Goal: Task Accomplishment & Management: Use online tool/utility

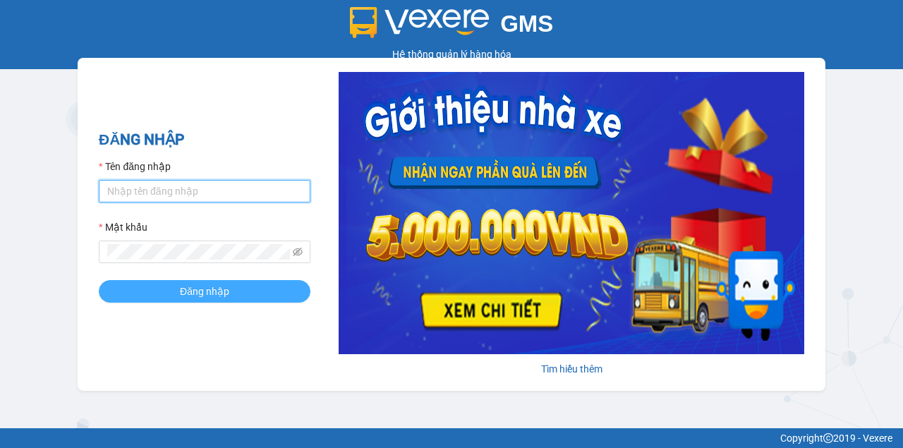
type input "phananh.ducdat"
drag, startPoint x: 196, startPoint y: 296, endPoint x: 183, endPoint y: 277, distance: 23.5
click at [193, 296] on span "Đăng nhập" at bounding box center [204, 292] width 49 height 16
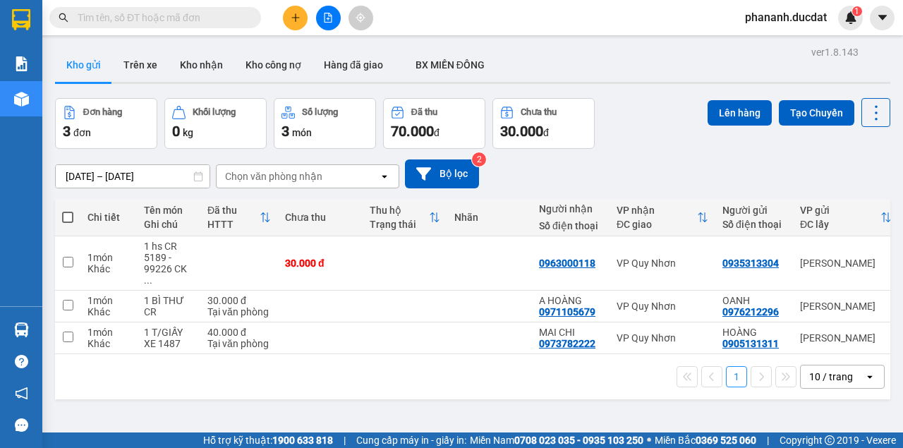
click at [219, 17] on input "text" at bounding box center [161, 18] width 166 height 16
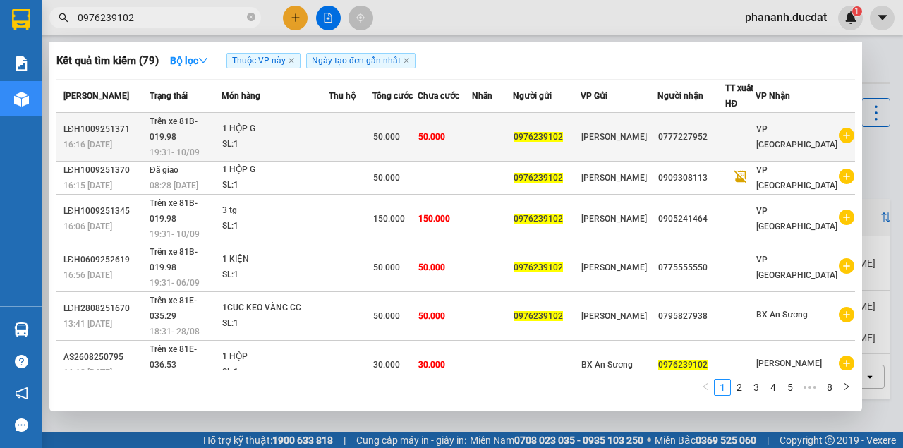
type input "0976239102"
click at [325, 126] on div "1 HỘP G" at bounding box center [275, 129] width 106 height 16
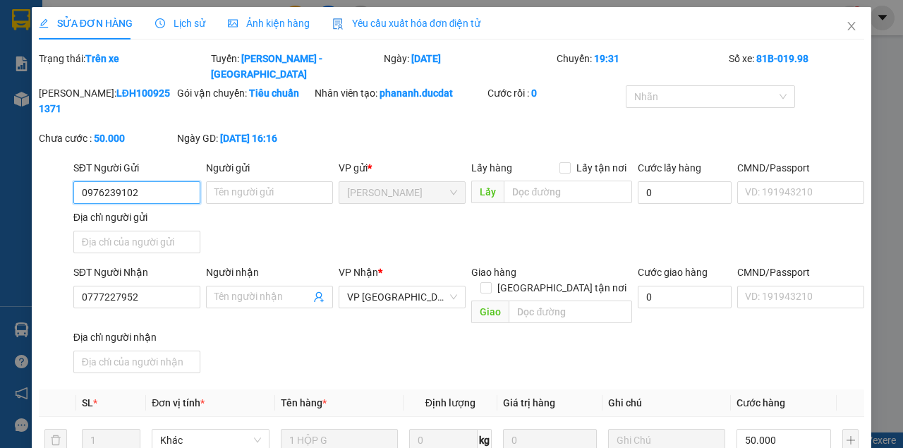
type input "0976239102"
type input "0777227952"
type input "50.000"
click at [848, 27] on icon "close" at bounding box center [852, 26] width 8 height 8
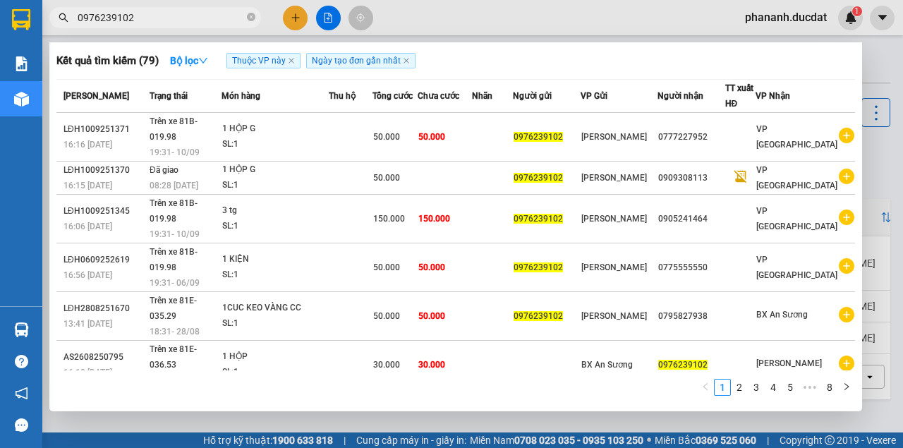
click at [137, 14] on input "0976239102" at bounding box center [161, 18] width 166 height 16
click at [248, 18] on icon "close-circle" at bounding box center [251, 17] width 8 height 8
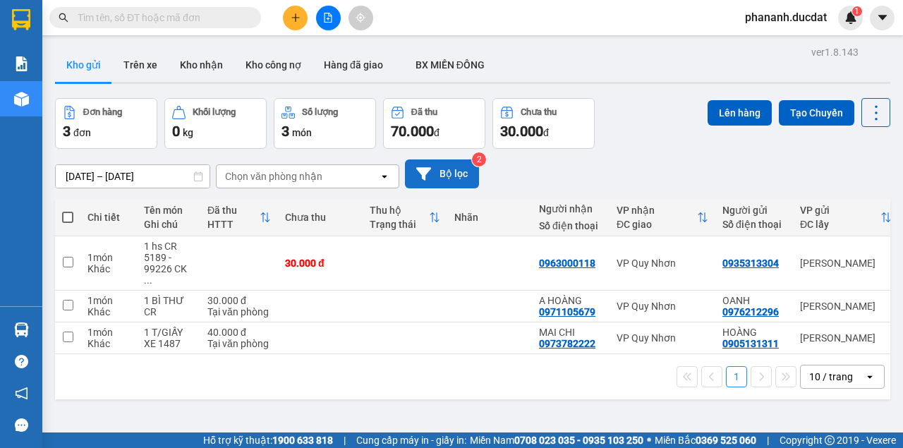
click at [468, 171] on button "Bộ lọc" at bounding box center [442, 173] width 74 height 29
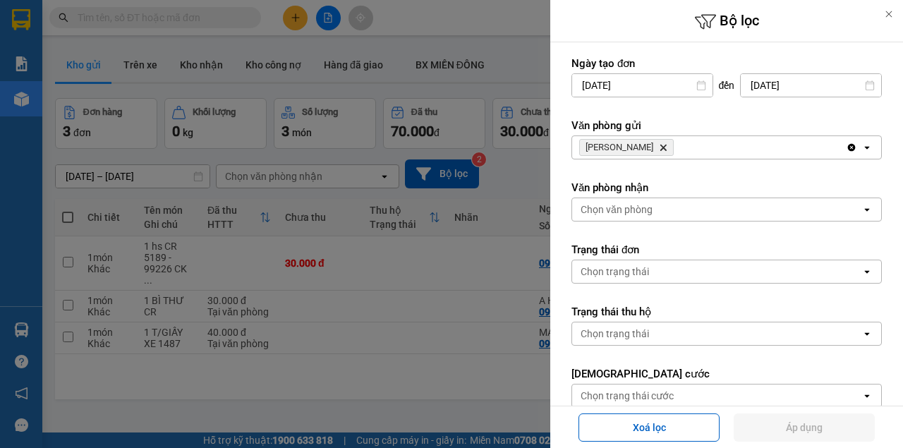
scroll to position [188, 0]
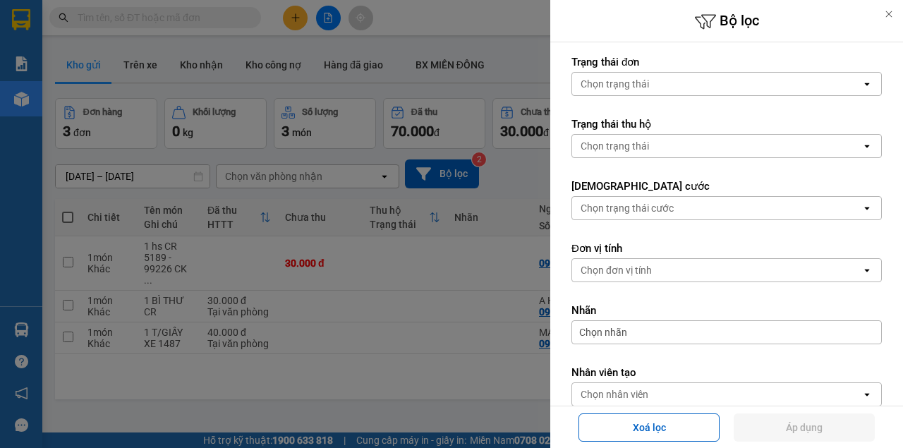
click at [718, 389] on div "Chọn nhân viên" at bounding box center [716, 394] width 289 height 23
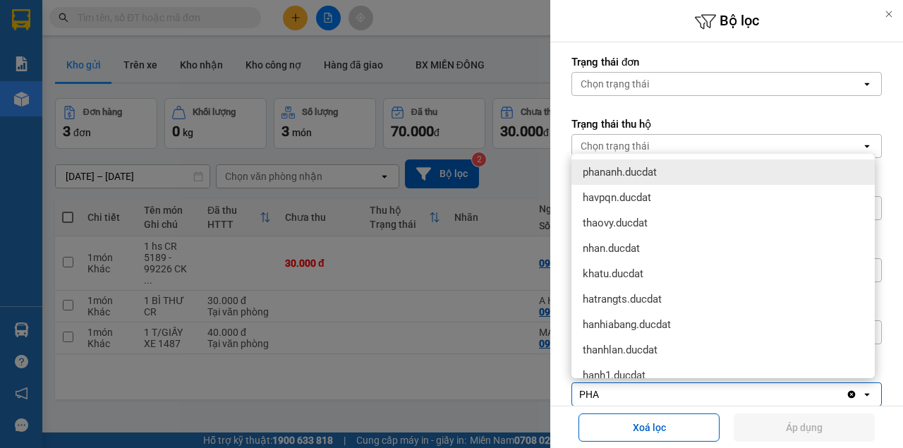
type input "PHA"
click at [617, 174] on span "phananh.ducdat" at bounding box center [620, 172] width 74 height 14
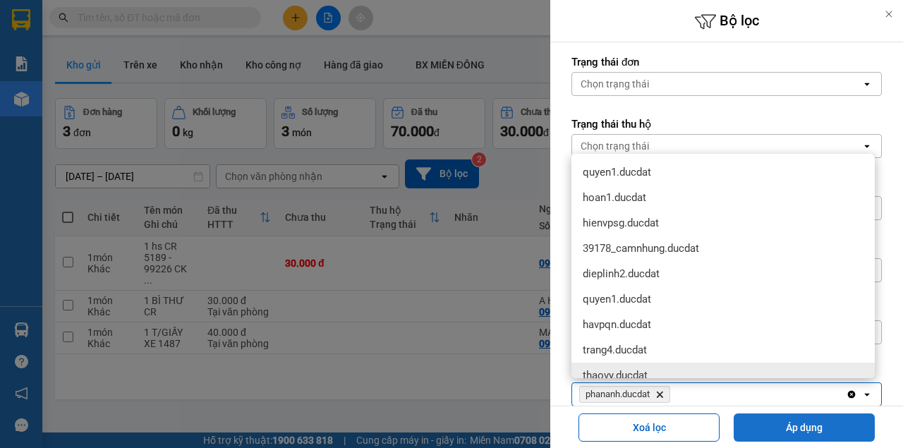
click at [793, 426] on button "Áp dụng" at bounding box center [804, 427] width 141 height 28
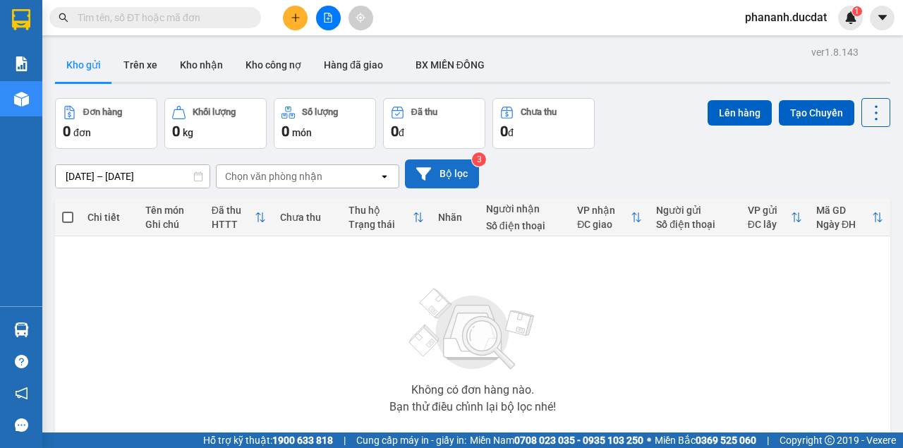
click at [454, 168] on button "Bộ lọc" at bounding box center [442, 173] width 74 height 29
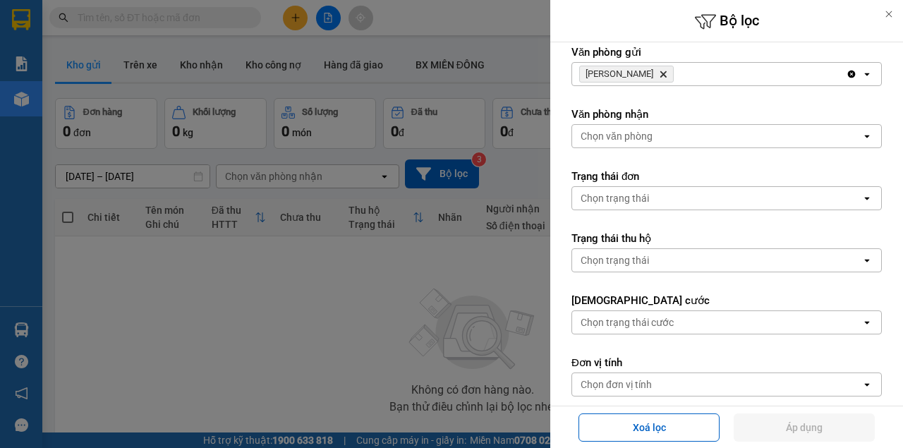
scroll to position [0, 0]
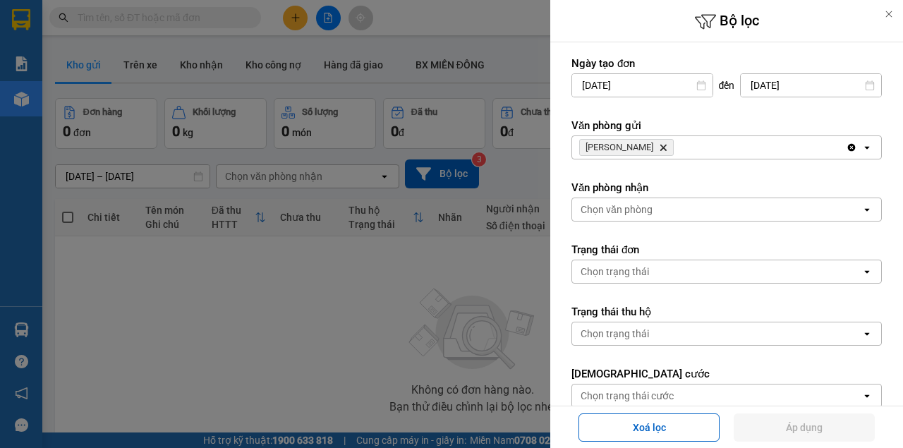
click at [472, 269] on div at bounding box center [451, 224] width 903 height 448
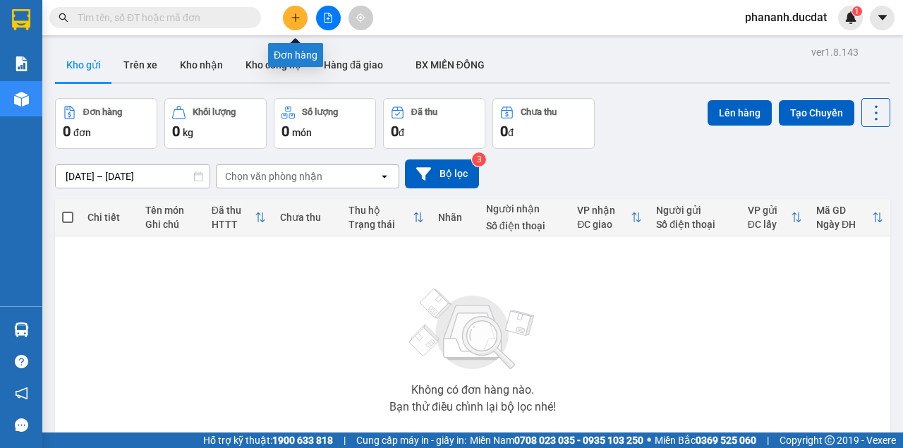
click at [298, 11] on button at bounding box center [295, 18] width 25 height 25
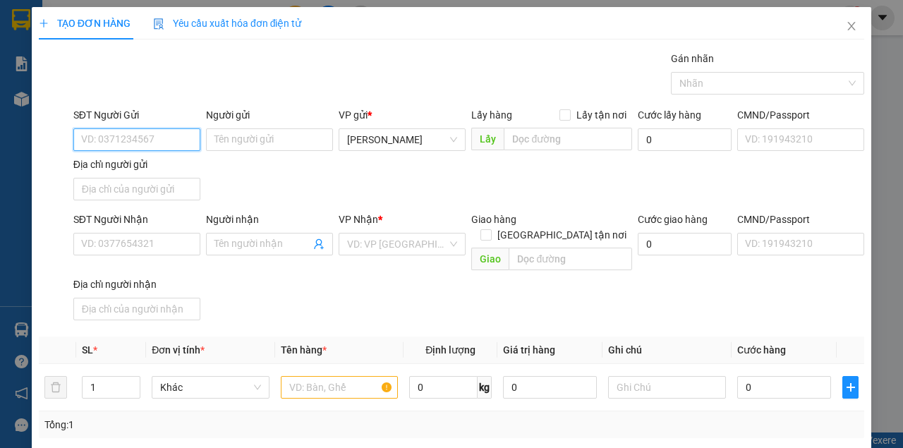
click at [172, 139] on input "SĐT Người Gửi" at bounding box center [136, 139] width 127 height 23
type input "0974850591"
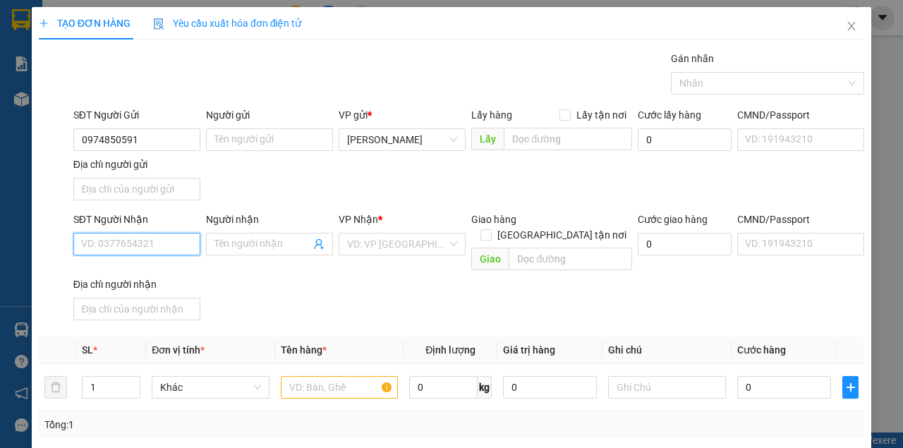
click at [140, 241] on input "SĐT Người Nhận" at bounding box center [136, 244] width 127 height 23
type input "0974850591"
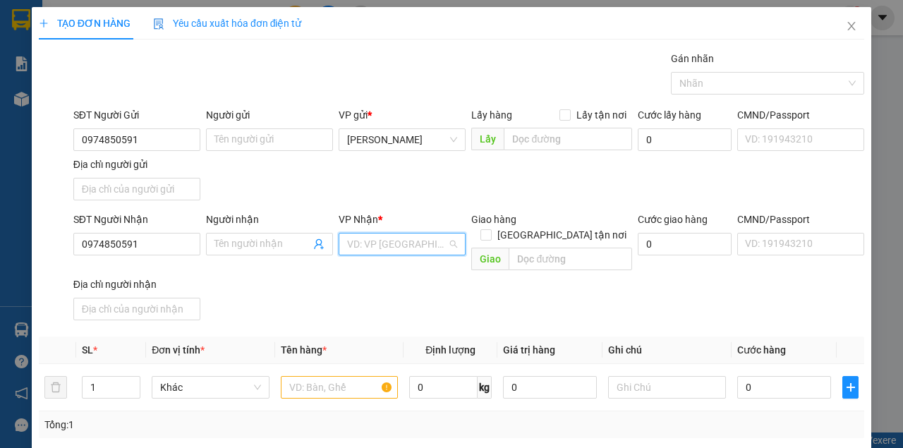
click at [362, 239] on input "search" at bounding box center [397, 244] width 100 height 21
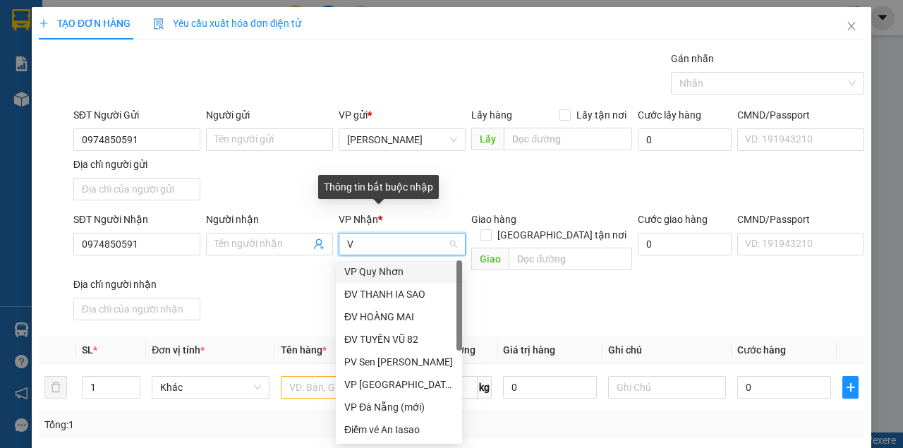
type input "VP"
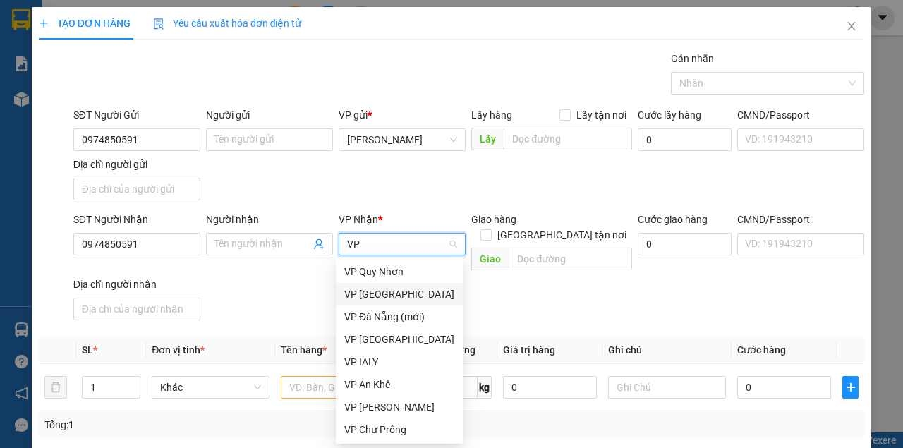
click at [375, 294] on div "VP [GEOGRAPHIC_DATA]" at bounding box center [399, 294] width 110 height 16
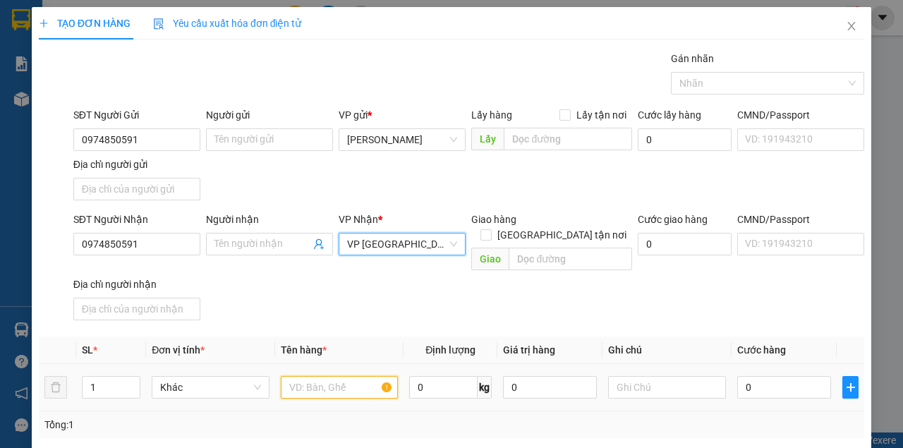
click at [332, 376] on input "text" at bounding box center [340, 387] width 118 height 23
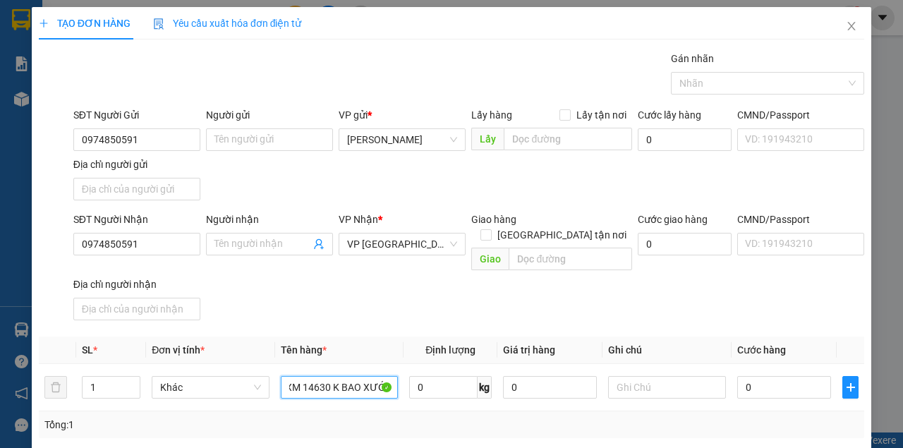
scroll to position [0, 11]
type input "1 XM 14630 K BAO XƯỚC"
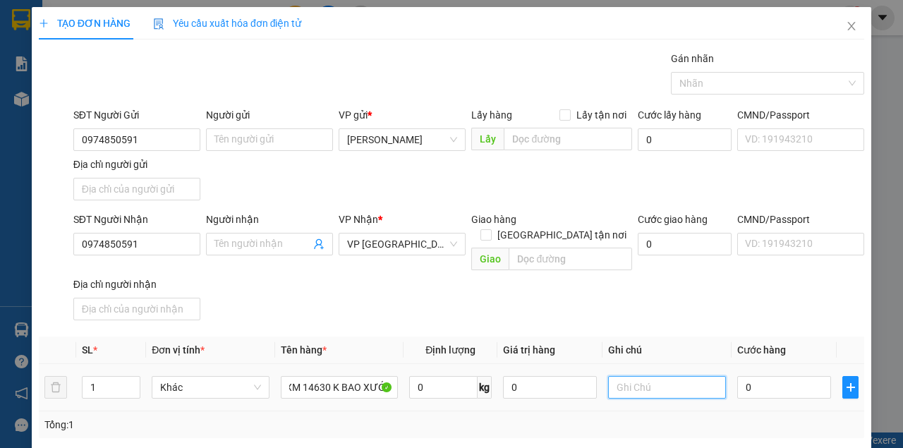
scroll to position [0, 0]
click at [641, 376] on input "text" at bounding box center [667, 387] width 118 height 23
click at [755, 376] on input "0" at bounding box center [784, 387] width 94 height 23
click at [700, 376] on input "THEO VÉ B1 T 4" at bounding box center [667, 387] width 118 height 23
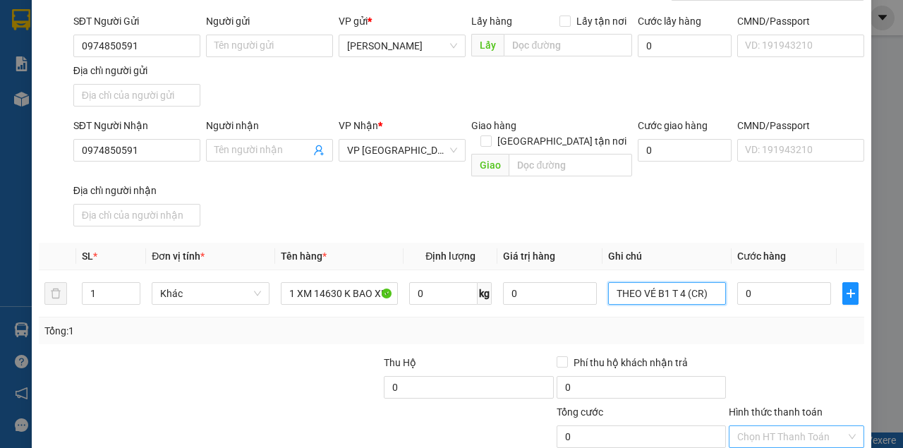
scroll to position [169, 0]
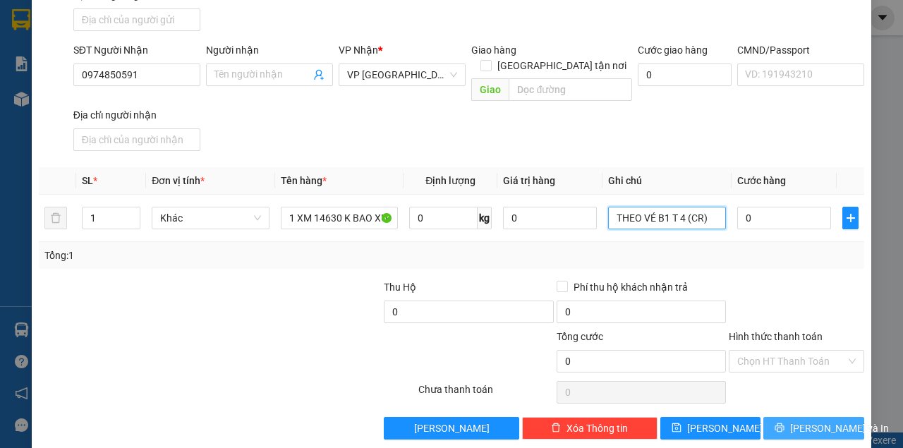
type input "THEO VÉ B1 T 4 (CR)"
click at [772, 417] on button "[PERSON_NAME] và In" at bounding box center [813, 428] width 101 height 23
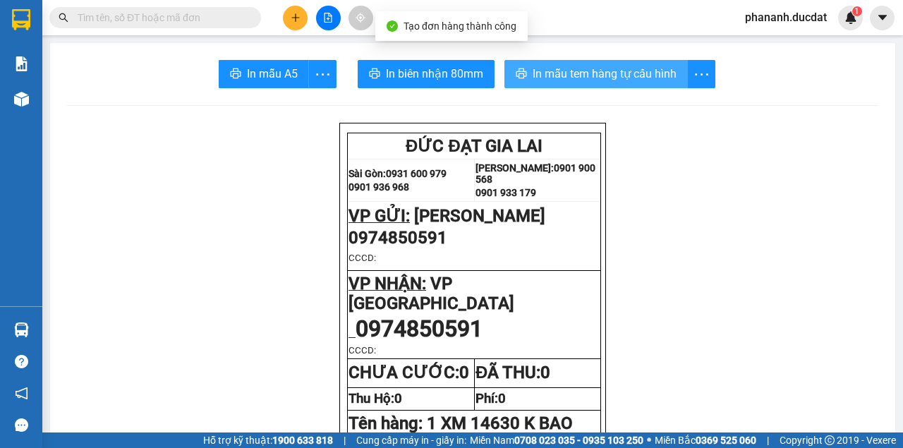
click at [581, 69] on span "In mẫu tem hàng tự cấu hình" at bounding box center [605, 74] width 144 height 18
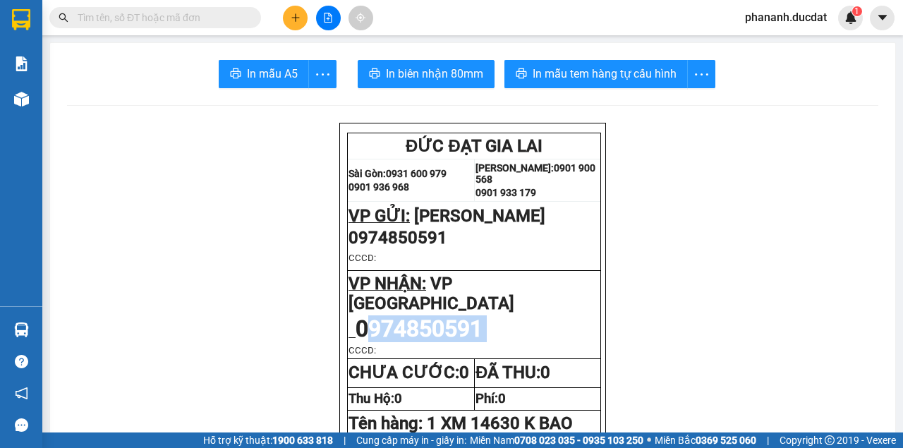
drag, startPoint x: 486, startPoint y: 310, endPoint x: 367, endPoint y: 316, distance: 119.4
click at [363, 321] on strong "0974850591" at bounding box center [421, 331] width 131 height 20
drag, startPoint x: 444, startPoint y: 233, endPoint x: 352, endPoint y: 238, distance: 92.6
click at [352, 238] on span "0974850591" at bounding box center [398, 238] width 99 height 20
click at [464, 237] on p "0974850591" at bounding box center [474, 238] width 251 height 20
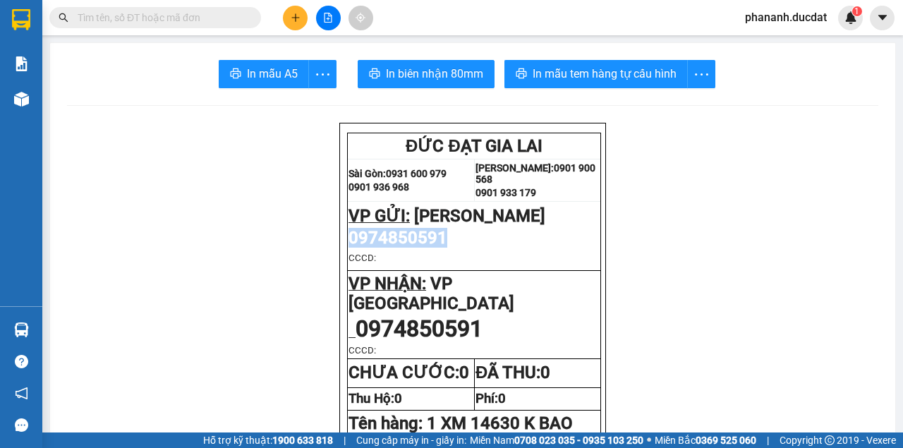
drag, startPoint x: 444, startPoint y: 233, endPoint x: 346, endPoint y: 241, distance: 98.4
click at [349, 241] on span "0974850591" at bounding box center [398, 238] width 99 height 20
copy span "0974850591"
click at [286, 13] on button at bounding box center [295, 18] width 25 height 25
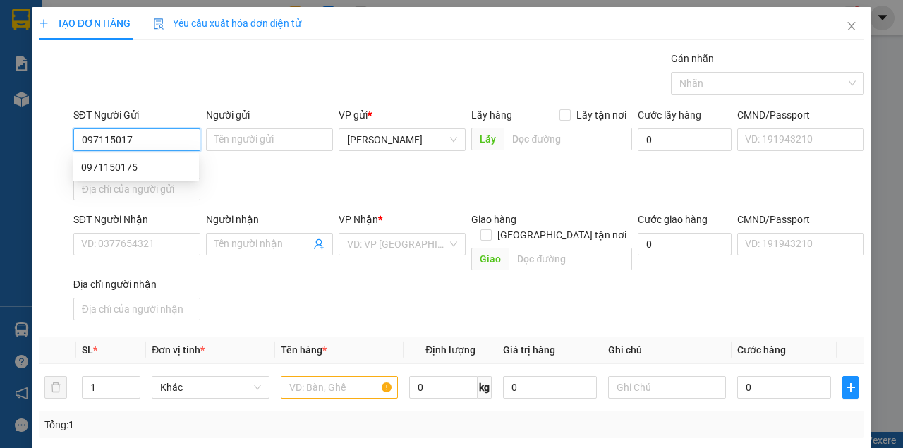
type input "0971150175"
drag, startPoint x: 128, startPoint y: 165, endPoint x: 172, endPoint y: 255, distance: 100.6
click at [127, 166] on div "0971150175" at bounding box center [135, 167] width 109 height 16
type input "0828544456"
type input "HOÀNG"
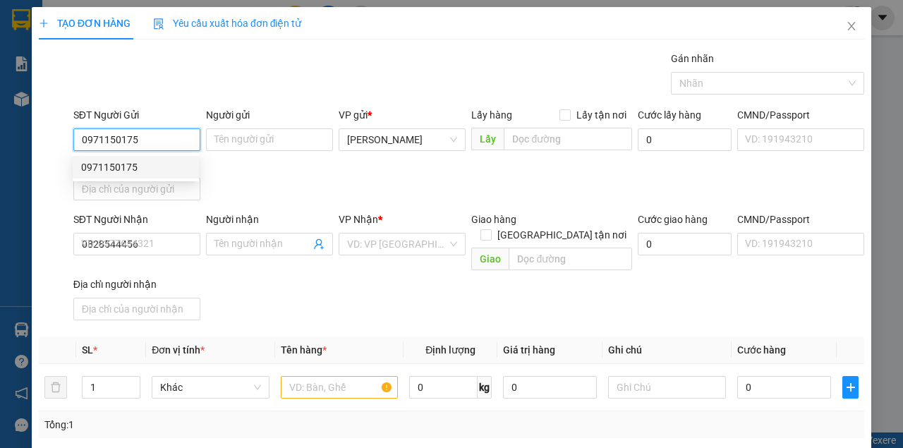
type input "N3 THẠCH TRỤ"
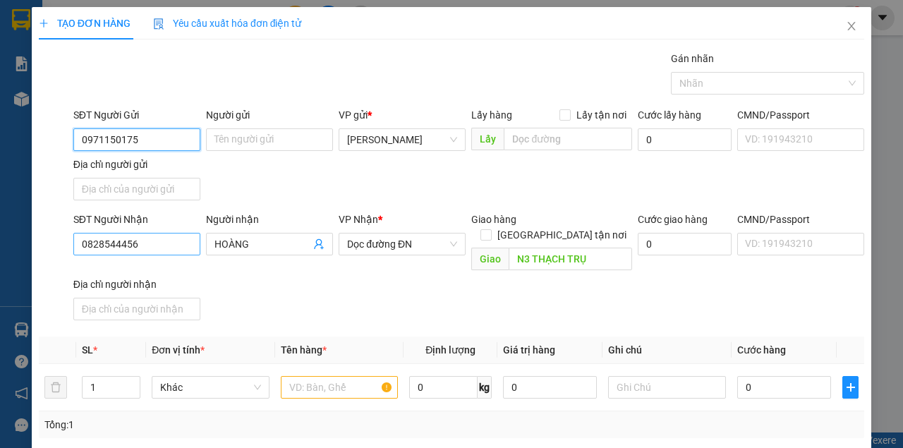
type input "0971150175"
drag, startPoint x: 176, startPoint y: 240, endPoint x: 63, endPoint y: 231, distance: 113.2
click at [64, 232] on div "SĐT Người Nhận 0828544456 Người nhận HOÀNG VP Nhận * Dọc đường ĐN Giao hàng Gia…" at bounding box center [451, 269] width 828 height 114
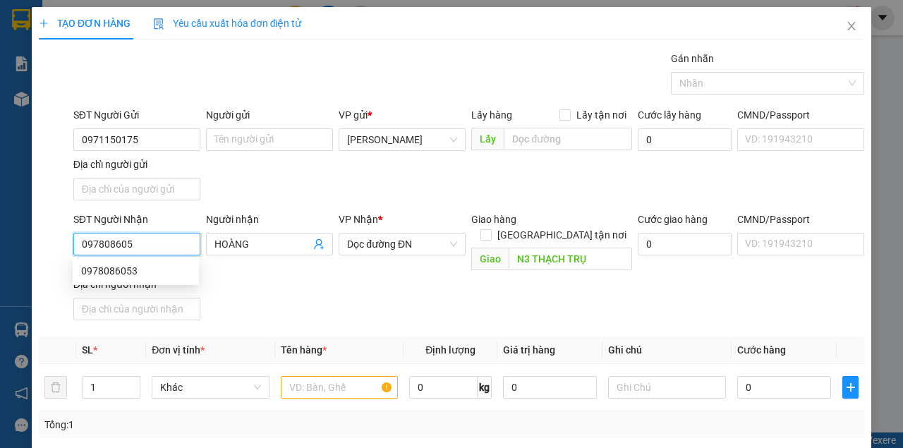
type input "0978086053"
click at [110, 269] on div "0978086053" at bounding box center [135, 271] width 109 height 16
type input "N4 BÌNH LONG QUẢNG NGẢI"
type input "0978086053"
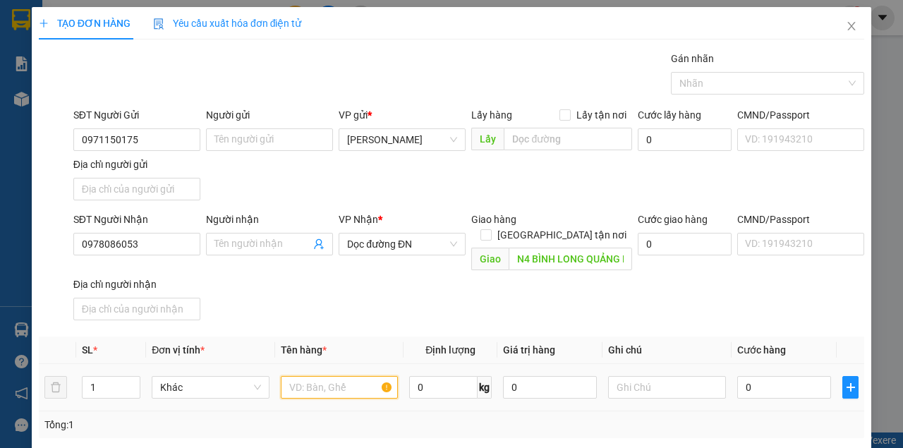
click at [322, 376] on input "text" at bounding box center [340, 387] width 118 height 23
type input "1 TẤM SẮT"
click at [762, 376] on input "0" at bounding box center [784, 387] width 94 height 23
type input "5"
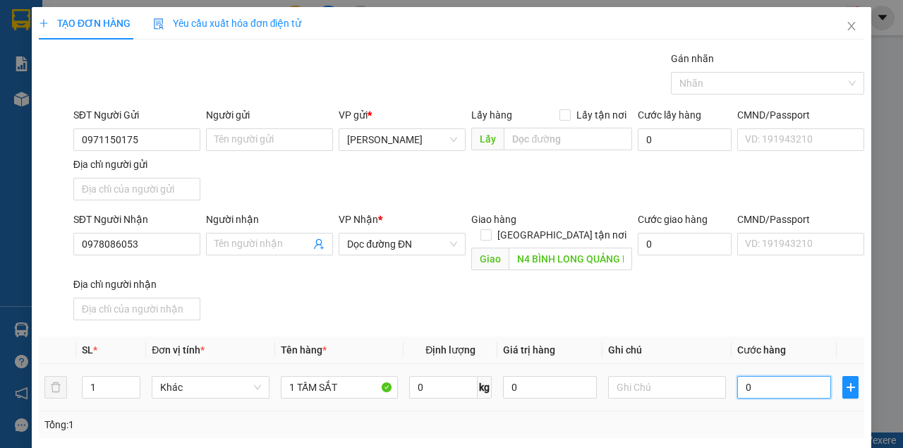
type input "5"
type input "0"
type input "02"
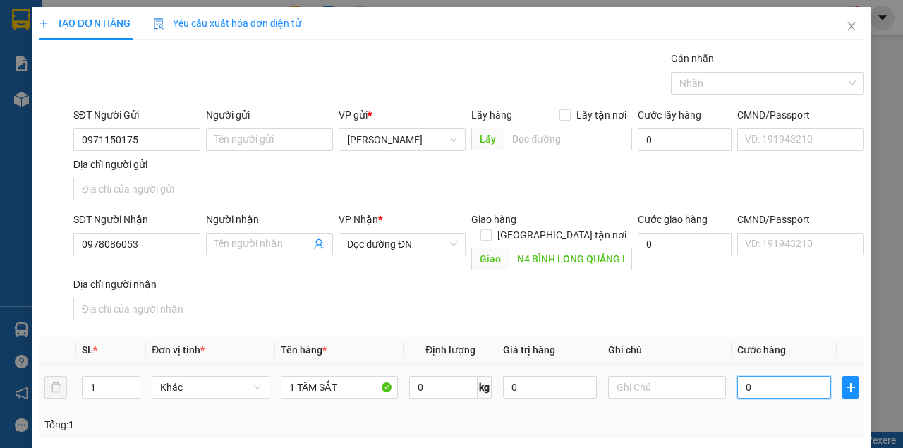
type input "2"
type input "020"
type input "20"
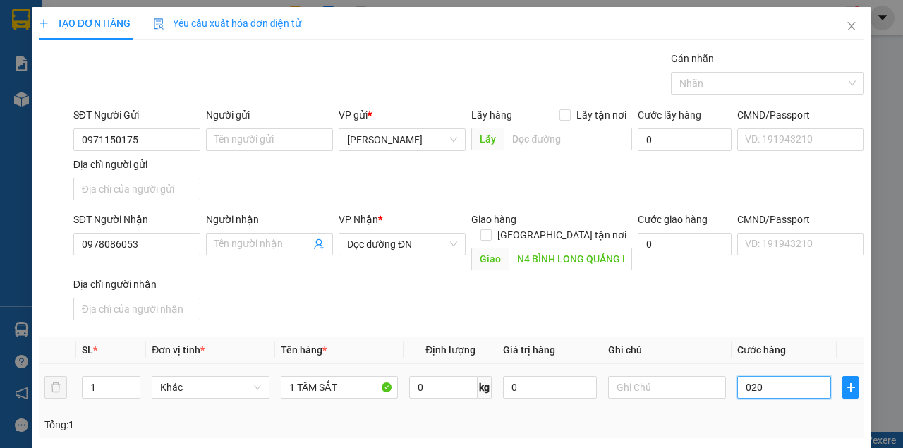
type input "0.200"
type input "200"
type input "200.000"
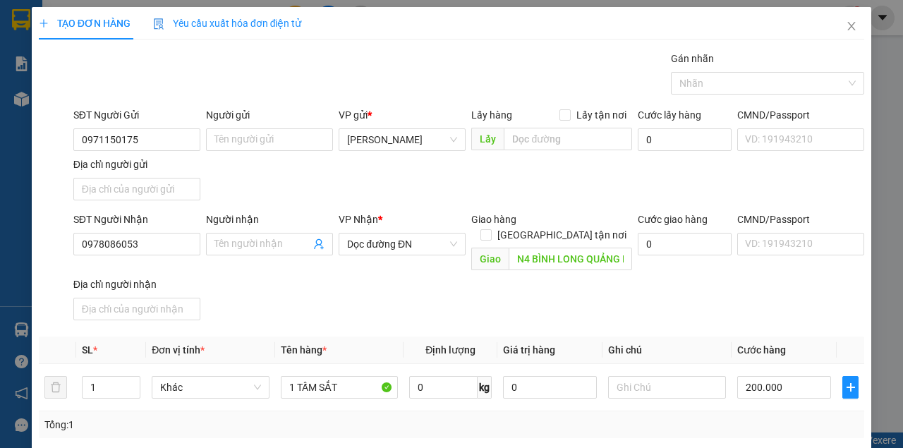
click at [741, 255] on div "CMND/Passport VD: [PASSPORT]" at bounding box center [800, 236] width 127 height 49
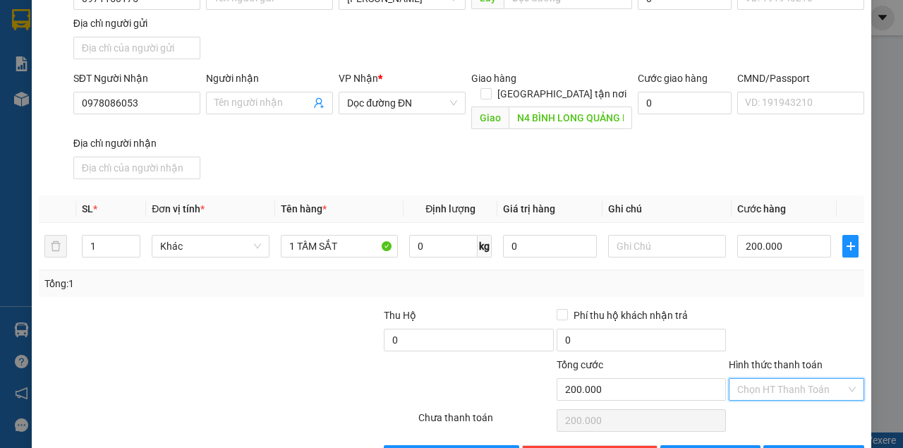
click at [784, 379] on input "Hình thức thanh toán" at bounding box center [791, 389] width 109 height 21
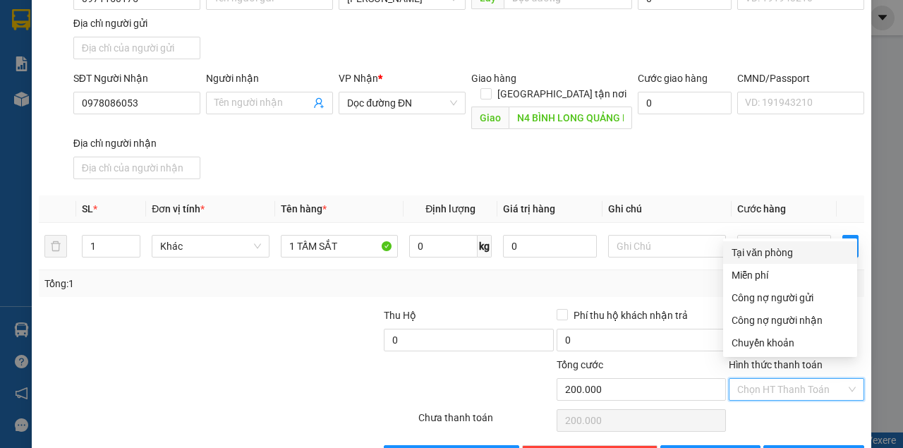
click at [786, 250] on div "Tại văn phòng" at bounding box center [790, 253] width 117 height 16
type input "0"
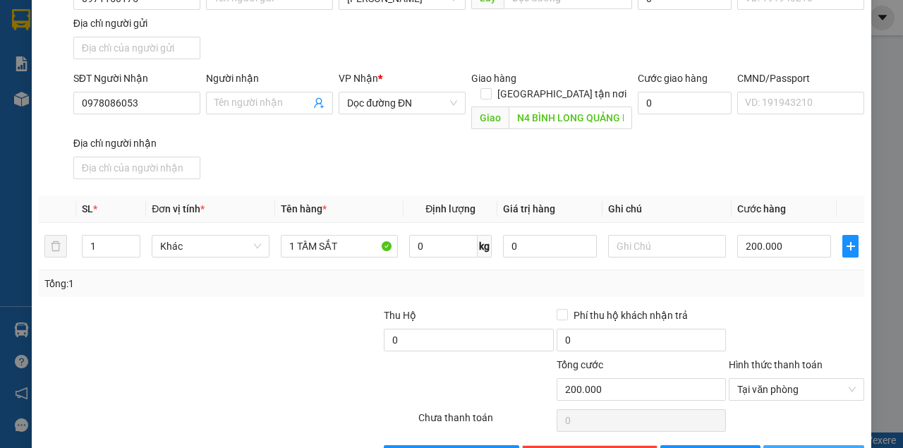
click at [793, 445] on button "[PERSON_NAME] và In" at bounding box center [813, 456] width 101 height 23
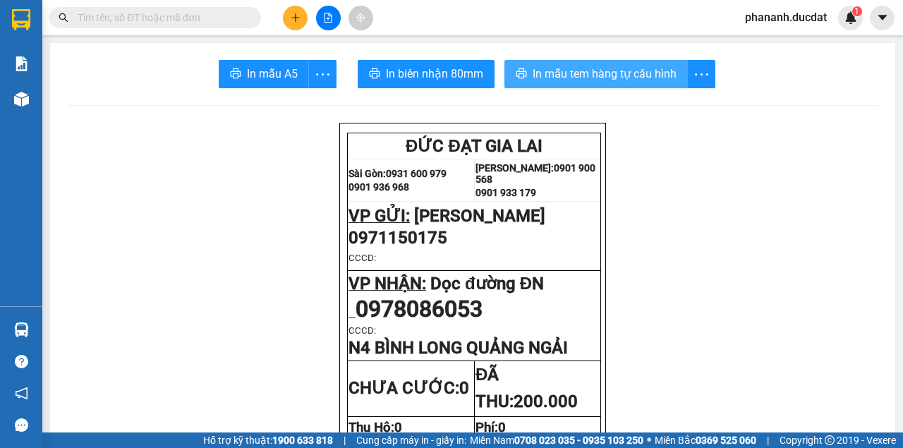
click at [542, 66] on span "In mẫu tem hàng tự cấu hình" at bounding box center [605, 74] width 144 height 18
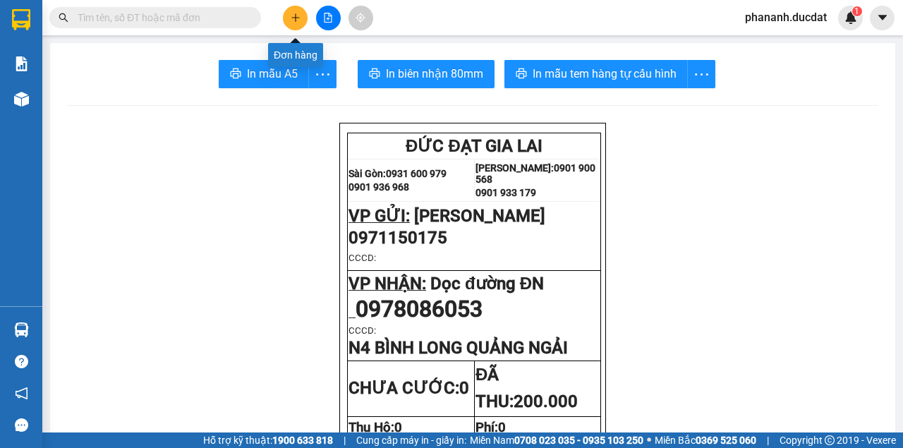
click at [295, 20] on icon "plus" at bounding box center [295, 17] width 1 height 8
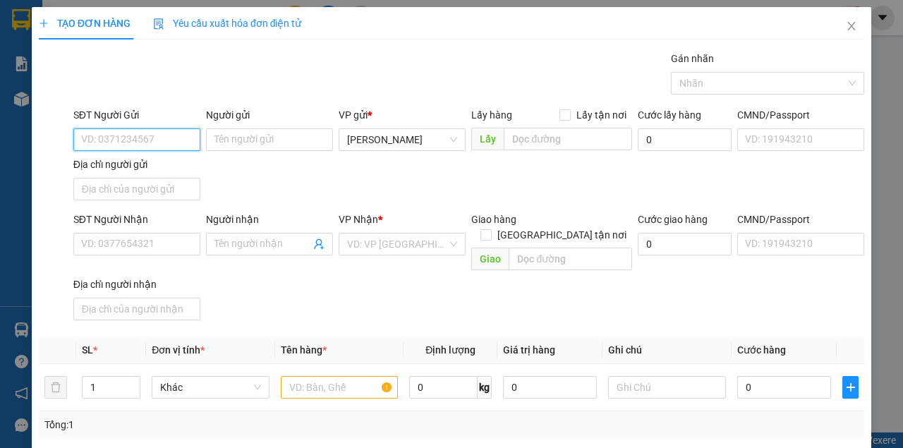
drag, startPoint x: 186, startPoint y: 138, endPoint x: 227, endPoint y: 125, distance: 43.1
click at [191, 139] on input "SĐT Người Gửi" at bounding box center [136, 139] width 127 height 23
type input "0976722309"
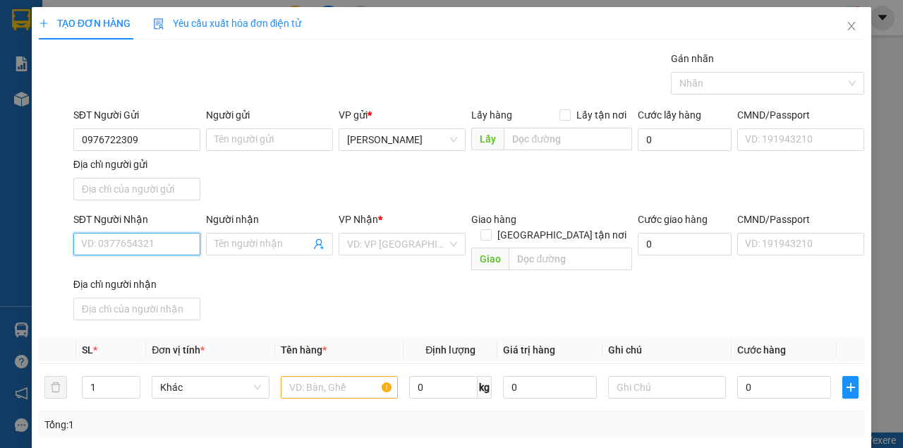
drag, startPoint x: 133, startPoint y: 240, endPoint x: 140, endPoint y: 223, distance: 18.6
click at [140, 224] on div "SĐT Người Nhận VD: 0377654321" at bounding box center [136, 236] width 127 height 49
type input "0983088014"
click at [429, 243] on input "search" at bounding box center [397, 244] width 100 height 21
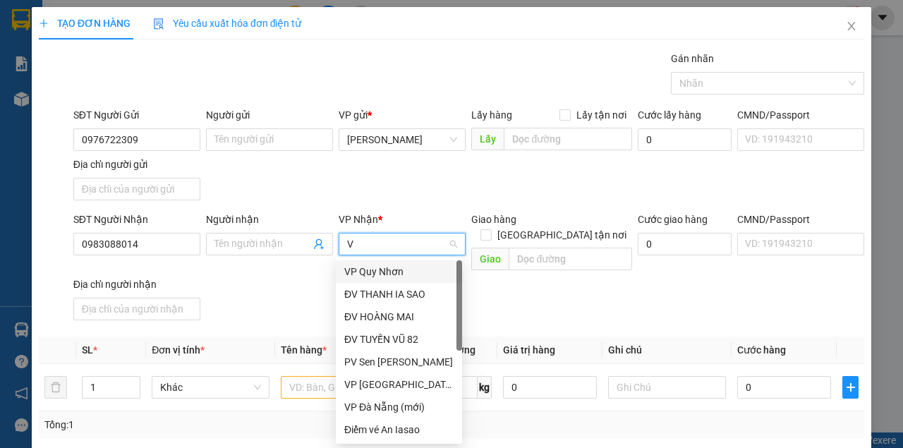
type input "VP"
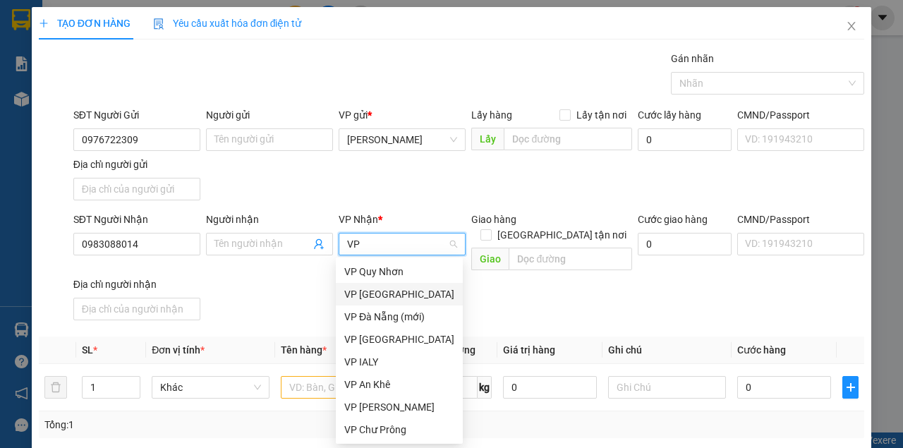
drag, startPoint x: 412, startPoint y: 291, endPoint x: 345, endPoint y: 329, distance: 77.1
click at [412, 291] on div "VP [GEOGRAPHIC_DATA]" at bounding box center [399, 294] width 110 height 16
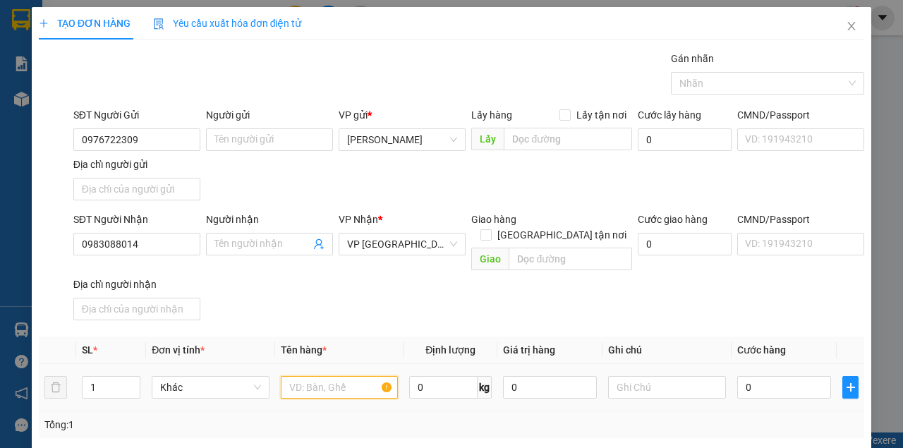
click at [315, 376] on input "text" at bounding box center [340, 387] width 118 height 23
type input "2 T GIẤY"
click at [775, 376] on input "0" at bounding box center [784, 387] width 94 height 23
type input "3"
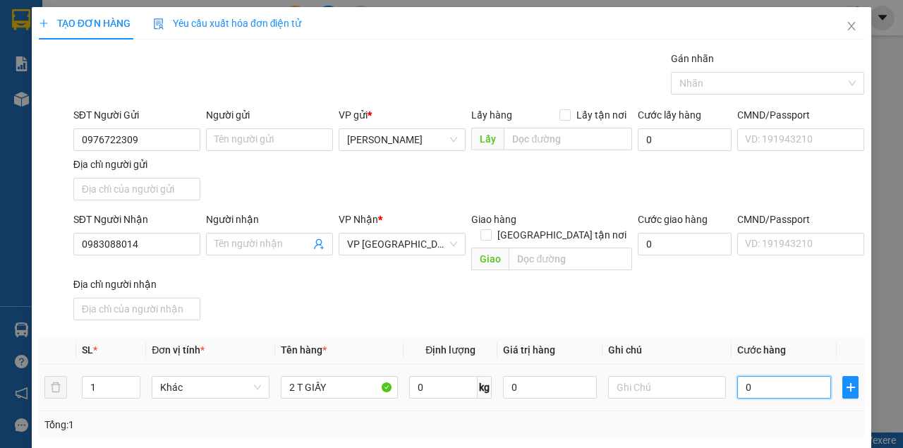
type input "3"
type input "30"
type input "300"
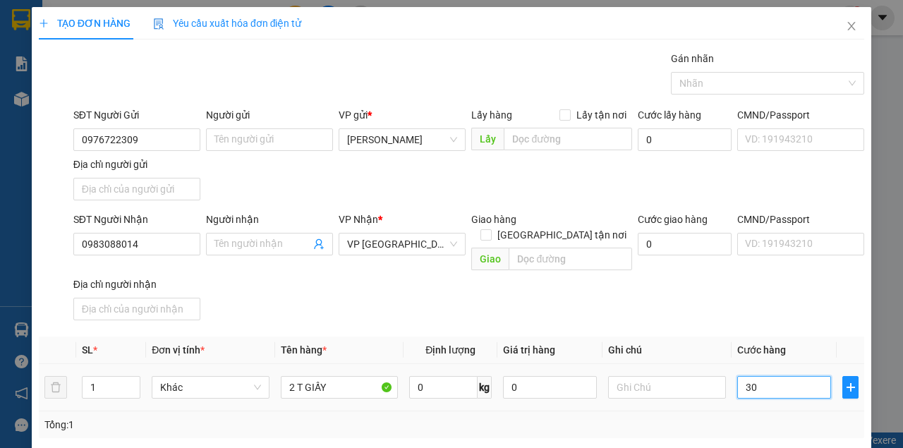
type input "300"
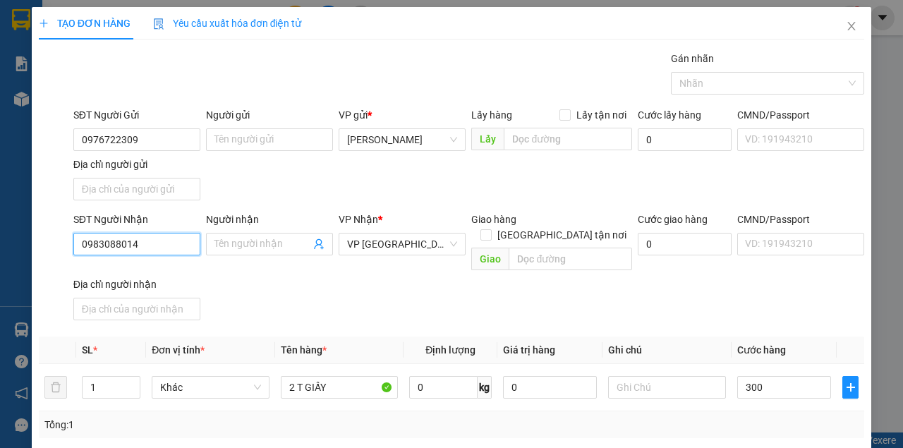
type input "300.000"
drag, startPoint x: 135, startPoint y: 244, endPoint x: 32, endPoint y: 246, distance: 103.7
click at [32, 246] on div "TẠO ĐƠN HÀNG Yêu cầu xuất hóa đơn điện tử Transit Pickup Surcharge Ids Transit …" at bounding box center [452, 313] width 840 height 612
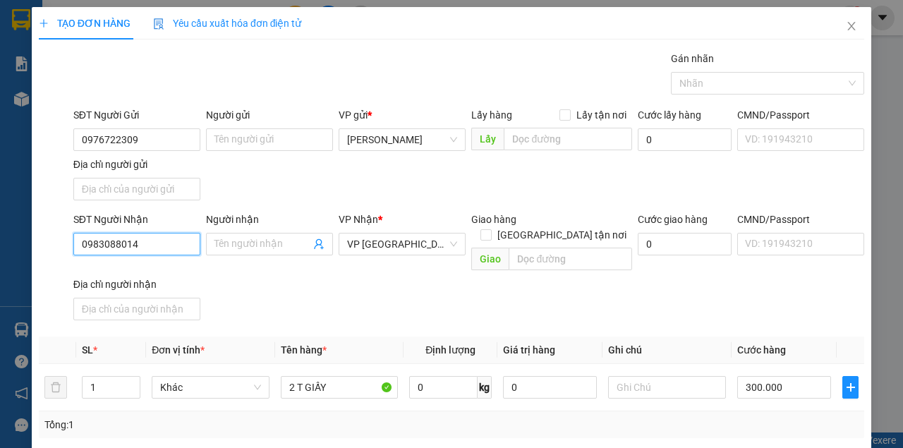
scroll to position [169, 0]
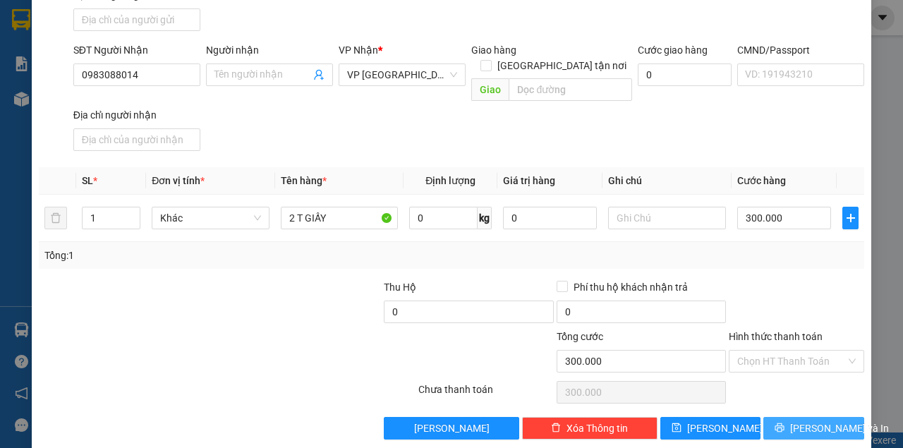
click at [784, 423] on icon "printer" at bounding box center [779, 427] width 9 height 9
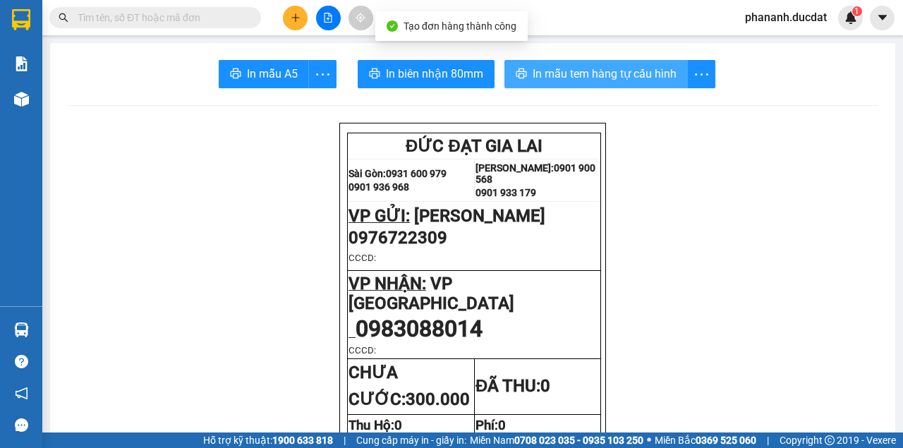
click at [557, 71] on span "In mẫu tem hàng tự cấu hình" at bounding box center [605, 74] width 144 height 18
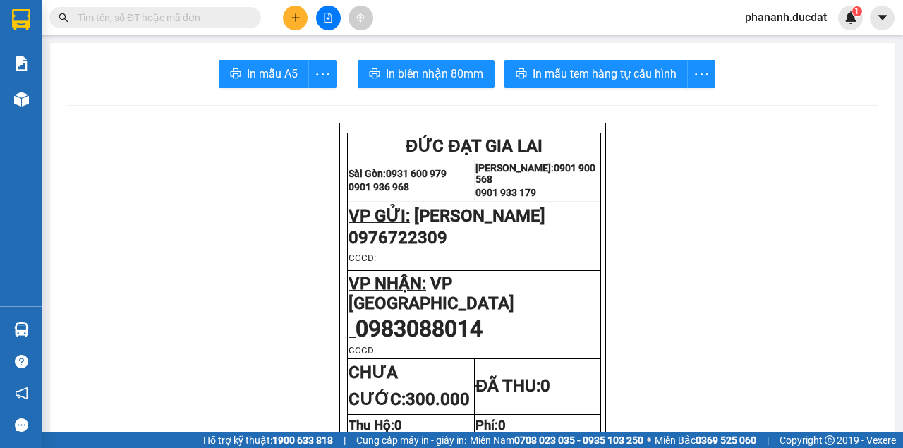
click at [301, 18] on button at bounding box center [295, 18] width 25 height 25
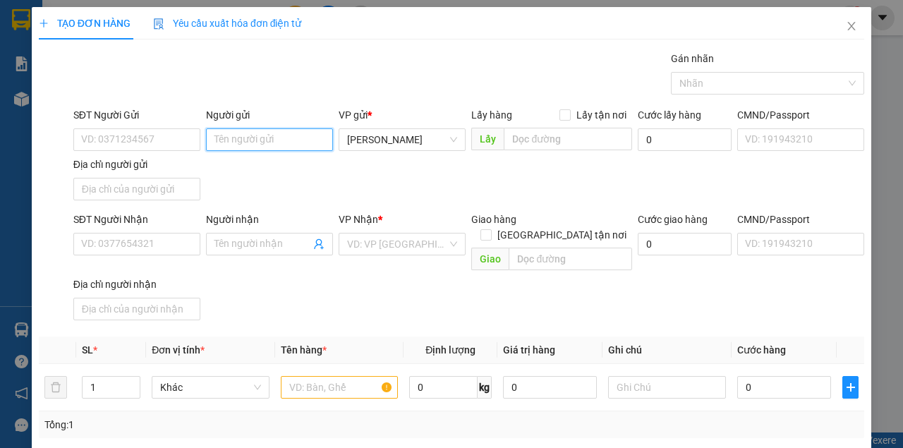
click at [243, 138] on input "Người gửi" at bounding box center [269, 139] width 127 height 23
type input "thành vải"
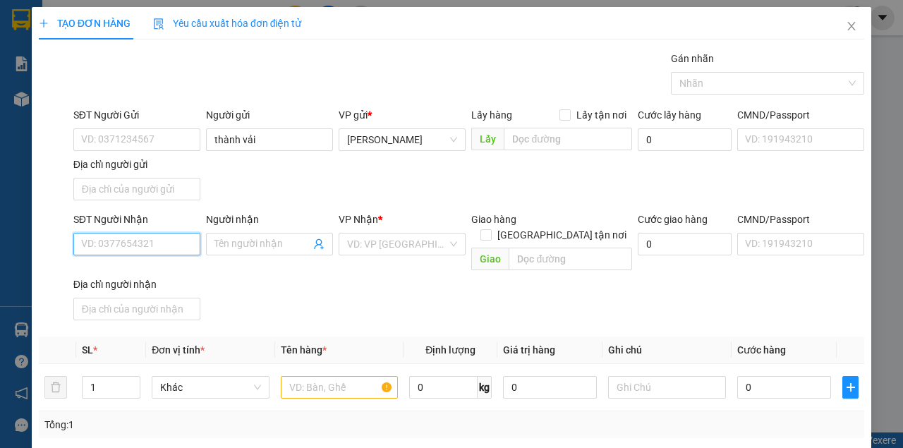
click at [145, 243] on input "SĐT Người Nhận" at bounding box center [136, 244] width 127 height 23
type input "1"
click at [142, 241] on input "SĐT Người Nhận" at bounding box center [136, 244] width 127 height 23
type input "0981203205"
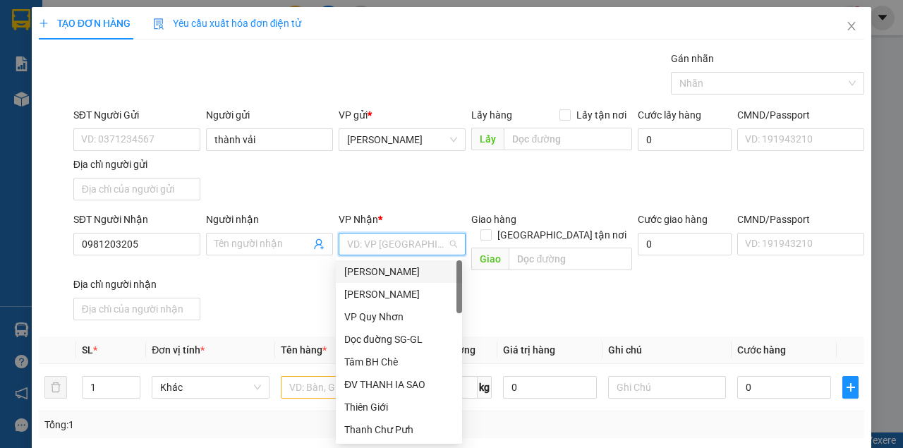
click at [382, 240] on input "search" at bounding box center [397, 244] width 100 height 21
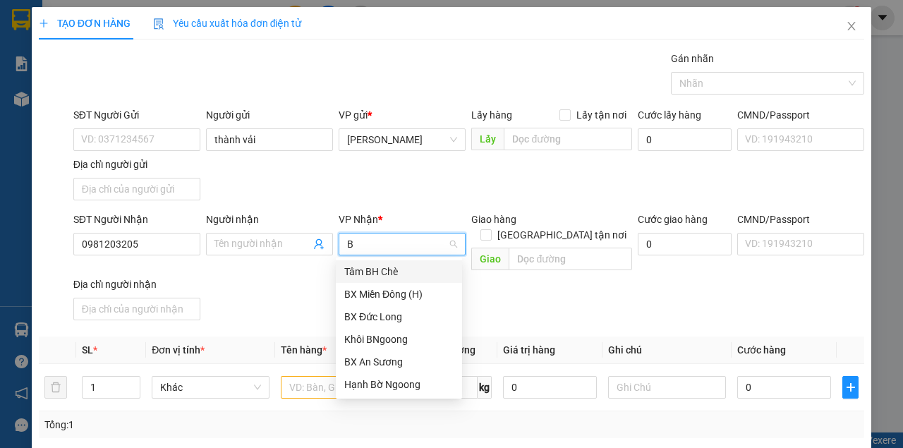
type input "BX"
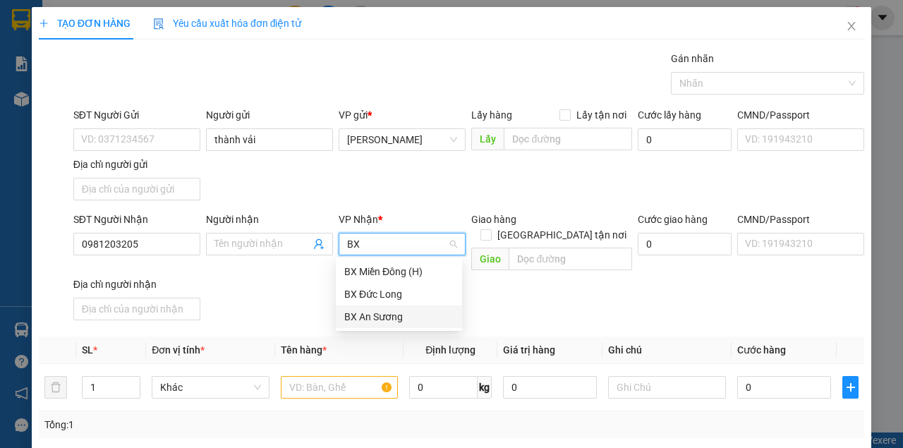
click at [380, 313] on div "BX An Sương" at bounding box center [398, 317] width 109 height 16
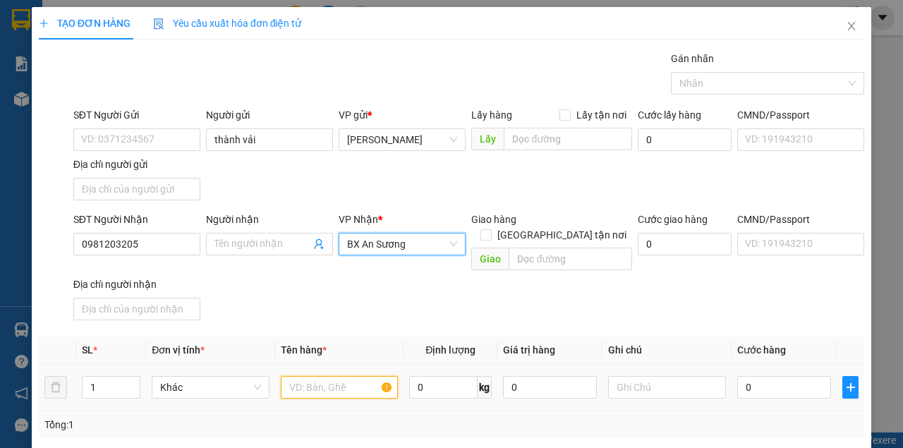
click at [353, 376] on input "text" at bounding box center [340, 387] width 118 height 23
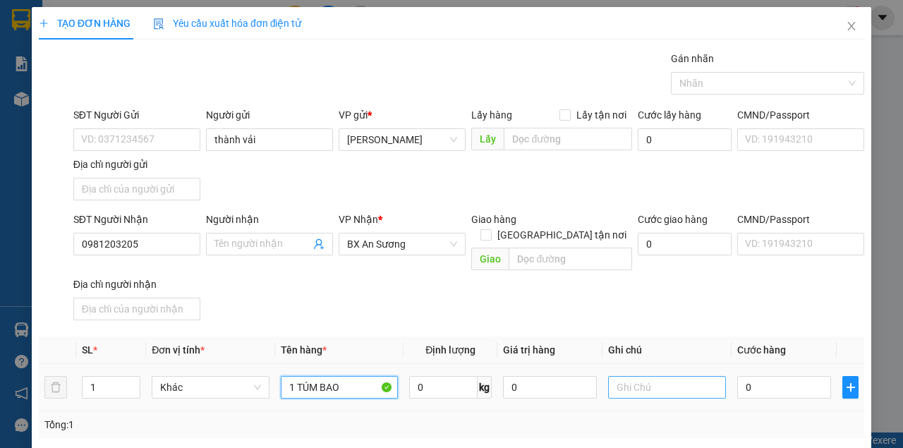
type input "1 TÚM BAO"
click at [618, 376] on input "text" at bounding box center [667, 387] width 118 height 23
type input "GN NỢ CƯỚC"
click at [750, 376] on input "0" at bounding box center [784, 387] width 94 height 23
type input "5"
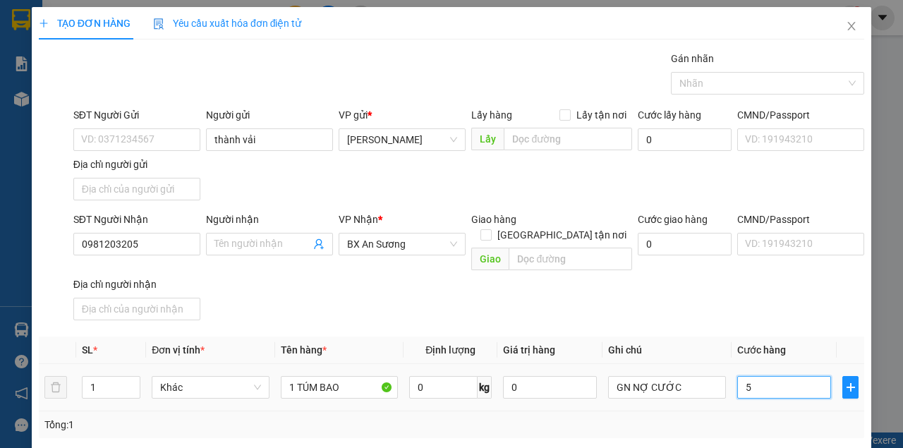
type input "5"
type input "50"
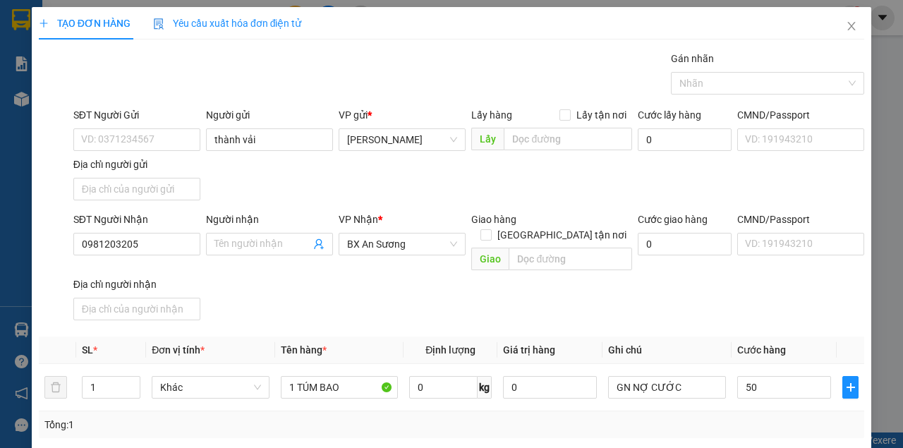
type input "50.000"
click at [738, 306] on div "SĐT Người Nhận 0981203205 Người nhận Tên người nhận VP Nhận * BX An Sương Giao …" at bounding box center [469, 269] width 796 height 114
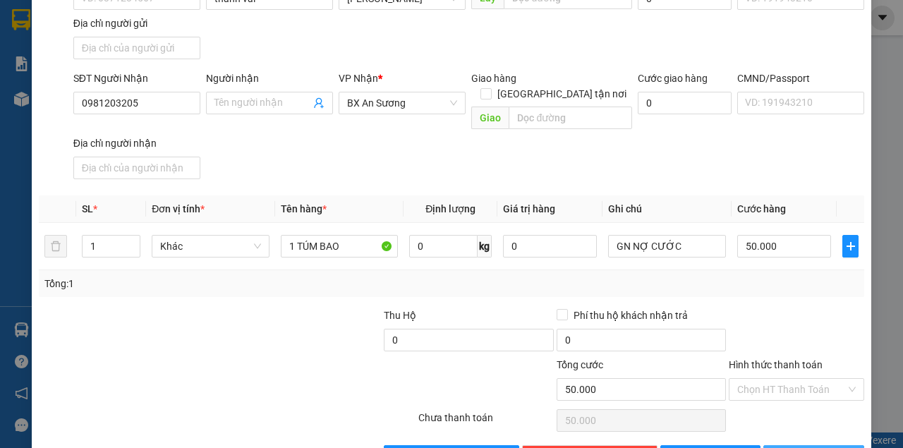
drag, startPoint x: 790, startPoint y: 436, endPoint x: 779, endPoint y: 428, distance: 14.1
click at [790, 445] on button "[PERSON_NAME] và In" at bounding box center [813, 456] width 101 height 23
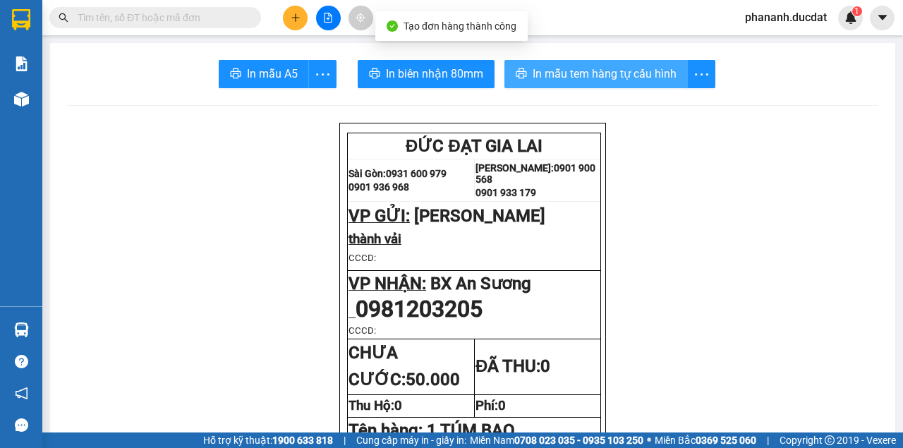
click at [593, 68] on span "In mẫu tem hàng tự cấu hình" at bounding box center [605, 74] width 144 height 18
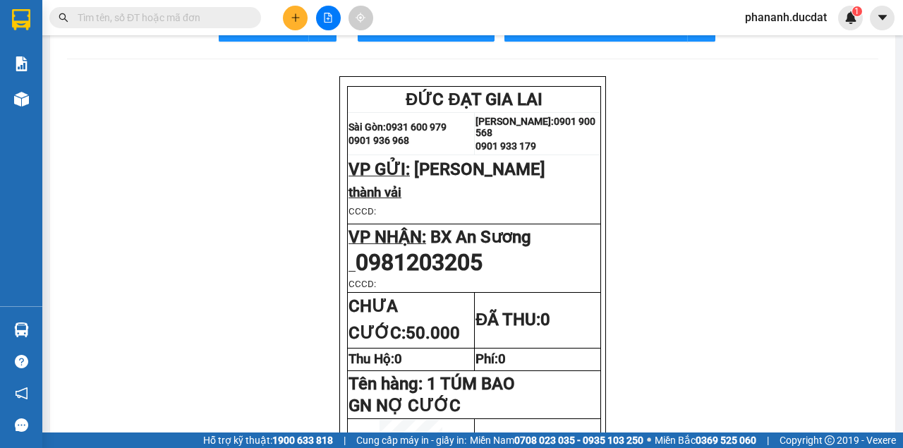
scroll to position [94, 0]
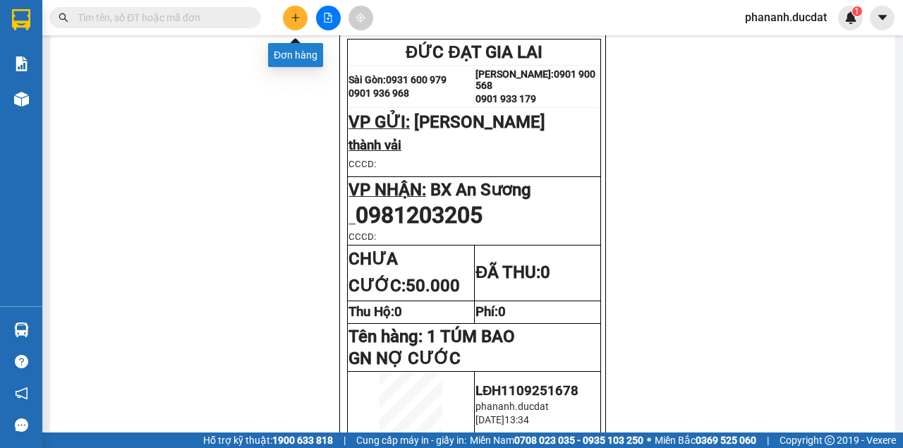
click at [301, 17] on button at bounding box center [295, 18] width 25 height 25
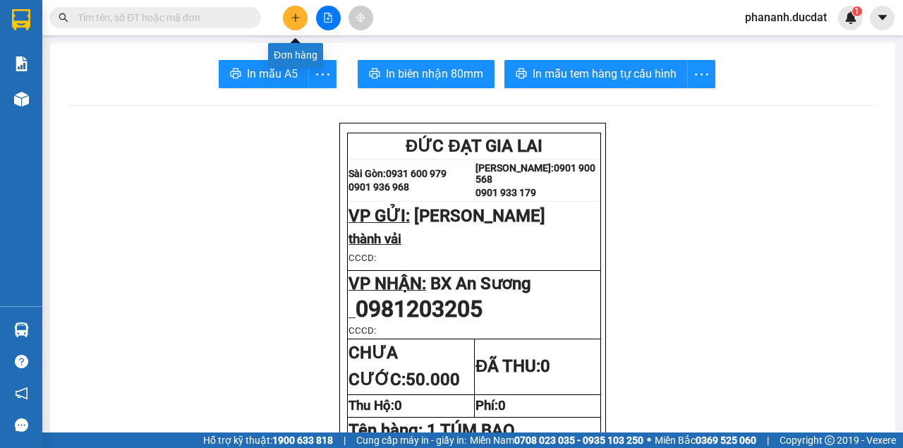
click at [296, 16] on icon "plus" at bounding box center [296, 18] width 10 height 10
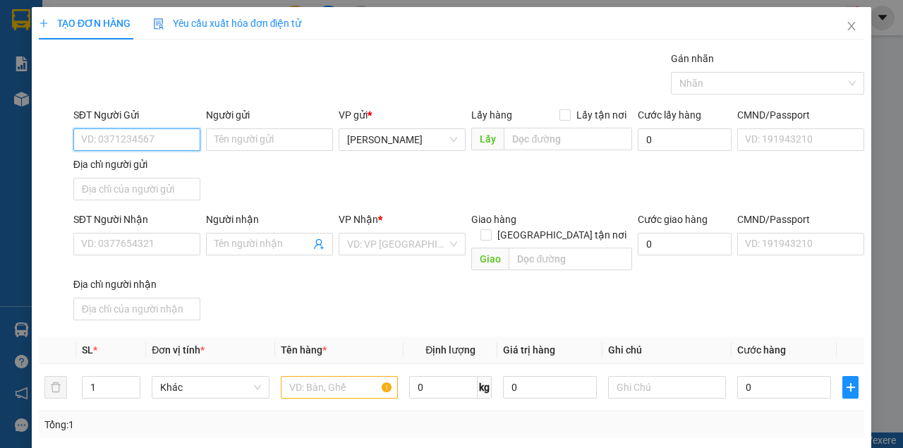
click at [164, 135] on input "SĐT Người Gửi" at bounding box center [136, 139] width 127 height 23
type input "0905299539"
click at [117, 170] on div "0905299539" at bounding box center [135, 167] width 109 height 16
type input "0903911136"
type input "TÚ"
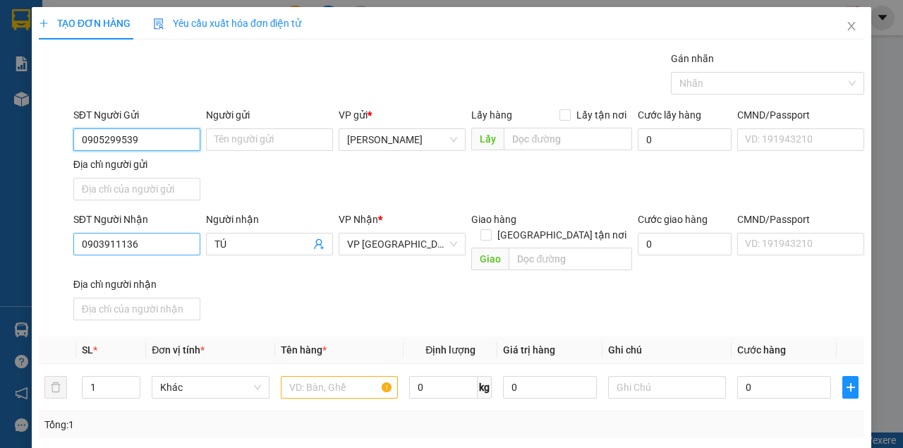
type input "0905299539"
drag, startPoint x: 164, startPoint y: 241, endPoint x: 54, endPoint y: 229, distance: 110.7
click at [54, 229] on div "SĐT Người Nhận 0903911136 0903911136 Người nhận TÚ VP Nhận * VP [GEOGRAPHIC_DAT…" at bounding box center [451, 269] width 828 height 114
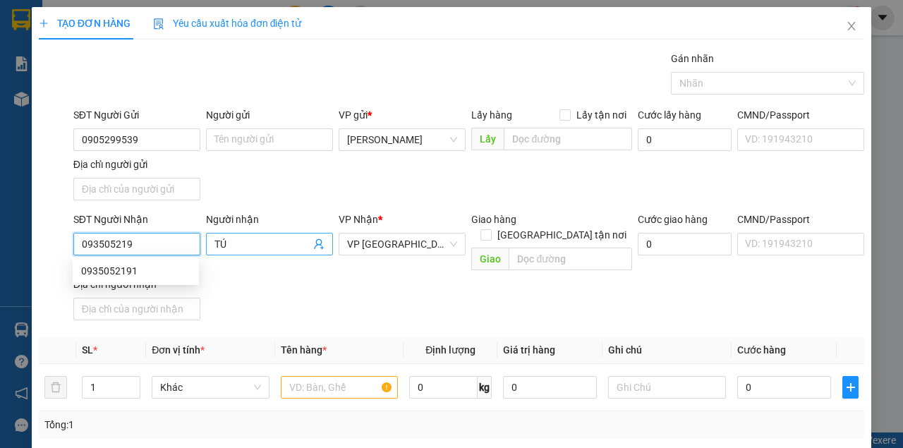
type input "0935052191"
click at [107, 270] on div "0935052191" at bounding box center [135, 271] width 109 height 16
type input "0935052191"
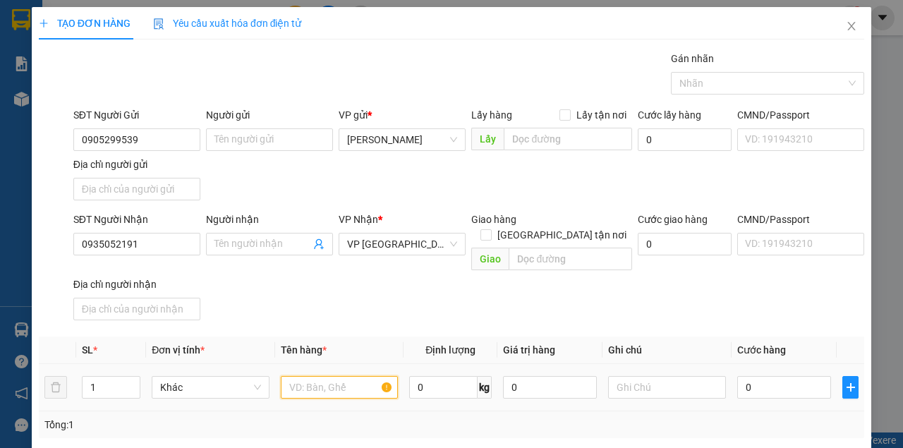
click at [337, 376] on input "text" at bounding box center [340, 387] width 118 height 23
type input "1 HỘP"
click at [796, 376] on input "0" at bounding box center [784, 387] width 94 height 23
type input "3"
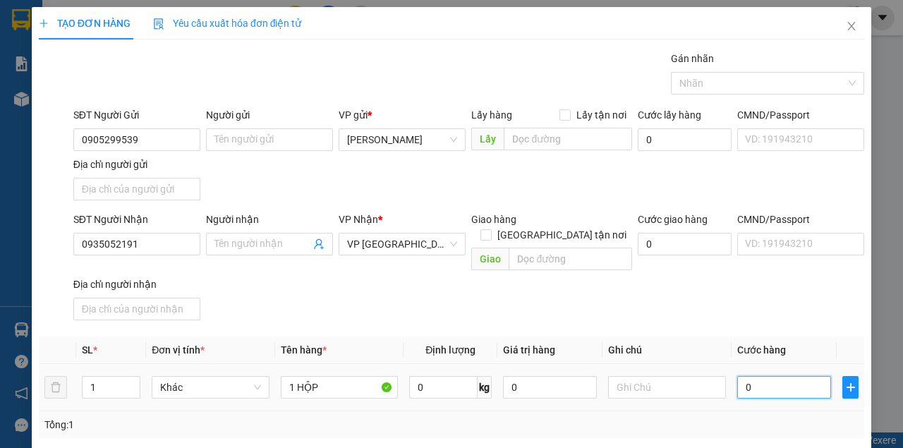
type input "3"
type input "30"
type input "30.000"
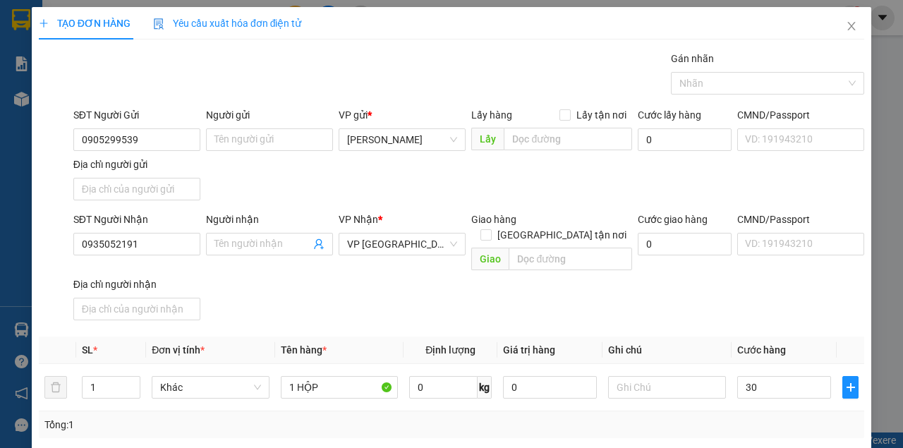
type input "30.000"
drag, startPoint x: 782, startPoint y: 305, endPoint x: 777, endPoint y: 292, distance: 14.3
click at [782, 303] on div "SĐT Người Nhận 0935052191 Người nhận Tên người nhận VP Nhận * VP [GEOGRAPHIC_DA…" at bounding box center [469, 269] width 796 height 114
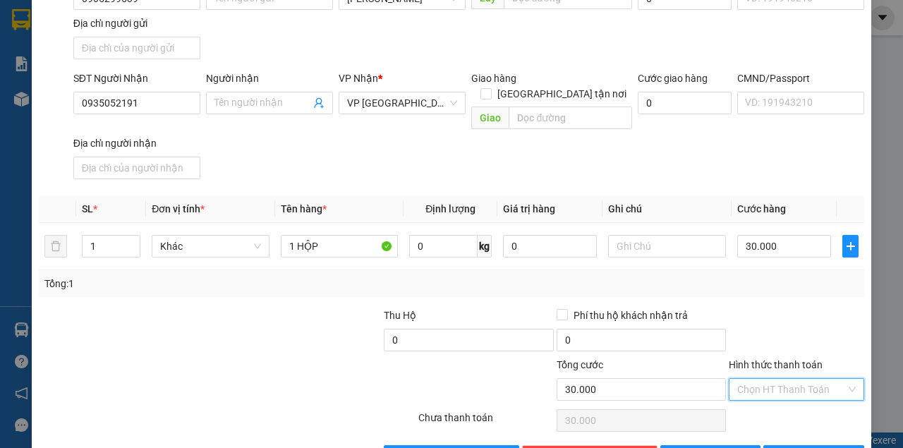
click at [806, 379] on input "Hình thức thanh toán" at bounding box center [791, 389] width 109 height 21
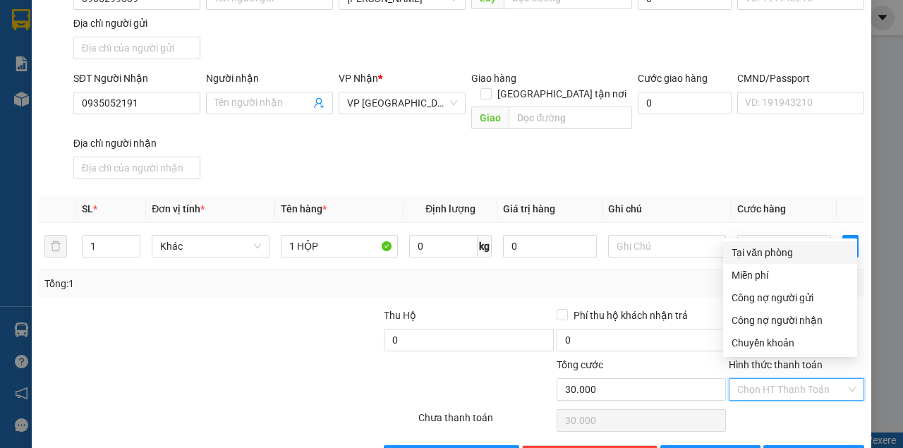
click at [775, 257] on div "Tại văn phòng" at bounding box center [790, 253] width 117 height 16
type input "0"
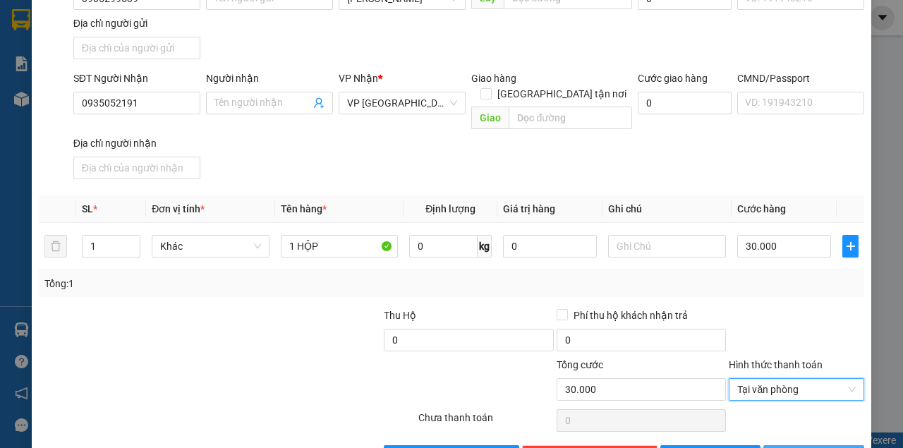
click at [818, 447] on span "[PERSON_NAME] và In" at bounding box center [839, 457] width 99 height 16
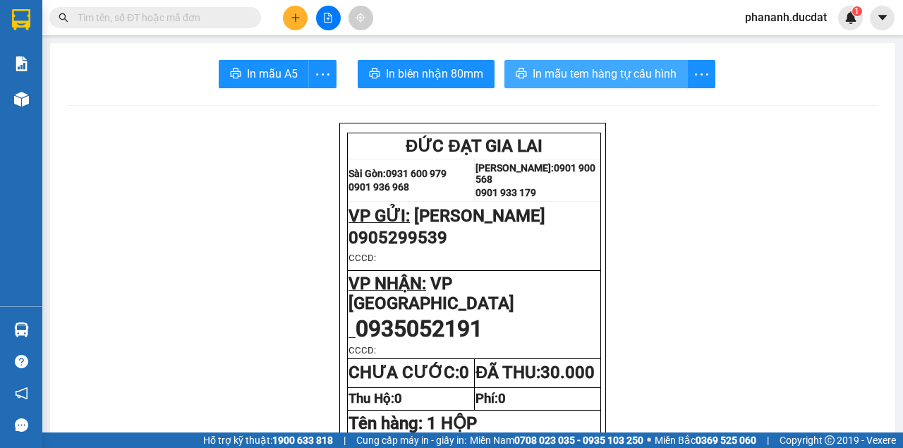
click at [597, 71] on span "In mẫu tem hàng tự cấu hình" at bounding box center [605, 74] width 144 height 18
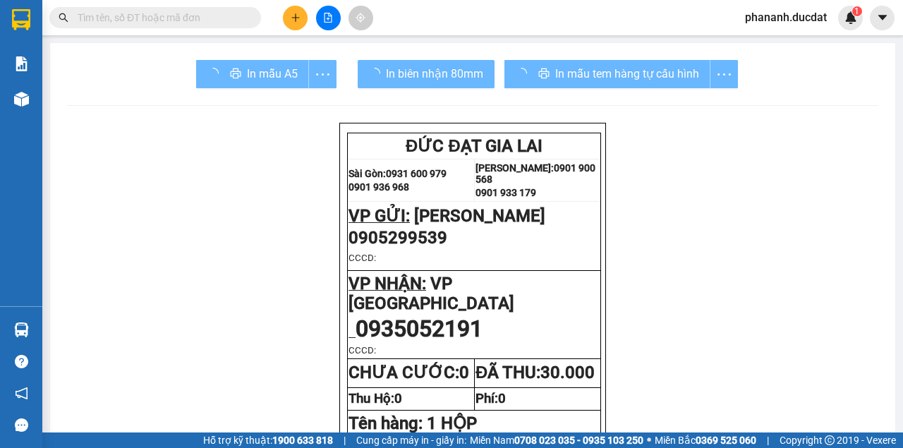
click at [303, 14] on button at bounding box center [295, 18] width 25 height 25
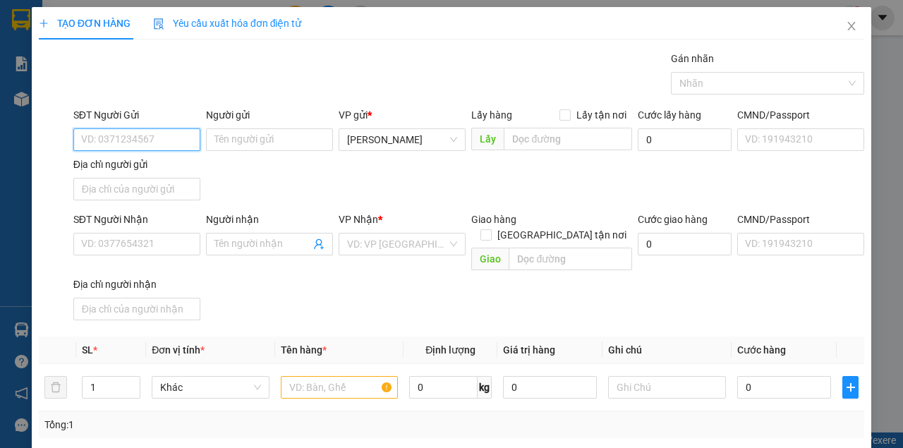
click at [135, 133] on input "SĐT Người Gửi" at bounding box center [136, 139] width 127 height 23
click at [99, 172] on div "0922877555" at bounding box center [135, 167] width 109 height 16
type input "0922877555"
type input "0374265368"
type input "CHUNG"
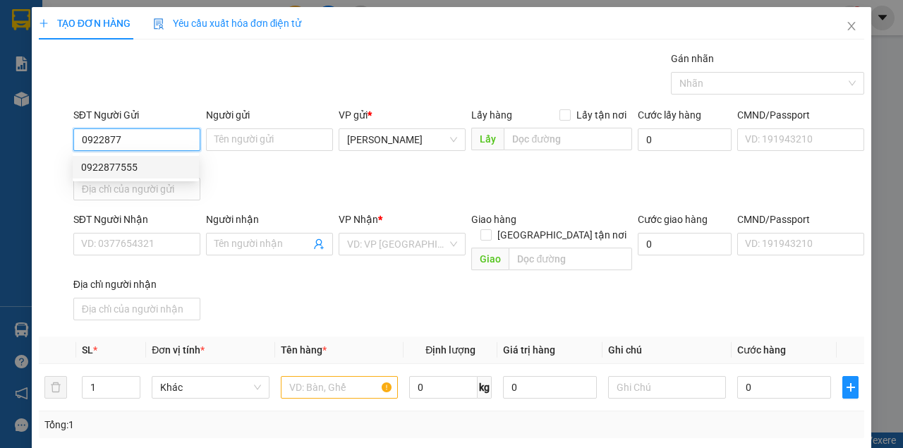
type input "N4 HÒA LỢI"
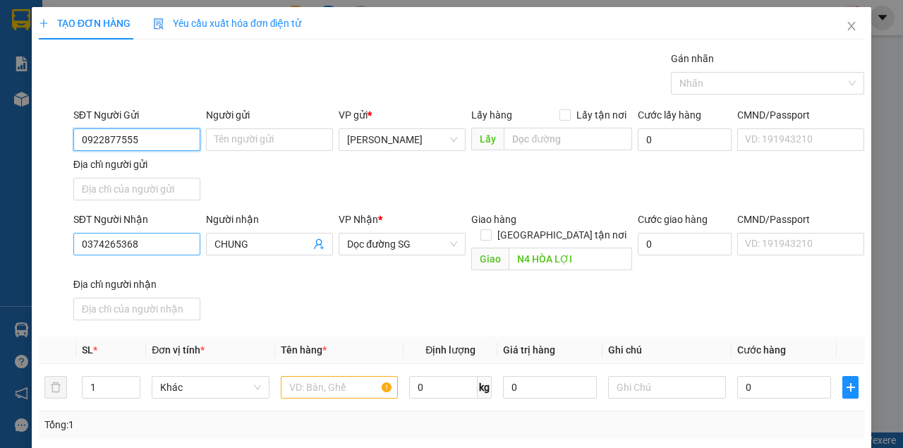
type input "0922877555"
drag, startPoint x: 143, startPoint y: 243, endPoint x: 28, endPoint y: 247, distance: 114.4
click at [28, 247] on div "TẠO ĐƠN HÀNG Yêu cầu xuất hóa đơn điện tử Transit Pickup Surcharge Ids Transit …" at bounding box center [451, 224] width 903 height 448
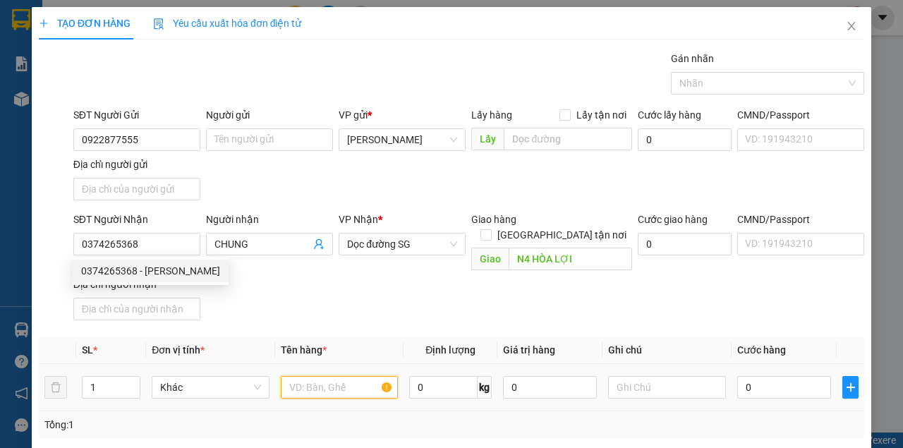
click at [330, 376] on input "text" at bounding box center [340, 387] width 118 height 23
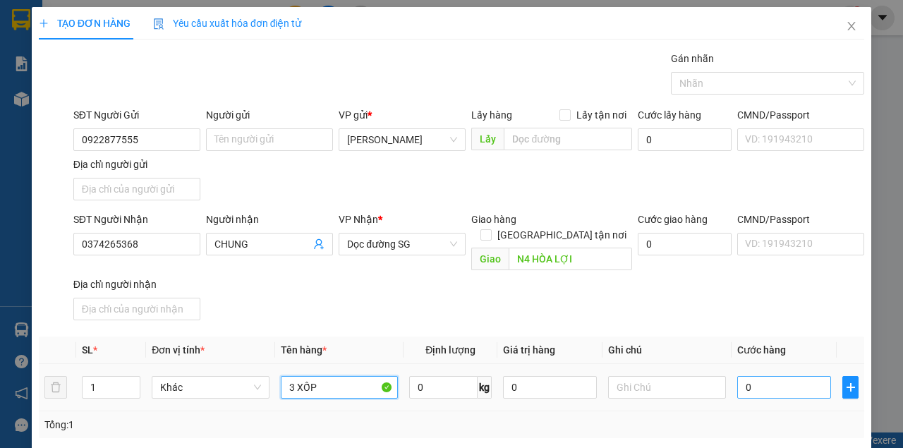
type input "3 XỐP"
drag, startPoint x: 749, startPoint y: 370, endPoint x: 756, endPoint y: 358, distance: 13.3
click at [750, 376] on input "0" at bounding box center [784, 387] width 94 height 23
type input "1"
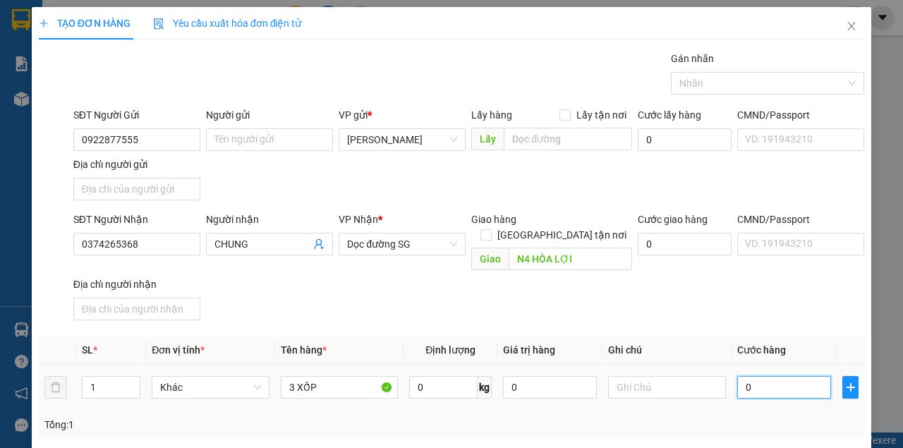
type input "1"
type input "18"
type input "180"
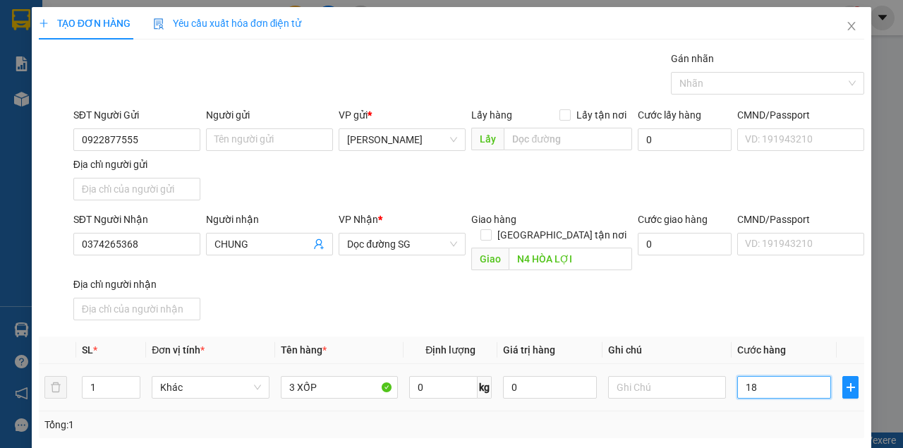
type input "180"
type input "180.000"
click at [676, 315] on div "Transit Pickup Surcharge Ids Transit Deliver Surcharge Ids Transit Deliver Surc…" at bounding box center [451, 330] width 825 height 558
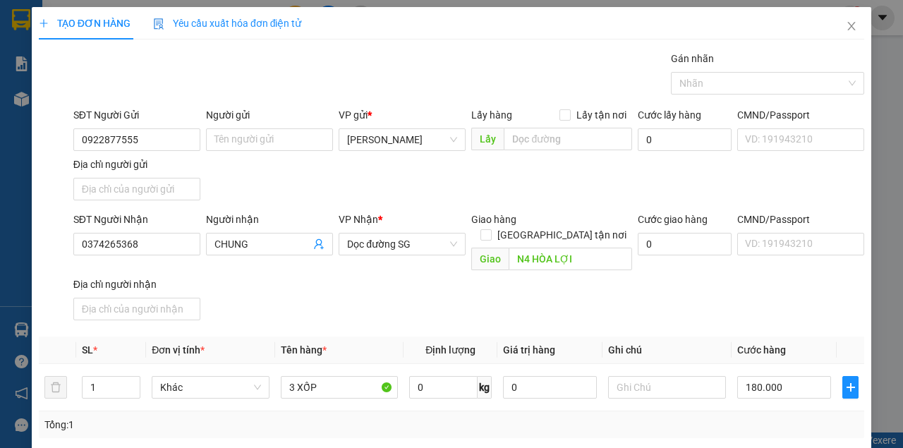
scroll to position [169, 0]
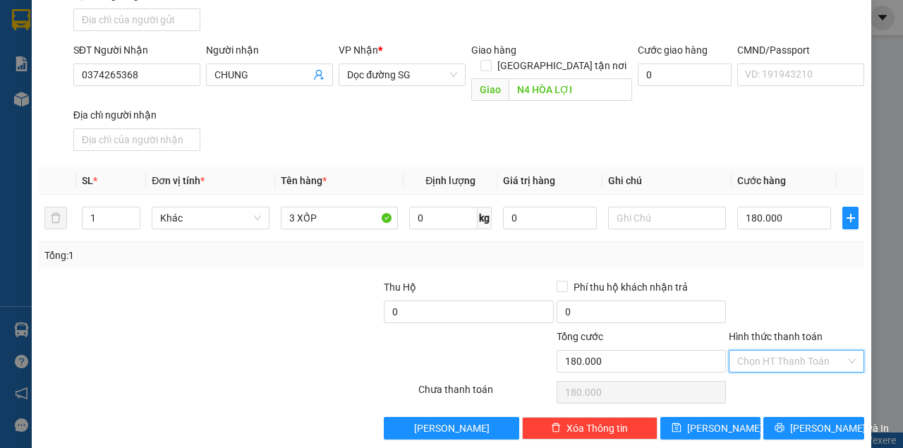
click at [797, 351] on input "Hình thức thanh toán" at bounding box center [791, 361] width 109 height 21
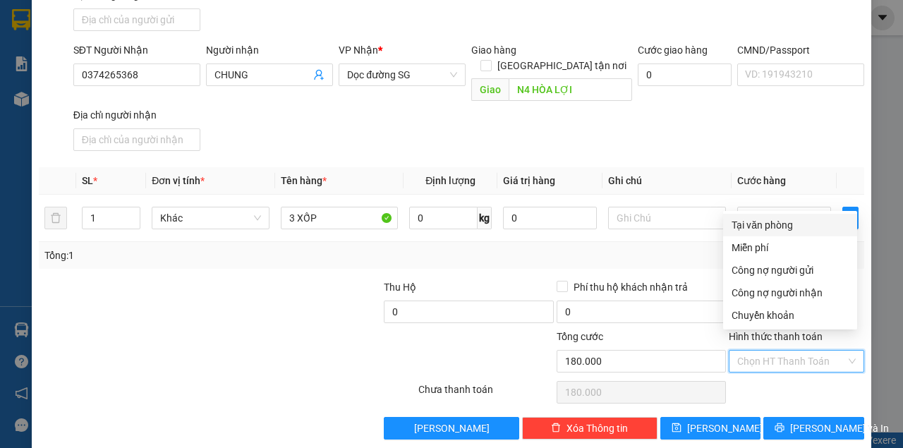
drag, startPoint x: 783, startPoint y: 229, endPoint x: 792, endPoint y: 235, distance: 10.6
click at [782, 229] on div "Tại văn phòng" at bounding box center [790, 225] width 117 height 16
type input "0"
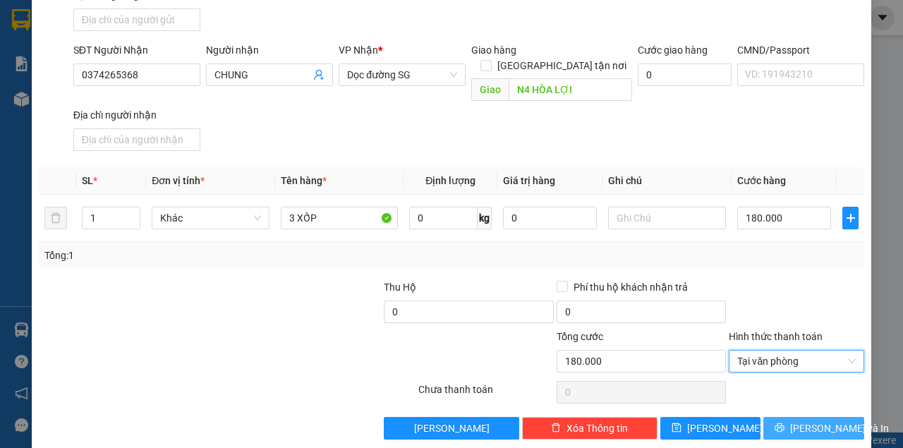
click at [816, 420] on span "[PERSON_NAME] và In" at bounding box center [839, 428] width 99 height 16
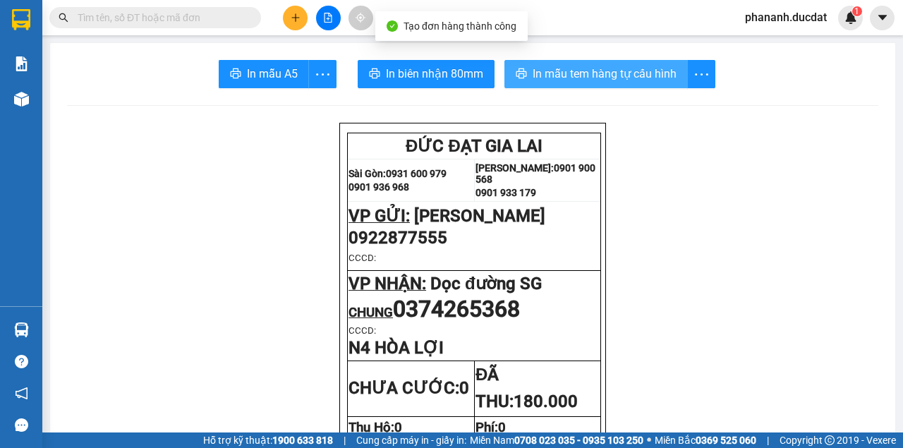
click at [610, 80] on span "In mẫu tem hàng tự cấu hình" at bounding box center [605, 74] width 144 height 18
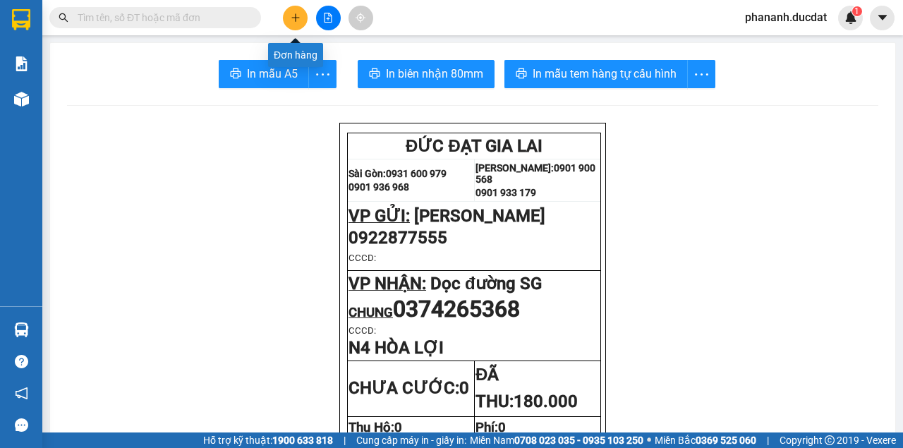
click at [293, 18] on icon "plus" at bounding box center [295, 17] width 8 height 1
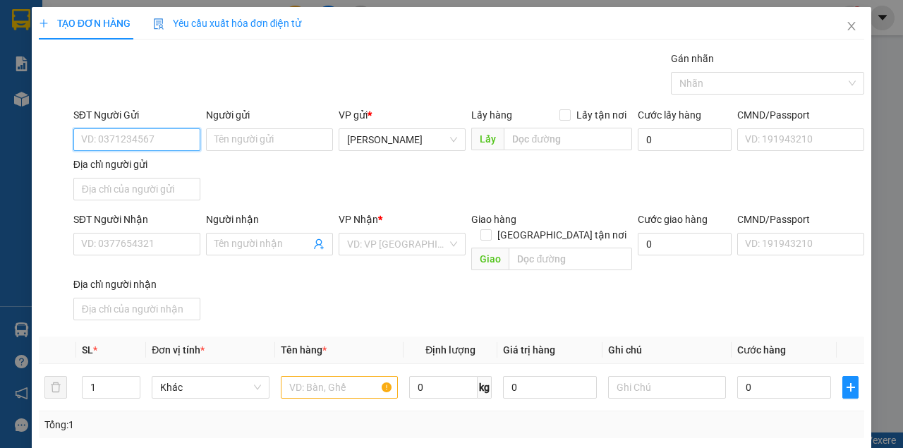
drag, startPoint x: 175, startPoint y: 135, endPoint x: 176, endPoint y: 106, distance: 29.7
click at [175, 119] on div "SĐT Người Gửi VD: 0371234567" at bounding box center [136, 131] width 127 height 49
click at [159, 142] on input "SĐT Người Gửi" at bounding box center [136, 139] width 127 height 23
type input "0868787100"
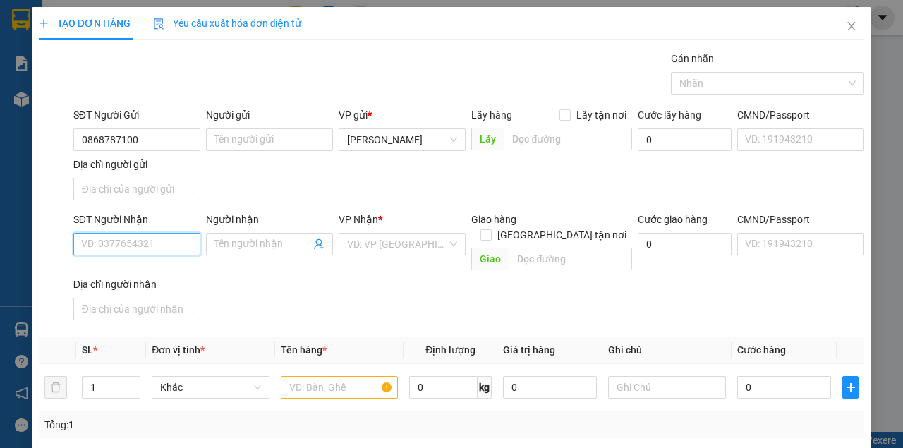
click at [141, 241] on input "SĐT Người Nhận" at bounding box center [136, 244] width 127 height 23
type input "0843139935"
click at [408, 246] on input "search" at bounding box center [397, 244] width 100 height 21
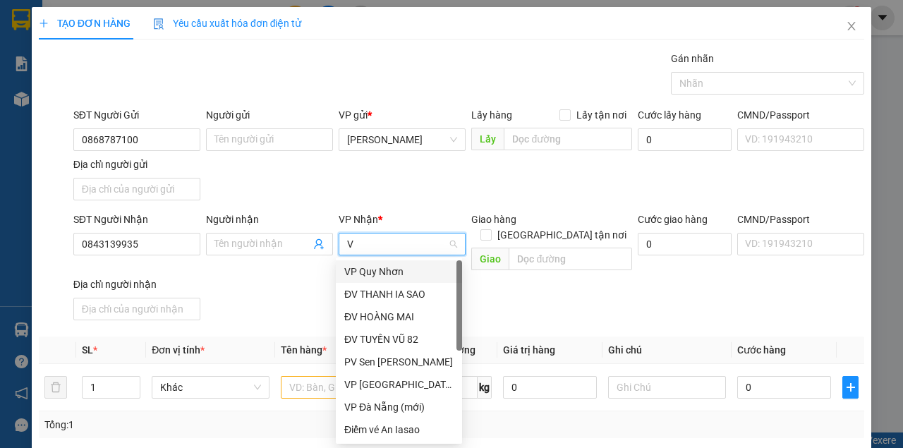
type input "VP"
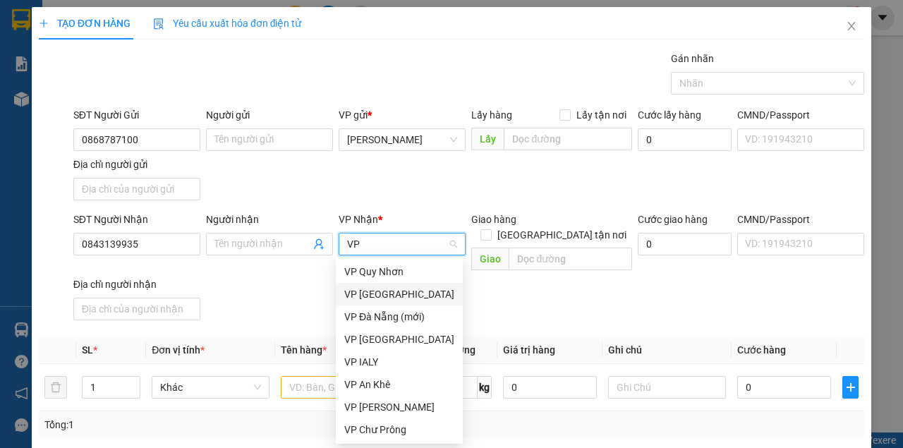
click at [377, 296] on div "VP [GEOGRAPHIC_DATA]" at bounding box center [399, 294] width 110 height 16
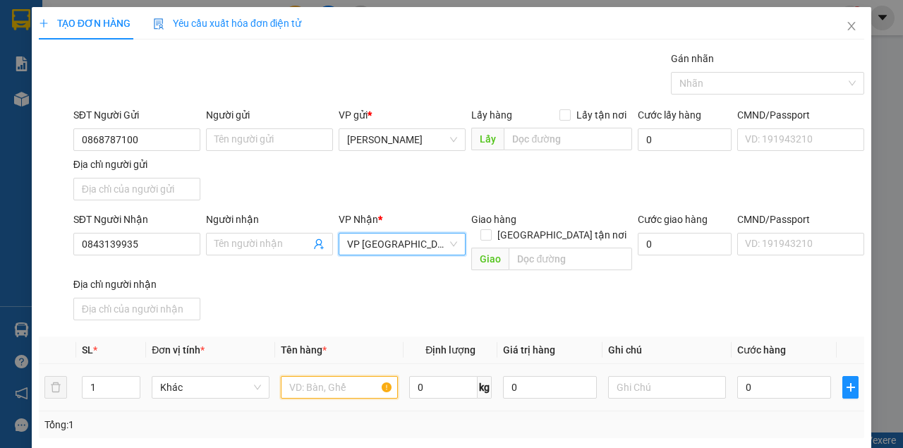
click at [326, 376] on input "text" at bounding box center [340, 387] width 118 height 23
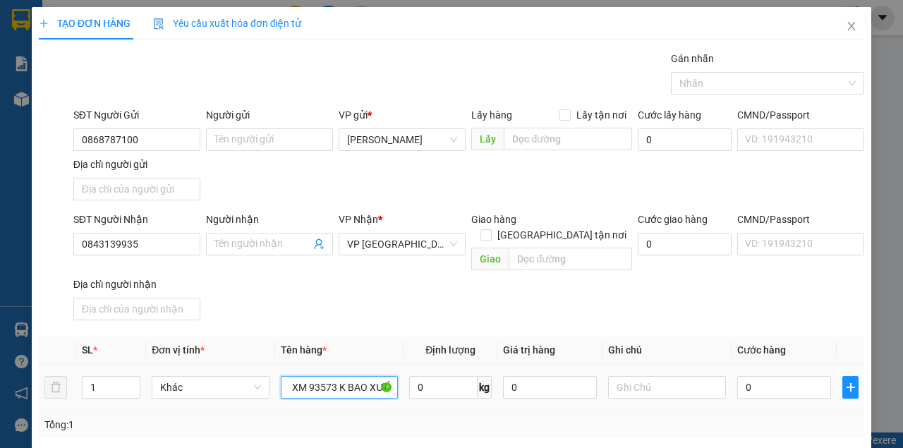
scroll to position [0, 14]
type input "1 XM 93573 K BAO XƯỚC"
click at [632, 376] on input "text" at bounding box center [667, 387] width 118 height 23
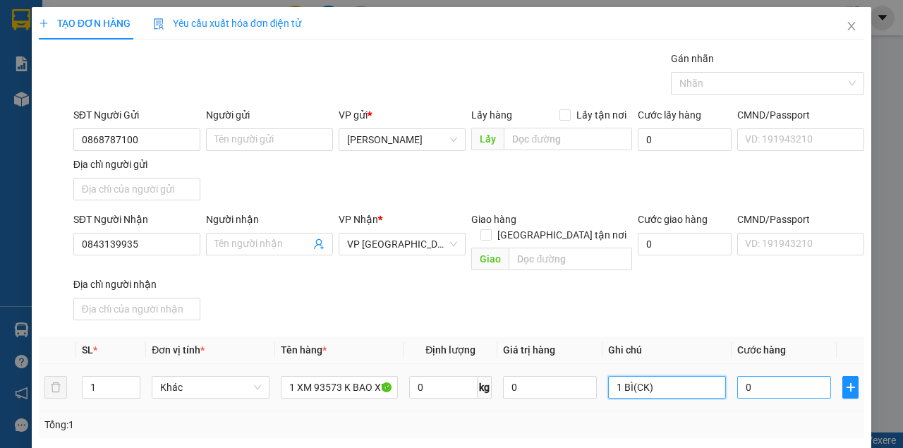
type input "1 BÌ(CK)"
click at [751, 376] on input "0" at bounding box center [784, 387] width 94 height 23
type input "4"
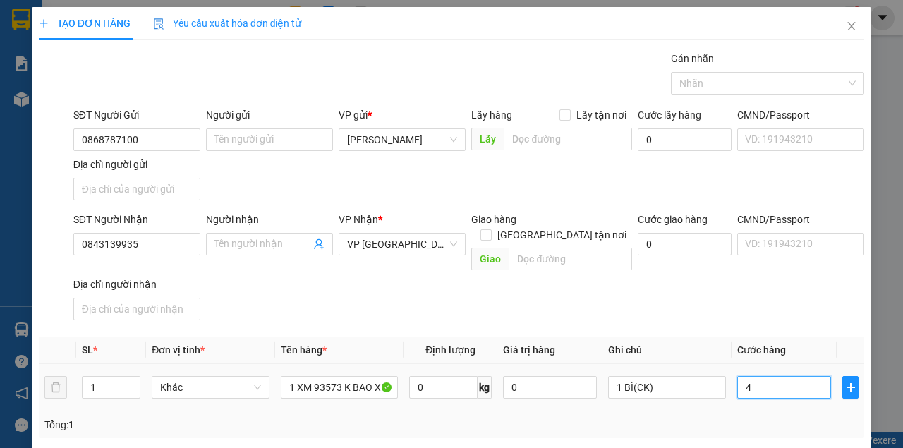
type input "40"
type input "400"
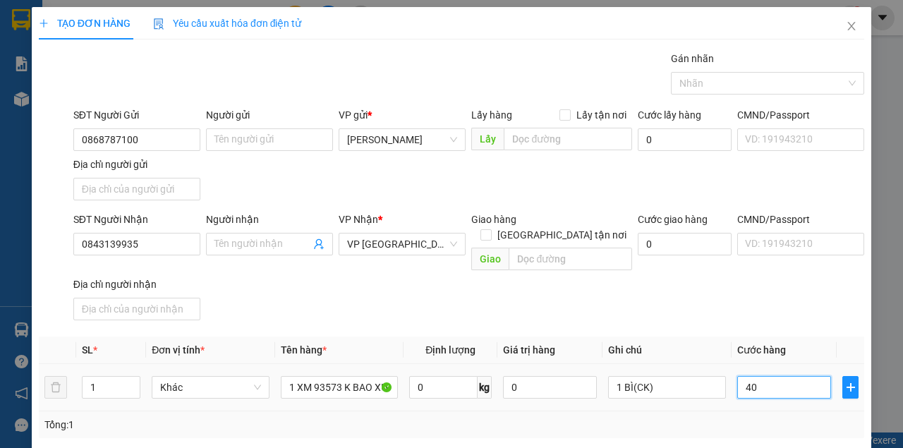
type input "400"
type input "400.000"
click at [696, 282] on div "SĐT Người Nhận 0843139935 Người nhận Tên người nhận VP Nhận * VP [GEOGRAPHIC_DA…" at bounding box center [469, 269] width 796 height 114
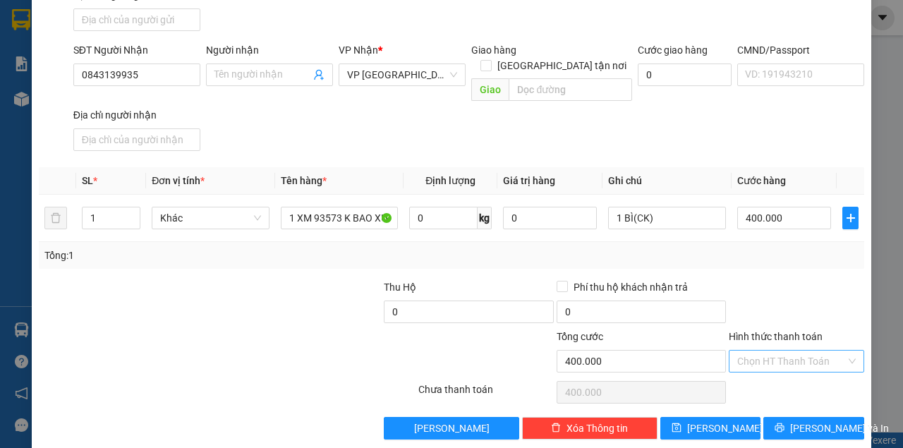
click at [802, 351] on input "Hình thức thanh toán" at bounding box center [791, 361] width 109 height 21
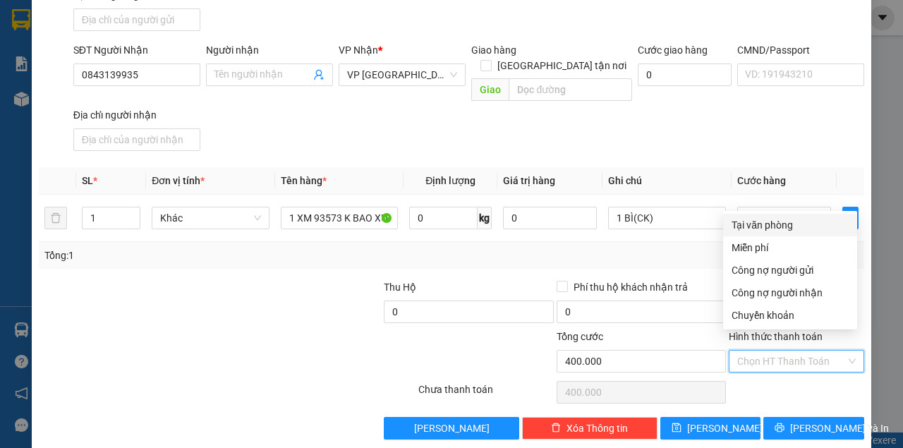
click at [784, 230] on div "Tại văn phòng" at bounding box center [790, 225] width 117 height 16
type input "0"
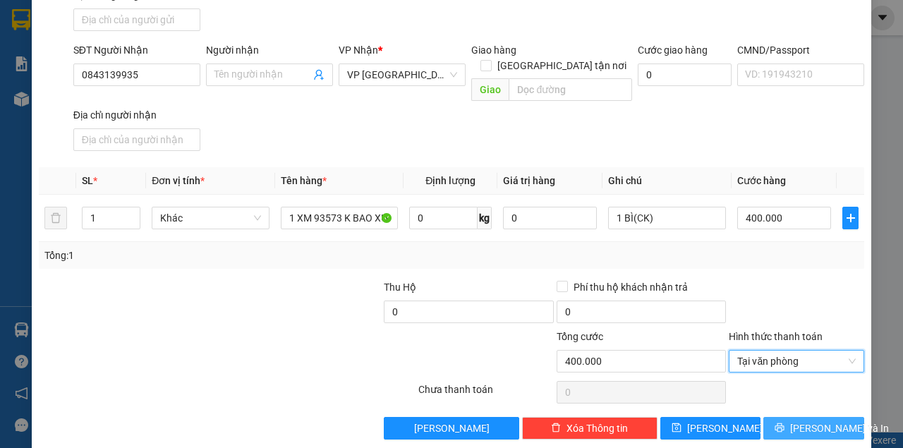
click at [820, 420] on span "[PERSON_NAME] và In" at bounding box center [839, 428] width 99 height 16
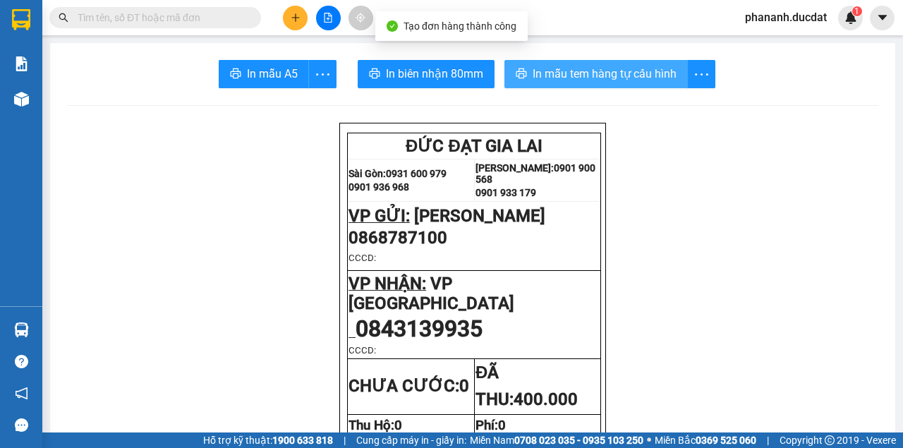
click at [622, 76] on span "In mẫu tem hàng tự cấu hình" at bounding box center [605, 74] width 144 height 18
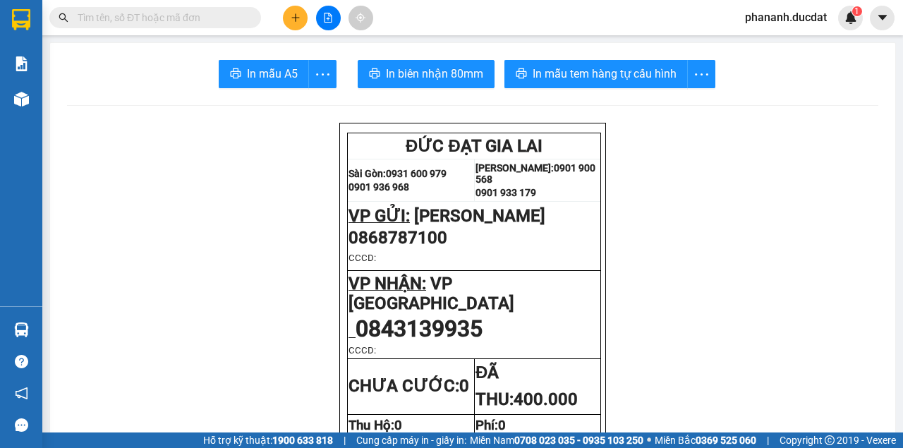
click at [191, 18] on input "text" at bounding box center [161, 18] width 166 height 16
click at [180, 23] on input "text" at bounding box center [161, 18] width 166 height 16
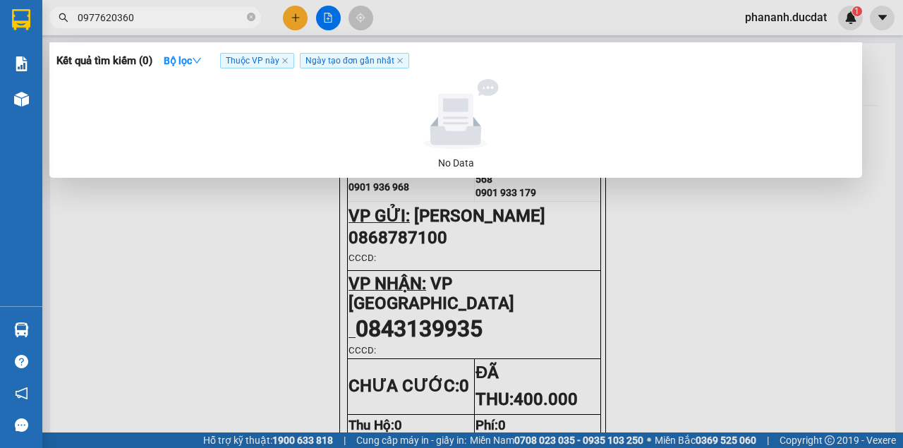
type input "0977620360"
click at [99, 20] on input "0977620360" at bounding box center [161, 18] width 166 height 16
click at [118, 18] on input "0977620360" at bounding box center [161, 18] width 166 height 16
click at [251, 20] on icon "close-circle" at bounding box center [251, 17] width 8 height 8
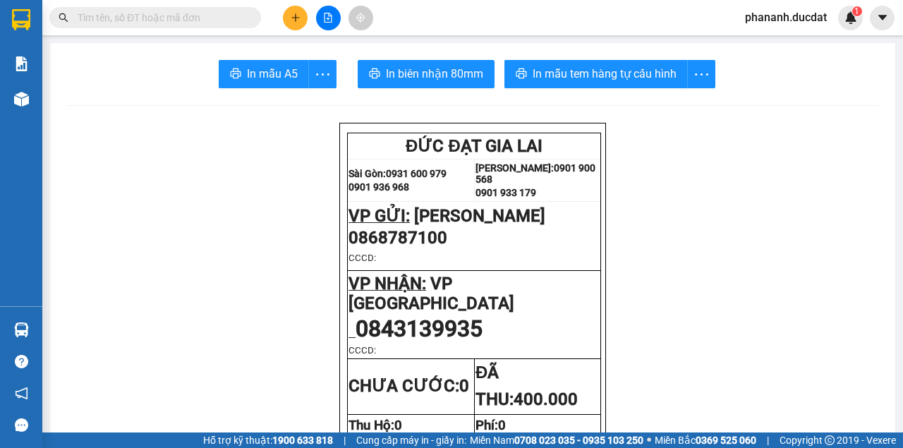
click at [199, 21] on input "text" at bounding box center [161, 18] width 166 height 16
paste input "977620360"
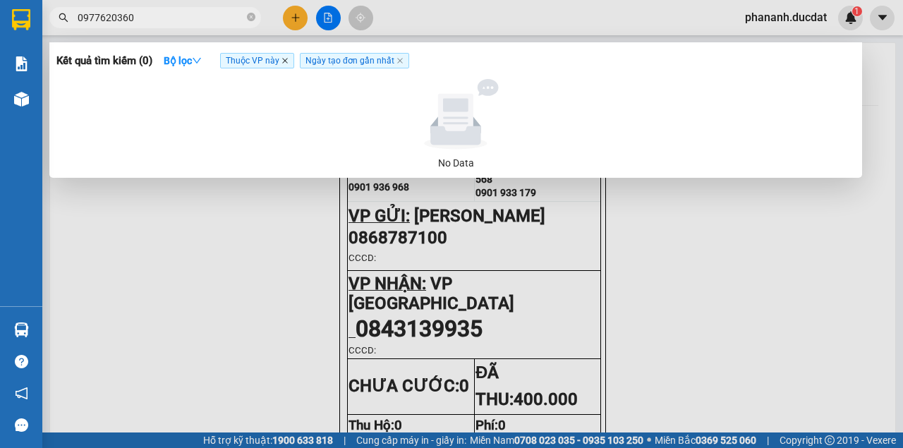
type input "0977620360"
click at [285, 62] on icon "close" at bounding box center [285, 61] width 6 height 6
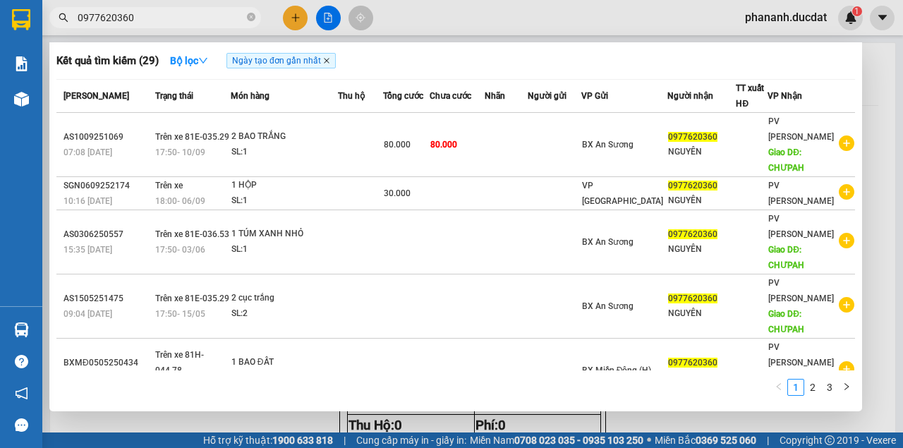
click at [327, 62] on icon "close" at bounding box center [327, 61] width 6 height 6
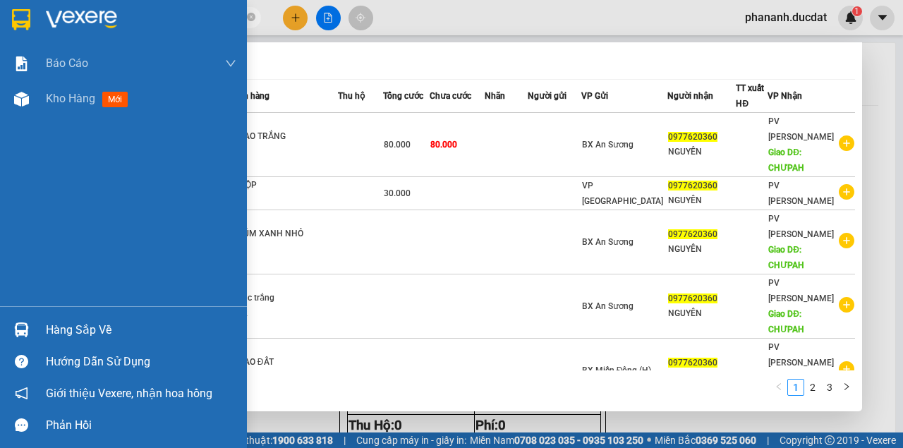
click at [13, 18] on img at bounding box center [21, 19] width 18 height 21
drag, startPoint x: 13, startPoint y: 18, endPoint x: 199, endPoint y: 3, distance: 186.8
click at [13, 17] on img at bounding box center [21, 19] width 18 height 21
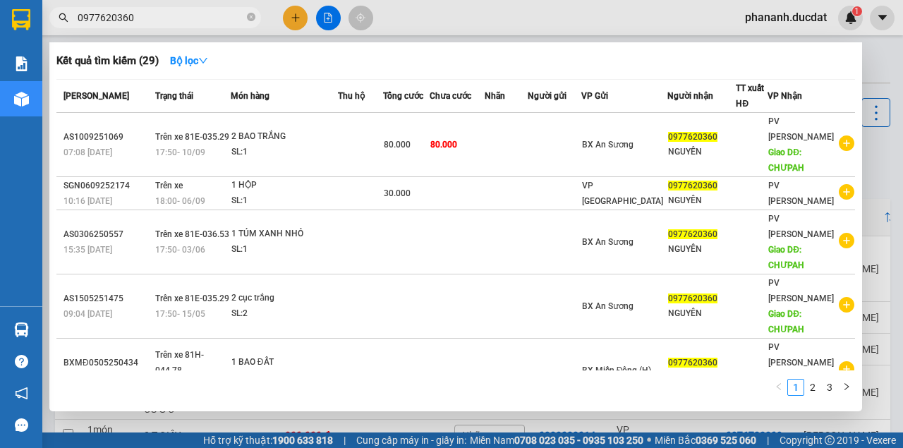
click at [292, 22] on div at bounding box center [451, 224] width 903 height 448
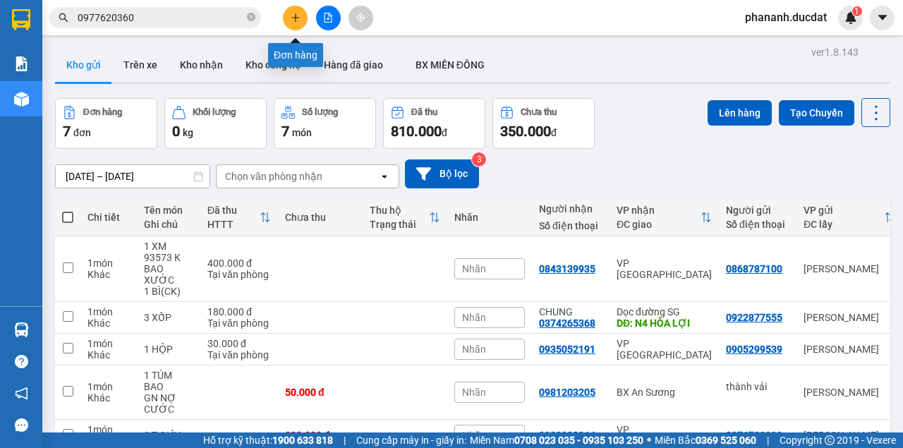
click at [296, 20] on icon "plus" at bounding box center [296, 18] width 10 height 10
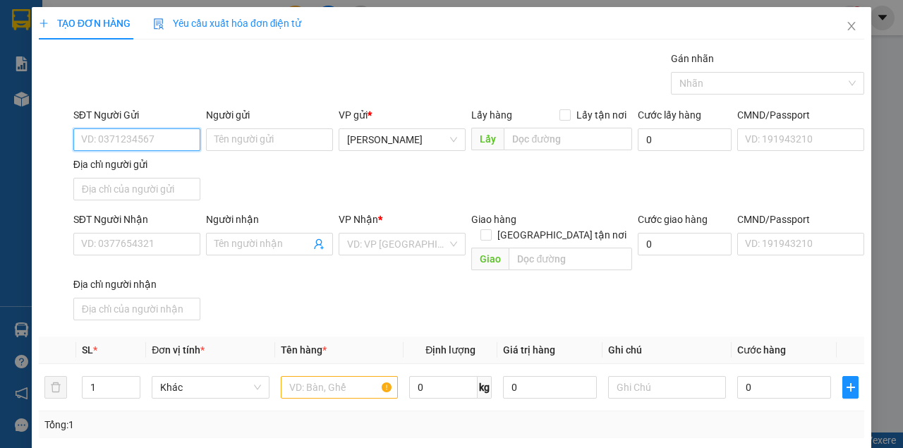
click at [157, 140] on input "SĐT Người Gửi" at bounding box center [136, 139] width 127 height 23
type input "0942607639"
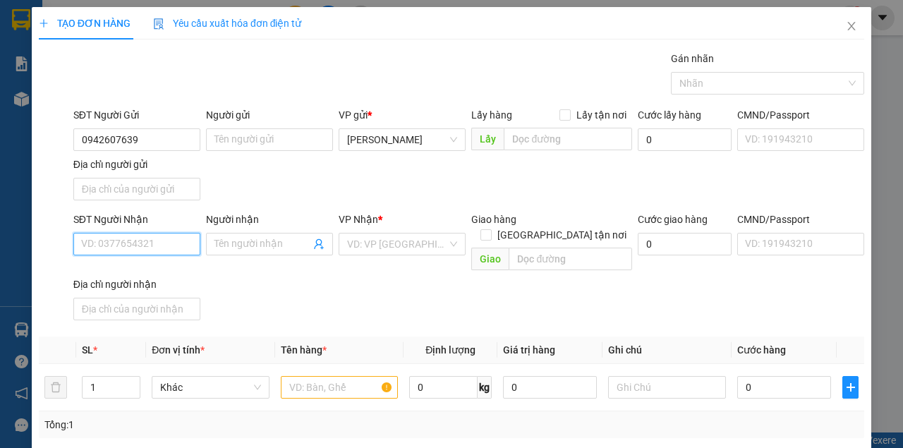
click at [183, 244] on input "SĐT Người Nhận" at bounding box center [136, 244] width 127 height 23
type input "0369026067"
click at [410, 247] on input "search" at bounding box center [397, 244] width 100 height 21
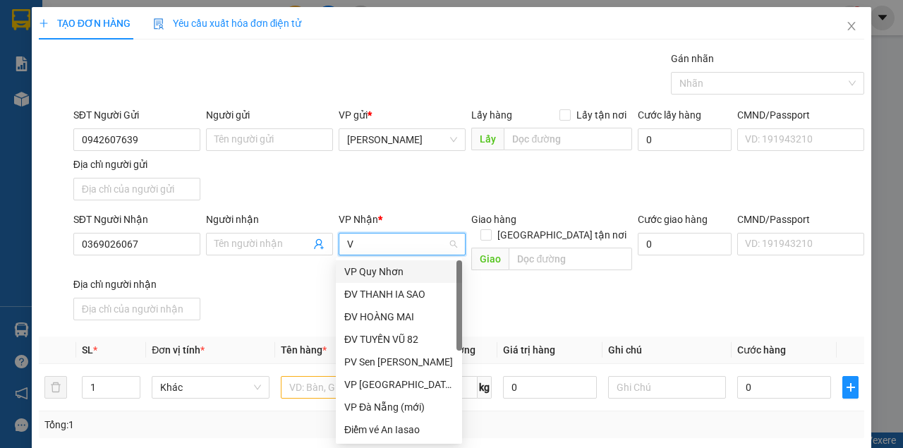
type input "VP"
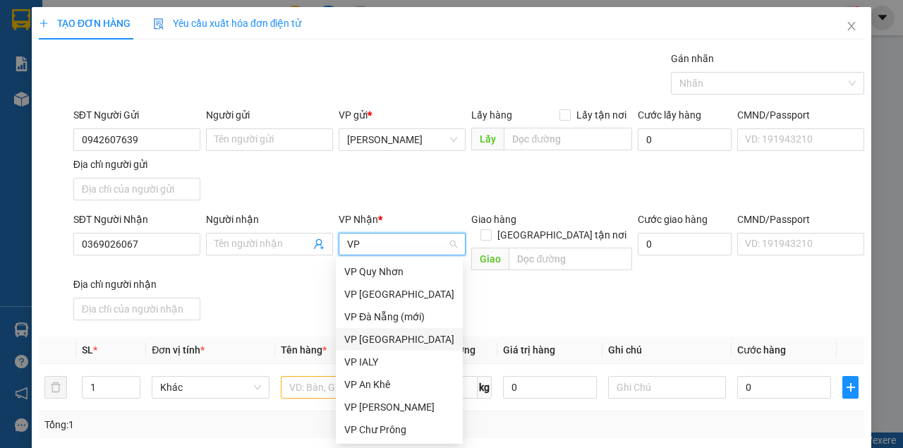
click at [387, 343] on div "VP [GEOGRAPHIC_DATA]" at bounding box center [399, 340] width 110 height 16
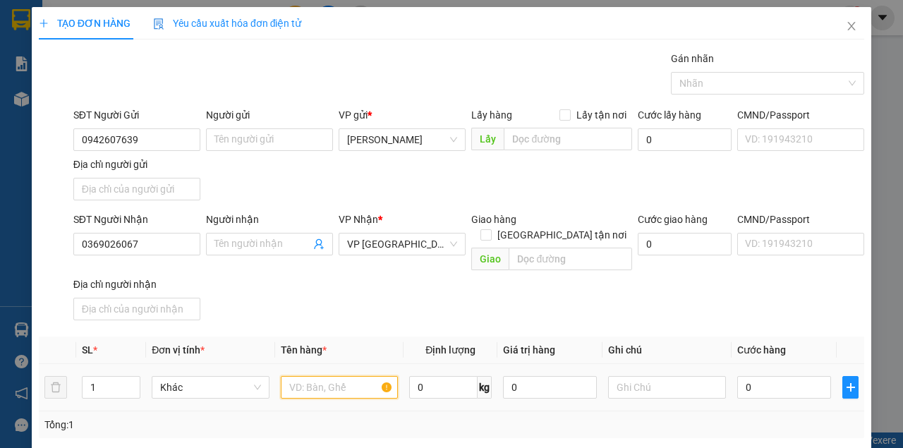
click at [325, 376] on input "text" at bounding box center [340, 387] width 118 height 23
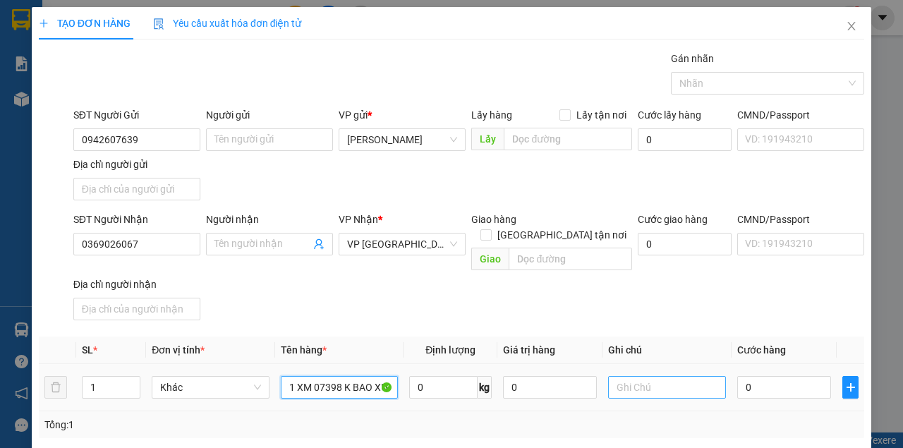
type input "1 XM 07398 K BAO XƯỚC"
click at [647, 376] on input "text" at bounding box center [667, 387] width 118 height 23
click at [666, 376] on input "1 XỐP+ 1BIF(CK, CV)" at bounding box center [667, 387] width 118 height 23
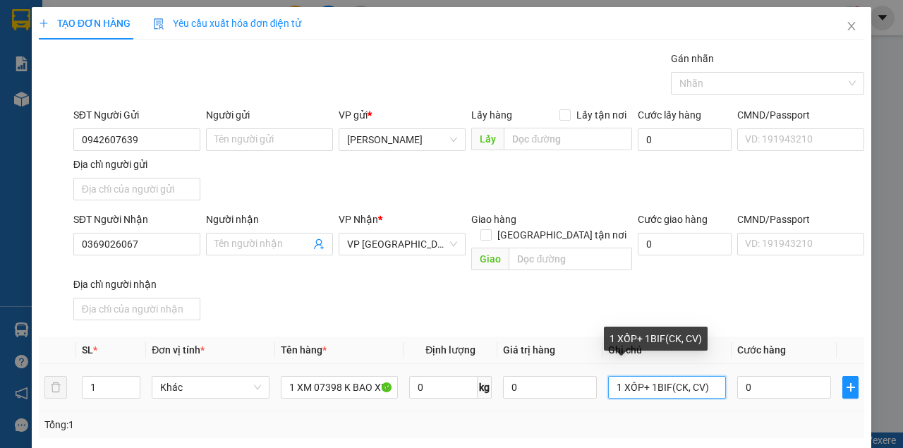
click at [667, 376] on input "1 XỐP+ 1BIF(CK, CV)" at bounding box center [667, 387] width 118 height 23
drag, startPoint x: 653, startPoint y: 373, endPoint x: 660, endPoint y: 374, distance: 7.1
click at [655, 376] on input "1 XỐP+ 1BI(CK, CV)" at bounding box center [667, 387] width 118 height 23
click at [663, 376] on input "1 XỐP+ 1 BI(CK, CV)" at bounding box center [667, 387] width 118 height 23
type input "1 XỐP+ 1 BÌ(CK, CV)"
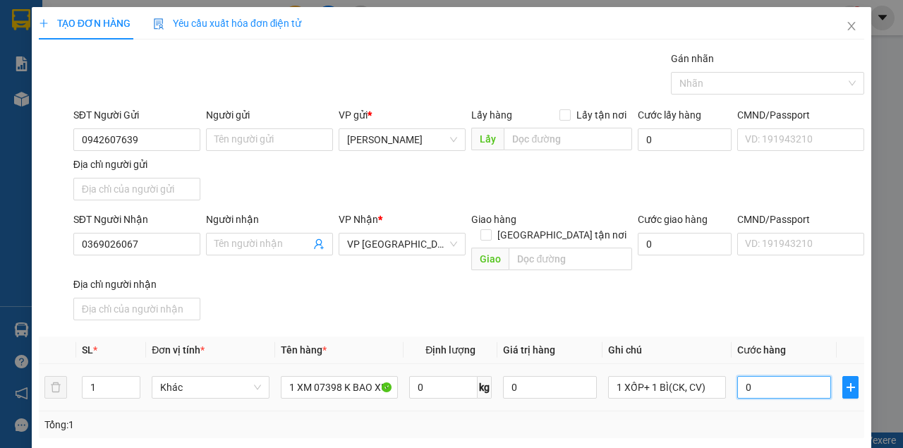
click at [756, 376] on input "0" at bounding box center [784, 387] width 94 height 23
type input "5"
type input "50"
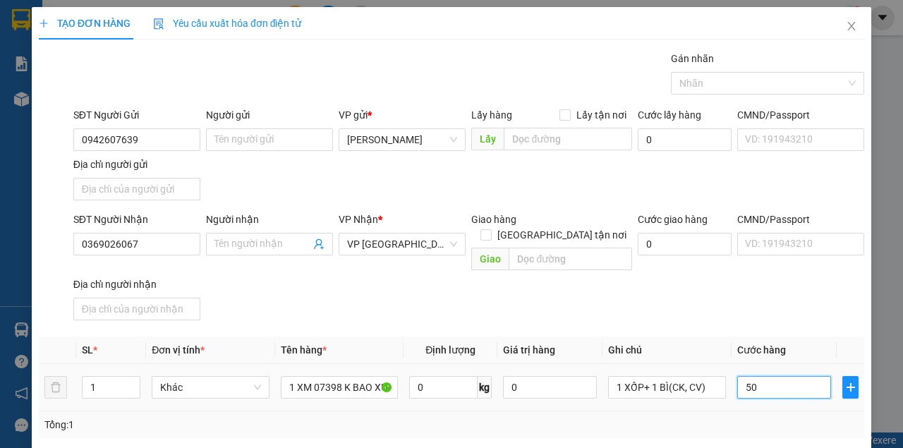
type input "50"
type input "500"
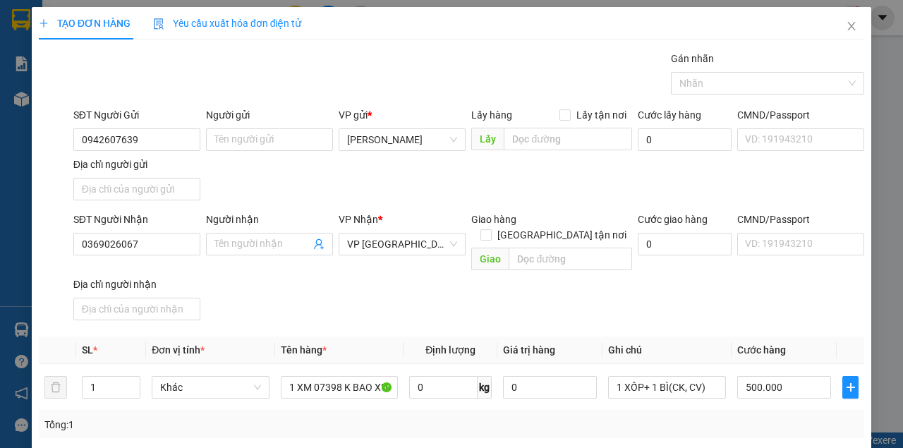
click at [745, 292] on div "SĐT Người Nhận 0369026067 Người nhận Tên người nhận VP Nhận * VP [GEOGRAPHIC_DA…" at bounding box center [469, 269] width 796 height 114
click at [762, 387] on div "Tại văn phòng" at bounding box center [790, 395] width 117 height 16
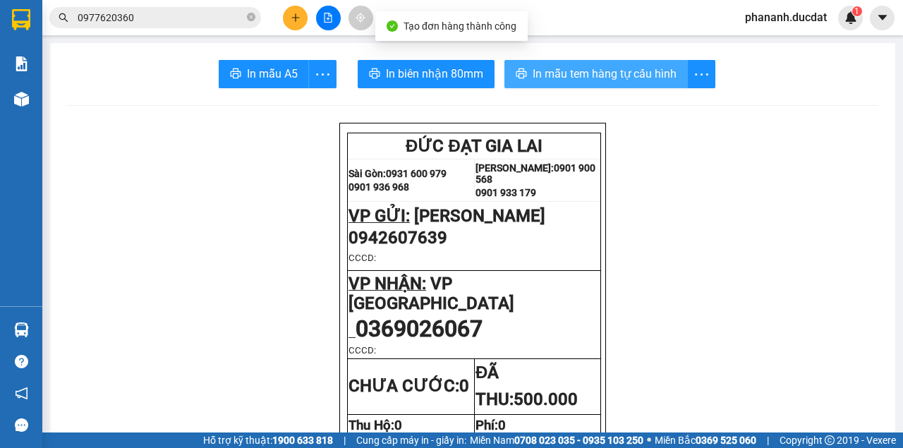
click at [580, 80] on span "In mẫu tem hàng tự cấu hình" at bounding box center [605, 74] width 144 height 18
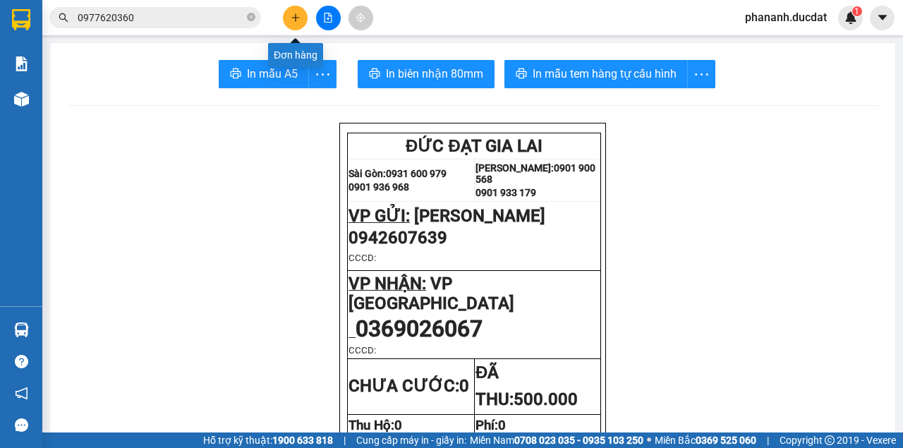
click at [295, 19] on icon "plus" at bounding box center [295, 17] width 1 height 8
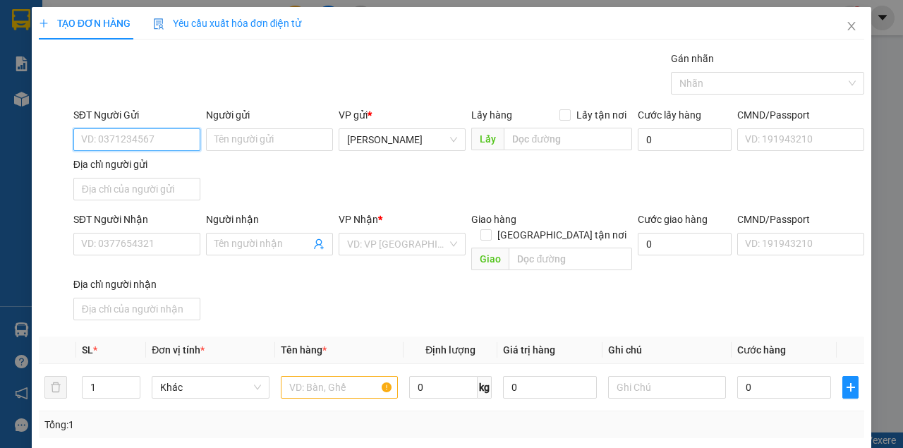
click at [117, 134] on input "SĐT Người Gửi" at bounding box center [136, 139] width 127 height 23
type input "0982391589"
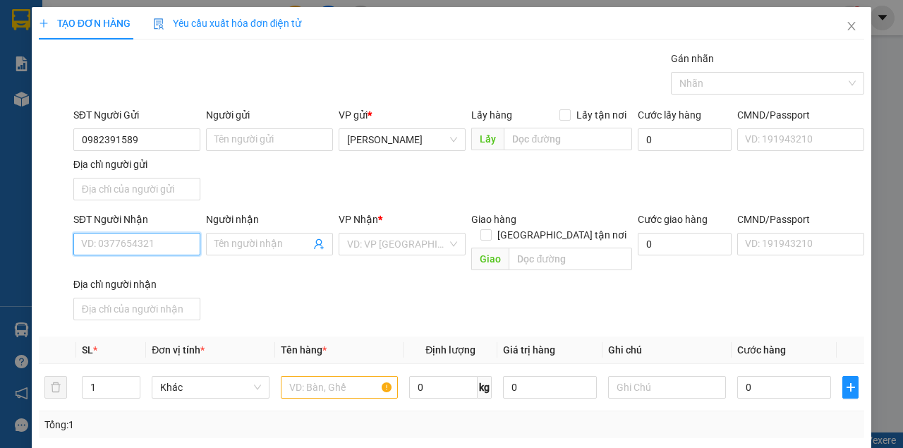
click at [162, 246] on input "SĐT Người Nhận" at bounding box center [136, 244] width 127 height 23
click at [98, 269] on div "0349571786" at bounding box center [135, 271] width 109 height 16
type input "0349571786"
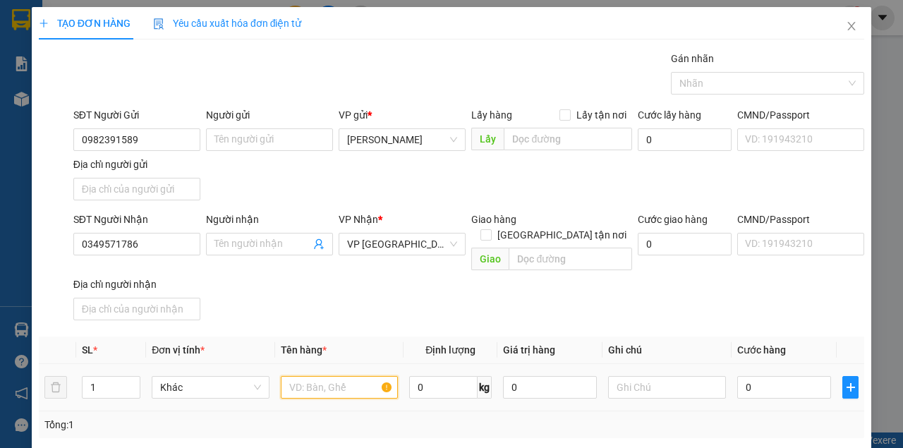
click at [317, 376] on input "text" at bounding box center [340, 387] width 118 height 23
click at [386, 250] on span "VP [GEOGRAPHIC_DATA]" at bounding box center [402, 244] width 110 height 21
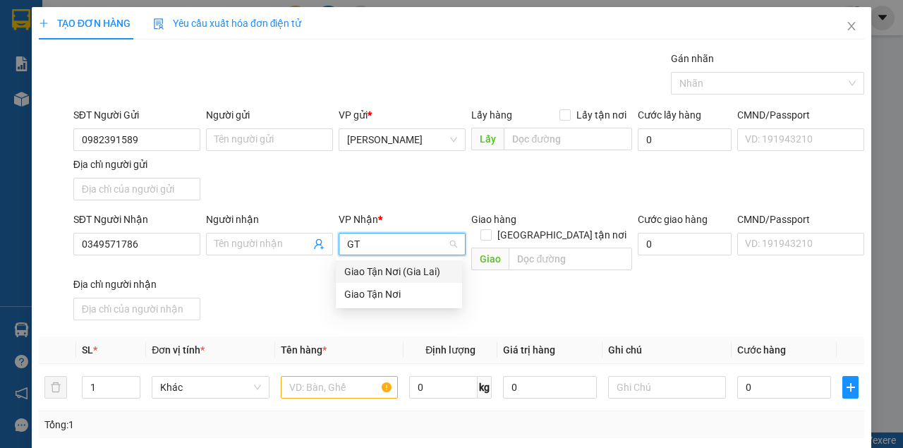
type input "GTN"
click at [376, 296] on div "Giao Tận Nơi" at bounding box center [398, 294] width 109 height 16
click at [566, 227] on span "[GEOGRAPHIC_DATA] tận nơi" at bounding box center [562, 235] width 140 height 16
click at [490, 229] on input "[GEOGRAPHIC_DATA] tận nơi" at bounding box center [485, 234] width 10 height 10
checkbox input "true"
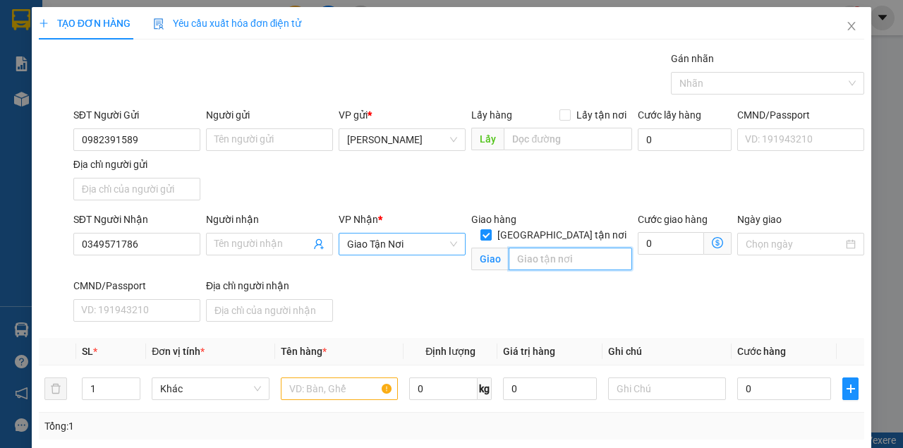
click at [547, 248] on input "text" at bounding box center [570, 259] width 123 height 23
type input "256 LÝ [PERSON_NAME]"
click at [346, 389] on input "text" at bounding box center [340, 388] width 118 height 23
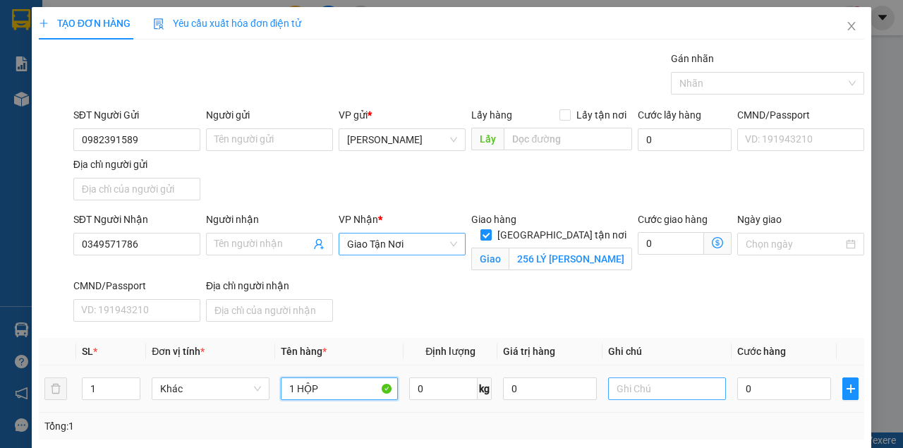
type input "1 HỘP"
click at [622, 392] on input "text" at bounding box center [667, 388] width 118 height 23
type input "Q10 GTN CC"
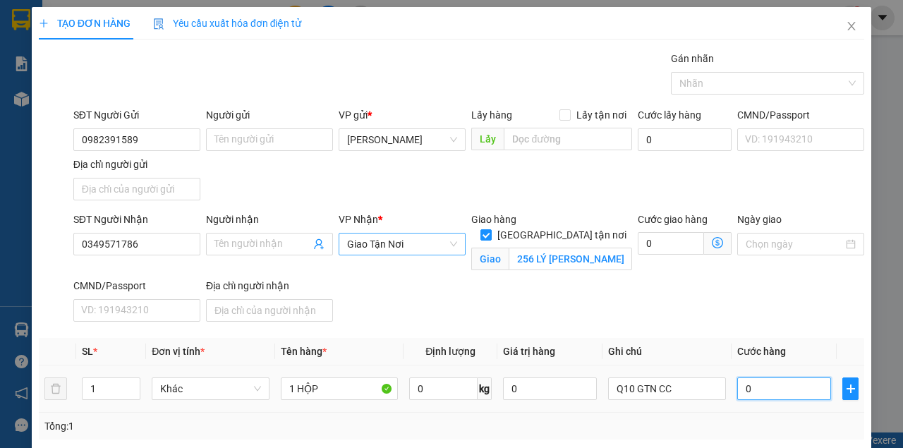
click at [779, 385] on input "0" at bounding box center [784, 388] width 94 height 23
type input "3"
type input "30"
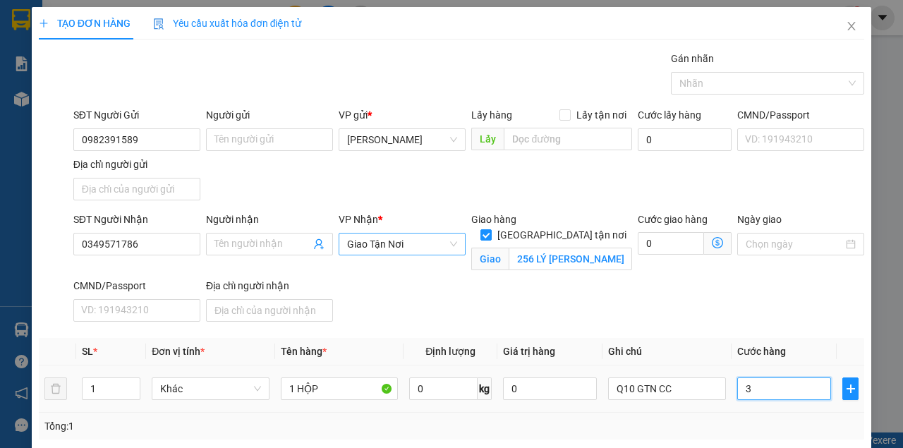
type input "30"
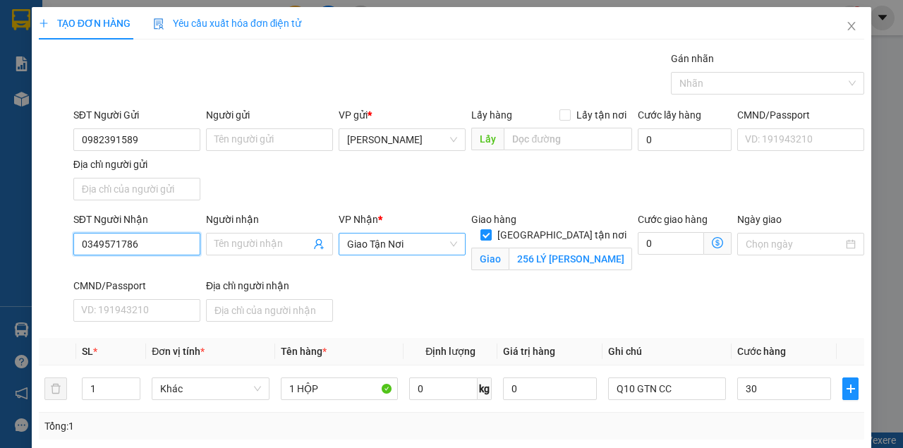
type input "30.000"
drag, startPoint x: 141, startPoint y: 243, endPoint x: 20, endPoint y: 243, distance: 121.3
click at [20, 243] on div "TẠO ĐƠN HÀNG Yêu cầu xuất hóa đơn điện tử Transit Pickup Surcharge Ids Transit …" at bounding box center [451, 224] width 903 height 448
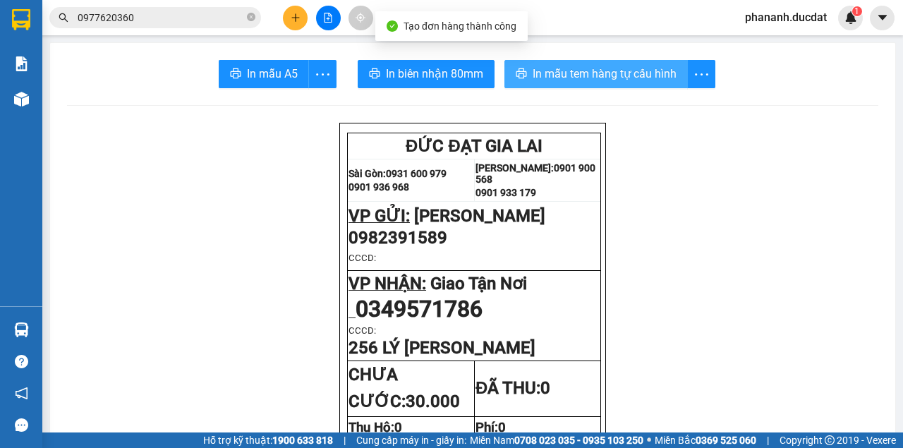
click at [634, 75] on span "In mẫu tem hàng tự cấu hình" at bounding box center [605, 74] width 144 height 18
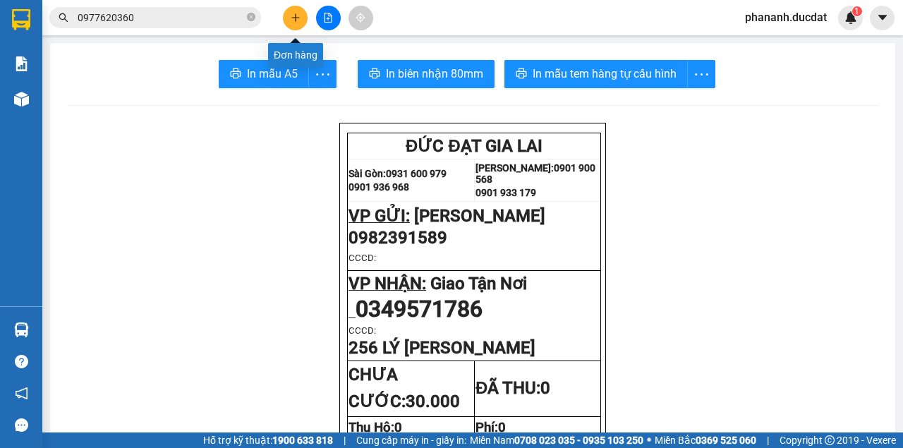
click at [295, 20] on icon "plus" at bounding box center [295, 17] width 1 height 8
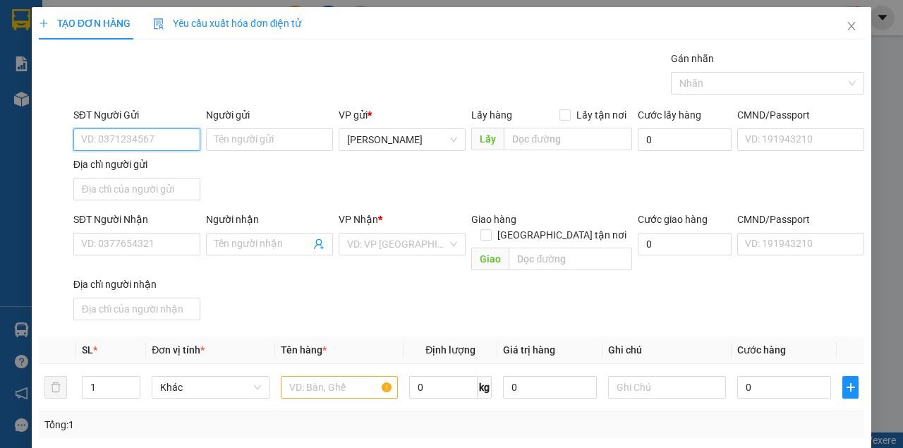
click at [154, 136] on input "SĐT Người Gửi" at bounding box center [136, 139] width 127 height 23
click at [113, 169] on div "0973864250" at bounding box center [135, 167] width 109 height 16
type input "0973864250"
type input "0389720945"
type input "PHÚ HÒA BD"
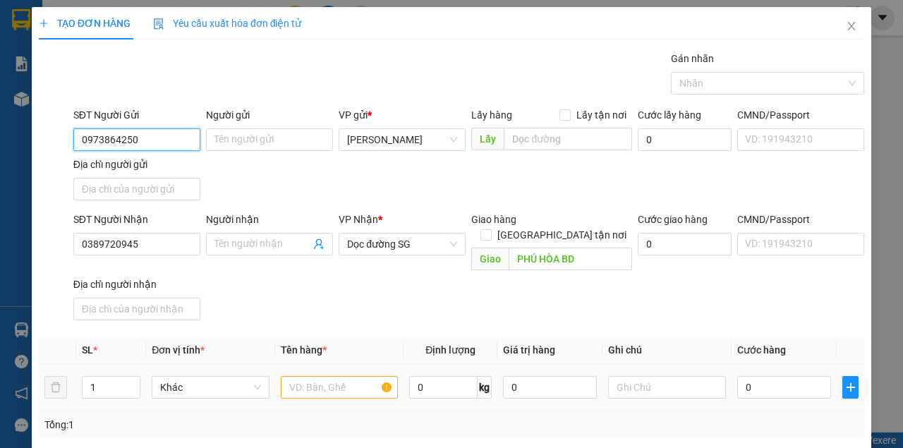
type input "0973864250"
click at [301, 376] on input "text" at bounding box center [340, 387] width 118 height 23
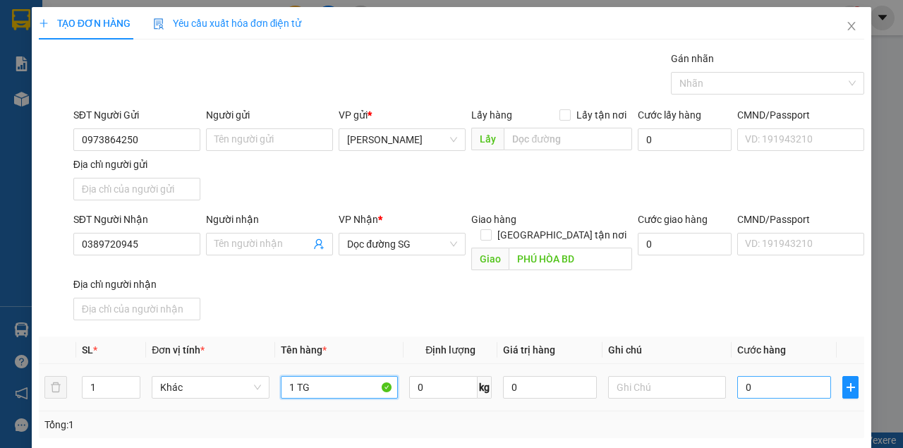
type input "1 TG"
click at [789, 376] on input "0" at bounding box center [784, 387] width 94 height 23
type input "4"
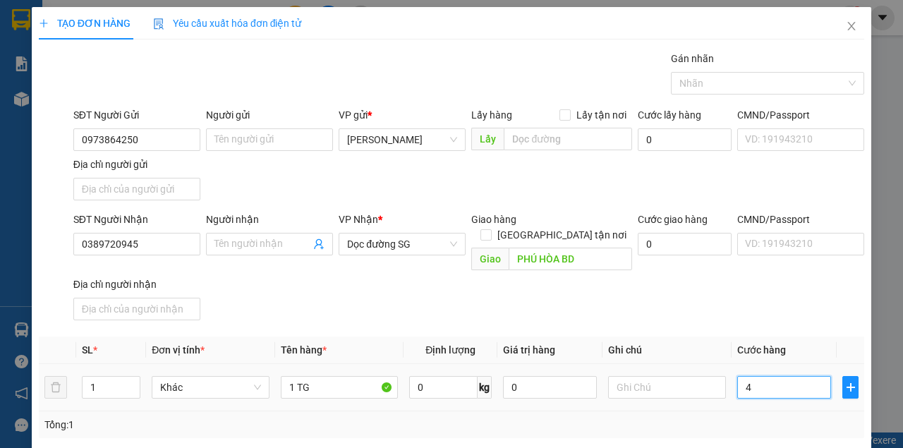
type input "40"
type input "40.000"
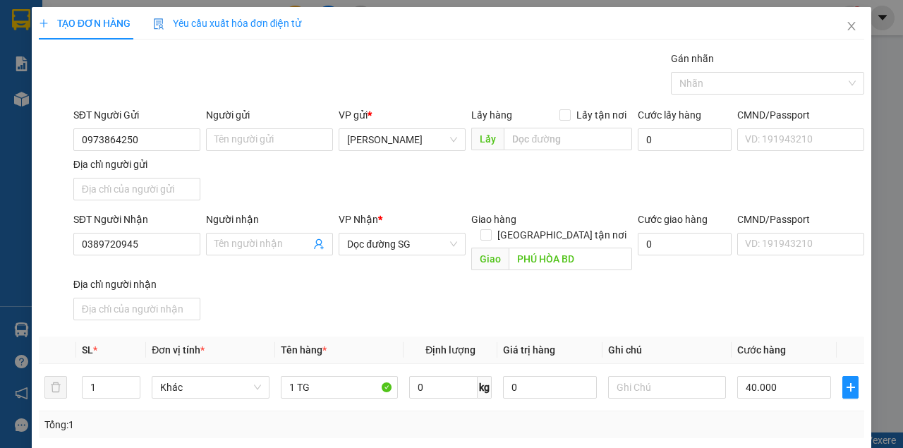
click at [748, 283] on div "SĐT Người Nhận 0389720945 Người nhận Tên người nhận VP Nhận * Dọc đường SG Giao…" at bounding box center [469, 269] width 796 height 114
click at [782, 387] on div "Tại văn phòng" at bounding box center [790, 395] width 117 height 16
type input "0"
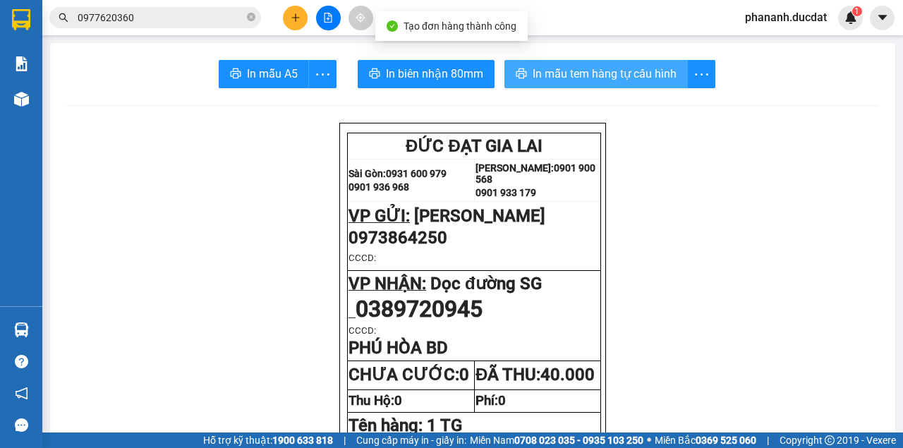
click at [597, 71] on span "In mẫu tem hàng tự cấu hình" at bounding box center [605, 74] width 144 height 18
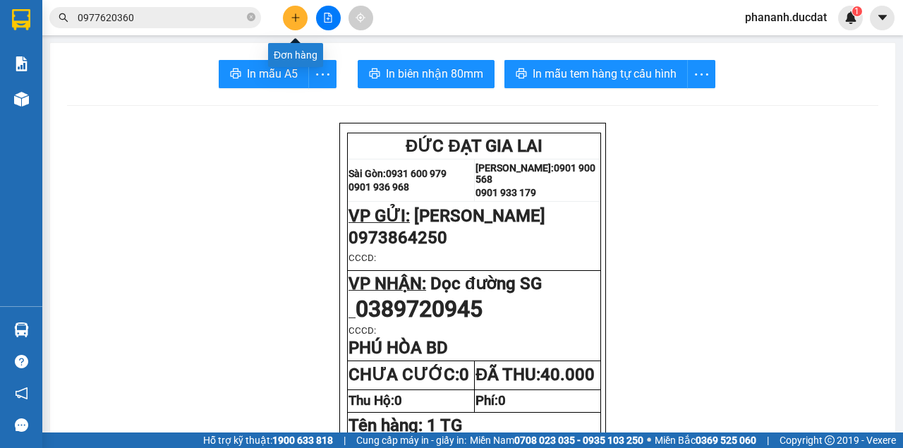
click at [289, 16] on button at bounding box center [295, 18] width 25 height 25
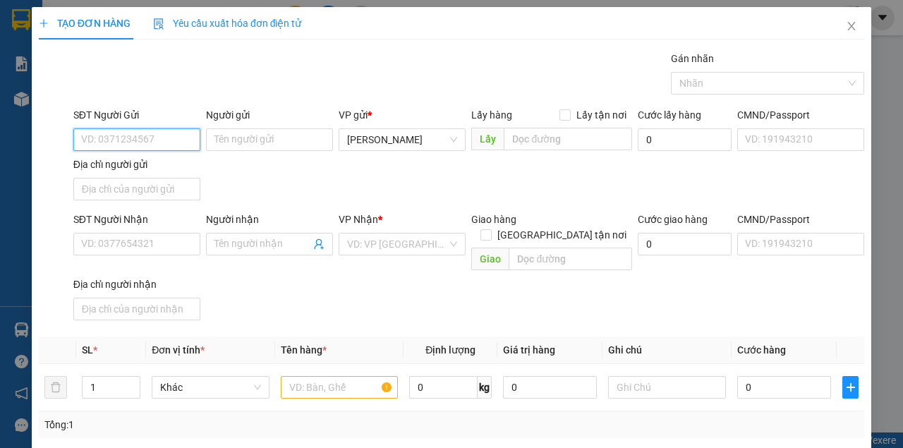
click at [171, 139] on input "SĐT Người Gửi" at bounding box center [136, 139] width 127 height 23
click at [125, 166] on div "0914200975" at bounding box center [135, 167] width 109 height 16
type input "0914200975"
type input "0973834830"
type input "ANH THY"
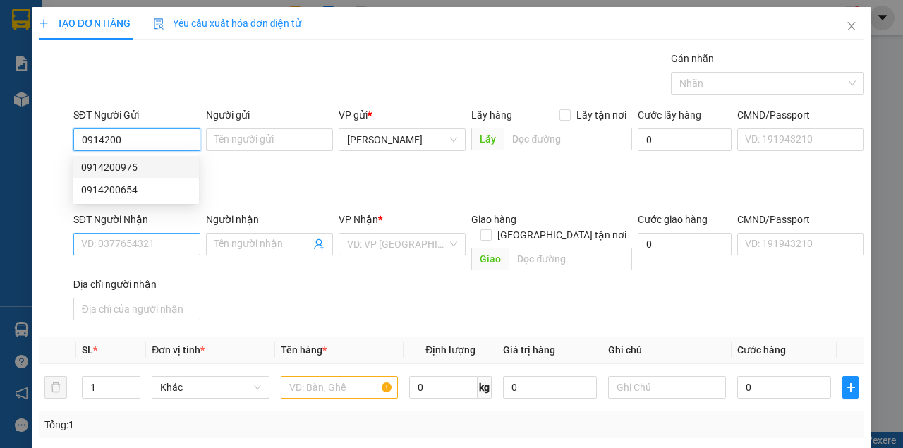
checkbox input "true"
type input "92 DUONG SO 2,HIỆP BP,THỦ ĐỨC"
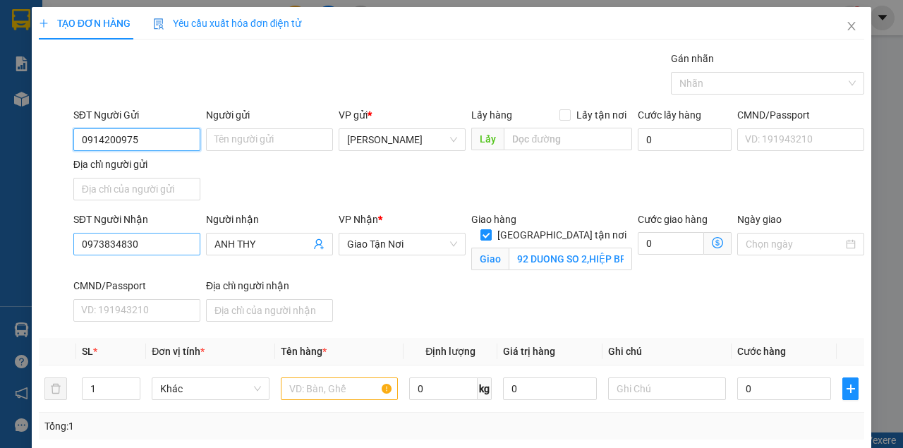
type input "0914200975"
drag, startPoint x: 119, startPoint y: 240, endPoint x: 11, endPoint y: 227, distance: 108.7
click at [11, 227] on div "TẠO ĐƠN HÀNG Yêu cầu xuất hóa đơn điện tử Transit Pickup Surcharge Ids Transit …" at bounding box center [451, 224] width 903 height 448
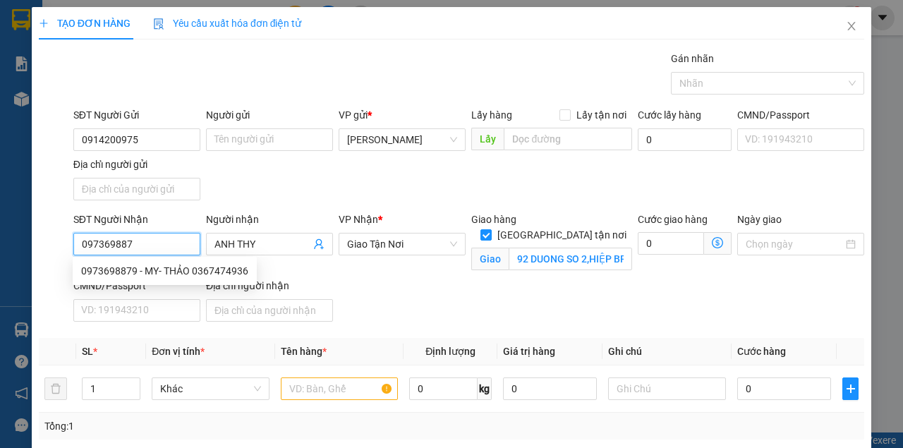
type input "0973698879"
click at [138, 273] on div "0973698879 - MY- THẢO 0367474936" at bounding box center [164, 271] width 167 height 16
type input "MY- THẢO 0367474936"
type input "357 BÌNH LỢI P13 Q BINH THẠNH"
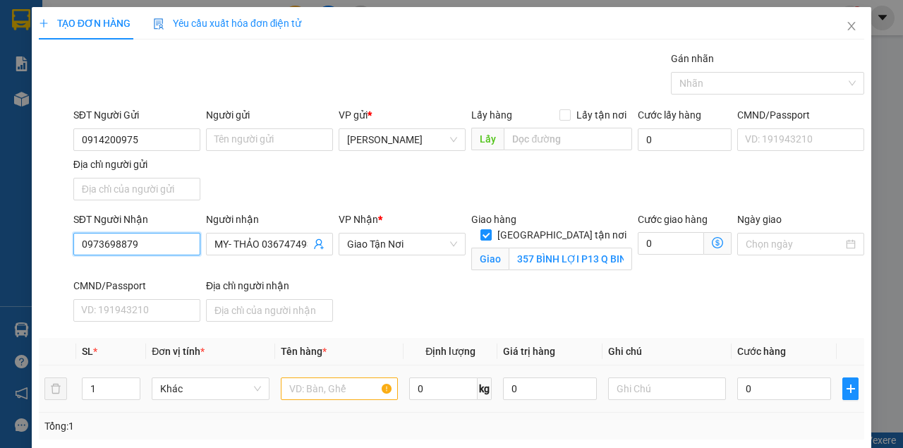
type input "0973698879"
click at [337, 383] on input "text" at bounding box center [340, 388] width 118 height 23
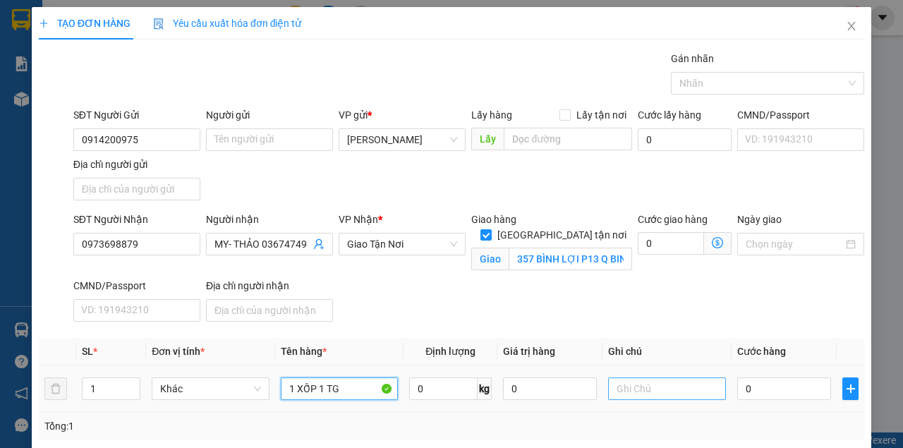
type input "1 XỐP 1 TG"
drag, startPoint x: 630, startPoint y: 385, endPoint x: 624, endPoint y: 372, distance: 13.9
click at [629, 382] on input "text" at bounding box center [667, 388] width 118 height 23
type input "BÌNH THẠNH GTN 70K CR"
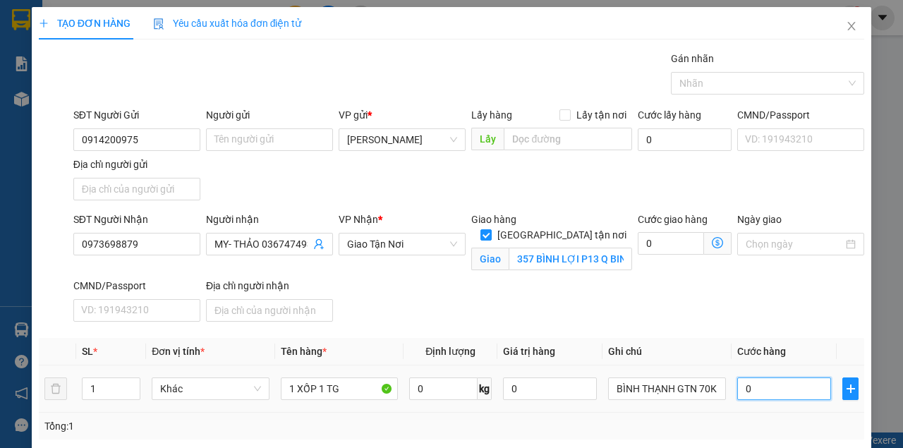
click at [749, 383] on input "0" at bounding box center [784, 388] width 94 height 23
type input "1"
type input "15"
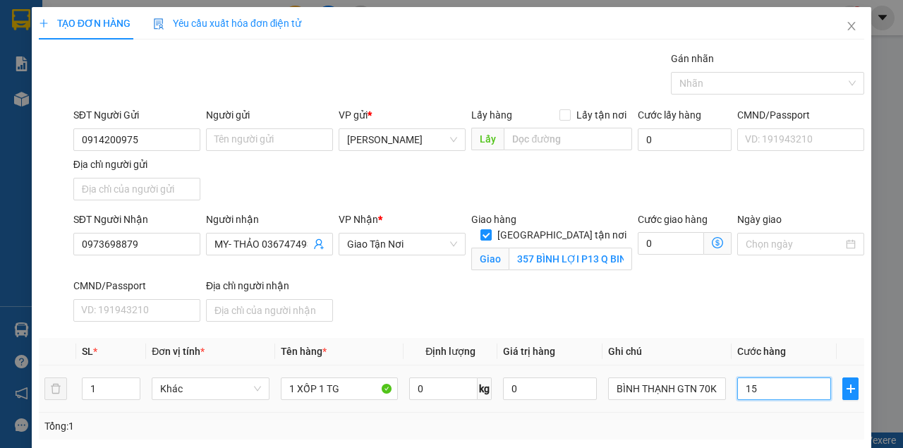
type input "15"
type input "150"
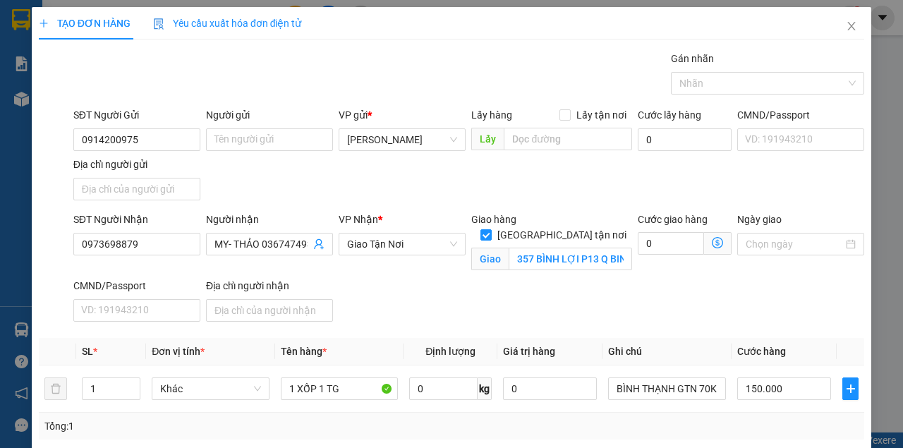
drag, startPoint x: 743, startPoint y: 308, endPoint x: 746, endPoint y: 301, distance: 8.3
click at [744, 305] on div "SĐT Người Nhận 0973698879 Người nhận MY- THẢO 0367474936 VP Nhận * Giao Tận Nơ…" at bounding box center [469, 270] width 796 height 116
drag, startPoint x: 780, startPoint y: 227, endPoint x: 803, endPoint y: 317, distance: 92.6
click at [779, 403] on div "Tại văn phòng" at bounding box center [790, 411] width 117 height 16
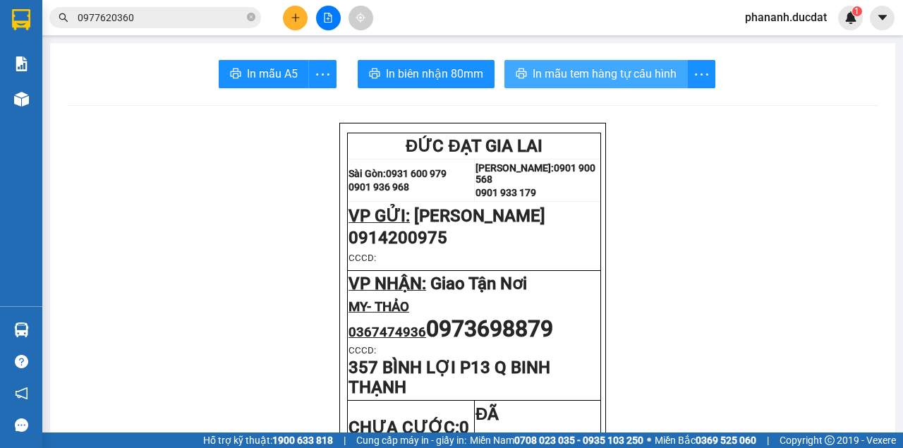
click at [636, 66] on span "In mẫu tem hàng tự cấu hình" at bounding box center [605, 74] width 144 height 18
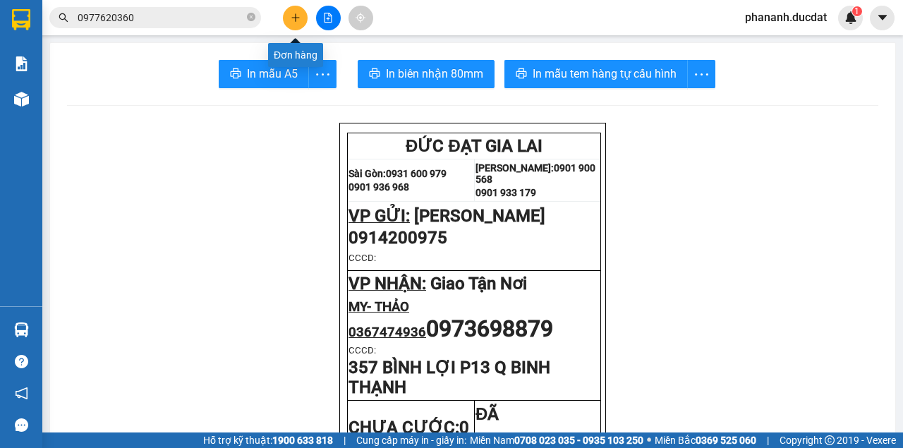
click at [293, 16] on icon "plus" at bounding box center [296, 18] width 10 height 10
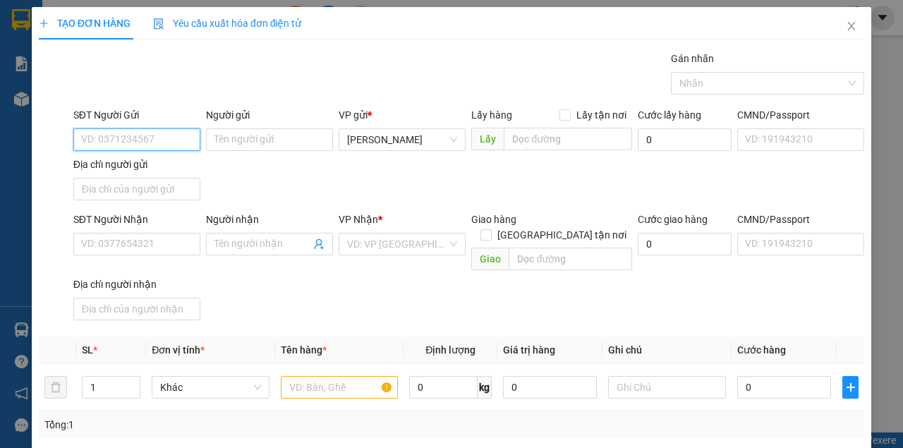
click at [130, 132] on input "SĐT Người Gửi" at bounding box center [136, 139] width 127 height 23
type input "0914200975"
click at [131, 165] on div "0914200975" at bounding box center [135, 167] width 109 height 16
type input "0973698879"
type input "MY- THẢO 0367474936"
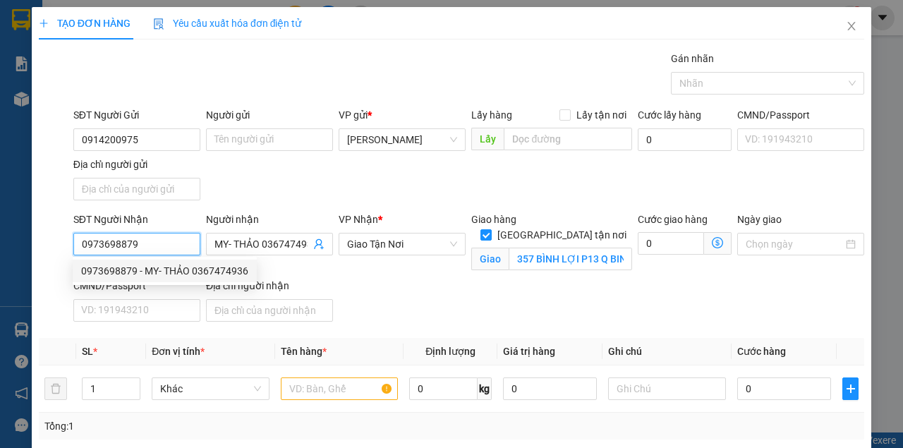
click at [159, 240] on input "0973698879" at bounding box center [136, 244] width 127 height 23
drag, startPoint x: 159, startPoint y: 240, endPoint x: 0, endPoint y: 249, distance: 159.7
click at [0, 249] on div "TẠO ĐƠN HÀNG Yêu cầu xuất hóa đơn điện tử Transit Pickup Surcharge Ids Transit …" at bounding box center [451, 224] width 903 height 448
click at [133, 272] on div "0973834830 - ANH THY" at bounding box center [135, 271] width 109 height 16
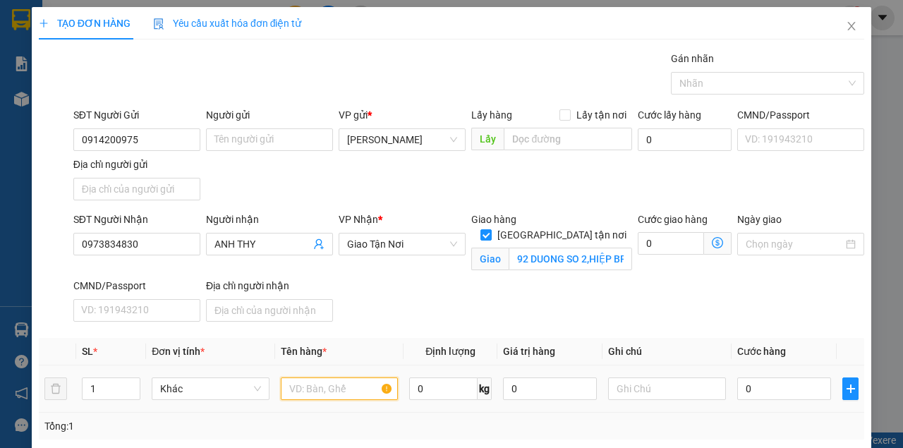
click at [337, 386] on input "text" at bounding box center [340, 388] width 118 height 23
click at [650, 388] on input "text" at bounding box center [667, 388] width 118 height 23
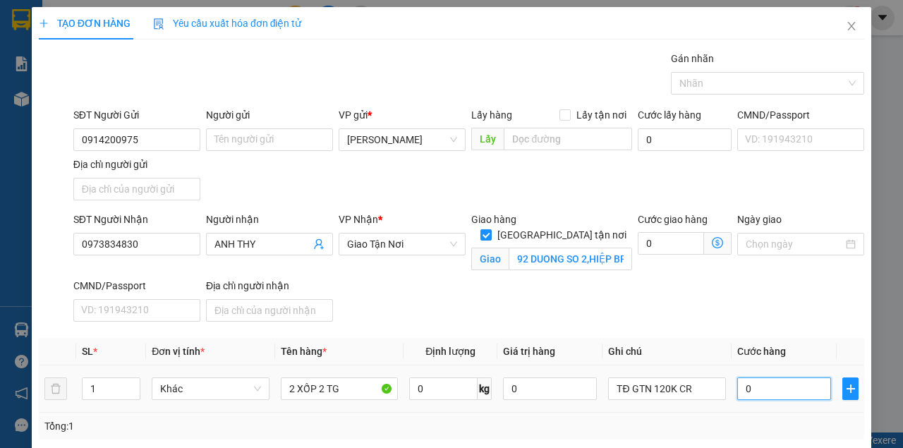
click at [766, 389] on input "0" at bounding box center [784, 388] width 94 height 23
drag, startPoint x: 782, startPoint y: 385, endPoint x: 755, endPoint y: 304, distance: 85.4
drag, startPoint x: 756, startPoint y: 271, endPoint x: 786, endPoint y: 374, distance: 107.2
click at [754, 403] on div "Tại văn phòng" at bounding box center [790, 411] width 117 height 16
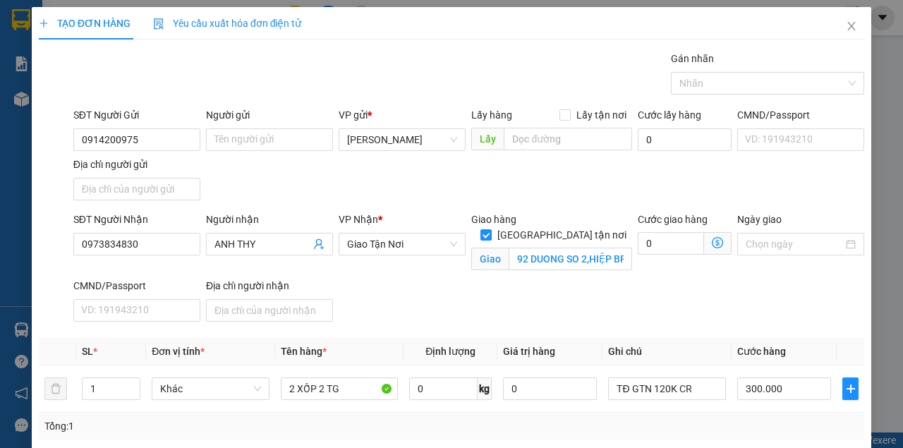
drag, startPoint x: 801, startPoint y: 410, endPoint x: 797, endPoint y: 399, distance: 11.4
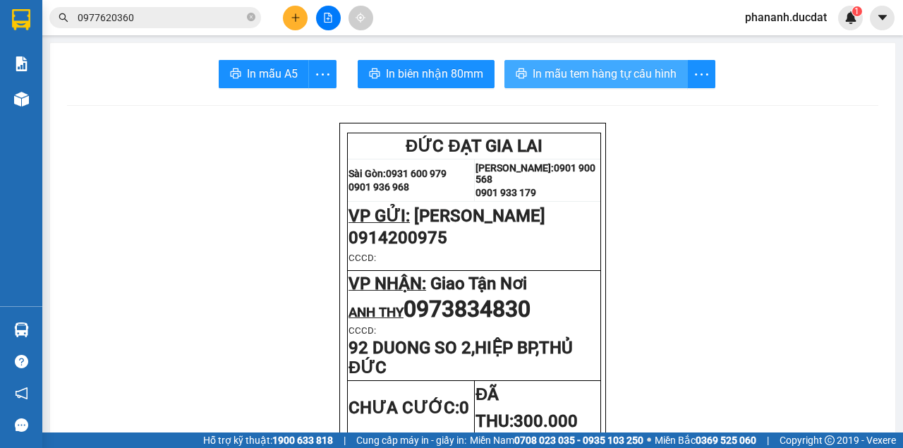
click at [548, 73] on span "In mẫu tem hàng tự cấu hình" at bounding box center [605, 74] width 144 height 18
drag, startPoint x: 622, startPoint y: 58, endPoint x: 643, endPoint y: 71, distance: 24.7
click at [643, 71] on span "In mẫu tem hàng tự cấu hình" at bounding box center [605, 74] width 144 height 18
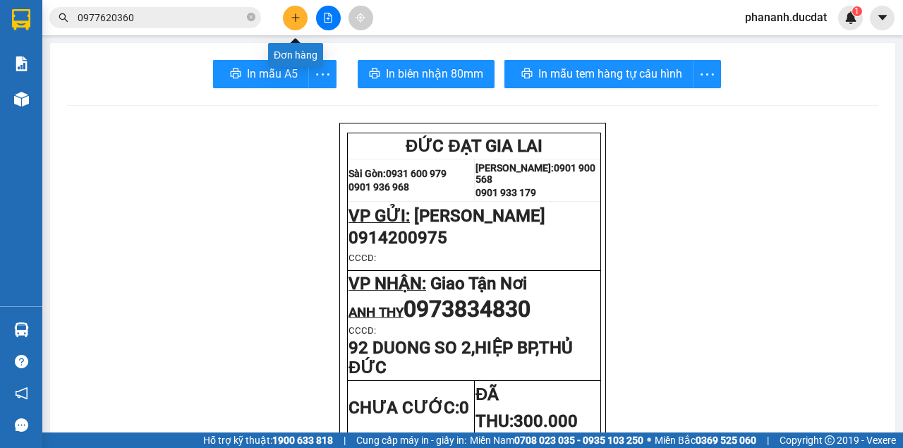
click at [293, 17] on icon "plus" at bounding box center [296, 18] width 10 height 10
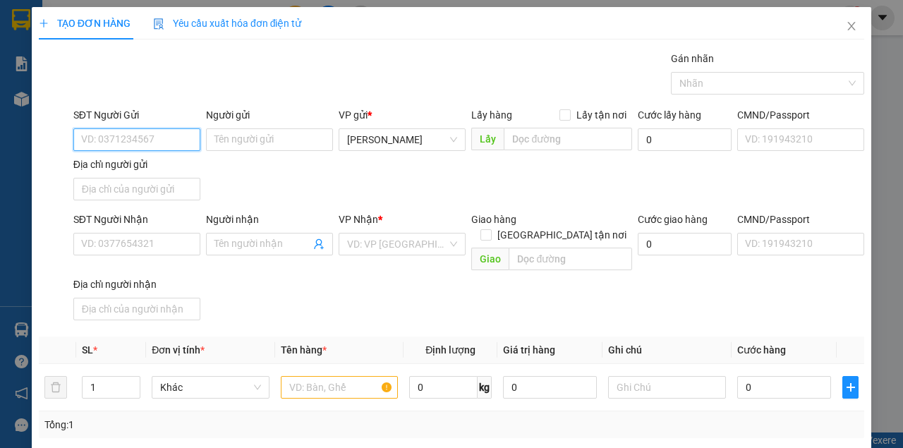
drag, startPoint x: 144, startPoint y: 134, endPoint x: 151, endPoint y: 133, distance: 7.1
click at [145, 133] on input "SĐT Người Gửi" at bounding box center [136, 139] width 127 height 23
click at [119, 164] on div "0979322637" at bounding box center [135, 167] width 109 height 16
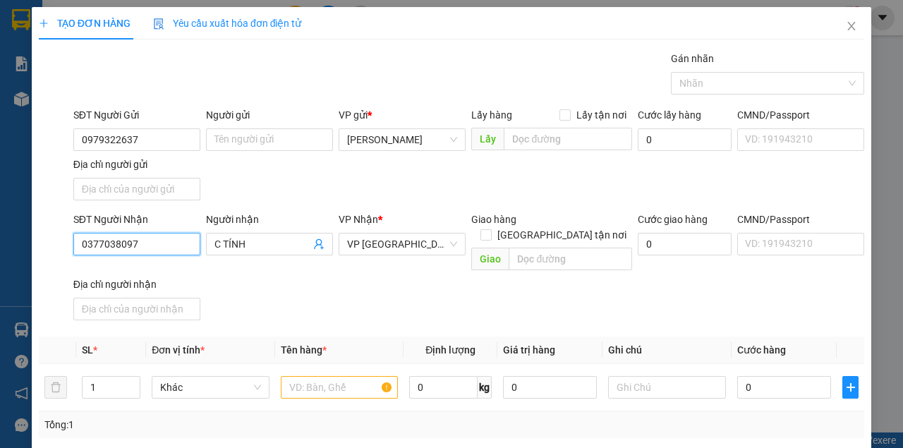
drag, startPoint x: 166, startPoint y: 242, endPoint x: 15, endPoint y: 239, distance: 151.0
click at [15, 239] on div "TẠO ĐƠN HÀNG Yêu cầu xuất hóa đơn điện tử Transit Pickup Surcharge Ids Transit …" at bounding box center [451, 224] width 903 height 448
click at [141, 274] on div "0337469824 - DUYÊN" at bounding box center [135, 271] width 109 height 16
click at [306, 376] on input "text" at bounding box center [340, 387] width 118 height 23
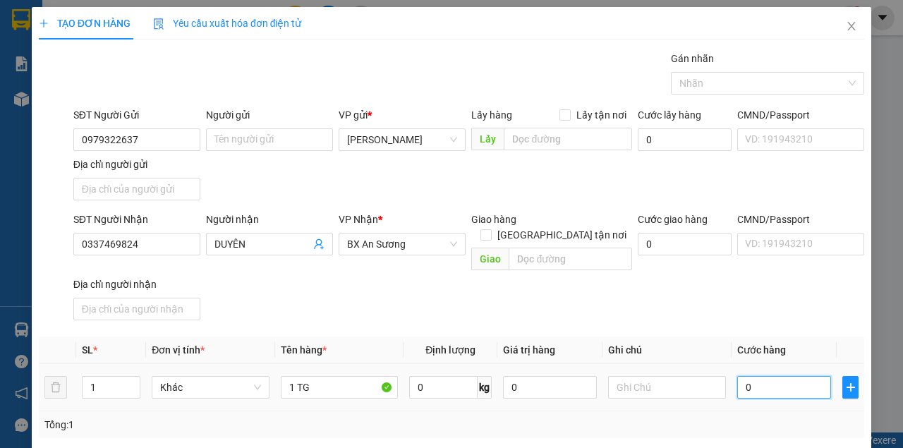
click at [793, 376] on input "0" at bounding box center [784, 387] width 94 height 23
click at [707, 296] on div "SĐT Người Nhận 0337469824 Người nhận DUYÊN VP Nhận * BX An Sương Giao hàng Giao…" at bounding box center [469, 269] width 796 height 114
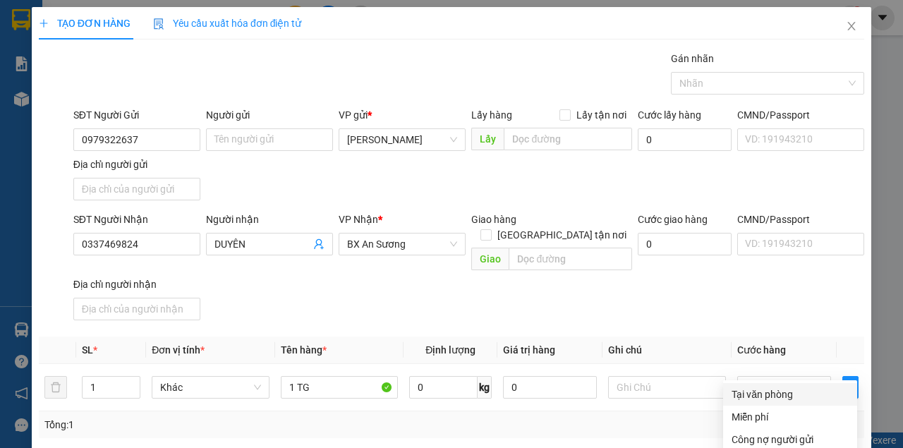
click at [785, 387] on div "Tại văn phòng" at bounding box center [790, 395] width 117 height 16
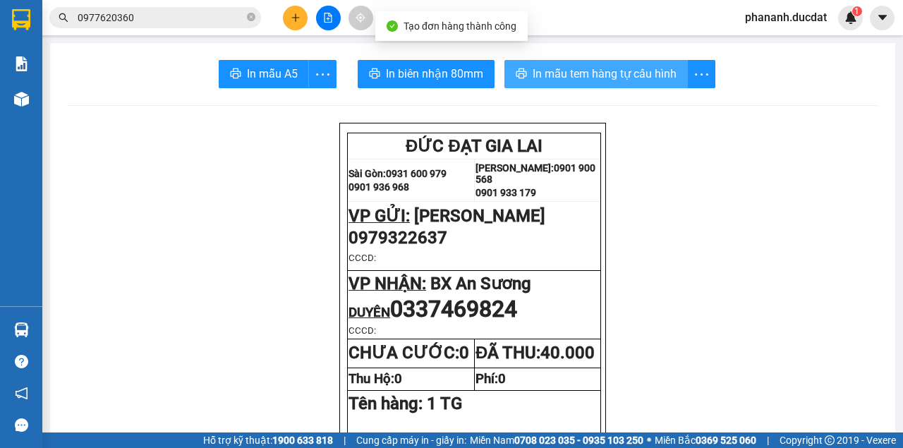
click at [621, 72] on span "In mẫu tem hàng tự cấu hình" at bounding box center [605, 74] width 144 height 18
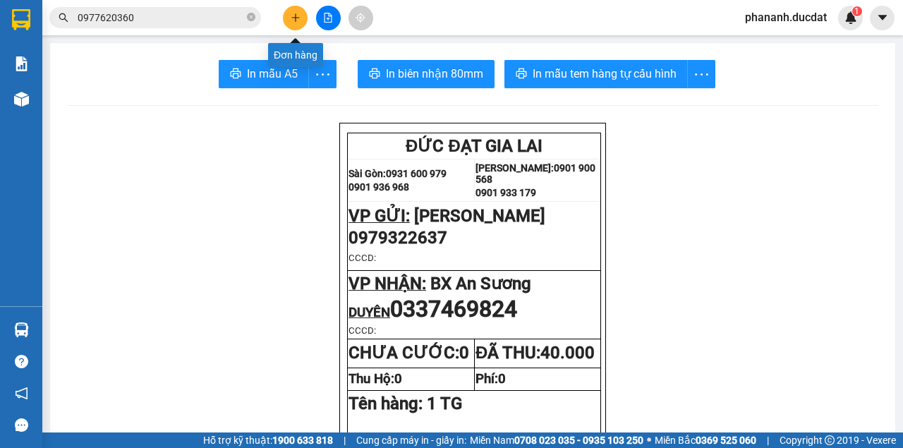
click at [296, 22] on icon "plus" at bounding box center [296, 18] width 10 height 10
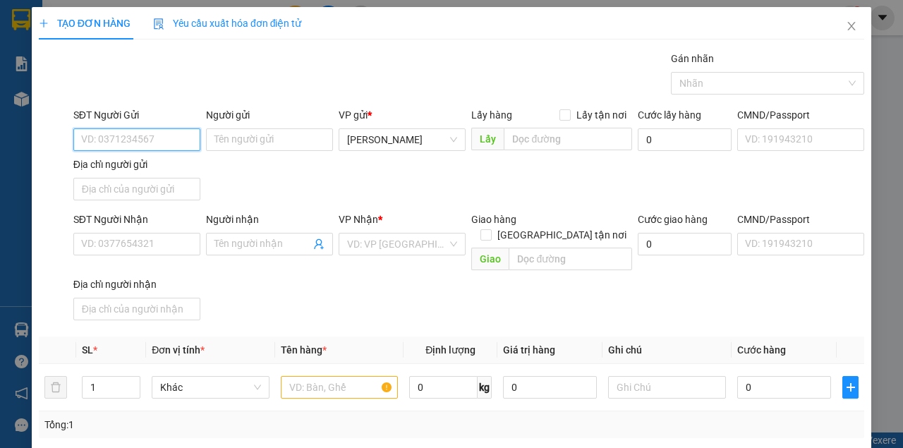
click at [177, 135] on input "SĐT Người Gửi" at bounding box center [136, 139] width 127 height 23
click at [117, 168] on div "0343104674" at bounding box center [135, 167] width 109 height 16
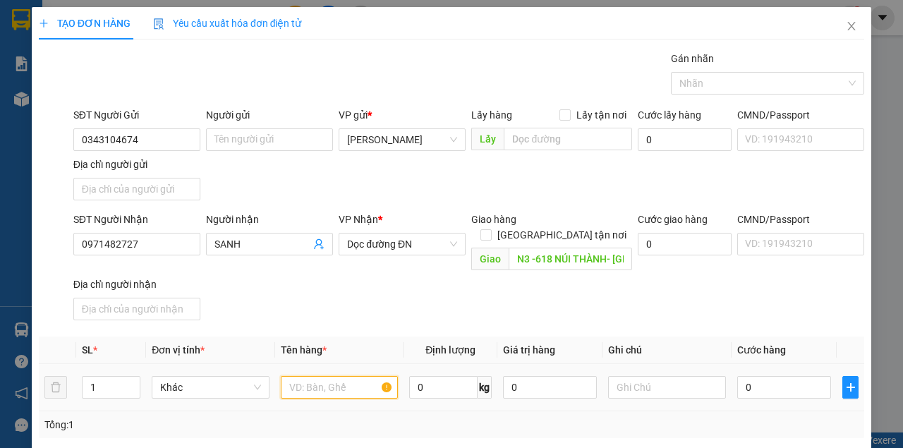
click at [365, 376] on input "text" at bounding box center [340, 387] width 118 height 23
click at [797, 377] on input "0" at bounding box center [784, 387] width 94 height 23
click at [832, 315] on div "Transit Pickup Surcharge Ids Transit Deliver Surcharge Ids Transit Deliver Surc…" at bounding box center [451, 330] width 825 height 558
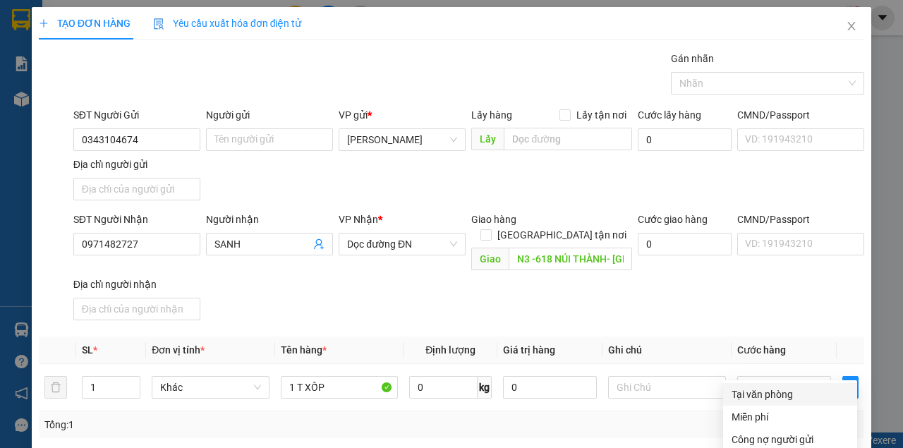
drag, startPoint x: 804, startPoint y: 343, endPoint x: 808, endPoint y: 325, distance: 19.0
click at [790, 387] on div "Tại văn phòng" at bounding box center [790, 395] width 117 height 16
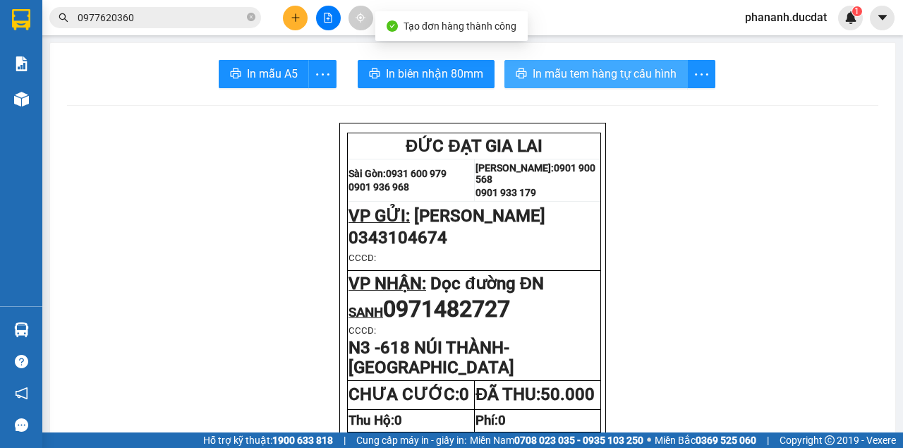
click at [602, 68] on span "In mẫu tem hàng tự cấu hình" at bounding box center [605, 74] width 144 height 18
click at [557, 73] on span "In mẫu tem hàng tự cấu hình" at bounding box center [605, 74] width 144 height 18
click at [649, 72] on span "In mẫu tem hàng tự cấu hình" at bounding box center [605, 74] width 144 height 18
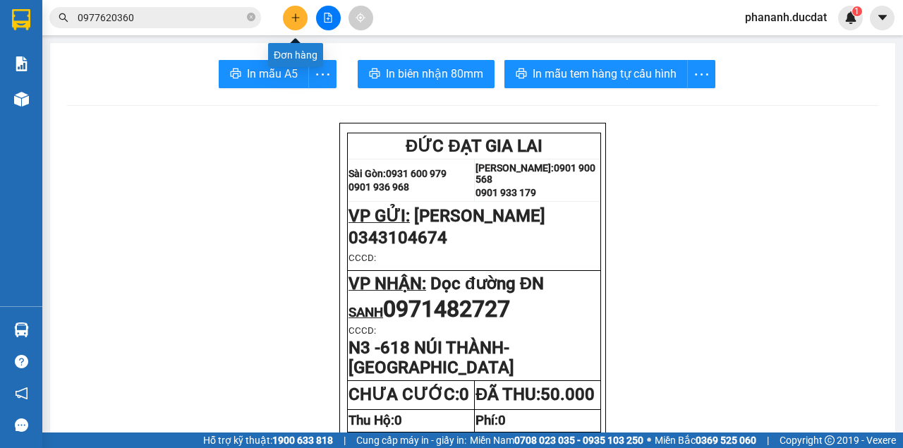
click at [298, 22] on icon "plus" at bounding box center [296, 18] width 10 height 10
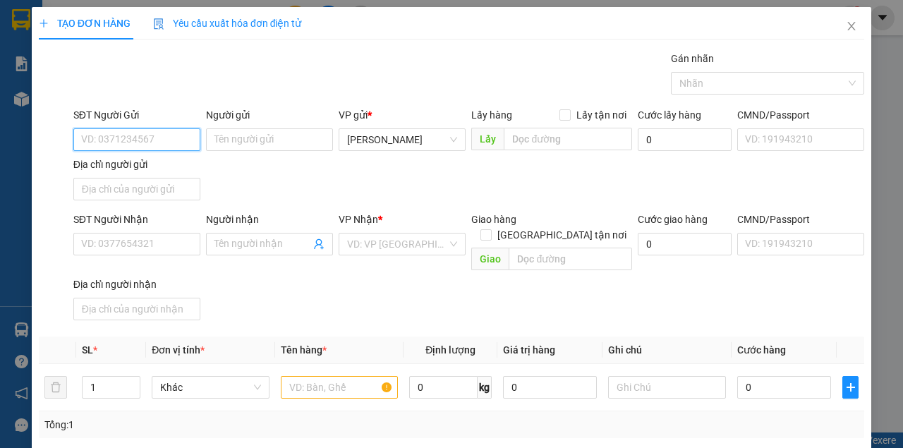
click at [131, 137] on input "SĐT Người Gửi" at bounding box center [136, 139] width 127 height 23
click at [114, 166] on div "0982381927 - NHI" at bounding box center [135, 167] width 109 height 16
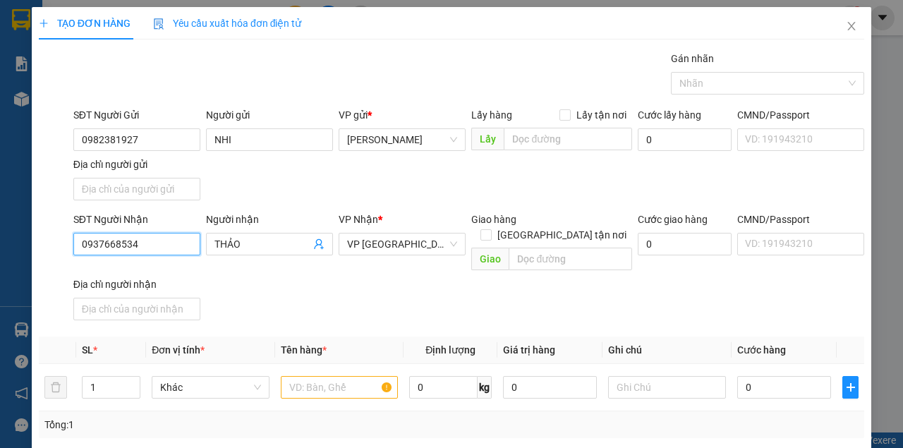
drag, startPoint x: 157, startPoint y: 243, endPoint x: 0, endPoint y: 236, distance: 156.8
click at [0, 236] on div "TẠO ĐƠN HÀNG Yêu cầu xuất hóa đơn điện tử Transit Pickup Surcharge Ids Transit …" at bounding box center [451, 224] width 903 height 448
click at [122, 272] on div "0906578027 - HIẾU" at bounding box center [135, 271] width 109 height 16
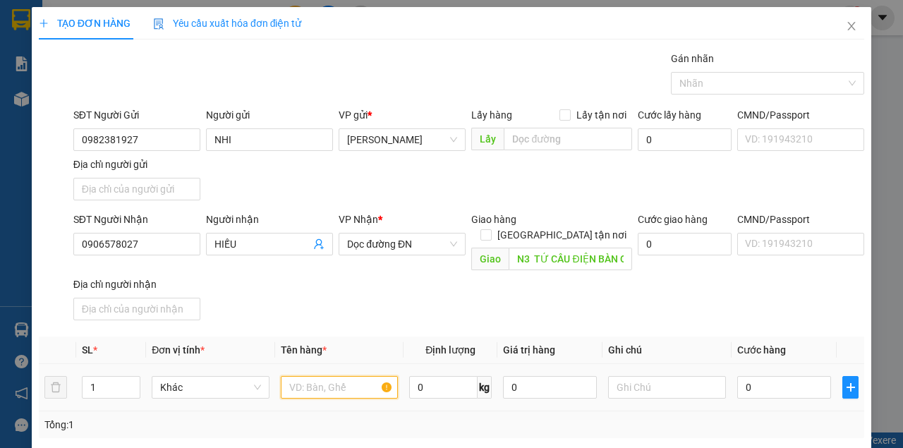
click at [344, 376] on input "text" at bounding box center [340, 387] width 118 height 23
click at [763, 376] on input "0" at bounding box center [784, 387] width 94 height 23
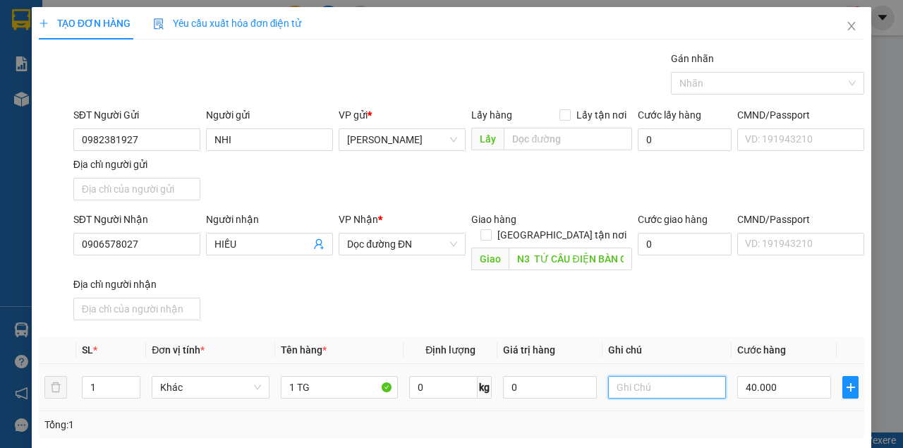
click at [680, 376] on input "text" at bounding box center [667, 387] width 118 height 23
paste input "5242 - 31992"
click at [692, 376] on input "5242 - 31992" at bounding box center [667, 387] width 118 height 23
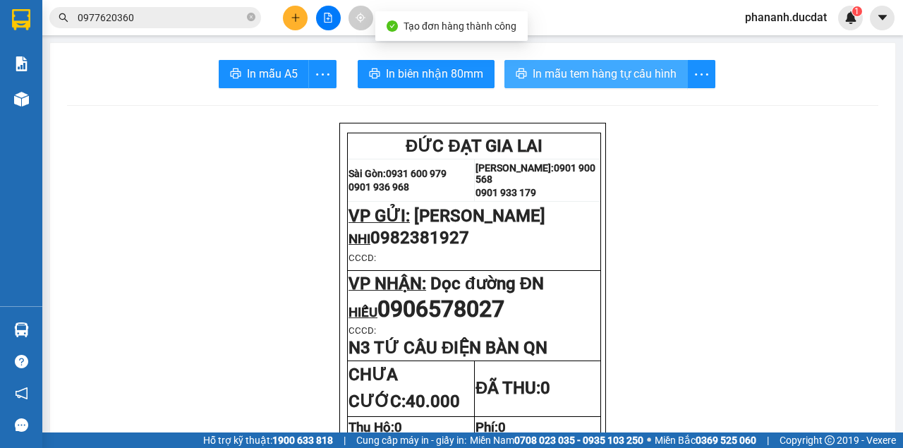
click at [634, 72] on span "In mẫu tem hàng tự cấu hình" at bounding box center [605, 74] width 144 height 18
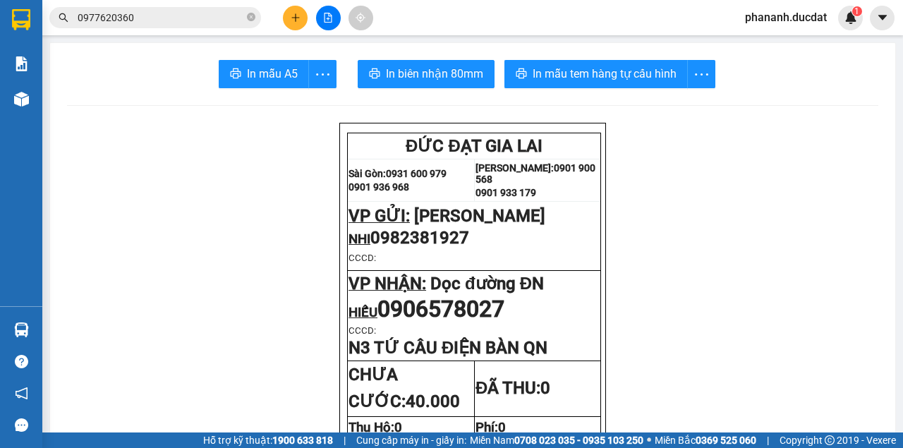
click at [292, 16] on icon "plus" at bounding box center [296, 18] width 10 height 10
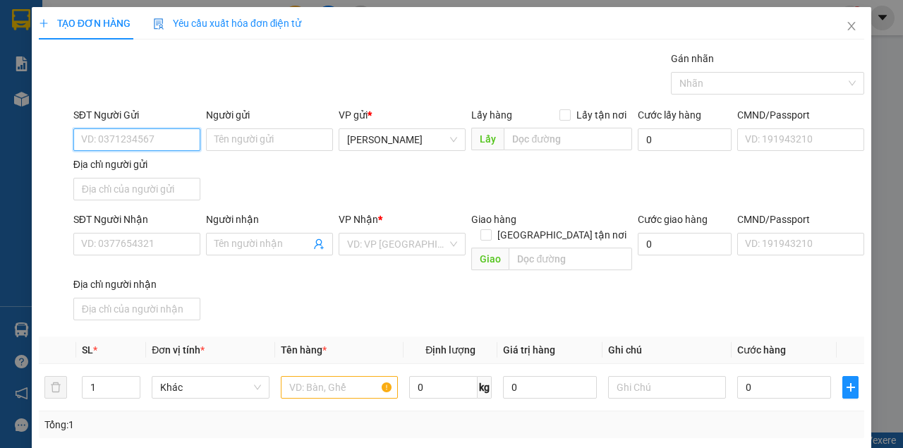
click at [147, 138] on input "SĐT Người Gửi" at bounding box center [136, 139] width 127 height 23
click at [123, 173] on div "0839860618" at bounding box center [135, 167] width 109 height 16
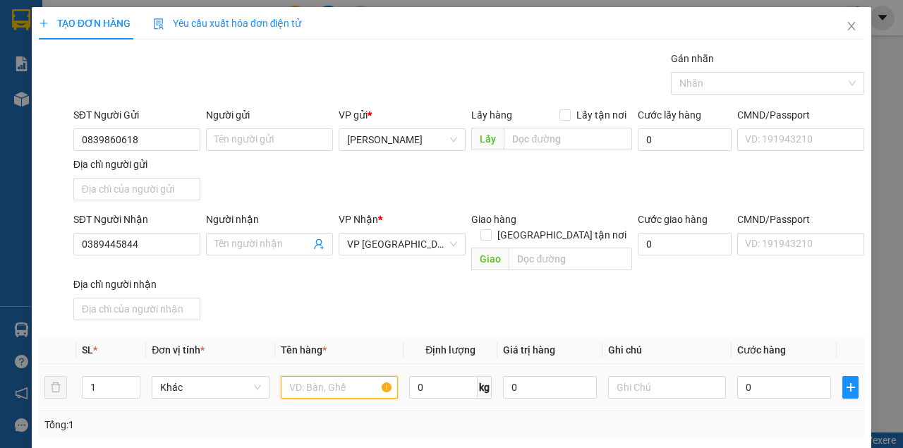
click at [305, 376] on input "text" at bounding box center [340, 387] width 118 height 23
click at [801, 376] on input "0" at bounding box center [784, 387] width 94 height 23
click at [777, 304] on div "SĐT Người Nhận 0389445844 Người nhận Tên người nhận VP Nhận * VP [GEOGRAPHIC_DA…" at bounding box center [469, 269] width 796 height 114
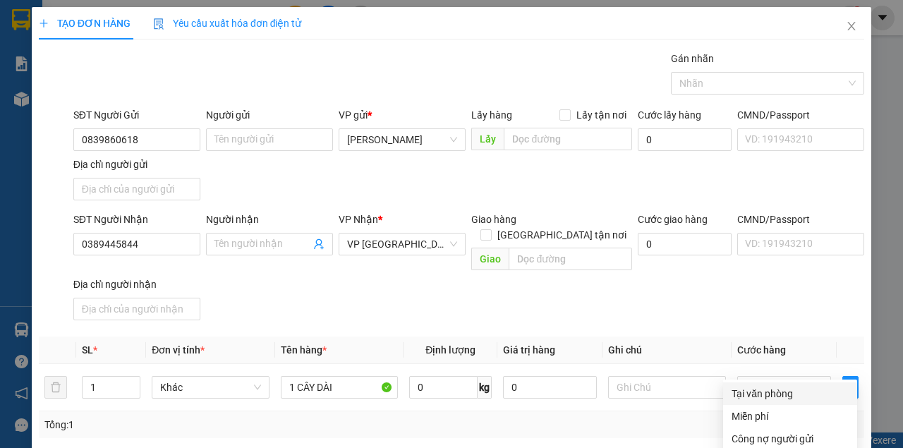
click at [776, 386] on div "Tại văn phòng" at bounding box center [790, 394] width 117 height 16
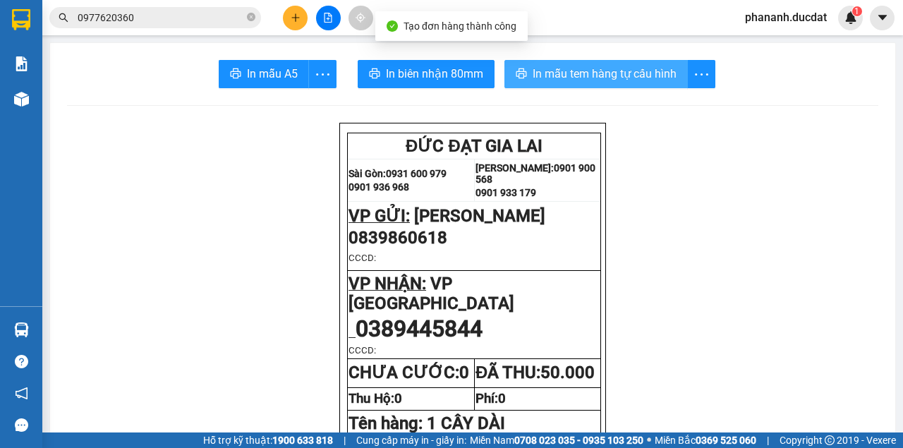
click at [628, 78] on span "In mẫu tem hàng tự cấu hình" at bounding box center [605, 74] width 144 height 18
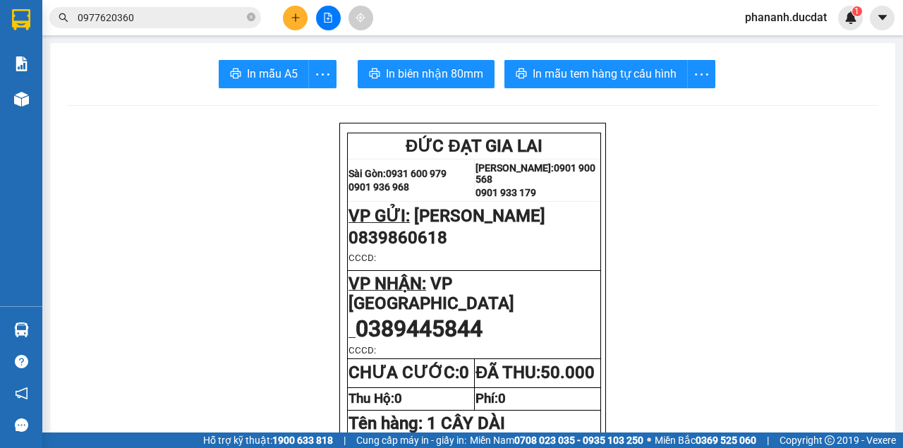
click at [289, 17] on button at bounding box center [295, 18] width 25 height 25
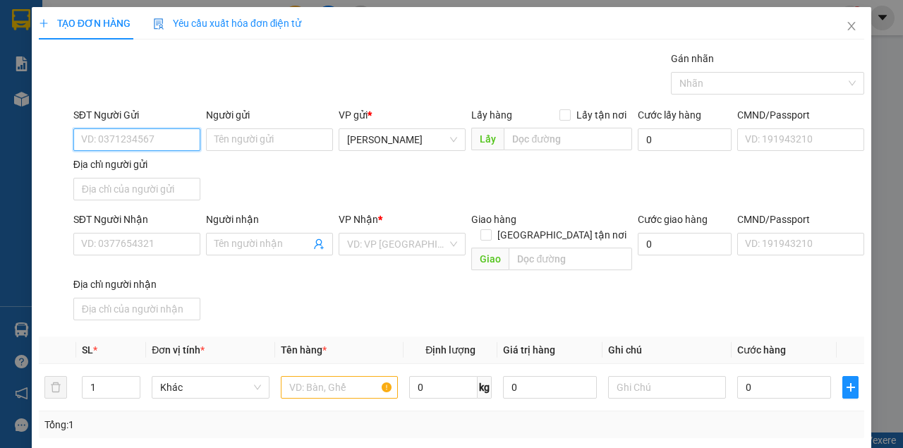
click at [117, 141] on input "SĐT Người Gửi" at bounding box center [136, 139] width 127 height 23
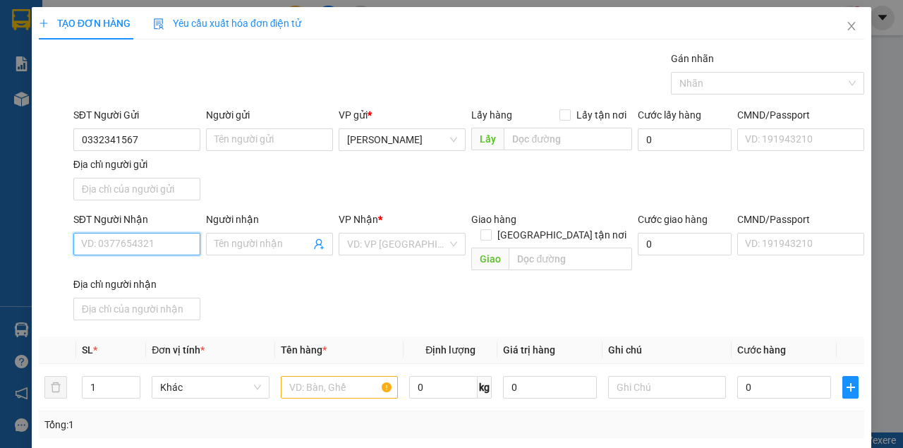
click at [152, 242] on input "SĐT Người Nhận" at bounding box center [136, 244] width 127 height 23
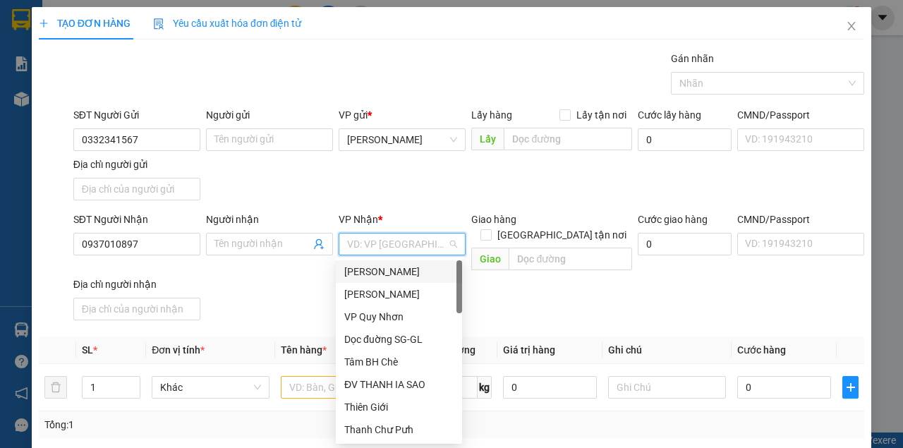
click at [418, 245] on input "search" at bounding box center [397, 244] width 100 height 21
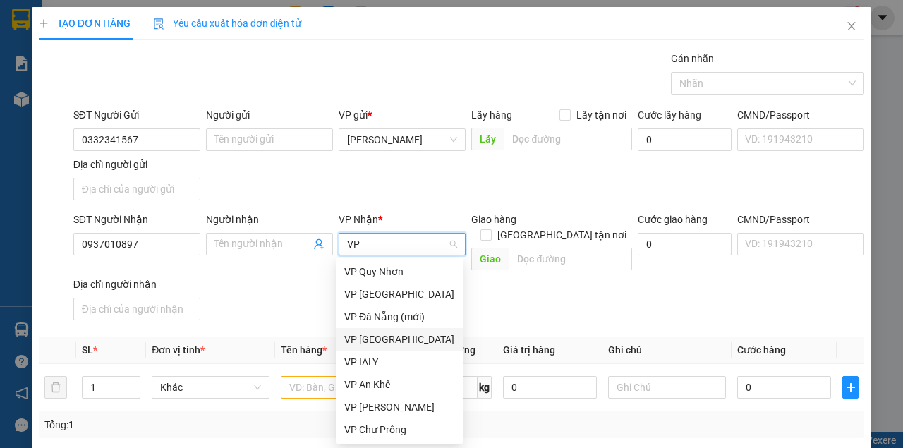
click at [382, 342] on div "VP [GEOGRAPHIC_DATA]" at bounding box center [399, 340] width 110 height 16
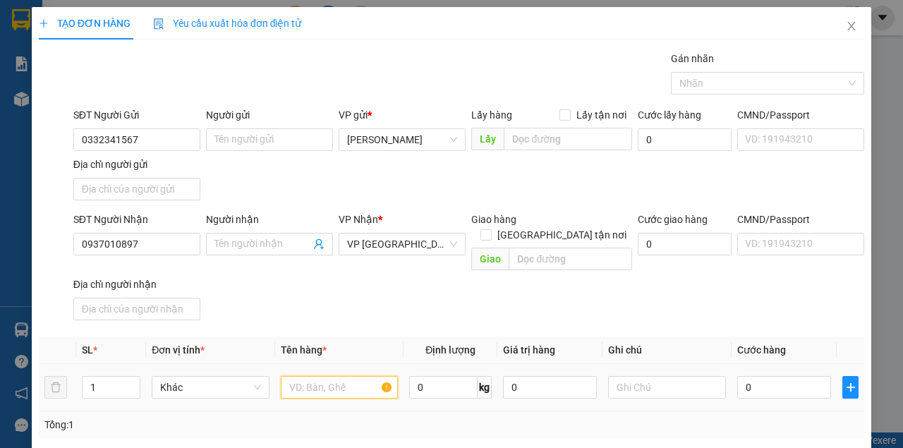
drag, startPoint x: 346, startPoint y: 370, endPoint x: 346, endPoint y: 352, distance: 17.6
click at [346, 376] on input "text" at bounding box center [340, 387] width 118 height 23
click at [756, 379] on input "0" at bounding box center [784, 387] width 94 height 23
click at [639, 281] on div "SĐT Người Nhận 0937010897 Người nhận Tên người nhận VP Nhận * VP [GEOGRAPHIC_DA…" at bounding box center [469, 269] width 796 height 114
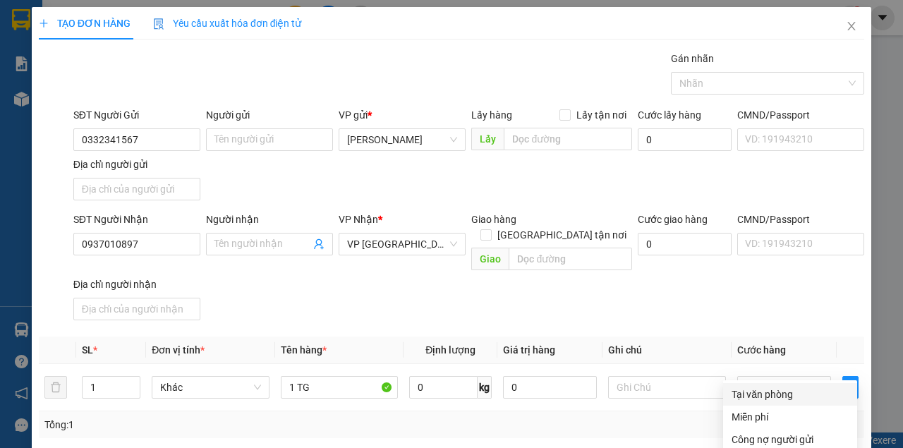
click at [782, 387] on div "Tại văn phòng" at bounding box center [790, 395] width 117 height 16
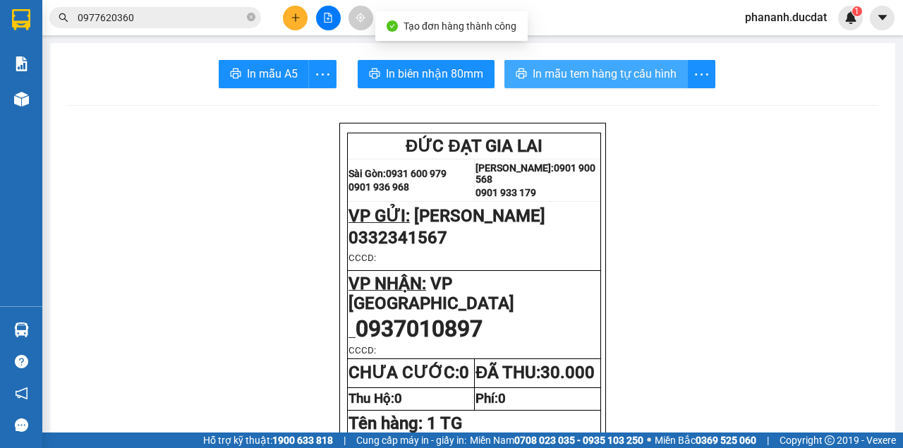
drag, startPoint x: 625, startPoint y: 68, endPoint x: 655, endPoint y: 131, distance: 68.8
click at [625, 69] on span "In mẫu tem hàng tự cấu hình" at bounding box center [605, 74] width 144 height 18
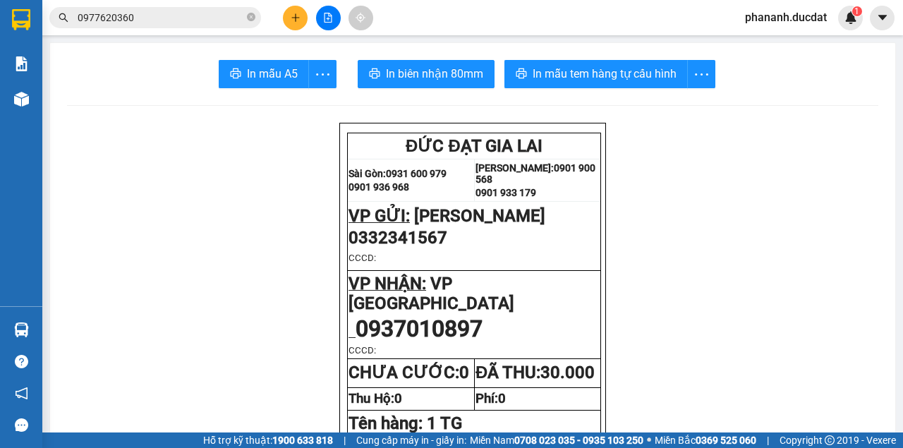
click at [301, 18] on button at bounding box center [295, 18] width 25 height 25
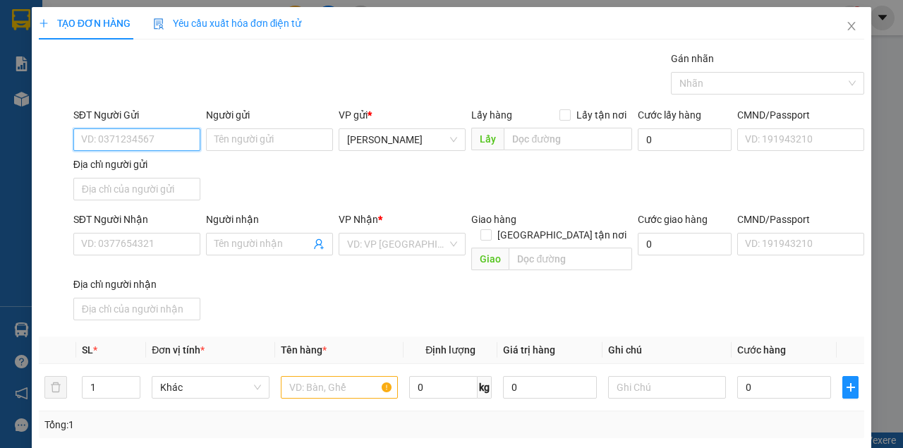
click at [185, 138] on input "SĐT Người Gửi" at bounding box center [136, 139] width 127 height 23
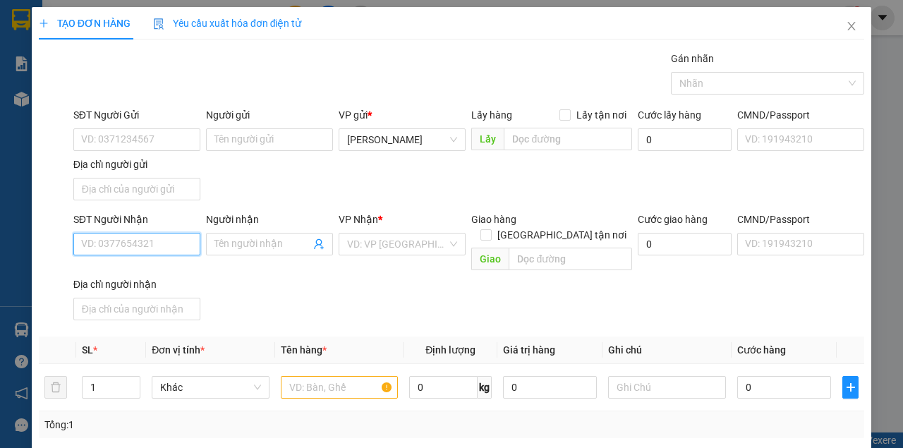
drag, startPoint x: 189, startPoint y: 246, endPoint x: 233, endPoint y: 198, distance: 64.9
click at [207, 230] on div "SĐT Người Nhận VD: 0377654321 Người nhận Tên người nhận VP Nhận * VD: VP [GEOGR…" at bounding box center [469, 269] width 796 height 114
click at [432, 242] on input "search" at bounding box center [397, 244] width 100 height 21
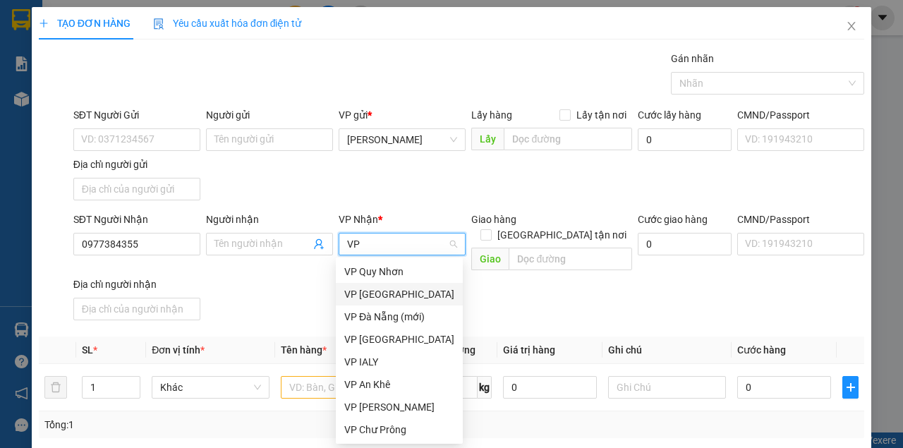
click at [374, 299] on div "VP [GEOGRAPHIC_DATA]" at bounding box center [399, 294] width 110 height 16
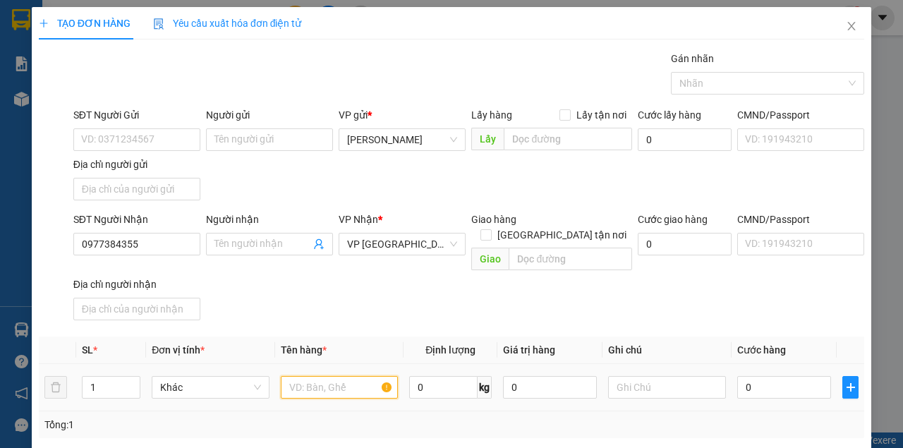
drag, startPoint x: 336, startPoint y: 368, endPoint x: 344, endPoint y: 364, distance: 9.5
click at [344, 376] on input "text" at bounding box center [340, 387] width 118 height 23
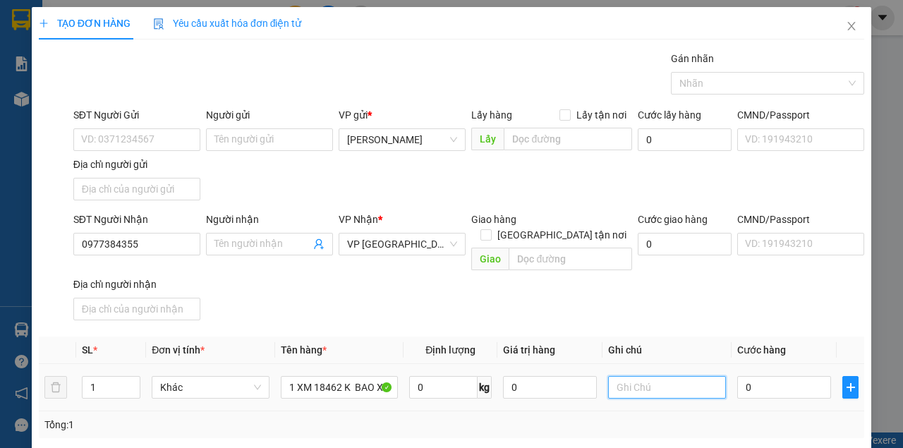
click at [622, 376] on input "text" at bounding box center [667, 387] width 118 height 23
click at [681, 376] on input "THEO VÉ T12, GA7" at bounding box center [667, 387] width 118 height 23
click at [808, 376] on input "0" at bounding box center [784, 387] width 94 height 23
click at [704, 376] on input "THEO VÉ T12, G A7" at bounding box center [667, 387] width 118 height 23
click at [696, 299] on div "SĐT Người Nhận 0977384355 Người nhận Tên người nhận VP Nhận * VP [GEOGRAPHIC_DA…" at bounding box center [469, 269] width 796 height 114
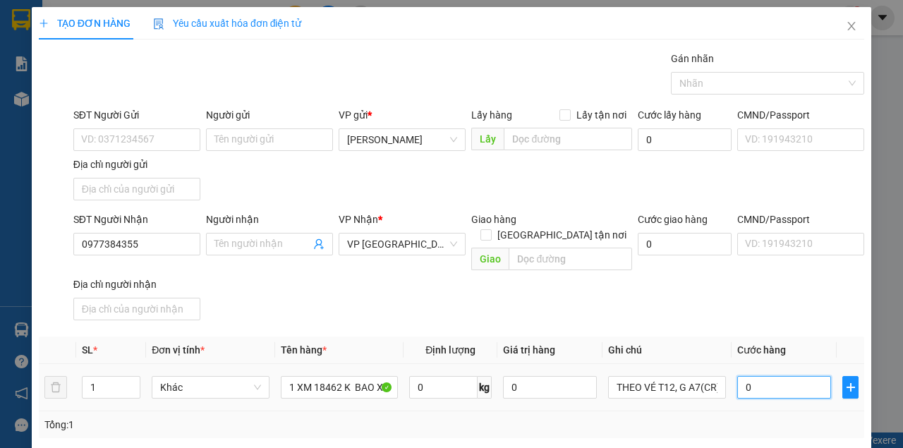
click at [775, 376] on input "0" at bounding box center [784, 387] width 94 height 23
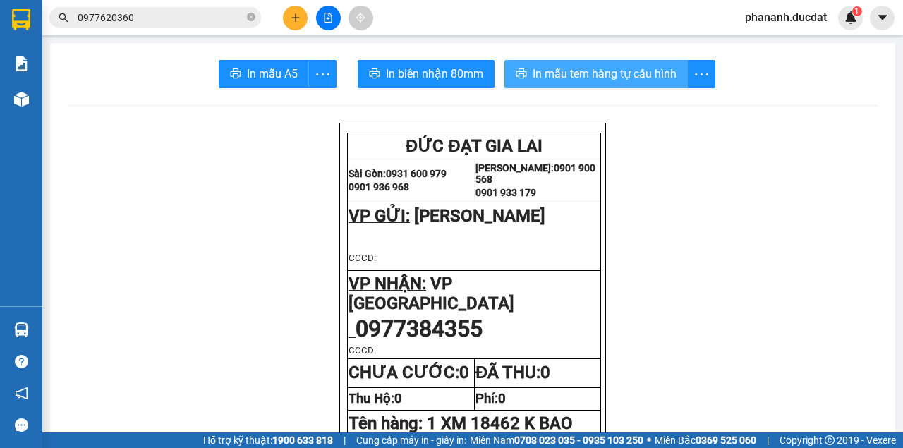
click at [554, 85] on button "In mẫu tem hàng tự cấu hình" at bounding box center [595, 74] width 183 height 28
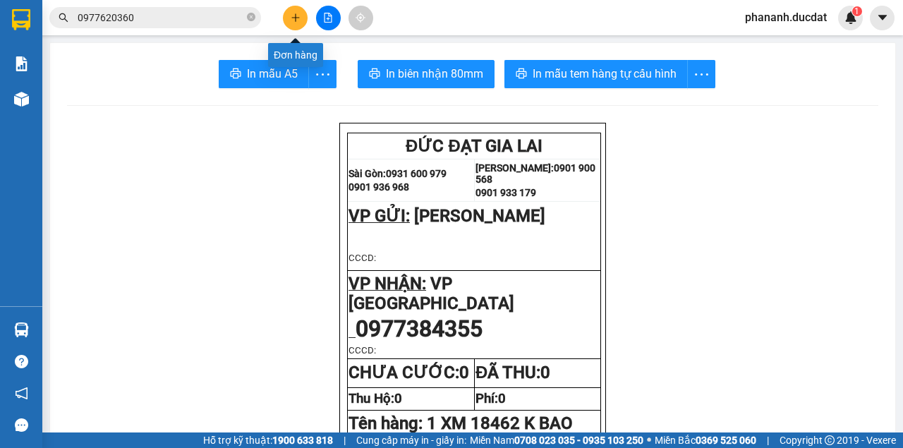
click at [297, 18] on icon "plus" at bounding box center [296, 18] width 10 height 10
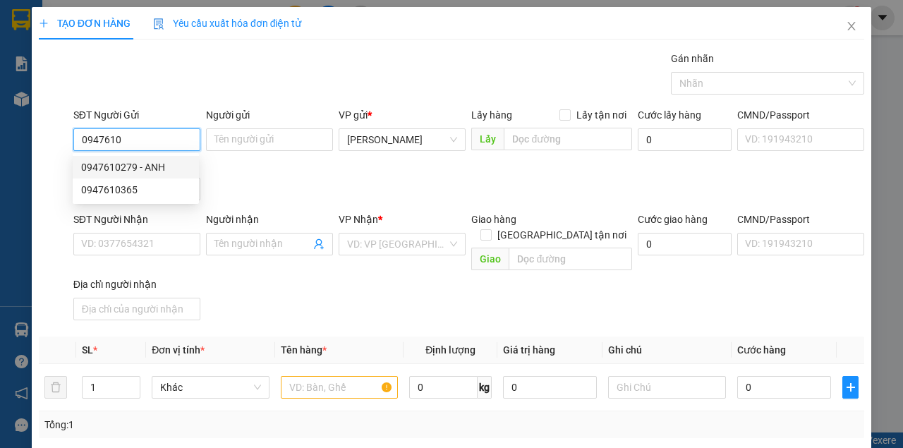
click at [135, 170] on div "0947610279 - ANH" at bounding box center [135, 167] width 109 height 16
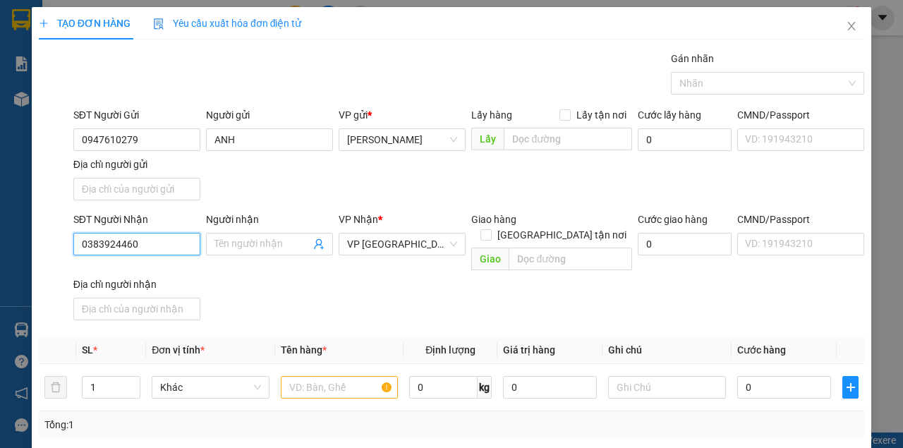
drag, startPoint x: 120, startPoint y: 240, endPoint x: 42, endPoint y: 237, distance: 77.7
click at [42, 237] on div "SĐT Người Nhận 0383924460 0383924460 Người nhận Tên người nhận VP Nhận * VP [GE…" at bounding box center [451, 269] width 828 height 114
click at [402, 241] on span "VP [GEOGRAPHIC_DATA]" at bounding box center [402, 244] width 110 height 21
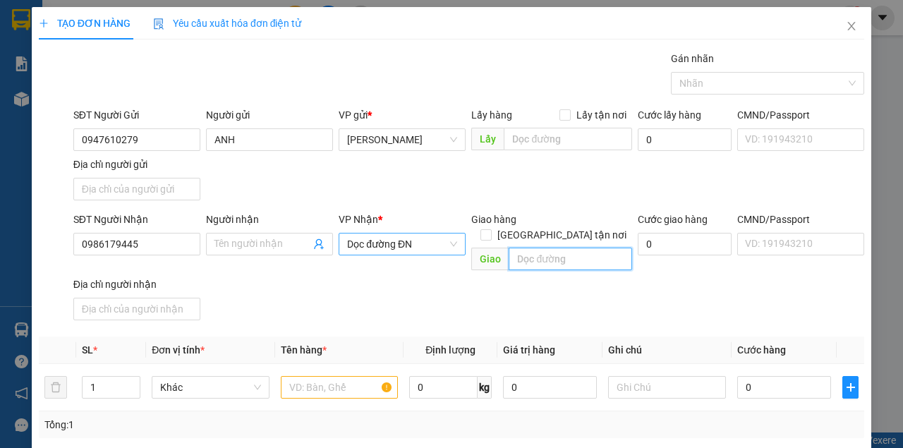
click at [546, 248] on input "text" at bounding box center [570, 259] width 123 height 23
click at [354, 376] on input "text" at bounding box center [340, 387] width 118 height 23
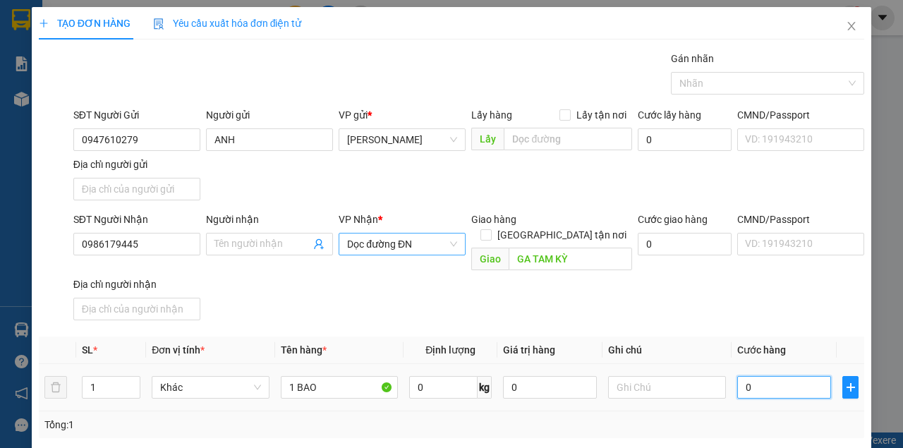
click at [765, 376] on input "0" at bounding box center [784, 387] width 94 height 23
click at [794, 277] on div "SĐT Người Nhận 0986179445 Người nhận Tên người nhận VP Nhận * Dọc đường ĐN Giao…" at bounding box center [469, 269] width 796 height 114
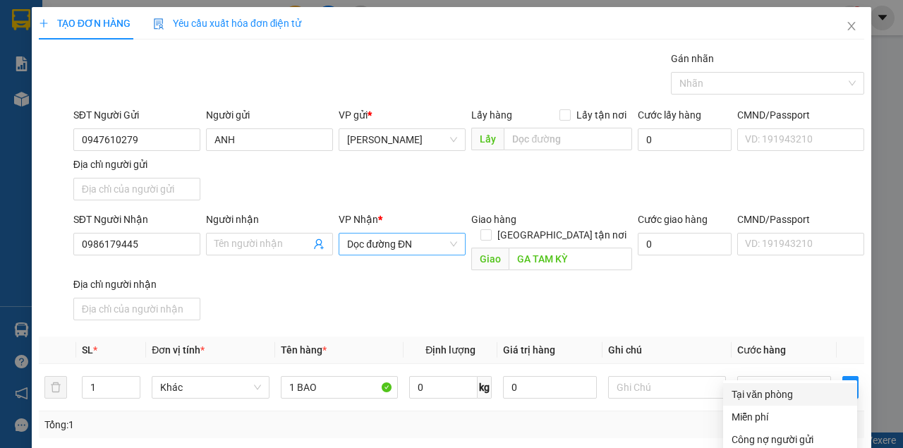
click at [780, 387] on div "Tại văn phòng" at bounding box center [790, 395] width 117 height 16
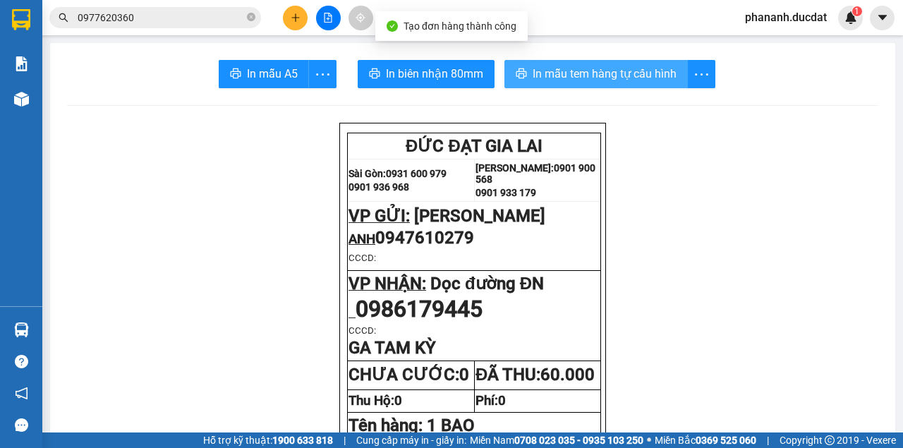
click at [590, 79] on span "In mẫu tem hàng tự cấu hình" at bounding box center [605, 74] width 144 height 18
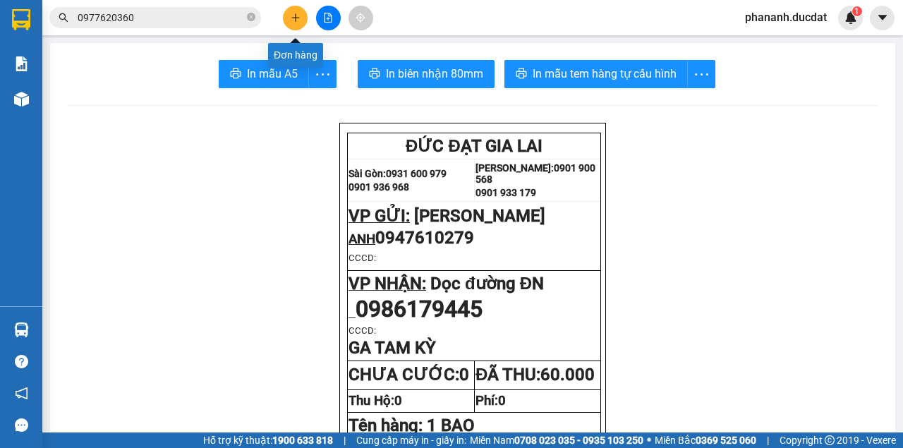
click at [289, 16] on button at bounding box center [295, 18] width 25 height 25
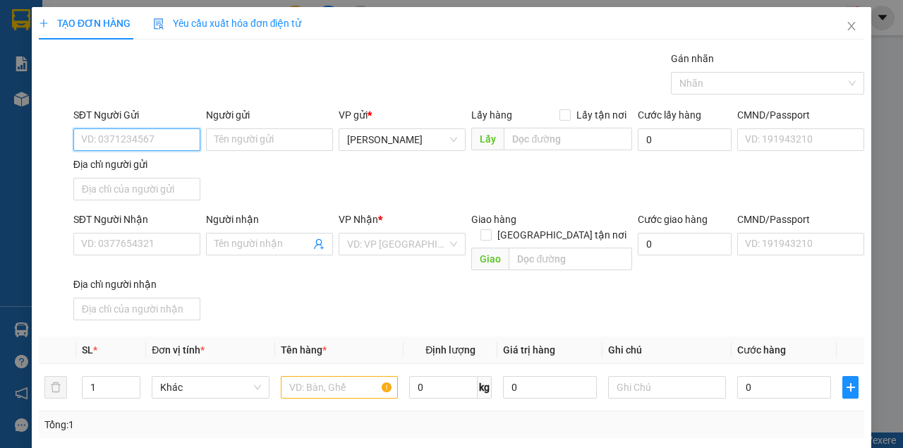
click at [151, 136] on input "SĐT Người Gửi" at bounding box center [136, 139] width 127 height 23
click at [116, 136] on input "SĐT Người Gửi" at bounding box center [136, 139] width 127 height 23
click at [108, 172] on div "0985401147" at bounding box center [135, 167] width 109 height 16
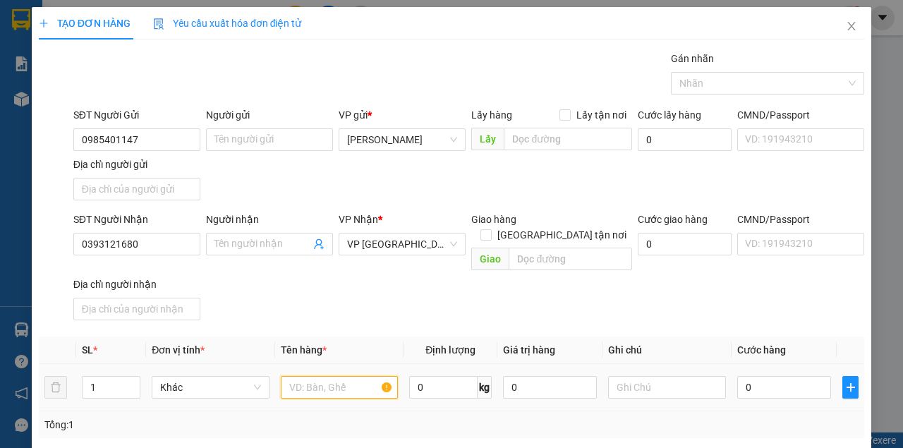
click at [319, 376] on input "text" at bounding box center [340, 387] width 118 height 23
click at [789, 376] on input "0" at bounding box center [784, 387] width 94 height 23
drag, startPoint x: 664, startPoint y: 288, endPoint x: 677, endPoint y: 277, distance: 17.0
click at [671, 281] on div "SĐT Người Nhận 0393121680 Người nhận Tên người nhận VP Nhận * VP [GEOGRAPHIC_DA…" at bounding box center [469, 269] width 796 height 114
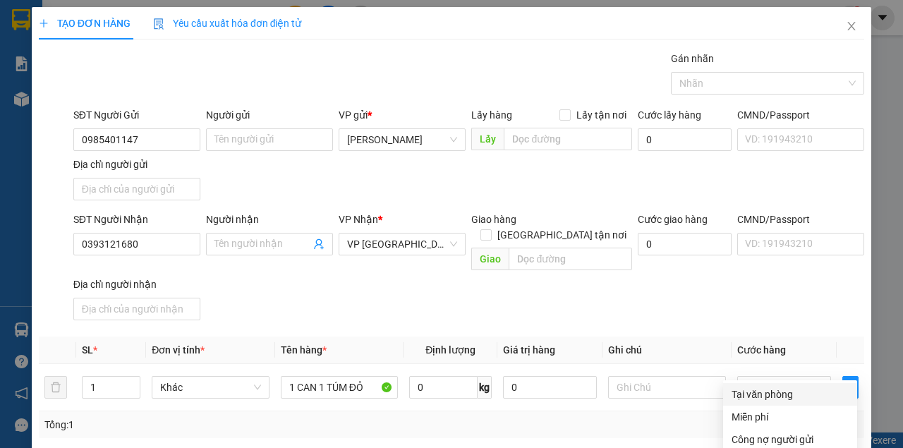
drag, startPoint x: 768, startPoint y: 220, endPoint x: 773, endPoint y: 311, distance: 91.1
click at [768, 387] on div "Tại văn phòng" at bounding box center [790, 395] width 117 height 16
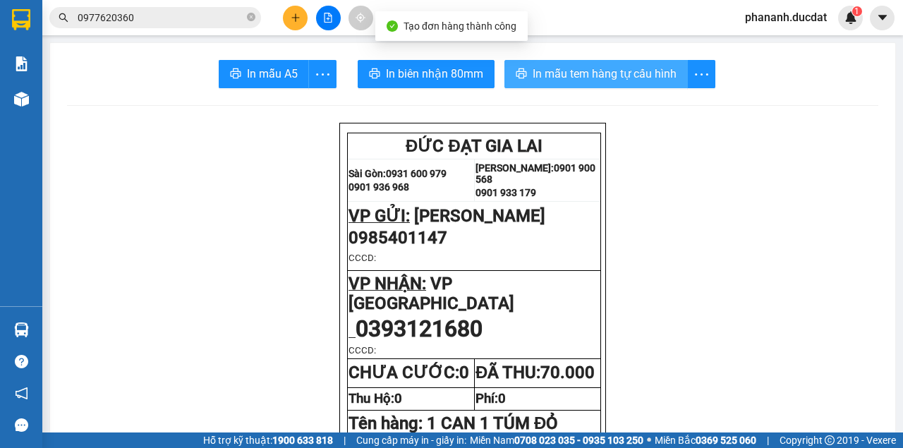
click at [585, 74] on span "In mẫu tem hàng tự cấu hình" at bounding box center [605, 74] width 144 height 18
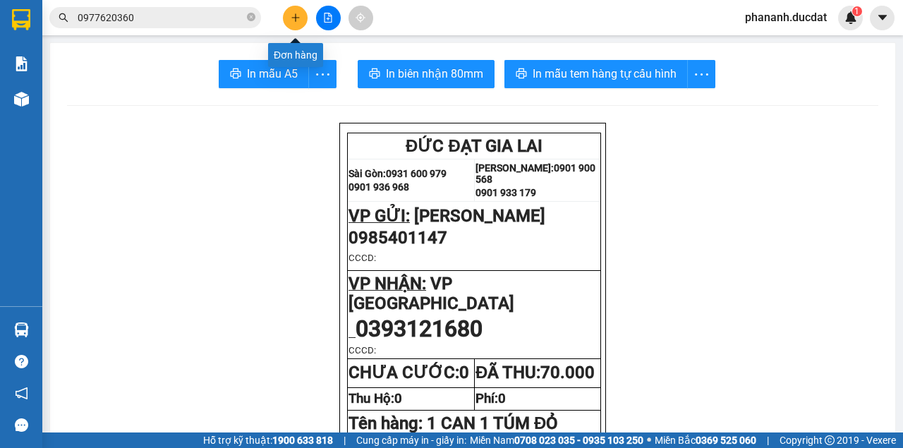
click at [295, 16] on icon "plus" at bounding box center [296, 18] width 10 height 10
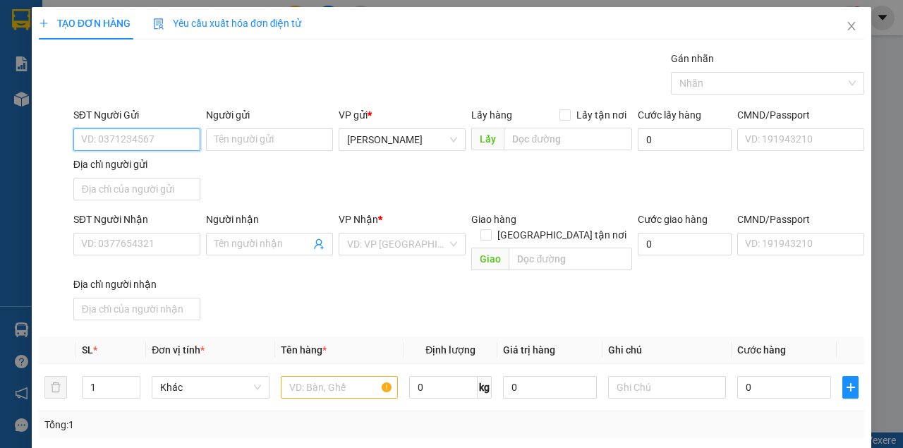
click at [166, 138] on input "SĐT Người Gửi" at bounding box center [136, 139] width 127 height 23
click at [123, 174] on div "0968998171 - HẬU" at bounding box center [135, 167] width 109 height 16
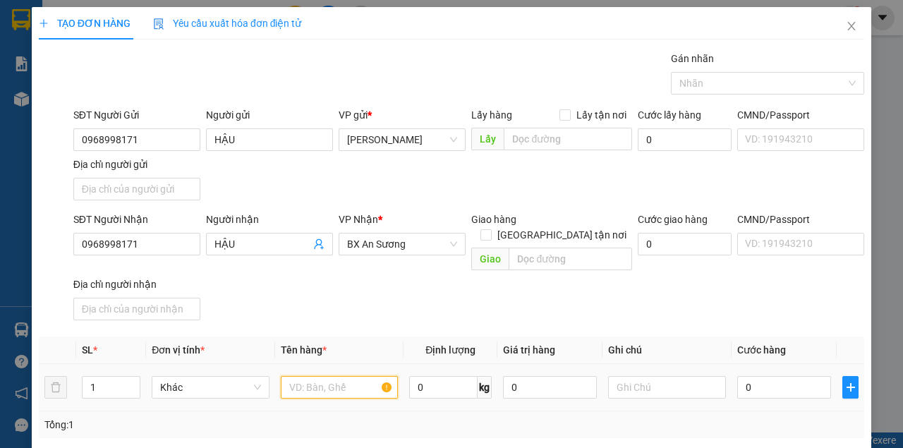
click at [356, 376] on input "text" at bounding box center [340, 387] width 118 height 23
drag, startPoint x: 717, startPoint y: 306, endPoint x: 692, endPoint y: 336, distance: 39.0
click at [717, 305] on div "SĐT Người Nhận 0968998171 Người nhận HẬU VP Nhận * BX An Sương Giao hàng Giao t…" at bounding box center [469, 269] width 796 height 114
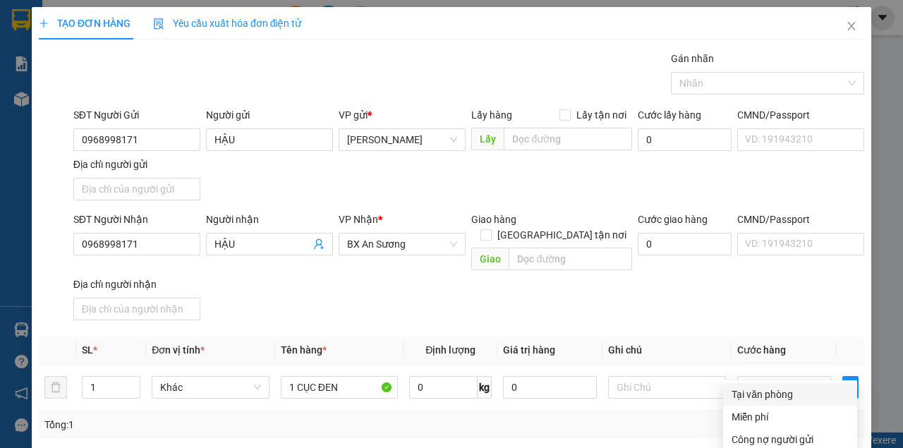
drag, startPoint x: 766, startPoint y: 226, endPoint x: 777, endPoint y: 246, distance: 22.4
click at [766, 387] on div "Tại văn phòng" at bounding box center [790, 395] width 117 height 16
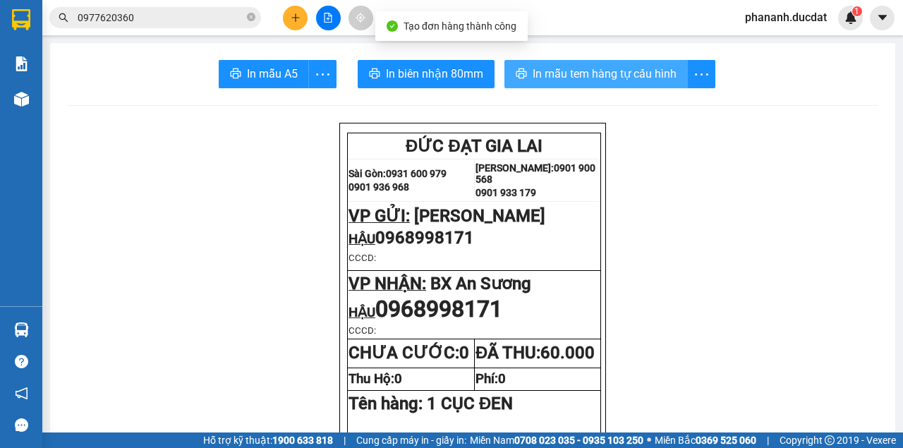
click at [552, 75] on span "In mẫu tem hàng tự cấu hình" at bounding box center [605, 74] width 144 height 18
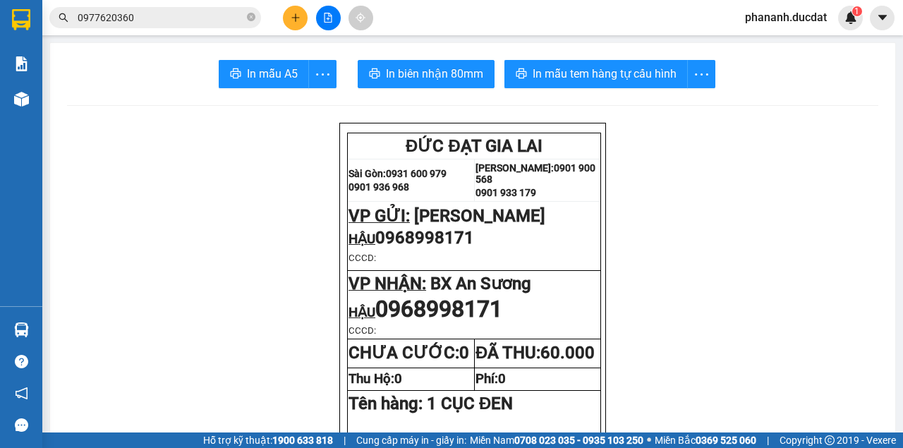
click at [289, 11] on button at bounding box center [295, 18] width 25 height 25
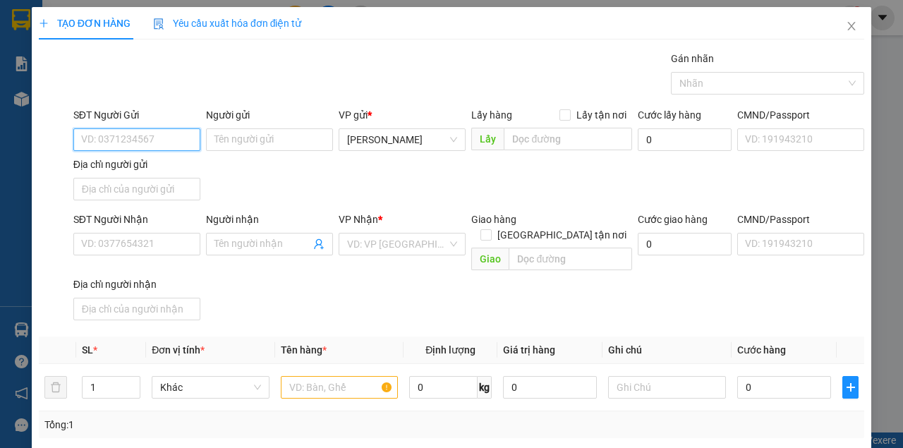
click at [121, 135] on input "SĐT Người Gửi" at bounding box center [136, 139] width 127 height 23
click at [116, 166] on div "0971472473" at bounding box center [135, 167] width 109 height 16
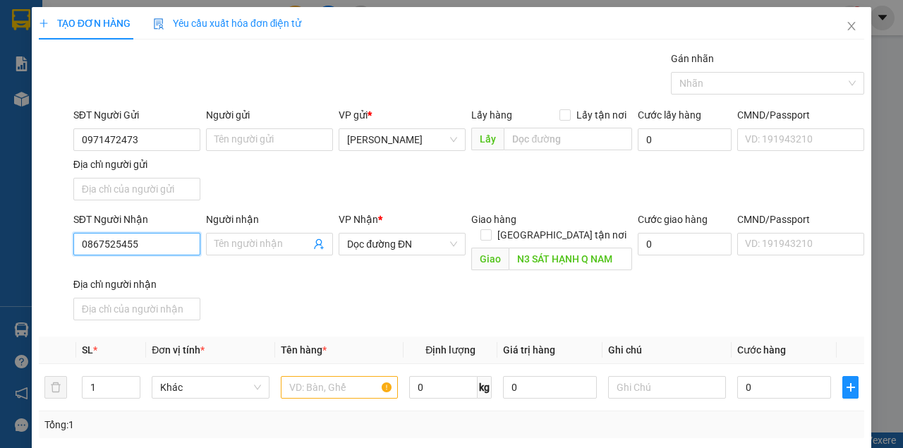
drag, startPoint x: 152, startPoint y: 241, endPoint x: 29, endPoint y: 223, distance: 124.1
click at [29, 223] on div "TẠO ĐƠN HÀNG Yêu cầu xuất hóa đơn điện tử Transit Pickup Surcharge Ids Transit …" at bounding box center [451, 224] width 903 height 448
click at [433, 244] on span "Dọc đường ĐN" at bounding box center [402, 244] width 110 height 21
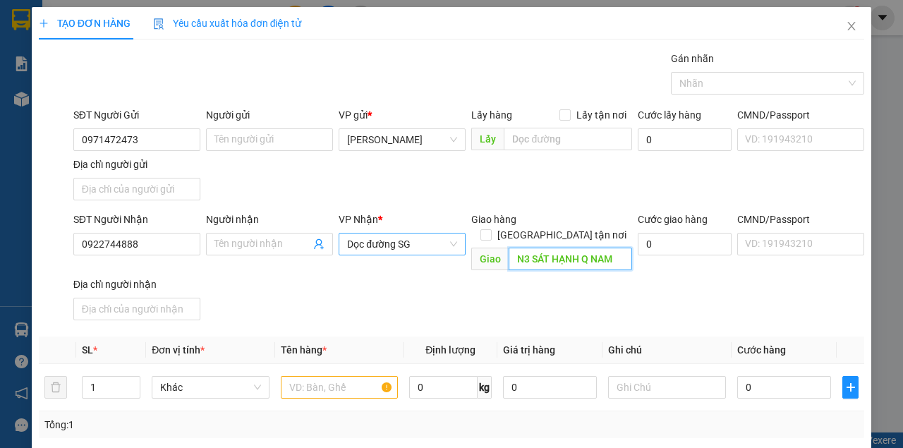
click at [604, 248] on input "N3 SÁT HẠNH Q NAM" at bounding box center [570, 259] width 123 height 23
click at [357, 376] on input "text" at bounding box center [340, 387] width 118 height 23
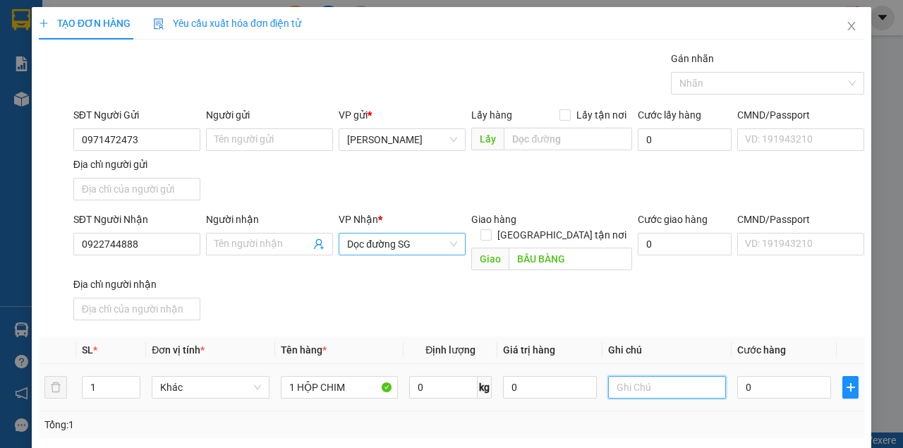
click at [667, 376] on input "text" at bounding box center [667, 387] width 118 height 23
click at [768, 376] on input "0" at bounding box center [784, 387] width 94 height 23
click at [673, 289] on div "SĐT Người Nhận 0922744888 Người nhận Tên người nhận VP Nhận * Dọc đường SG Giao…" at bounding box center [469, 269] width 796 height 114
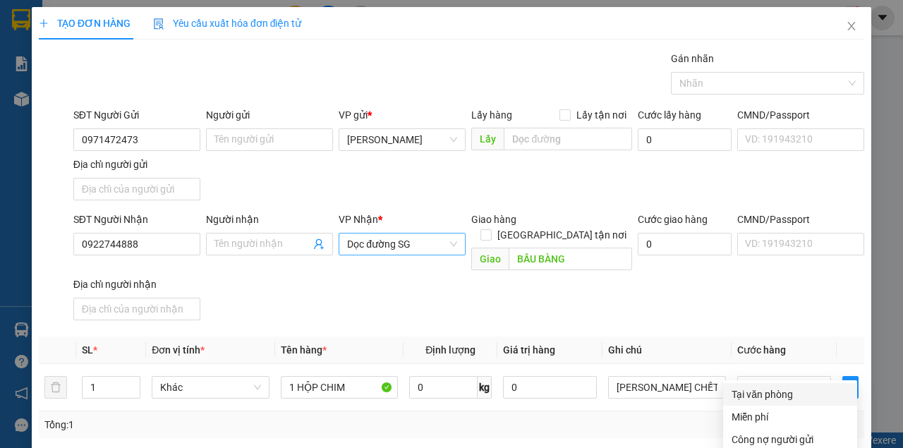
click at [768, 387] on div "Tại văn phòng" at bounding box center [790, 395] width 117 height 16
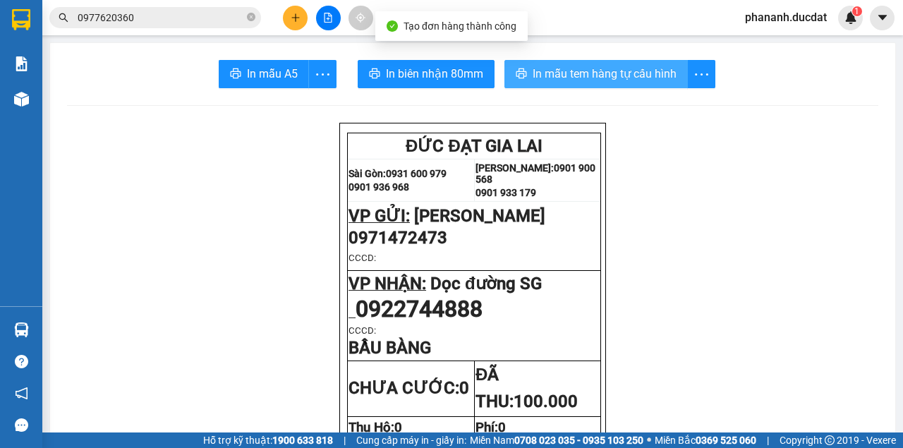
click at [593, 82] on span "In mẫu tem hàng tự cấu hình" at bounding box center [605, 74] width 144 height 18
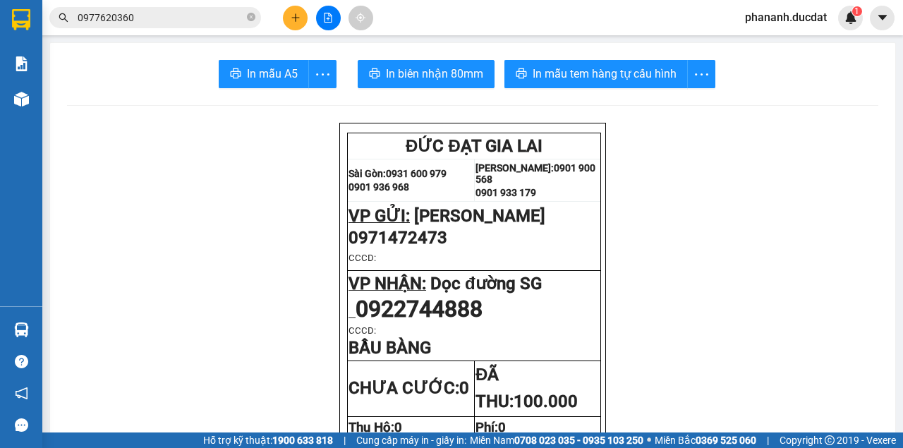
drag, startPoint x: 291, startPoint y: 20, endPoint x: 296, endPoint y: 8, distance: 13.6
click at [296, 8] on button at bounding box center [295, 18] width 25 height 25
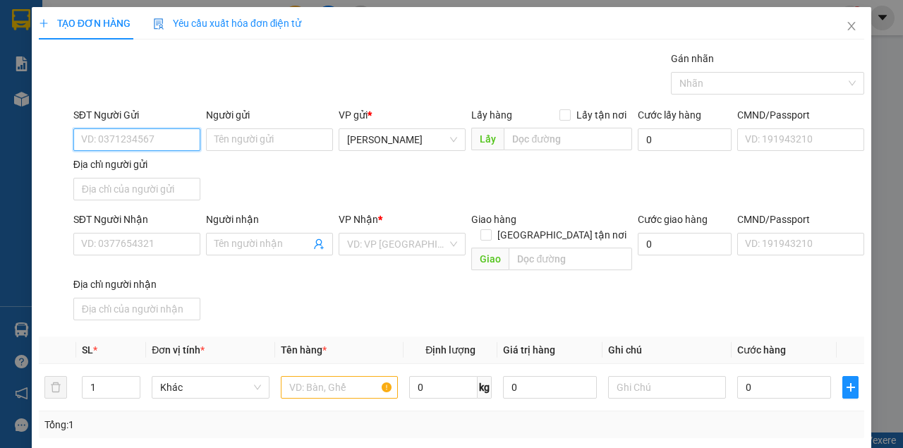
click at [171, 143] on input "SĐT Người Gửi" at bounding box center [136, 139] width 127 height 23
click at [119, 162] on div "0985017777" at bounding box center [135, 167] width 109 height 16
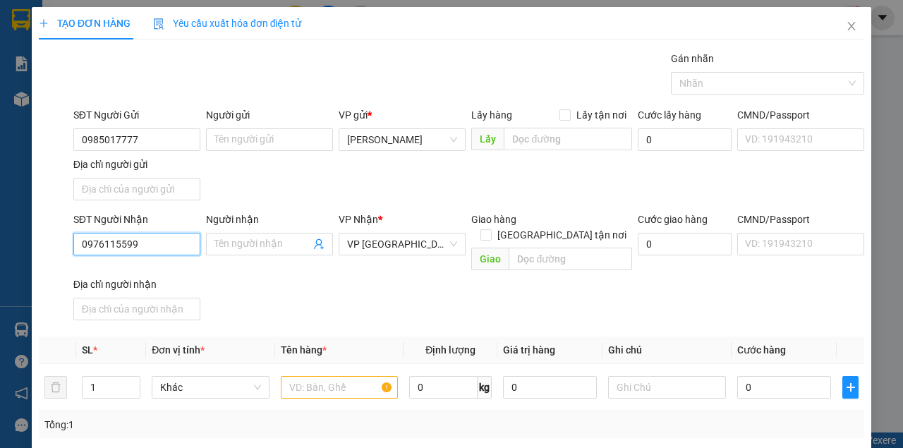
drag, startPoint x: 159, startPoint y: 241, endPoint x: 16, endPoint y: 237, distance: 143.3
click at [18, 238] on div "TẠO ĐƠN HÀNG Yêu cầu xuất hóa đơn điện tử Transit Pickup Surcharge Ids Transit …" at bounding box center [451, 224] width 903 height 448
click at [123, 271] on div "0971240268" at bounding box center [135, 271] width 109 height 16
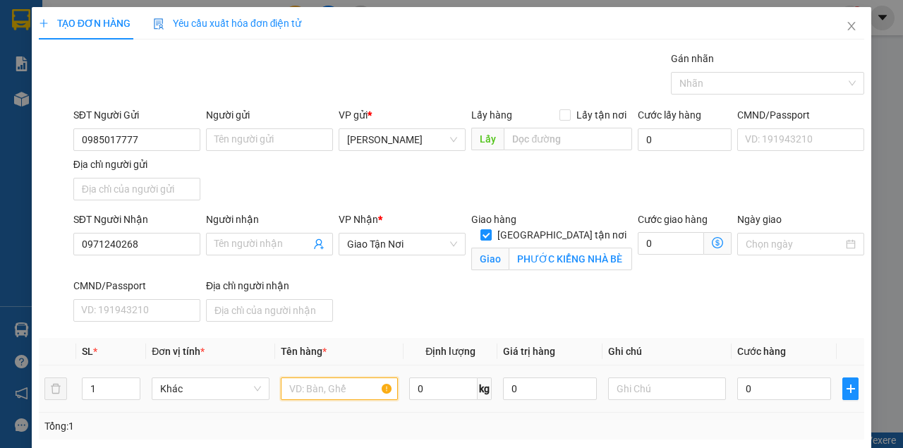
click at [351, 389] on input "text" at bounding box center [340, 388] width 118 height 23
click at [636, 392] on input "text" at bounding box center [667, 388] width 118 height 23
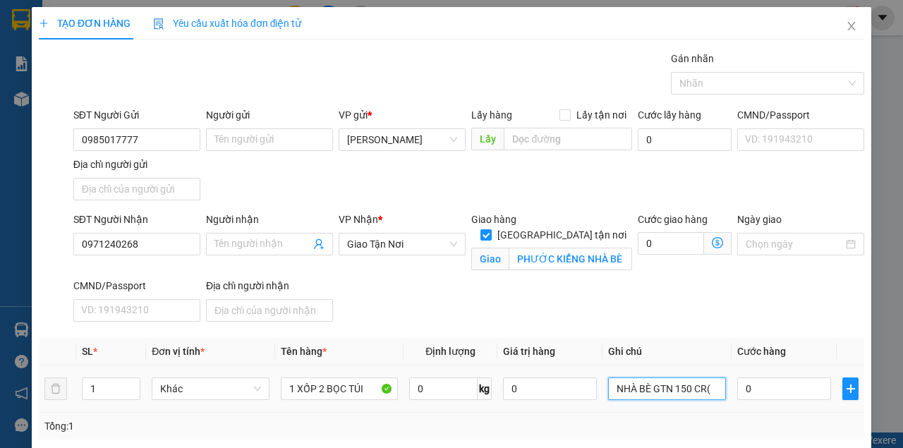
paste input "5189 - 65349"
click at [758, 384] on input "0" at bounding box center [784, 388] width 94 height 23
click at [770, 288] on div "SĐT Người Nhận 0971240268 Người nhận Tên người nhận VP Nhận * Giao Tận Nơi Gia…" at bounding box center [469, 270] width 796 height 116
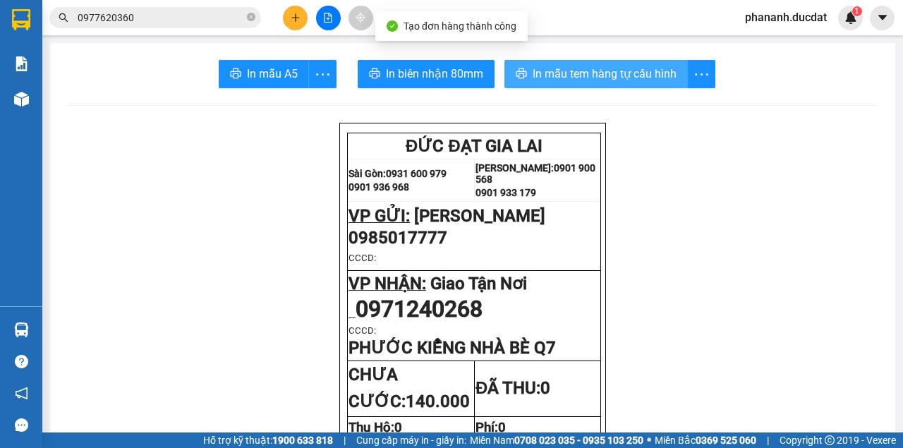
click at [557, 71] on span "In mẫu tem hàng tự cấu hình" at bounding box center [605, 74] width 144 height 18
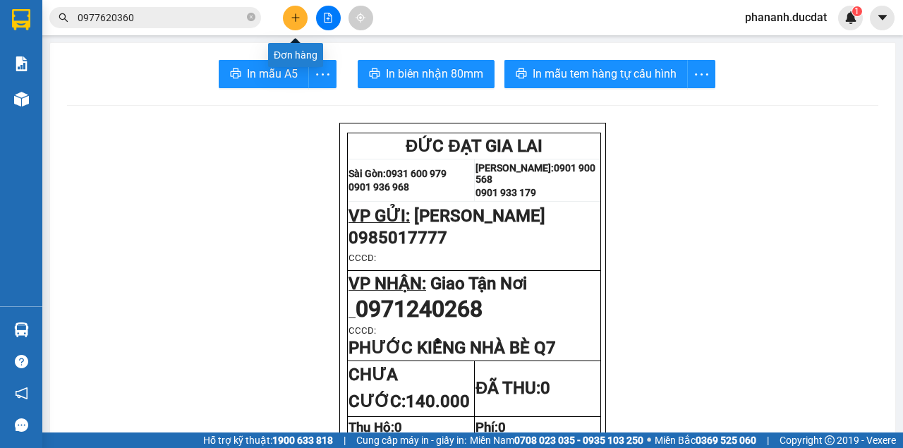
click at [298, 16] on icon "plus" at bounding box center [296, 18] width 10 height 10
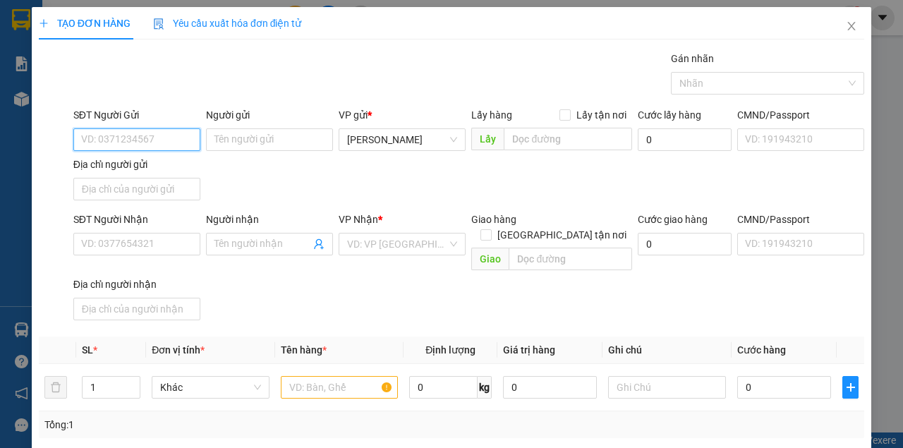
drag, startPoint x: 126, startPoint y: 143, endPoint x: 127, endPoint y: 126, distance: 17.7
click at [127, 131] on input "SĐT Người Gửi" at bounding box center [136, 139] width 127 height 23
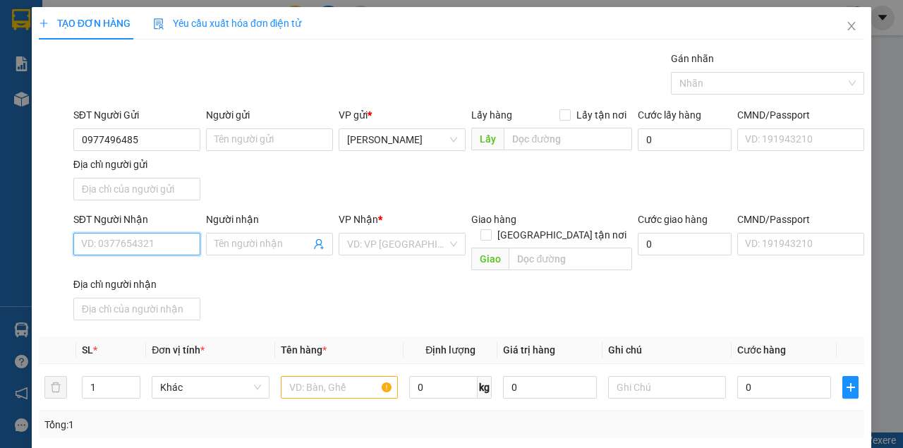
click at [157, 242] on input "SĐT Người Nhận" at bounding box center [136, 244] width 127 height 23
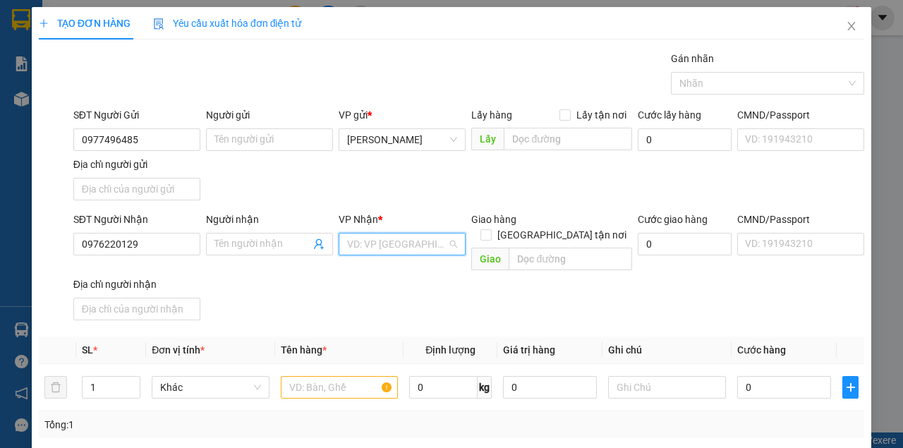
click at [384, 243] on input "search" at bounding box center [397, 244] width 100 height 21
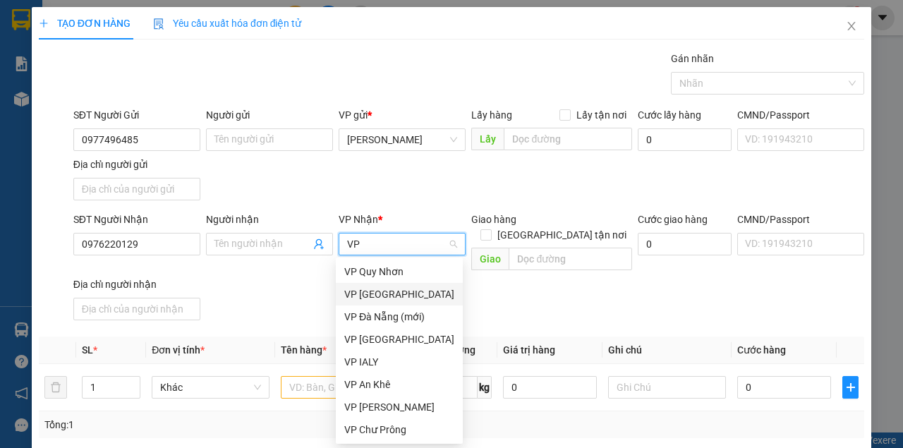
drag, startPoint x: 376, startPoint y: 297, endPoint x: 312, endPoint y: 365, distance: 93.8
click at [377, 297] on div "VP [GEOGRAPHIC_DATA]" at bounding box center [399, 294] width 110 height 16
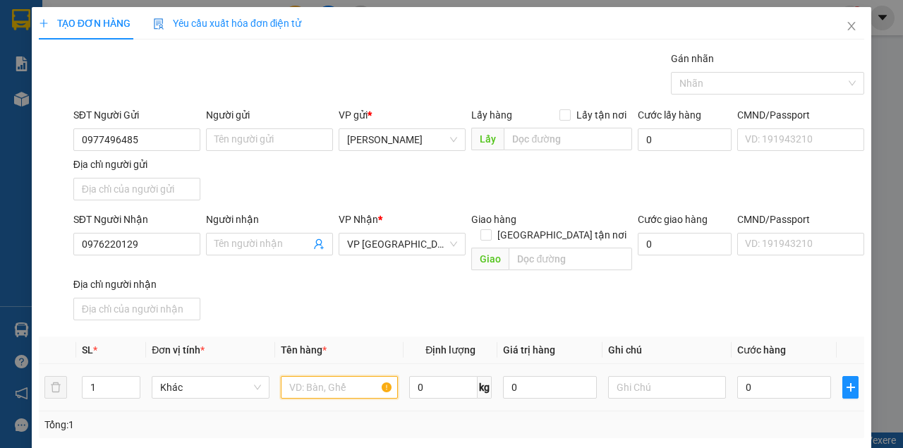
click at [312, 376] on input "text" at bounding box center [340, 387] width 118 height 23
click at [771, 376] on input "0" at bounding box center [784, 387] width 94 height 23
click at [736, 281] on div "SĐT Người Nhận 0976220129 Người nhận Tên người nhận VP Nhận * VP [GEOGRAPHIC_DA…" at bounding box center [469, 269] width 796 height 114
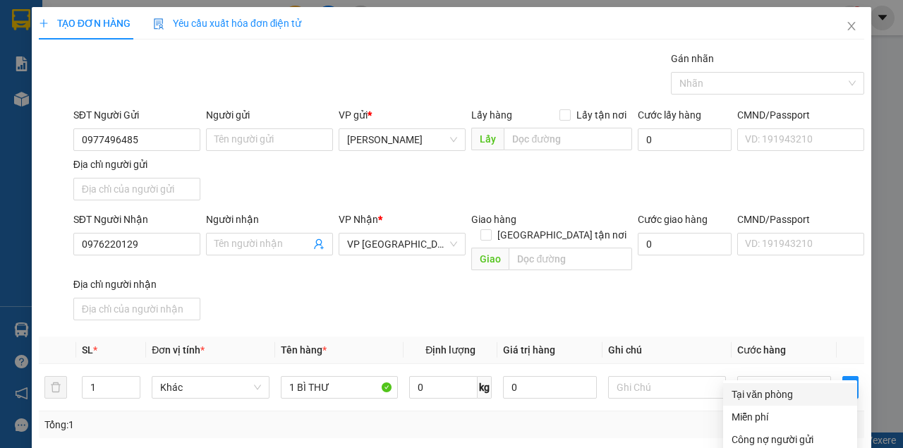
click at [770, 387] on div "Tại văn phòng" at bounding box center [790, 395] width 117 height 16
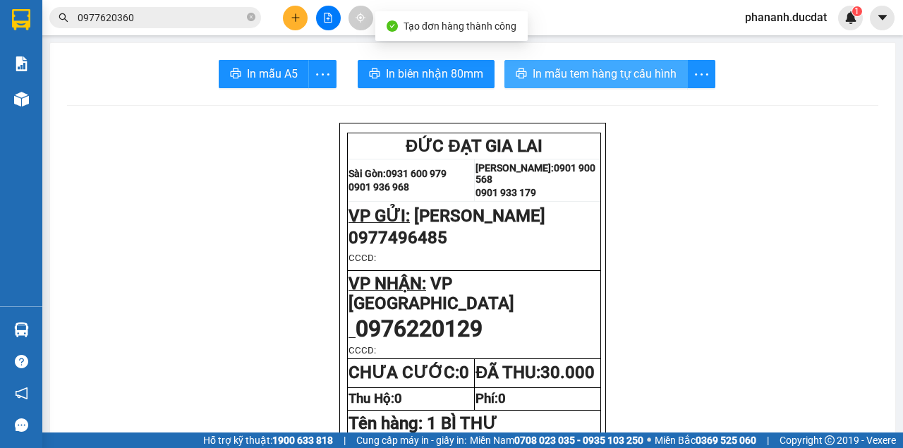
click at [633, 82] on span "In mẫu tem hàng tự cấu hình" at bounding box center [605, 74] width 144 height 18
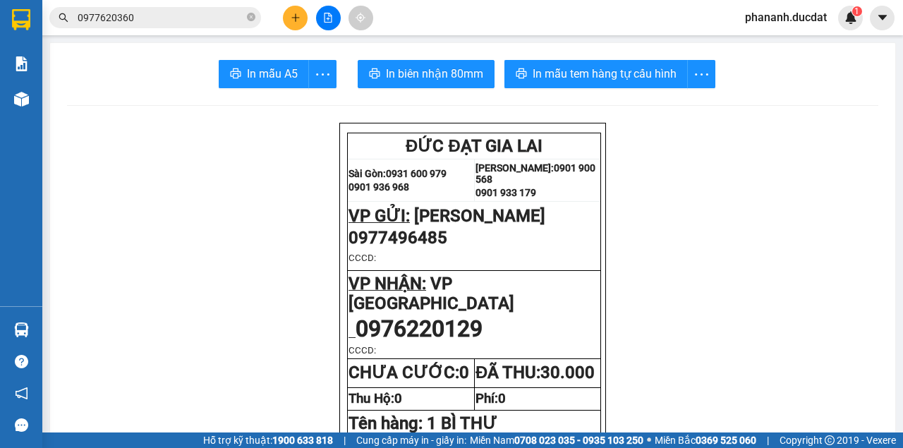
click at [282, 20] on div at bounding box center [328, 18] width 106 height 25
click at [296, 18] on icon "plus" at bounding box center [296, 18] width 10 height 10
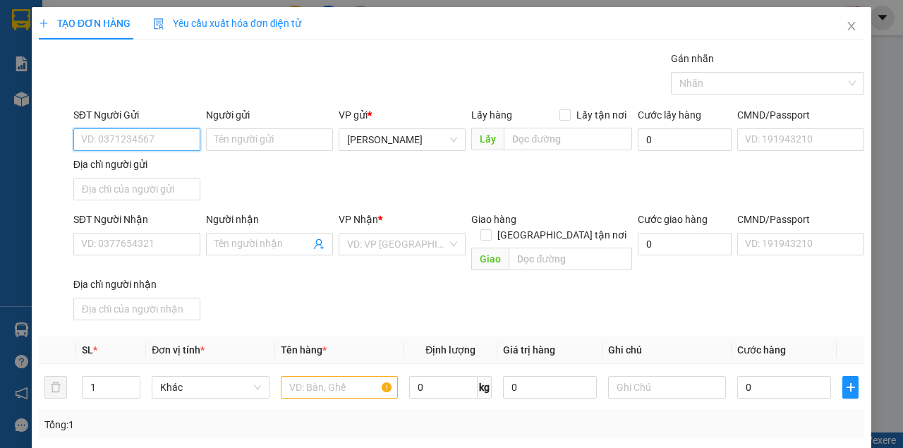
click at [169, 143] on input "SĐT Người Gửi" at bounding box center [136, 139] width 127 height 23
click at [135, 166] on div "0989657122" at bounding box center [135, 167] width 109 height 16
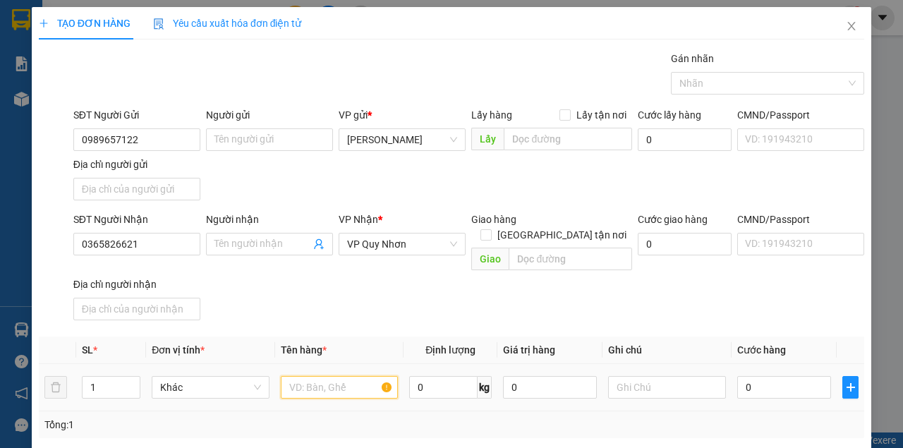
drag, startPoint x: 333, startPoint y: 375, endPoint x: 333, endPoint y: 337, distance: 38.1
click at [333, 376] on input "text" at bounding box center [340, 387] width 118 height 23
click at [765, 279] on div "SĐT Người Nhận 0365826621 Người nhận Tên người nhận VP Nhận * VP Quy Nhơn Giao …" at bounding box center [469, 269] width 796 height 114
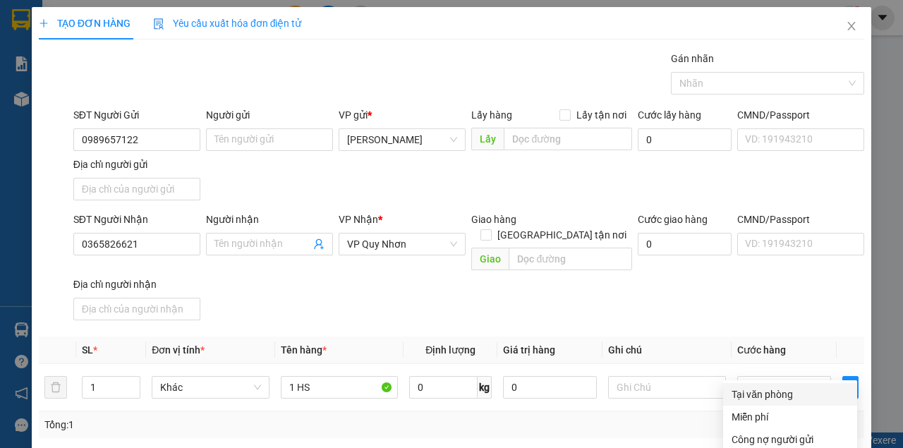
click at [768, 387] on div "Tại văn phòng" at bounding box center [790, 395] width 117 height 16
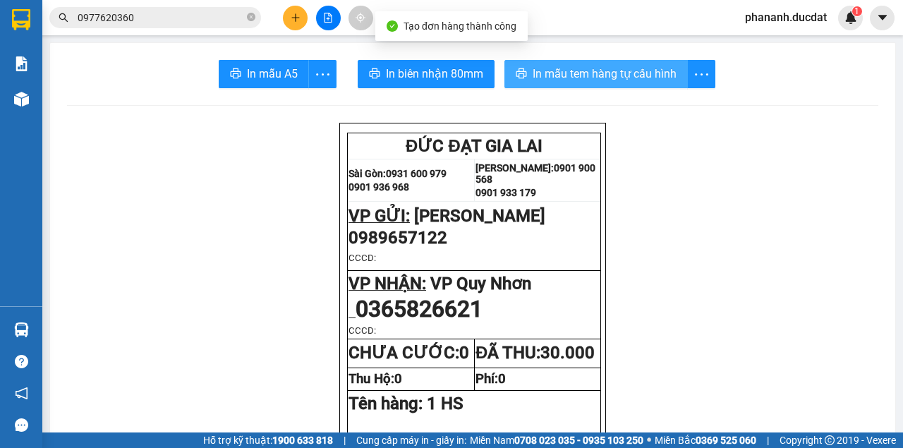
click at [635, 74] on span "In mẫu tem hàng tự cấu hình" at bounding box center [605, 74] width 144 height 18
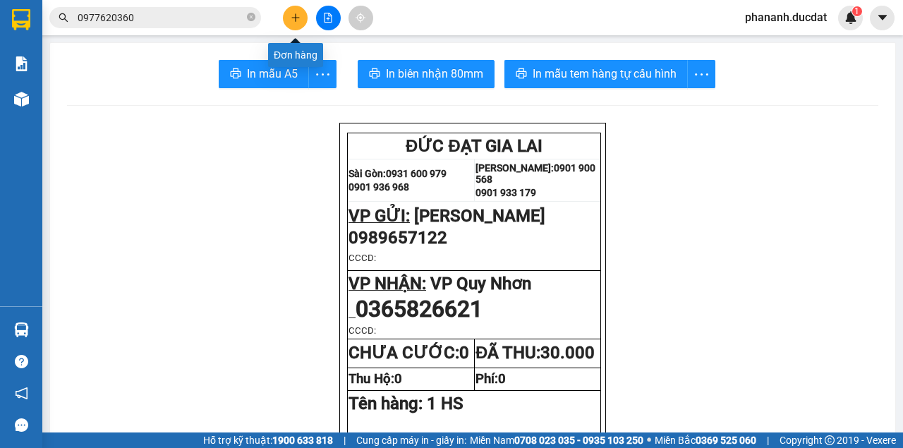
click at [296, 18] on icon "plus" at bounding box center [296, 18] width 10 height 10
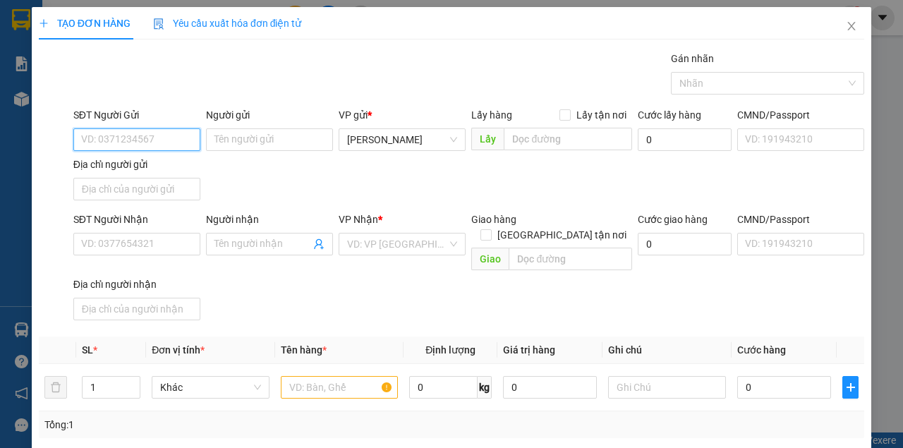
click at [179, 140] on input "SĐT Người Gửi" at bounding box center [136, 139] width 127 height 23
click at [104, 171] on div "0867323451" at bounding box center [135, 167] width 109 height 16
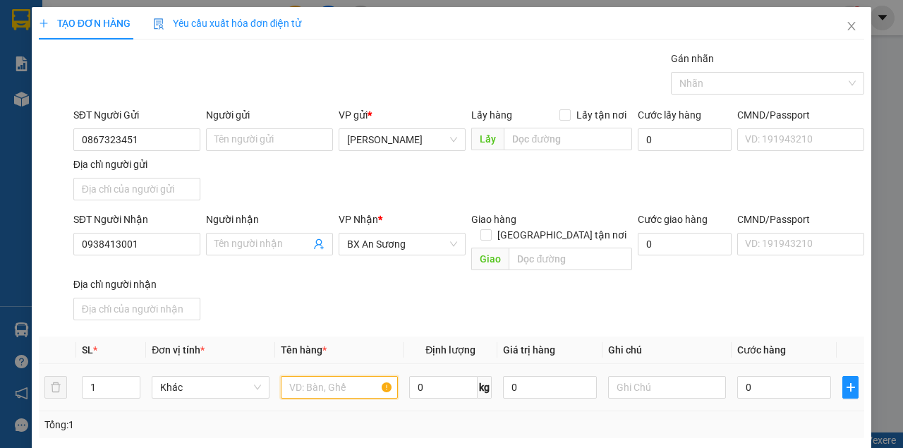
click at [324, 376] on input "text" at bounding box center [340, 387] width 118 height 23
click at [756, 376] on input "0" at bounding box center [784, 387] width 94 height 23
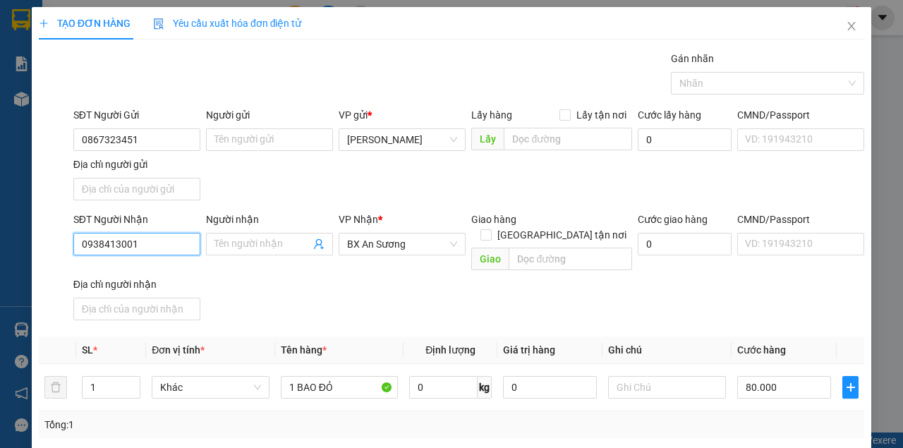
drag, startPoint x: 143, startPoint y: 248, endPoint x: 37, endPoint y: 256, distance: 106.1
click at [37, 256] on div "SĐT Người Nhận 0938413001 Người nhận Tên người nhận VP Nhận * BX An Sương Giao …" at bounding box center [451, 269] width 828 height 114
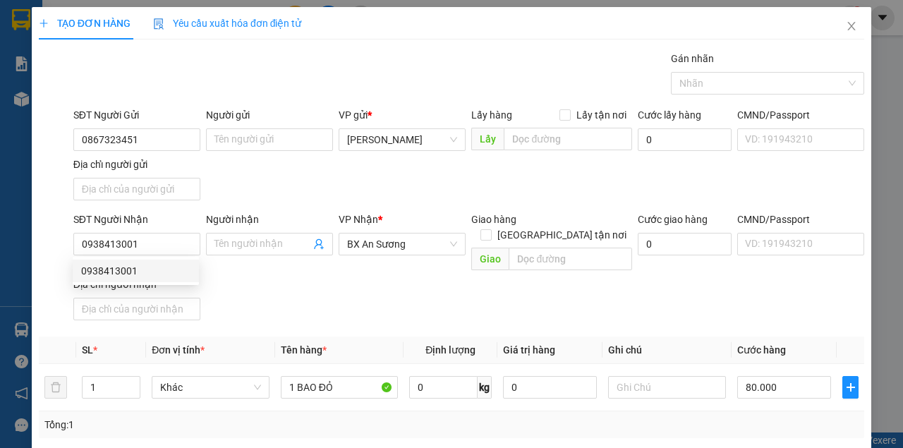
drag, startPoint x: 791, startPoint y: 406, endPoint x: 799, endPoint y: 340, distance: 66.9
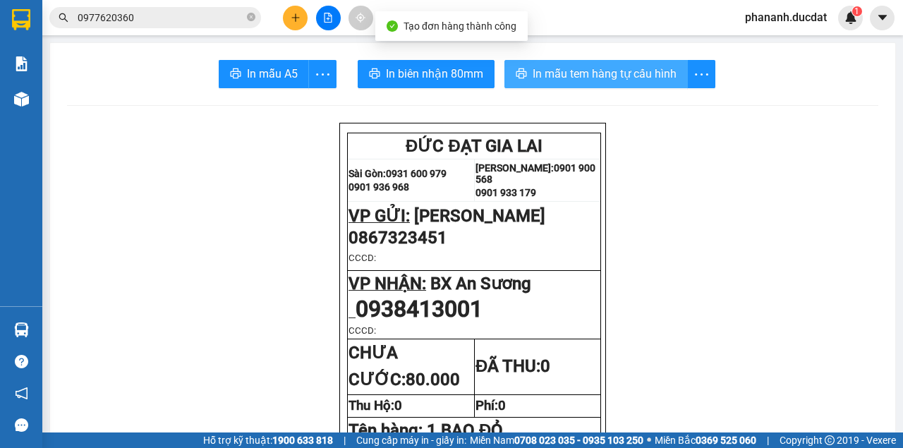
click at [593, 73] on span "In mẫu tem hàng tự cấu hình" at bounding box center [605, 74] width 144 height 18
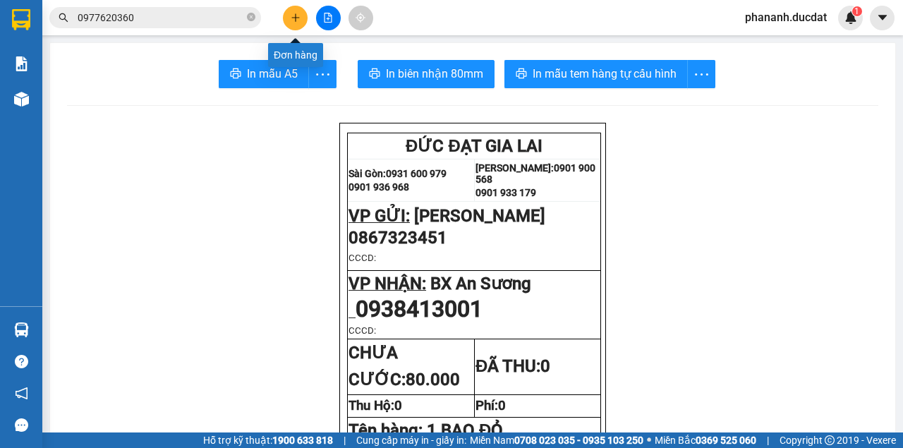
click at [291, 18] on icon "plus" at bounding box center [296, 18] width 10 height 10
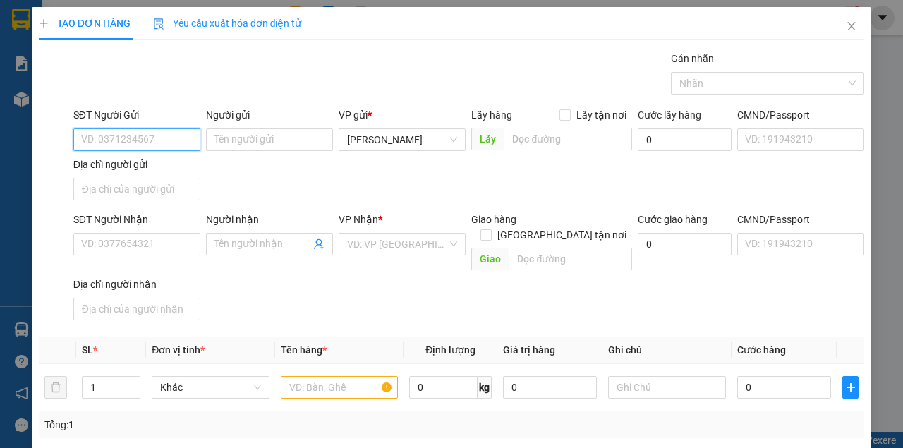
click at [171, 141] on input "SĐT Người Gửi" at bounding box center [136, 139] width 127 height 23
click at [169, 141] on input "SĐT Người Gửi" at bounding box center [136, 139] width 127 height 23
click at [104, 169] on div "0368784174" at bounding box center [135, 167] width 109 height 16
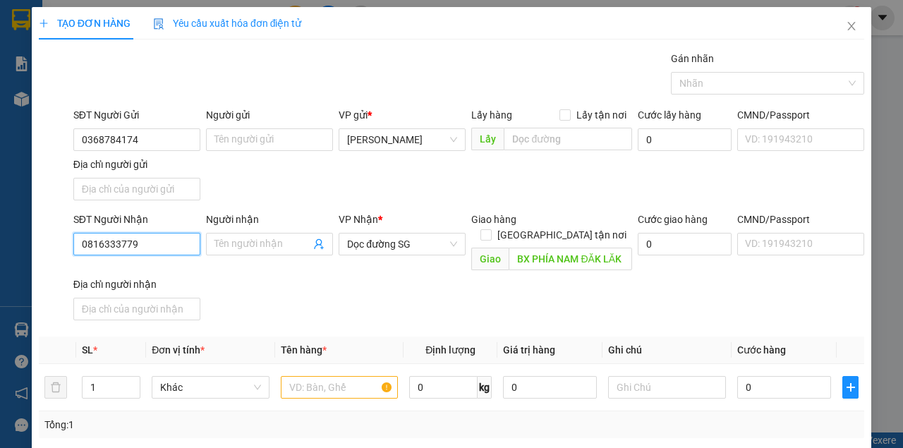
click at [152, 243] on input "0816333779" at bounding box center [136, 244] width 127 height 23
click at [120, 270] on div "0978287841" at bounding box center [135, 271] width 109 height 16
click at [353, 376] on input "text" at bounding box center [340, 387] width 118 height 23
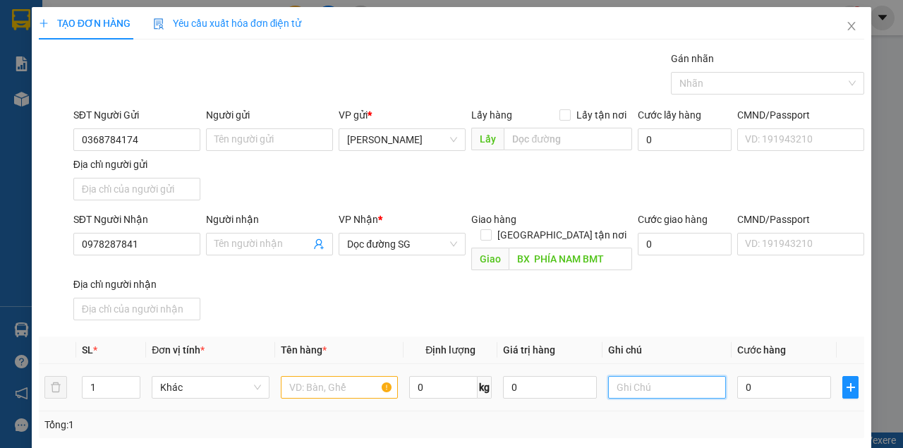
click at [640, 376] on input "text" at bounding box center [667, 387] width 118 height 23
click at [770, 376] on input "0" at bounding box center [784, 387] width 94 height 23
click at [377, 376] on input "text" at bounding box center [340, 387] width 118 height 23
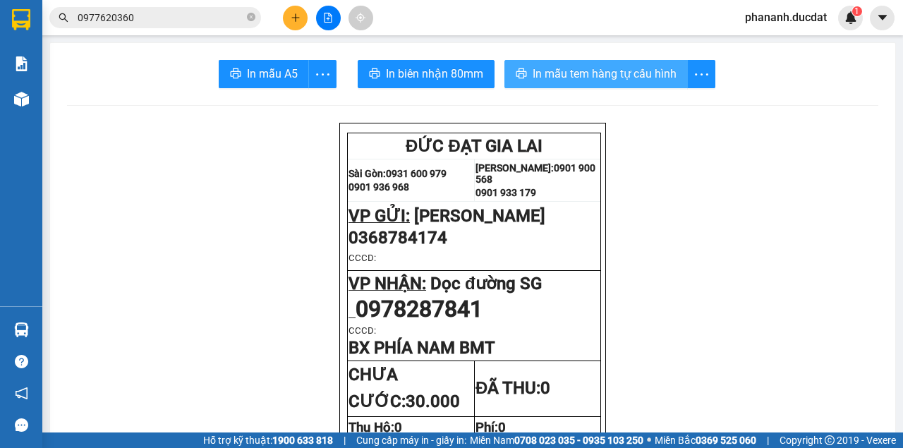
click at [593, 71] on span "In mẫu tem hàng tự cấu hình" at bounding box center [605, 74] width 144 height 18
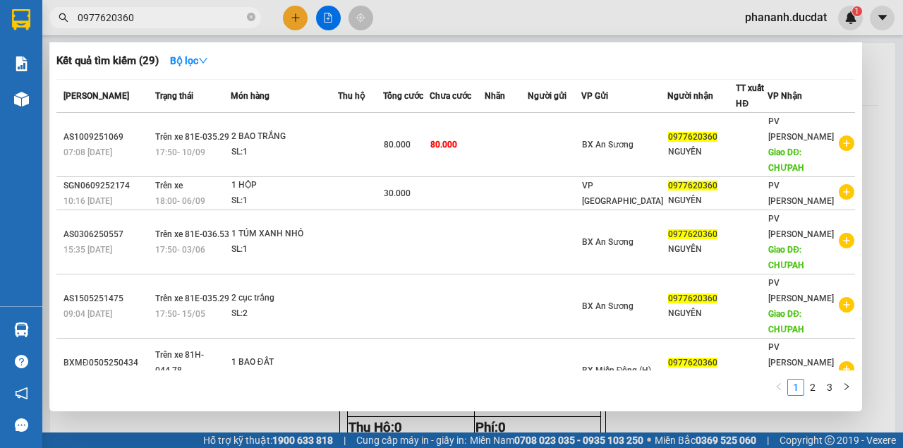
drag, startPoint x: 146, startPoint y: 13, endPoint x: 57, endPoint y: 21, distance: 89.2
click at [57, 21] on span "0977620360" at bounding box center [155, 17] width 212 height 21
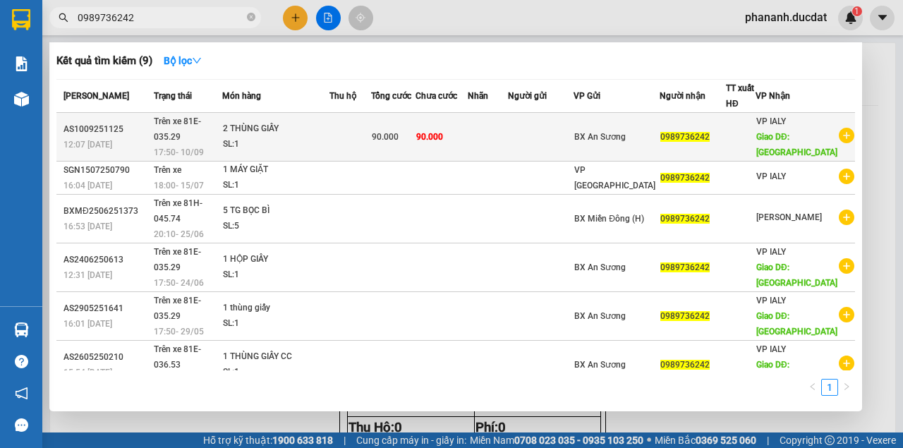
click at [310, 151] on div "SL: 1" at bounding box center [276, 145] width 106 height 16
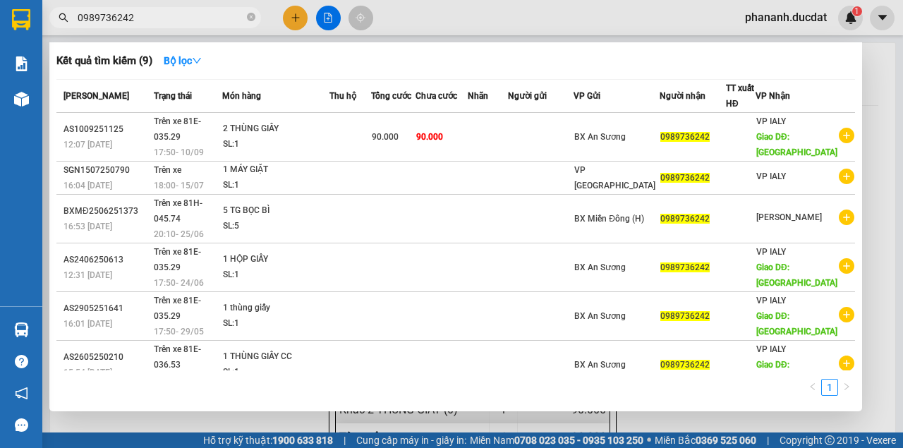
click at [138, 17] on input "0989736242" at bounding box center [161, 18] width 166 height 16
click at [148, 13] on input "0989736242" at bounding box center [161, 18] width 166 height 16
drag, startPoint x: 154, startPoint y: 20, endPoint x: 66, endPoint y: 17, distance: 89.0
click at [66, 17] on div "0989736242" at bounding box center [137, 17] width 275 height 21
click at [249, 18] on icon "close-circle" at bounding box center [251, 17] width 8 height 8
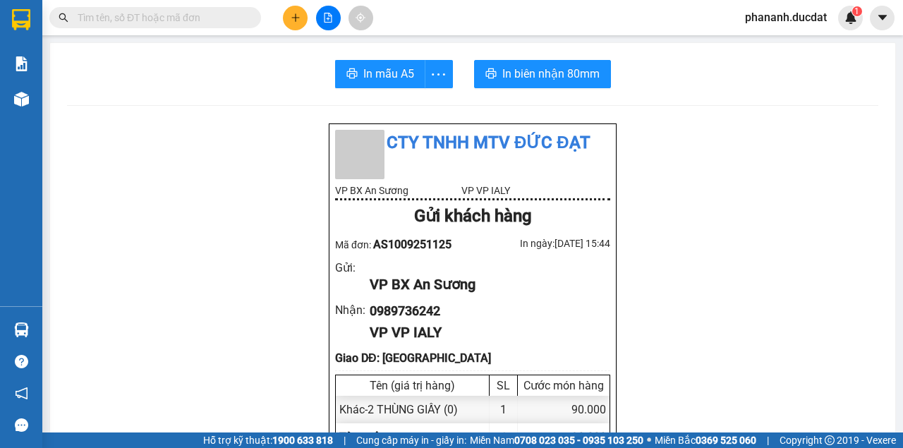
click at [183, 18] on input "text" at bounding box center [161, 18] width 166 height 16
click at [178, 11] on input "text" at bounding box center [161, 18] width 166 height 16
click at [181, 20] on input "text" at bounding box center [161, 18] width 166 height 16
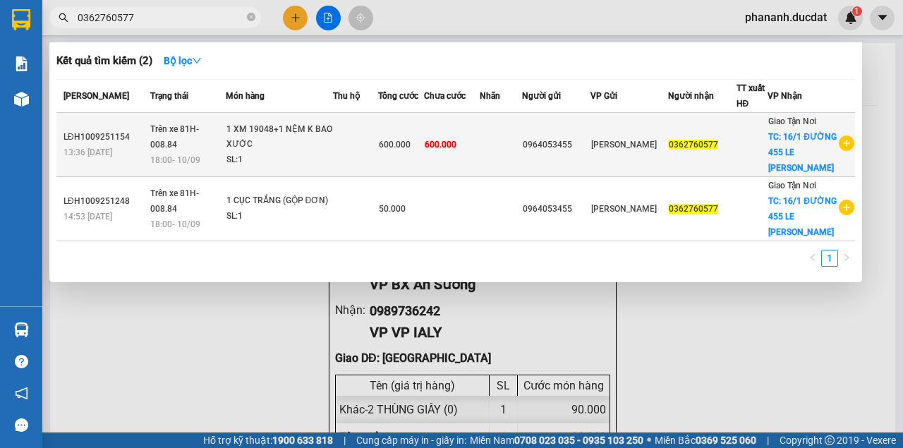
click at [317, 127] on div "1 XM 19048+1 NỆM K BAO XƯỚC" at bounding box center [279, 137] width 106 height 30
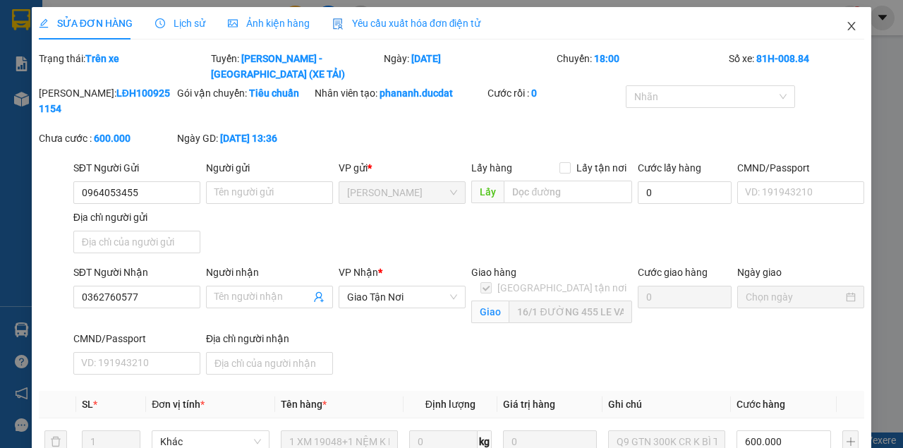
click at [848, 25] on icon "close" at bounding box center [851, 25] width 11 height 11
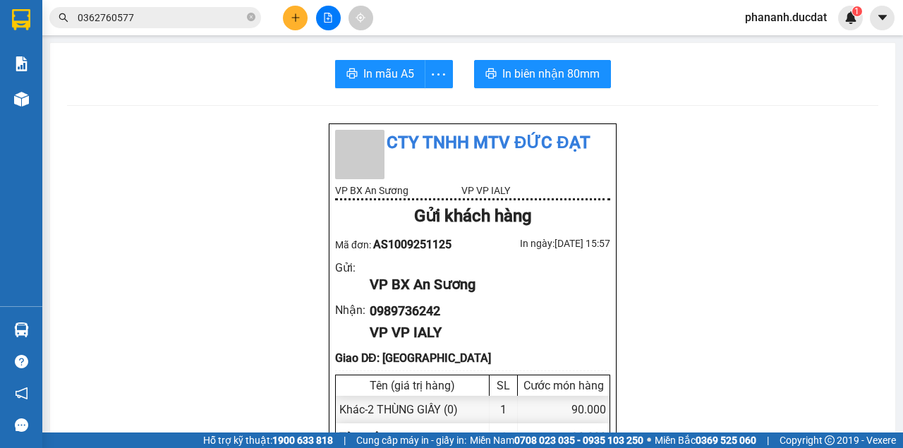
click at [174, 18] on input "0362760577" at bounding box center [161, 18] width 166 height 16
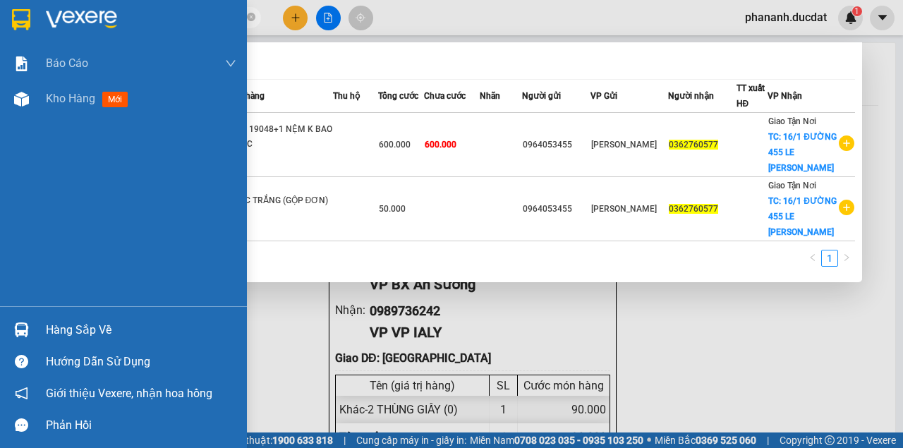
drag, startPoint x: 172, startPoint y: 18, endPoint x: 25, endPoint y: 25, distance: 146.9
click at [25, 25] on section "Kết quả tìm kiếm ( 2 ) Bộ lọc Mã ĐH Trạng thái Món hàng Thu hộ Tổng cước Chưa c…" at bounding box center [451, 224] width 903 height 448
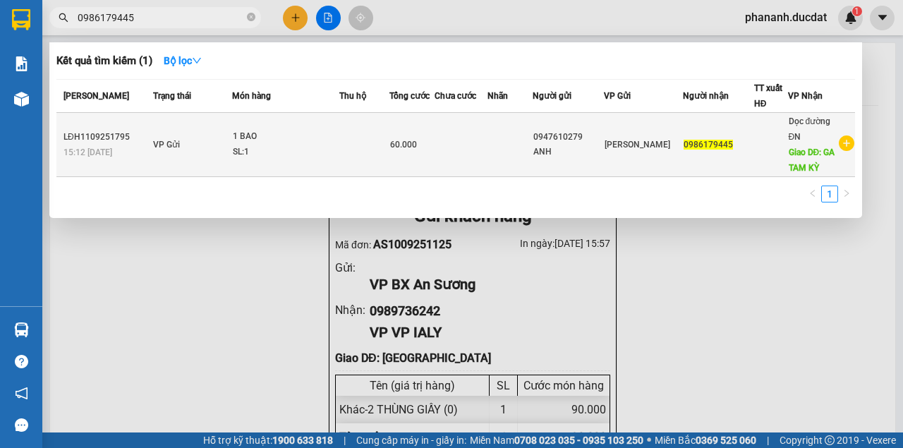
click at [698, 144] on span "0986179445" at bounding box center [708, 145] width 49 height 10
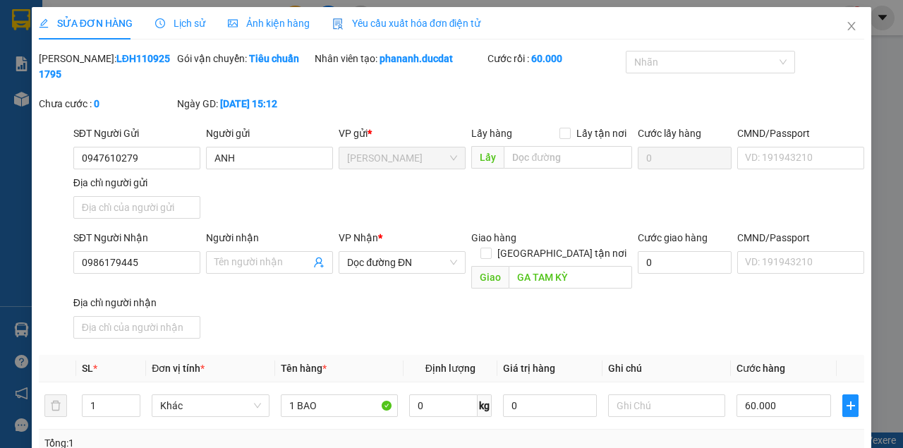
click at [92, 20] on span "SỬA ĐƠN HÀNG" at bounding box center [86, 23] width 94 height 11
click at [746, 394] on input "60.000" at bounding box center [784, 405] width 95 height 23
click at [742, 394] on input "60.000" at bounding box center [784, 405] width 95 height 23
click at [343, 394] on input "1 BAO" at bounding box center [339, 405] width 117 height 23
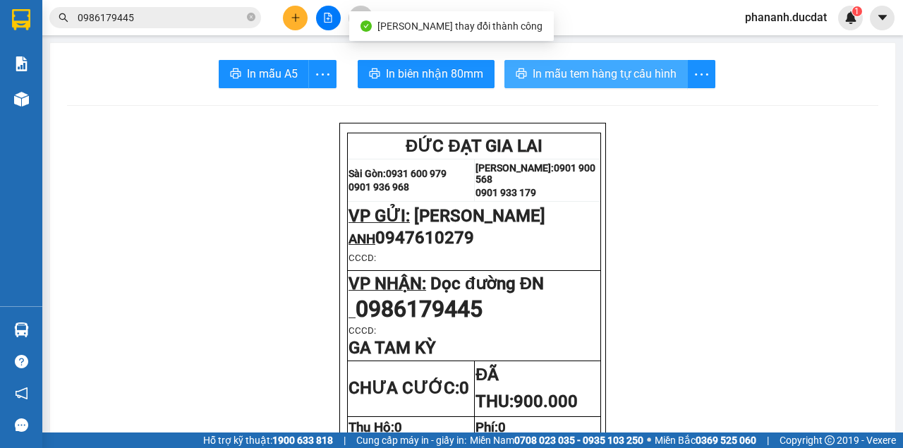
click at [591, 73] on span "In mẫu tem hàng tự cấu hình" at bounding box center [605, 74] width 144 height 18
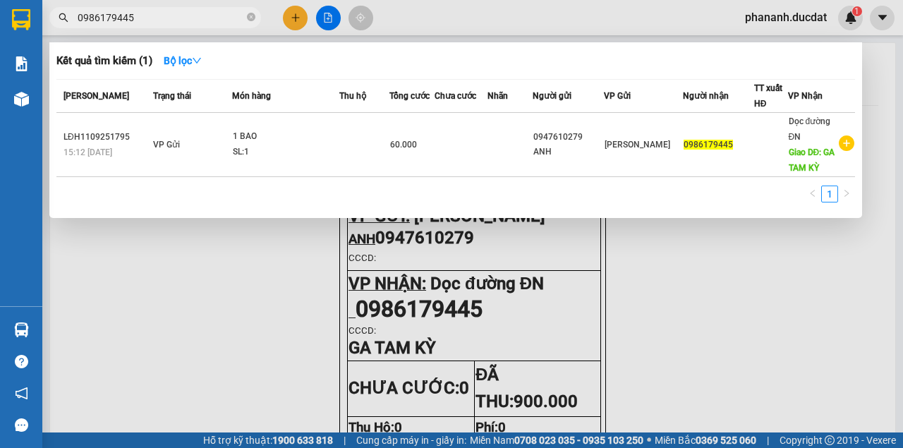
click at [180, 17] on input "0986179445" at bounding box center [161, 18] width 166 height 16
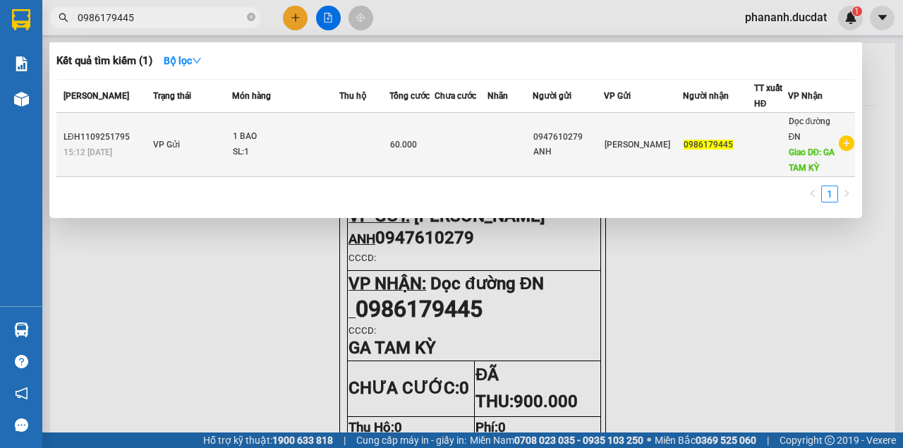
click at [627, 142] on span "[PERSON_NAME]" at bounding box center [638, 145] width 66 height 10
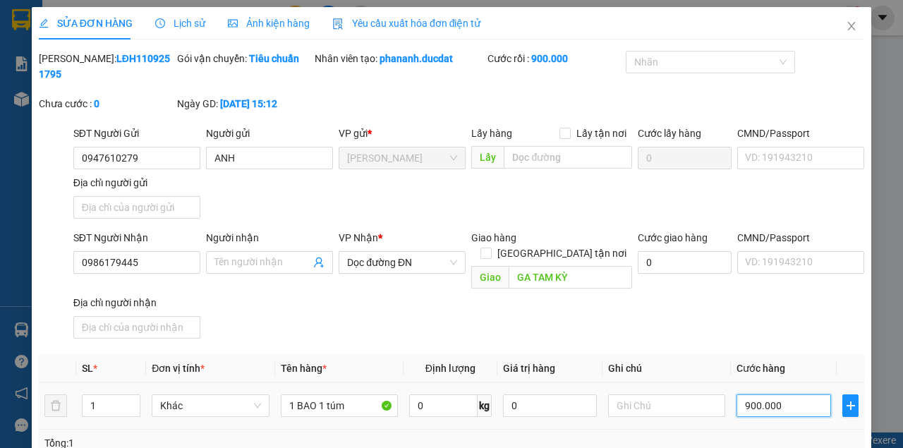
click at [751, 394] on input "900.000" at bounding box center [784, 405] width 95 height 23
click at [749, 394] on input "900.000" at bounding box center [784, 405] width 95 height 23
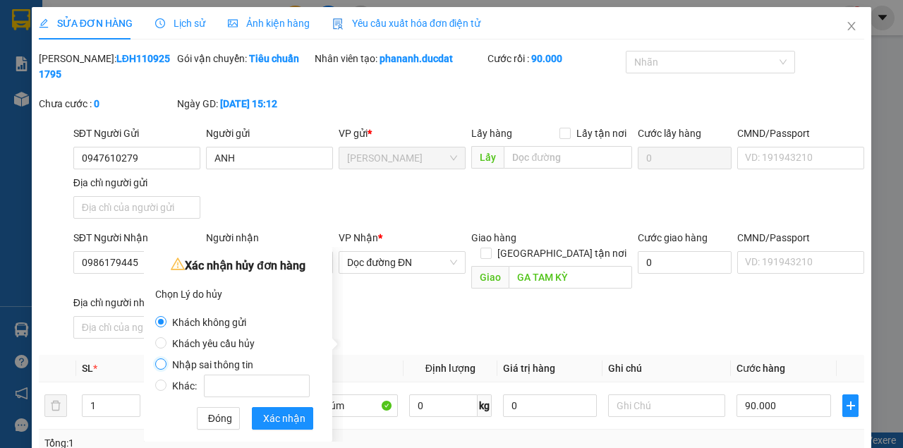
click at [165, 361] on input "Nhập sai thông tin" at bounding box center [160, 363] width 11 height 11
click at [270, 423] on span "Xác nhận" at bounding box center [284, 419] width 42 height 16
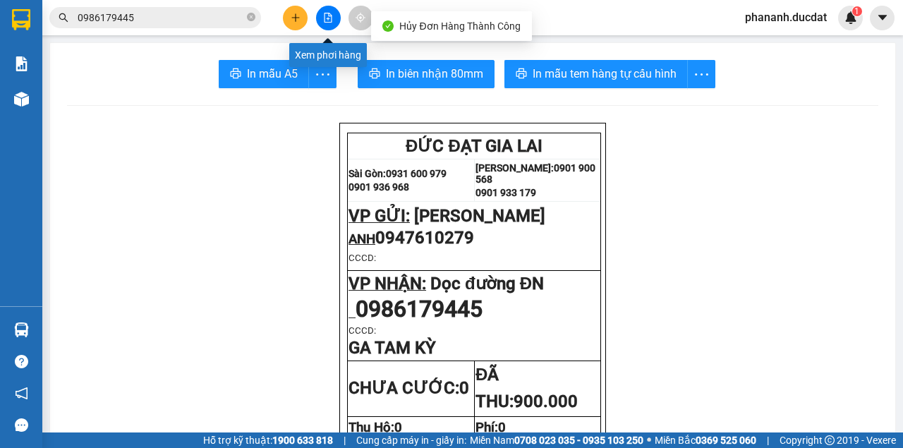
click at [298, 20] on icon "plus" at bounding box center [296, 18] width 10 height 10
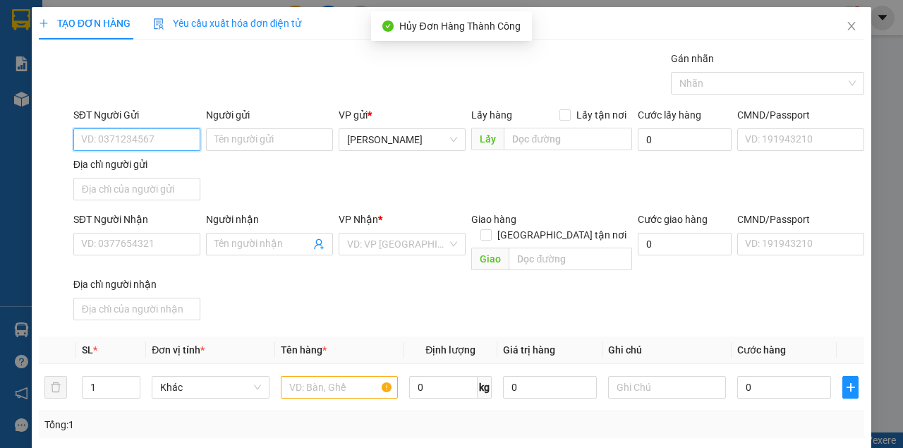
click at [142, 143] on input "SĐT Người Gửi" at bounding box center [136, 139] width 127 height 23
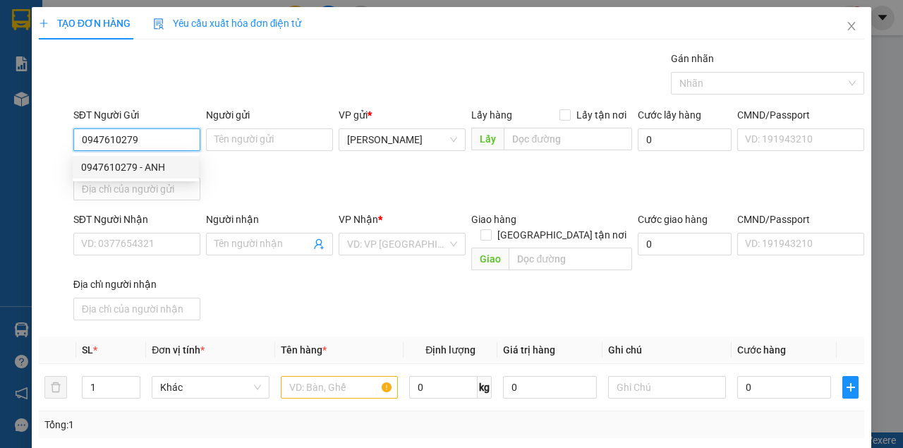
click at [93, 164] on div "0947610279 - ANH" at bounding box center [135, 167] width 109 height 16
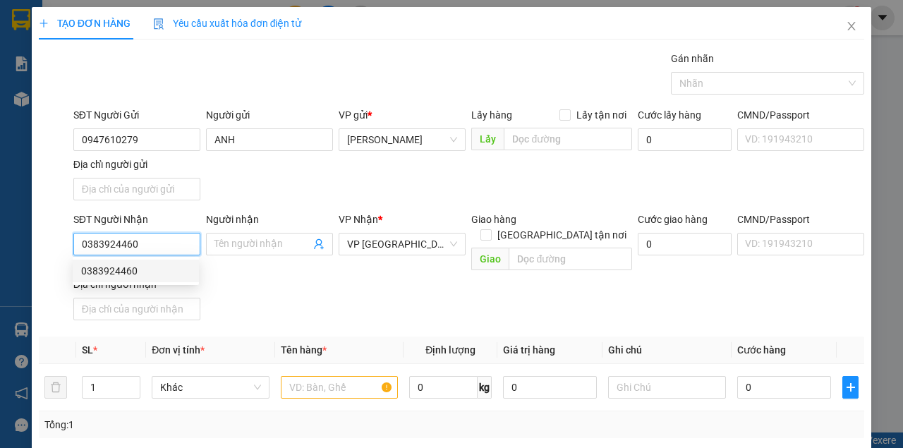
drag, startPoint x: 177, startPoint y: 238, endPoint x: 21, endPoint y: 260, distance: 157.4
click at [13, 261] on div "TẠO ĐƠN HÀNG Yêu cầu xuất hóa đơn điện tử Transit Pickup Surcharge Ids Transit …" at bounding box center [451, 224] width 903 height 448
click at [420, 244] on span "VP [GEOGRAPHIC_DATA]" at bounding box center [402, 244] width 110 height 21
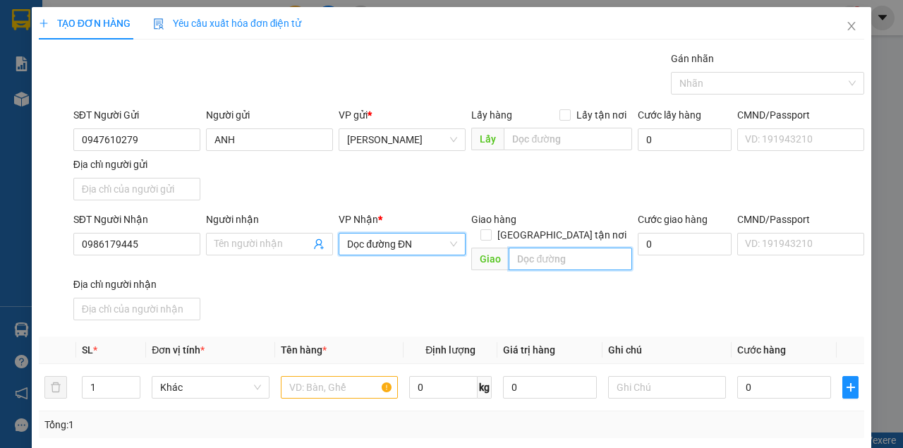
click at [568, 248] on input "text" at bounding box center [570, 259] width 123 height 23
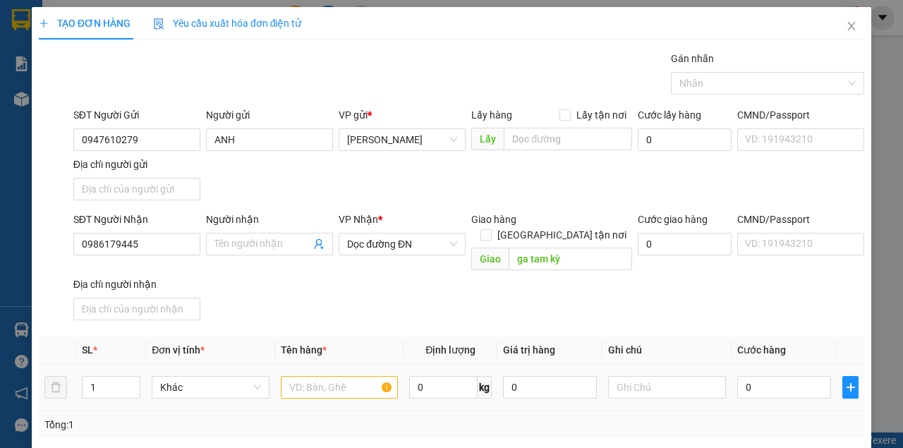
click at [353, 383] on td at bounding box center [339, 387] width 129 height 47
click at [323, 376] on input "text" at bounding box center [340, 387] width 118 height 23
click at [770, 376] on input "0" at bounding box center [784, 387] width 94 height 23
click at [774, 417] on div "Tổng: 1" at bounding box center [451, 425] width 814 height 16
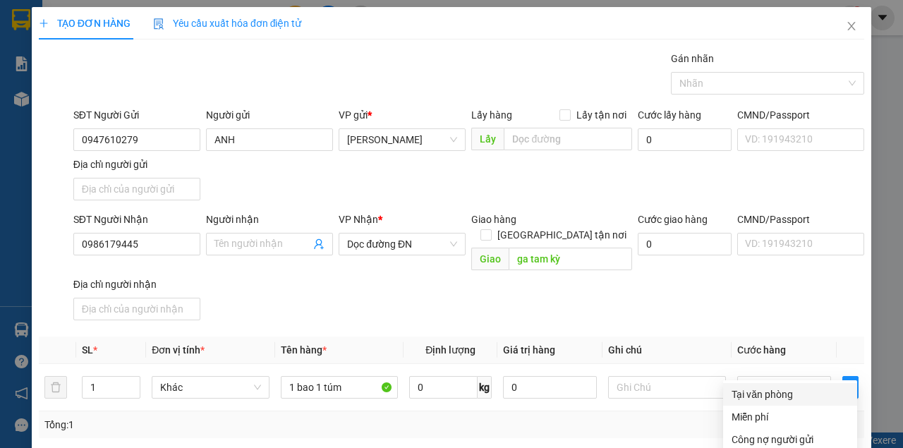
drag, startPoint x: 768, startPoint y: 229, endPoint x: 770, endPoint y: 272, distance: 43.8
click at [768, 387] on div "Tại văn phòng" at bounding box center [790, 395] width 117 height 16
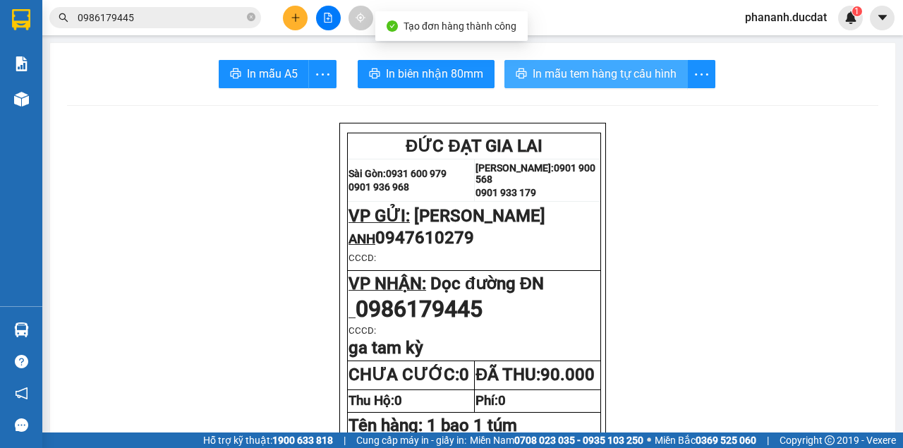
drag, startPoint x: 576, startPoint y: 67, endPoint x: 571, endPoint y: 59, distance: 8.8
click at [576, 68] on span "In mẫu tem hàng tự cấu hình" at bounding box center [605, 74] width 144 height 18
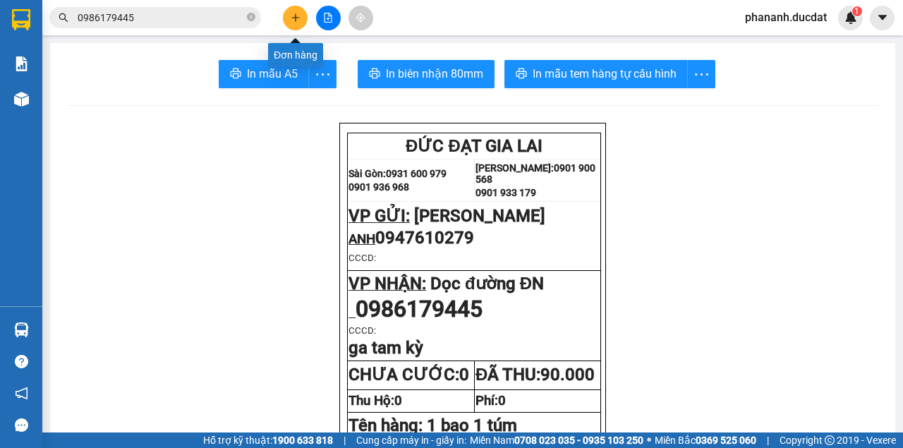
click at [301, 14] on button at bounding box center [295, 18] width 25 height 25
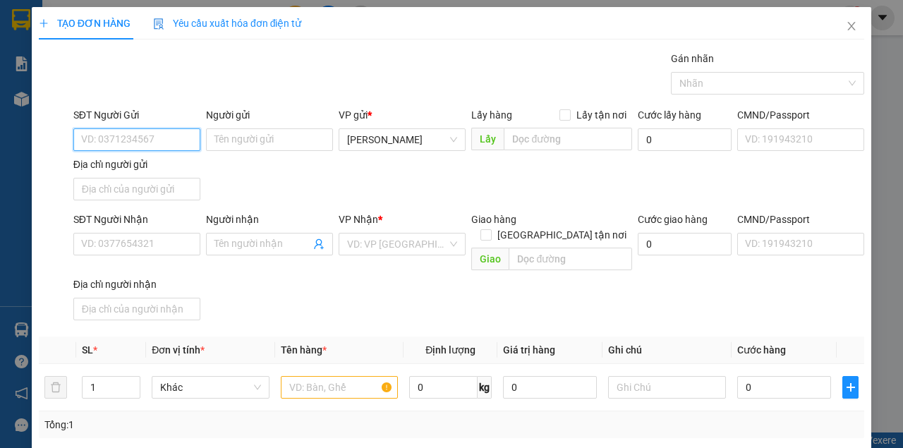
click at [143, 137] on input "SĐT Người Gửi" at bounding box center [136, 139] width 127 height 23
click at [117, 166] on div "0905980809" at bounding box center [135, 167] width 109 height 16
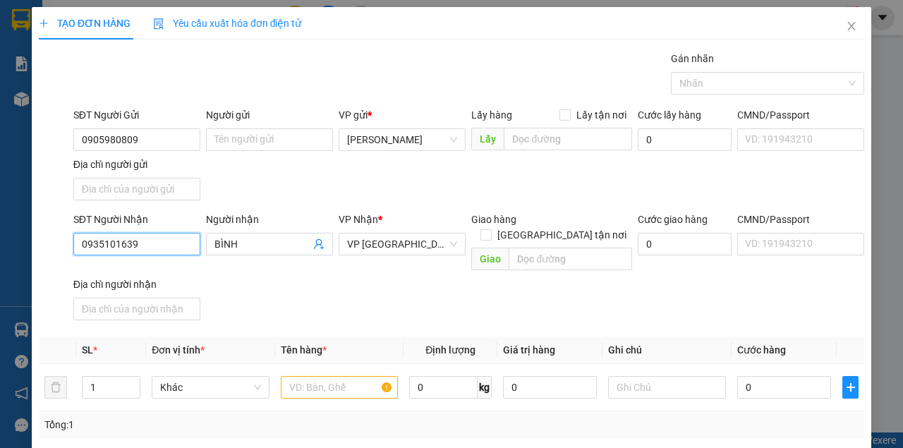
drag, startPoint x: 144, startPoint y: 243, endPoint x: 1, endPoint y: 241, distance: 142.5
click at [0, 246] on div "TẠO ĐƠN HÀNG Yêu cầu xuất hóa đơn điện tử Transit Pickup Surcharge Ids Transit …" at bounding box center [451, 224] width 903 height 448
click at [364, 376] on input "text" at bounding box center [340, 387] width 118 height 23
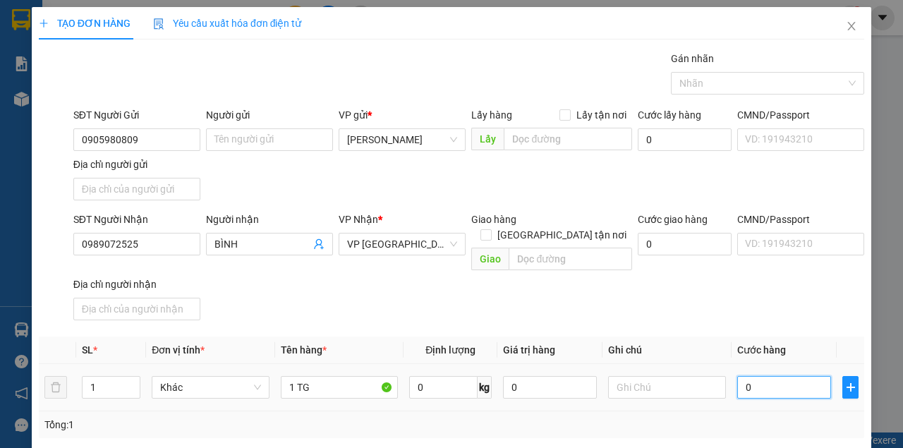
click at [780, 376] on input "0" at bounding box center [784, 387] width 94 height 23
click at [769, 307] on div "SĐT Người Nhận 0989072525 Người nhận BÌNH VP Nhận * VP [GEOGRAPHIC_DATA] Giao h…" at bounding box center [469, 269] width 796 height 114
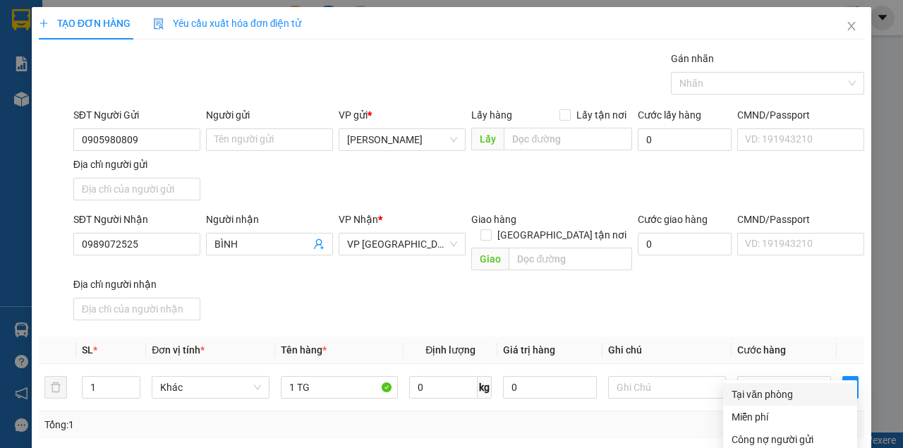
drag, startPoint x: 784, startPoint y: 222, endPoint x: 813, endPoint y: 356, distance: 136.4
click at [783, 387] on div "Tại văn phòng" at bounding box center [790, 395] width 117 height 16
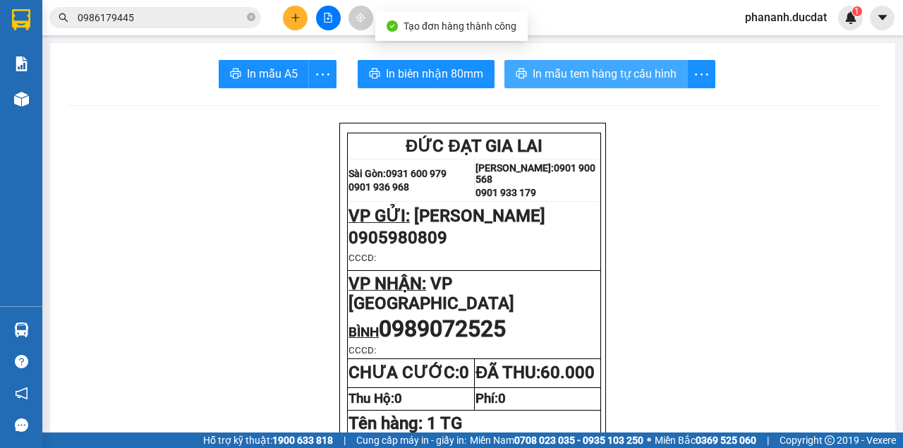
click at [585, 73] on span "In mẫu tem hàng tự cấu hình" at bounding box center [605, 74] width 144 height 18
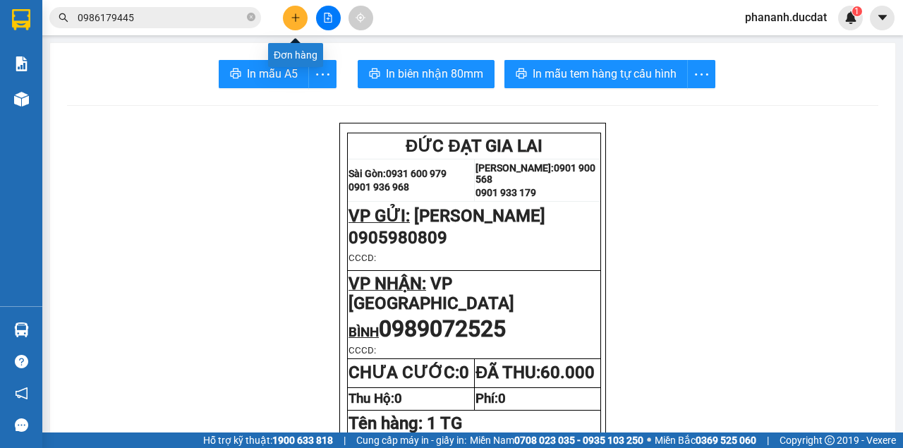
click at [299, 10] on button at bounding box center [295, 18] width 25 height 25
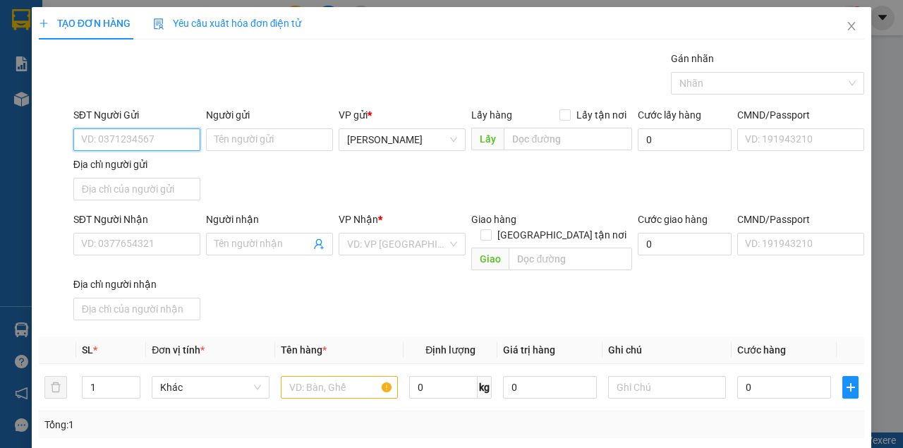
click at [172, 131] on input "SĐT Người Gửi" at bounding box center [136, 139] width 127 height 23
click at [127, 162] on div "0963897682" at bounding box center [135, 167] width 109 height 16
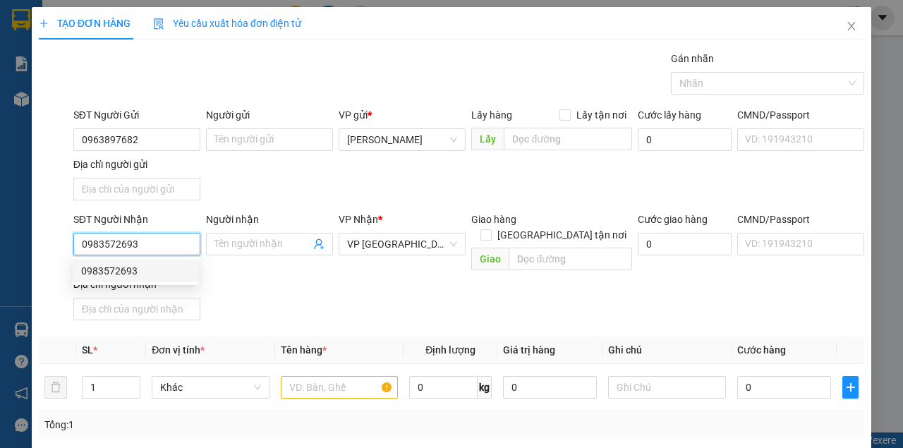
click at [148, 244] on input "0983572693" at bounding box center [136, 244] width 127 height 23
click at [353, 376] on input "text" at bounding box center [340, 387] width 118 height 23
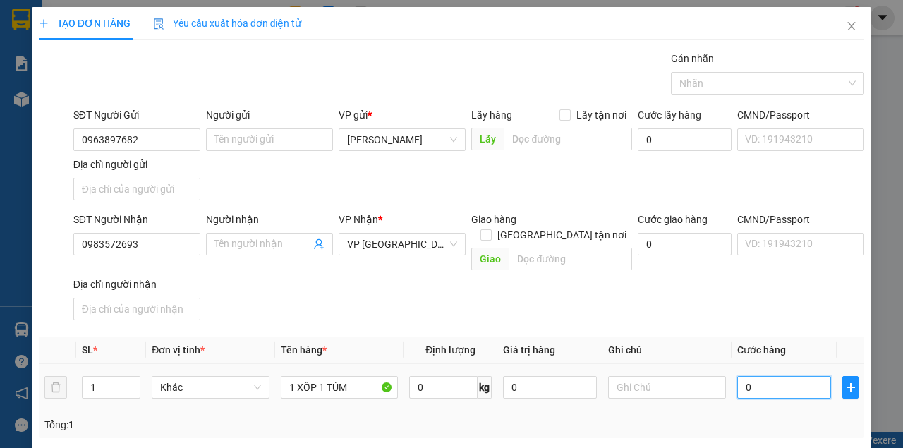
click at [766, 376] on input "0" at bounding box center [784, 387] width 94 height 23
click at [734, 298] on div "SĐT Người Nhận 0983572693 Người nhận Tên người nhận VP Nhận * VP [GEOGRAPHIC_DA…" at bounding box center [469, 269] width 796 height 114
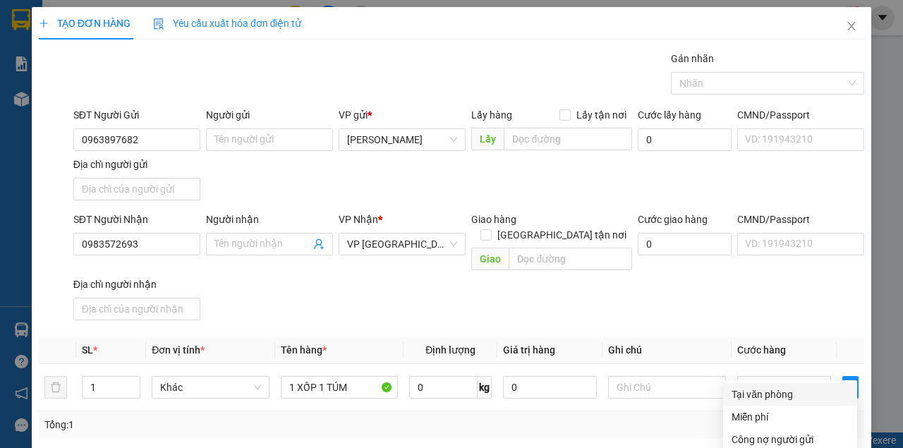
click at [763, 387] on div "Tại văn phòng" at bounding box center [790, 395] width 117 height 16
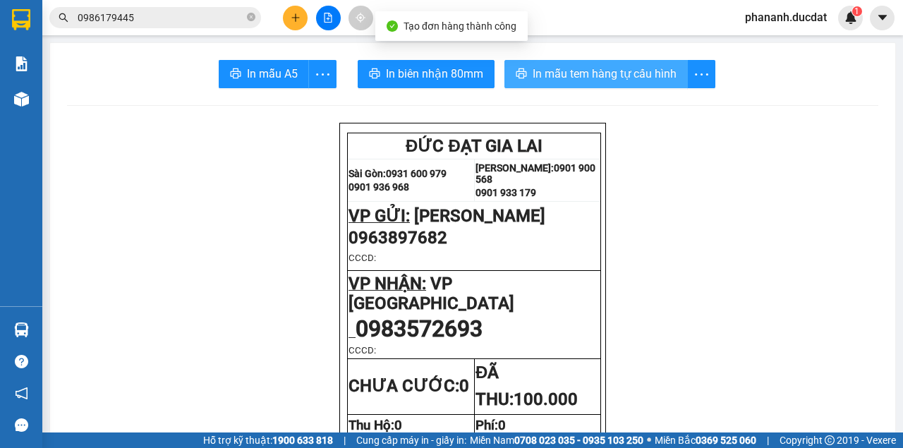
drag, startPoint x: 590, startPoint y: 71, endPoint x: 590, endPoint y: 80, distance: 9.2
click at [590, 71] on span "In mẫu tem hàng tự cấu hình" at bounding box center [605, 74] width 144 height 18
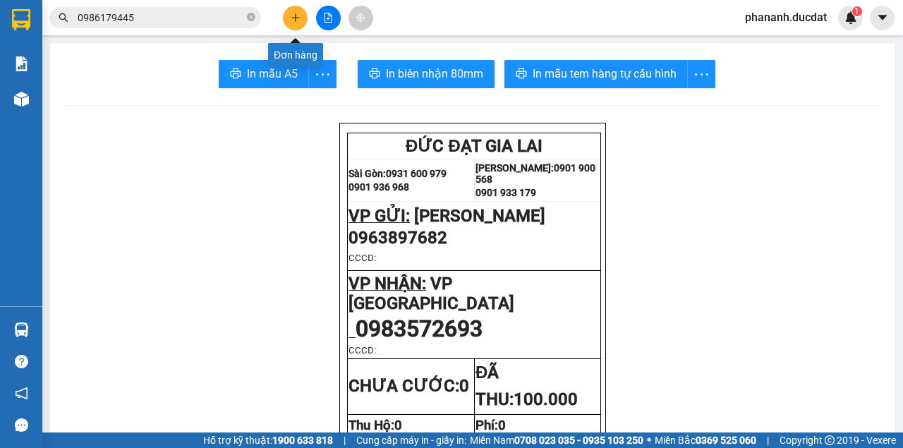
click at [295, 11] on button at bounding box center [295, 18] width 25 height 25
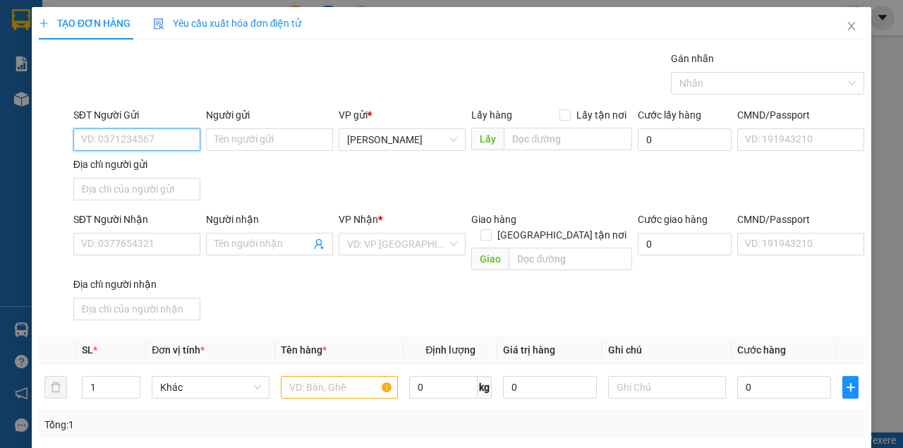
click at [169, 143] on input "SĐT Người Gửi" at bounding box center [136, 139] width 127 height 23
click at [127, 164] on div "0905069999" at bounding box center [135, 167] width 109 height 16
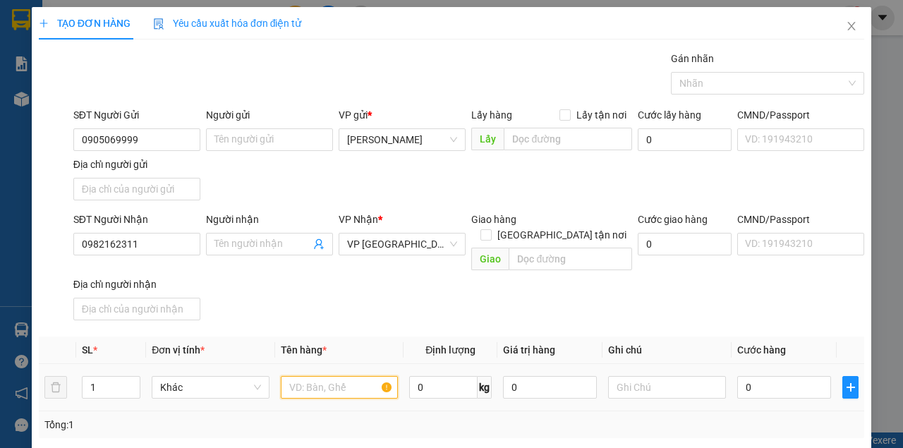
click at [304, 376] on input "text" at bounding box center [340, 387] width 118 height 23
click at [782, 376] on input "0" at bounding box center [784, 387] width 94 height 23
click at [749, 303] on div "SĐT Người Nhận 0982162311 Người nhận Tên người nhận VP Nhận * VP [GEOGRAPHIC_DA…" at bounding box center [469, 269] width 796 height 114
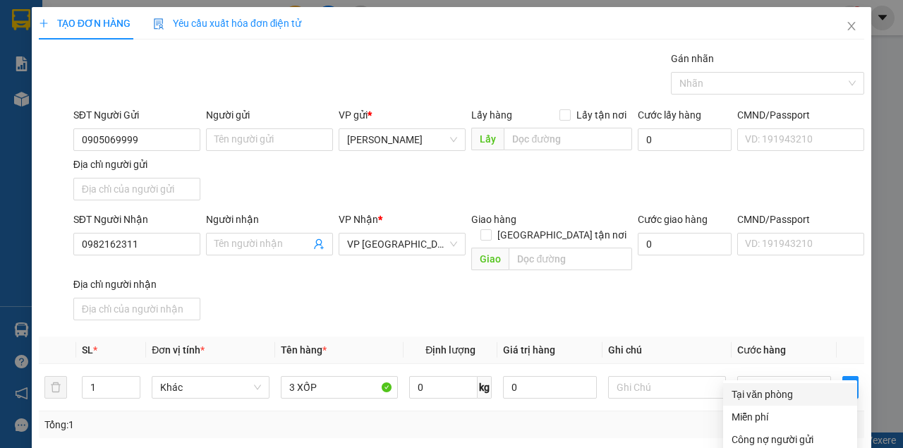
click at [786, 387] on div "Tại văn phòng" at bounding box center [790, 395] width 117 height 16
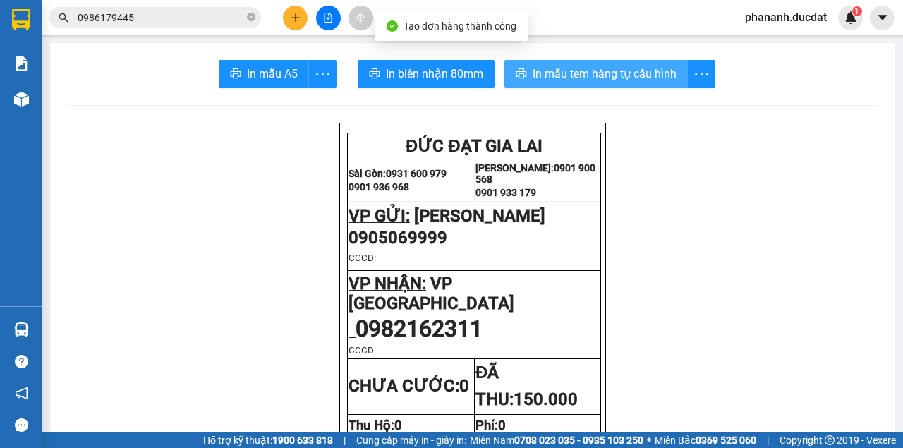
click at [571, 68] on span "In mẫu tem hàng tự cấu hình" at bounding box center [605, 74] width 144 height 18
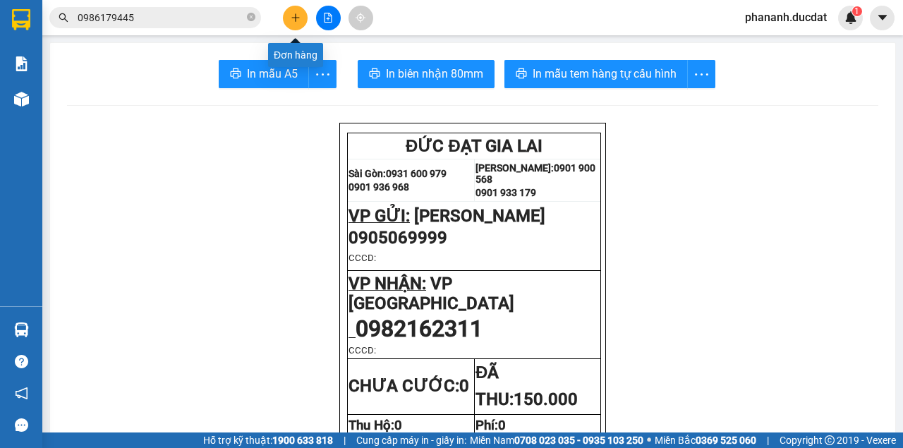
click at [299, 20] on icon "plus" at bounding box center [296, 18] width 10 height 10
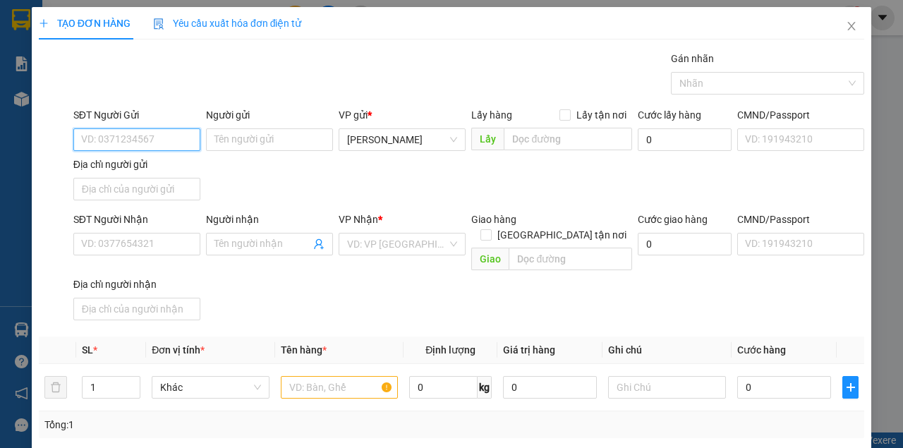
click at [135, 134] on input "SĐT Người Gửi" at bounding box center [136, 139] width 127 height 23
click at [126, 164] on div "0961045818" at bounding box center [135, 167] width 109 height 16
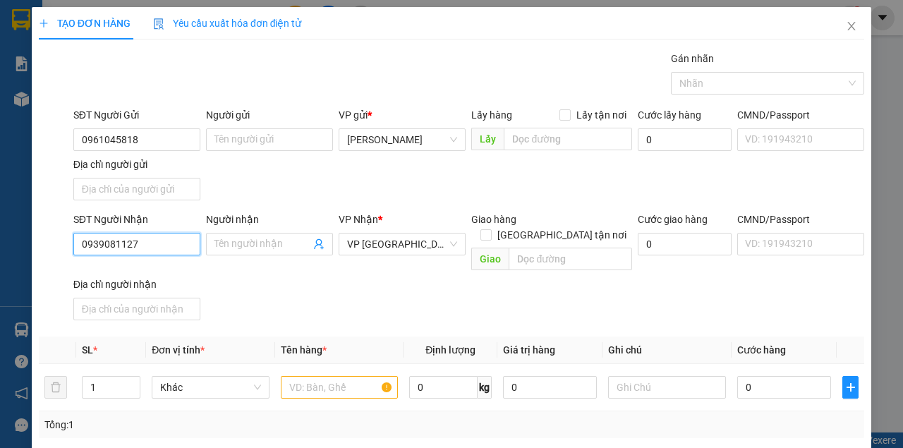
drag, startPoint x: 147, startPoint y: 245, endPoint x: 4, endPoint y: 263, distance: 143.7
click at [0, 262] on div "TẠO ĐƠN HÀNG Yêu cầu xuất hóa đơn điện tử Transit Pickup Surcharge Ids Transit …" at bounding box center [451, 224] width 903 height 448
click at [365, 376] on input "text" at bounding box center [340, 387] width 118 height 23
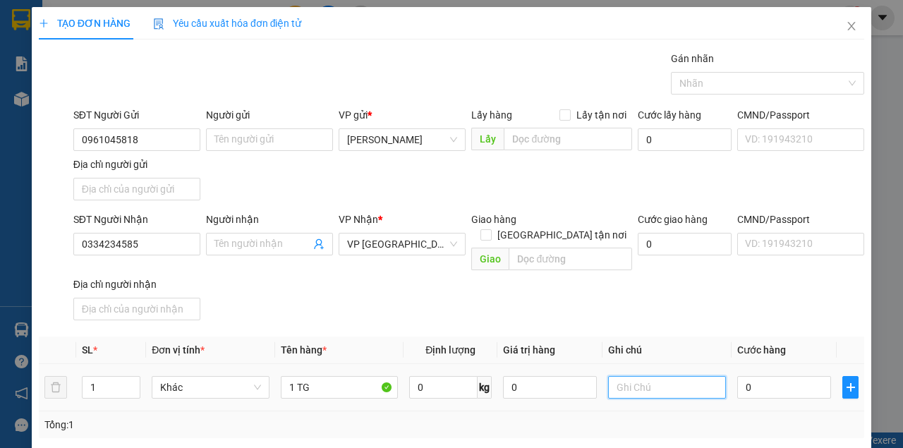
click at [661, 376] on input "text" at bounding box center [667, 387] width 118 height 23
click at [753, 380] on input "0" at bounding box center [784, 387] width 94 height 23
click at [732, 281] on div "SĐT Người Nhận 0334234585 Người nhận Tên người nhận VP Nhận * VP [GEOGRAPHIC_DA…" at bounding box center [469, 269] width 796 height 114
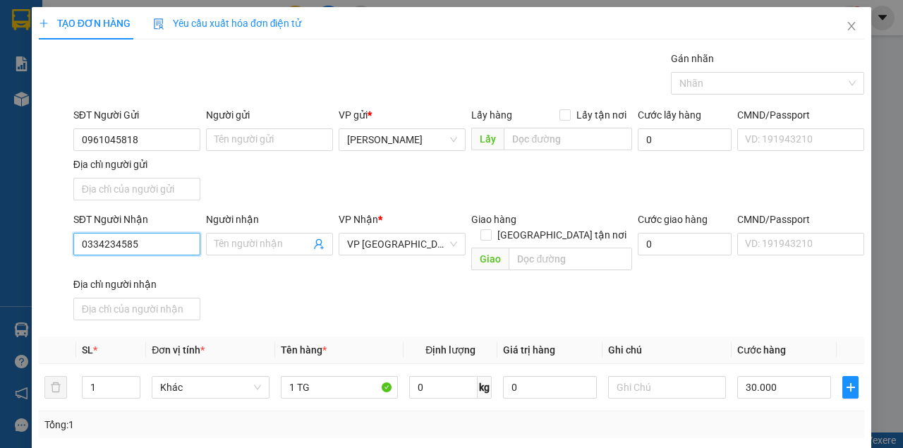
drag, startPoint x: 138, startPoint y: 104, endPoint x: 0, endPoint y: 90, distance: 139.0
click at [0, 90] on div "TẠO ĐƠN HÀNG Yêu cầu xuất hóa đơn điện tử Transit Pickup Surcharge Ids Transit …" at bounding box center [451, 224] width 903 height 448
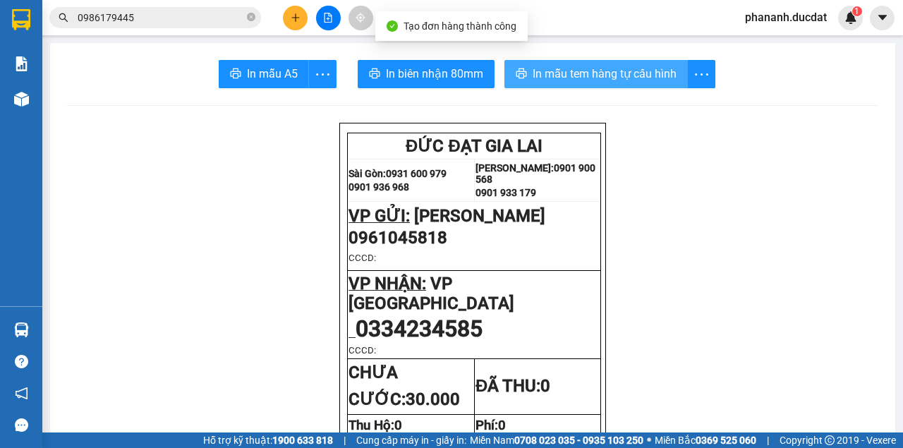
click at [622, 73] on span "In mẫu tem hàng tự cấu hình" at bounding box center [605, 74] width 144 height 18
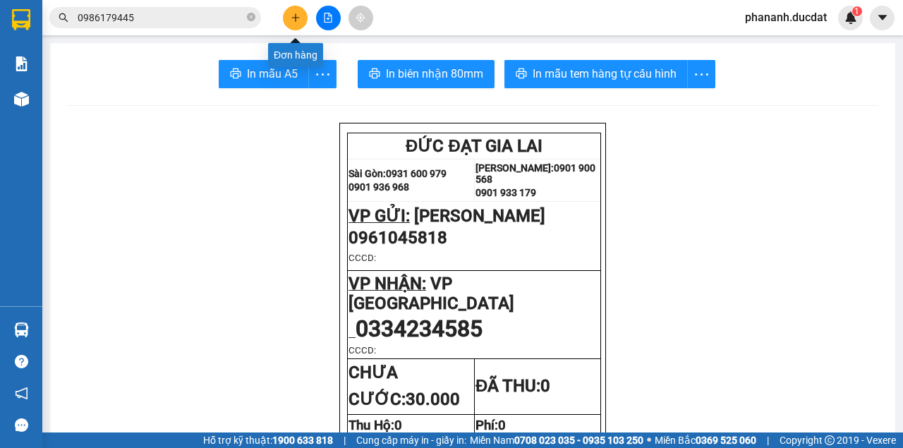
click at [296, 14] on icon "plus" at bounding box center [296, 18] width 10 height 10
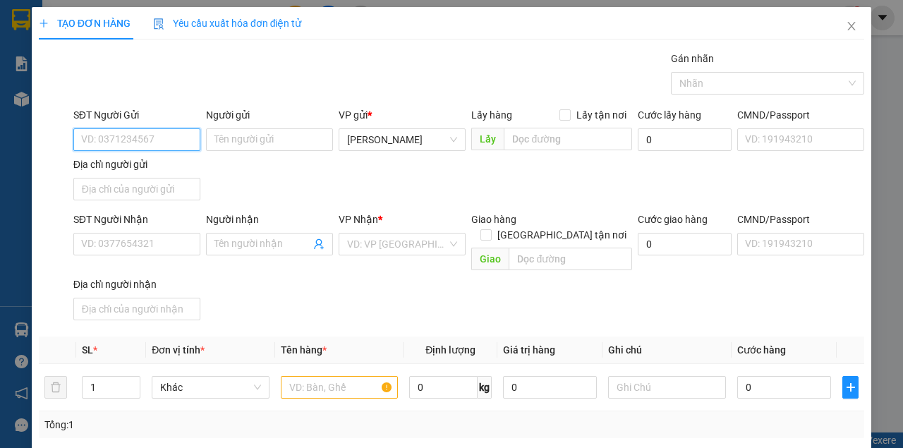
click at [182, 139] on input "SĐT Người Gửi" at bounding box center [136, 139] width 127 height 23
click at [130, 164] on div "0965003905 - TUYỂN" at bounding box center [135, 167] width 109 height 16
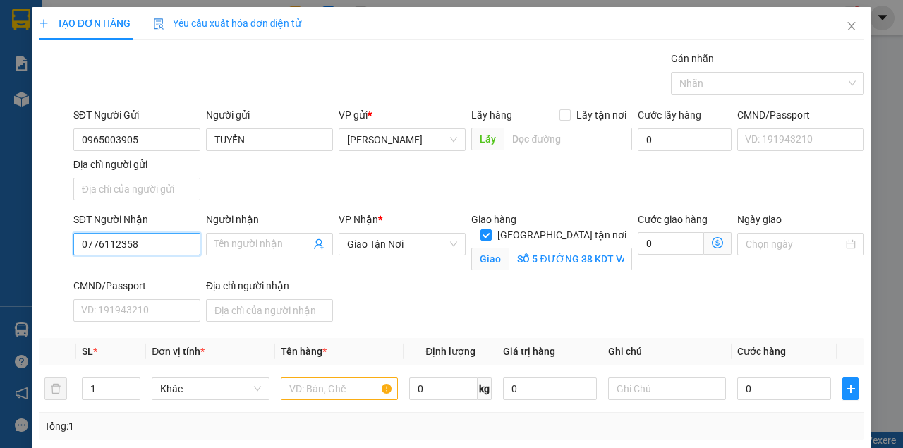
drag, startPoint x: 141, startPoint y: 244, endPoint x: 37, endPoint y: 237, distance: 104.6
click at [37, 237] on div "SĐT Người Nhận 0776112358 0776112358 Người nhận Tên người nhận VP Nhận * Giao T…" at bounding box center [451, 270] width 828 height 116
click at [351, 382] on input "text" at bounding box center [340, 388] width 118 height 23
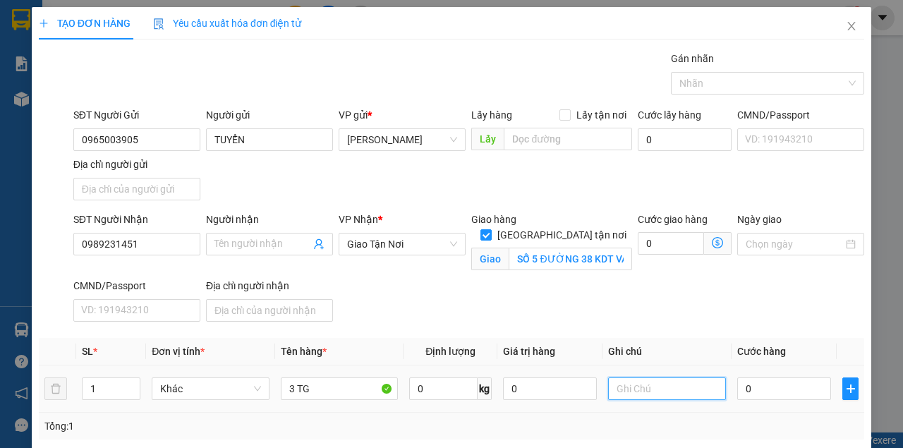
click at [650, 388] on input "text" at bounding box center [667, 388] width 118 height 23
click at [746, 389] on input "0" at bounding box center [784, 388] width 94 height 23
click at [614, 388] on input "524256557 CK" at bounding box center [667, 388] width 118 height 23
click at [778, 388] on input "0" at bounding box center [784, 388] width 94 height 23
click at [734, 316] on div "SĐT Người Nhận 0989231451 Người nhận Tên người nhận VP Nhận * Giao Tận Nơi Gia…" at bounding box center [469, 270] width 796 height 116
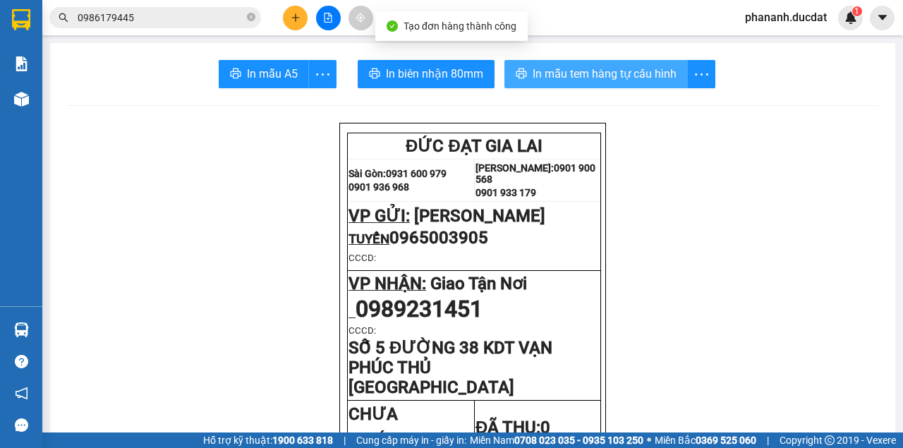
click at [563, 79] on span "In mẫu tem hàng tự cấu hình" at bounding box center [605, 74] width 144 height 18
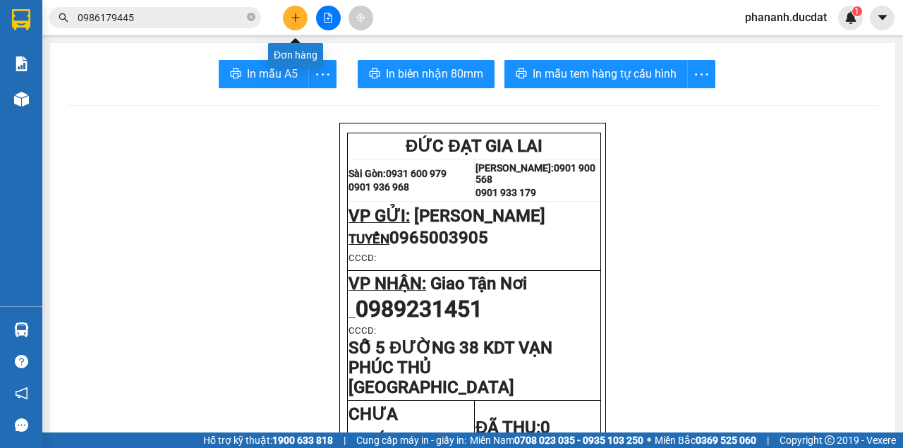
click at [303, 18] on button at bounding box center [295, 18] width 25 height 25
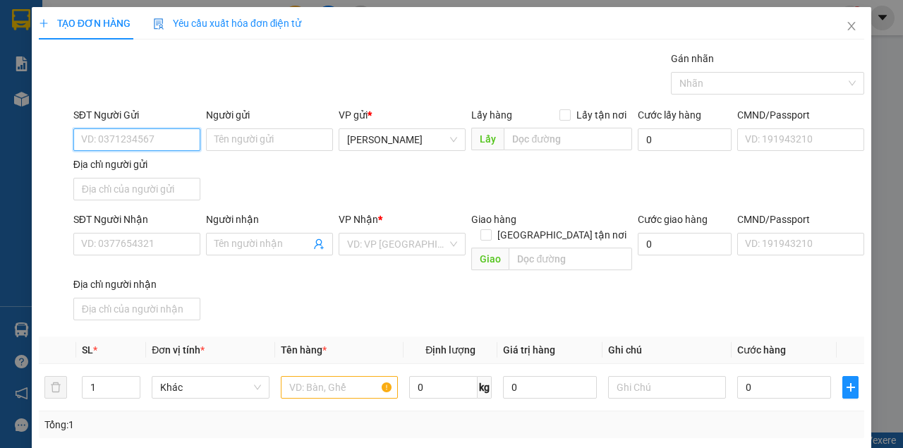
click at [162, 144] on input "SĐT Người Gửi" at bounding box center [136, 139] width 127 height 23
click at [148, 143] on input "SĐT Người Gửi" at bounding box center [136, 139] width 127 height 23
click at [126, 167] on div "0905170724" at bounding box center [135, 167] width 109 height 16
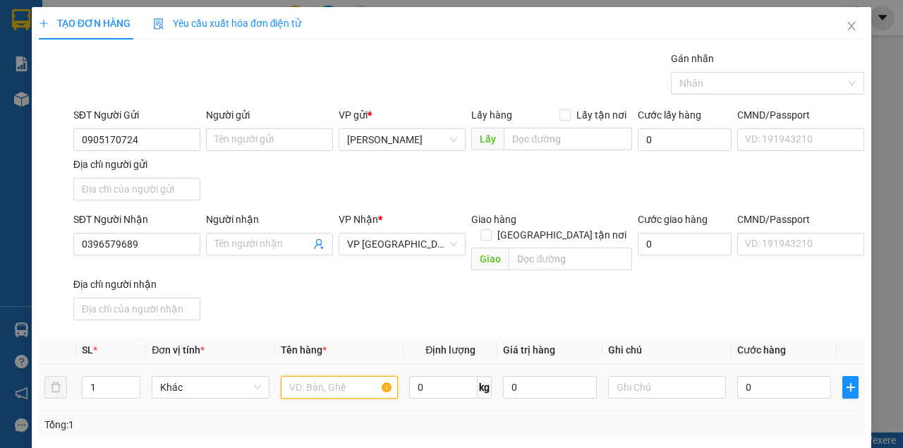
click at [339, 376] on input "text" at bounding box center [340, 387] width 118 height 23
click at [792, 376] on input "0" at bounding box center [784, 387] width 94 height 23
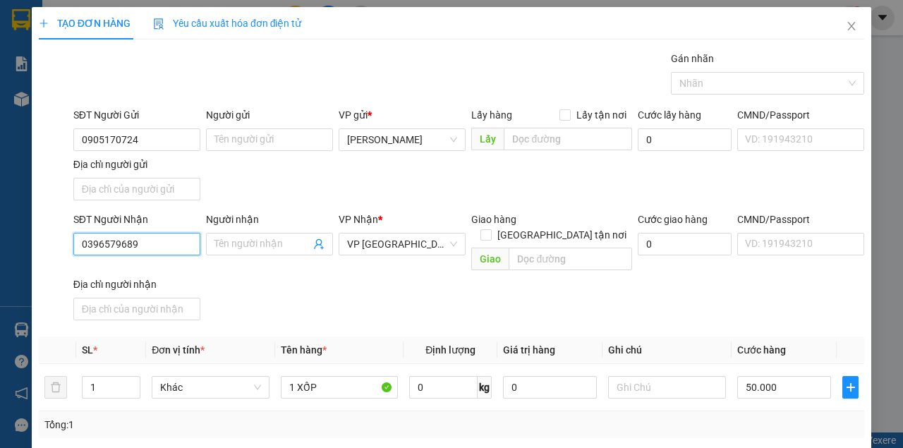
drag, startPoint x: 152, startPoint y: 240, endPoint x: 18, endPoint y: 240, distance: 134.0
click at [18, 240] on div "TẠO ĐƠN HÀNG Yêu cầu xuất hóa đơn điện tử Transit Pickup Surcharge Ids Transit …" at bounding box center [451, 224] width 903 height 448
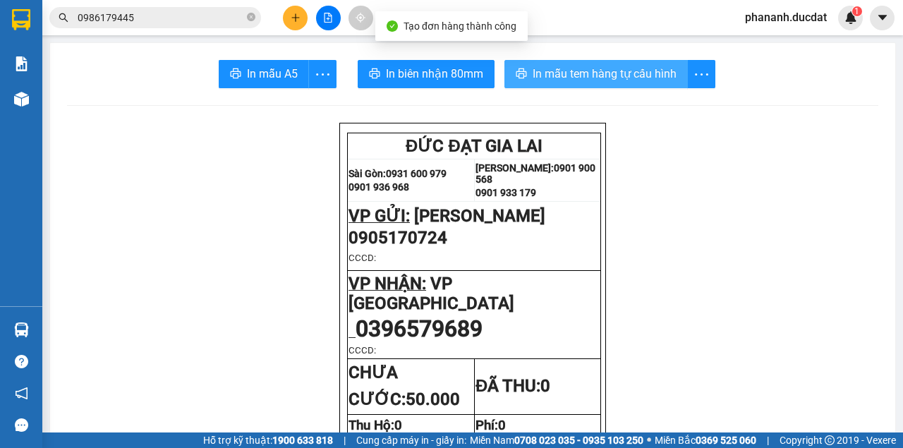
click at [569, 79] on span "In mẫu tem hàng tự cấu hình" at bounding box center [605, 74] width 144 height 18
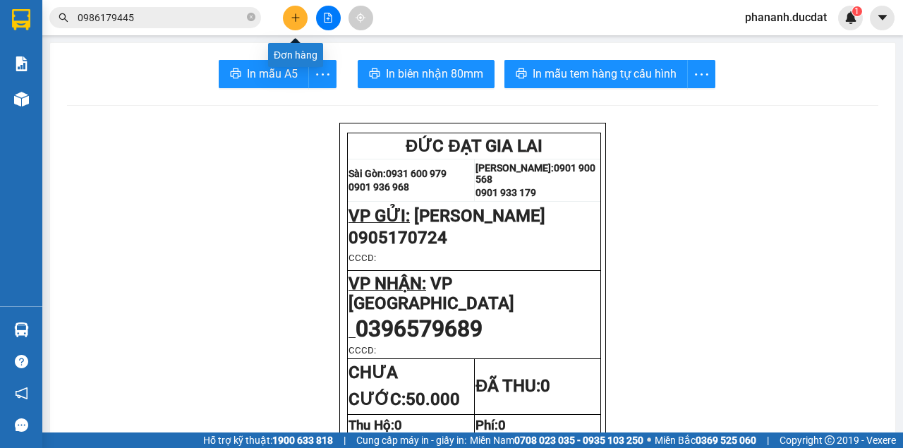
click at [286, 18] on button at bounding box center [295, 18] width 25 height 25
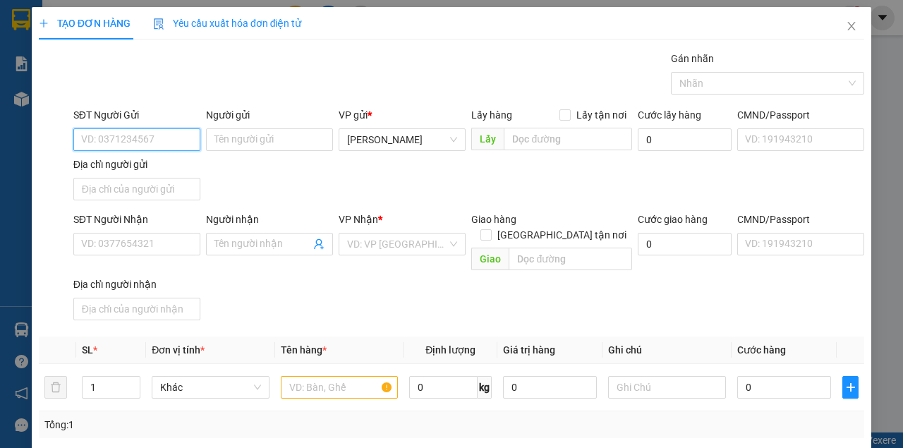
click at [171, 145] on input "SĐT Người Gửi" at bounding box center [136, 139] width 127 height 23
click at [126, 171] on div "0968998171 - HẬU" at bounding box center [135, 167] width 109 height 16
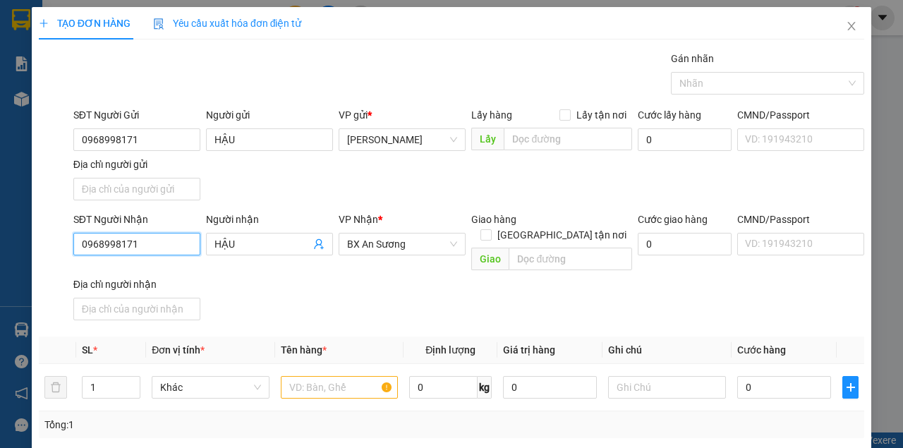
drag, startPoint x: 152, startPoint y: 244, endPoint x: 45, endPoint y: 244, distance: 107.2
click at [45, 244] on div "SĐT Người Nhận 0968998171 0968998171 Người nhận HẬU VP Nhận * BX An Sương Giao …" at bounding box center [451, 269] width 828 height 114
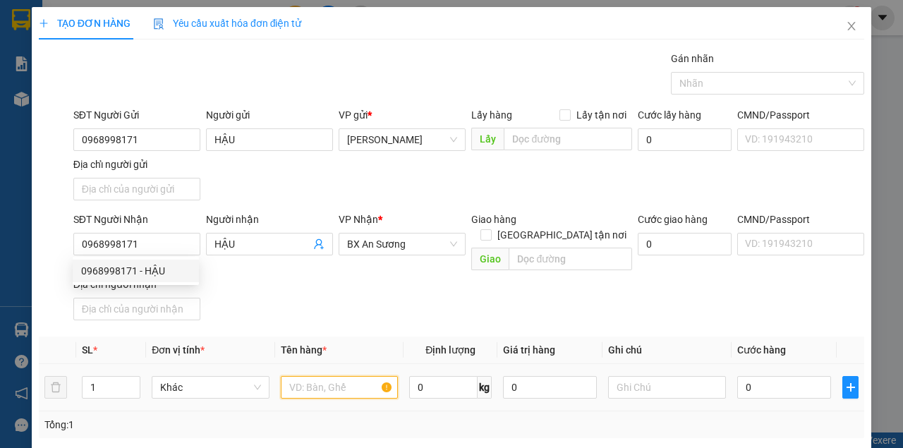
click at [357, 376] on input "text" at bounding box center [340, 387] width 118 height 23
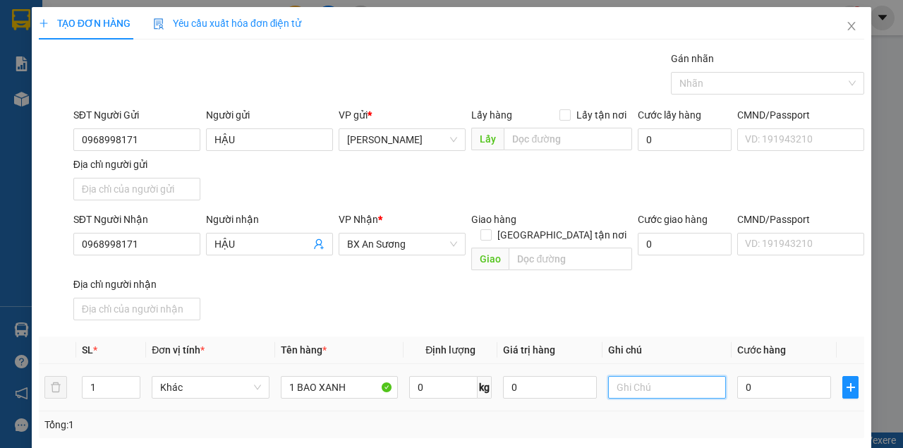
click at [644, 376] on input "text" at bounding box center [667, 387] width 118 height 23
click at [760, 376] on input "0" at bounding box center [784, 387] width 94 height 23
click at [686, 304] on div "SĐT Người Nhận 0968998171 Người nhận HẬU VP Nhận * BX An Sương Giao hàng Giao t…" at bounding box center [469, 269] width 796 height 114
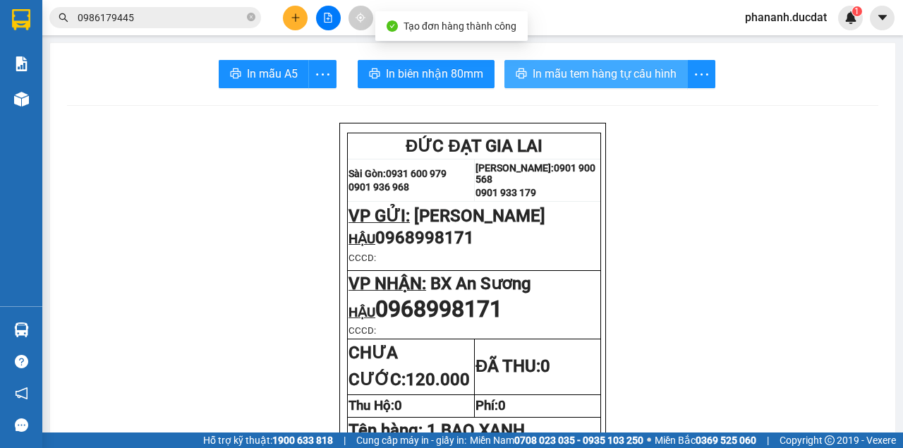
click at [622, 71] on span "In mẫu tem hàng tự cấu hình" at bounding box center [605, 74] width 144 height 18
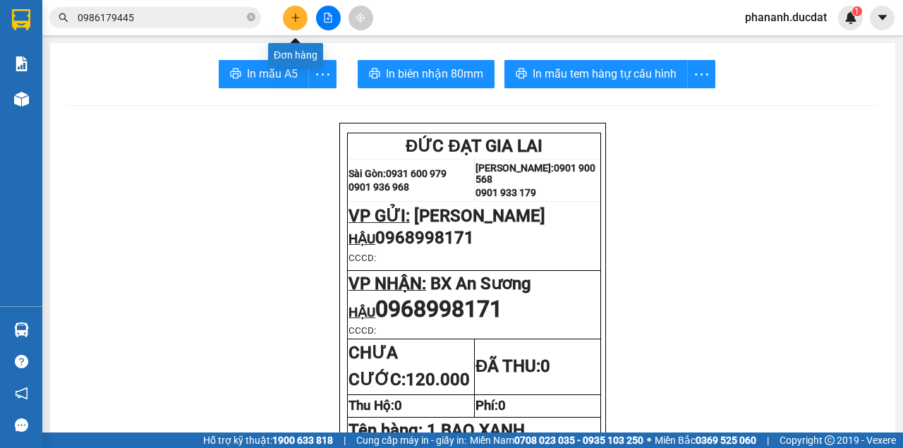
click at [293, 16] on icon "plus" at bounding box center [296, 18] width 10 height 10
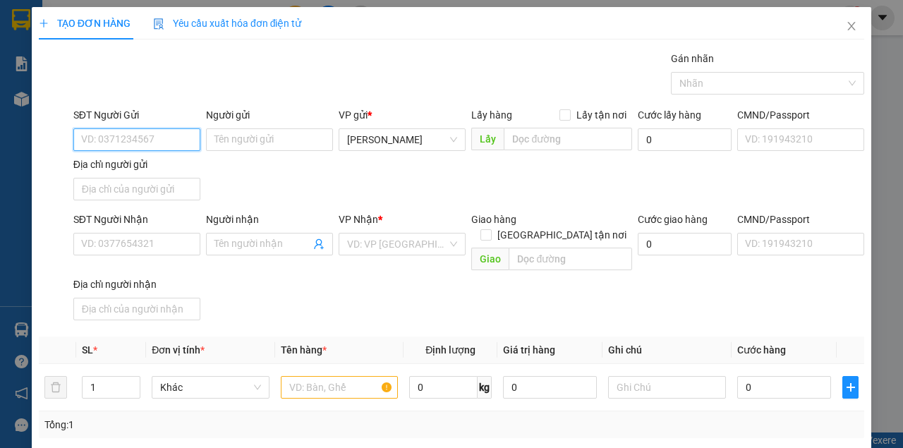
click at [116, 138] on input "SĐT Người Gửi" at bounding box center [136, 139] width 127 height 23
click at [123, 168] on div "0975741093 - NKBH" at bounding box center [135, 167] width 109 height 16
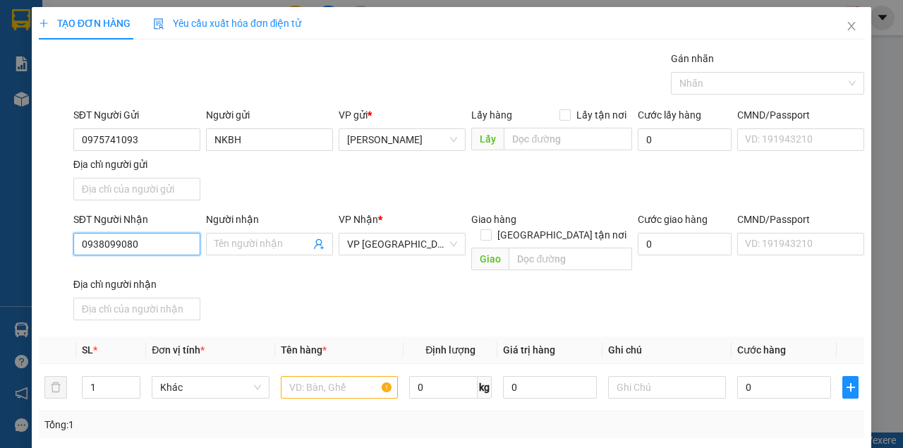
drag, startPoint x: 157, startPoint y: 244, endPoint x: 63, endPoint y: 237, distance: 94.1
click at [63, 237] on div "SĐT Người Nhận 0938099080 0938099080 Người nhận Tên người nhận VP Nhận * VP [GE…" at bounding box center [451, 269] width 828 height 114
click at [109, 272] on div "0936797494 - A PHÚC" at bounding box center [135, 271] width 109 height 16
click at [325, 376] on input "text" at bounding box center [340, 387] width 118 height 23
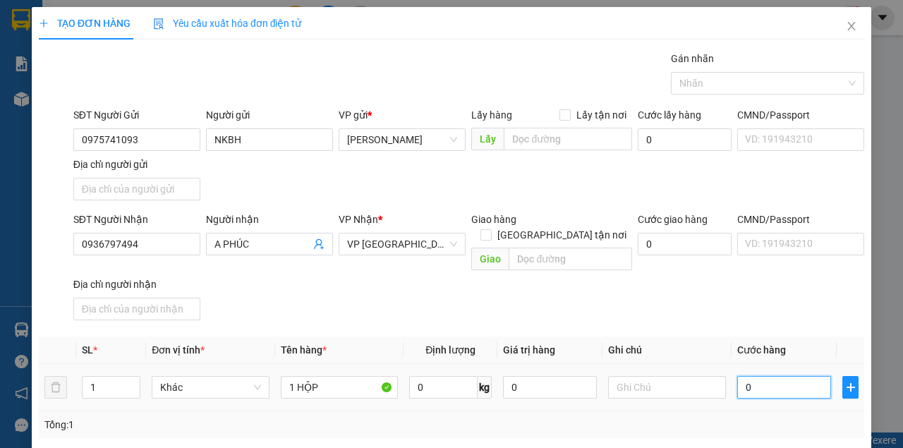
click at [770, 376] on input "0" at bounding box center [784, 387] width 94 height 23
click at [793, 278] on div "SĐT Người Nhận 0936797494 Người nhận A PHÚC VP Nhận * VP [GEOGRAPHIC_DATA] Giao…" at bounding box center [469, 269] width 796 height 114
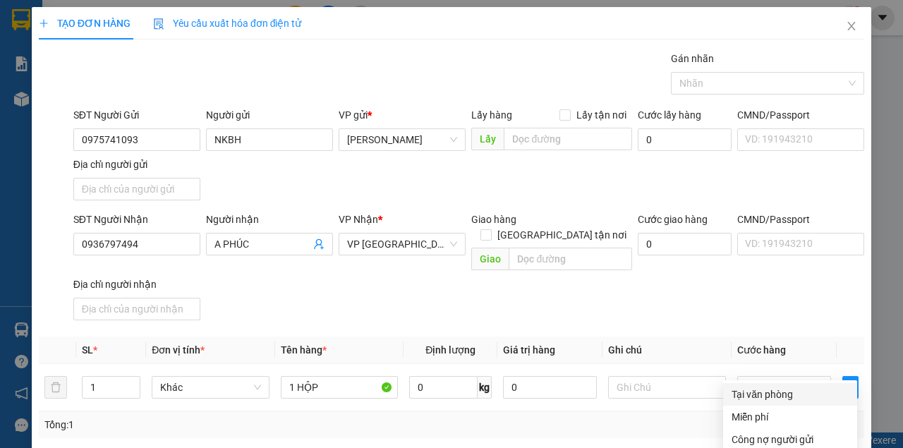
click at [775, 387] on div "Tại văn phòng" at bounding box center [790, 395] width 117 height 16
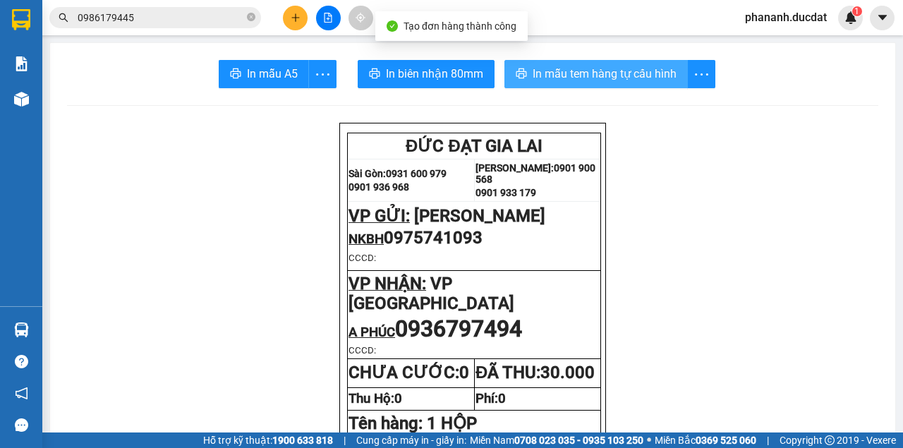
click at [649, 73] on span "In mẫu tem hàng tự cấu hình" at bounding box center [605, 74] width 144 height 18
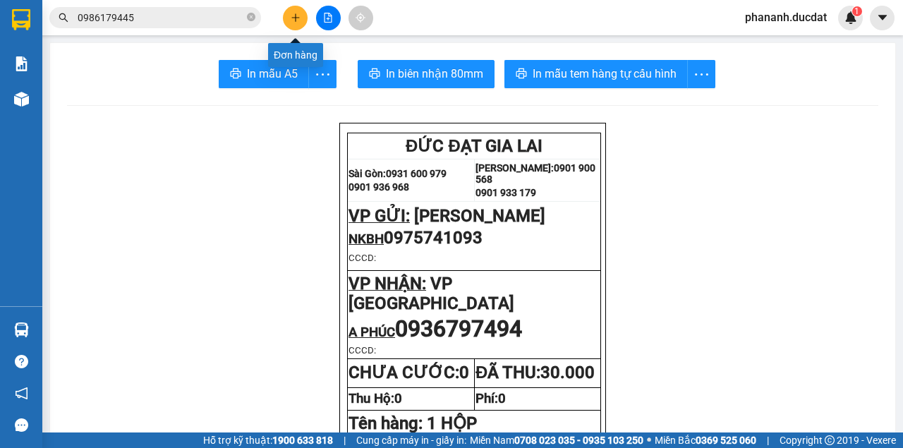
click at [298, 13] on icon "plus" at bounding box center [296, 18] width 10 height 10
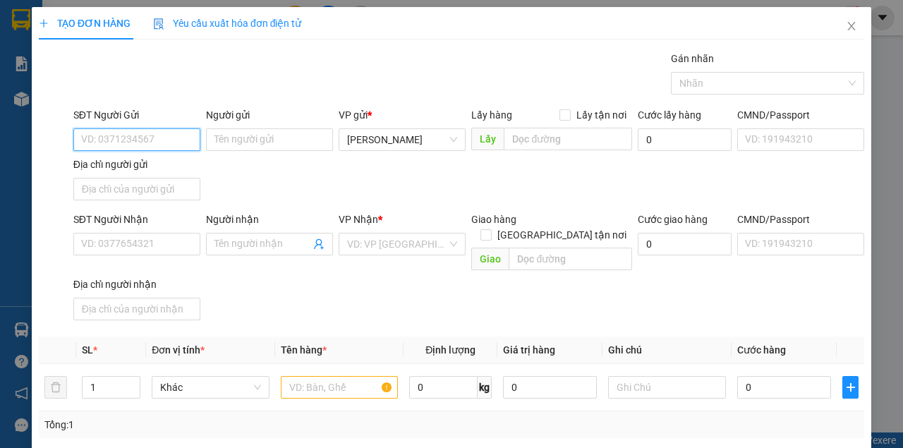
click at [131, 140] on input "SĐT Người Gửi" at bounding box center [136, 139] width 127 height 23
click at [154, 143] on input "SĐT Người Gửi" at bounding box center [136, 139] width 127 height 23
click at [121, 164] on div "0961242476" at bounding box center [135, 167] width 109 height 16
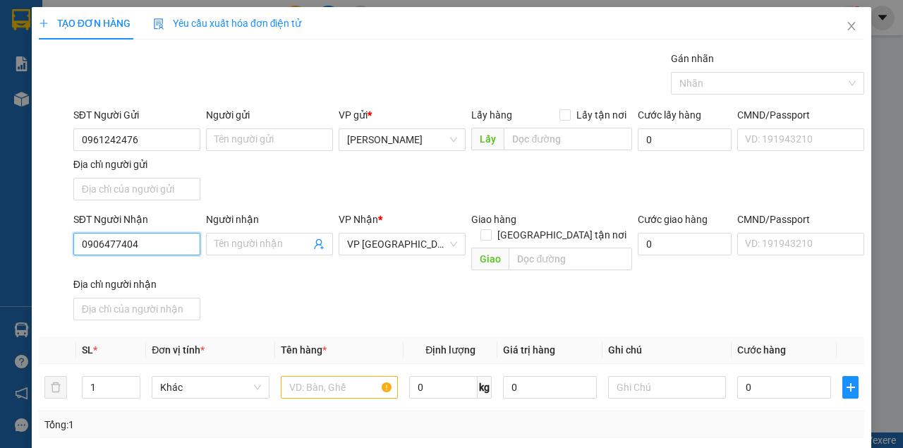
drag, startPoint x: 157, startPoint y: 243, endPoint x: 0, endPoint y: 247, distance: 156.7
click at [0, 247] on div "TẠO ĐƠN HÀNG Yêu cầu xuất hóa đơn điện tử Transit Pickup Surcharge Ids Transit …" at bounding box center [451, 224] width 903 height 448
click at [327, 376] on input "text" at bounding box center [340, 387] width 118 height 23
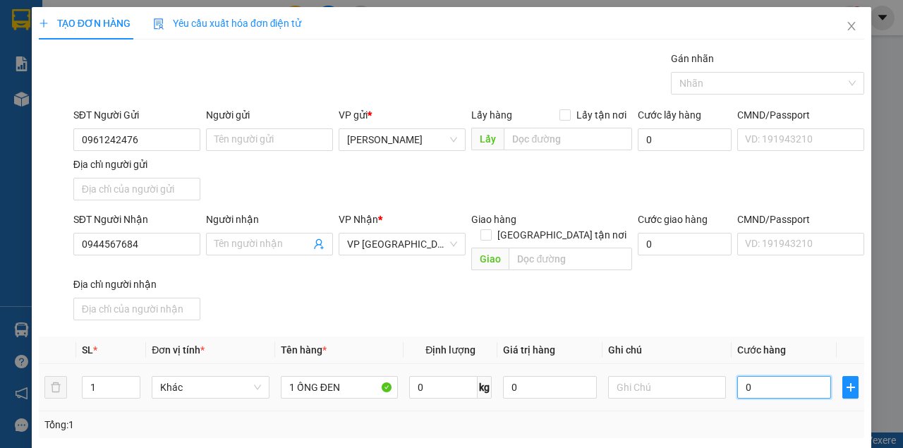
click at [758, 376] on input "0" at bounding box center [784, 387] width 94 height 23
click at [766, 289] on div "SĐT Người Nhận 0944567684 Người nhận Tên người nhận VP Nhận * VP [GEOGRAPHIC_DA…" at bounding box center [469, 269] width 796 height 114
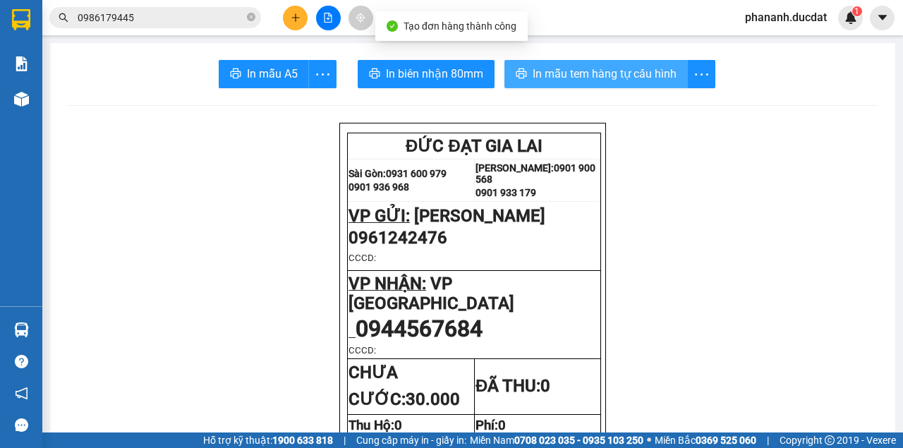
click at [571, 82] on span "In mẫu tem hàng tự cấu hình" at bounding box center [605, 74] width 144 height 18
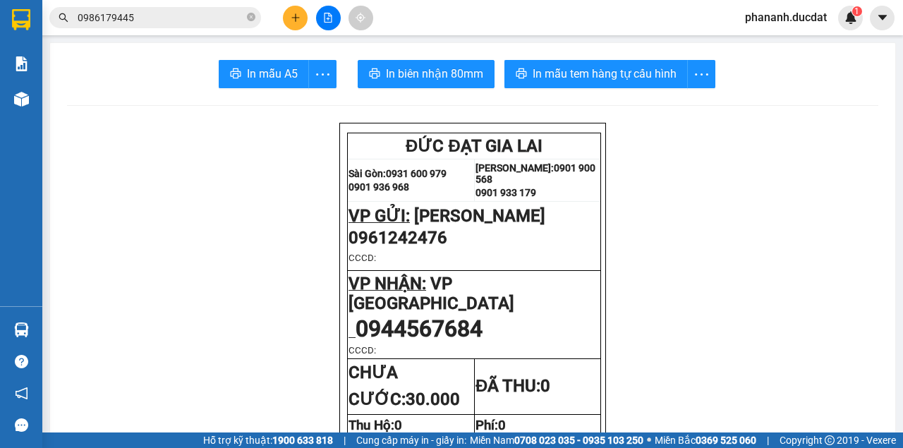
click at [302, 18] on button at bounding box center [295, 18] width 25 height 25
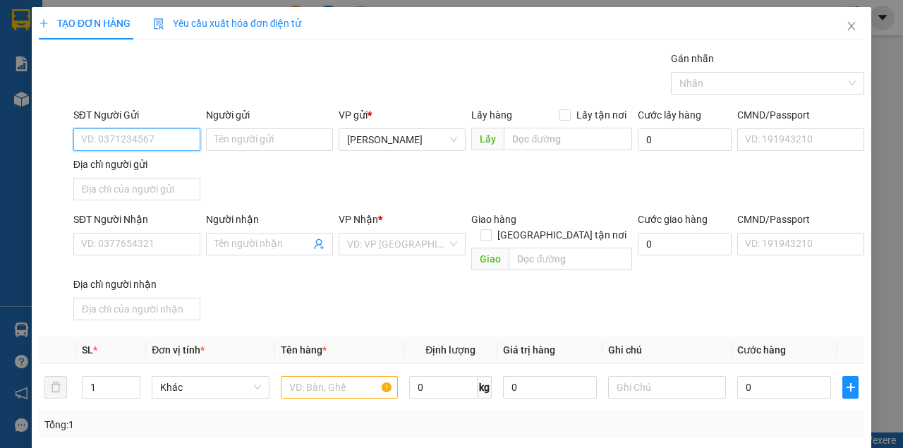
click at [165, 143] on input "SĐT Người Gửi" at bounding box center [136, 139] width 127 height 23
click at [126, 169] on div "0967283232" at bounding box center [135, 167] width 109 height 16
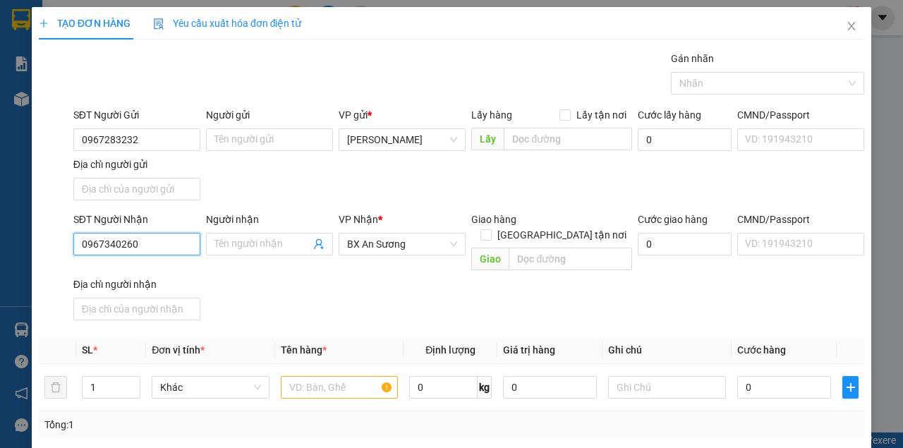
drag, startPoint x: 162, startPoint y: 243, endPoint x: 26, endPoint y: 235, distance: 136.4
click at [26, 235] on div "TẠO ĐƠN HÀNG Yêu cầu xuất hóa đơn điện tử Transit Pickup Surcharge Ids Transit …" at bounding box center [451, 224] width 903 height 448
click at [110, 273] on div "0987810201" at bounding box center [135, 271] width 109 height 16
drag, startPoint x: 140, startPoint y: 244, endPoint x: 40, endPoint y: 247, distance: 100.2
click at [40, 247] on div "SĐT Người Nhận 0987810201 Người nhận Tên người nhận VP Nhận * VP [GEOGRAPHIC_DA…" at bounding box center [451, 269] width 828 height 114
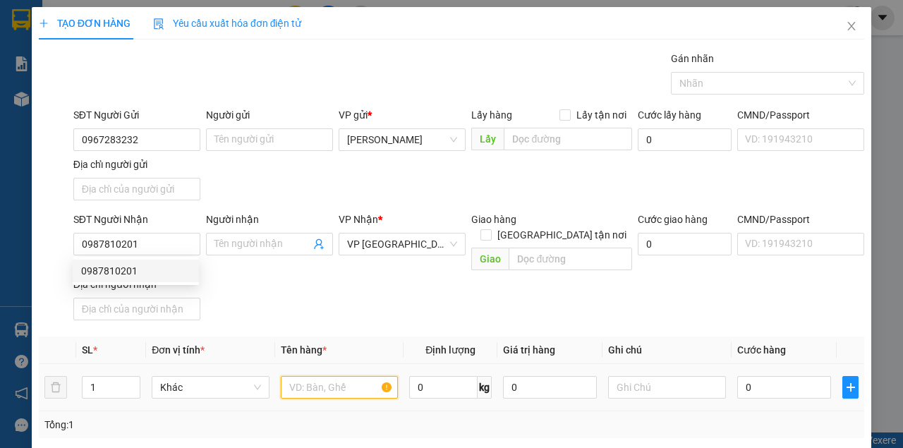
click at [301, 376] on input "text" at bounding box center [340, 387] width 118 height 23
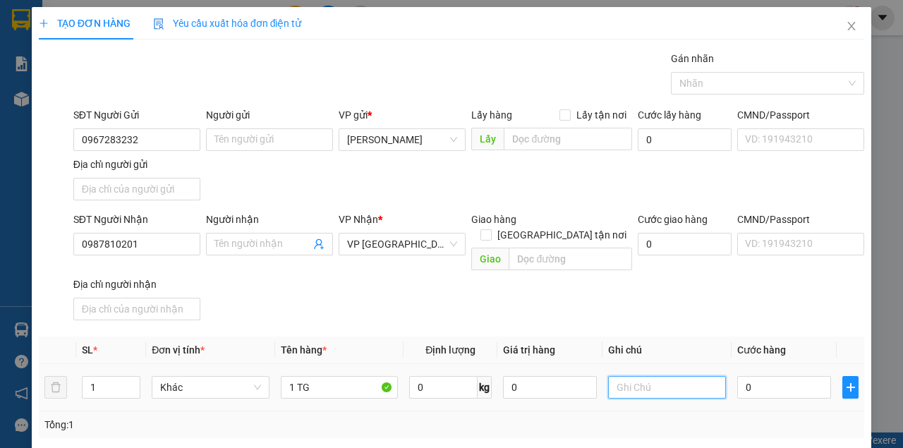
click at [692, 376] on input "text" at bounding box center [667, 387] width 118 height 23
click at [776, 376] on input "0" at bounding box center [784, 387] width 94 height 23
click at [730, 319] on div "Transit Pickup Surcharge Ids Transit Deliver Surcharge Ids Transit Deliver Surc…" at bounding box center [451, 330] width 825 height 558
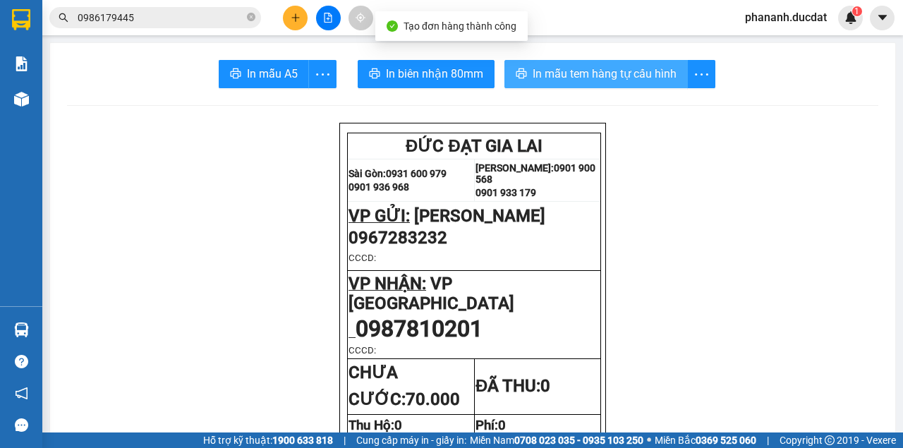
click at [577, 68] on span "In mẫu tem hàng tự cấu hình" at bounding box center [605, 74] width 144 height 18
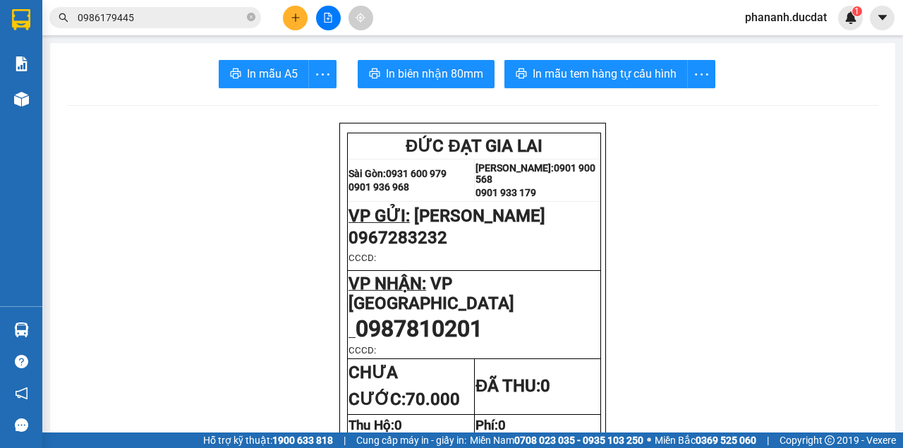
click at [291, 16] on icon "plus" at bounding box center [296, 18] width 10 height 10
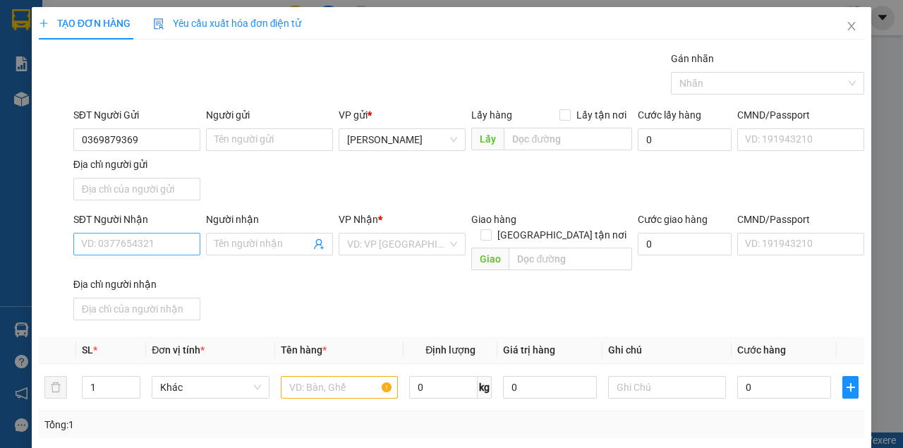
type input "0369879369"
click at [147, 243] on input "SĐT Người Nhận" at bounding box center [136, 244] width 127 height 23
type input "0836192021"
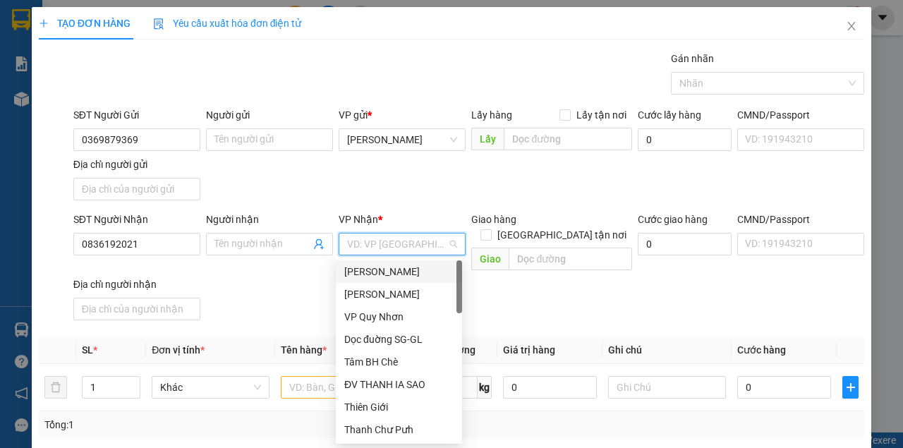
click at [366, 246] on input "search" at bounding box center [397, 244] width 100 height 21
type input "gt"
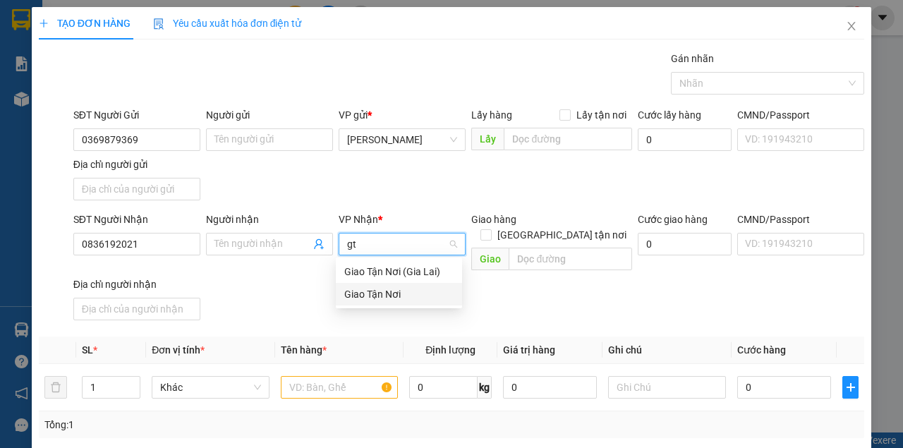
click at [380, 296] on div "Giao Tận Nơi" at bounding box center [398, 294] width 109 height 16
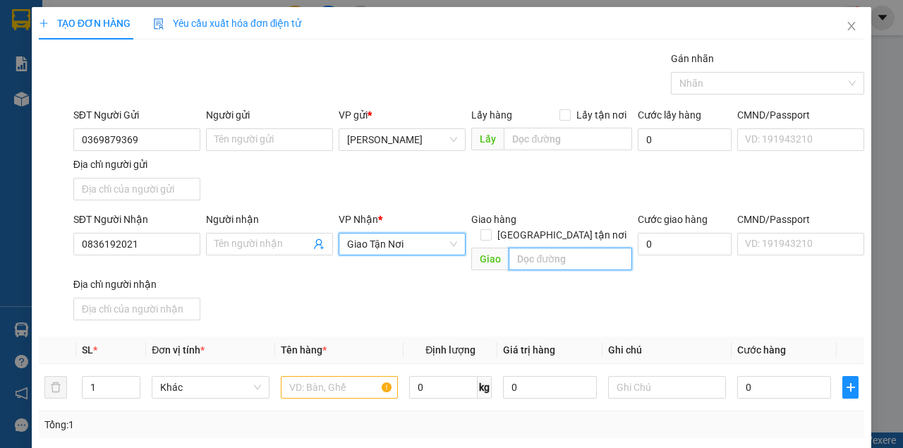
click at [533, 248] on input "text" at bounding box center [570, 259] width 123 height 23
type input "53/30 tran khanh du"
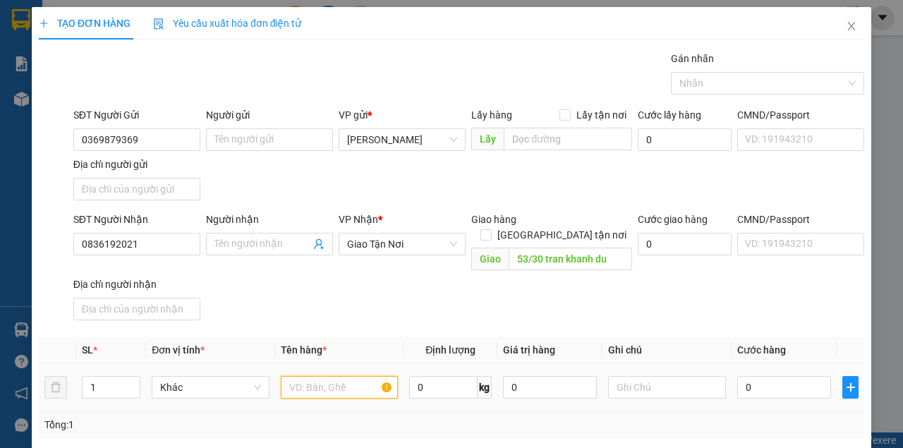
click at [323, 376] on input "text" at bounding box center [340, 387] width 118 height 23
type input "1 bì đen"
click at [659, 376] on input "text" at bounding box center [667, 387] width 118 height 23
paste input "5426 - 80355"
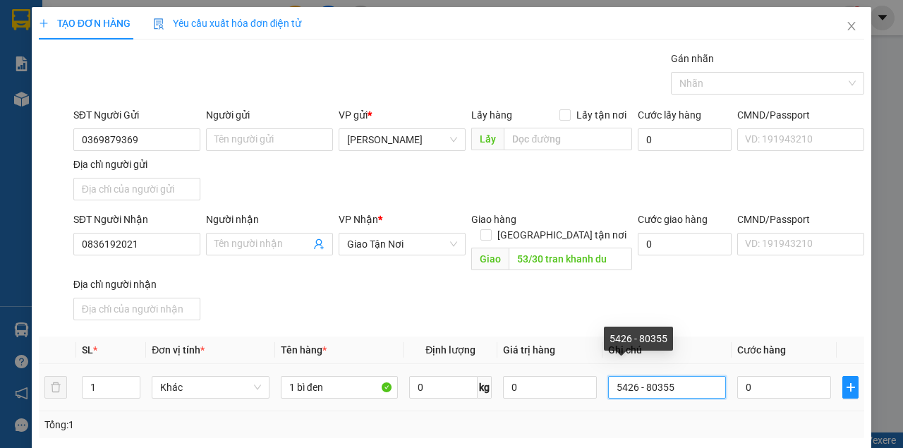
click at [610, 376] on input "5426 - 80355" at bounding box center [667, 387] width 118 height 23
type input "q1 gtn 80k cr 5426 - 80355"
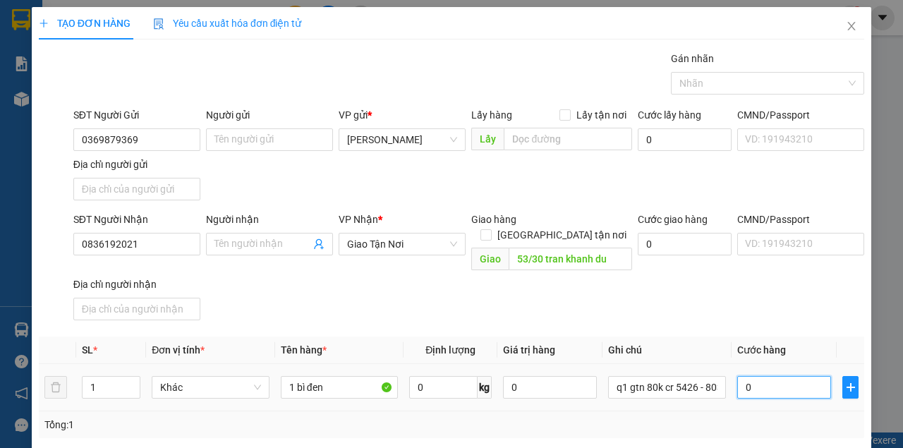
click at [765, 377] on input "0" at bounding box center [784, 387] width 94 height 23
type input "3"
type input "30"
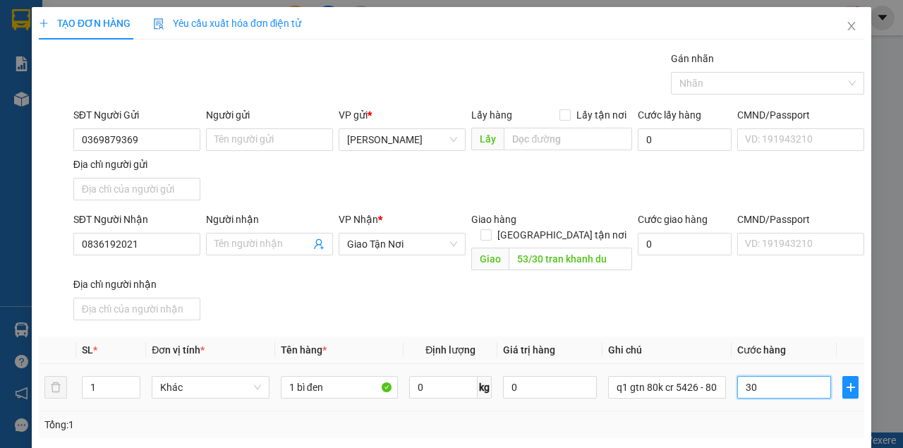
type input "30"
type input "30.000"
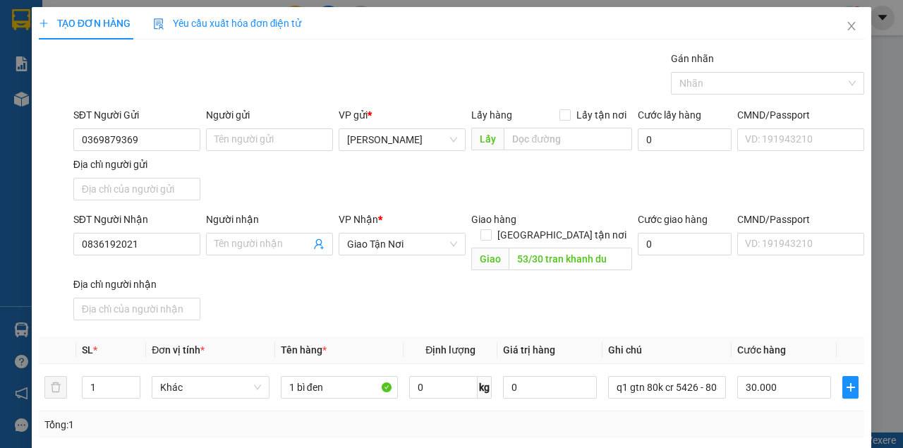
click at [737, 296] on div "SĐT Người Nhận 0836192021 Người nhận Tên người nhận VP Nhận * Giao Tận Nơi Gia…" at bounding box center [469, 269] width 796 height 114
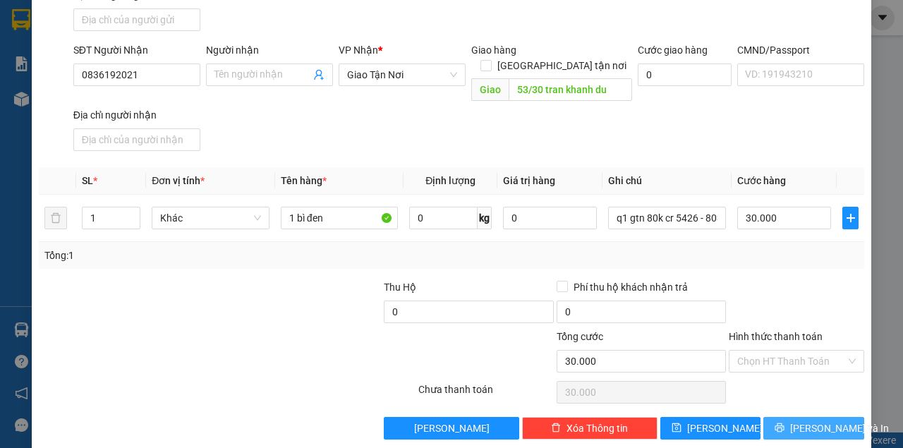
click at [774, 417] on button "[PERSON_NAME] và In" at bounding box center [813, 428] width 101 height 23
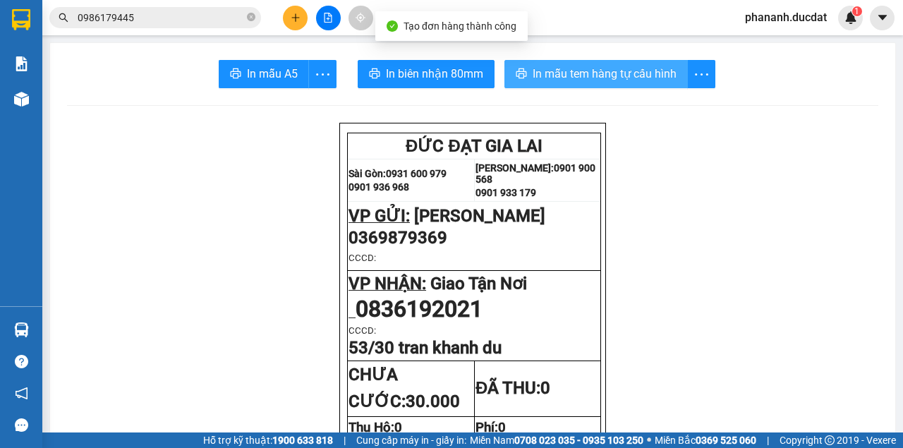
click at [597, 82] on span "In mẫu tem hàng tự cấu hình" at bounding box center [605, 74] width 144 height 18
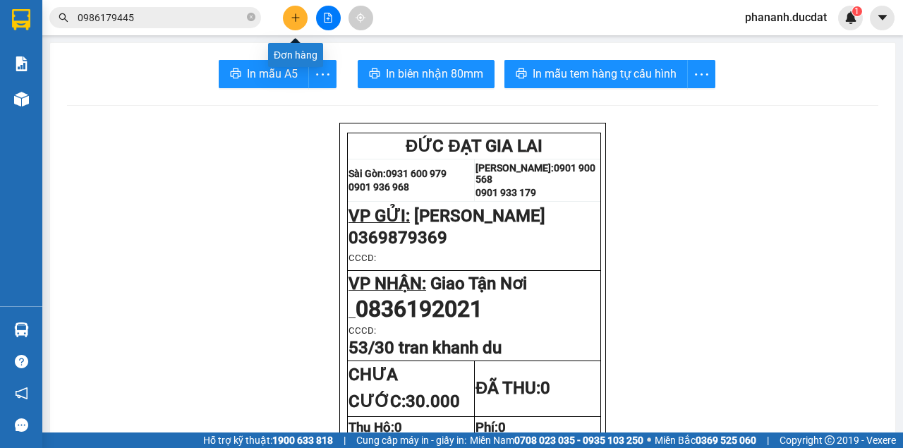
click at [296, 11] on button at bounding box center [295, 18] width 25 height 25
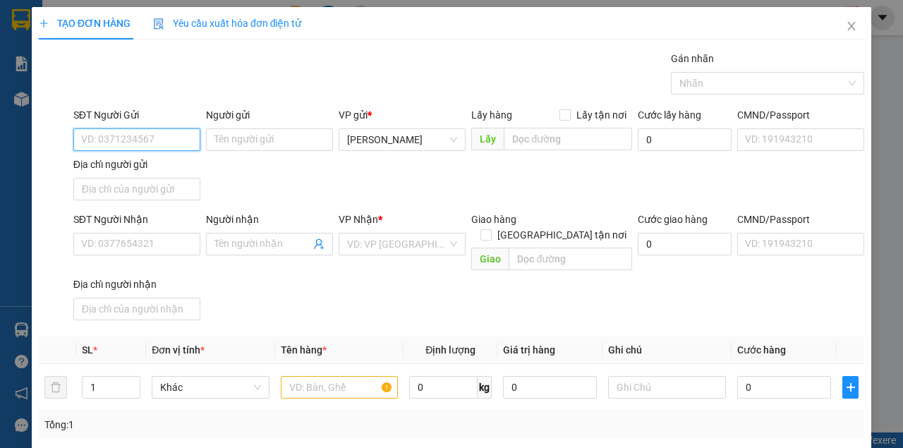
click at [166, 139] on input "SĐT Người Gửi" at bounding box center [136, 139] width 127 height 23
click at [117, 169] on div "0389084369" at bounding box center [135, 167] width 109 height 16
type input "0389084369"
type input "0978067465"
type input "HIỆP"
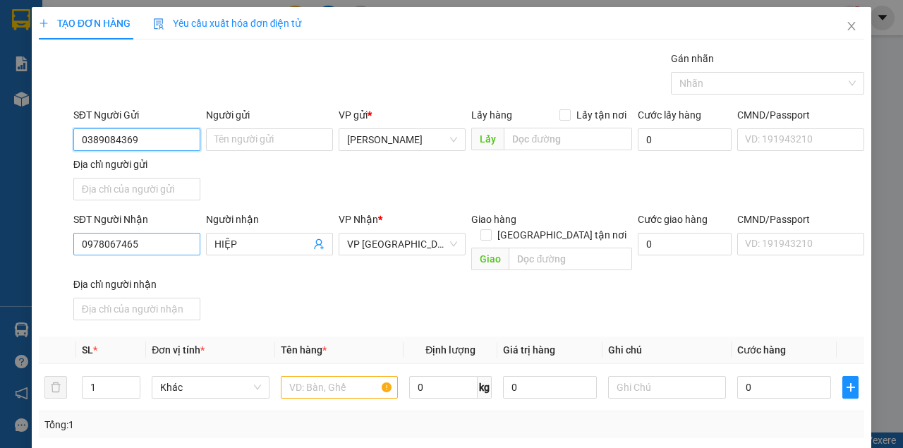
type input "0389084369"
drag, startPoint x: 147, startPoint y: 243, endPoint x: 14, endPoint y: 231, distance: 133.2
click at [14, 231] on div "TẠO ĐƠN HÀNG Yêu cầu xuất hóa đơn điện tử Transit Pickup Surcharge Ids Transit …" at bounding box center [451, 224] width 903 height 448
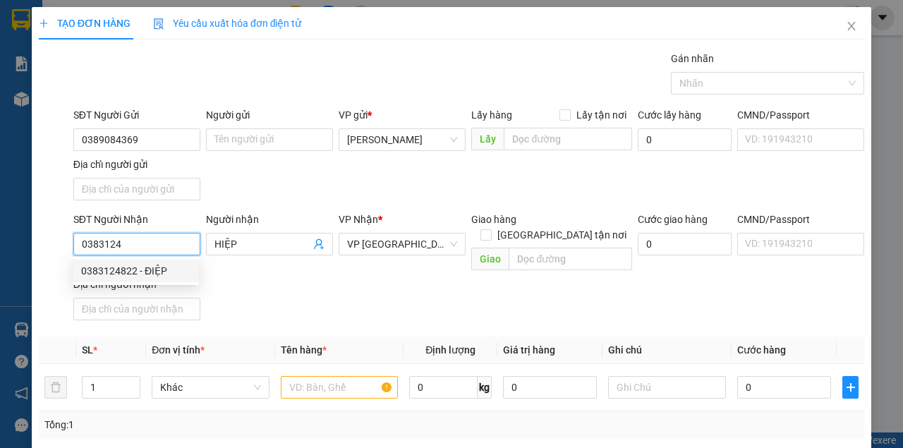
click at [107, 271] on div "0383124822 - ĐIỆP" at bounding box center [135, 271] width 109 height 16
type input "0383124822"
type input "ĐIỆP"
type input "0383124822"
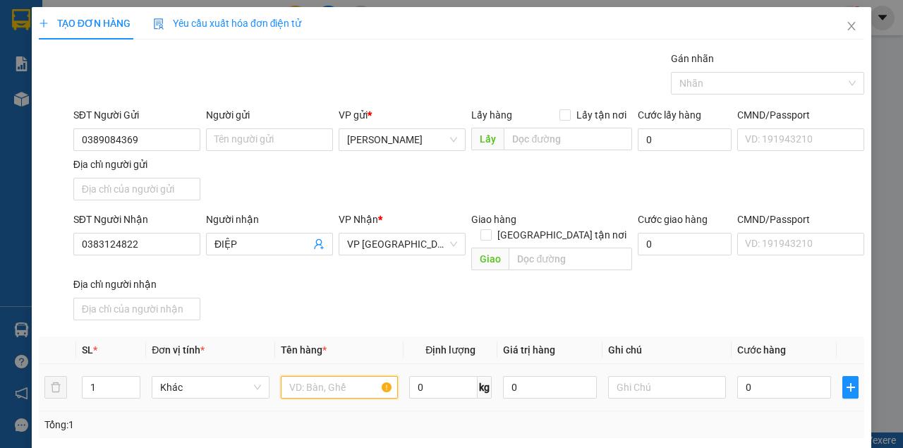
click at [346, 376] on input "text" at bounding box center [340, 387] width 118 height 23
type input "1 xốp 1 tg"
click at [792, 376] on input "0" at bounding box center [784, 387] width 94 height 23
type input "6"
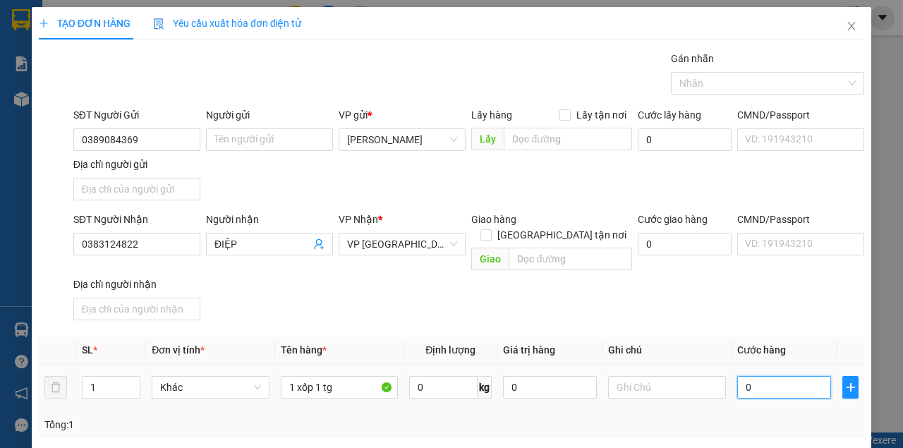
type input "6"
type input "60"
click at [714, 315] on div "Transit Pickup Surcharge Ids Transit Deliver Surcharge Ids Transit Deliver Surc…" at bounding box center [451, 330] width 825 height 558
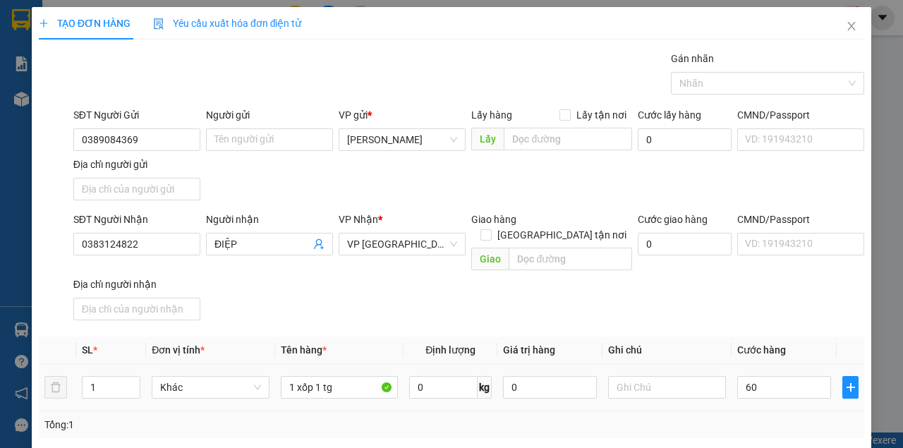
type input "60.000"
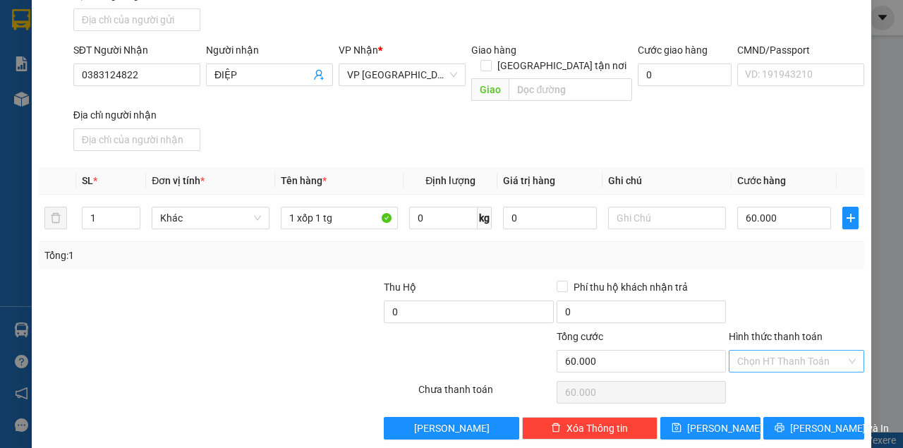
click at [779, 351] on input "Hình thức thanh toán" at bounding box center [791, 361] width 109 height 21
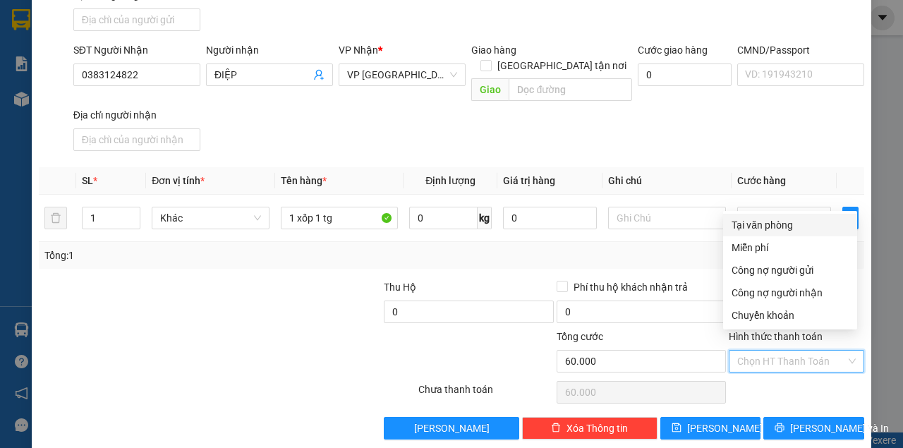
click at [754, 230] on div "Tại văn phòng" at bounding box center [790, 225] width 117 height 16
type input "0"
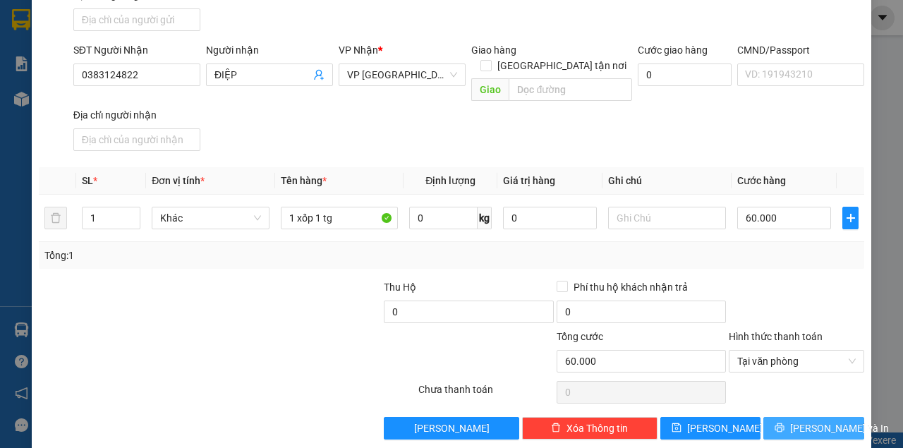
click at [798, 420] on span "[PERSON_NAME] và In" at bounding box center [839, 428] width 99 height 16
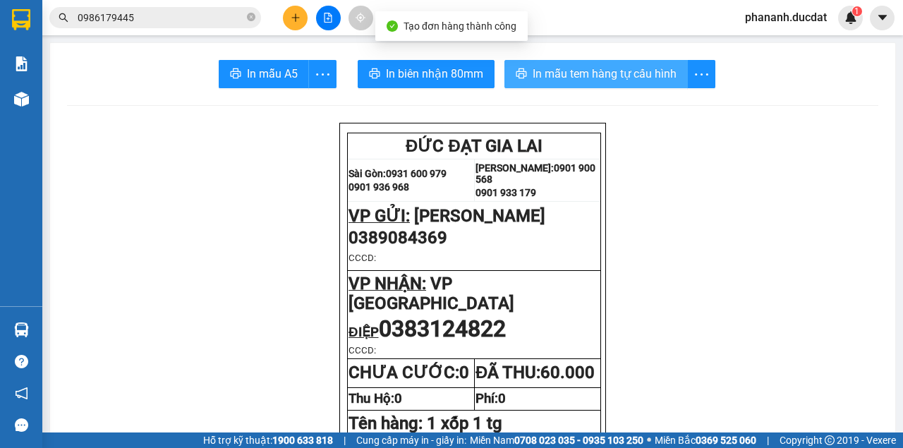
click at [646, 75] on span "In mẫu tem hàng tự cấu hình" at bounding box center [605, 74] width 144 height 18
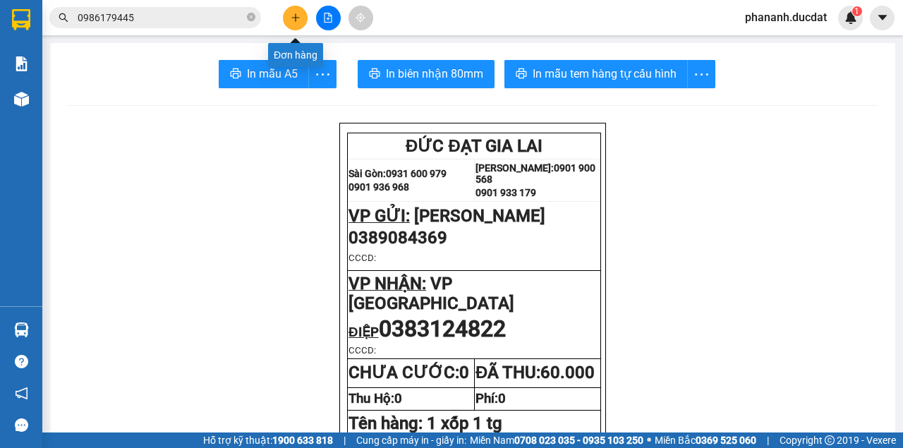
click at [293, 25] on button at bounding box center [295, 18] width 25 height 25
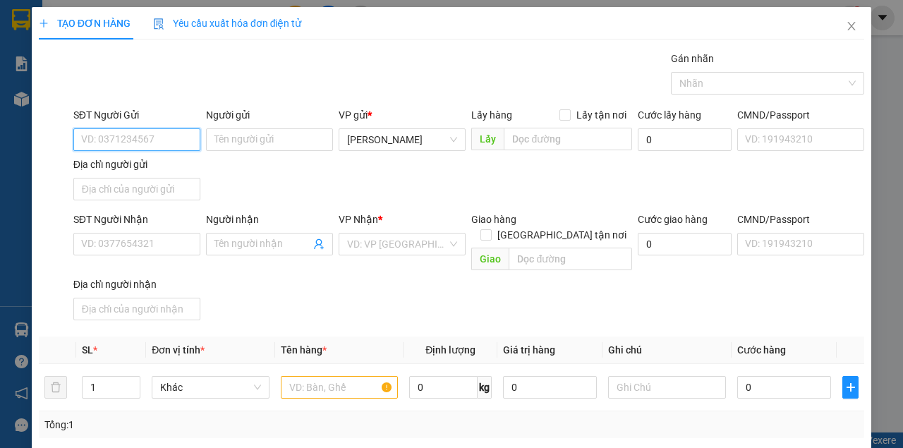
click at [141, 137] on input "SĐT Người Gửi" at bounding box center [136, 139] width 127 height 23
type input "0335349550"
click at [117, 164] on div "0335349550 - XUÂN" at bounding box center [135, 167] width 109 height 16
type input "XUÂN"
type input "0352613903"
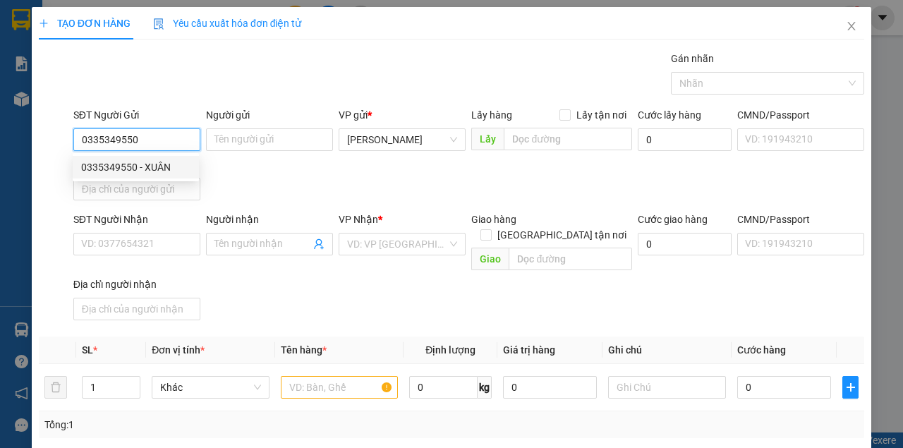
type input "CHÍNH"
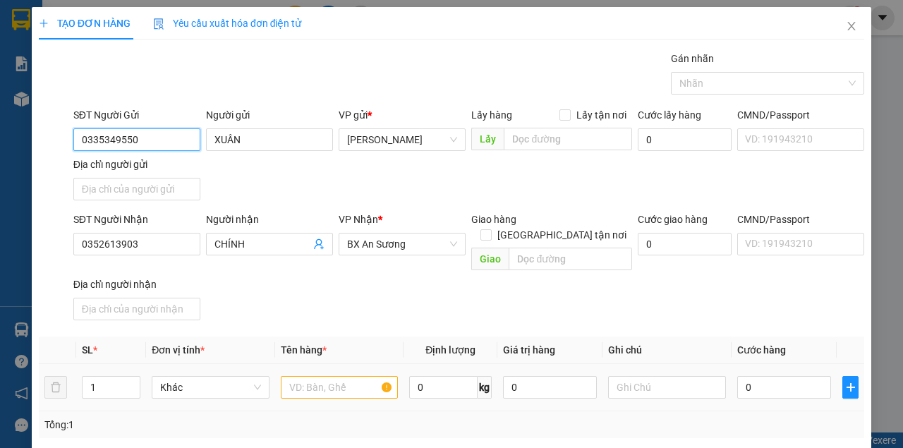
type input "0335349550"
click at [349, 376] on input "text" at bounding box center [340, 387] width 118 height 23
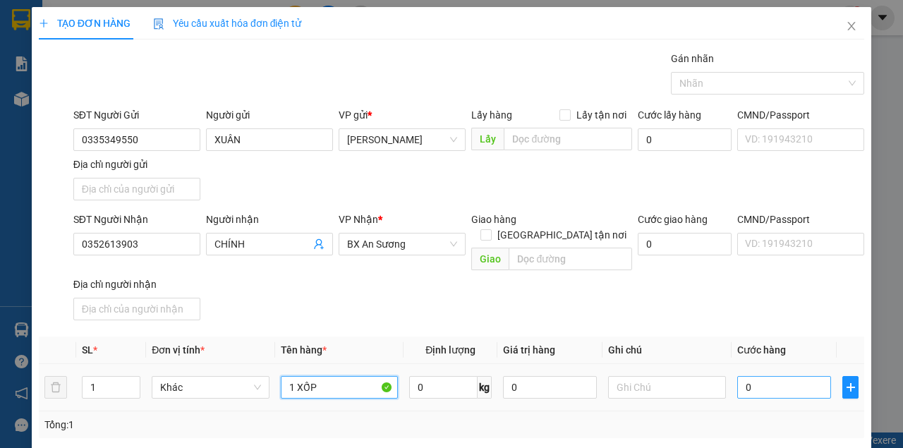
type input "1 XỐP"
click at [759, 376] on input "0" at bounding box center [784, 387] width 94 height 23
type input "5"
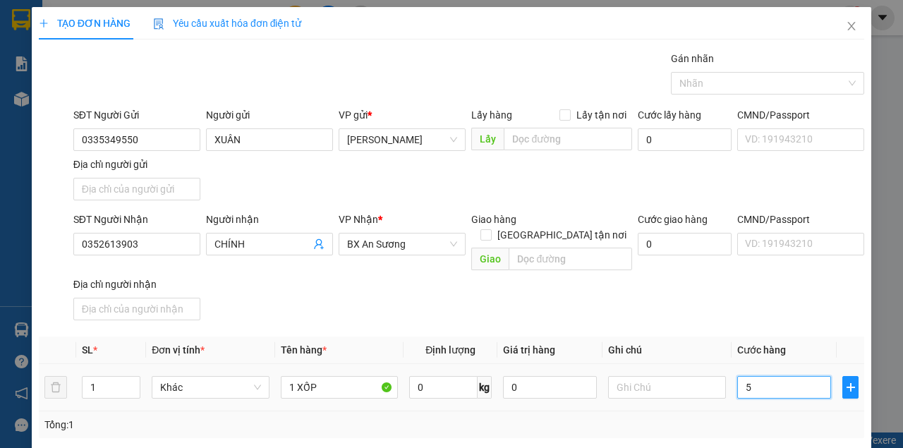
type input "50"
type input "50.000"
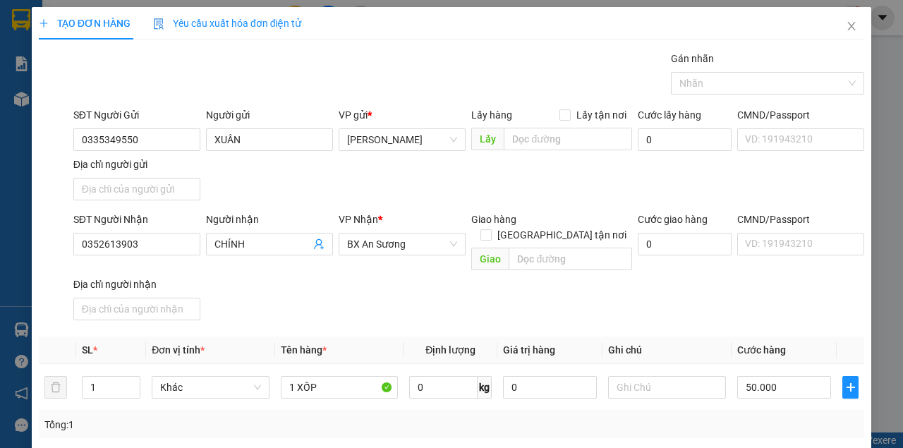
click at [593, 293] on div "SĐT Người Nhận 0352613903 Người nhận CHÍNH VP Nhận * BX An Sương Giao hàng Giao…" at bounding box center [469, 269] width 796 height 114
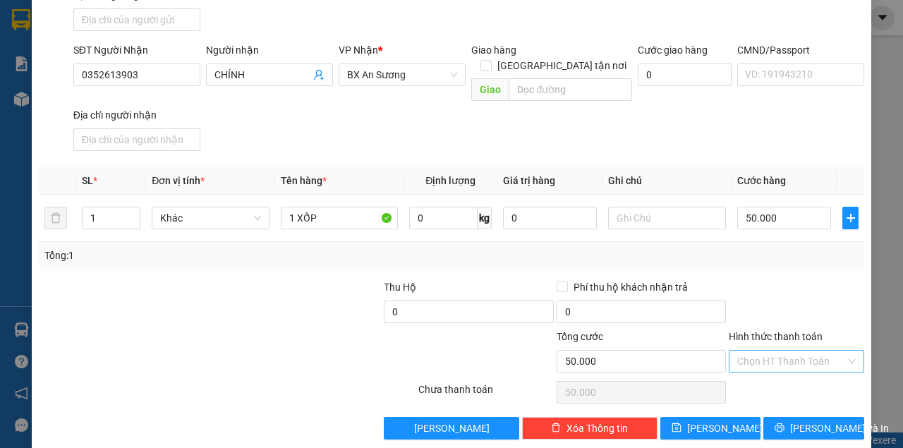
click at [757, 351] on input "Hình thức thanh toán" at bounding box center [791, 361] width 109 height 21
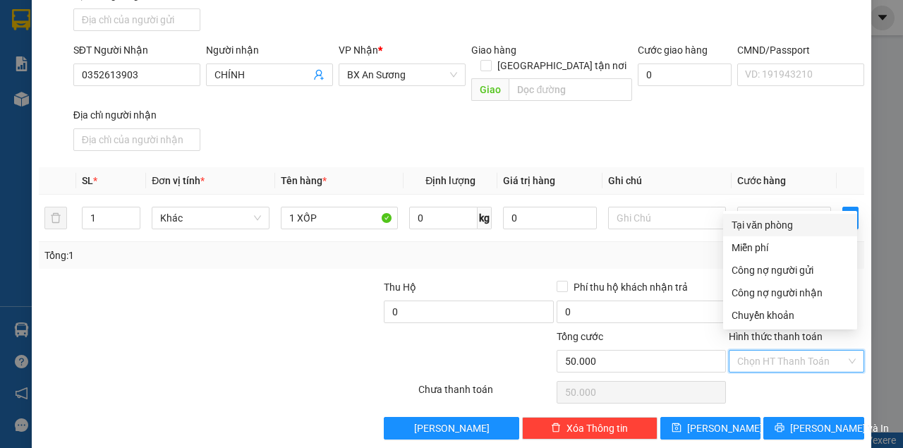
click at [760, 227] on div "Tại văn phòng" at bounding box center [790, 225] width 117 height 16
type input "0"
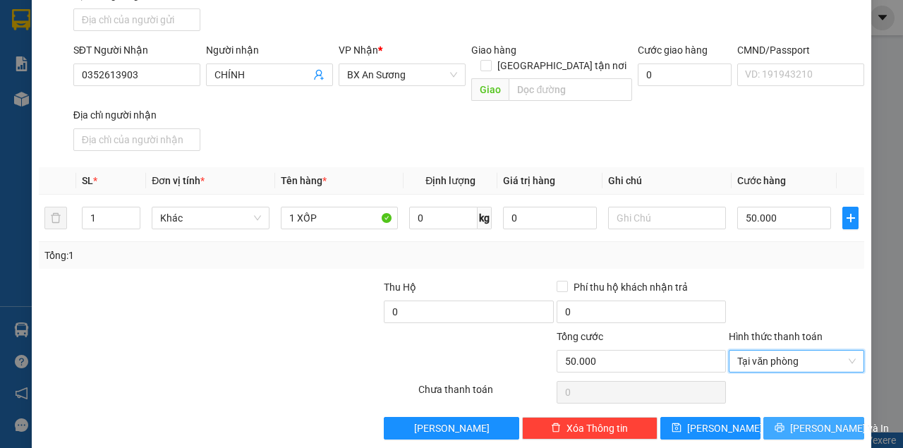
click at [814, 420] on span "[PERSON_NAME] và In" at bounding box center [839, 428] width 99 height 16
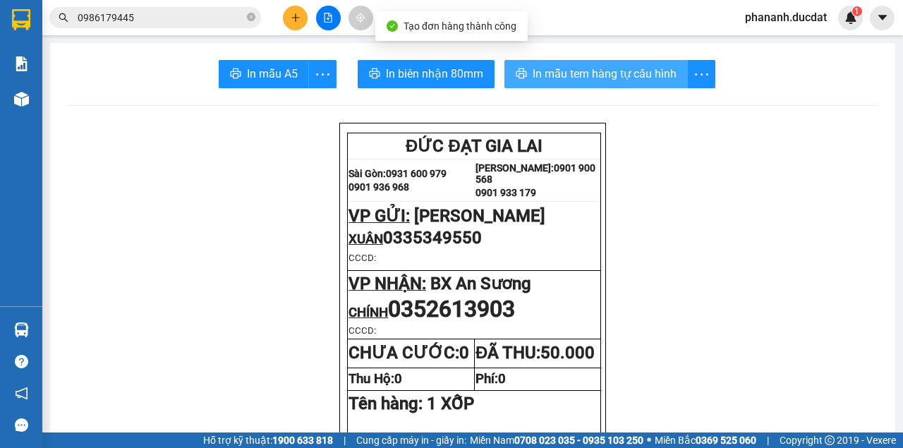
click at [649, 75] on span "In mẫu tem hàng tự cấu hình" at bounding box center [605, 74] width 144 height 18
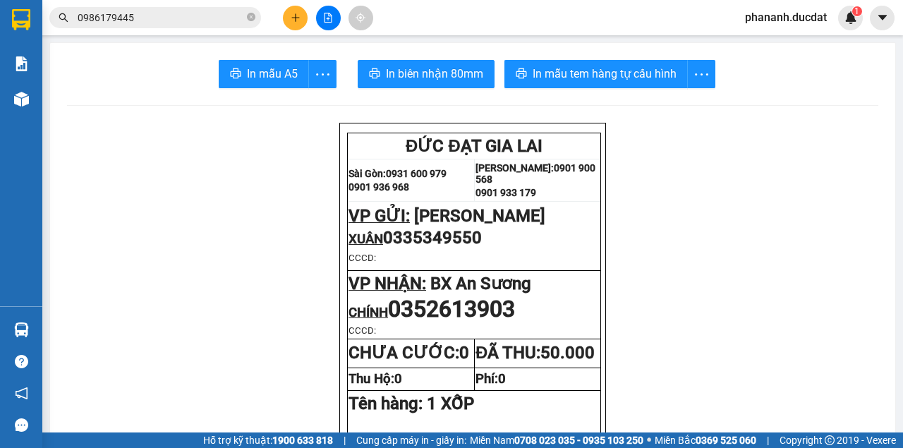
click at [294, 16] on icon "plus" at bounding box center [296, 18] width 10 height 10
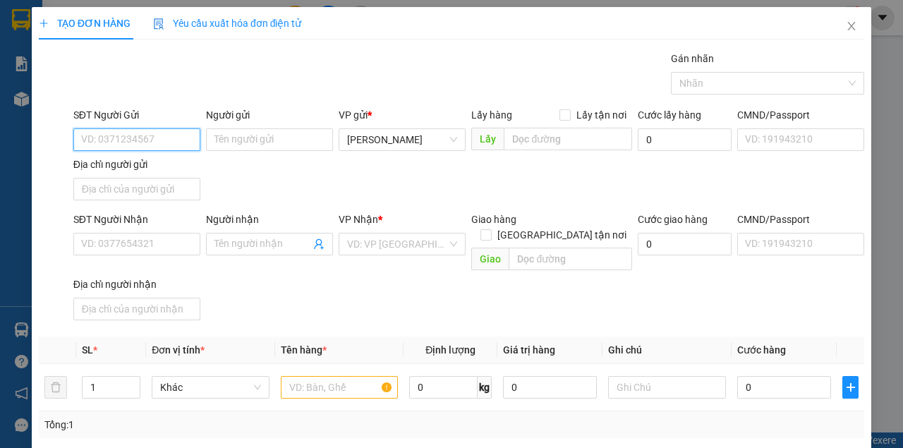
click at [163, 141] on input "SĐT Người Gửi" at bounding box center [136, 139] width 127 height 23
click at [122, 169] on div "0353318241 - 0349559197" at bounding box center [141, 167] width 120 height 16
type input "0353318241"
type input "0349559197"
type input "0906439963"
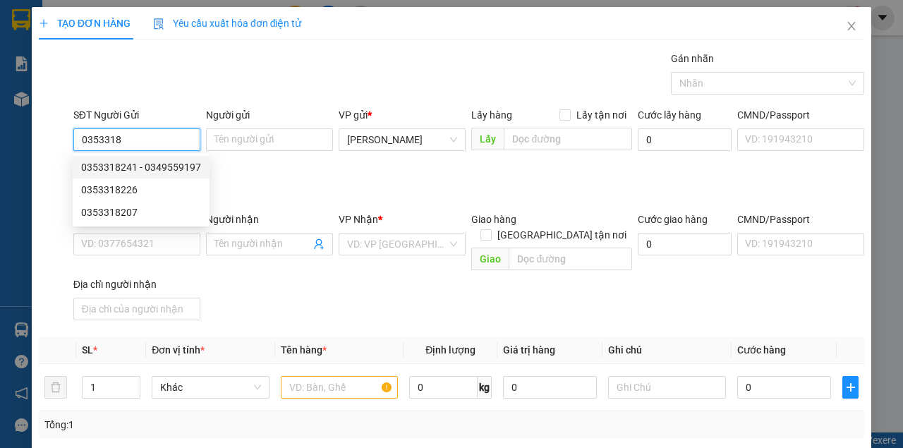
type input "771 N HỮU THỌ, KHUÊ TRUNG, CẨM LỆ"
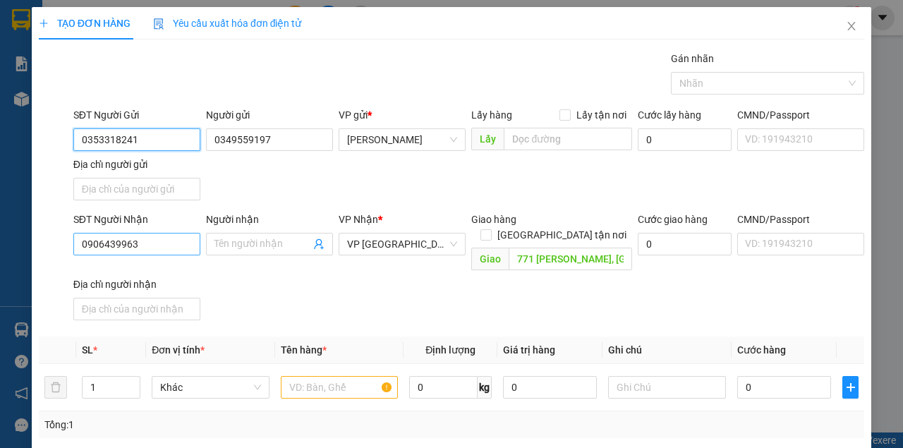
type input "0353318241"
drag, startPoint x: 157, startPoint y: 244, endPoint x: 8, endPoint y: 237, distance: 149.0
click at [8, 237] on div "TẠO ĐƠN HÀNG Yêu cầu xuất hóa đơn điện tử Transit Pickup Surcharge Ids Transit …" at bounding box center [451, 224] width 903 height 448
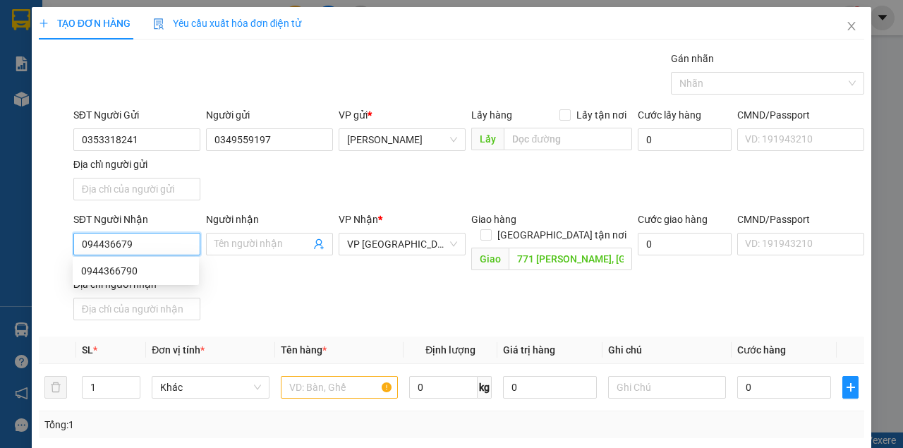
type input "0944366790"
click at [127, 269] on div "0944366790" at bounding box center [135, 271] width 109 height 16
type input "0944366790"
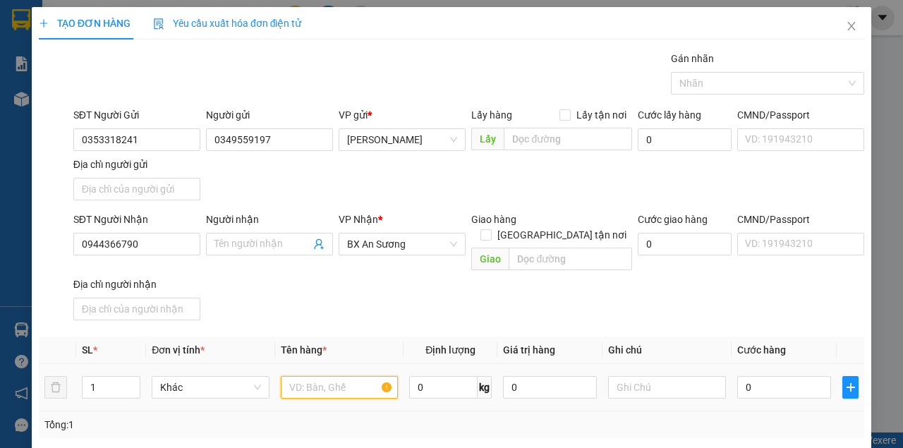
click at [354, 376] on input "text" at bounding box center [340, 387] width 118 height 23
type input "2 CÂY SẮT"
click at [748, 376] on input "0" at bounding box center [784, 387] width 94 height 23
type input "1"
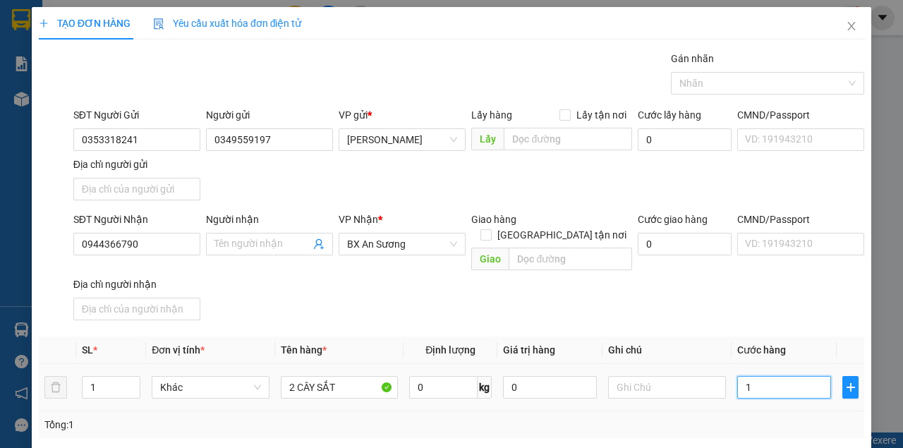
type input "1"
type input "10"
type input "100"
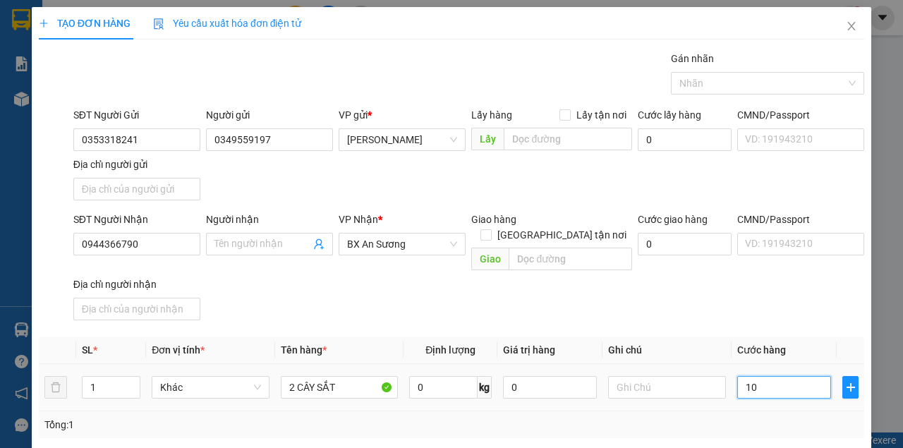
type input "100"
type input "100.000"
click at [799, 296] on div "SĐT Người Nhận 0944366790 Người nhận Tên người nhận VP Nhận * BX An Sương Giao …" at bounding box center [469, 269] width 796 height 114
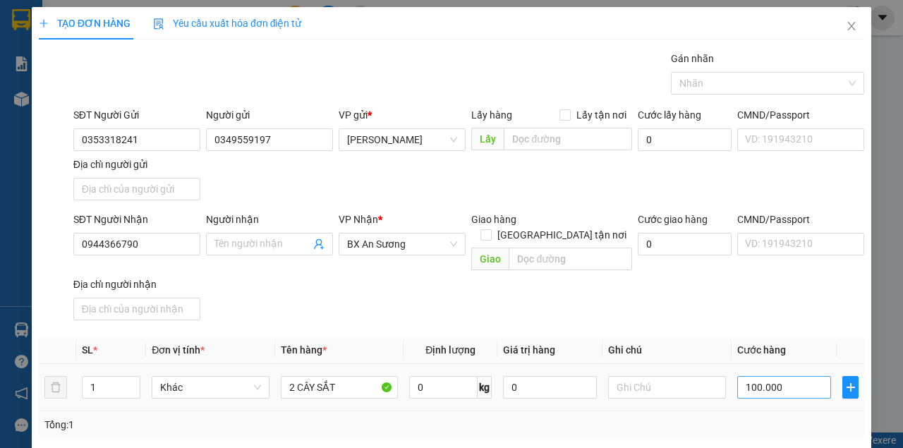
scroll to position [169, 0]
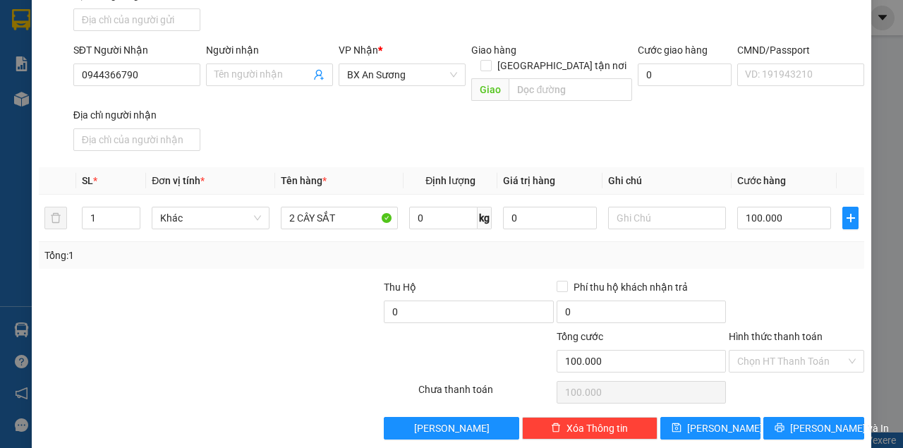
drag, startPoint x: 787, startPoint y: 339, endPoint x: 784, endPoint y: 330, distance: 9.6
click at [786, 351] on input "Hình thức thanh toán" at bounding box center [791, 361] width 109 height 21
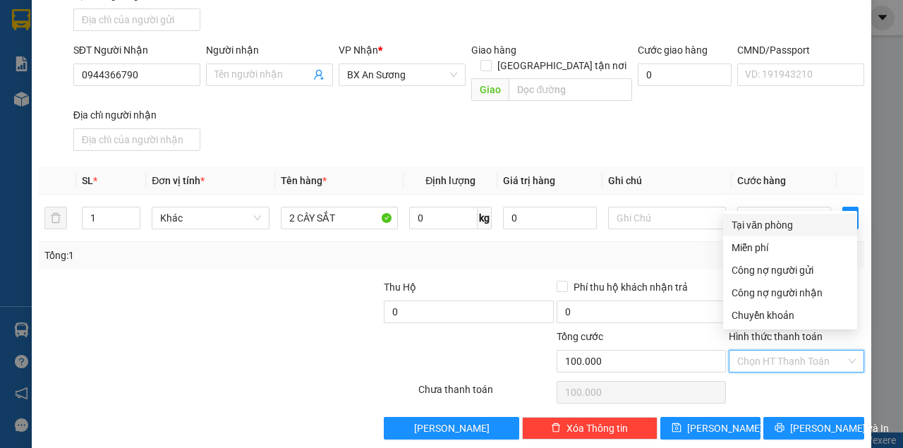
drag, startPoint x: 768, startPoint y: 226, endPoint x: 802, endPoint y: 328, distance: 108.0
click at [768, 226] on div "Tại văn phòng" at bounding box center [790, 225] width 117 height 16
type input "0"
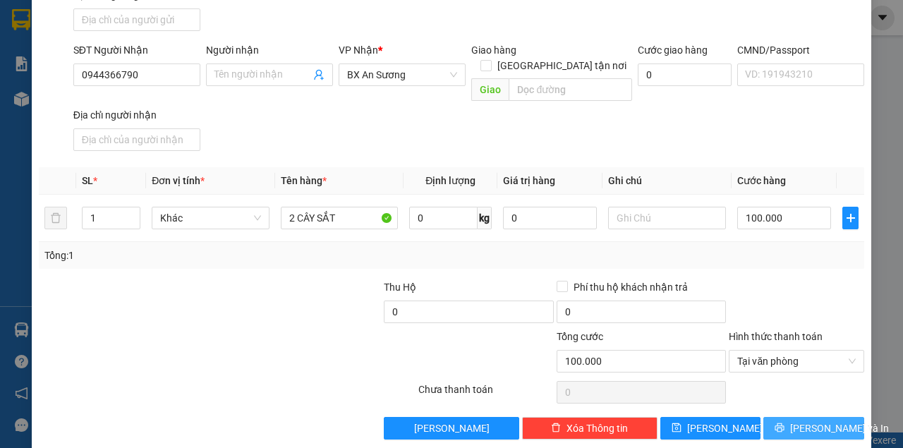
click at [810, 420] on span "[PERSON_NAME] và In" at bounding box center [839, 428] width 99 height 16
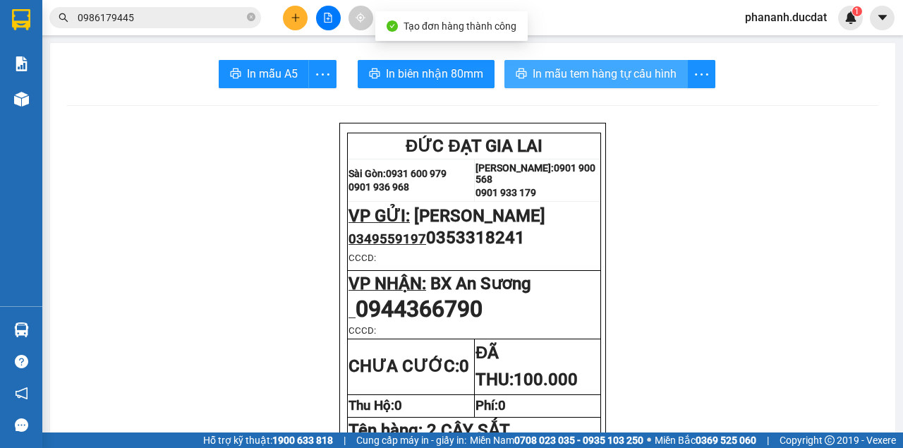
click at [576, 73] on span "In mẫu tem hàng tự cấu hình" at bounding box center [605, 74] width 144 height 18
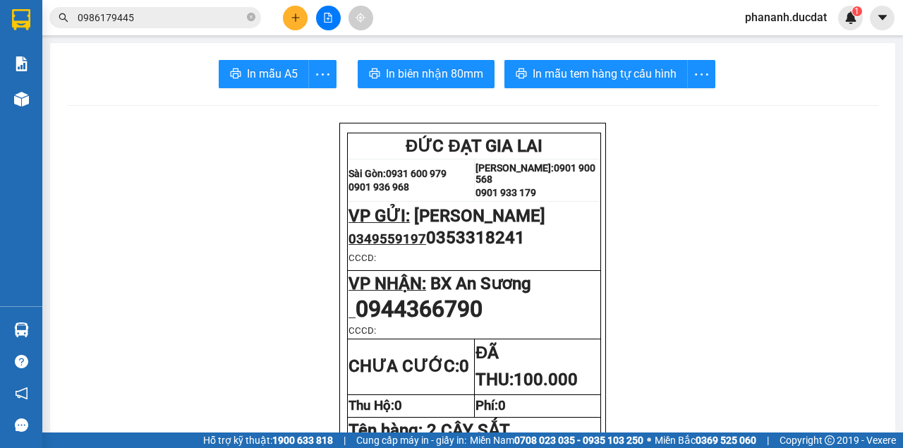
click at [297, 18] on icon "plus" at bounding box center [296, 18] width 10 height 10
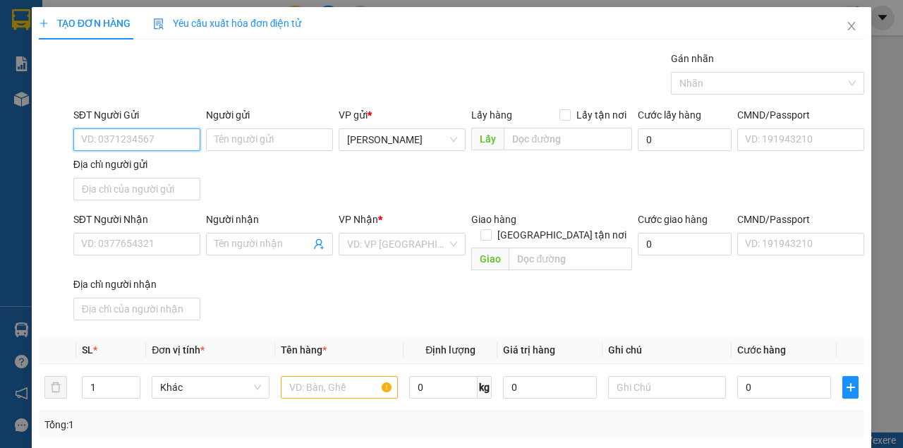
click at [171, 140] on input "SĐT Người Gửi" at bounding box center [136, 139] width 127 height 23
type input "0984559793"
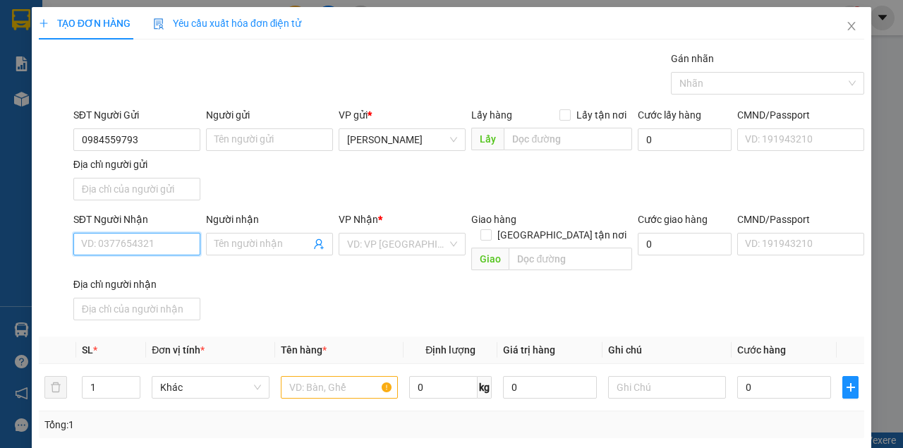
click at [145, 244] on input "SĐT Người Nhận" at bounding box center [136, 244] width 127 height 23
type input "0989284677"
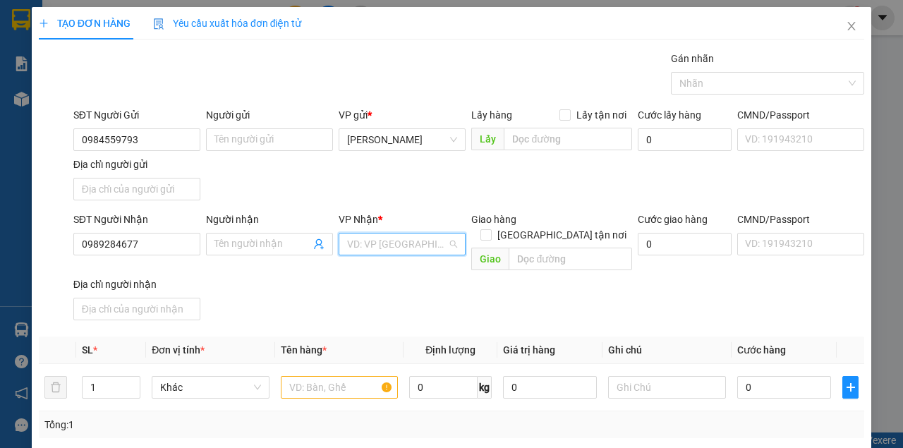
click at [425, 248] on input "search" at bounding box center [397, 244] width 100 height 21
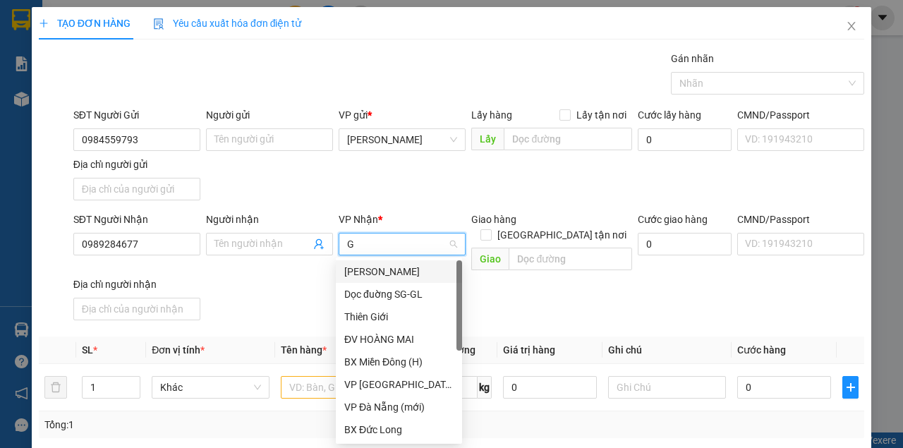
type input "GT"
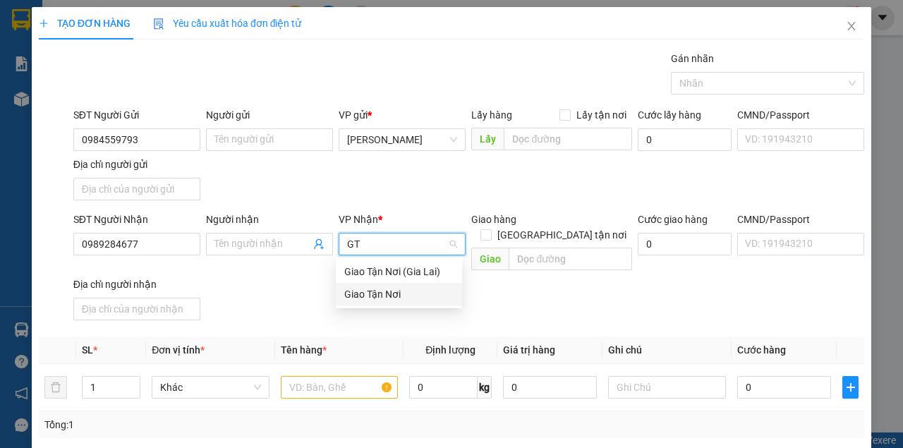
click at [392, 296] on div "Giao Tận Nơi" at bounding box center [398, 294] width 109 height 16
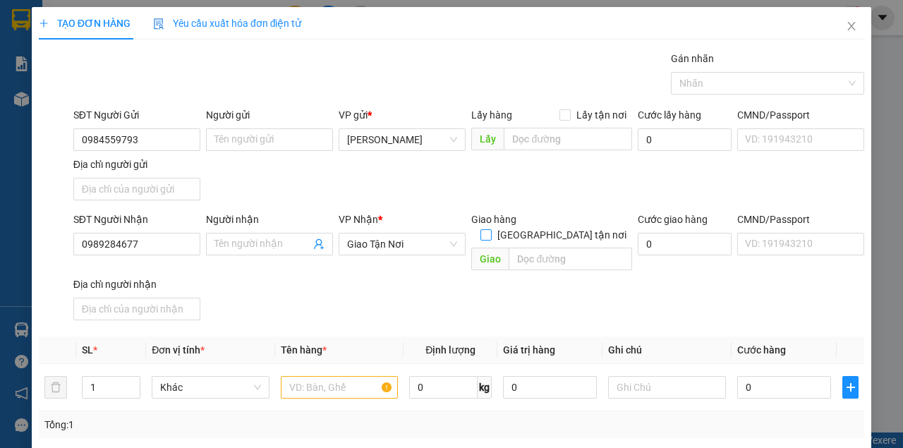
click at [492, 229] on span at bounding box center [485, 234] width 11 height 11
click at [490, 229] on input "[GEOGRAPHIC_DATA] tận nơi" at bounding box center [485, 234] width 10 height 10
checkbox input "true"
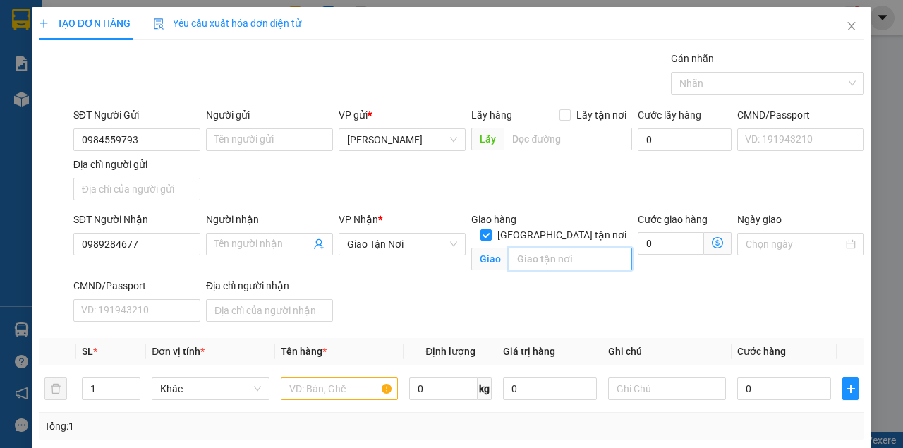
click at [560, 248] on input "text" at bounding box center [570, 259] width 123 height 23
type input "333/3/1 NGUYEN TRONG TUYEN"
click at [362, 382] on input "text" at bounding box center [340, 388] width 118 height 23
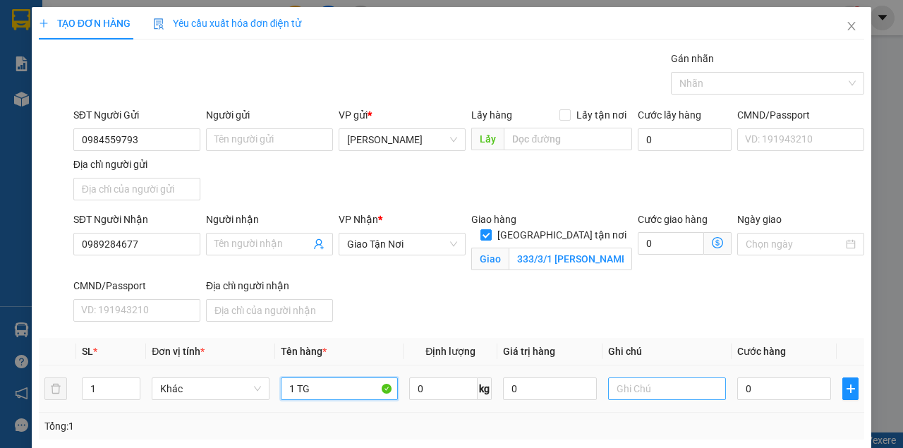
type input "1 TG"
click at [648, 383] on input "text" at bounding box center [667, 388] width 118 height 23
type input "PHU NHUAN GTN CC"
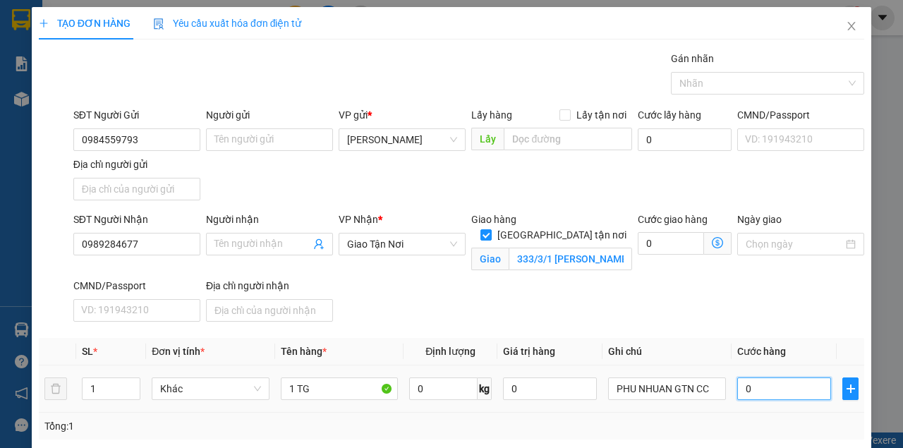
click at [773, 390] on input "0" at bounding box center [784, 388] width 94 height 23
type input "4"
type input "40"
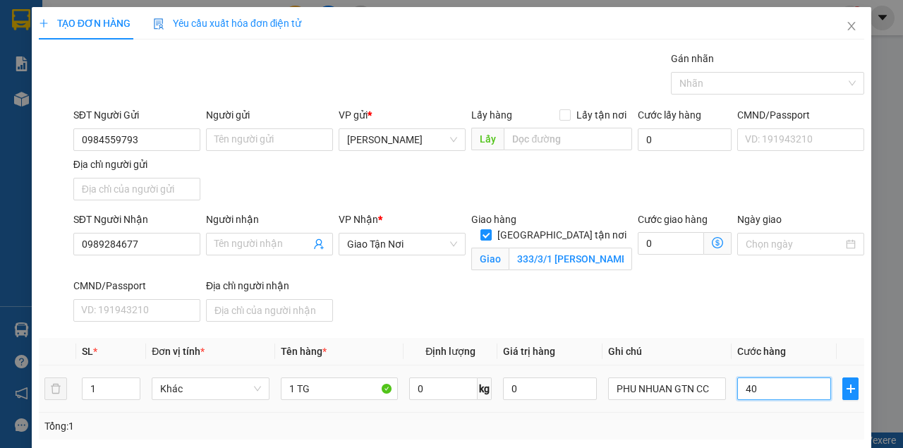
type input "40"
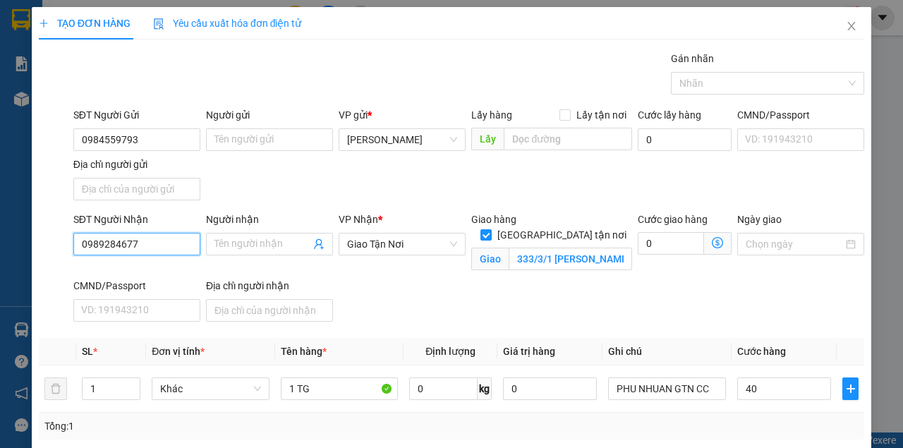
type input "40.000"
drag, startPoint x: 124, startPoint y: 244, endPoint x: 35, endPoint y: 244, distance: 88.9
click at [35, 244] on div "TẠO ĐƠN HÀNG Yêu cầu xuất hóa đơn điện tử Transit Pickup Surcharge Ids Transit …" at bounding box center [452, 314] width 840 height 614
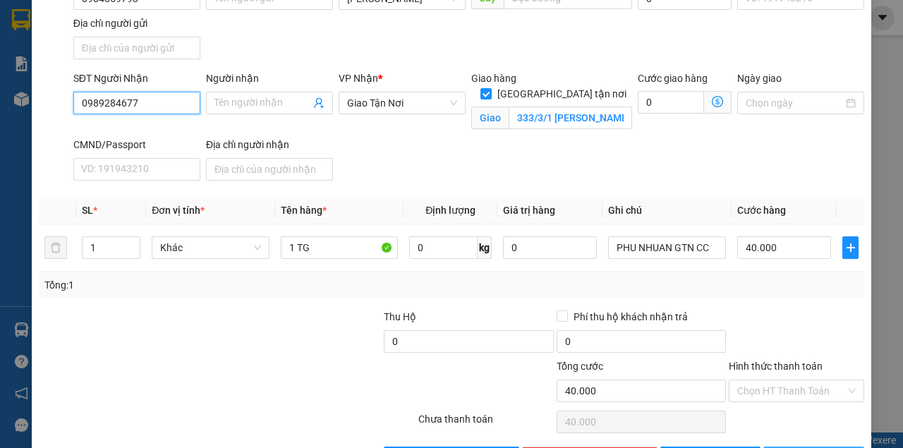
scroll to position [186, 0]
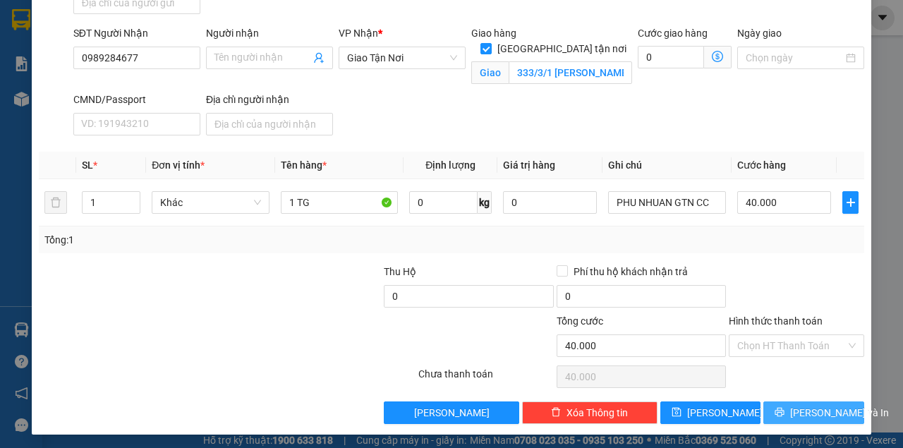
click at [782, 416] on button "[PERSON_NAME] và In" at bounding box center [813, 412] width 101 height 23
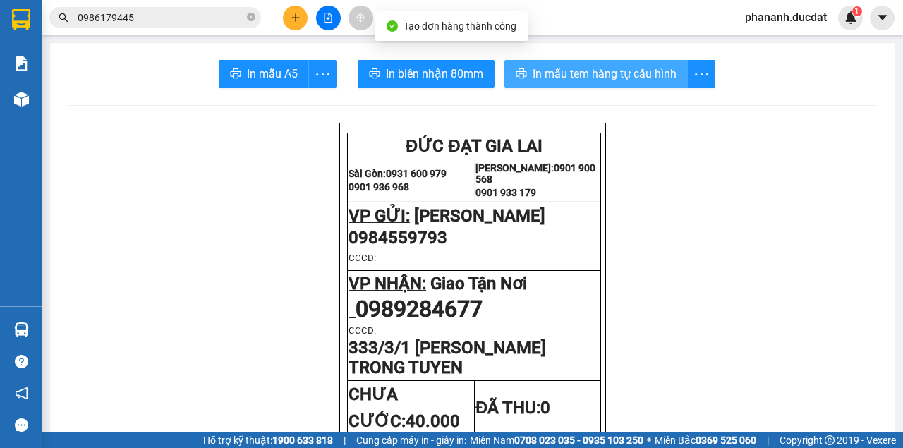
drag, startPoint x: 610, startPoint y: 71, endPoint x: 618, endPoint y: 75, distance: 9.2
click at [610, 71] on span "In mẫu tem hàng tự cấu hình" at bounding box center [605, 74] width 144 height 18
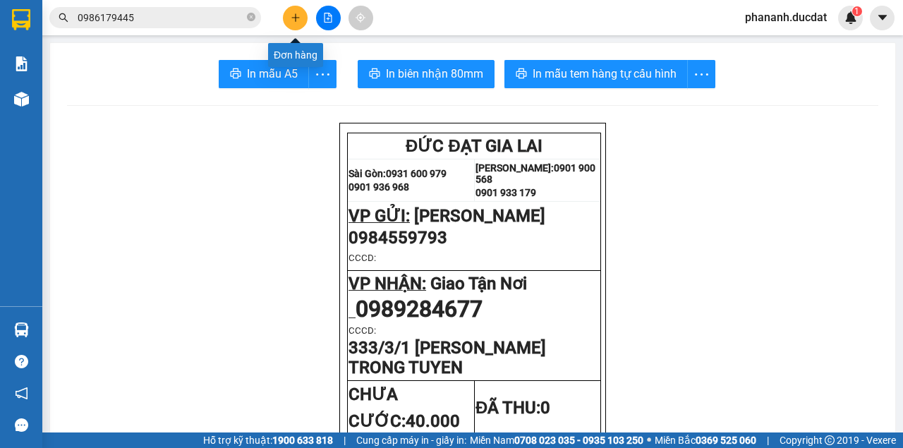
click at [300, 20] on button at bounding box center [295, 18] width 25 height 25
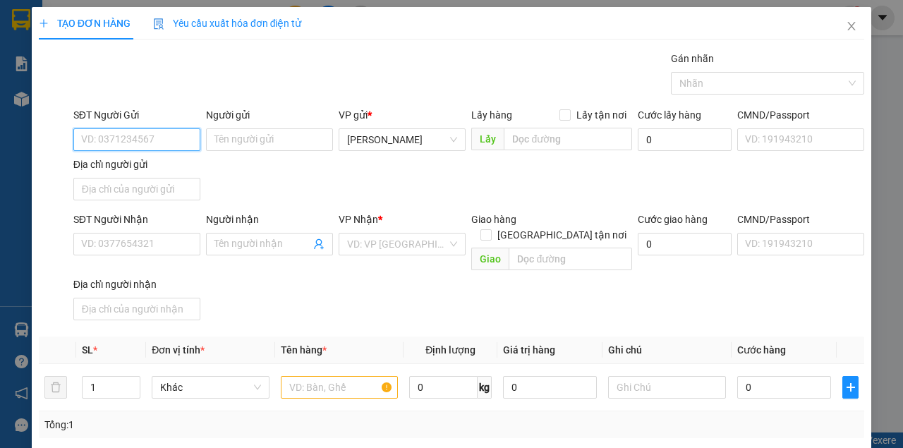
click at [175, 135] on input "SĐT Người Gửi" at bounding box center [136, 139] width 127 height 23
type input "0387923877"
click at [96, 166] on div "0387923877" at bounding box center [135, 167] width 109 height 16
type input "0336971530"
type input "0387923877"
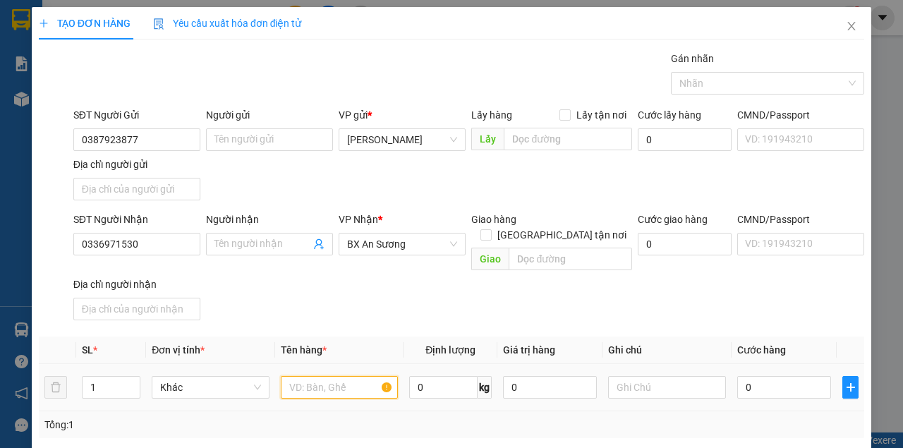
click at [350, 376] on input "text" at bounding box center [340, 387] width 118 height 23
type input "1 XỐP 1 TG"
click at [780, 376] on input "0" at bounding box center [784, 387] width 94 height 23
type input "7"
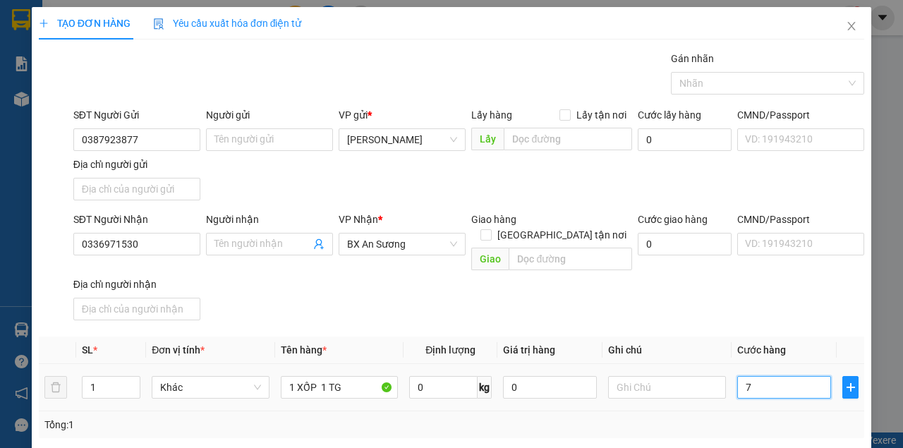
type input "7"
type input "70"
type input "70.000"
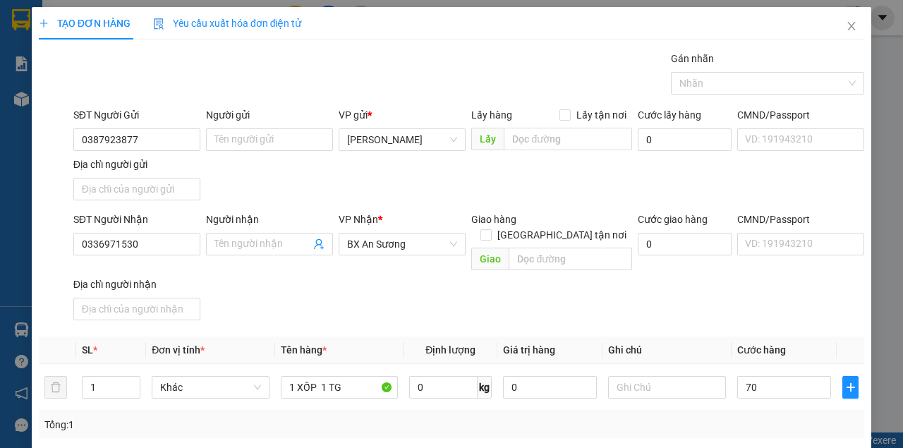
type input "70.000"
click at [725, 296] on div "SĐT Người Nhận 0336971530 Người nhận Tên người nhận VP Nhận * BX An Sương Giao …" at bounding box center [469, 269] width 796 height 114
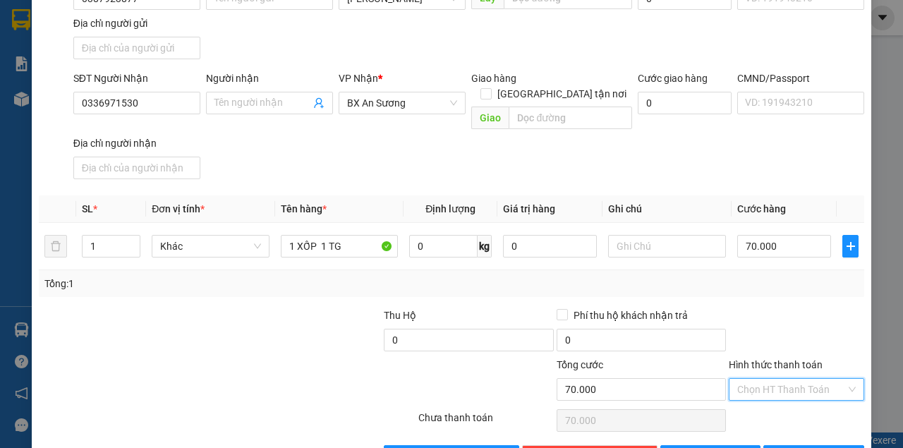
click at [791, 379] on input "Hình thức thanh toán" at bounding box center [791, 389] width 109 height 21
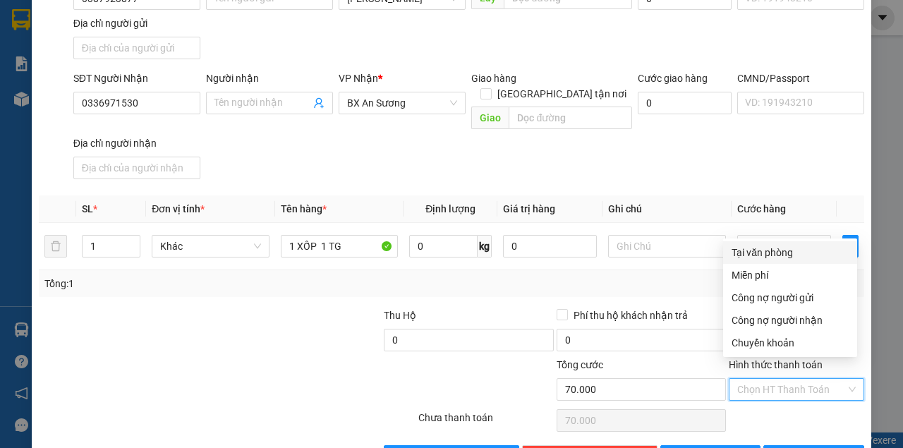
click at [776, 250] on div "Tại văn phòng" at bounding box center [790, 253] width 117 height 16
type input "0"
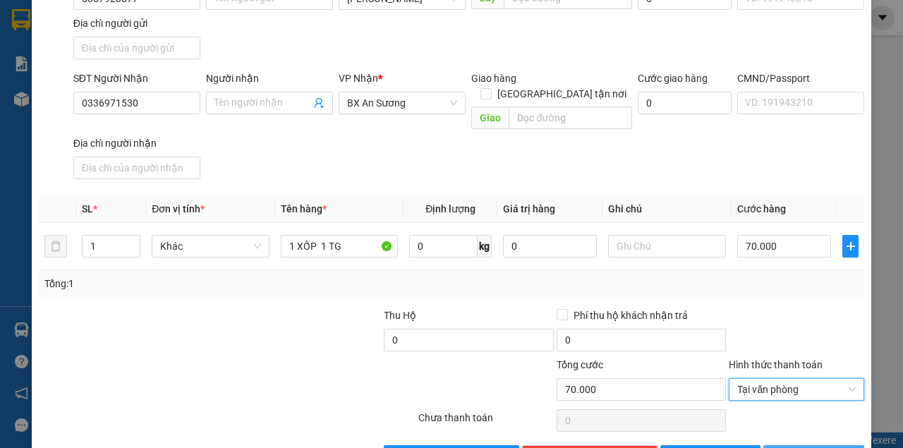
click at [800, 447] on span "[PERSON_NAME] và In" at bounding box center [839, 457] width 99 height 16
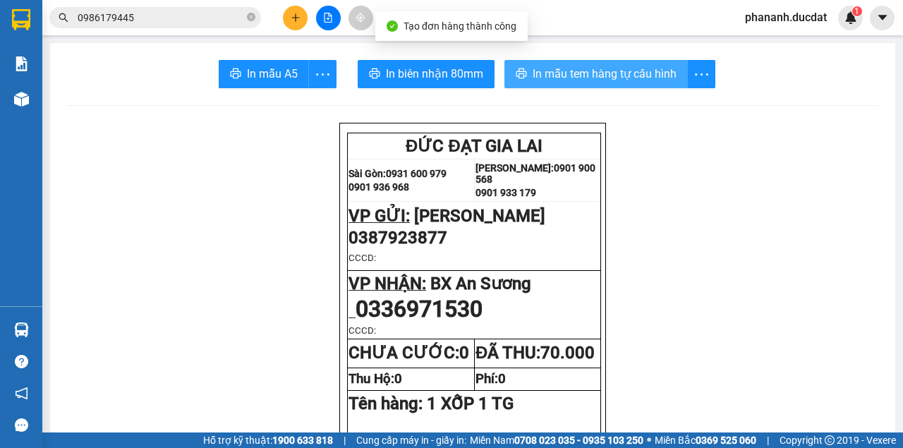
drag, startPoint x: 619, startPoint y: 71, endPoint x: 621, endPoint y: 98, distance: 27.5
click at [619, 75] on span "In mẫu tem hàng tự cấu hình" at bounding box center [605, 74] width 144 height 18
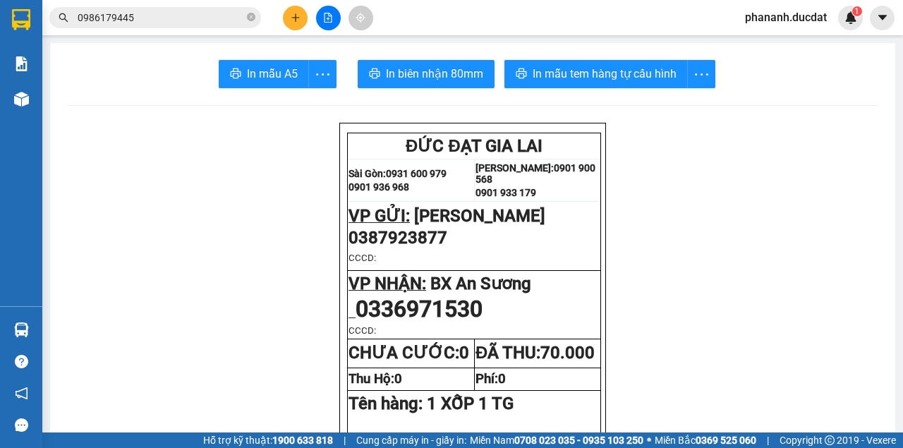
click at [296, 17] on icon "plus" at bounding box center [296, 18] width 10 height 10
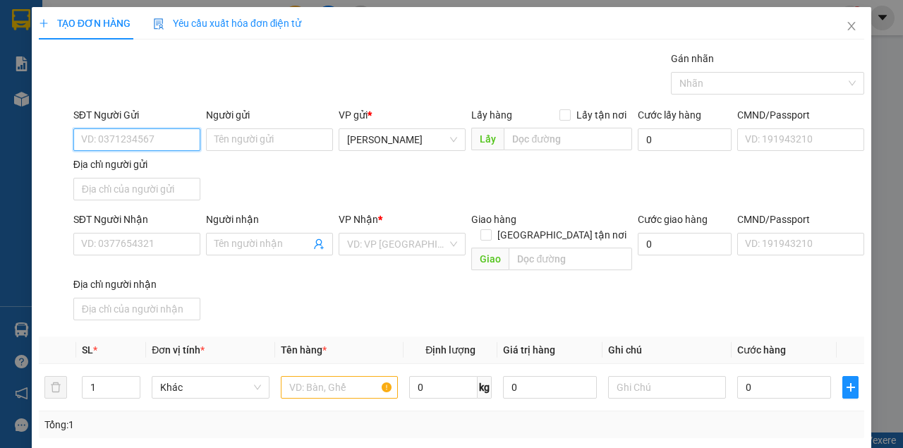
click at [147, 138] on input "SĐT Người Gửi" at bounding box center [136, 139] width 127 height 23
click at [109, 162] on div "0363444477" at bounding box center [135, 167] width 109 height 16
type input "0363444477"
type input "0903655418"
type input "QUỲNH"
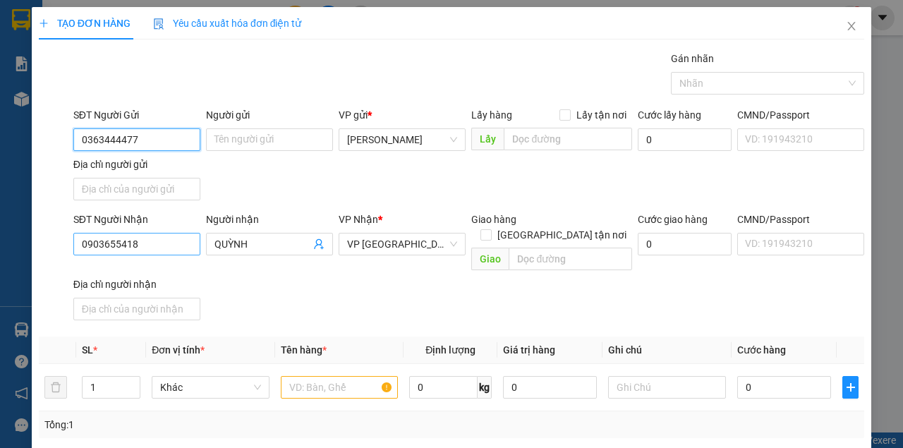
type input "0363444477"
drag, startPoint x: 164, startPoint y: 242, endPoint x: 0, endPoint y: 233, distance: 163.9
click at [0, 233] on div "TẠO ĐƠN HÀNG Yêu cầu xuất hóa đơn điện tử Transit Pickup Surcharge Ids Transit …" at bounding box center [451, 224] width 903 height 448
click at [96, 243] on input "0971077747" at bounding box center [136, 244] width 127 height 23
click at [112, 243] on input "0971077747" at bounding box center [136, 244] width 127 height 23
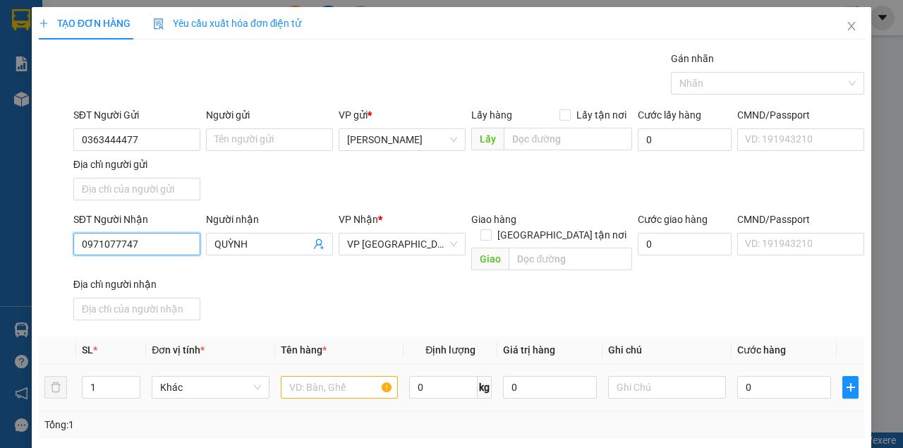
type input "0971077747"
click at [315, 376] on input "text" at bounding box center [340, 387] width 118 height 23
click at [404, 241] on span "VP [GEOGRAPHIC_DATA]" at bounding box center [402, 244] width 110 height 21
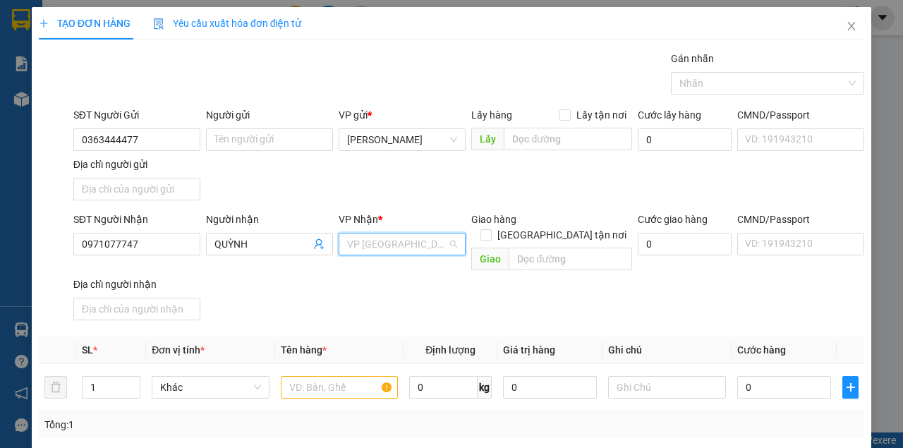
scroll to position [113, 0]
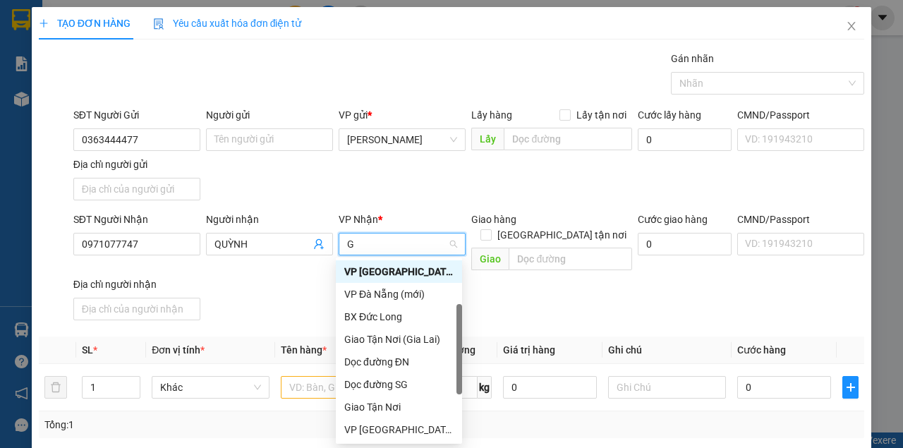
type input "GT"
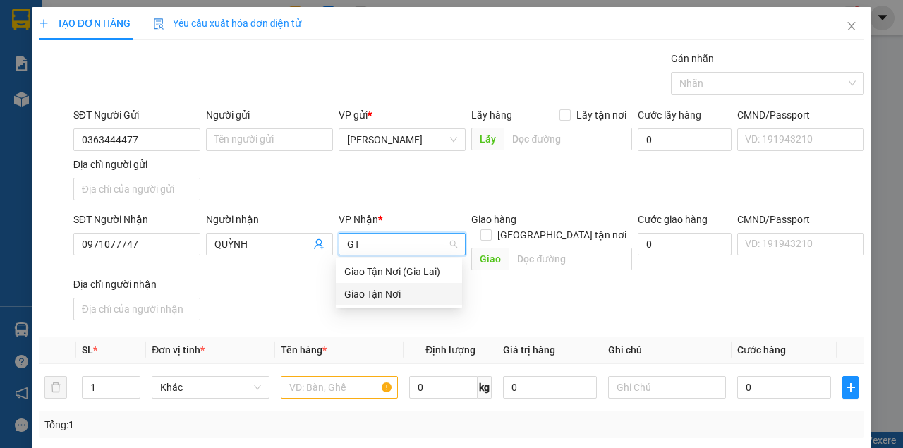
click at [387, 292] on div "Giao Tận Nơi" at bounding box center [398, 294] width 109 height 16
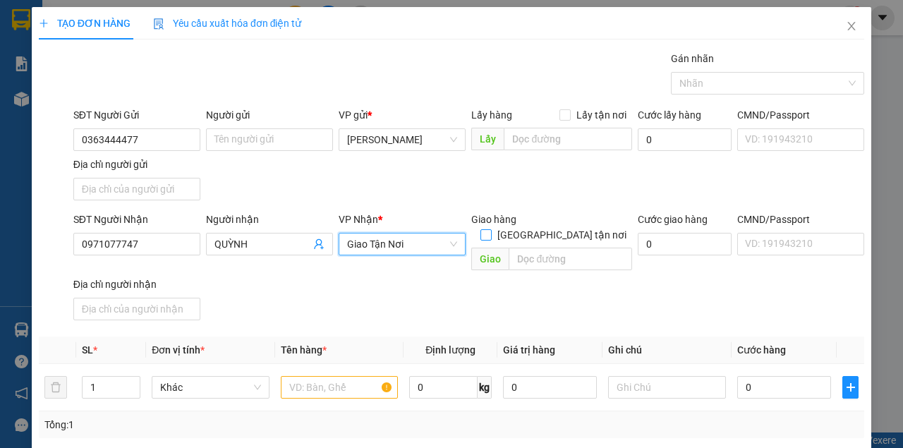
click at [492, 229] on span at bounding box center [485, 234] width 11 height 11
click at [490, 229] on input "[GEOGRAPHIC_DATA] tận nơi" at bounding box center [485, 234] width 10 height 10
checkbox input "true"
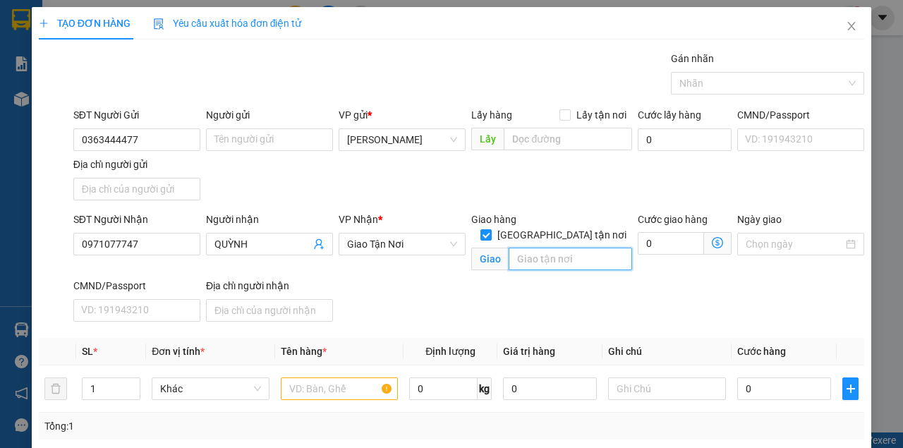
click at [555, 248] on input "text" at bounding box center [570, 259] width 123 height 23
click at [512, 248] on input "63 TR" at bounding box center [570, 259] width 123 height 23
click at [593, 248] on input "ĐƯỜNG 63 TR" at bounding box center [570, 259] width 123 height 23
type input "ĐƯỜNG 63 TRUONG BINH DONG"
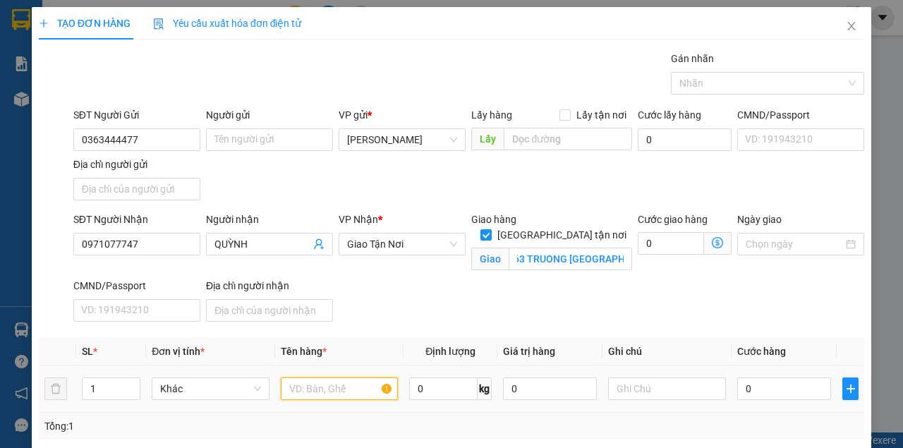
click at [351, 387] on input "text" at bounding box center [340, 388] width 118 height 23
type input "1 KIỆN XỐP"
click at [631, 389] on input "text" at bounding box center [667, 388] width 118 height 23
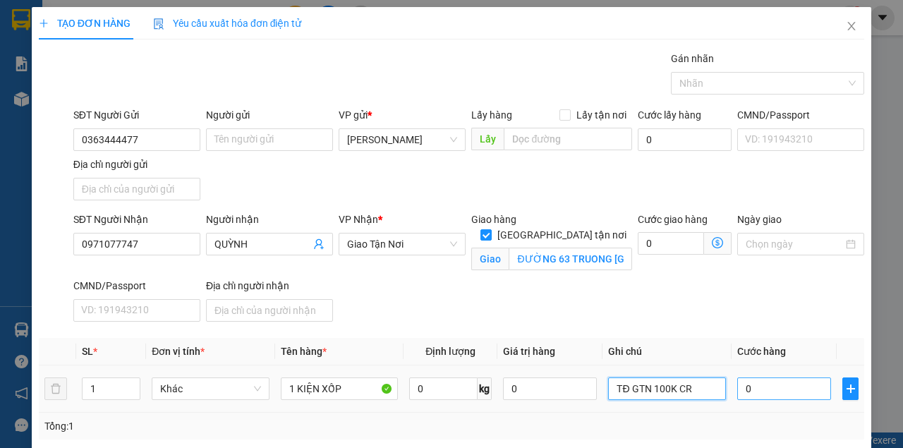
type input "TĐ GTN 100K CR"
click at [786, 385] on input "0" at bounding box center [784, 388] width 94 height 23
type input "5"
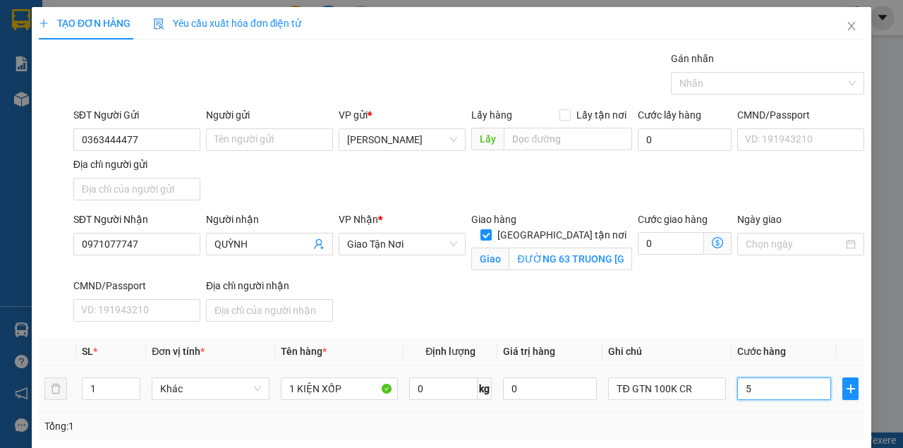
type input "50"
type input "50.000"
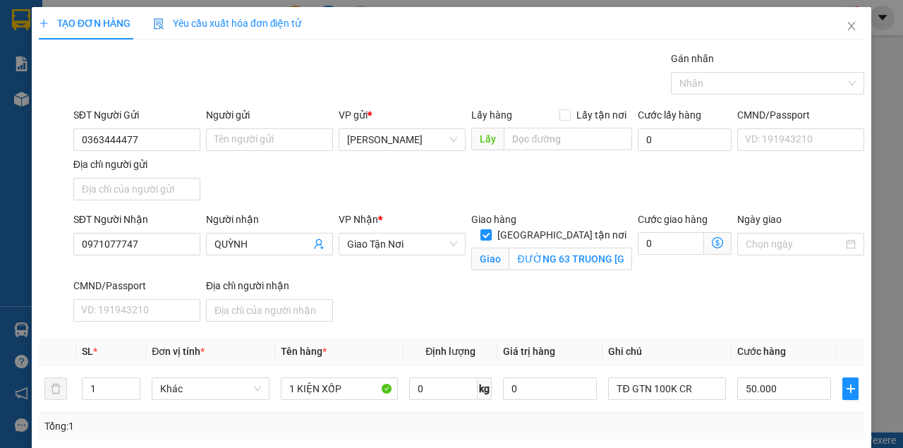
drag, startPoint x: 753, startPoint y: 313, endPoint x: 751, endPoint y: 306, distance: 7.4
click at [753, 312] on div "SĐT Người Nhận 0971077747 Người nhận QUỲNH VP Nhận * Giao Tận Nơi Giao hàng Gi…" at bounding box center [469, 270] width 796 height 116
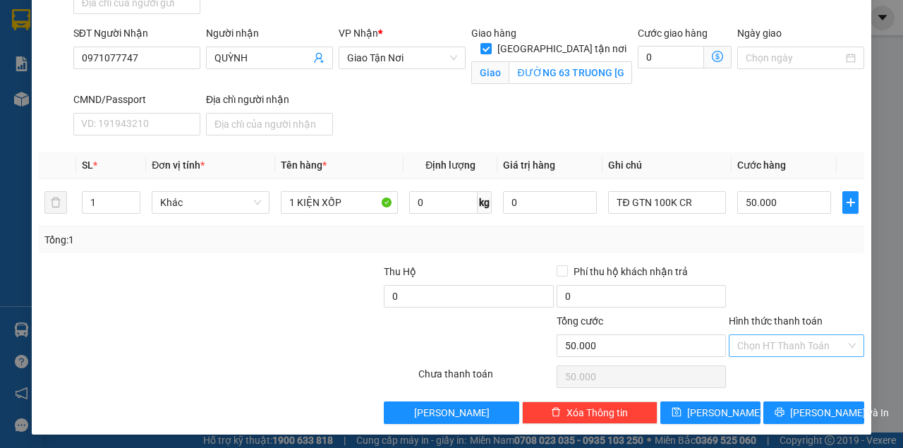
click at [772, 335] on input "Hình thức thanh toán" at bounding box center [791, 345] width 109 height 21
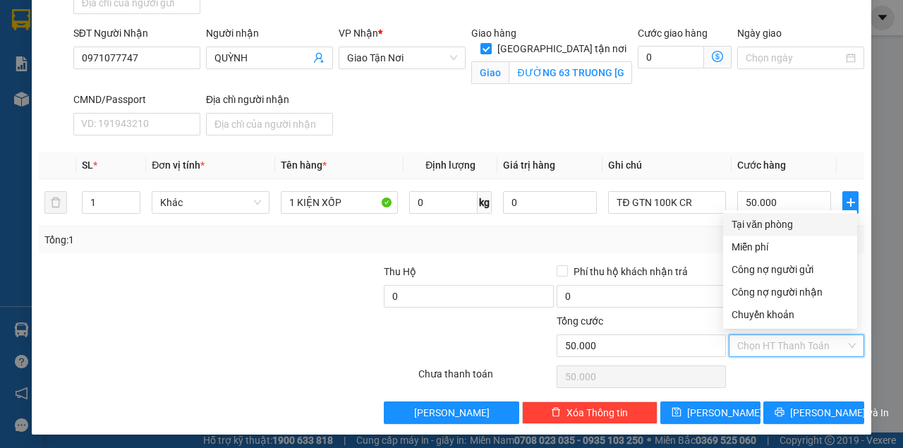
drag, startPoint x: 753, startPoint y: 231, endPoint x: 760, endPoint y: 330, distance: 99.0
click at [753, 231] on div "Tại văn phòng" at bounding box center [790, 225] width 117 height 16
type input "0"
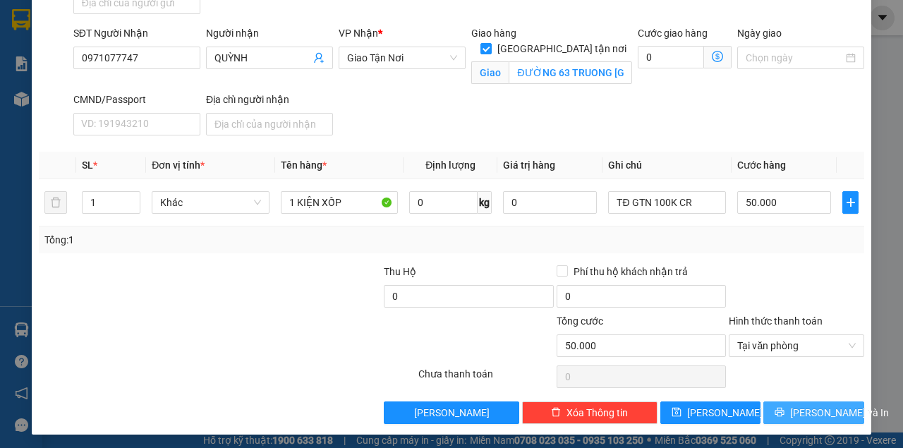
drag, startPoint x: 781, startPoint y: 406, endPoint x: 779, endPoint y: 399, distance: 7.4
click at [781, 407] on icon "printer" at bounding box center [780, 412] width 10 height 10
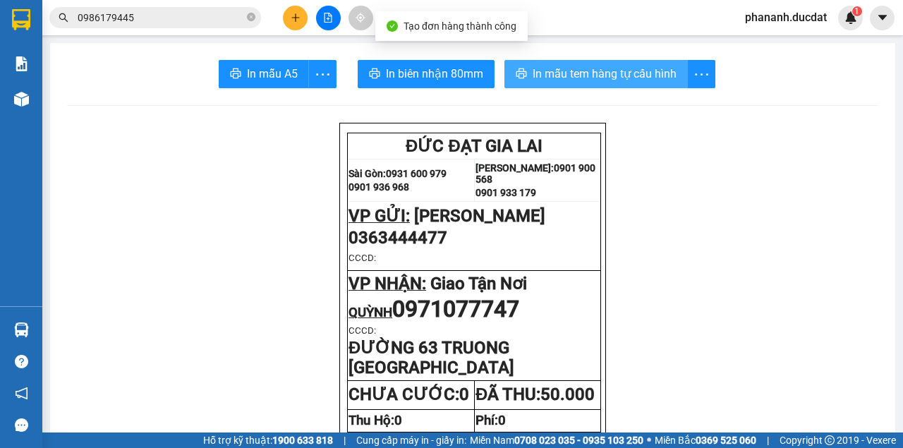
click at [611, 72] on span "In mẫu tem hàng tự cấu hình" at bounding box center [605, 74] width 144 height 18
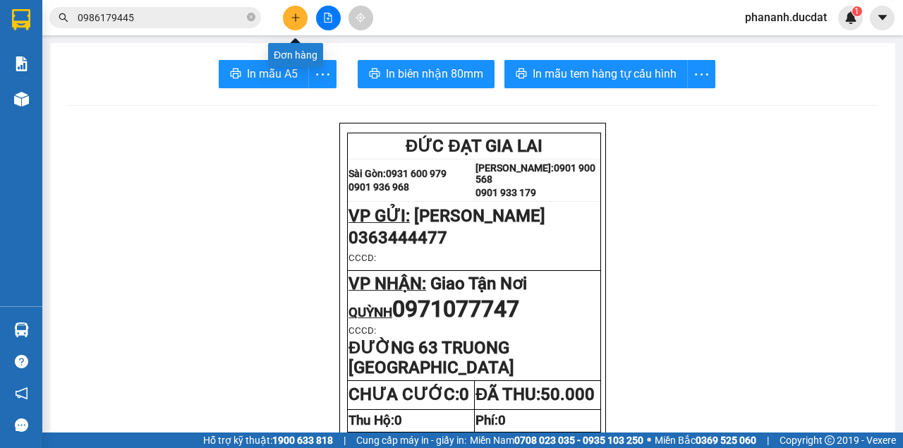
click at [298, 22] on icon "plus" at bounding box center [296, 18] width 10 height 10
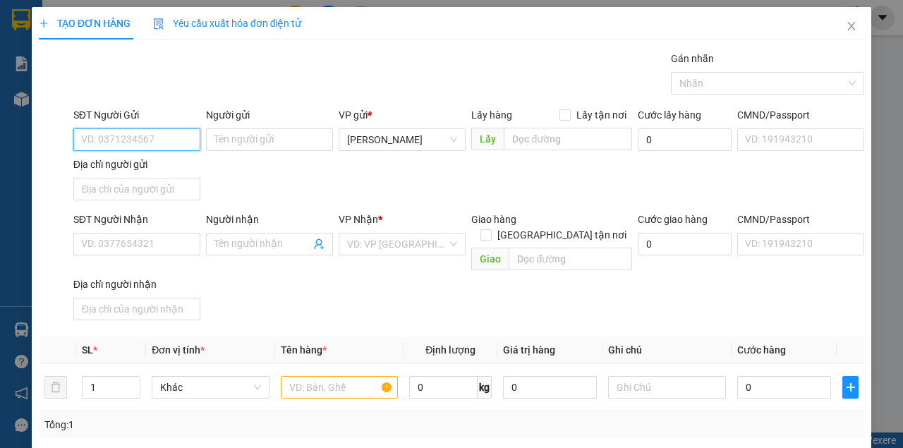
click at [176, 143] on input "SĐT Người Gửi" at bounding box center [136, 139] width 127 height 23
type input "0946145258"
click at [116, 166] on div "0946145258" at bounding box center [135, 167] width 109 height 16
type input "0816790306"
type input "0946145258"
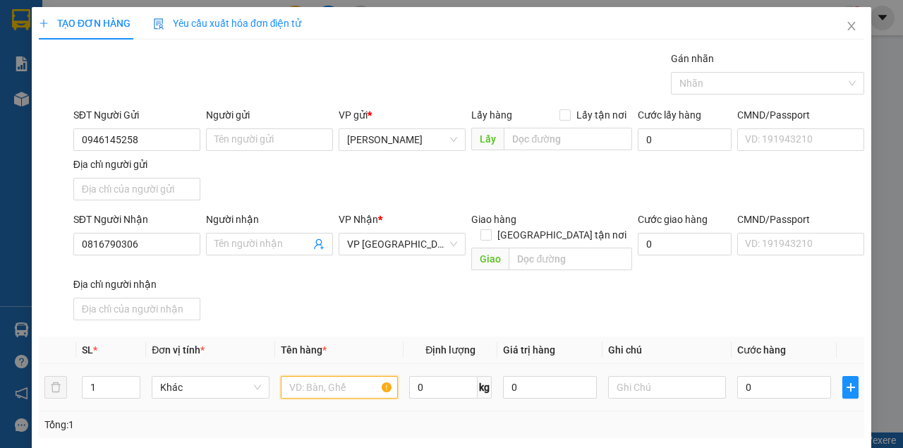
click at [343, 376] on input "text" at bounding box center [340, 387] width 118 height 23
type input "1 XỐP"
click at [756, 376] on input "0" at bounding box center [784, 387] width 94 height 23
type input "3"
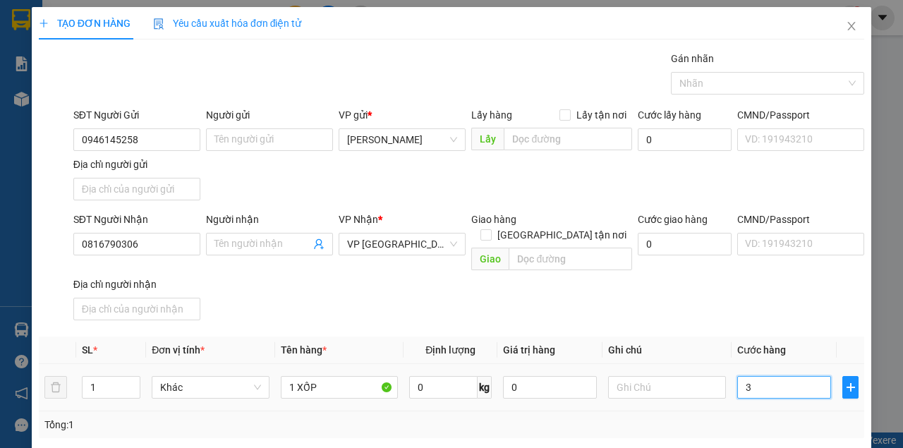
type input "3"
type input "30"
type input "30.000"
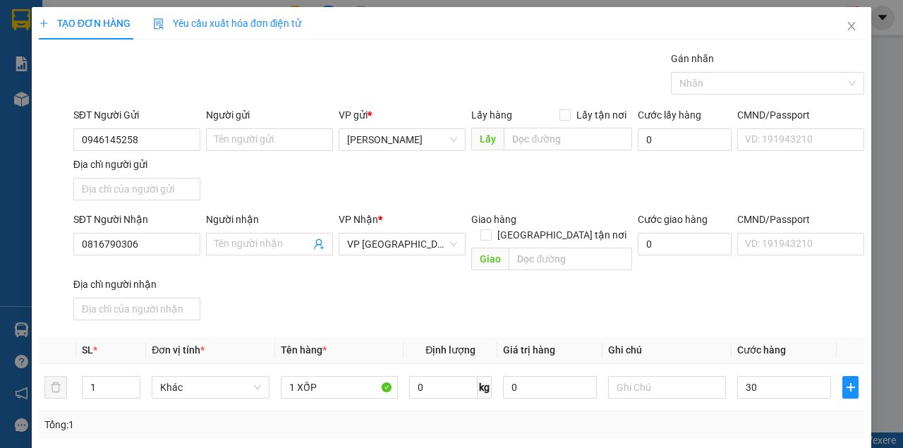
type input "30.000"
drag, startPoint x: 736, startPoint y: 293, endPoint x: 744, endPoint y: 267, distance: 27.2
click at [737, 290] on div "SĐT Người Nhận 0816790306 Người nhận Tên người nhận VP Nhận * VP Sài Gòn Giao h…" at bounding box center [469, 269] width 796 height 114
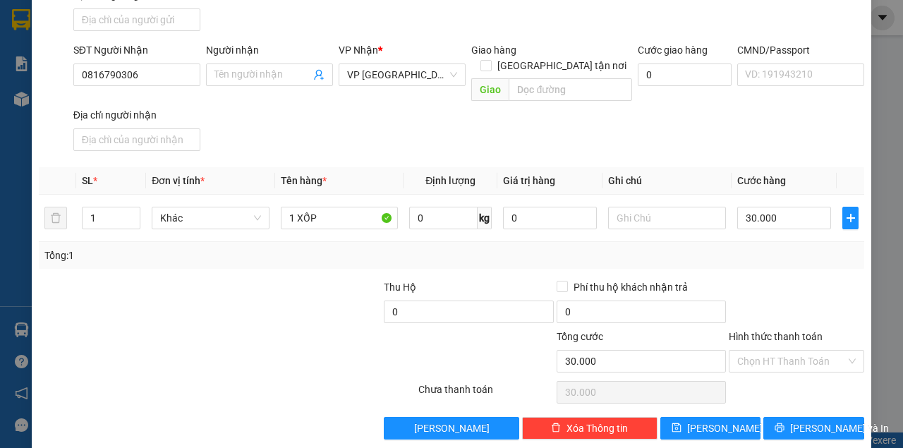
click at [773, 329] on div "Hình thức thanh toán" at bounding box center [796, 339] width 135 height 21
click at [770, 351] on input "Hình thức thanh toán" at bounding box center [791, 361] width 109 height 21
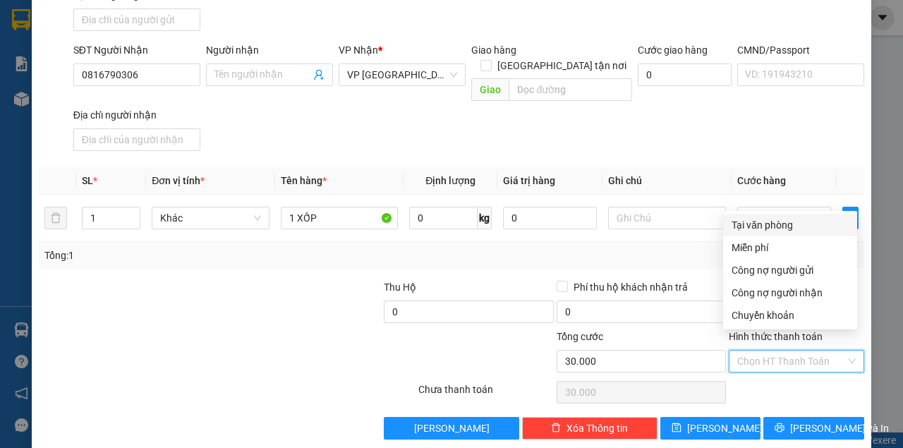
click at [752, 218] on div "Tại văn phòng" at bounding box center [790, 225] width 117 height 16
type input "0"
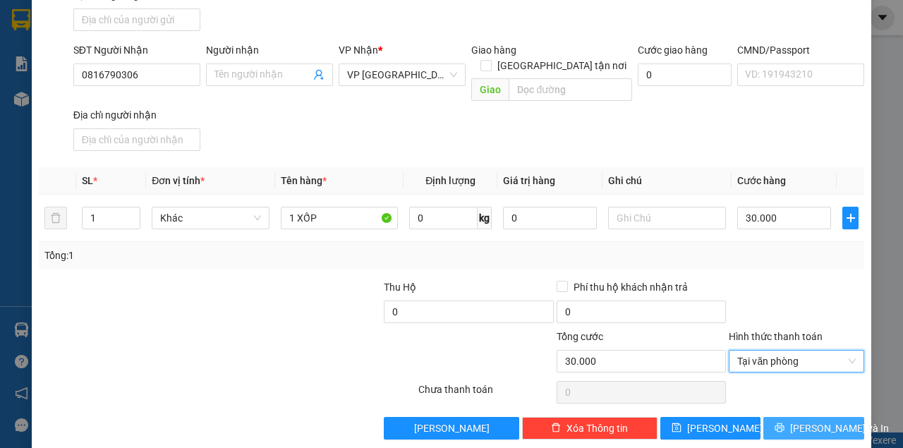
click at [801, 420] on span "[PERSON_NAME] và In" at bounding box center [839, 428] width 99 height 16
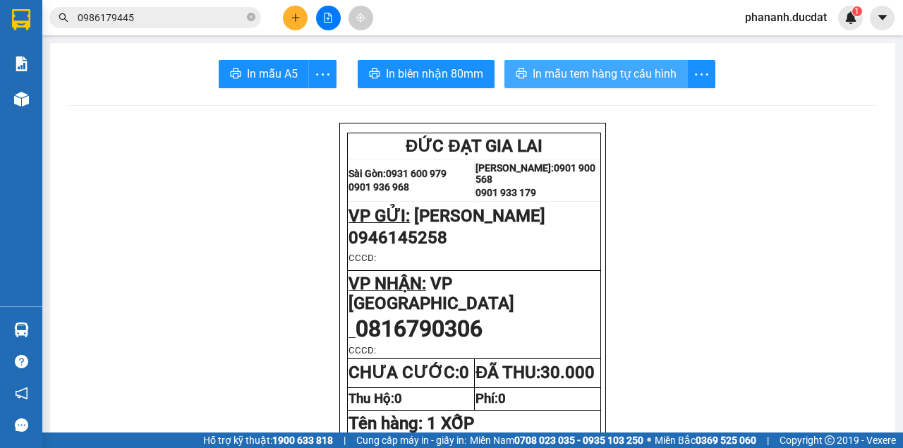
click at [598, 69] on span "In mẫu tem hàng tự cấu hình" at bounding box center [605, 74] width 144 height 18
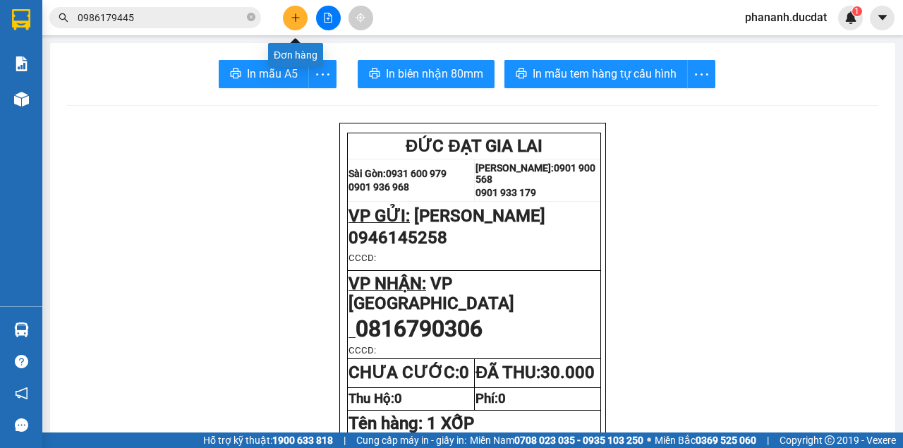
click at [293, 19] on icon "plus" at bounding box center [296, 18] width 10 height 10
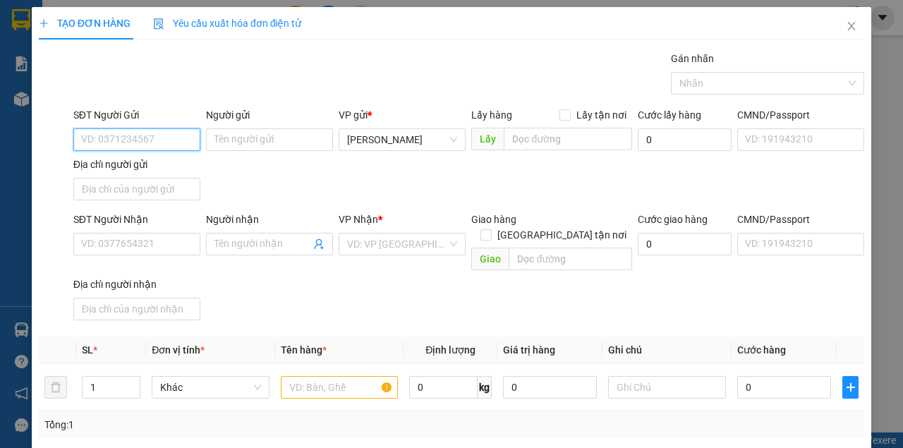
click at [171, 140] on input "SĐT Người Gửi" at bounding box center [136, 139] width 127 height 23
type input "0949540459"
click at [442, 432] on div "Transit Pickup Surcharge Ids Transit Deliver Surcharge Ids Transit Deliver Surc…" at bounding box center [451, 330] width 825 height 558
click at [122, 173] on div "0949540459" at bounding box center [135, 167] width 109 height 16
type input "0782411574"
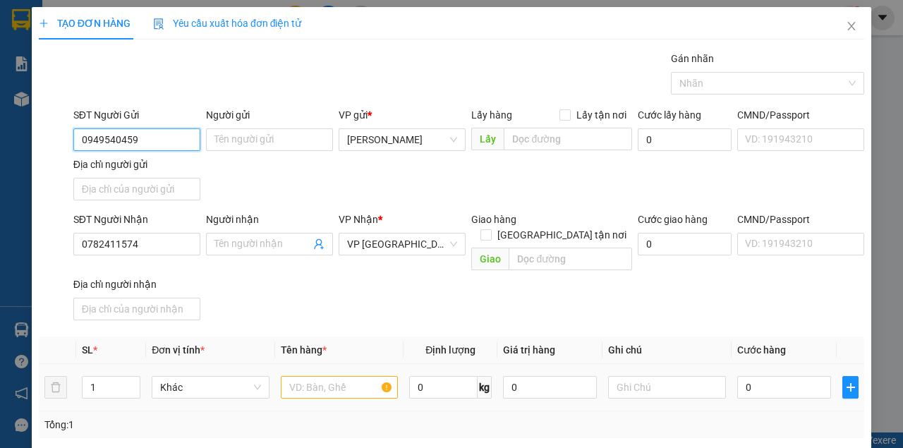
type input "0949540459"
click at [344, 376] on input "text" at bounding box center [340, 387] width 118 height 23
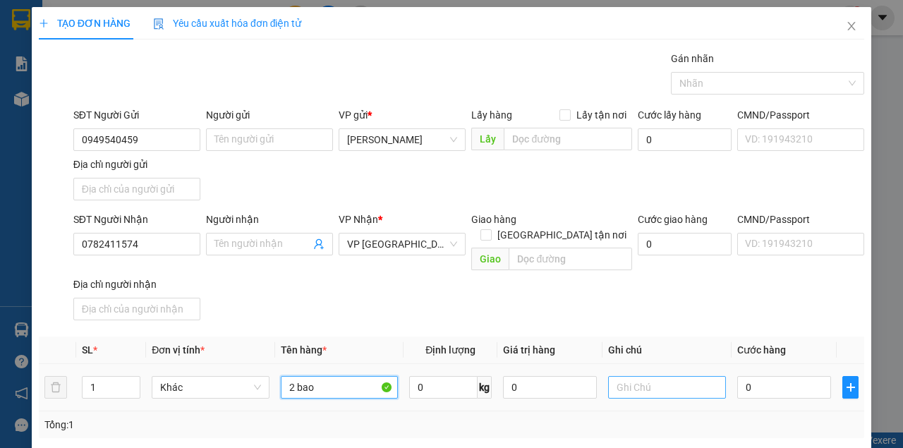
type input "2 bao"
drag, startPoint x: 672, startPoint y: 368, endPoint x: 687, endPoint y: 333, distance: 38.5
click at [673, 376] on input "text" at bounding box center [667, 387] width 118 height 23
paste input "5414 - 28984"
type input "5414 - 28984 CR"
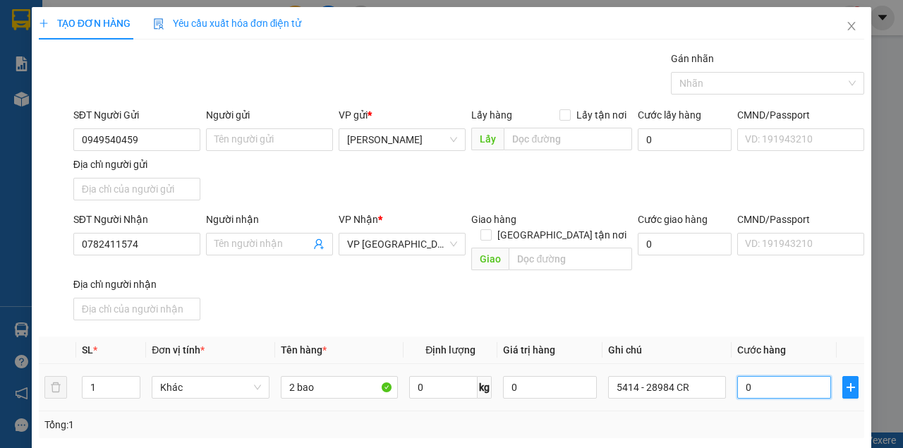
click at [762, 376] on input "0" at bounding box center [784, 387] width 94 height 23
type input "9"
type input "90"
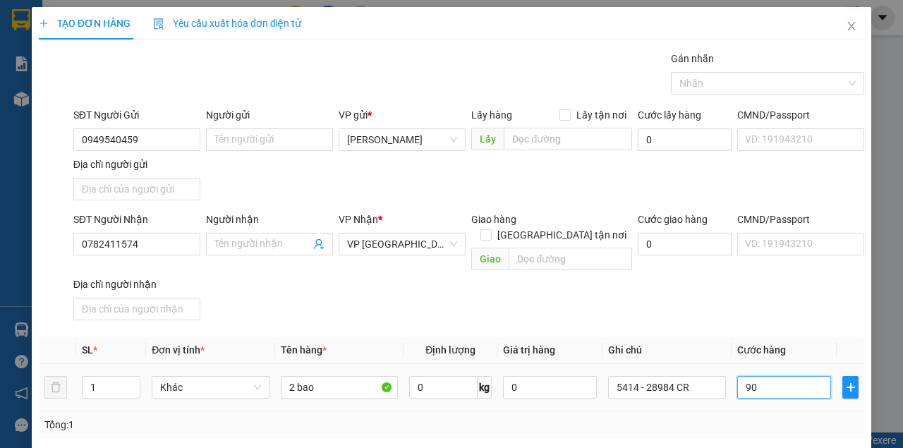
type input "90"
type input "90.000"
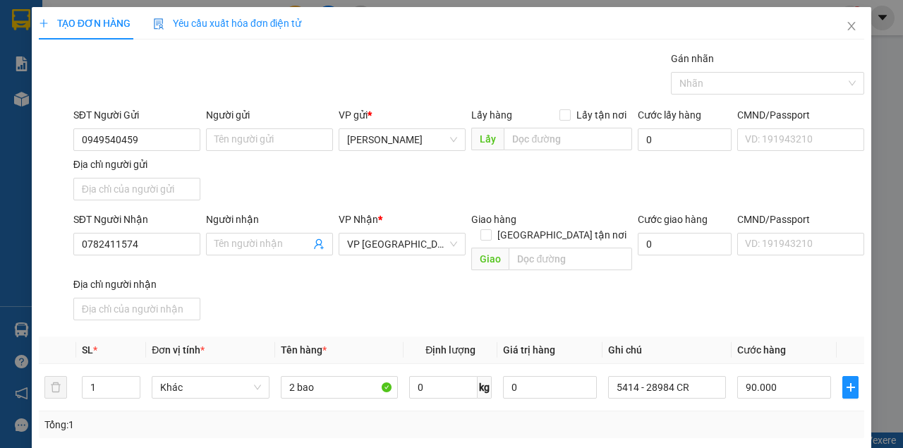
click at [442, 288] on div "SĐT Người Nhận 0782411574 Người nhận Tên người nhận VP Nhận * VP Sài Gòn Giao h…" at bounding box center [469, 269] width 796 height 114
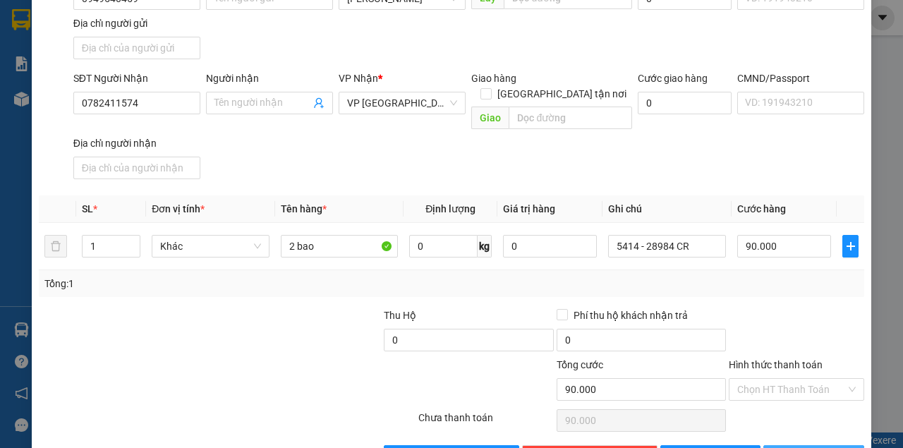
click at [796, 447] on span "[PERSON_NAME] và In" at bounding box center [839, 457] width 99 height 16
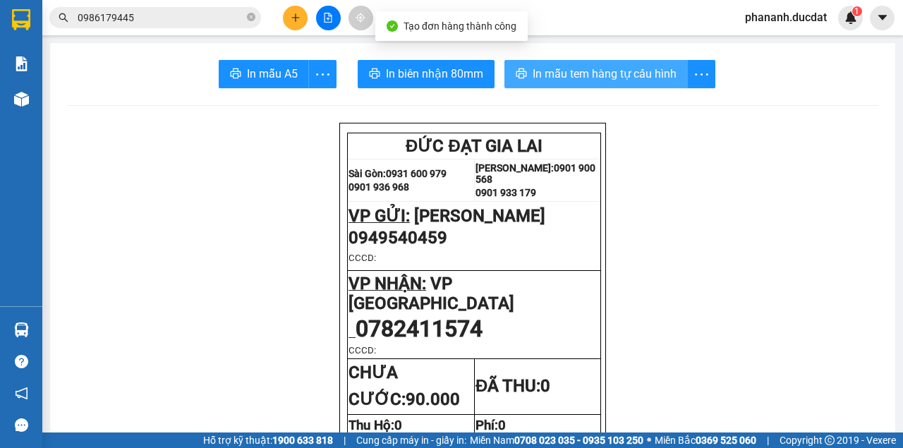
click at [634, 71] on span "In mẫu tem hàng tự cấu hình" at bounding box center [605, 74] width 144 height 18
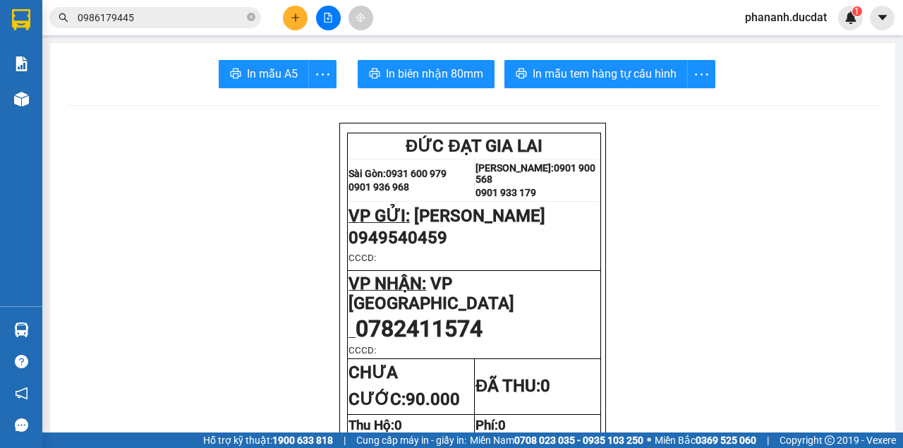
click at [302, 11] on button at bounding box center [295, 18] width 25 height 25
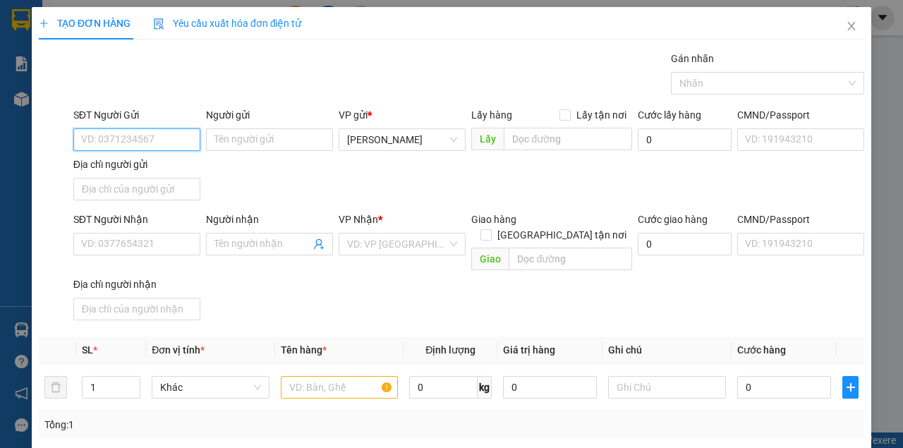
click at [166, 137] on input "SĐT Người Gửi" at bounding box center [136, 139] width 127 height 23
click at [127, 132] on input "0975" at bounding box center [136, 139] width 127 height 23
click at [122, 171] on div "0975924981" at bounding box center [135, 167] width 109 height 16
type input "0975924981"
type input "0922161161"
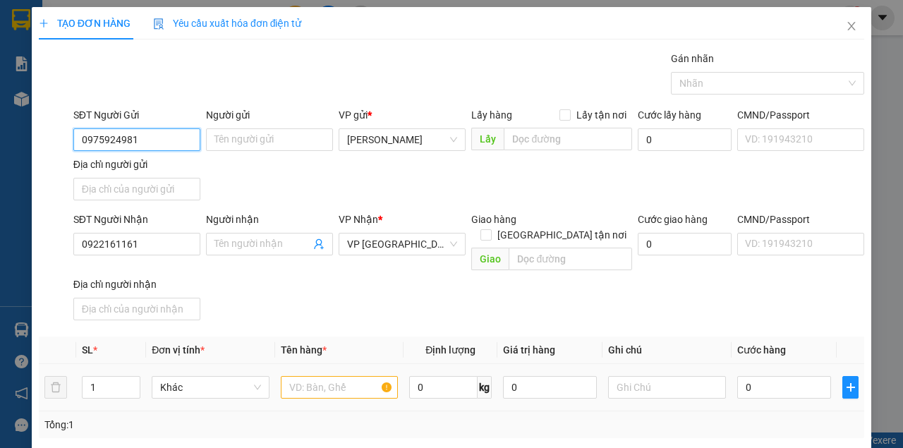
type input "0975924981"
click at [350, 376] on input "text" at bounding box center [340, 387] width 118 height 23
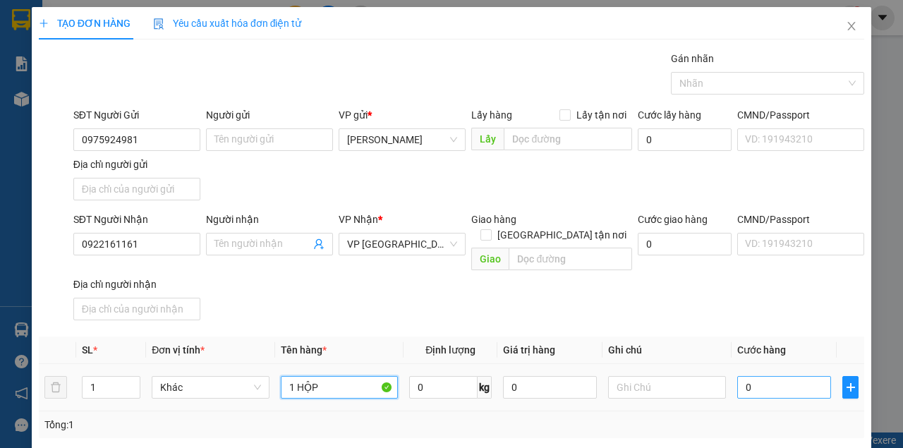
type input "1 HỘP"
click at [811, 376] on input "0" at bounding box center [784, 387] width 94 height 23
type input "36"
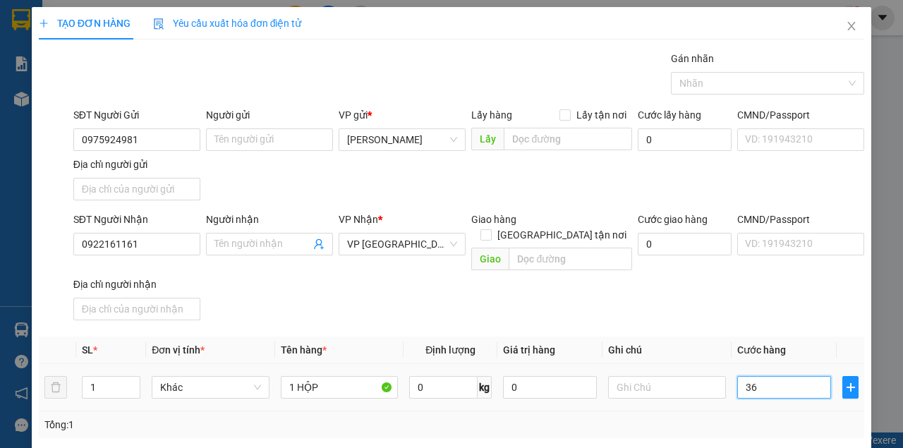
type input "360"
type input "36"
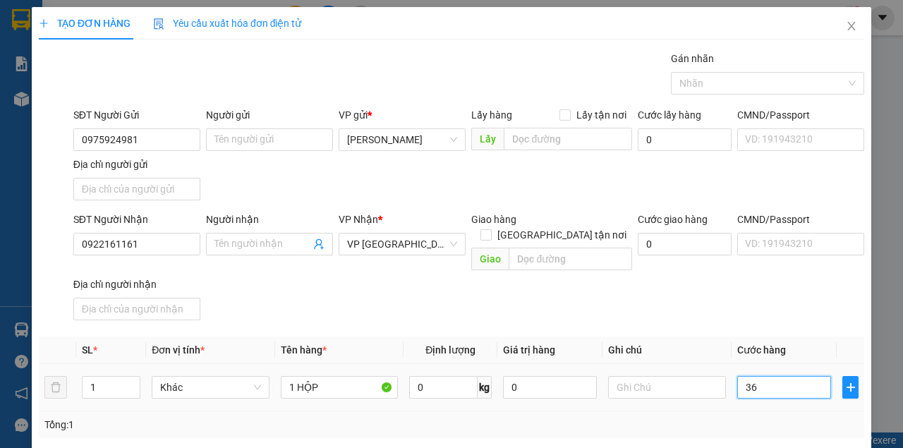
type input "36"
type input "3"
type input "30"
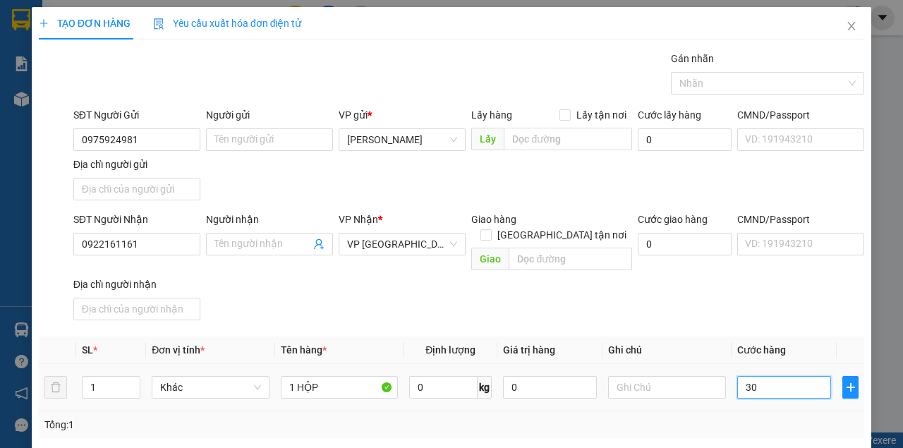
type input "30"
type input "30.000"
click at [756, 317] on div "Transit Pickup Surcharge Ids Transit Deliver Surcharge Ids Transit Deliver Surc…" at bounding box center [451, 330] width 825 height 558
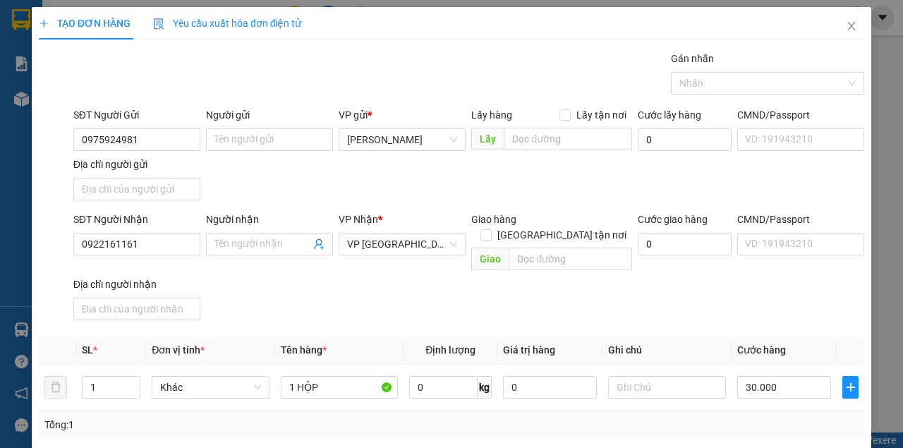
scroll to position [169, 0]
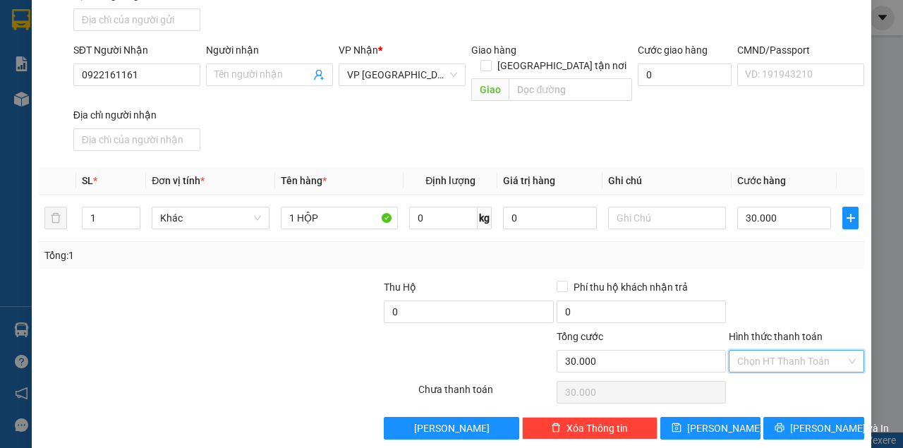
click at [783, 351] on input "Hình thức thanh toán" at bounding box center [791, 361] width 109 height 21
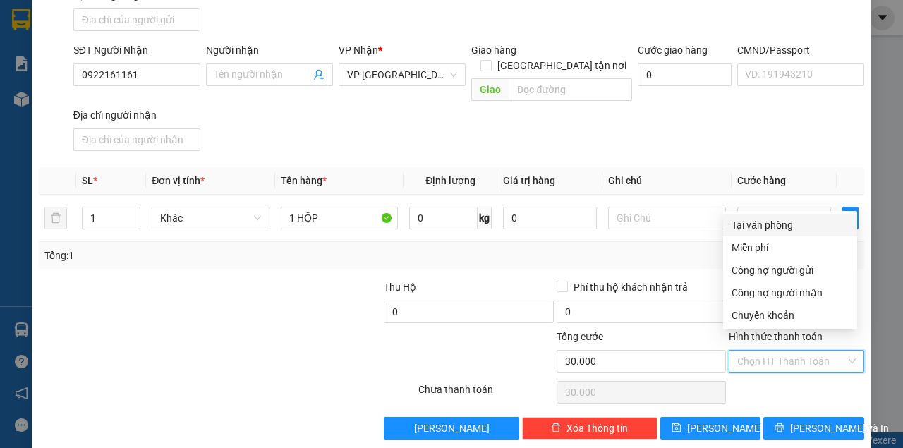
drag, startPoint x: 752, startPoint y: 224, endPoint x: 789, endPoint y: 322, distance: 104.0
click at [752, 225] on div "Tại văn phòng" at bounding box center [790, 225] width 117 height 16
type input "0"
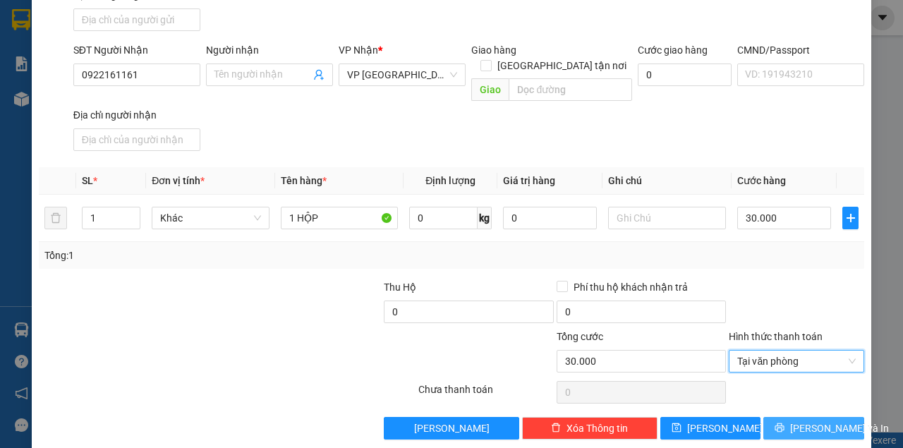
click at [804, 420] on span "[PERSON_NAME] và In" at bounding box center [839, 428] width 99 height 16
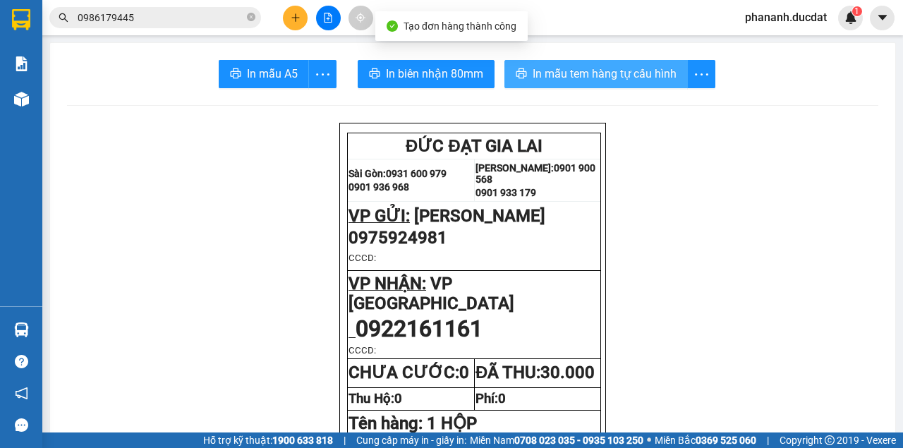
click at [625, 69] on span "In mẫu tem hàng tự cấu hình" at bounding box center [605, 74] width 144 height 18
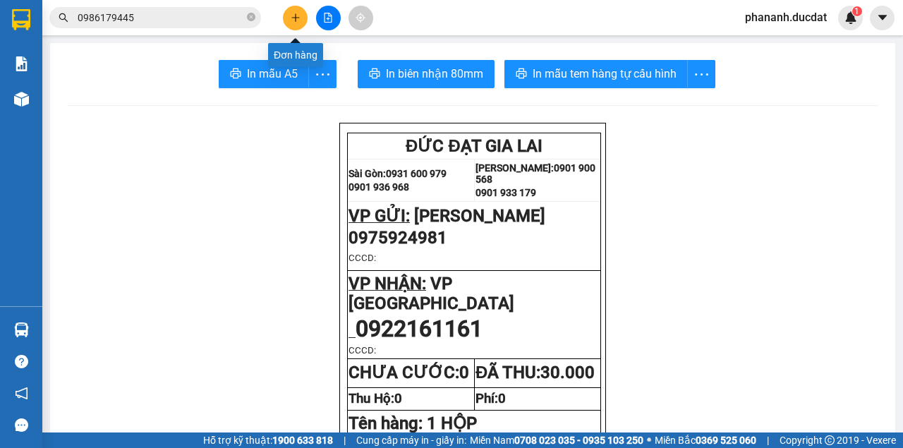
click at [295, 18] on icon "plus" at bounding box center [295, 17] width 1 height 8
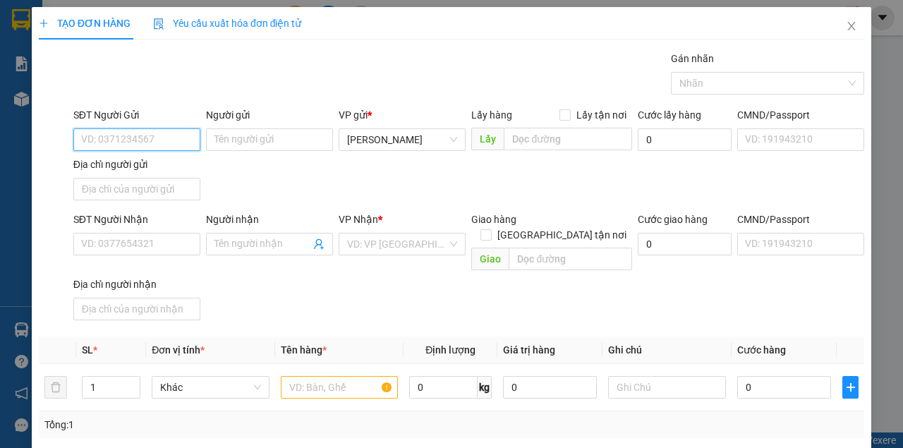
click at [182, 140] on input "SĐT Người Gửi" at bounding box center [136, 139] width 127 height 23
type input "0985608894"
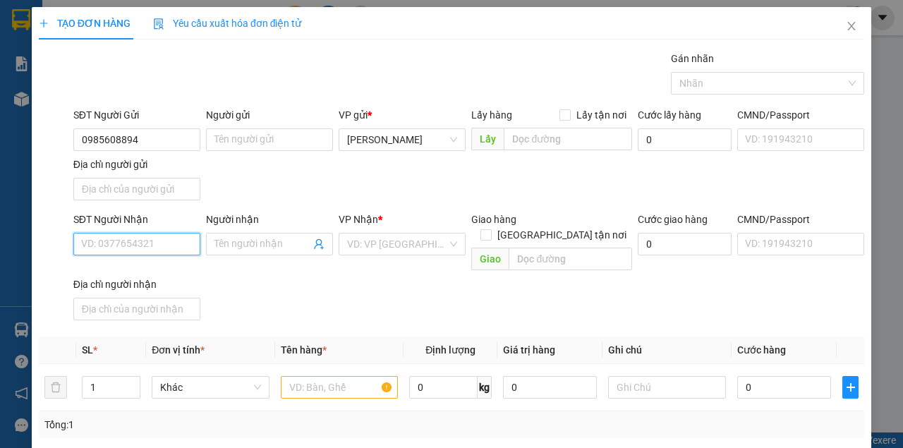
click at [166, 242] on input "SĐT Người Nhận" at bounding box center [136, 244] width 127 height 23
type input "0943890267"
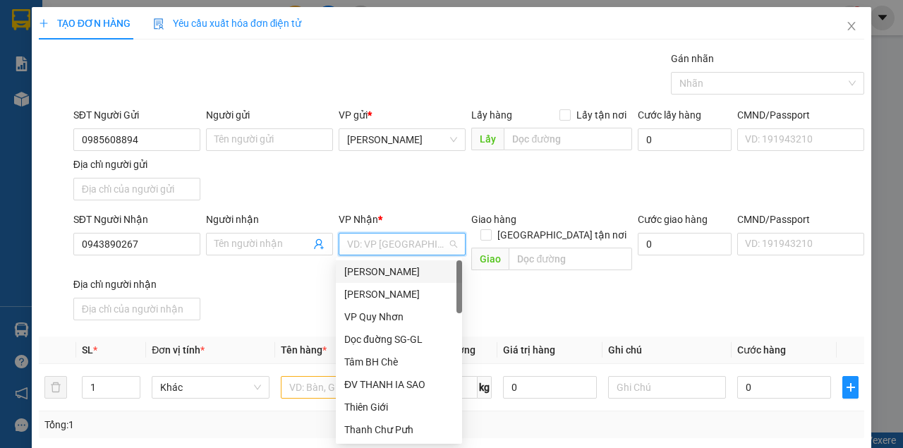
click at [402, 238] on input "search" at bounding box center [397, 244] width 100 height 21
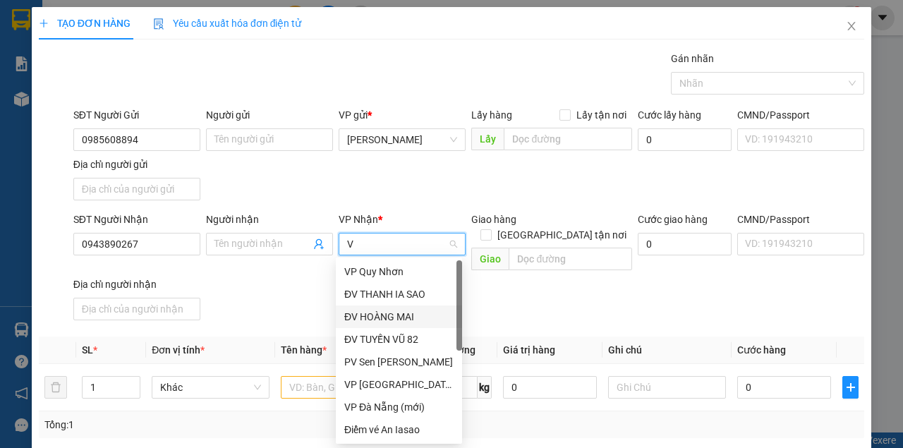
type input "VP"
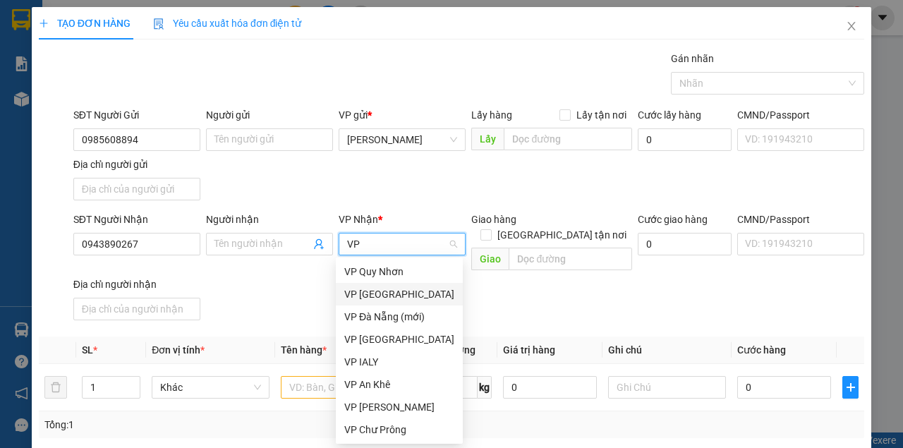
click at [372, 293] on div "VP [GEOGRAPHIC_DATA]" at bounding box center [399, 294] width 110 height 16
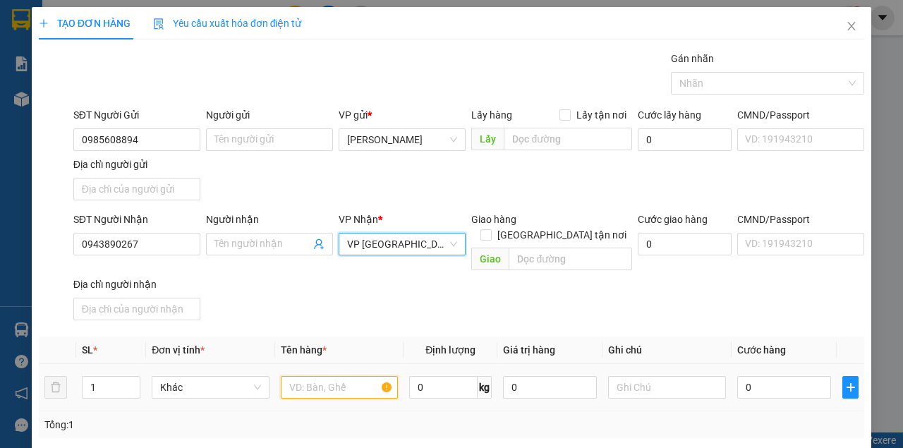
click at [326, 376] on input "text" at bounding box center [340, 387] width 118 height 23
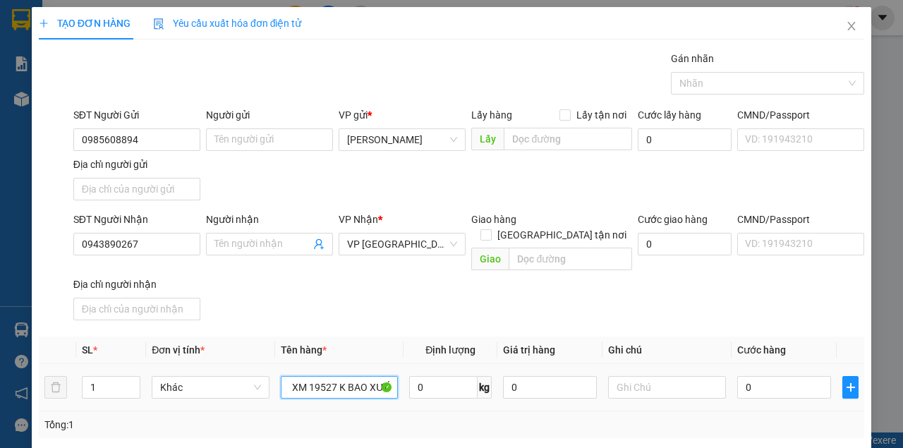
scroll to position [0, 14]
type input "1 XM 19527 K BAO XƯỚC"
click at [645, 376] on input "text" at bounding box center [667, 387] width 118 height 23
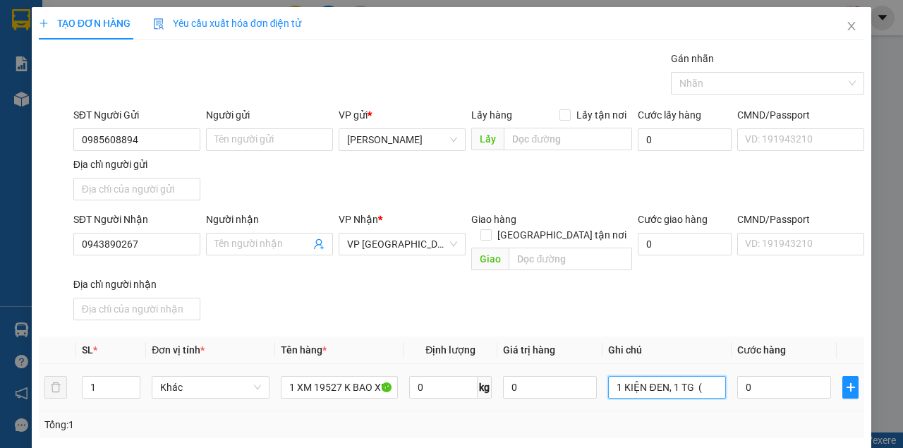
paste input "5389 - 41854"
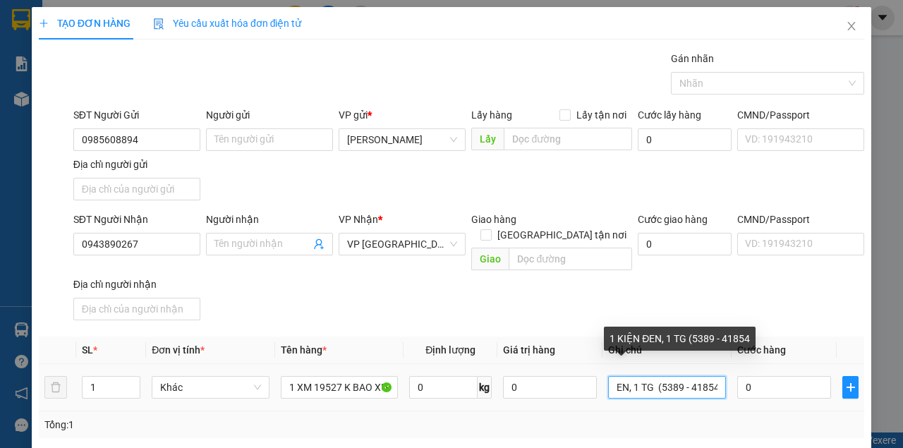
click at [712, 376] on input "1 KIỆN ĐEN, 1 TG (5389 - 41854" at bounding box center [667, 387] width 118 height 23
click at [713, 376] on input "1 KIỆN ĐEN, 1 TG (5389 - 41854" at bounding box center [667, 387] width 118 height 23
click at [708, 376] on input "1 KIỆN ĐEN, 1 TG (5389 - 41854" at bounding box center [667, 387] width 118 height 23
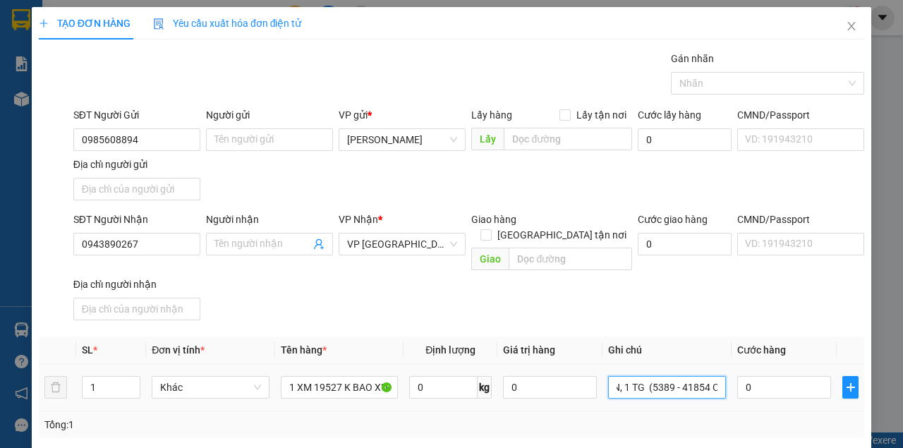
scroll to position [0, 55]
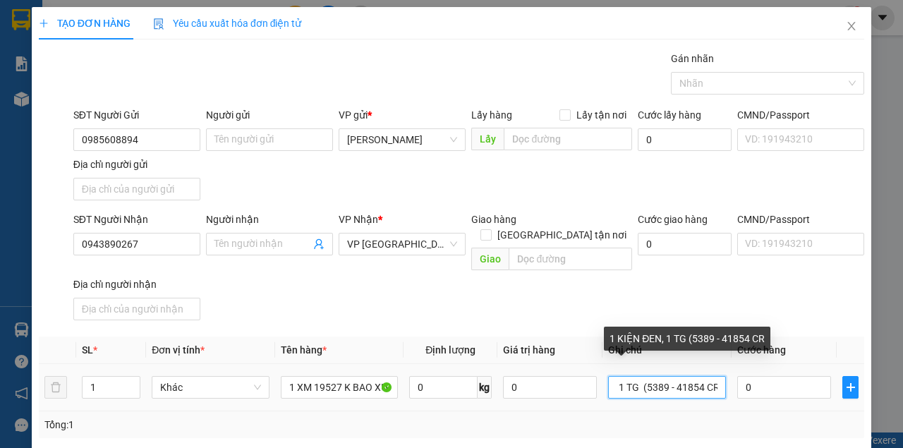
click at [697, 376] on input "1 KIỆN ĐEN, 1 TG (5389 - 41854 CR" at bounding box center [667, 387] width 118 height 23
click at [634, 376] on input "1 KIỆN ĐEN, 1 TG (5389 - 41854) CR" at bounding box center [667, 387] width 118 height 23
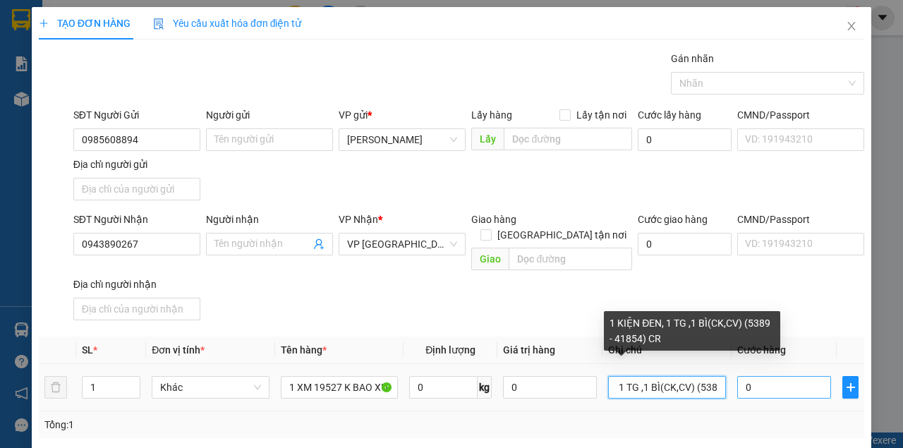
type input "1 KIỆN ĐEN, 1 TG ,1 BÌ(CK,CV) (5389 - 41854) CR"
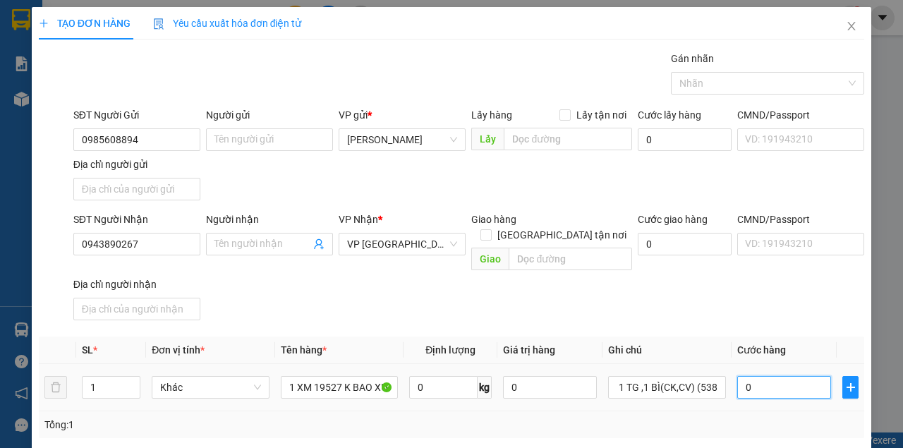
scroll to position [0, 0]
click at [781, 376] on input "0" at bounding box center [784, 387] width 94 height 23
type input "4"
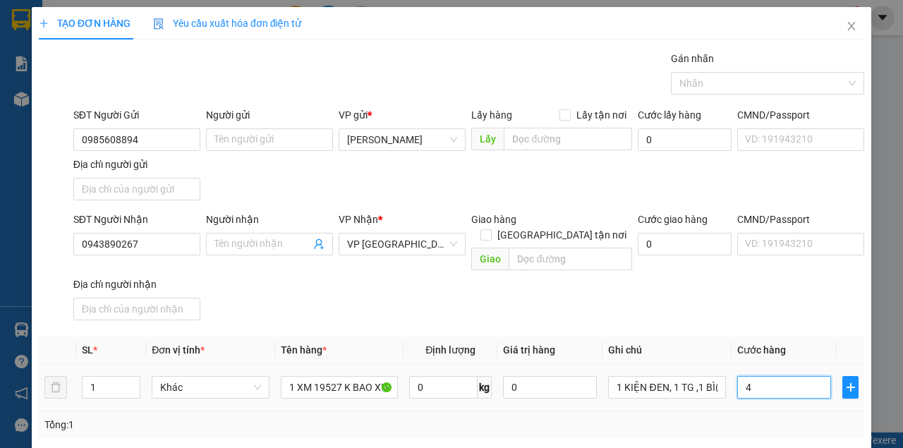
type input "45"
type input "450"
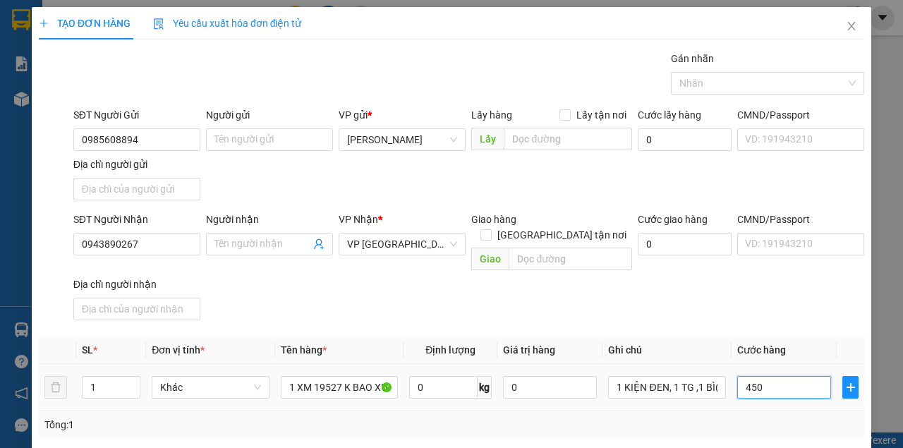
type input "450"
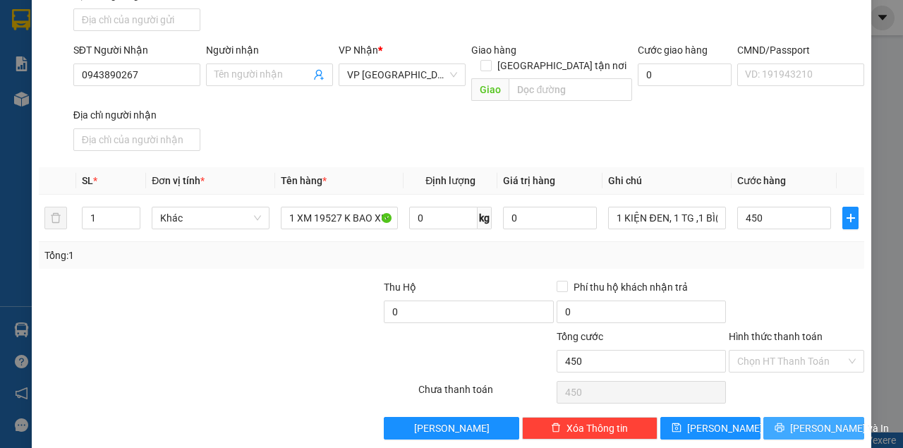
click at [810, 420] on span "[PERSON_NAME] và In" at bounding box center [839, 428] width 99 height 16
type input "450.000"
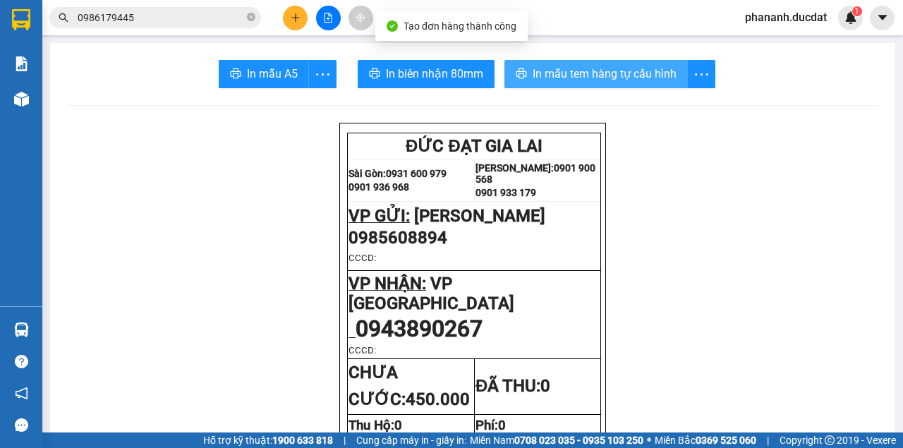
drag, startPoint x: 629, startPoint y: 75, endPoint x: 636, endPoint y: 103, distance: 29.3
click at [629, 82] on span "In mẫu tem hàng tự cấu hình" at bounding box center [605, 74] width 144 height 18
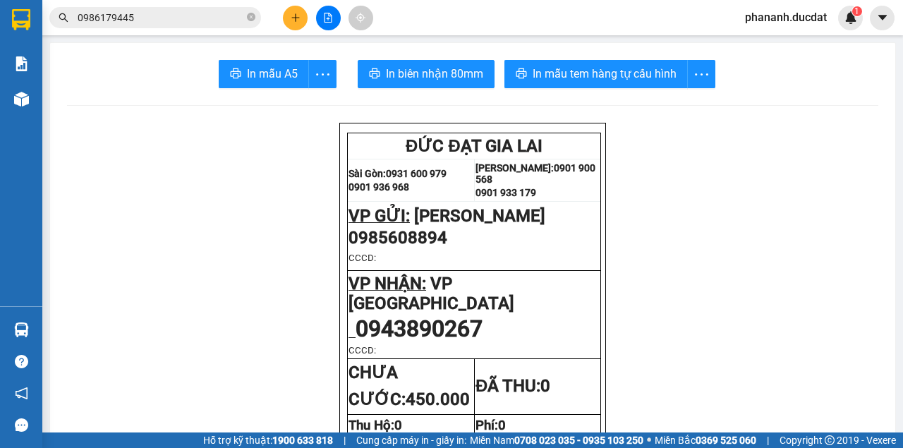
click at [291, 18] on icon "plus" at bounding box center [296, 18] width 10 height 10
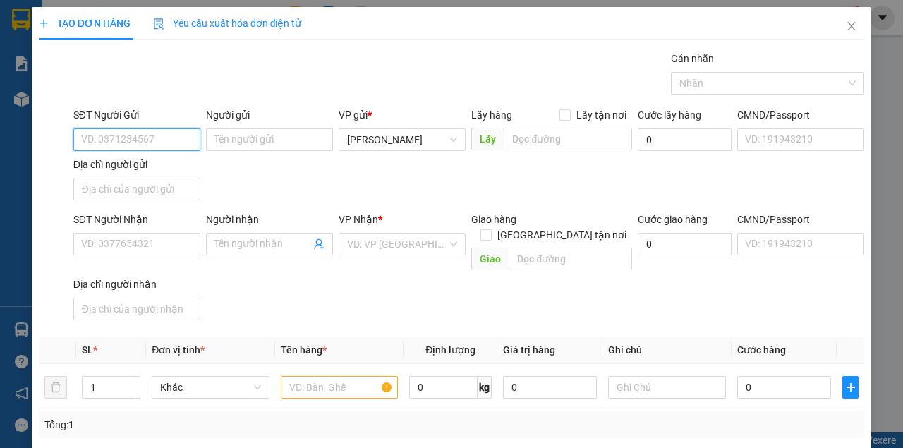
click at [174, 143] on input "SĐT Người Gửi" at bounding box center [136, 139] width 127 height 23
click at [181, 141] on input "SĐT Người Gửi" at bounding box center [136, 139] width 127 height 23
type input "0376247799"
click at [102, 169] on div "0376247799" at bounding box center [135, 167] width 109 height 16
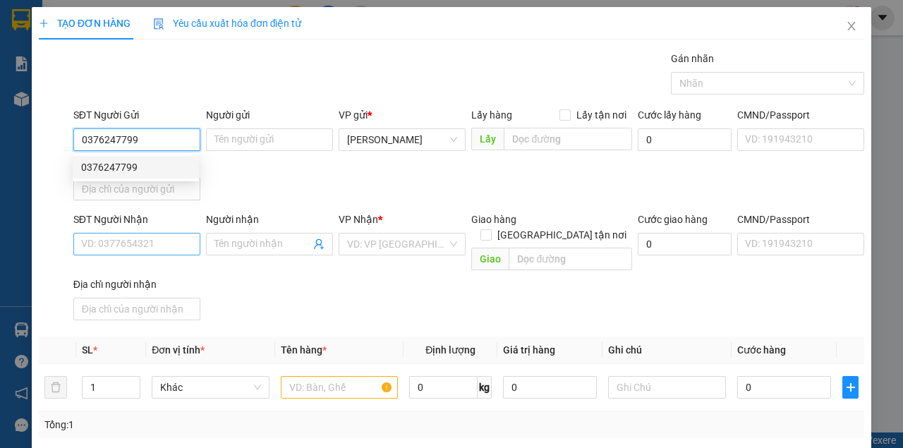
type input "0988513789"
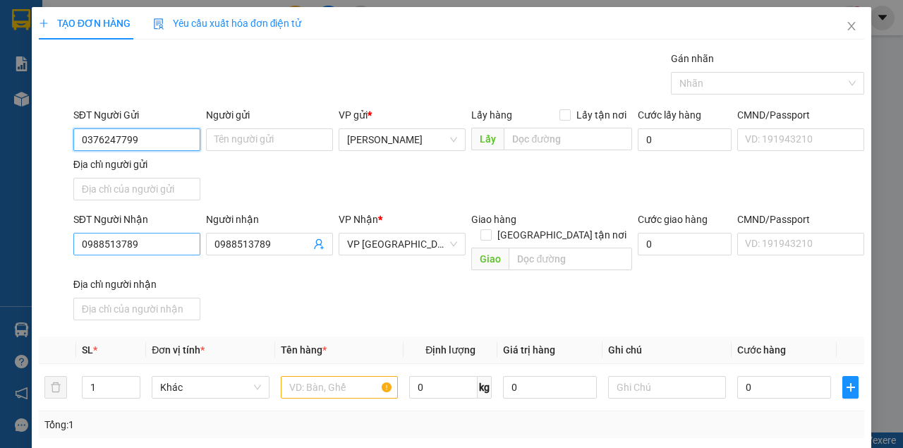
type input "0376247799"
drag, startPoint x: 151, startPoint y: 241, endPoint x: 0, endPoint y: 236, distance: 151.1
click at [0, 236] on div "TẠO ĐƠN HÀNG Yêu cầu xuất hóa đơn điện tử Transit Pickup Surcharge Ids Transit …" at bounding box center [451, 224] width 903 height 448
type input "0935078992"
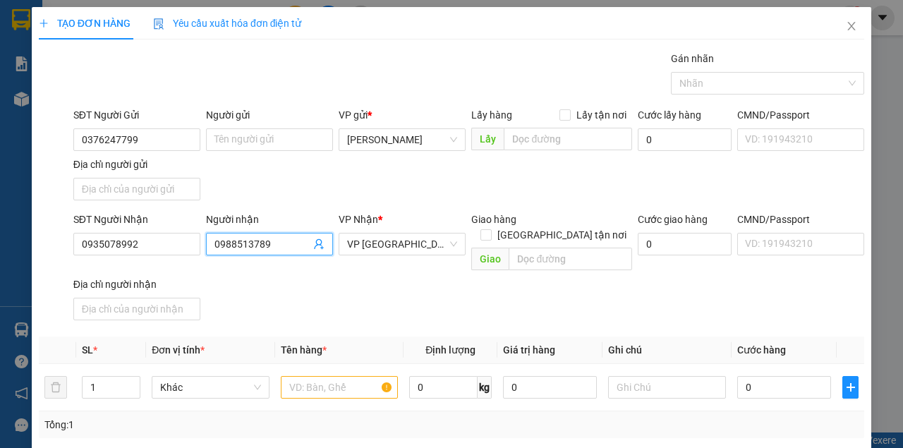
drag, startPoint x: 282, startPoint y: 243, endPoint x: 137, endPoint y: 267, distance: 147.3
click at [137, 267] on div "SĐT Người Nhận 0935078992 Người nhận 0988513789 VP Nhận * VP Đà Nẵng Giao hàng …" at bounding box center [469, 269] width 796 height 114
click at [343, 376] on input "text" at bounding box center [340, 387] width 118 height 23
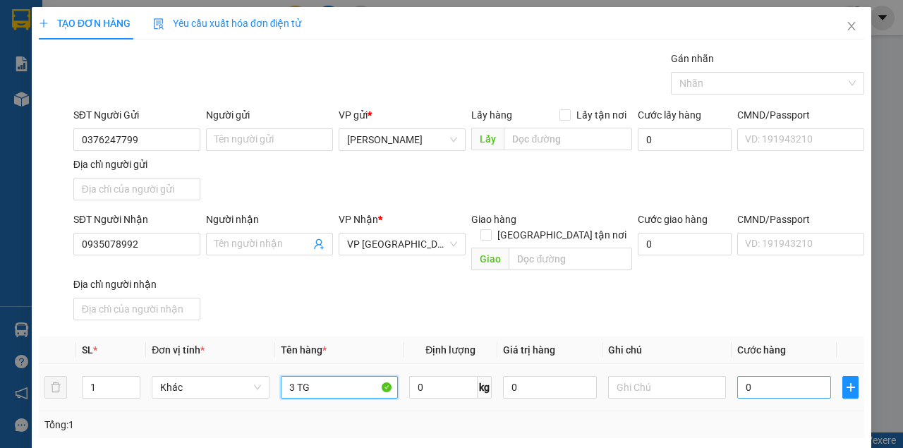
type input "3 TG"
click at [756, 376] on input "0" at bounding box center [784, 387] width 94 height 23
type input "2"
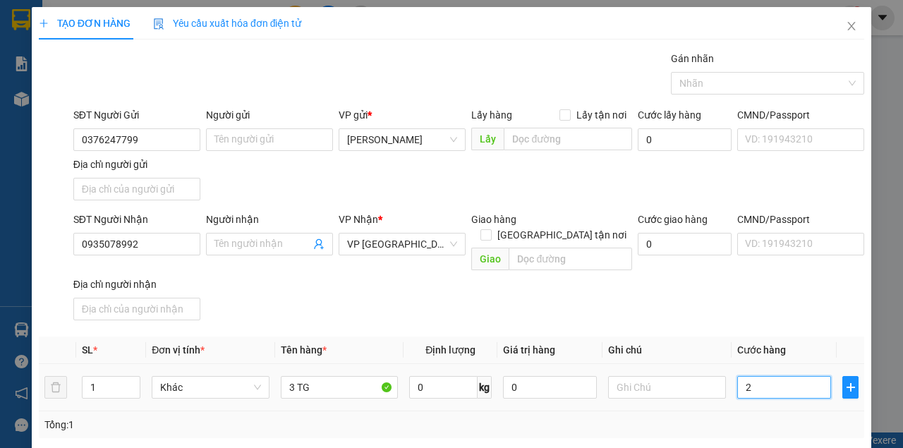
type input "21"
type input "210"
click at [635, 302] on div "SĐT Người Nhận 0935078992 Người nhận Tên người nhận VP Nhận * VP Đà Nẵng Giao h…" at bounding box center [469, 269] width 796 height 114
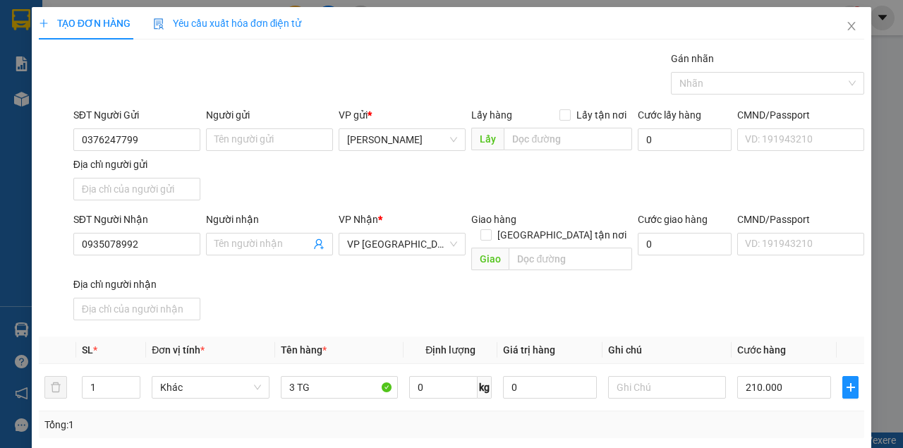
scroll to position [169, 0]
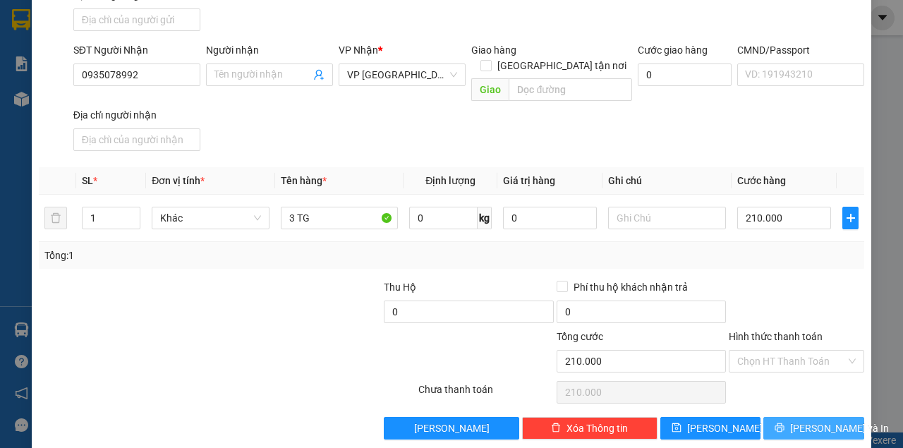
click at [782, 417] on button "[PERSON_NAME] và In" at bounding box center [813, 428] width 101 height 23
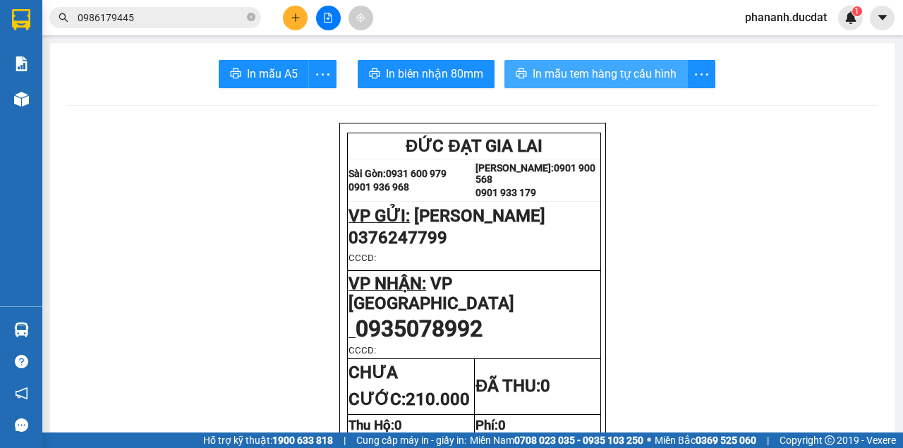
click at [586, 76] on span "In mẫu tem hàng tự cấu hình" at bounding box center [605, 74] width 144 height 18
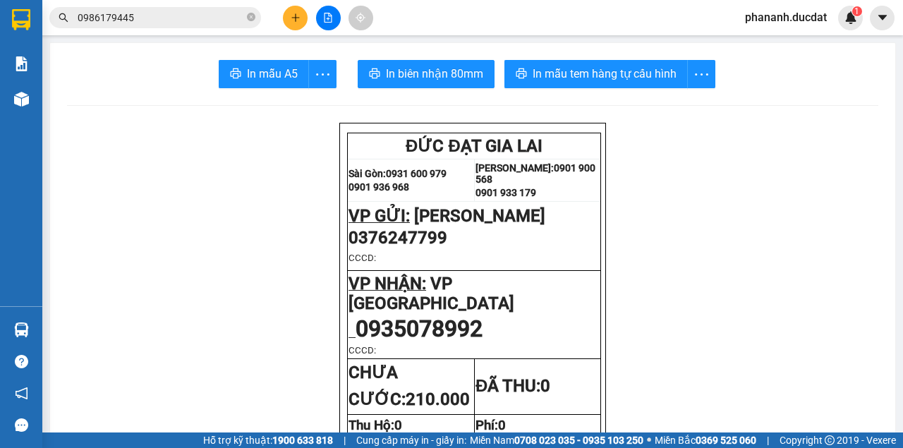
click at [303, 17] on button at bounding box center [295, 18] width 25 height 25
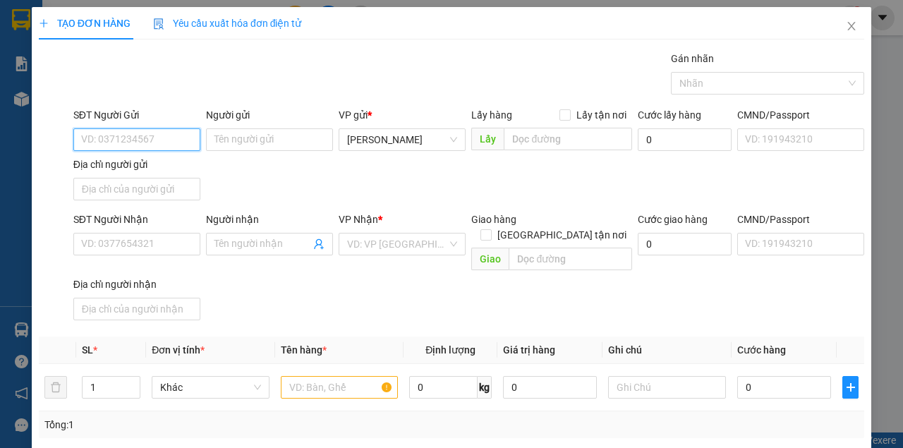
drag, startPoint x: 134, startPoint y: 140, endPoint x: 134, endPoint y: 128, distance: 12.0
click at [134, 139] on input "SĐT Người Gửi" at bounding box center [136, 139] width 127 height 23
click at [123, 189] on div "0787522247 - HIẾU 247" at bounding box center [135, 190] width 109 height 16
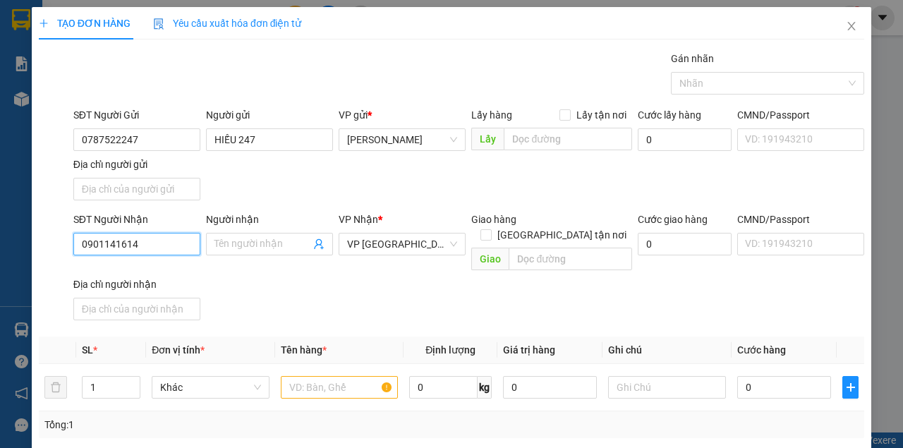
drag, startPoint x: 154, startPoint y: 243, endPoint x: 51, endPoint y: 230, distance: 104.6
click at [51, 230] on div "SĐT Người Nhận 0901141614 0901141614 Người nhận Tên người nhận VP Nhận * VP Đà …" at bounding box center [451, 269] width 828 height 114
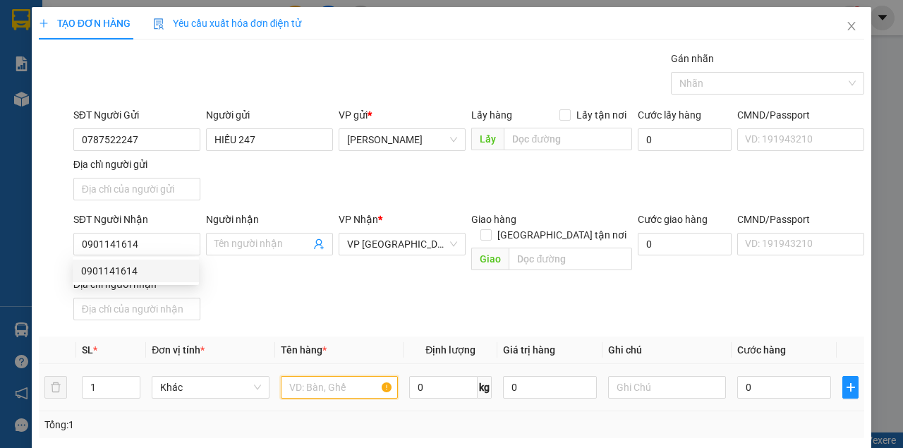
click at [343, 376] on input "text" at bounding box center [340, 387] width 118 height 23
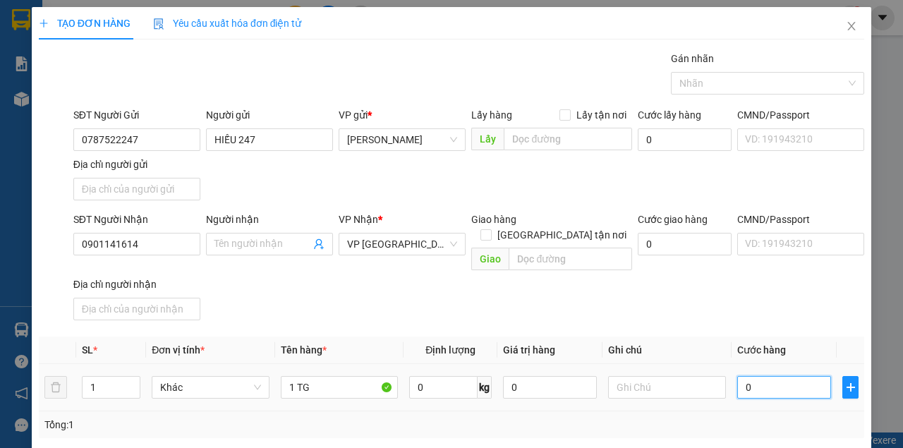
click at [737, 376] on input "0" at bounding box center [784, 387] width 94 height 23
click at [600, 261] on div "SĐT Người Nhận 0901141614 Người nhận Tên người nhận VP Nhận * VP Đà Nẵng Giao h…" at bounding box center [469, 269] width 796 height 114
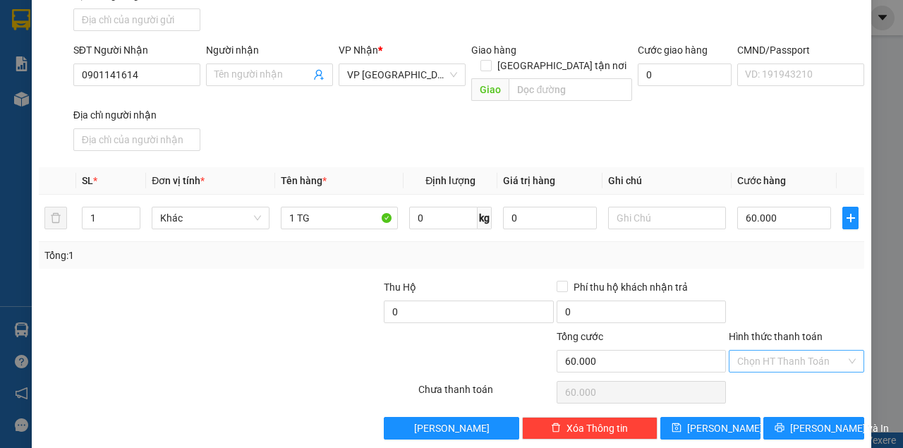
click at [765, 351] on input "Hình thức thanh toán" at bounding box center [791, 361] width 109 height 21
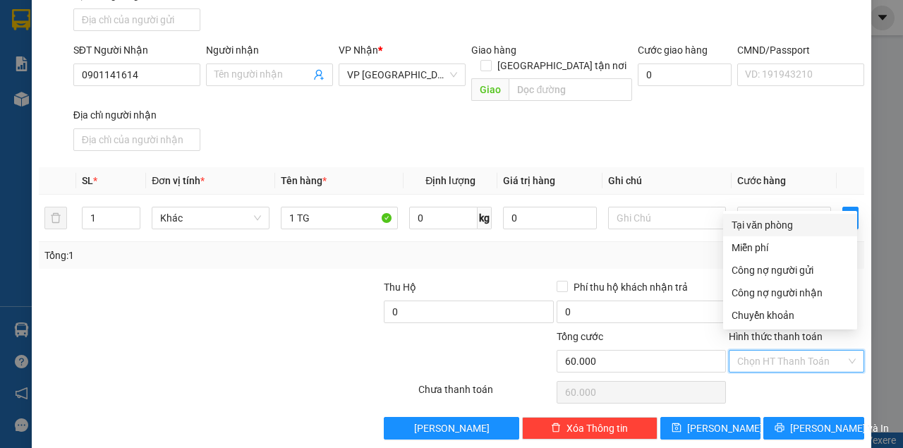
drag, startPoint x: 759, startPoint y: 224, endPoint x: 782, endPoint y: 358, distance: 135.9
click at [759, 226] on div "Tại văn phòng" at bounding box center [790, 225] width 117 height 16
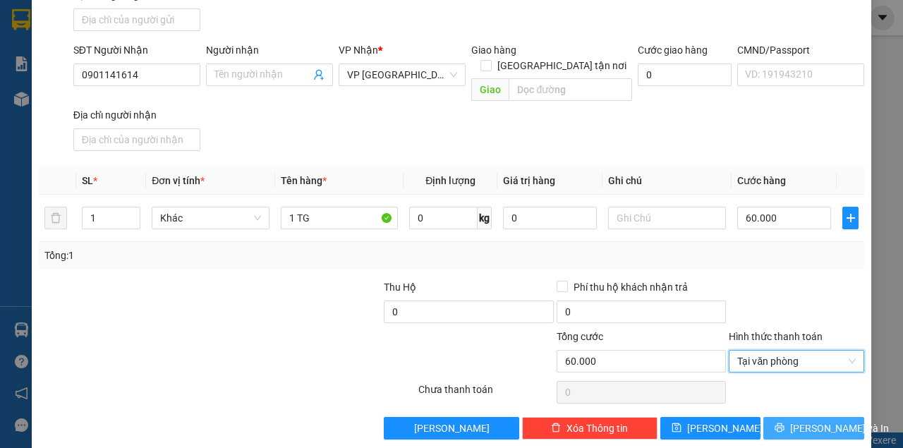
click at [806, 420] on span "[PERSON_NAME] và In" at bounding box center [839, 428] width 99 height 16
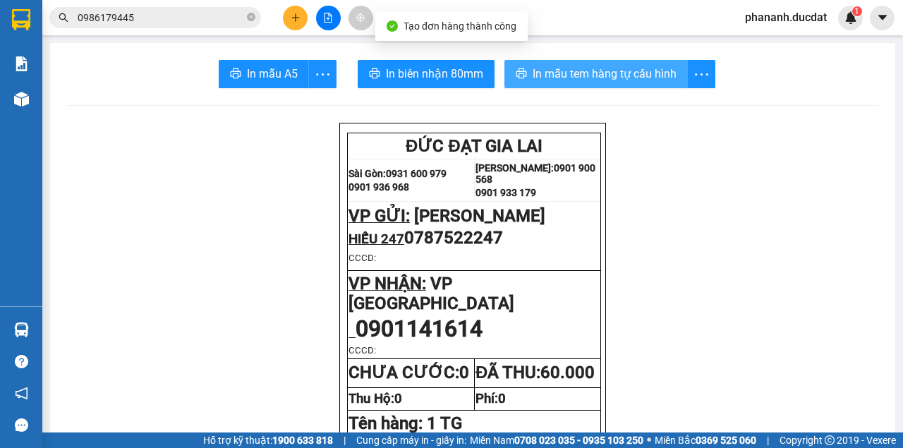
click at [600, 85] on button "In mẫu tem hàng tự cấu hình" at bounding box center [595, 74] width 183 height 28
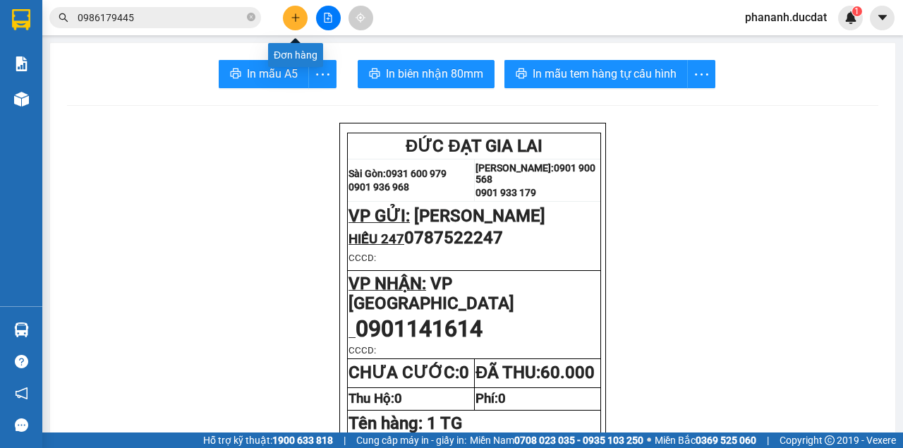
click at [280, 11] on div at bounding box center [328, 18] width 106 height 25
click at [308, 19] on div at bounding box center [328, 18] width 106 height 25
click at [299, 23] on button at bounding box center [295, 18] width 25 height 25
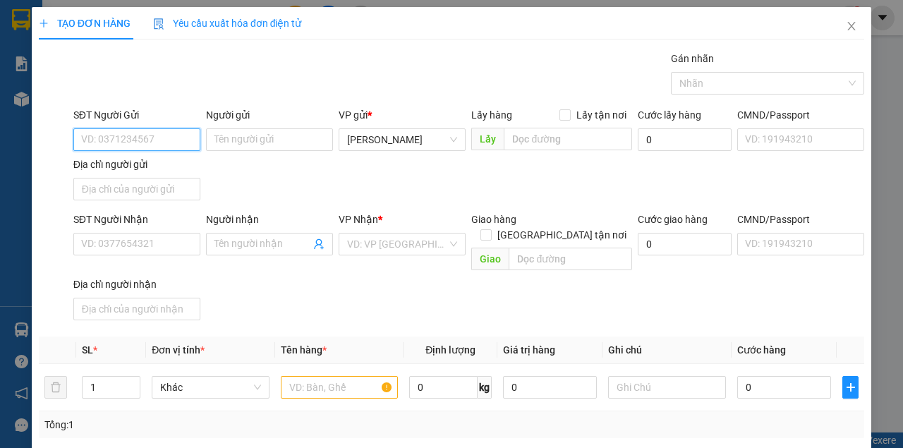
click at [164, 140] on input "SĐT Người Gửi" at bounding box center [136, 139] width 127 height 23
click at [124, 171] on div "0964877114" at bounding box center [135, 167] width 109 height 16
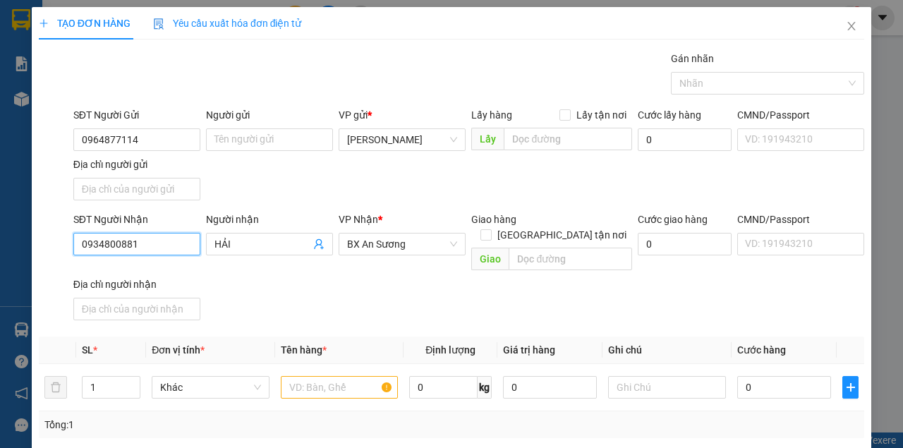
drag, startPoint x: 158, startPoint y: 240, endPoint x: 97, endPoint y: 236, distance: 60.8
click at [100, 236] on input "0934800881" at bounding box center [136, 244] width 127 height 23
click at [106, 271] on div "0903660910" at bounding box center [135, 271] width 109 height 16
click at [331, 376] on input "text" at bounding box center [340, 387] width 118 height 23
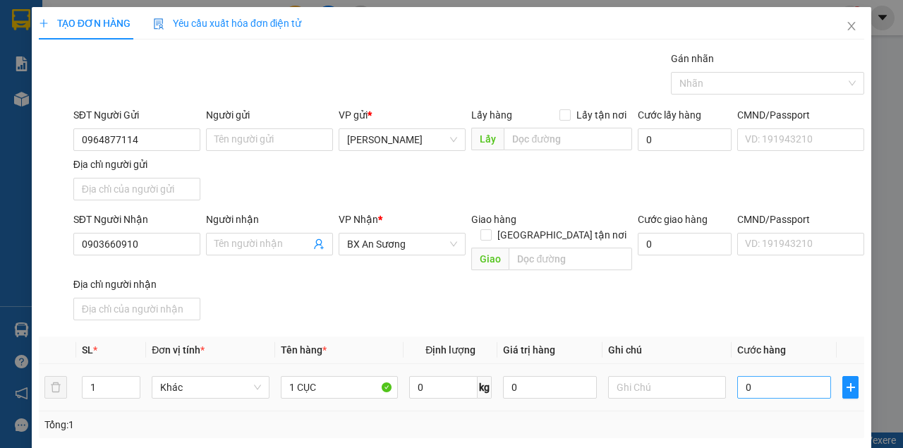
drag, startPoint x: 792, startPoint y: 382, endPoint x: 789, endPoint y: 371, distance: 11.6
click at [790, 377] on div "0" at bounding box center [784, 387] width 94 height 28
click at [789, 376] on input "0" at bounding box center [784, 387] width 94 height 23
drag, startPoint x: 147, startPoint y: 242, endPoint x: 54, endPoint y: 253, distance: 94.4
click at [54, 253] on div "SĐT Người Nhận 0903660910 0903660910 Người nhận Tên người nhận VP Nhận * BX An …" at bounding box center [451, 269] width 828 height 114
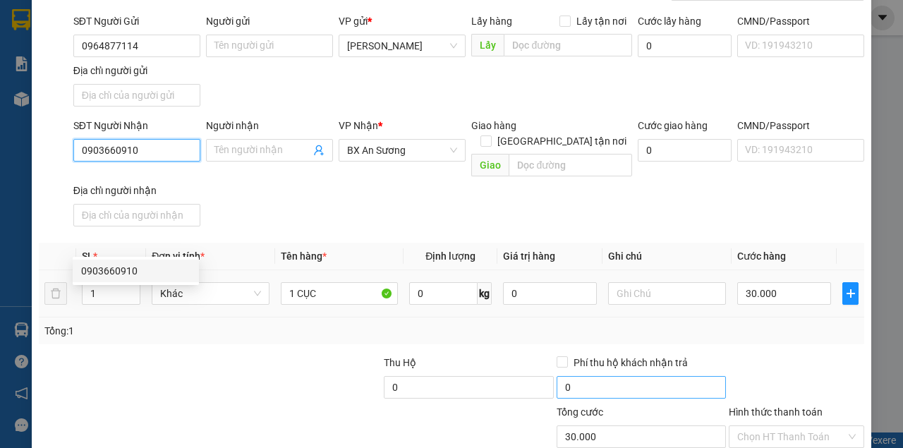
scroll to position [169, 0]
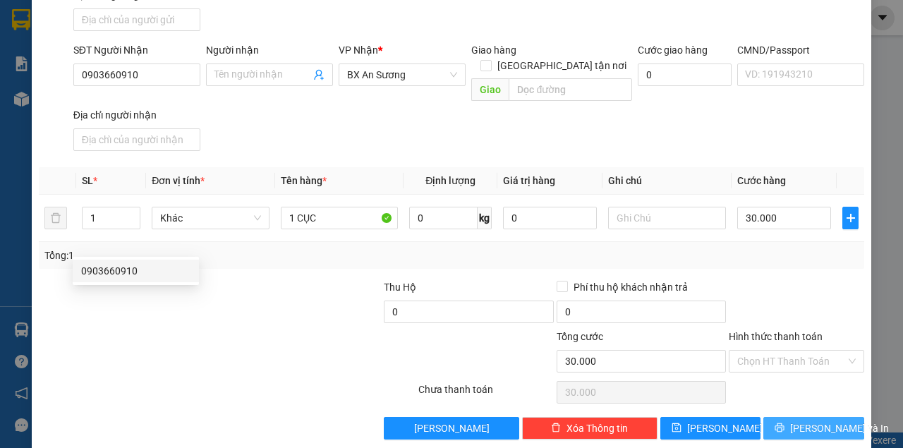
click at [796, 420] on span "[PERSON_NAME] và In" at bounding box center [839, 428] width 99 height 16
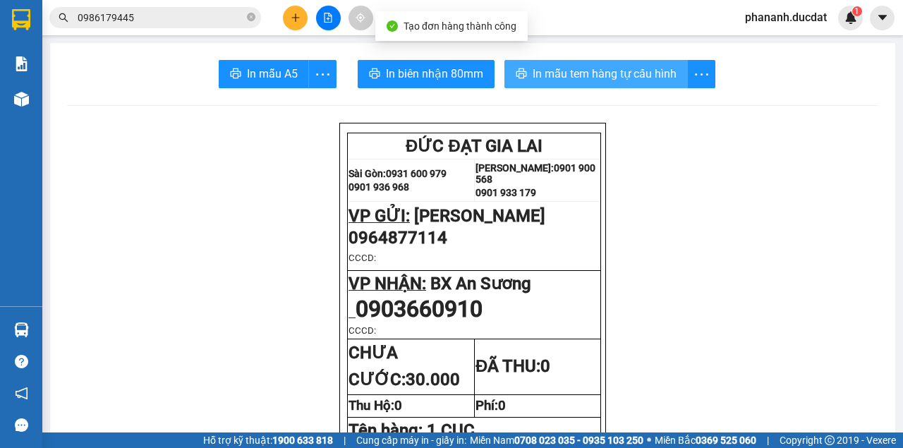
click at [602, 73] on span "In mẫu tem hàng tự cấu hình" at bounding box center [605, 74] width 144 height 18
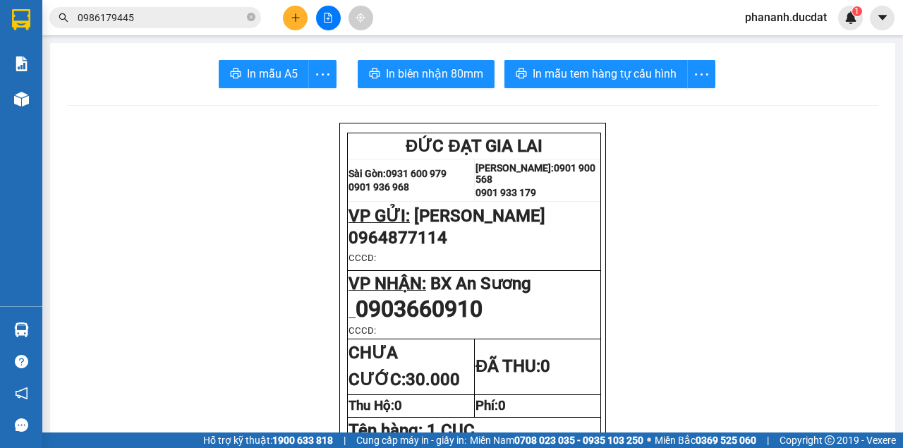
click at [298, 16] on icon "plus" at bounding box center [296, 18] width 10 height 10
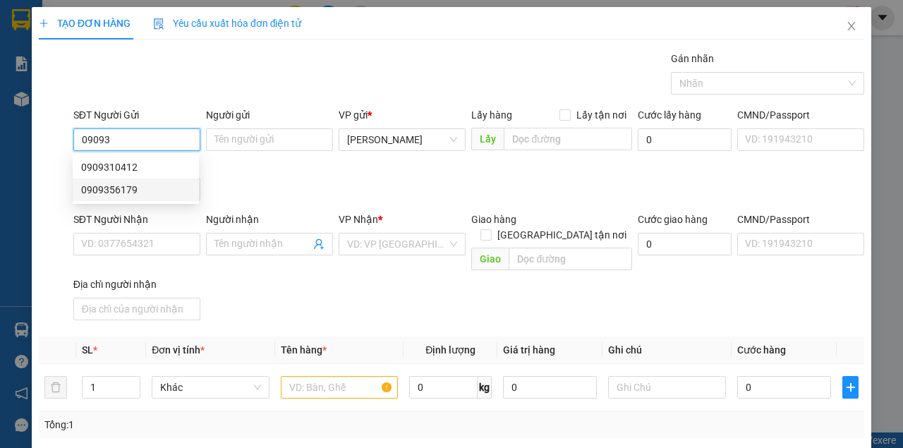
click at [113, 191] on div "0909356179" at bounding box center [135, 190] width 109 height 16
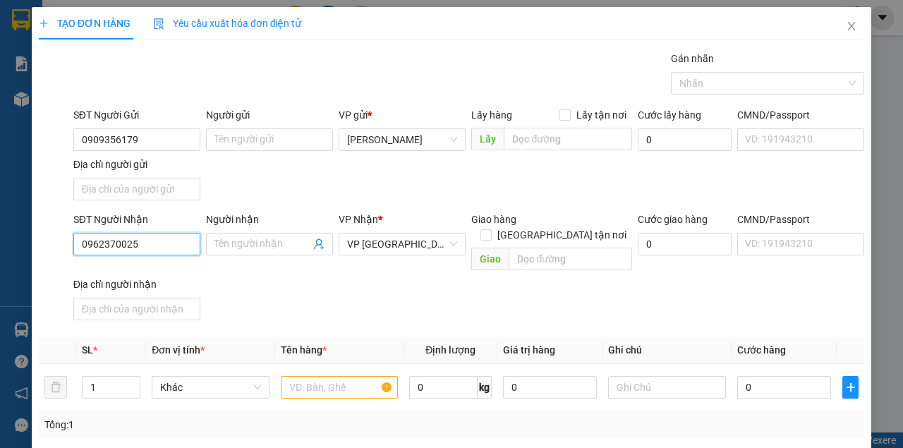
drag, startPoint x: 164, startPoint y: 241, endPoint x: 42, endPoint y: 240, distance: 121.3
click at [42, 240] on div "SĐT Người Nhận 0962370025 0962370025 Người nhận Tên người nhận VP Nhận * VP Đà …" at bounding box center [451, 269] width 828 height 114
click at [126, 272] on div "0347800167" at bounding box center [135, 271] width 109 height 16
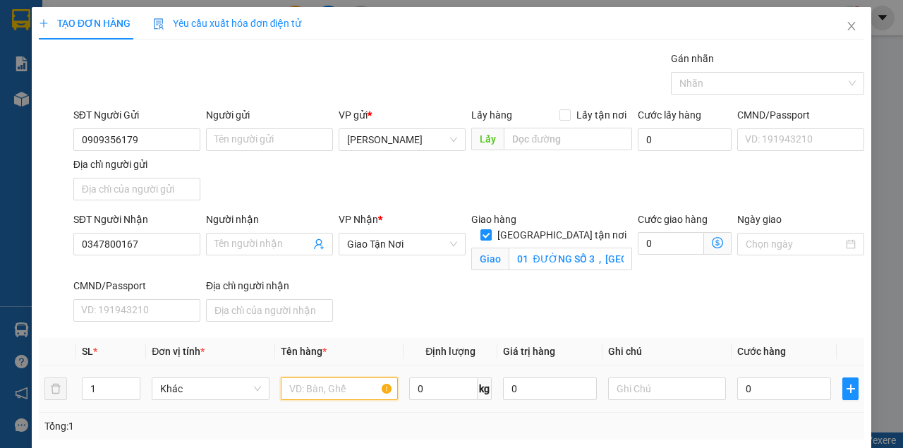
click at [357, 389] on input "text" at bounding box center [340, 388] width 118 height 23
click at [643, 389] on input "text" at bounding box center [667, 388] width 118 height 23
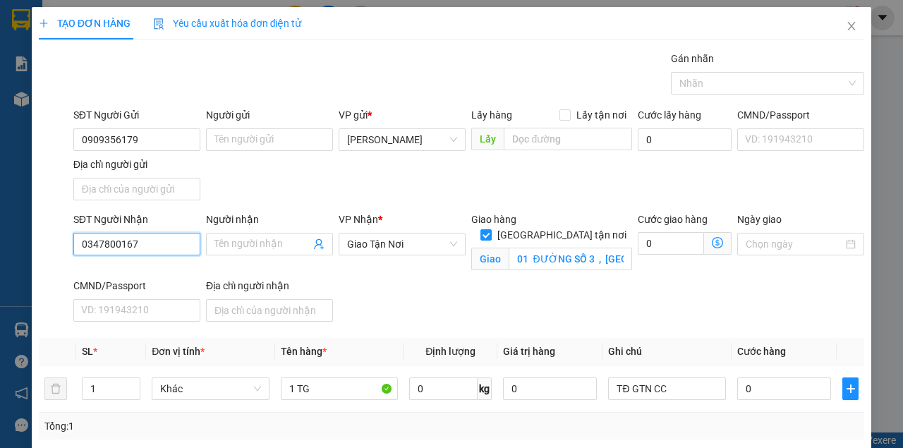
drag, startPoint x: 136, startPoint y: 246, endPoint x: 57, endPoint y: 241, distance: 79.2
click at [57, 241] on div "SĐT Người Nhận 0347800167 0347800167 Người nhận Tên người nhận VP Nhận * Giao T…" at bounding box center [451, 270] width 828 height 116
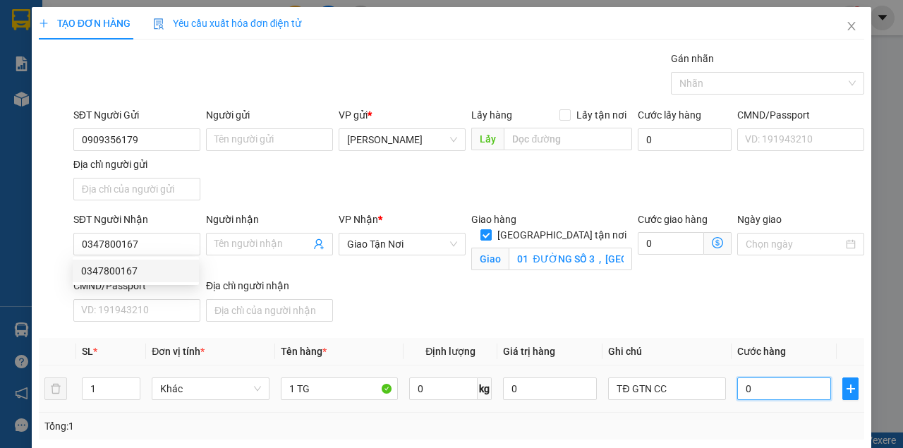
click at [782, 387] on input "0" at bounding box center [784, 388] width 94 height 23
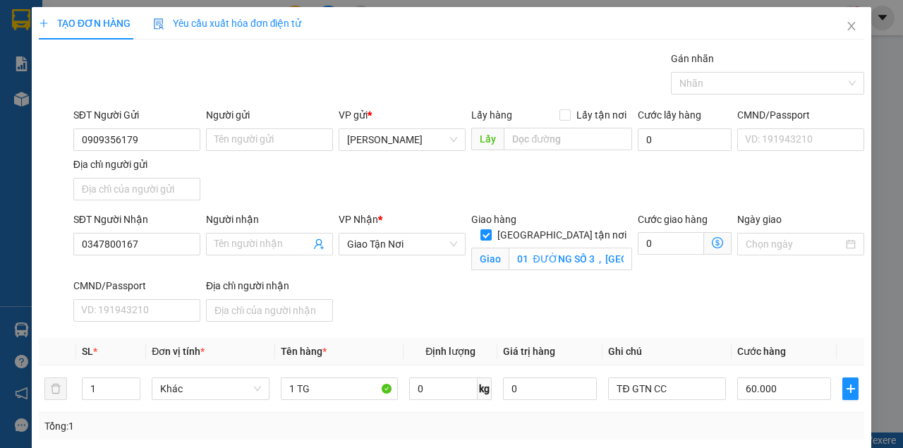
click at [756, 312] on div "SĐT Người Nhận 0347800167 Người nhận Tên người nhận VP Nhận * Giao Tận Nơi Gia…" at bounding box center [469, 270] width 796 height 116
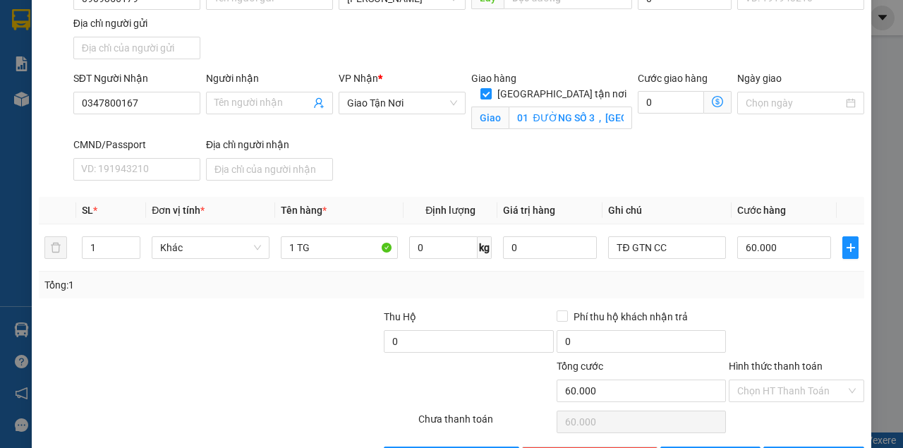
scroll to position [186, 0]
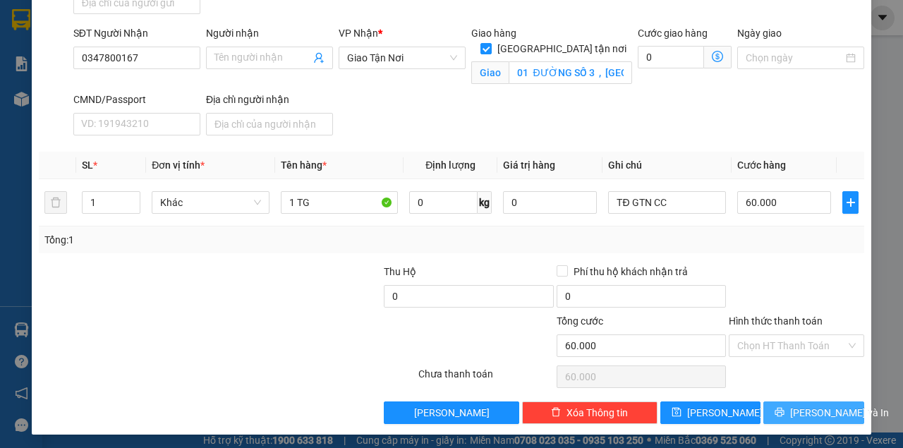
click at [789, 418] on button "[PERSON_NAME] và In" at bounding box center [813, 412] width 101 height 23
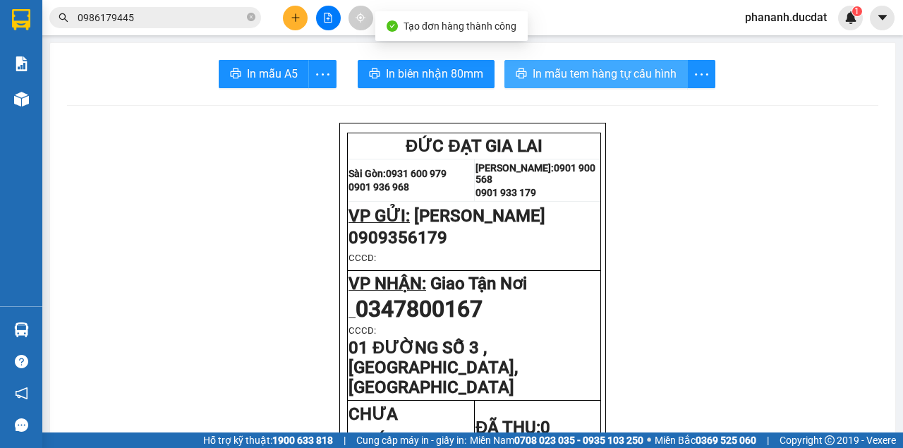
click at [595, 68] on span "In mẫu tem hàng tự cấu hình" at bounding box center [605, 74] width 144 height 18
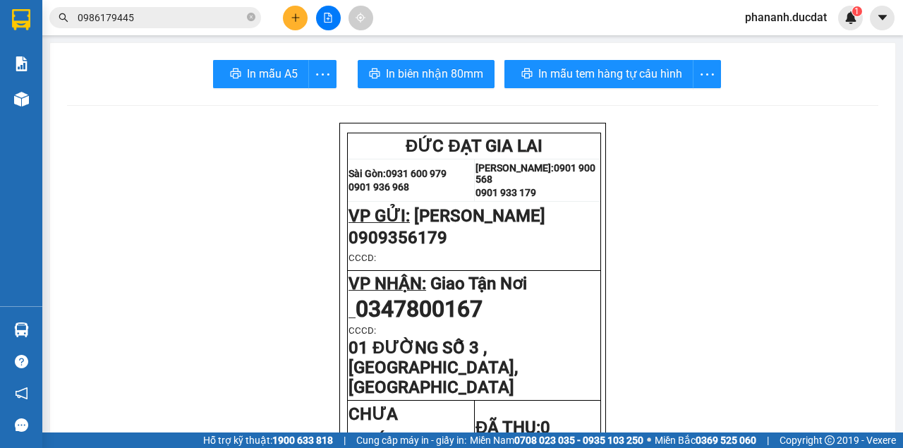
click at [289, 21] on button at bounding box center [295, 18] width 25 height 25
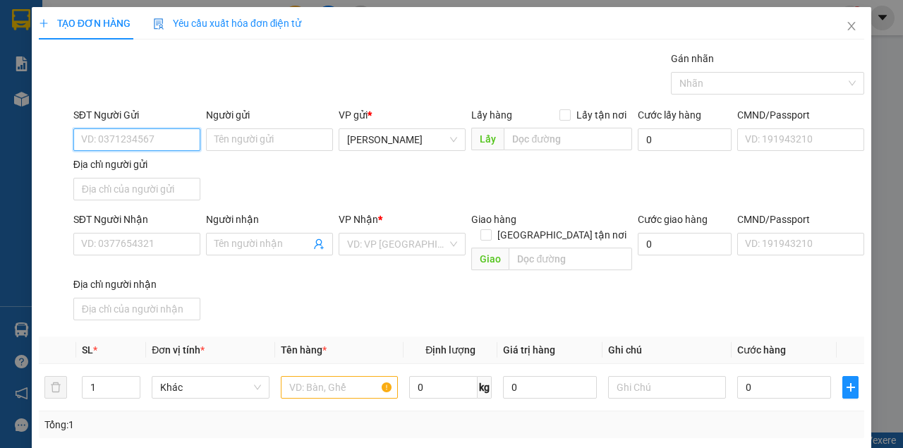
click at [162, 136] on input "SĐT Người Gửi" at bounding box center [136, 139] width 127 height 23
click at [104, 190] on div "0399434670" at bounding box center [135, 190] width 109 height 16
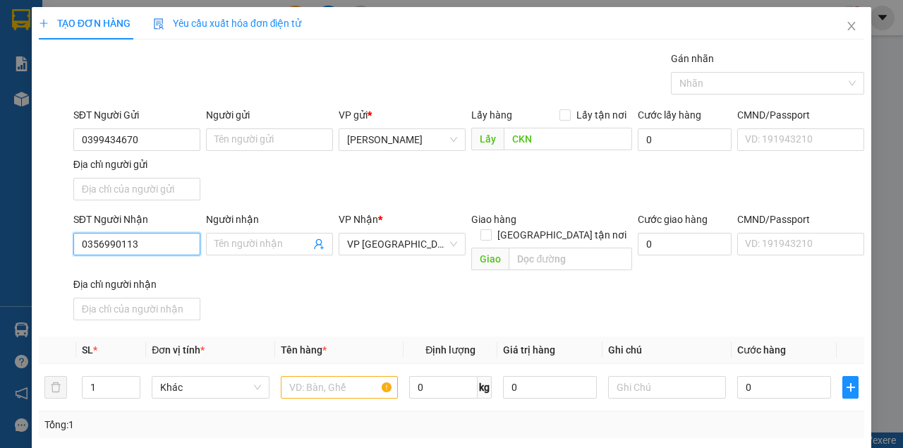
drag, startPoint x: 163, startPoint y: 241, endPoint x: 68, endPoint y: 240, distance: 94.5
click at [68, 240] on div "SĐT Người Nhận 0356990113 0356990113 Người nhận Tên người nhận VP Nhận * VP Đà …" at bounding box center [451, 269] width 828 height 114
click at [120, 297] on div "0329300522" at bounding box center [135, 294] width 109 height 16
click at [315, 376] on input "text" at bounding box center [340, 387] width 118 height 23
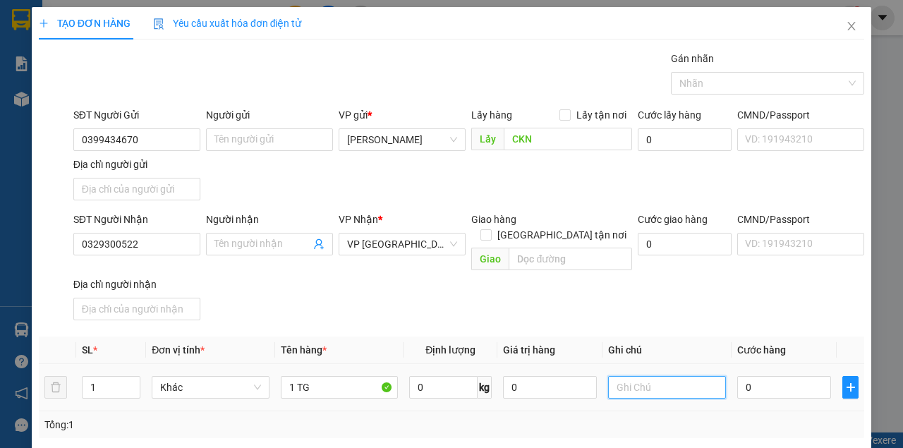
click at [649, 376] on input "text" at bounding box center [667, 387] width 118 height 23
click at [752, 376] on input "0" at bounding box center [784, 387] width 94 height 23
click at [737, 298] on div "SĐT Người Nhận 0329300522 Người nhận Tên người nhận VP Nhận * VP Sài Gòn Giao h…" at bounding box center [469, 269] width 796 height 114
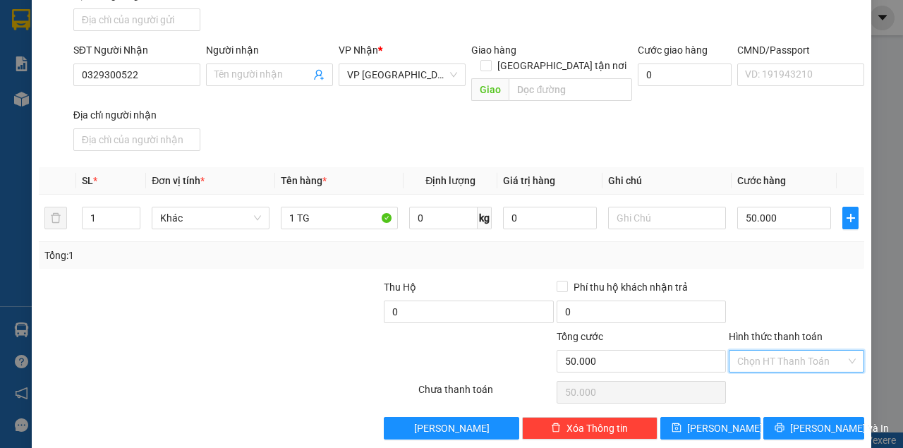
click at [777, 351] on input "Hình thức thanh toán" at bounding box center [791, 361] width 109 height 21
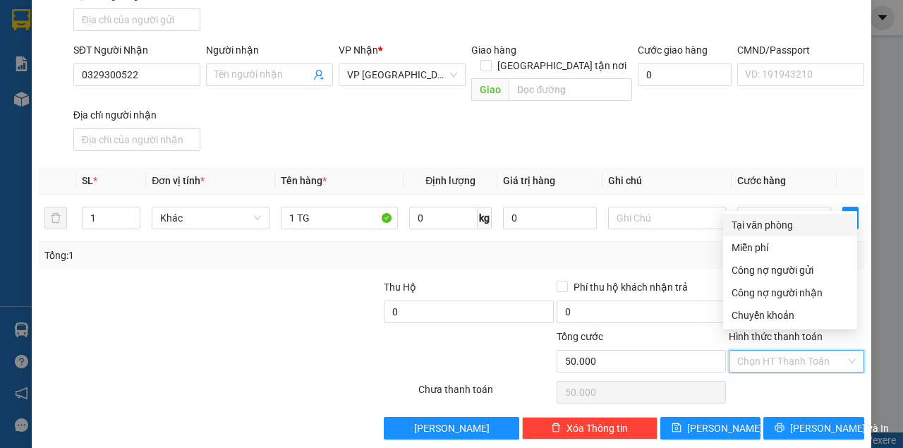
click at [779, 227] on div "Tại văn phòng" at bounding box center [790, 225] width 117 height 16
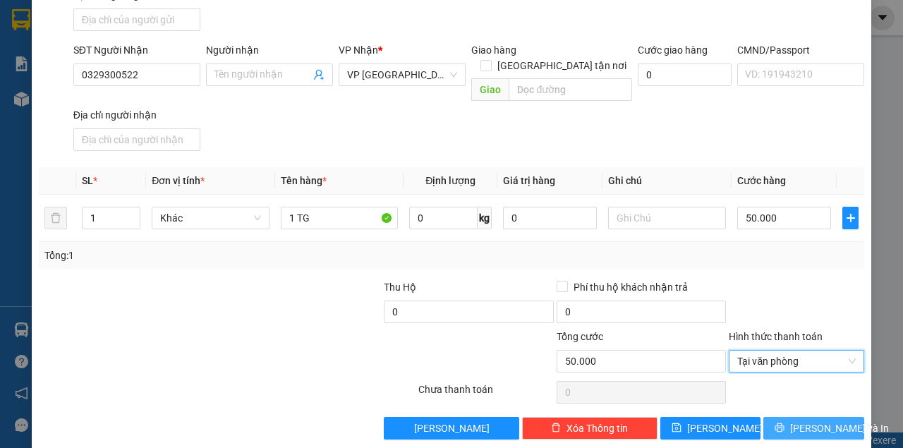
click at [806, 420] on span "[PERSON_NAME] và In" at bounding box center [839, 428] width 99 height 16
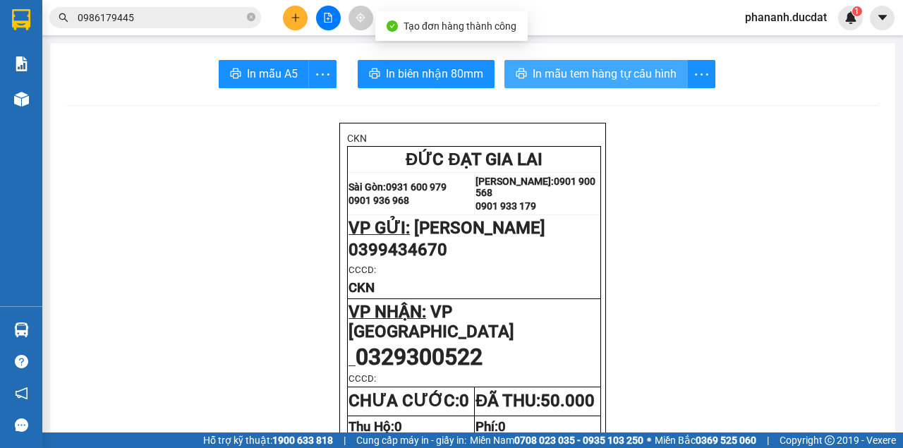
click at [614, 69] on span "In mẫu tem hàng tự cấu hình" at bounding box center [605, 74] width 144 height 18
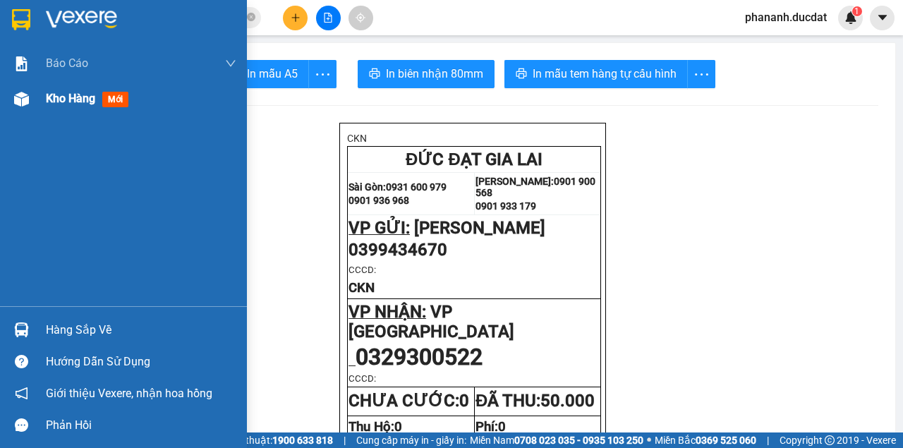
drag, startPoint x: 60, startPoint y: 99, endPoint x: 61, endPoint y: 90, distance: 9.3
click at [60, 99] on span "Kho hàng" at bounding box center [70, 98] width 49 height 13
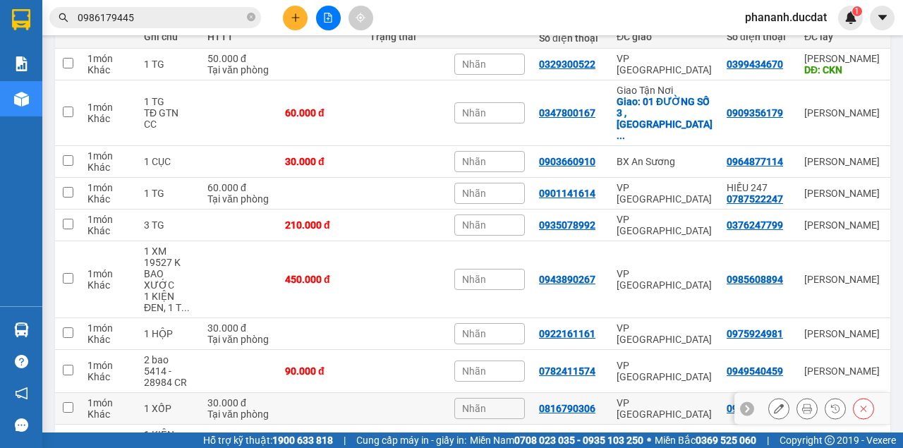
scroll to position [265, 0]
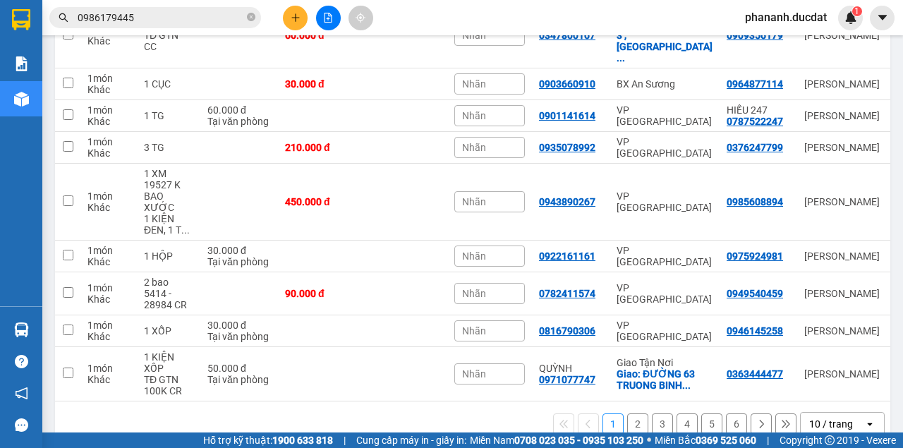
click at [835, 417] on div "10 / trang" at bounding box center [831, 424] width 44 height 14
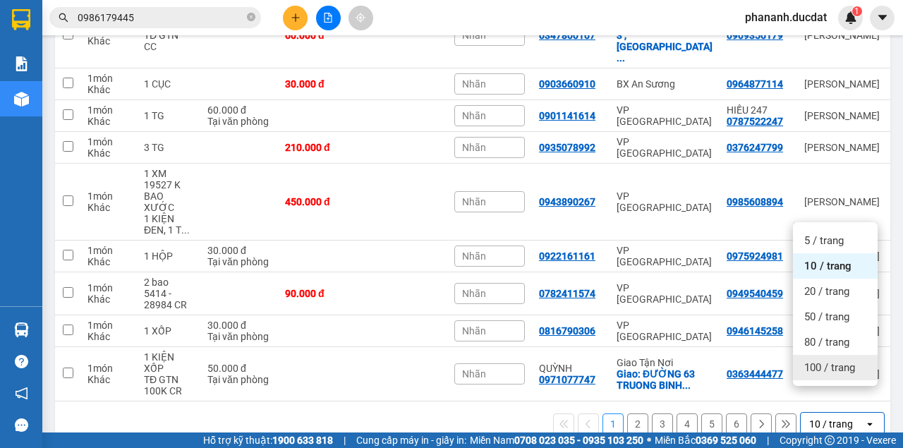
click at [828, 370] on span "100 / trang" at bounding box center [829, 367] width 51 height 14
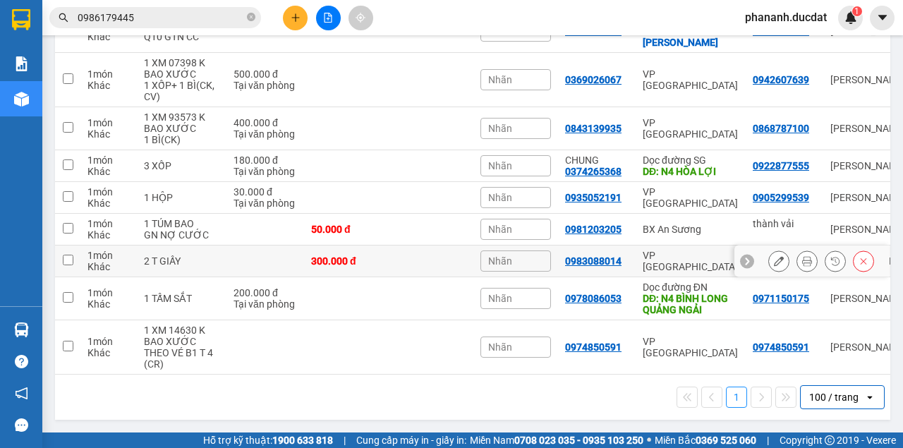
scroll to position [1958, 0]
click at [293, 23] on button at bounding box center [295, 18] width 25 height 25
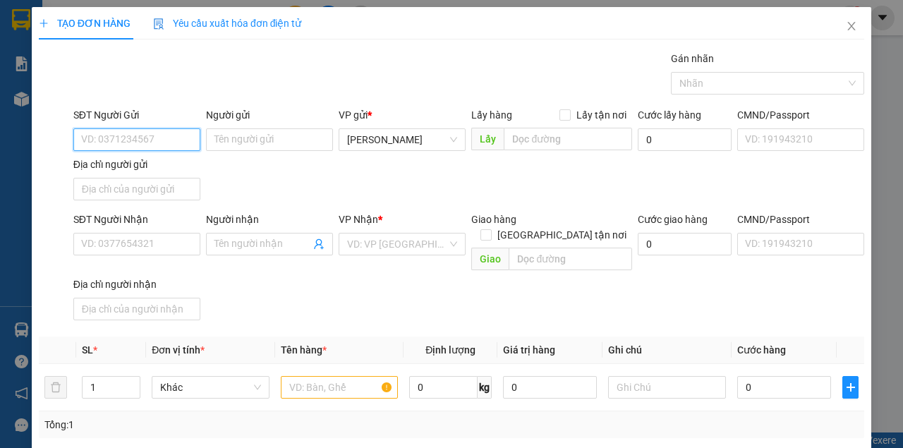
click at [171, 136] on input "SĐT Người Gửi" at bounding box center [136, 139] width 127 height 23
click at [99, 166] on div "0979548278" at bounding box center [135, 167] width 109 height 16
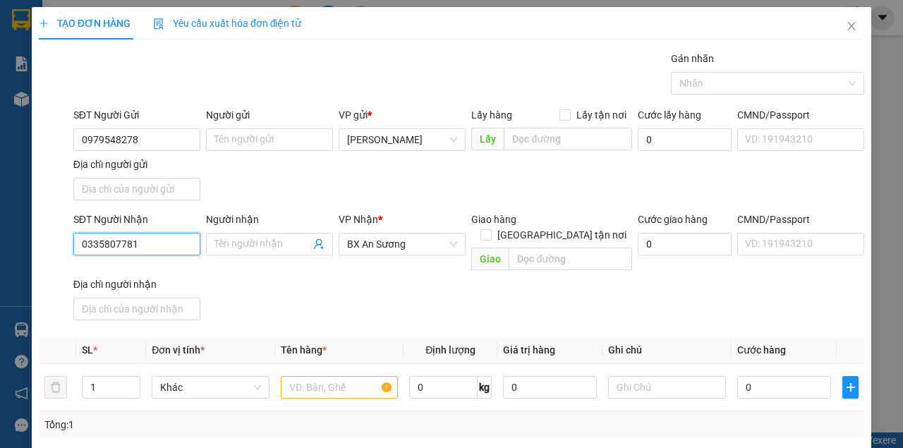
drag, startPoint x: 169, startPoint y: 243, endPoint x: 30, endPoint y: 231, distance: 139.4
click at [30, 231] on div "TẠO ĐƠN HÀNG Yêu cầu xuất hóa đơn điện tử Transit Pickup Surcharge Ids Transit …" at bounding box center [451, 224] width 903 height 448
click at [105, 267] on div "0945644059" at bounding box center [135, 271] width 109 height 16
click at [359, 376] on input "text" at bounding box center [340, 387] width 118 height 23
drag, startPoint x: 152, startPoint y: 244, endPoint x: 4, endPoint y: 237, distance: 148.3
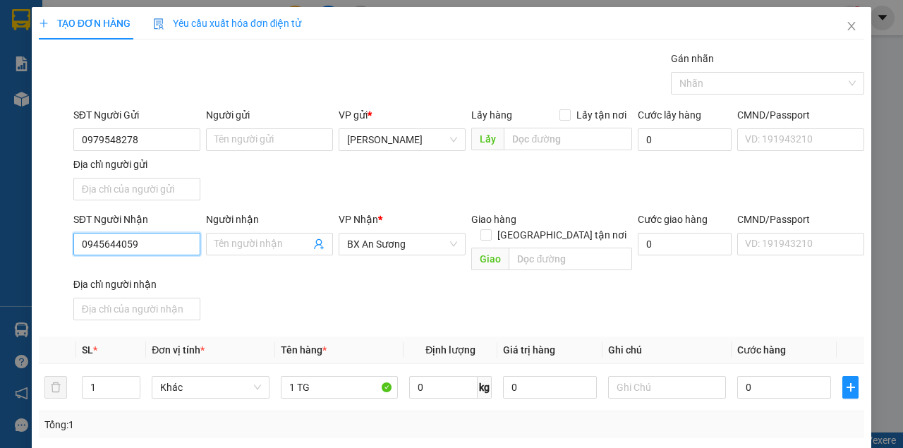
click at [11, 238] on div "TẠO ĐƠN HÀNG Yêu cầu xuất hóa đơn điện tử Transit Pickup Surcharge Ids Transit …" at bounding box center [451, 224] width 903 height 448
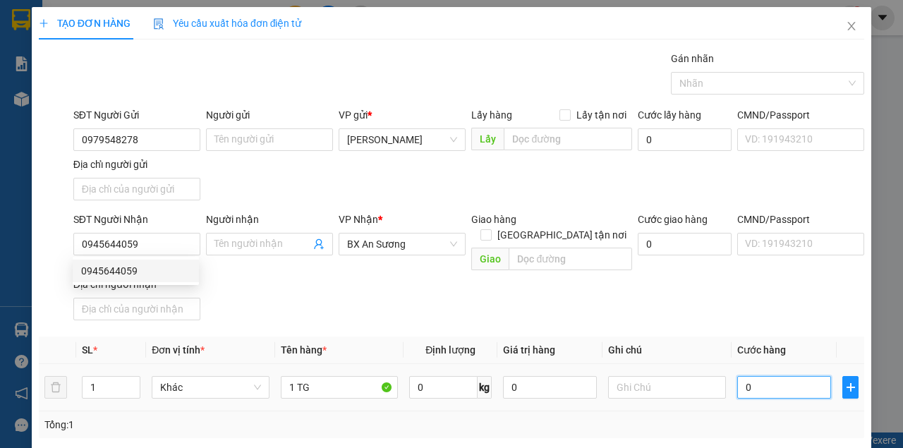
click at [779, 376] on input "0" at bounding box center [784, 387] width 94 height 23
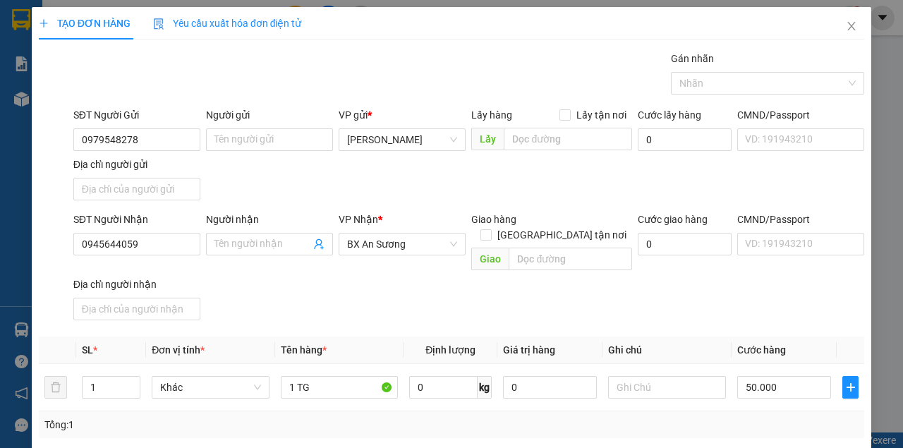
click at [673, 288] on div "SĐT Người Nhận 0945644059 Người nhận Tên người nhận VP Nhận * BX An Sương Giao …" at bounding box center [469, 269] width 796 height 114
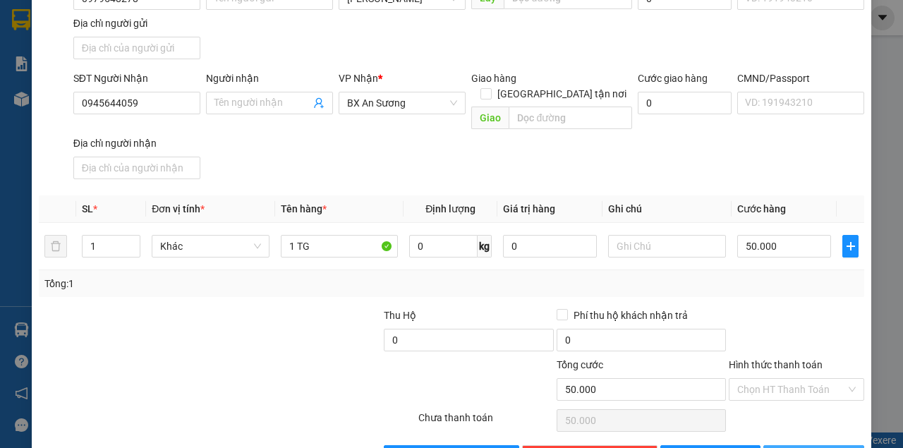
click at [803, 447] on span "[PERSON_NAME] và In" at bounding box center [839, 457] width 99 height 16
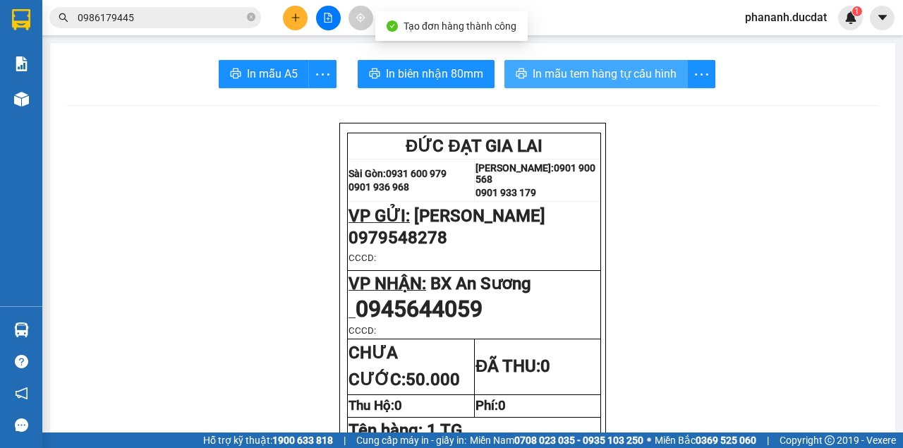
click at [533, 69] on span "In mẫu tem hàng tự cấu hình" at bounding box center [605, 74] width 144 height 18
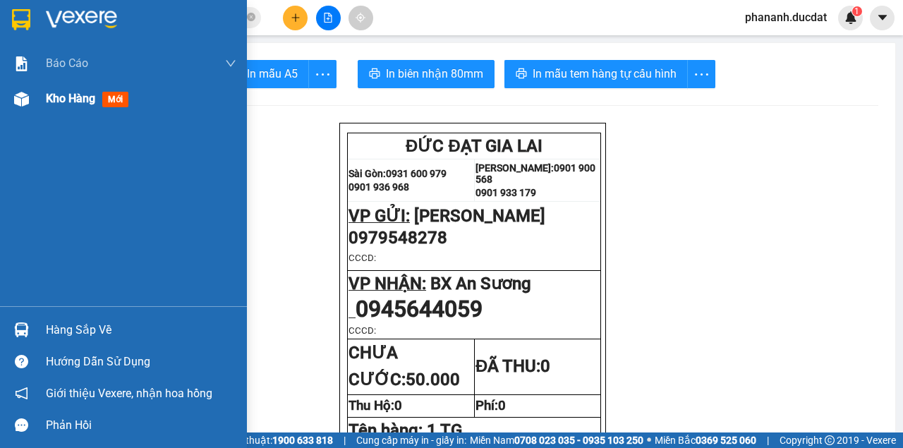
click at [71, 96] on span "Kho hàng" at bounding box center [70, 98] width 49 height 13
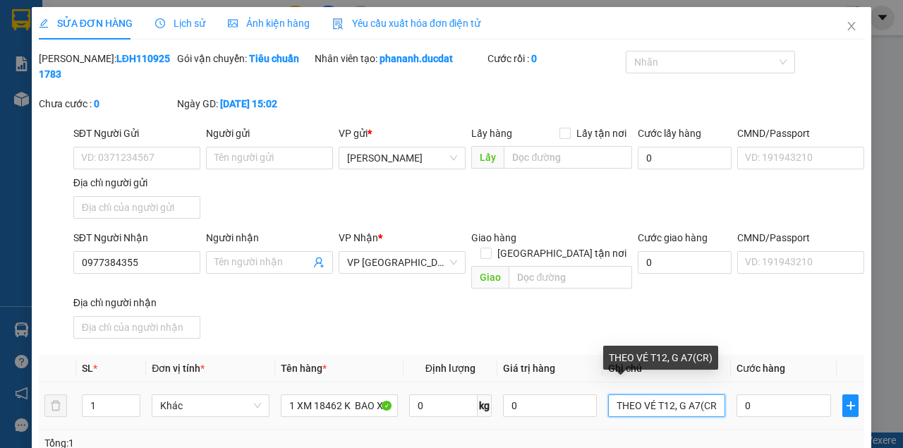
click at [611, 394] on input "THEO VÉ T12, G A7(CR)" at bounding box center [666, 405] width 117 height 23
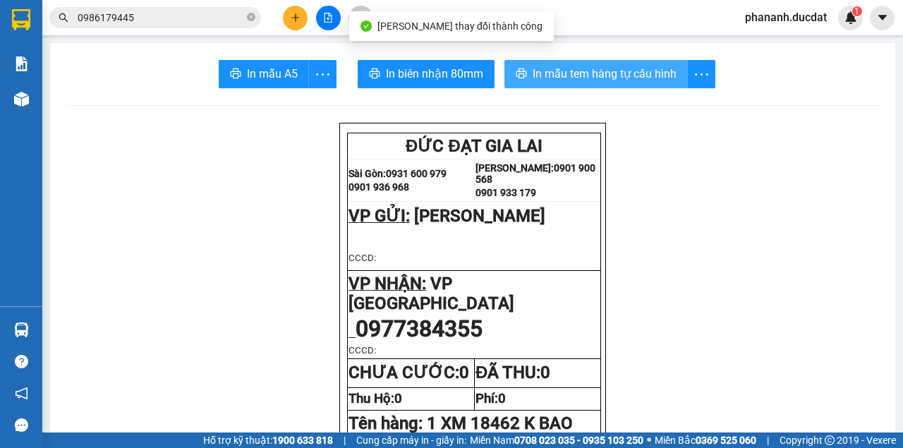
click at [618, 77] on span "In mẫu tem hàng tự cấu hình" at bounding box center [605, 74] width 144 height 18
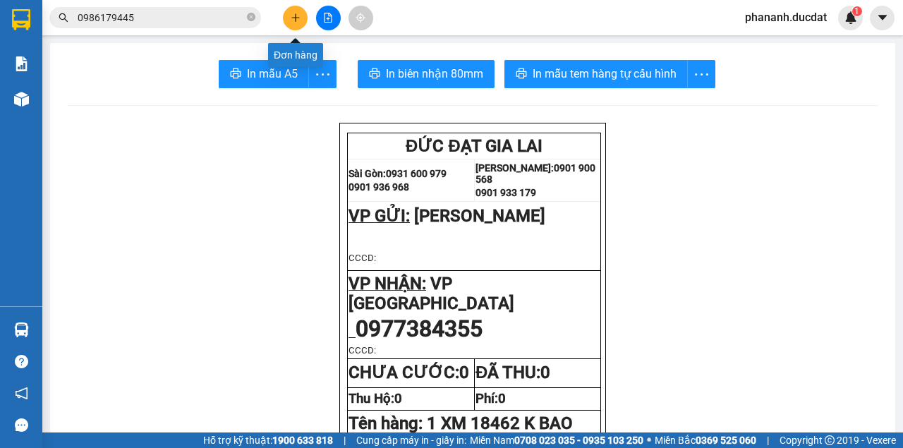
click at [291, 21] on icon "plus" at bounding box center [296, 18] width 10 height 10
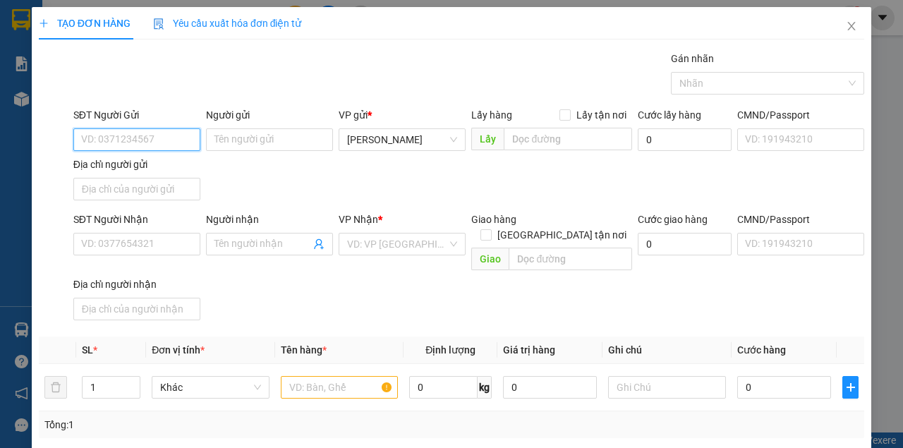
click at [152, 147] on input "SĐT Người Gửi" at bounding box center [136, 139] width 127 height 23
click at [117, 172] on div "0982449062" at bounding box center [135, 167] width 109 height 16
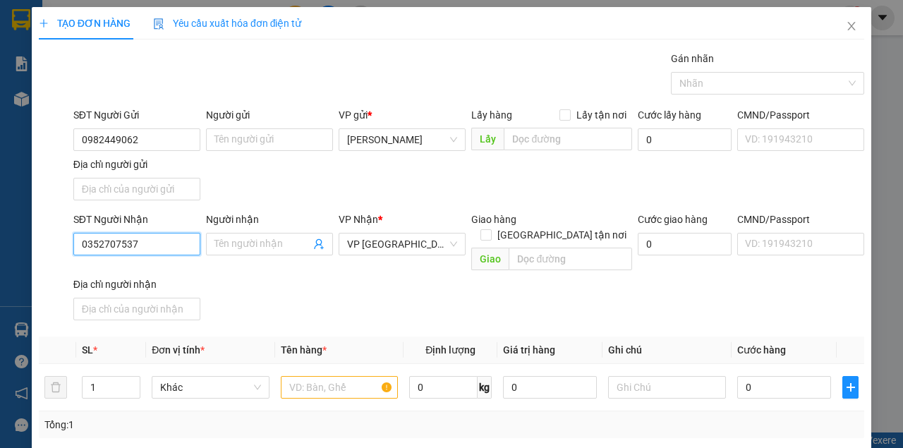
drag, startPoint x: 170, startPoint y: 244, endPoint x: 54, endPoint y: 222, distance: 118.4
click at [56, 223] on div "SĐT Người Nhận 0352707537 0352707537 Người nhận Tên người nhận VP Nhận * VP Đà …" at bounding box center [451, 269] width 828 height 114
click at [109, 273] on div "0352707537" at bounding box center [135, 271] width 109 height 16
click at [361, 376] on input "text" at bounding box center [340, 387] width 118 height 23
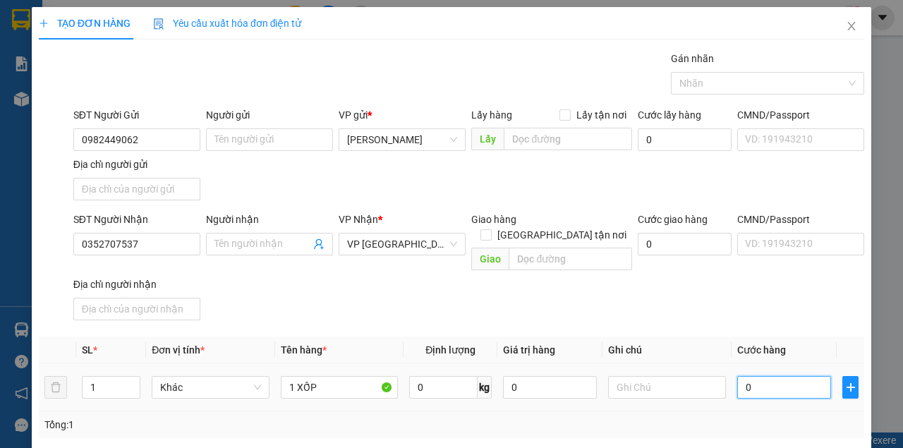
click at [797, 376] on input "0" at bounding box center [784, 387] width 94 height 23
click at [648, 305] on div "SĐT Người Nhận 0352707537 Người nhận Tên người nhận VP Nhận * VP Đà Nẵng Giao h…" at bounding box center [469, 269] width 796 height 114
drag, startPoint x: 806, startPoint y: 346, endPoint x: 797, endPoint y: 276, distance: 70.4
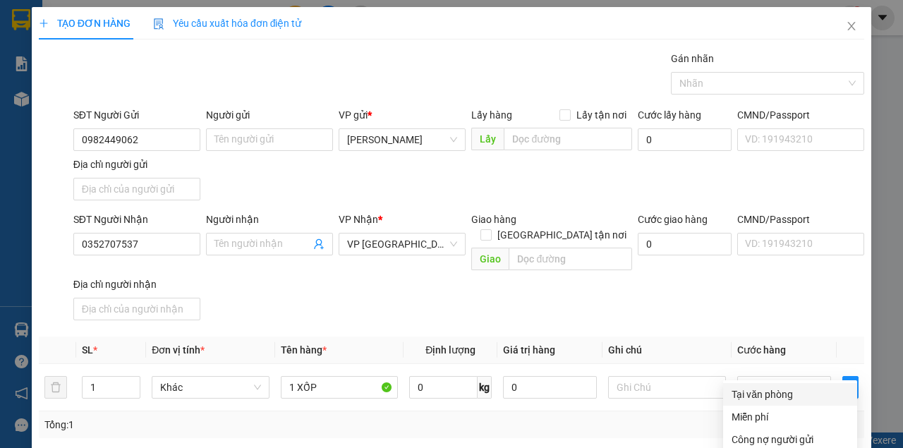
click at [780, 387] on div "Tại văn phòng" at bounding box center [790, 395] width 117 height 16
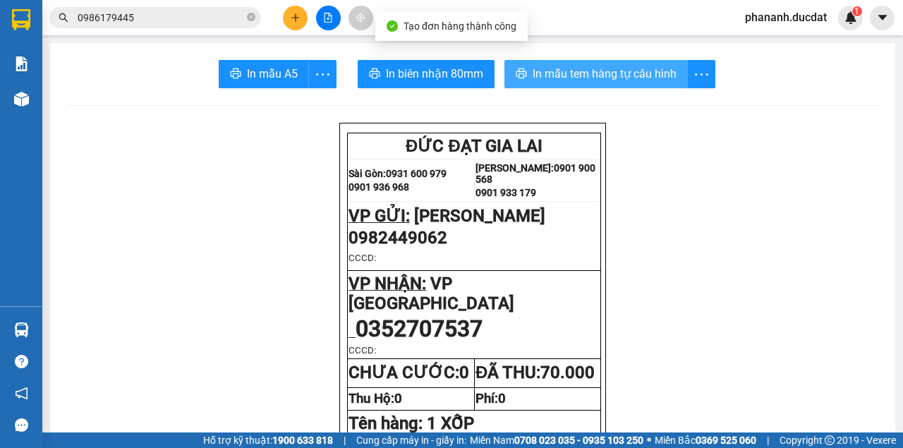
drag, startPoint x: 631, startPoint y: 73, endPoint x: 619, endPoint y: 166, distance: 94.6
click at [631, 73] on span "In mẫu tem hàng tự cấu hình" at bounding box center [605, 74] width 144 height 18
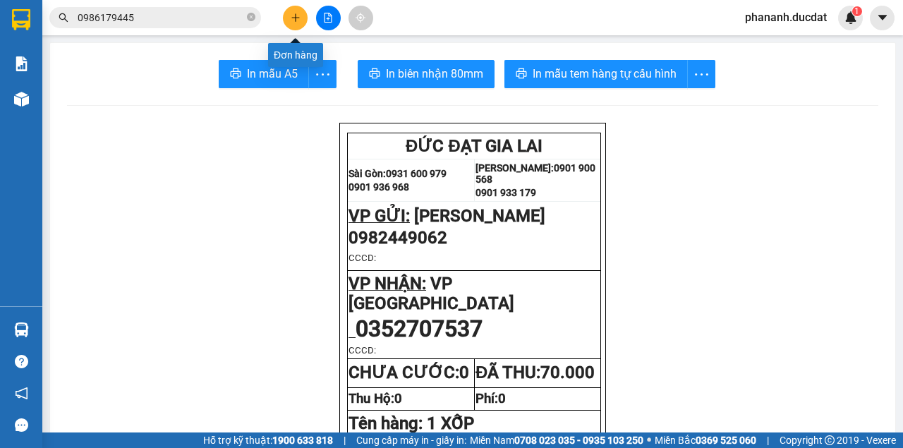
click at [301, 23] on button at bounding box center [295, 18] width 25 height 25
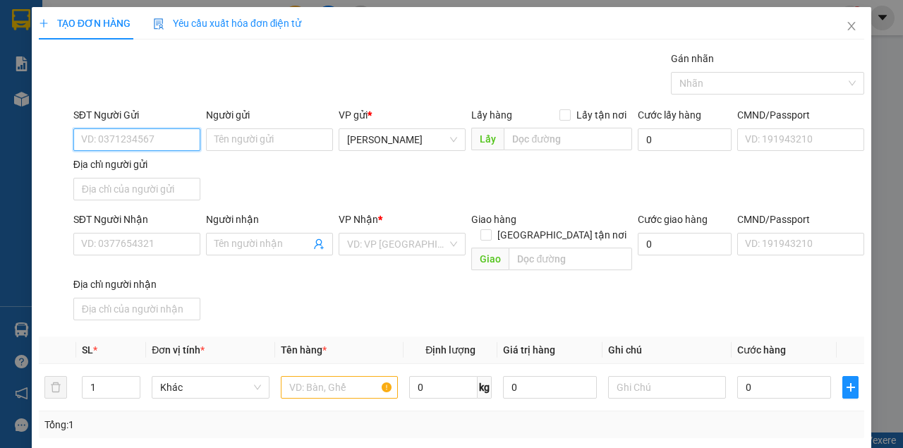
click at [119, 141] on input "SĐT Người Gửi" at bounding box center [136, 139] width 127 height 23
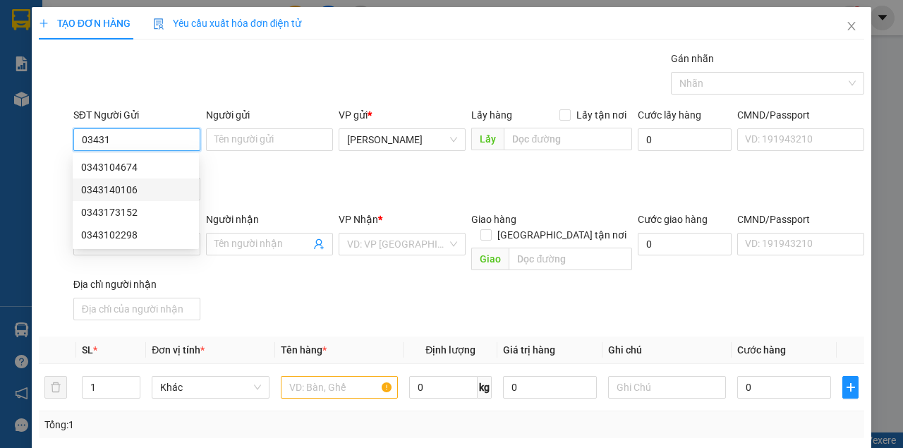
click at [118, 189] on div "0343140106" at bounding box center [135, 190] width 109 height 16
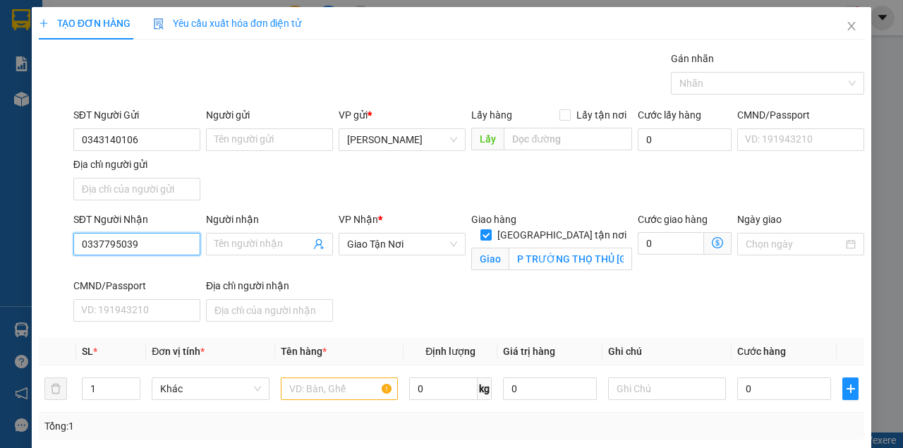
drag, startPoint x: 162, startPoint y: 241, endPoint x: 57, endPoint y: 241, distance: 104.4
click at [57, 241] on div "SĐT Người Nhận 0337795039 0337795039 Người nhận Tên người nhận VP Nhận * Giao T…" at bounding box center [451, 270] width 828 height 116
click at [124, 272] on div "0336278921 - LOAN" at bounding box center [135, 271] width 109 height 16
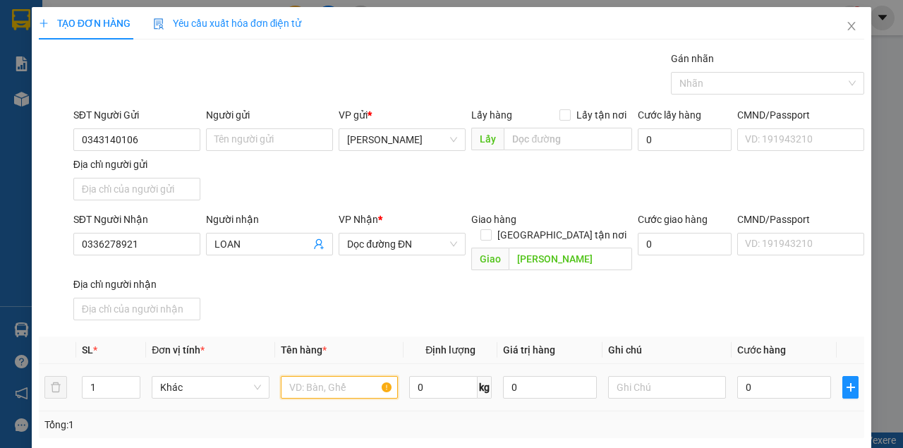
click at [357, 376] on input "text" at bounding box center [340, 387] width 118 height 23
click at [765, 376] on input "0" at bounding box center [784, 387] width 94 height 23
click at [708, 282] on div "SĐT Người Nhận 0336278921 Người nhận LOAN VP Nhận * Dọc đường ĐN Giao hàng Giao…" at bounding box center [469, 269] width 796 height 114
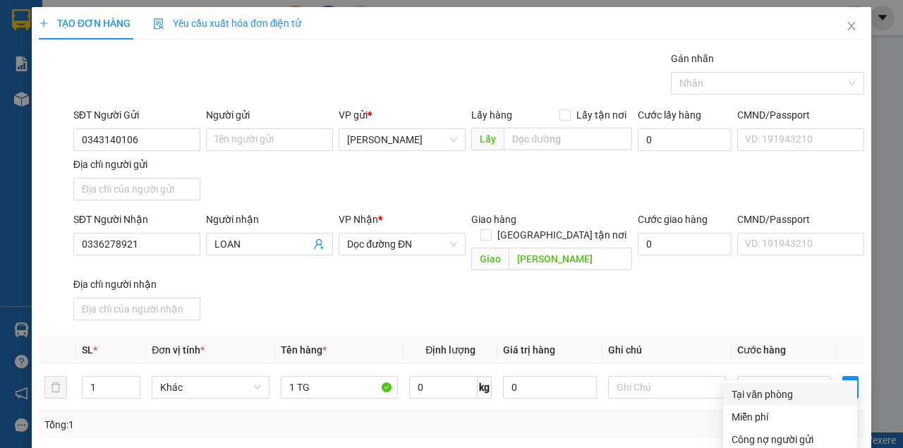
drag, startPoint x: 758, startPoint y: 224, endPoint x: 789, endPoint y: 385, distance: 163.7
click at [759, 387] on div "Tại văn phòng" at bounding box center [790, 395] width 117 height 16
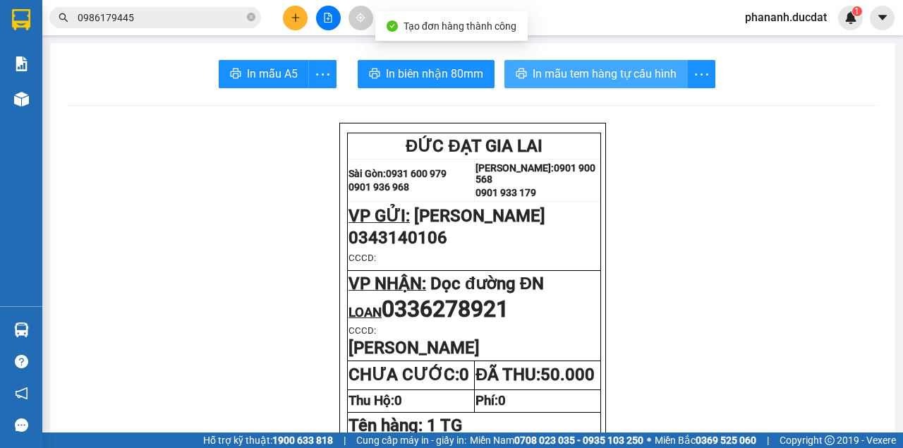
click at [639, 75] on span "In mẫu tem hàng tự cấu hình" at bounding box center [605, 74] width 144 height 18
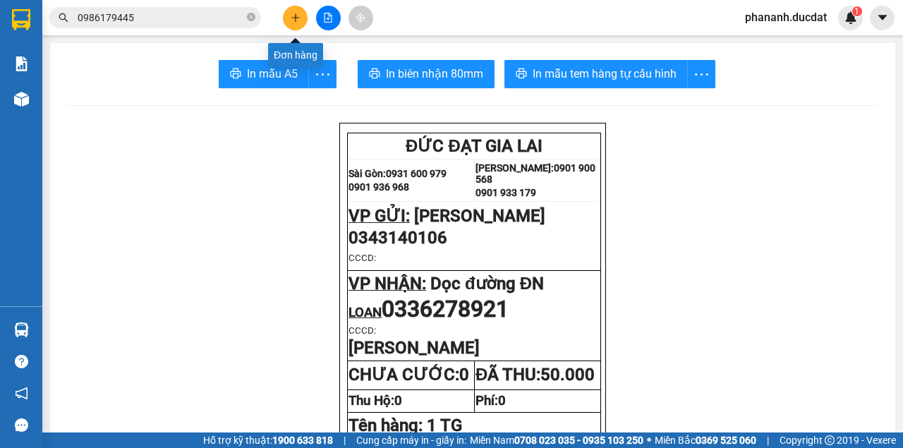
click at [293, 14] on icon "plus" at bounding box center [296, 18] width 10 height 10
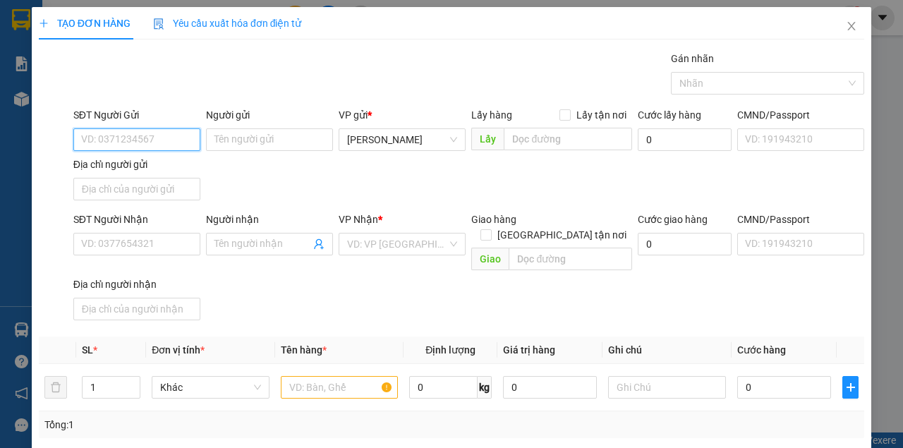
click at [158, 140] on input "SĐT Người Gửi" at bounding box center [136, 139] width 127 height 23
click at [110, 170] on div "0365196134 - TRANG" at bounding box center [135, 167] width 109 height 16
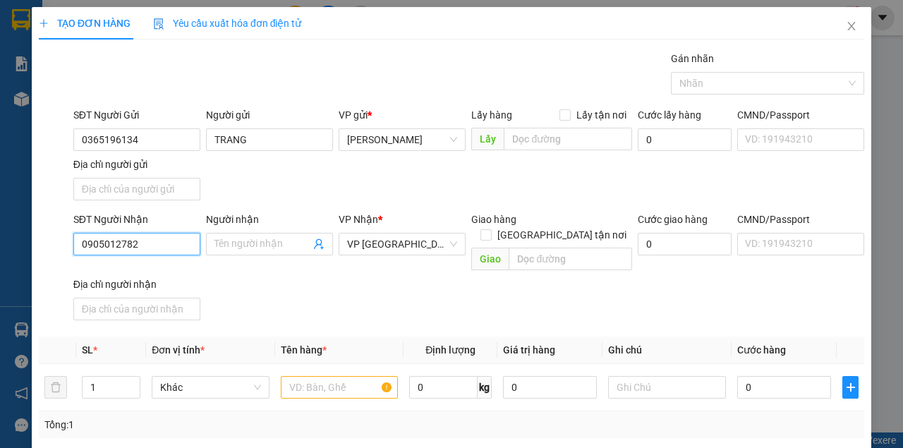
drag, startPoint x: 167, startPoint y: 247, endPoint x: 14, endPoint y: 240, distance: 153.2
click at [14, 240] on div "TẠO ĐƠN HÀNG Yêu cầu xuất hóa đơn điện tử Transit Pickup Surcharge Ids Transit …" at bounding box center [451, 224] width 903 height 448
click at [123, 268] on div "0909959429" at bounding box center [135, 271] width 109 height 16
click at [354, 376] on input "text" at bounding box center [340, 387] width 118 height 23
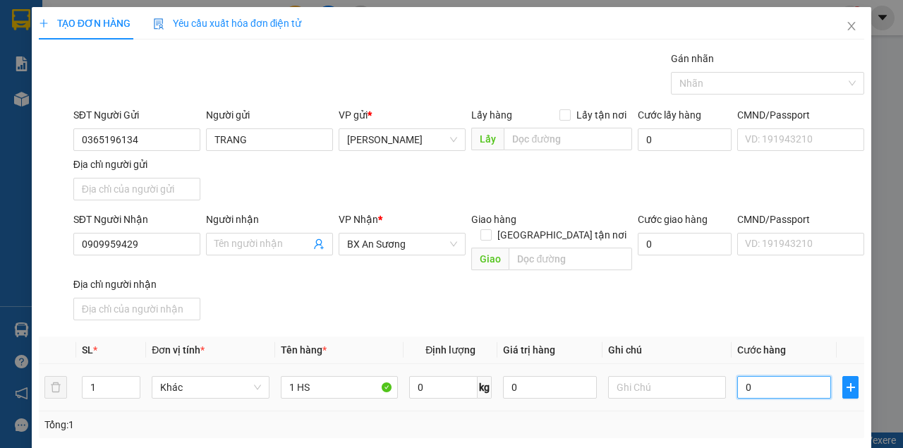
click at [756, 376] on input "0" at bounding box center [784, 387] width 94 height 23
click at [732, 337] on th "Cước hàng" at bounding box center [784, 351] width 105 height 28
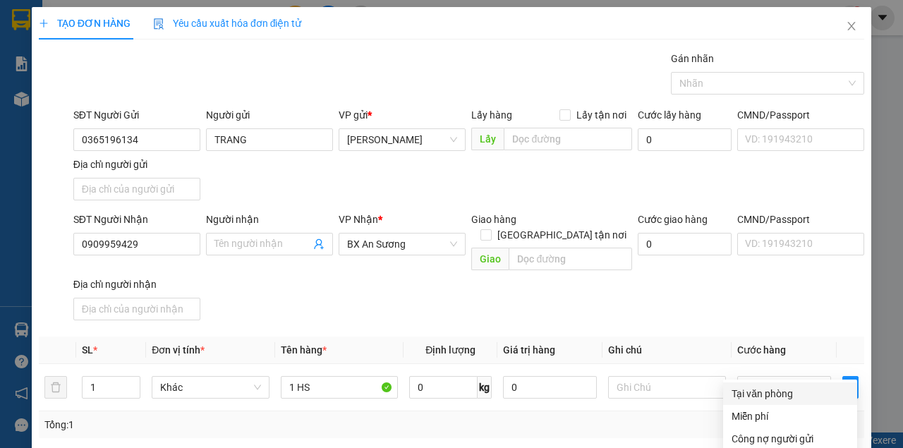
click at [775, 386] on div "Tại văn phòng" at bounding box center [790, 394] width 117 height 16
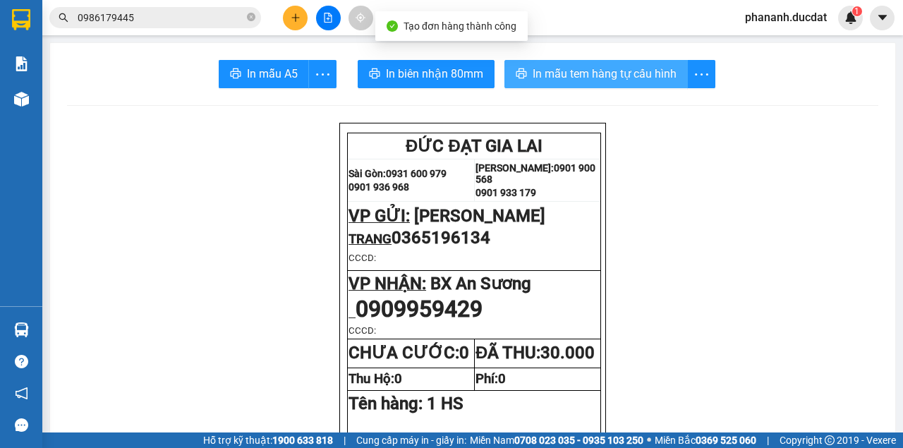
click at [591, 80] on span "In mẫu tem hàng tự cấu hình" at bounding box center [605, 74] width 144 height 18
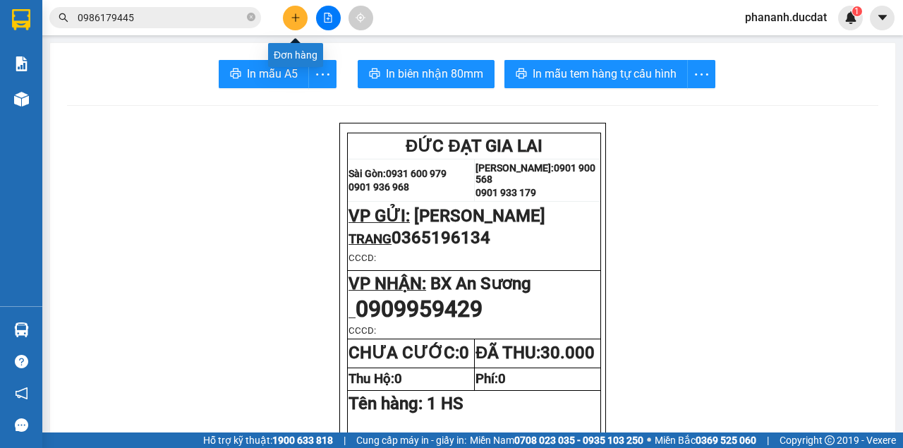
click at [296, 15] on icon "plus" at bounding box center [296, 18] width 10 height 10
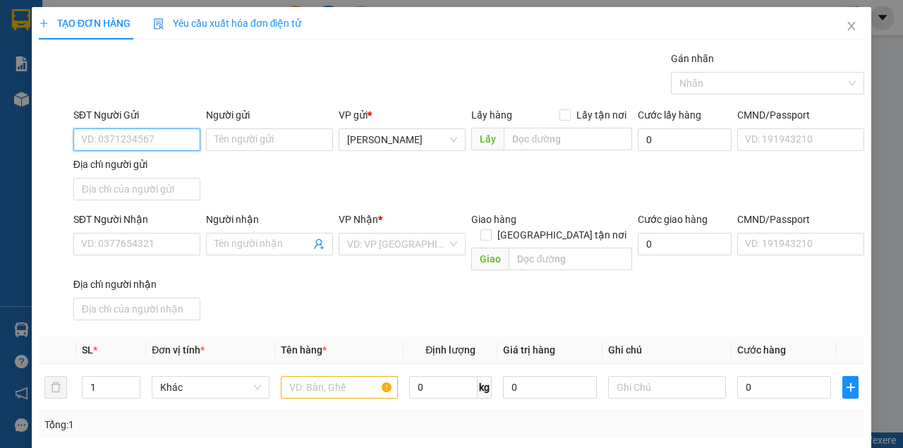
click at [144, 141] on input "SĐT Người Gửi" at bounding box center [136, 139] width 127 height 23
click at [119, 171] on div "0982461599" at bounding box center [135, 167] width 109 height 16
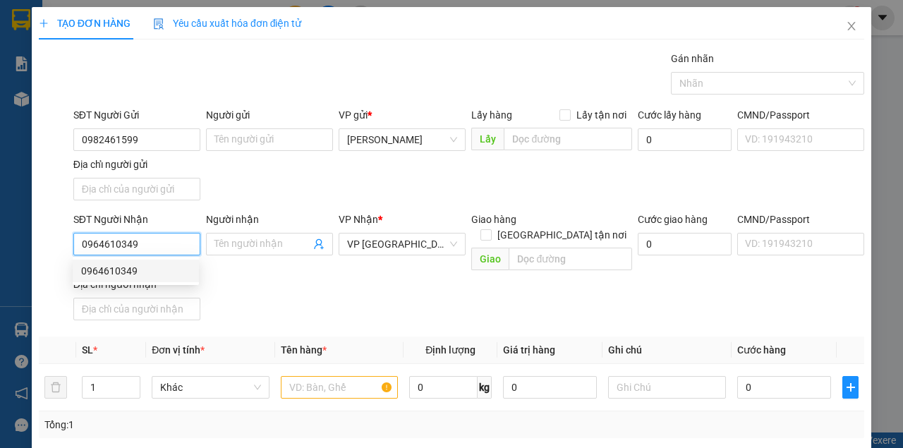
drag, startPoint x: 148, startPoint y: 243, endPoint x: 171, endPoint y: 240, distance: 22.8
click at [171, 240] on input "0964610349" at bounding box center [136, 244] width 127 height 23
click at [116, 268] on div "0964610349" at bounding box center [135, 271] width 109 height 16
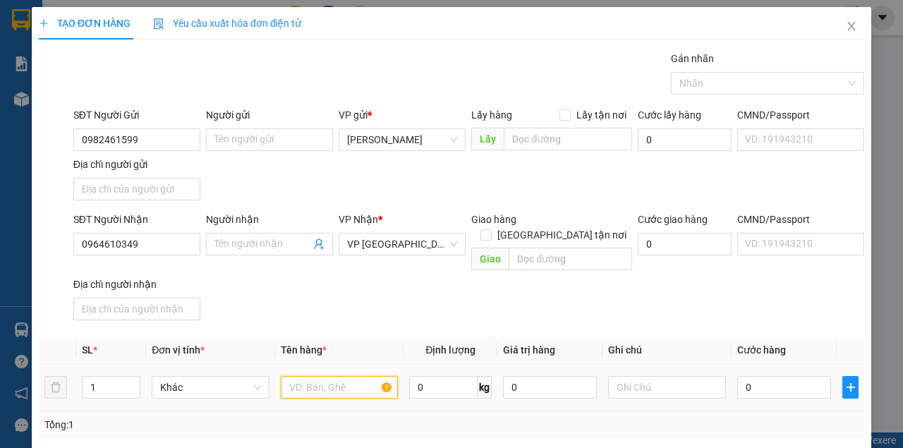
click at [349, 376] on input "text" at bounding box center [340, 387] width 118 height 23
click at [752, 376] on input "0" at bounding box center [784, 387] width 94 height 23
click at [738, 317] on div "Transit Pickup Surcharge Ids Transit Deliver Surcharge Ids Transit Deliver Surc…" at bounding box center [451, 330] width 825 height 558
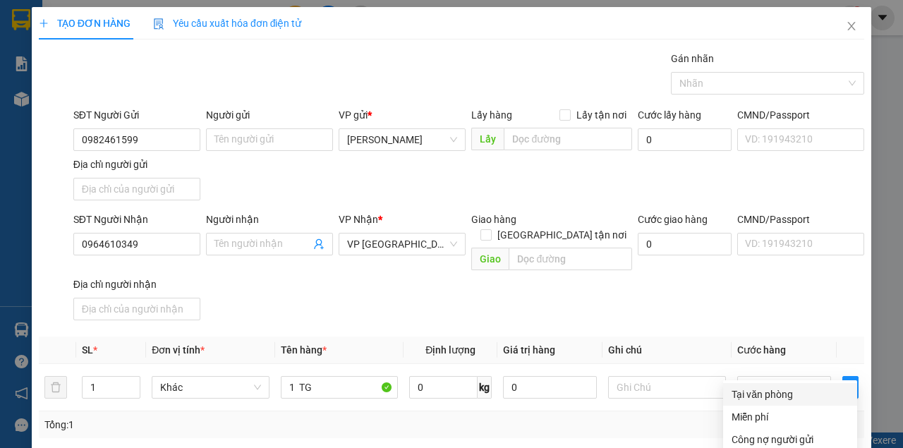
click at [755, 387] on div "Tại văn phòng" at bounding box center [790, 395] width 117 height 16
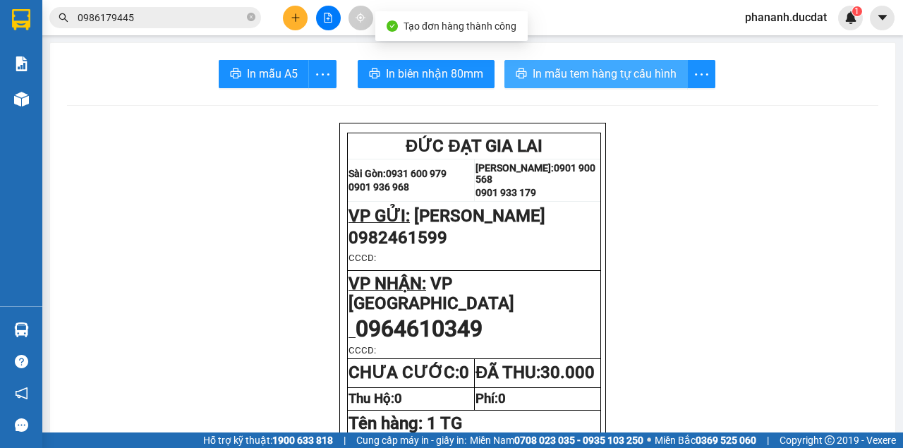
click at [613, 73] on span "In mẫu tem hàng tự cấu hình" at bounding box center [605, 74] width 144 height 18
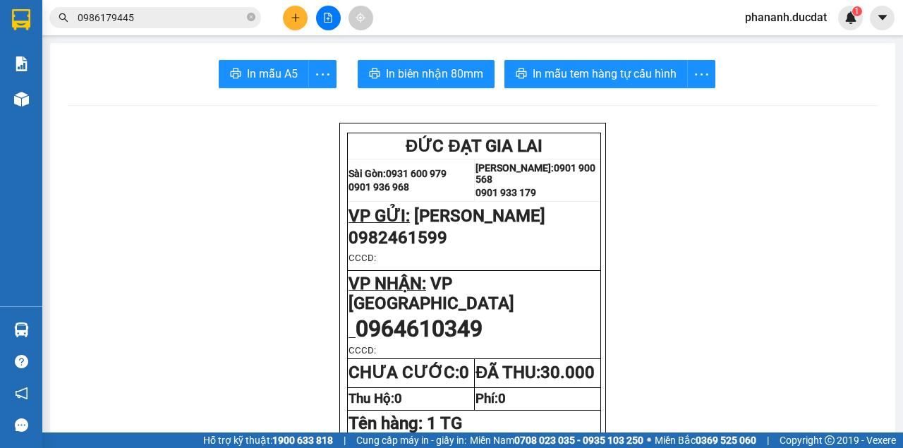
click at [301, 21] on button at bounding box center [295, 18] width 25 height 25
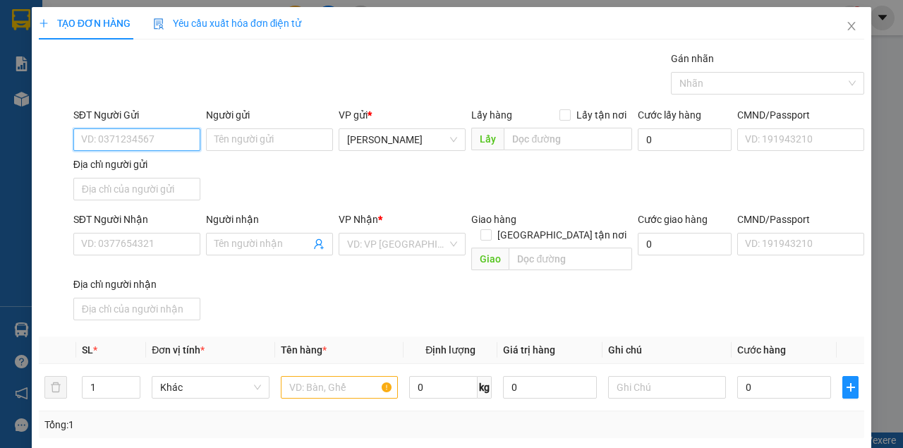
click at [163, 137] on input "SĐT Người Gửi" at bounding box center [136, 139] width 127 height 23
click at [123, 165] on div "0941277045" at bounding box center [135, 167] width 109 height 16
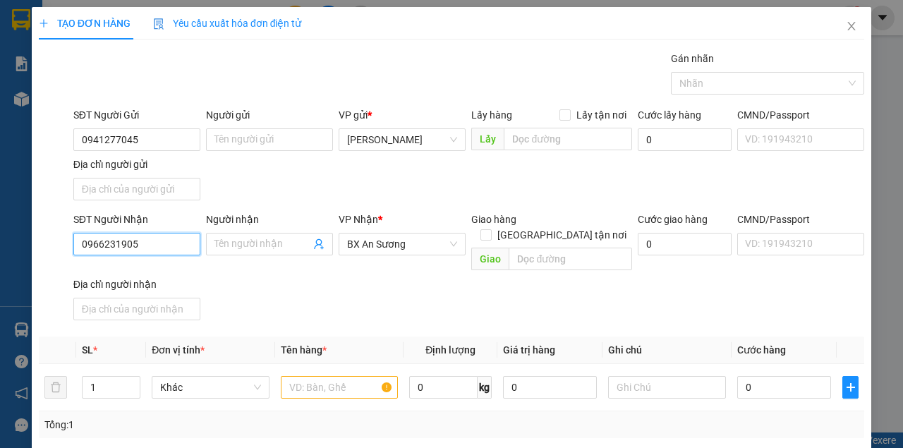
drag, startPoint x: 161, startPoint y: 241, endPoint x: 71, endPoint y: 241, distance: 90.3
click at [71, 241] on div "SĐT Người Nhận 0966231905 0966231905" at bounding box center [137, 244] width 133 height 65
click at [115, 269] on div "0976496843" at bounding box center [135, 271] width 109 height 16
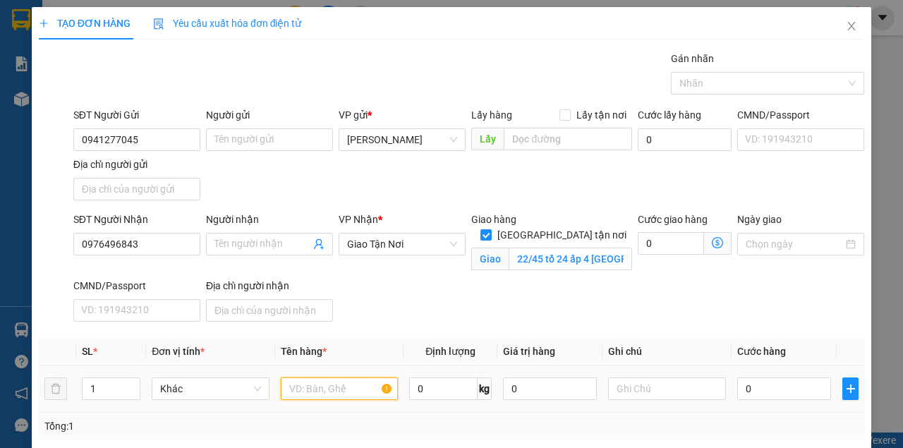
click at [350, 386] on input "text" at bounding box center [340, 388] width 118 height 23
click at [649, 384] on input "text" at bounding box center [667, 388] width 118 height 23
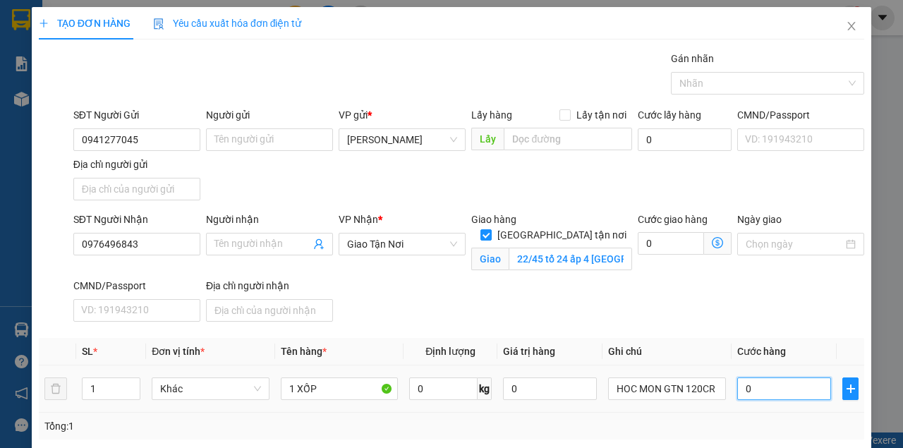
click at [775, 381] on input "0" at bounding box center [784, 388] width 94 height 23
click at [779, 301] on div "SĐT Người Nhận 0976496843 Người nhận Tên người nhận VP Nhận * Giao Tận Nơi Gia…" at bounding box center [469, 270] width 796 height 116
click at [766, 403] on div "Tại văn phòng" at bounding box center [790, 411] width 117 height 16
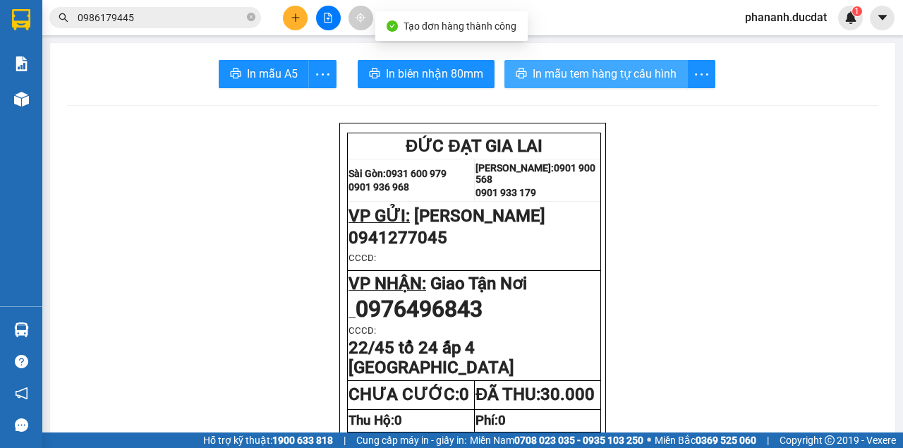
drag, startPoint x: 632, startPoint y: 76, endPoint x: 648, endPoint y: 172, distance: 97.2
click at [632, 76] on span "In mẫu tem hàng tự cấu hình" at bounding box center [605, 74] width 144 height 18
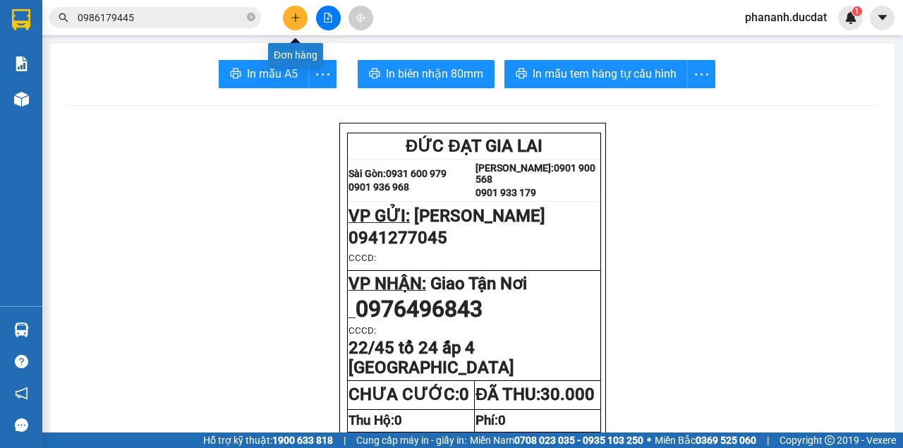
click at [299, 15] on icon "plus" at bounding box center [296, 18] width 10 height 10
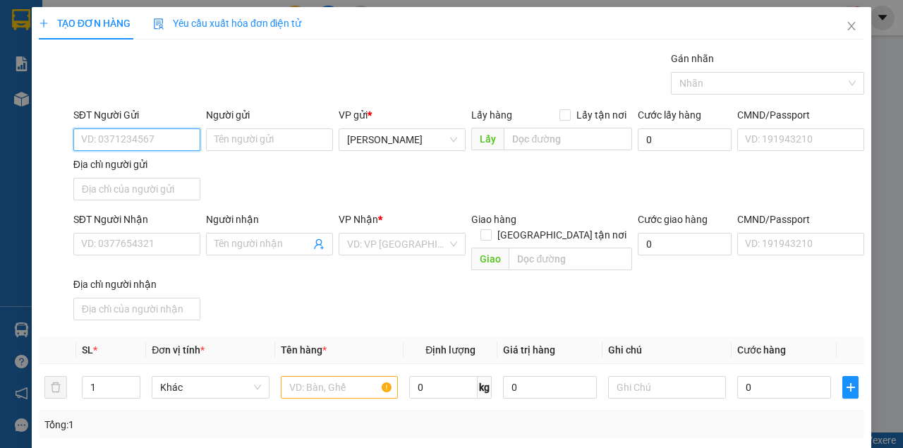
drag, startPoint x: 188, startPoint y: 136, endPoint x: 193, endPoint y: 130, distance: 8.5
click at [188, 133] on input "SĐT Người Gửi" at bounding box center [136, 139] width 127 height 23
click at [125, 167] on div "0906902359" at bounding box center [135, 167] width 109 height 16
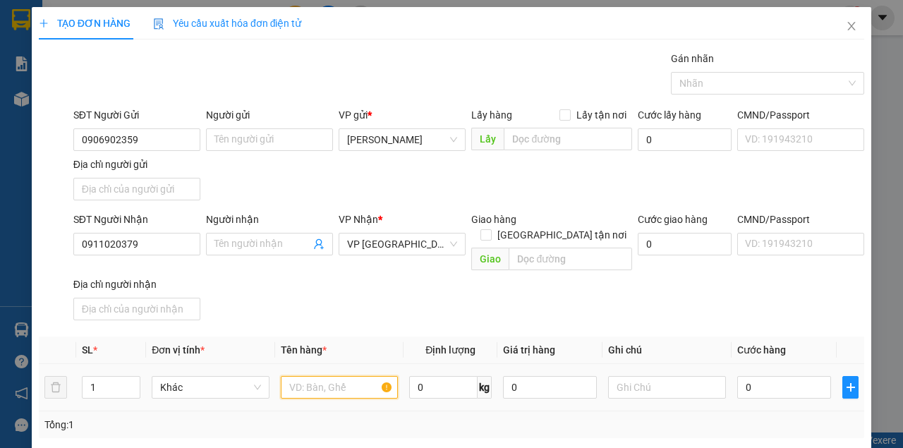
click at [324, 376] on input "text" at bounding box center [340, 387] width 118 height 23
click at [773, 376] on input "0" at bounding box center [784, 387] width 94 height 23
click at [775, 291] on div "SĐT Người Nhận 0911020379 Người nhận Tên người nhận VP Nhận * VP Sài Gòn Giao h…" at bounding box center [469, 269] width 796 height 114
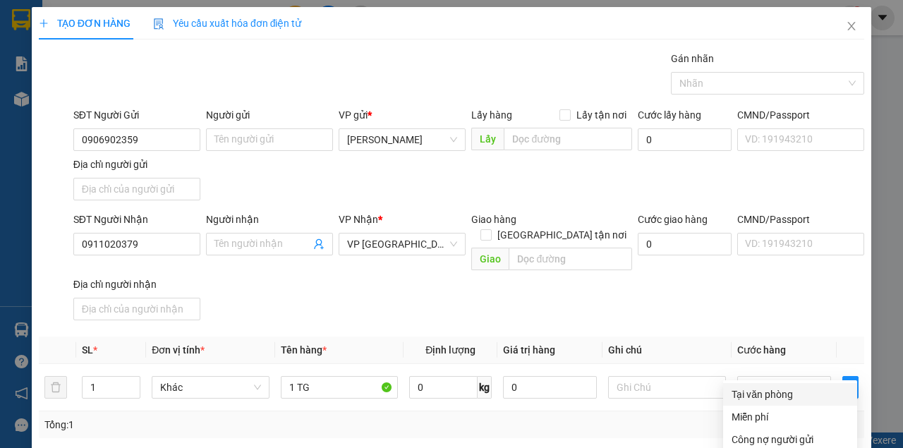
click at [772, 387] on div "Tại văn phòng" at bounding box center [790, 395] width 117 height 16
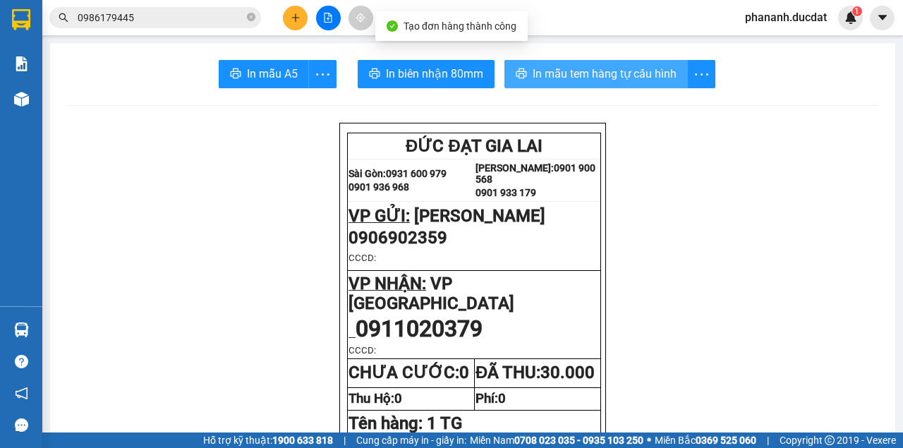
click at [592, 75] on span "In mẫu tem hàng tự cấu hình" at bounding box center [605, 74] width 144 height 18
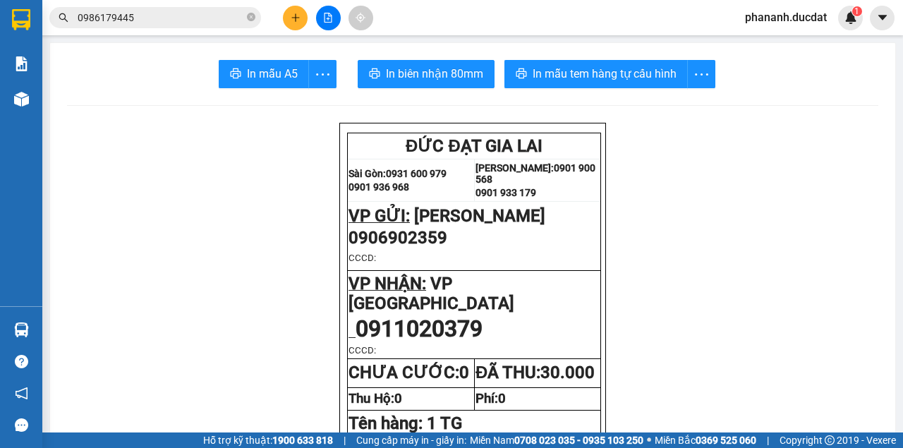
click at [296, 10] on button at bounding box center [295, 18] width 25 height 25
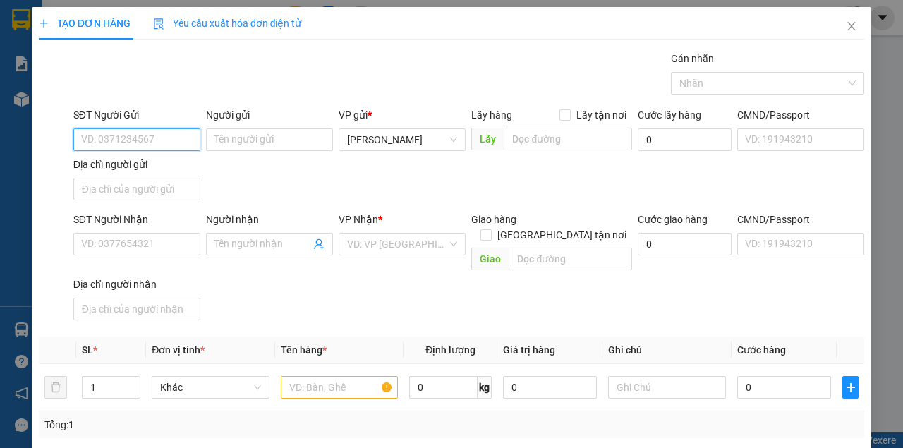
click at [109, 135] on input "SĐT Người Gửi" at bounding box center [136, 139] width 127 height 23
click at [124, 170] on div "0986183887" at bounding box center [135, 167] width 109 height 16
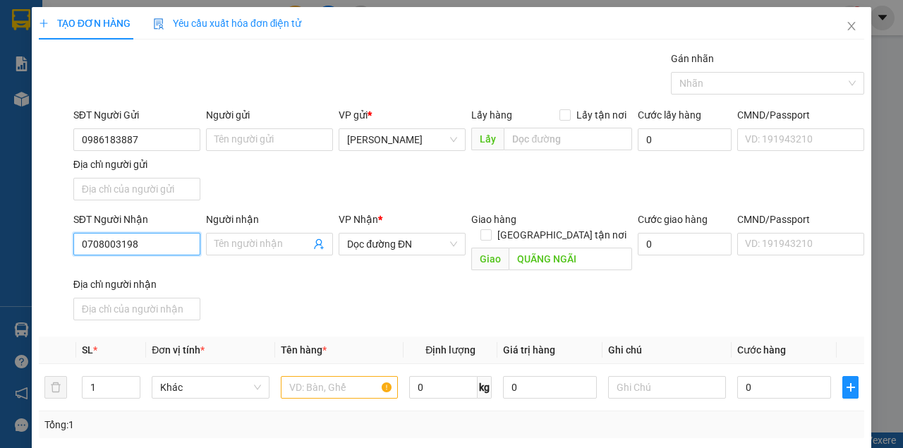
drag, startPoint x: 155, startPoint y: 241, endPoint x: 0, endPoint y: 225, distance: 156.0
click at [0, 225] on div "TẠO ĐƠN HÀNG Yêu cầu xuất hóa đơn điện tử Transit Pickup Surcharge Ids Transit …" at bounding box center [451, 224] width 903 height 448
click at [116, 272] on div "0936831083" at bounding box center [135, 271] width 109 height 16
click at [327, 376] on input "text" at bounding box center [340, 387] width 118 height 23
click at [325, 376] on input "text" at bounding box center [340, 387] width 118 height 23
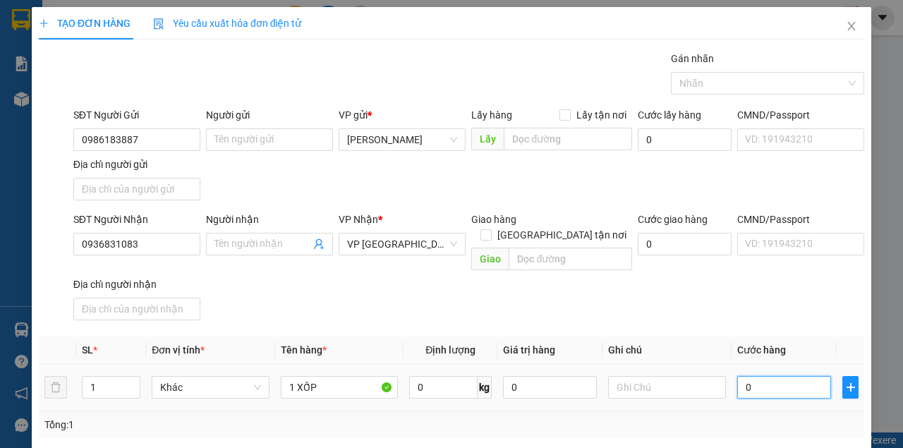
click at [775, 377] on input "0" at bounding box center [784, 387] width 94 height 23
click at [759, 289] on div "SĐT Người Nhận 0936831083 Người nhận Tên người nhận VP Nhận * VP Sài Gòn Giao h…" at bounding box center [469, 269] width 796 height 114
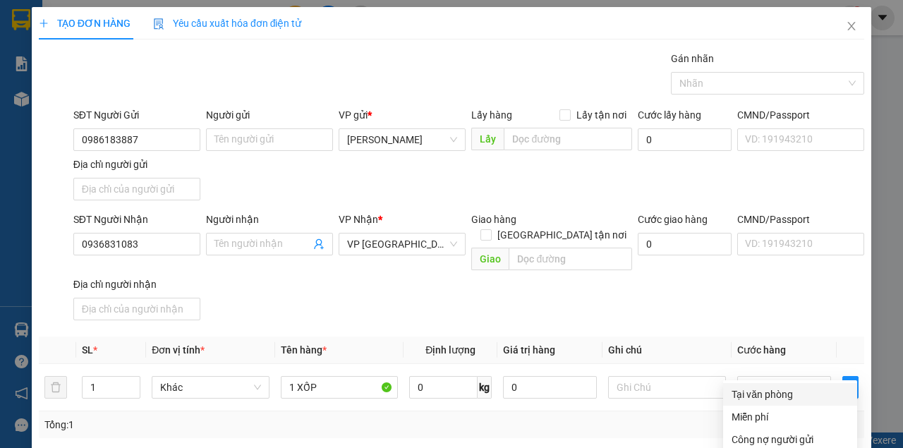
click at [765, 387] on div "Tại văn phòng" at bounding box center [790, 395] width 117 height 16
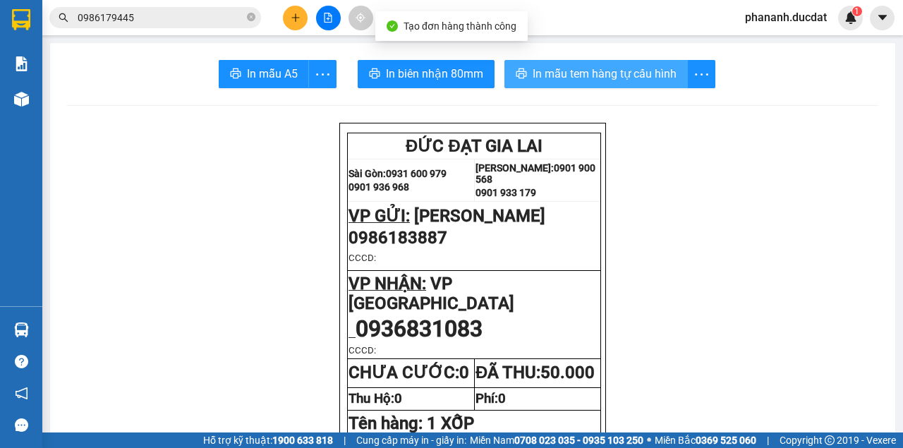
click at [632, 69] on span "In mẫu tem hàng tự cấu hình" at bounding box center [605, 74] width 144 height 18
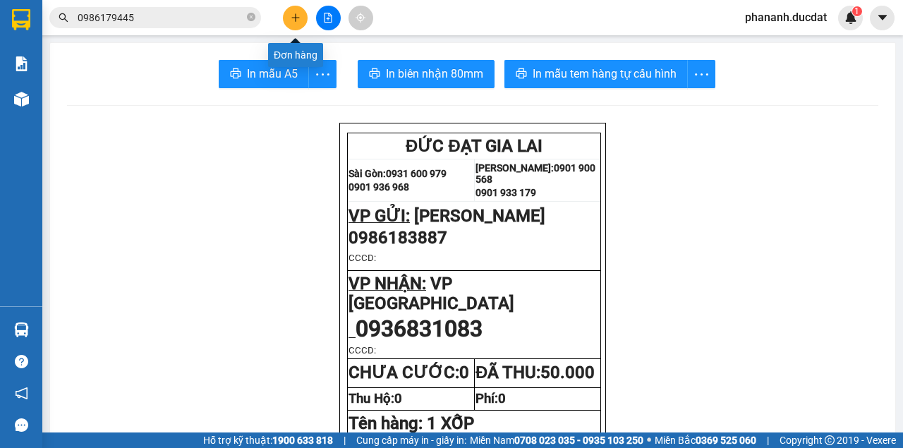
click at [303, 13] on button at bounding box center [295, 18] width 25 height 25
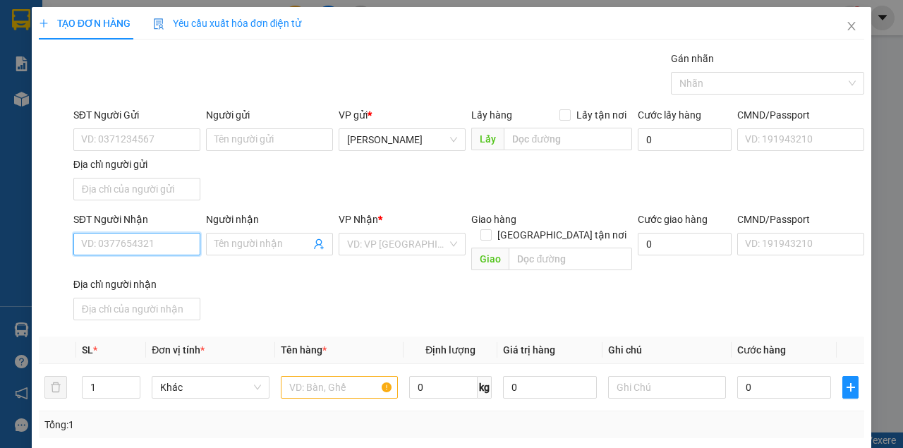
click at [174, 244] on input "SĐT Người Nhận" at bounding box center [136, 244] width 127 height 23
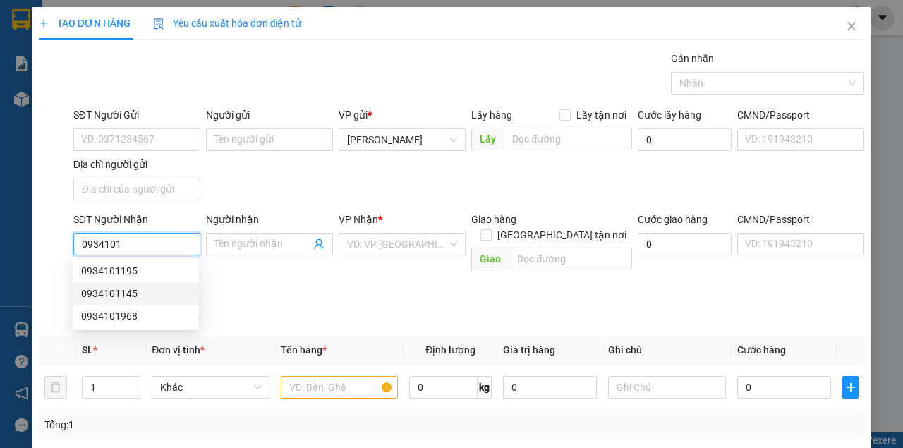
click at [133, 295] on div "0934101145" at bounding box center [135, 294] width 109 height 16
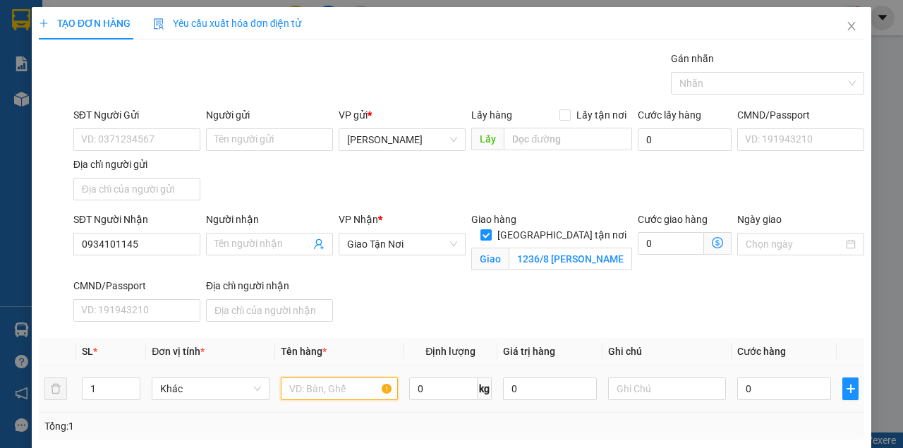
click at [363, 385] on input "text" at bounding box center [340, 388] width 118 height 23
click at [672, 389] on input "text" at bounding box center [667, 388] width 118 height 23
click at [777, 387] on input "0" at bounding box center [784, 388] width 94 height 23
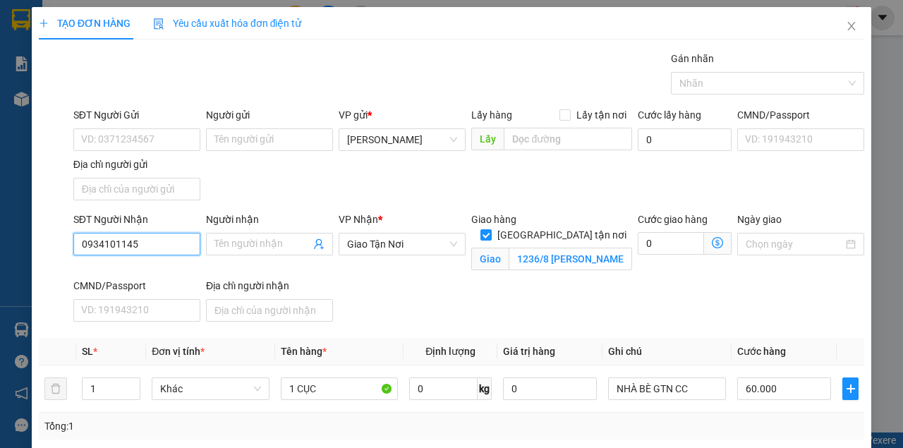
drag, startPoint x: 133, startPoint y: 246, endPoint x: 47, endPoint y: 246, distance: 86.8
click at [47, 246] on div "SĐT Người Nhận 0934101145 0934101145 Người nhận Tên người nhận VP Nhận * Giao T…" at bounding box center [451, 270] width 828 height 116
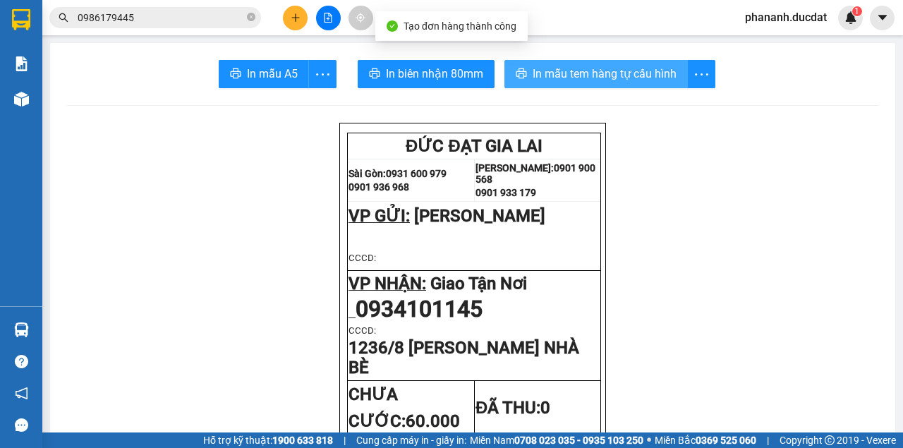
click at [645, 72] on span "In mẫu tem hàng tự cấu hình" at bounding box center [605, 74] width 144 height 18
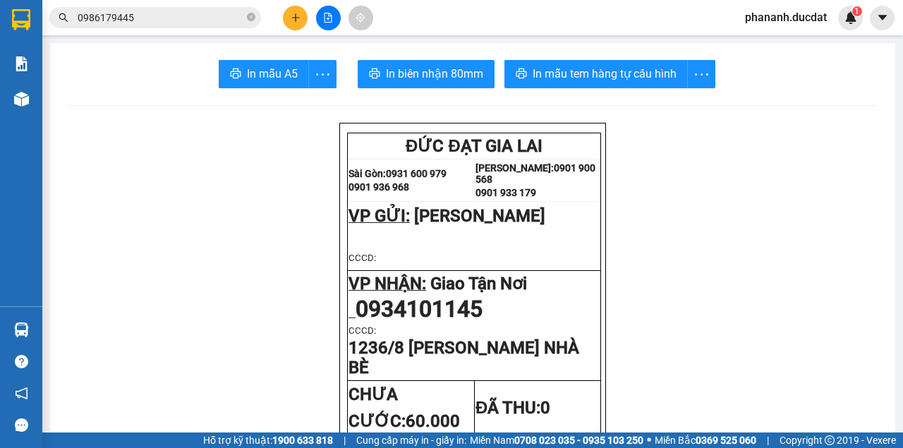
click at [293, 16] on icon "plus" at bounding box center [296, 18] width 10 height 10
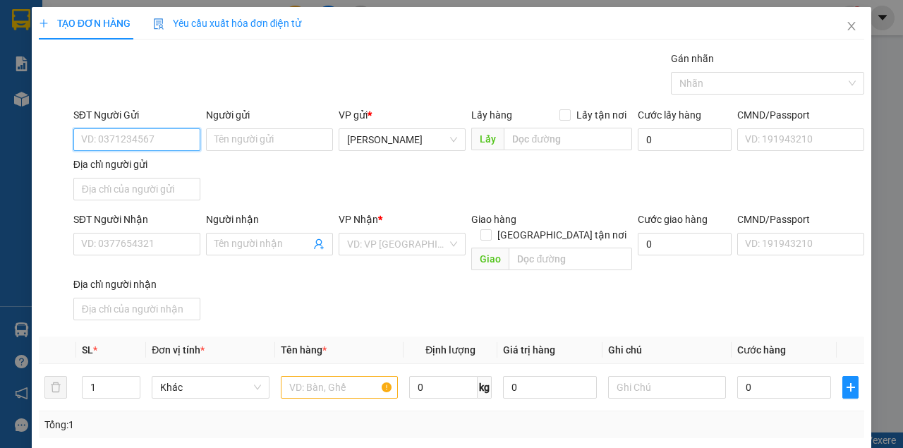
click at [159, 134] on input "SĐT Người Gửi" at bounding box center [136, 139] width 127 height 23
click at [121, 169] on div "0975453368" at bounding box center [135, 167] width 109 height 16
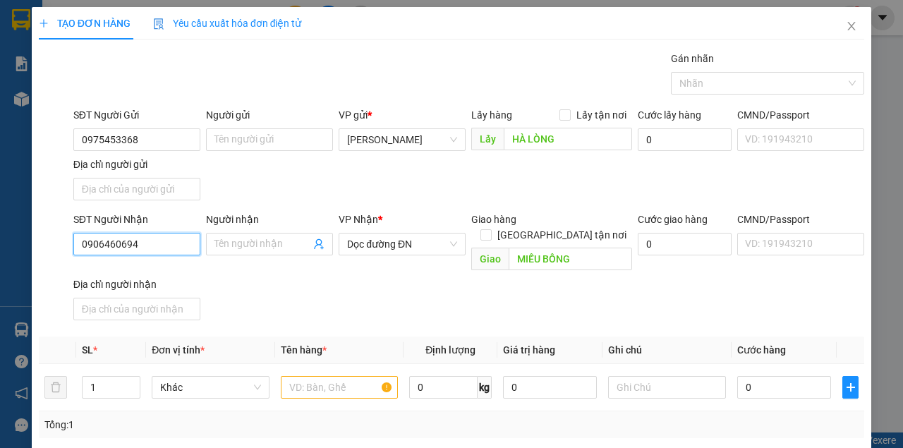
click at [162, 243] on input "0906460694" at bounding box center [136, 244] width 127 height 23
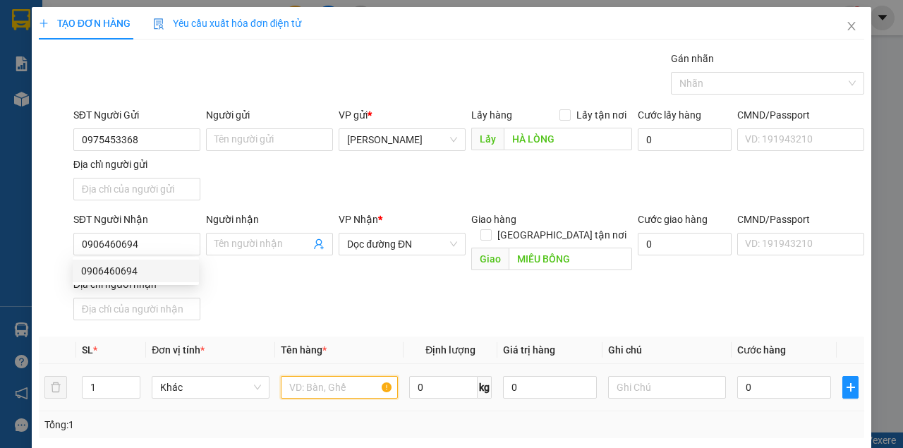
click at [334, 376] on input "text" at bounding box center [340, 387] width 118 height 23
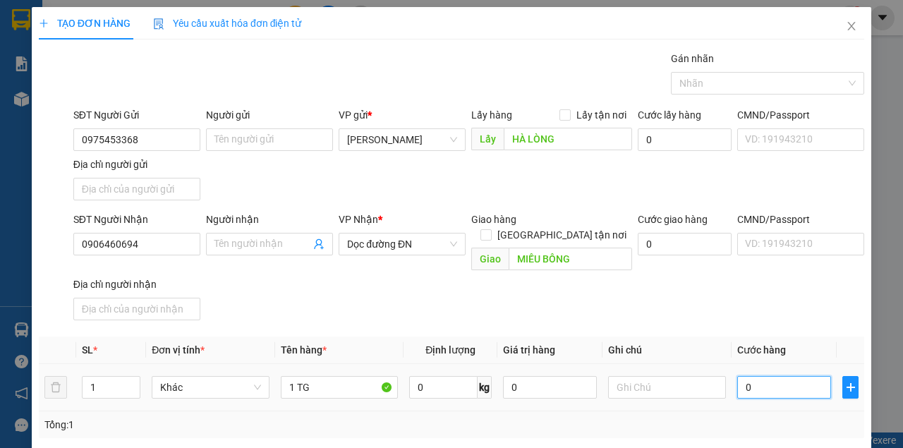
click at [753, 376] on input "0" at bounding box center [784, 387] width 94 height 23
click at [679, 286] on div "SĐT Người Nhận 0906460694 Người nhận Tên người nhận VP Nhận * Dọc đường ĐN Giao…" at bounding box center [469, 269] width 796 height 114
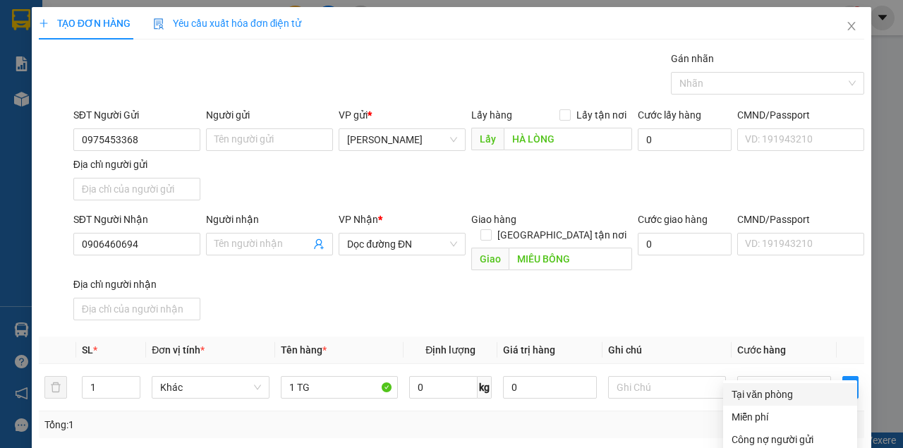
click at [760, 387] on div "Tại văn phòng" at bounding box center [790, 395] width 117 height 16
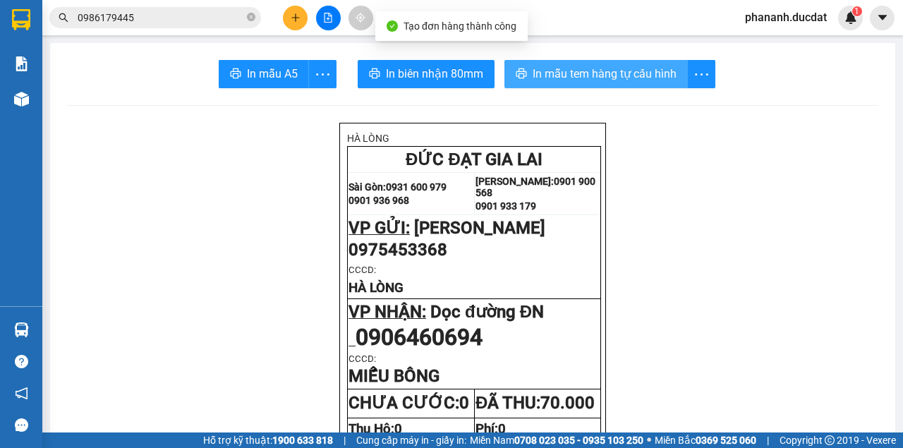
click at [584, 74] on span "In mẫu tem hàng tự cấu hình" at bounding box center [605, 74] width 144 height 18
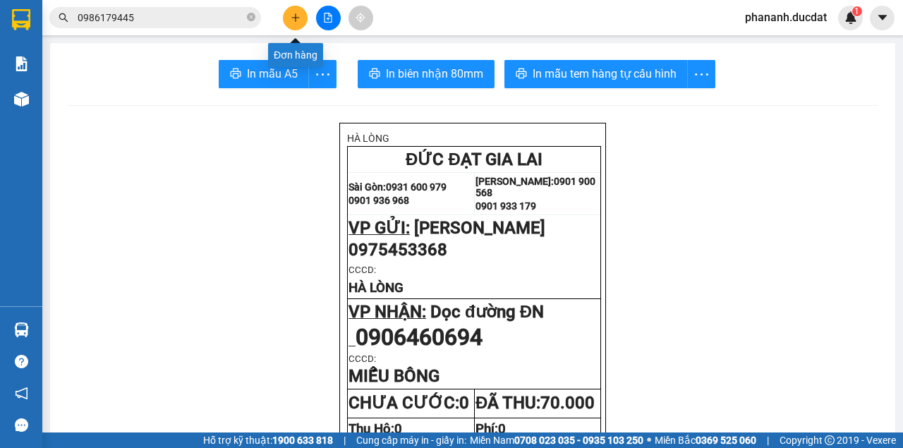
click at [302, 16] on button at bounding box center [295, 18] width 25 height 25
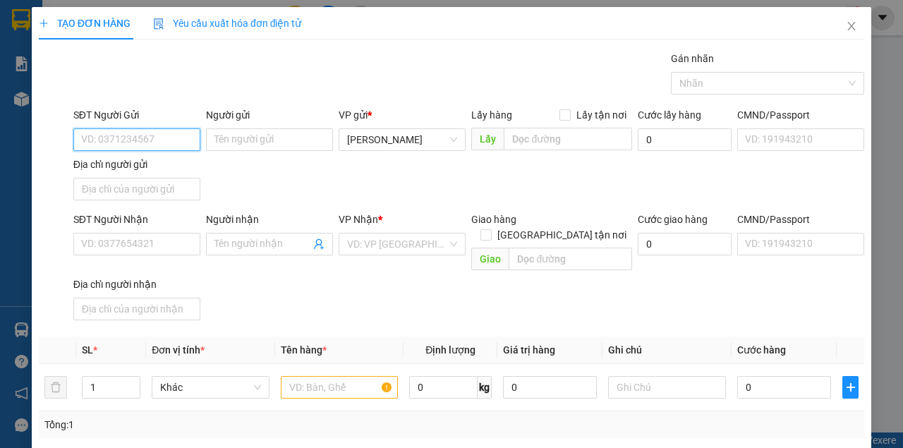
click at [183, 138] on input "SĐT Người Gửi" at bounding box center [136, 139] width 127 height 23
click at [119, 165] on div "0922825868" at bounding box center [135, 167] width 109 height 16
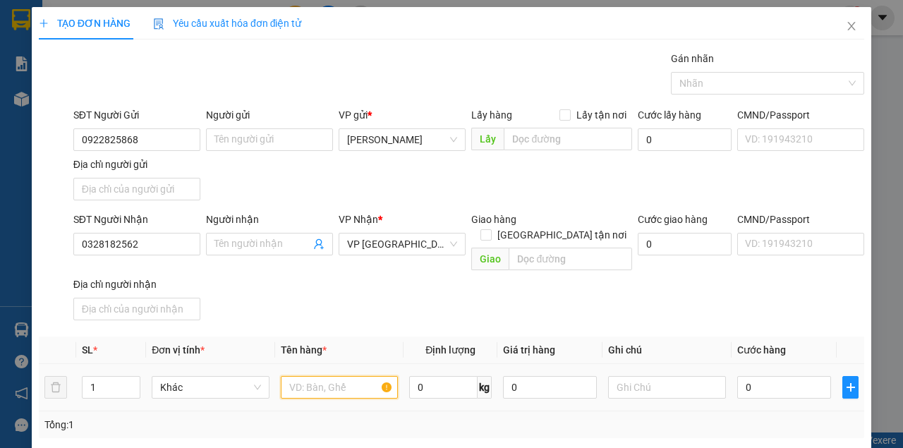
click at [346, 376] on input "text" at bounding box center [340, 387] width 118 height 23
click at [792, 376] on input "0" at bounding box center [784, 387] width 94 height 23
click at [749, 293] on div "SĐT Người Nhận 0328182562 Người nhận Tên người nhận VP Nhận * VP Sài Gòn Giao h…" at bounding box center [469, 269] width 796 height 114
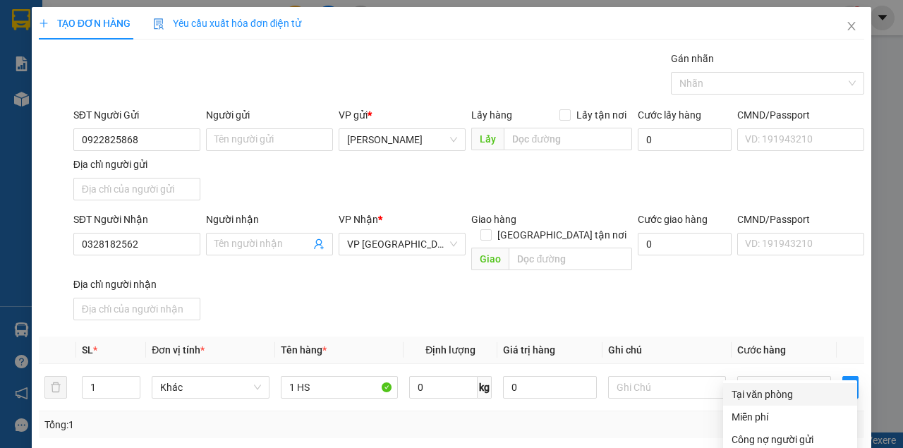
click at [759, 387] on div "Tại văn phòng" at bounding box center [790, 395] width 117 height 16
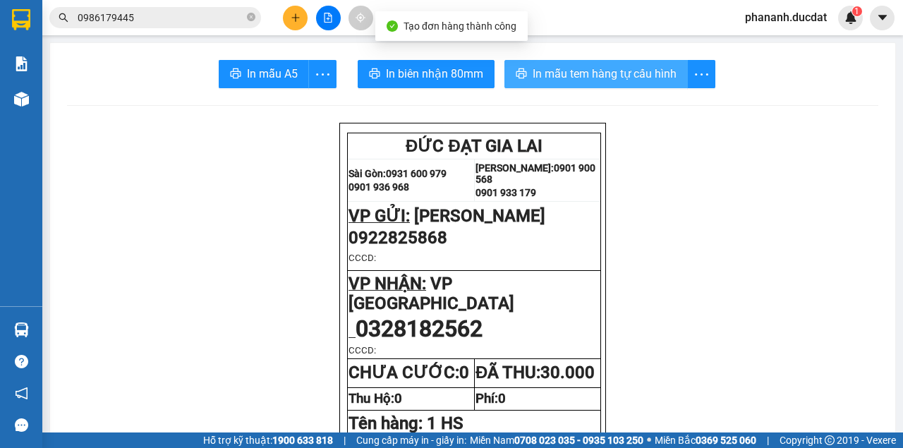
click at [608, 79] on span "In mẫu tem hàng tự cấu hình" at bounding box center [605, 74] width 144 height 18
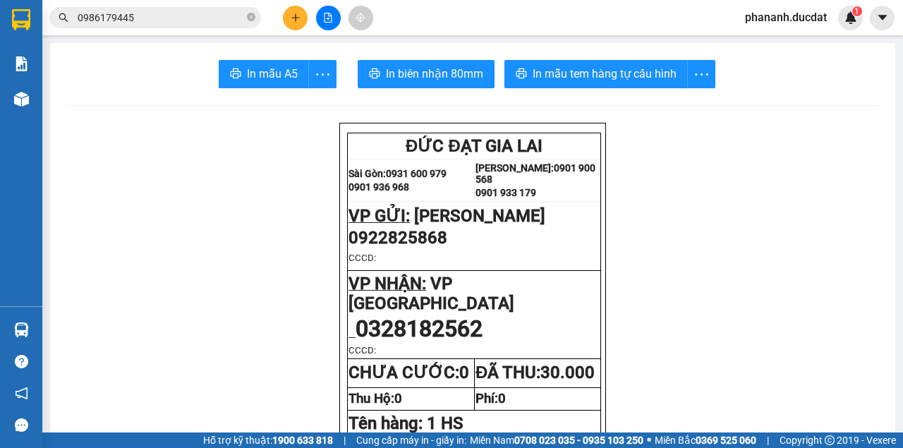
click at [291, 20] on icon "plus" at bounding box center [296, 18] width 10 height 10
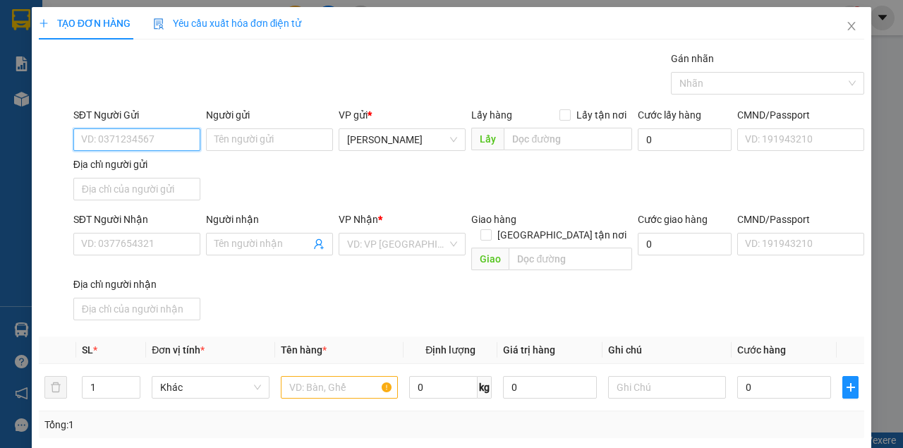
click at [164, 137] on input "SĐT Người Gửi" at bounding box center [136, 139] width 127 height 23
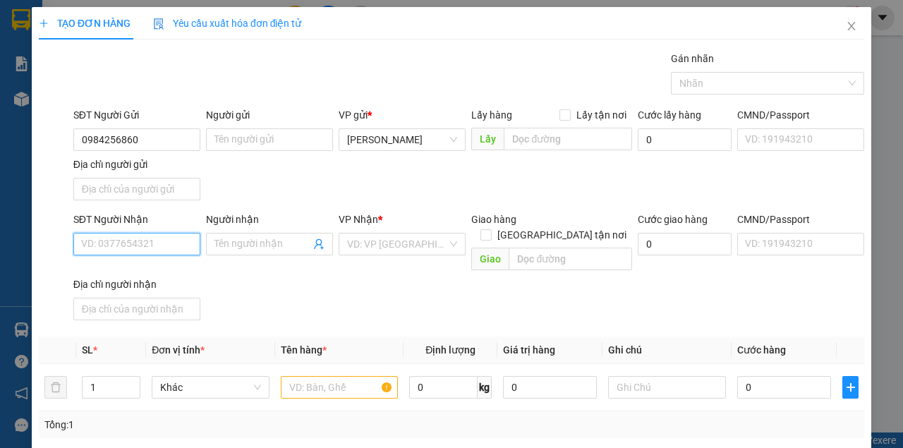
drag, startPoint x: 143, startPoint y: 244, endPoint x: 157, endPoint y: 244, distance: 13.4
click at [144, 244] on input "SĐT Người Nhận" at bounding box center [136, 244] width 127 height 23
click at [104, 273] on div "0335079259" at bounding box center [135, 271] width 109 height 16
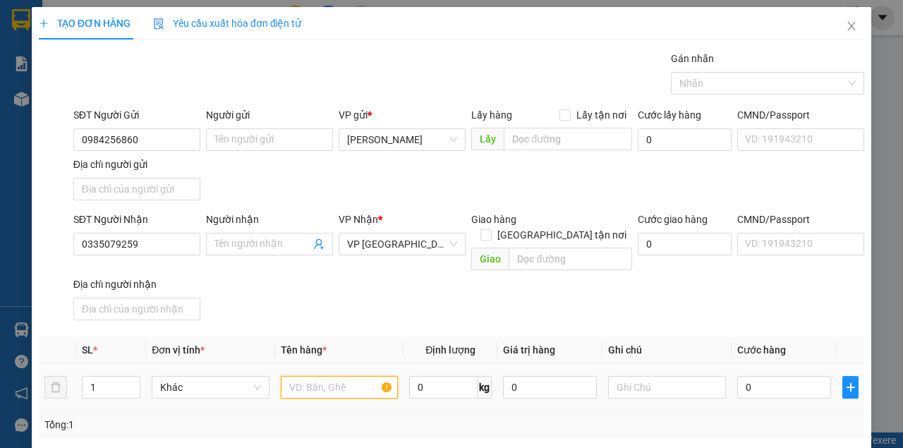
click at [334, 376] on input "text" at bounding box center [340, 387] width 118 height 23
click at [310, 376] on input "text" at bounding box center [340, 387] width 118 height 23
click at [796, 376] on input "0" at bounding box center [784, 387] width 94 height 23
click at [706, 282] on div "SĐT Người Nhận 0335079259 Người nhận Tên người nhận VP Nhận * VP Đà Nẵng Giao h…" at bounding box center [469, 269] width 796 height 114
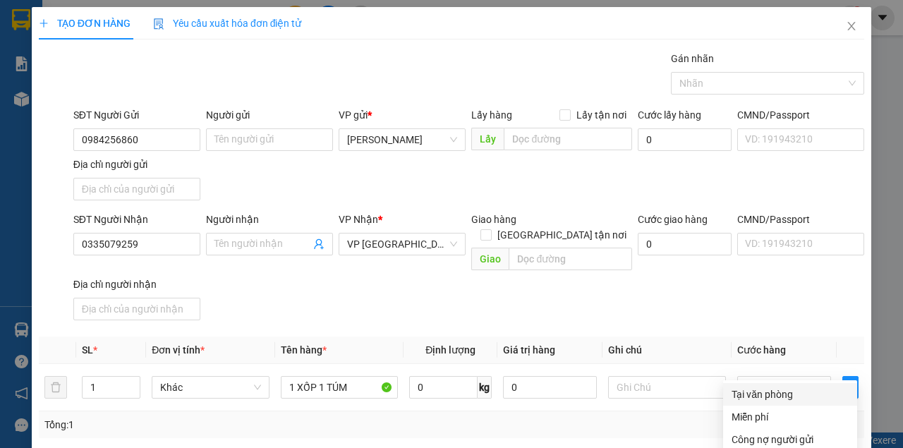
click at [765, 387] on div "Tại văn phòng" at bounding box center [790, 395] width 117 height 16
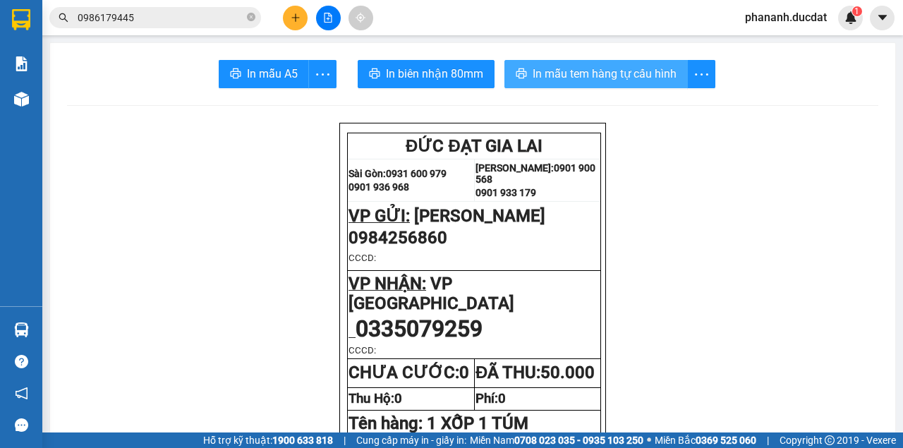
click at [648, 85] on button "In mẫu tem hàng tự cấu hình" at bounding box center [595, 74] width 183 height 28
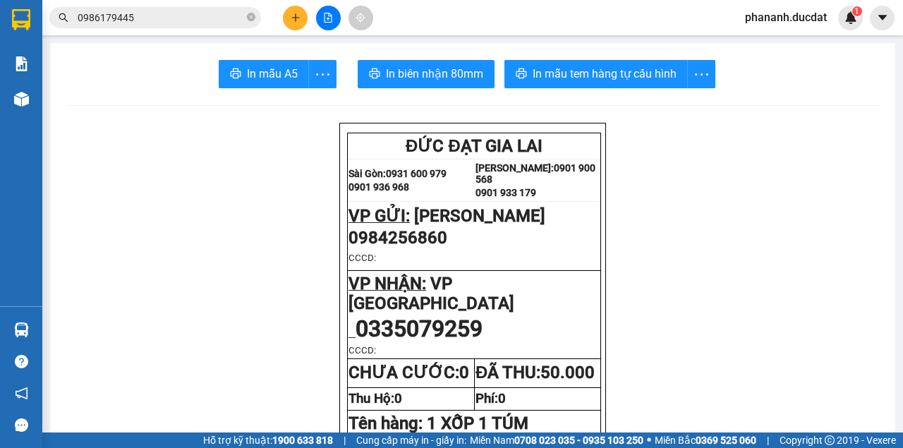
click at [279, 13] on div at bounding box center [328, 18] width 106 height 25
click at [286, 14] on button at bounding box center [295, 18] width 25 height 25
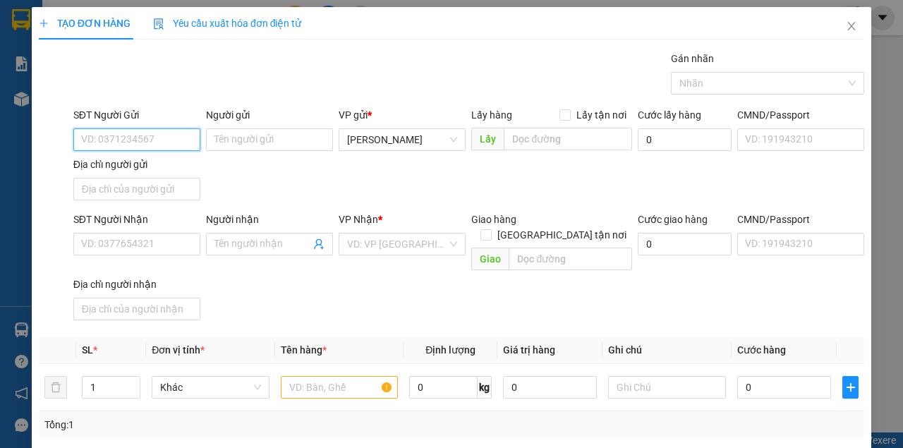
click at [174, 135] on input "SĐT Người Gửi" at bounding box center [136, 139] width 127 height 23
click at [116, 193] on div "0368071267" at bounding box center [135, 190] width 109 height 16
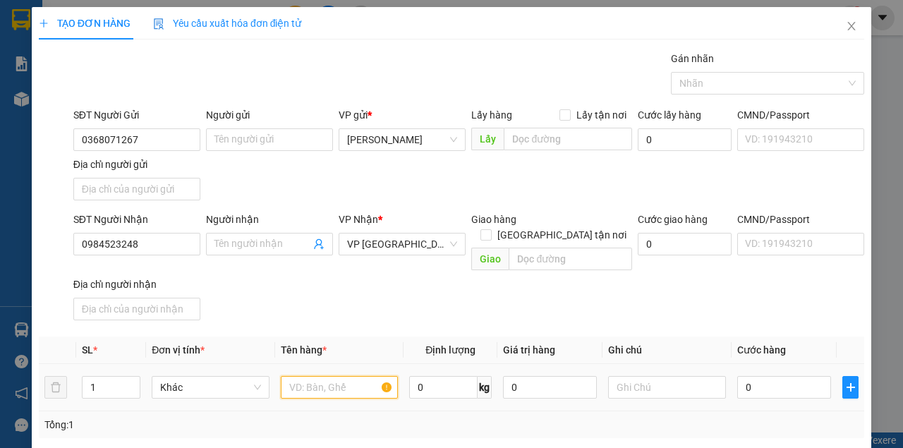
click at [303, 376] on input "text" at bounding box center [340, 387] width 118 height 23
click at [817, 376] on input "0" at bounding box center [784, 387] width 94 height 23
click at [736, 282] on div "SĐT Người Nhận 0984523248 Người nhận Tên người nhận VP Nhận * VP Đà Nẵng Giao h…" at bounding box center [469, 269] width 796 height 114
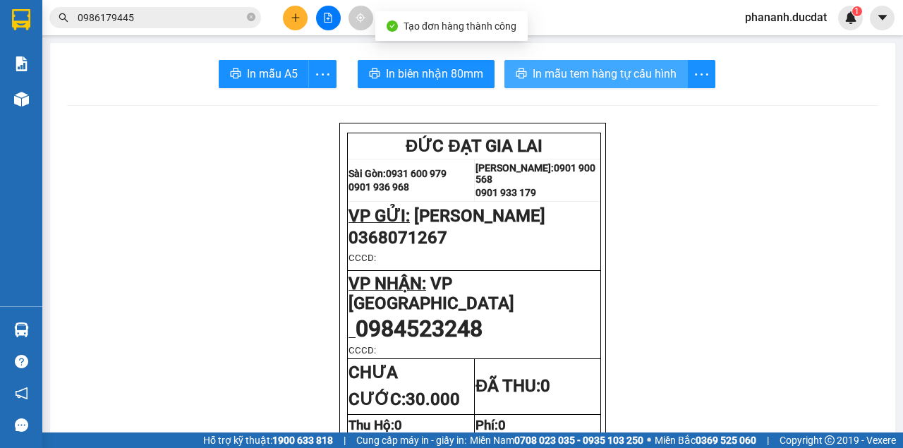
click at [589, 73] on span "In mẫu tem hàng tự cấu hình" at bounding box center [605, 74] width 144 height 18
click at [589, 78] on div "In mẫu tem hàng tự cấu hình" at bounding box center [609, 74] width 211 height 28
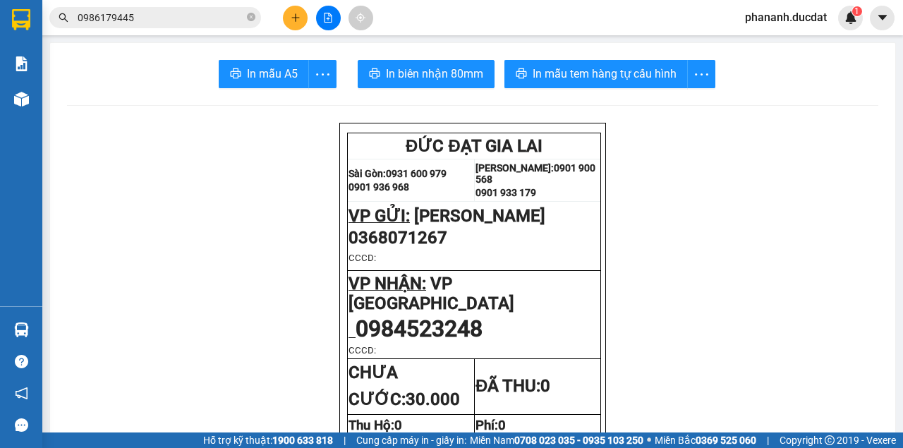
click at [296, 18] on icon "plus" at bounding box center [296, 18] width 10 height 10
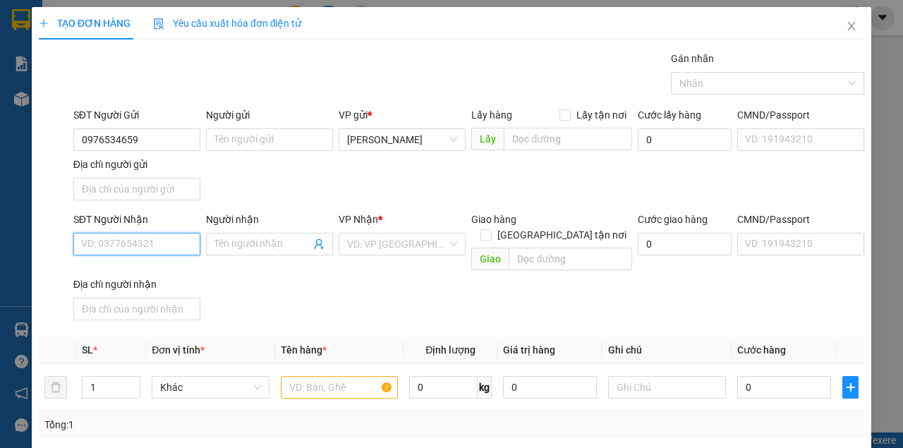
click at [140, 243] on input "SĐT Người Nhận" at bounding box center [136, 244] width 127 height 23
click at [377, 246] on input "search" at bounding box center [397, 244] width 100 height 21
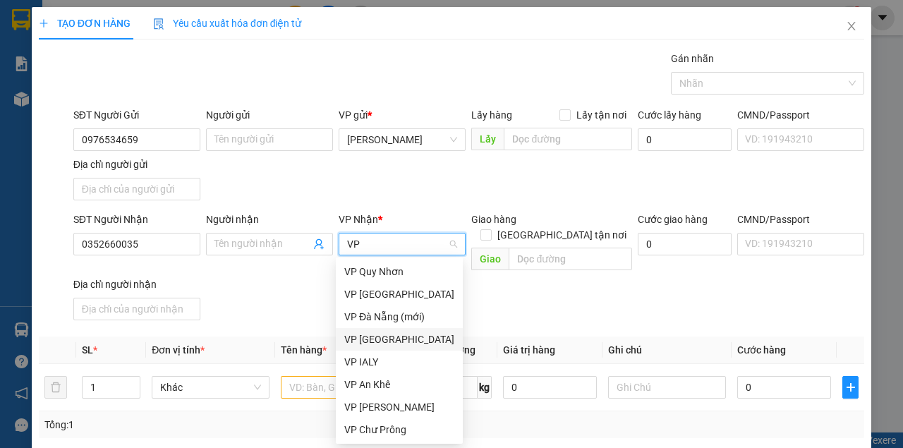
click at [386, 339] on div "VP [GEOGRAPHIC_DATA]" at bounding box center [399, 340] width 110 height 16
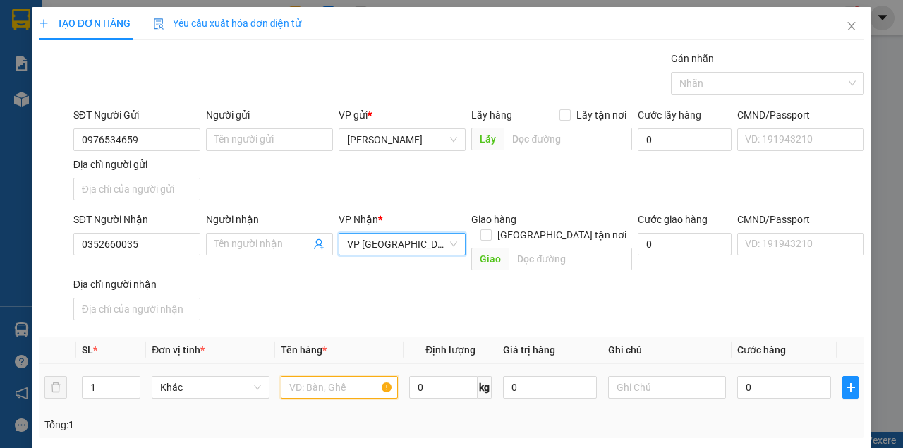
click at [309, 376] on input "text" at bounding box center [340, 387] width 118 height 23
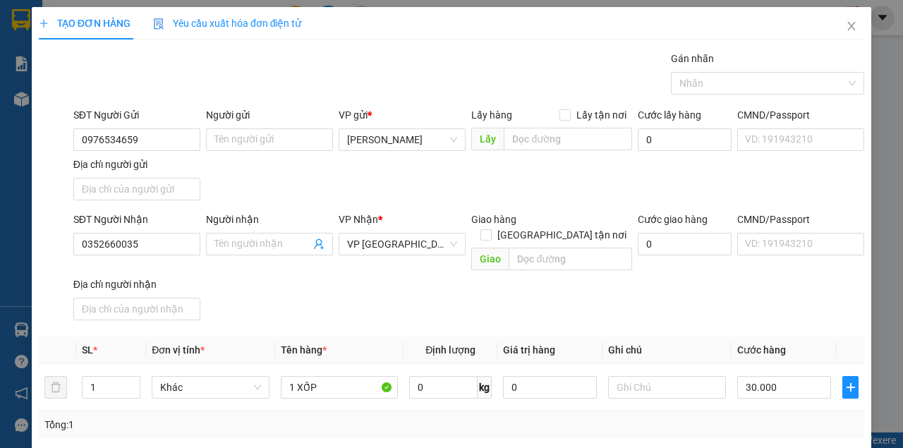
click at [784, 275] on div "SĐT Người Nhận 0352660035 Người nhận Tên người nhận VP Nhận * VP Đà Nẵng Giao h…" at bounding box center [469, 269] width 796 height 114
click at [780, 387] on div "Tại văn phòng" at bounding box center [790, 395] width 117 height 16
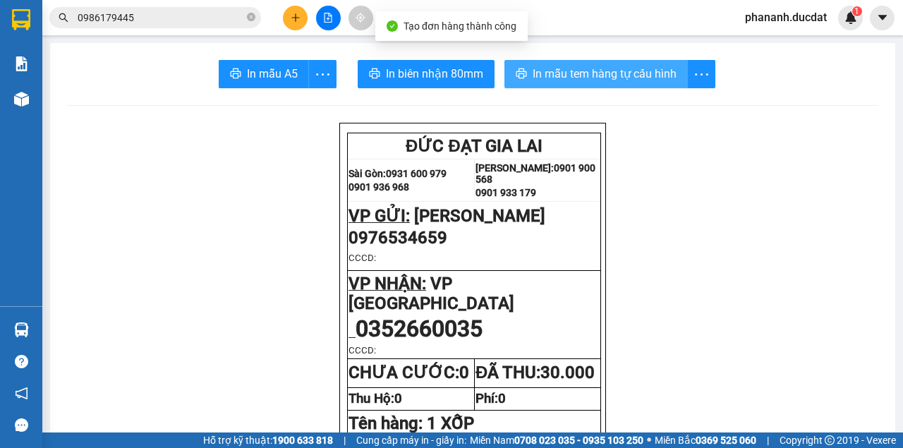
click at [545, 77] on span "In mẫu tem hàng tự cấu hình" at bounding box center [605, 74] width 144 height 18
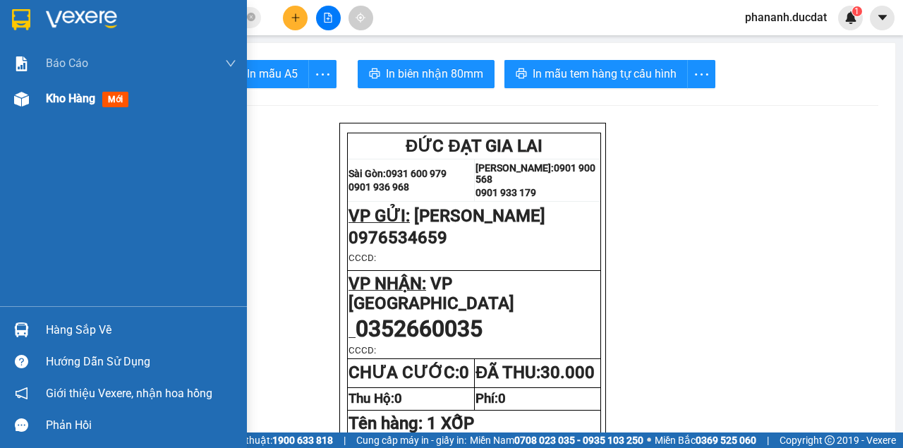
click at [71, 97] on span "Kho hàng" at bounding box center [70, 98] width 49 height 13
click at [31, 100] on div at bounding box center [21, 99] width 25 height 25
click at [63, 100] on span "Kho hàng" at bounding box center [70, 98] width 49 height 13
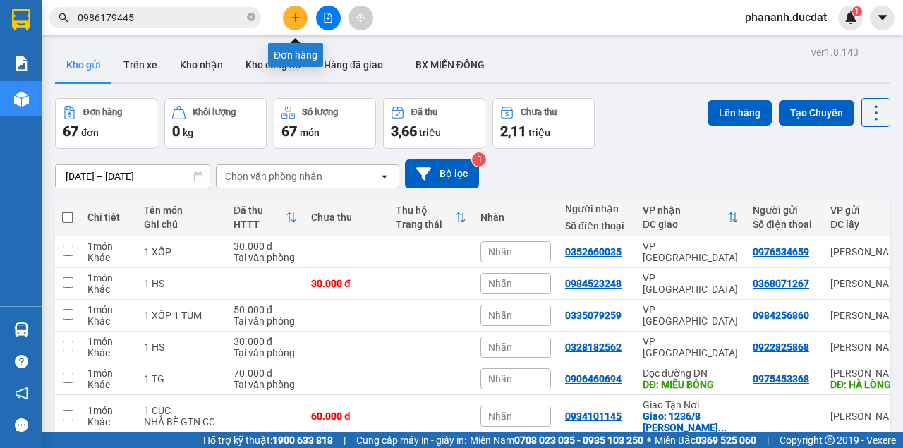
click at [301, 14] on button at bounding box center [295, 18] width 25 height 25
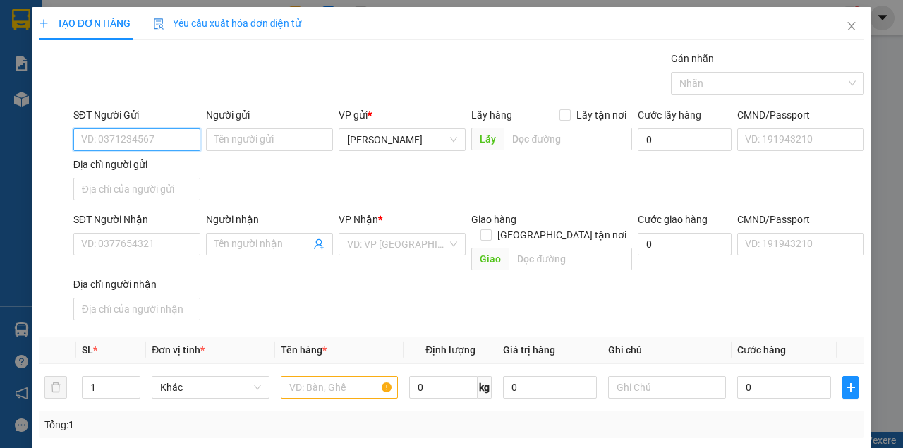
click at [142, 137] on input "SĐT Người Gửi" at bounding box center [136, 139] width 127 height 23
click at [117, 166] on div "0984932253" at bounding box center [135, 167] width 109 height 16
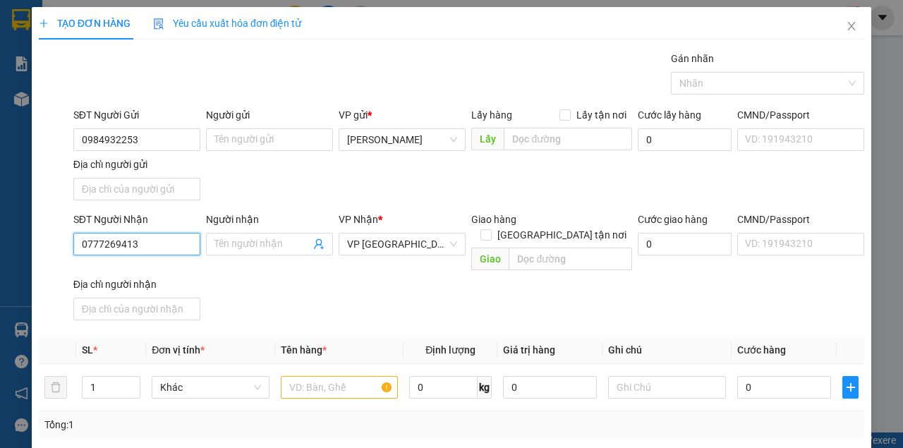
drag, startPoint x: 159, startPoint y: 242, endPoint x: 30, endPoint y: 238, distance: 129.9
click at [32, 238] on div "TẠO ĐƠN HÀNG Yêu cầu xuất hóa đơn điện tử Transit Pickup Surcharge Ids Transit …" at bounding box center [452, 313] width 840 height 612
click at [147, 269] on div "0905055362 - HẠNH" at bounding box center [135, 271] width 109 height 16
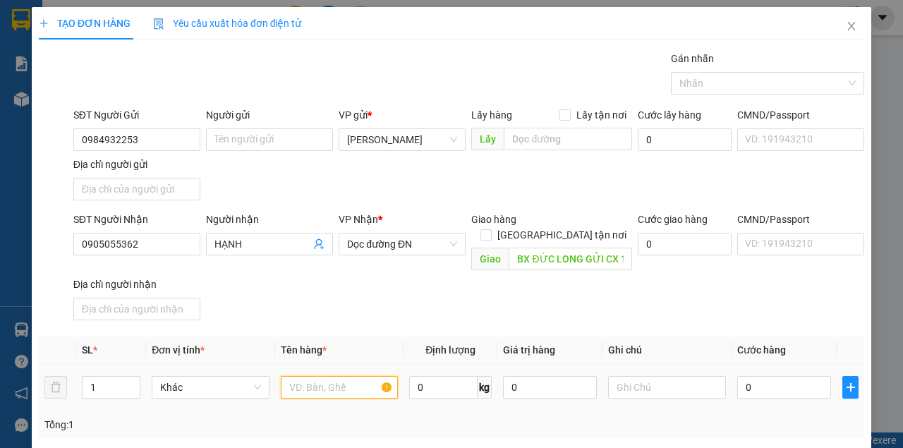
click at [343, 376] on input "text" at bounding box center [340, 387] width 118 height 23
click at [770, 376] on input "0" at bounding box center [784, 387] width 94 height 23
drag, startPoint x: 744, startPoint y: 285, endPoint x: 744, endPoint y: 273, distance: 12.0
click at [744, 274] on div "SĐT Người Nhận 0905055362 Người nhận HẠNH VP Nhận * Dọc đường ĐN Giao hàng Giao…" at bounding box center [469, 269] width 796 height 114
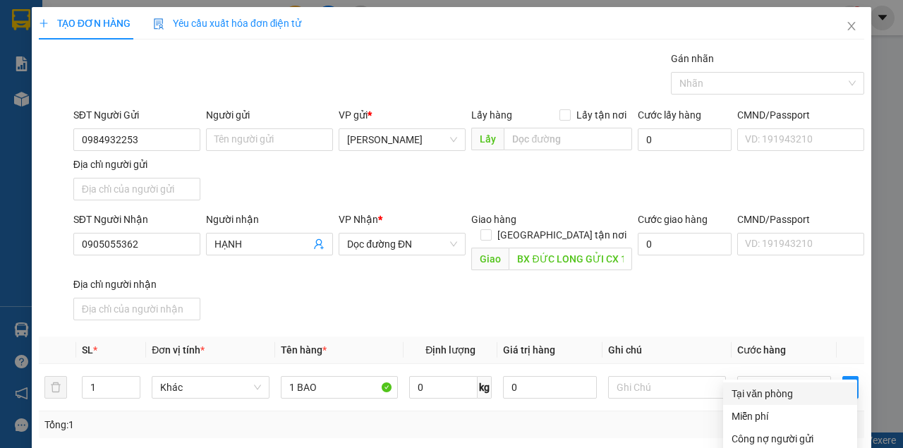
click at [782, 386] on div "Tại văn phòng" at bounding box center [790, 394] width 117 height 16
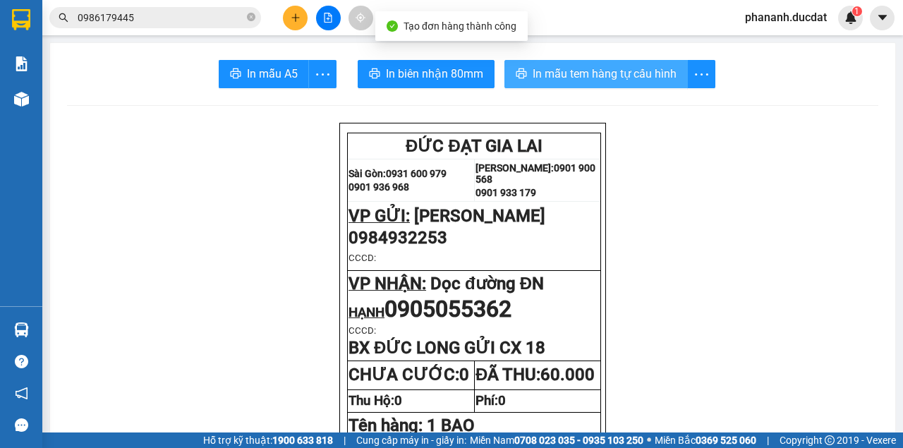
click at [547, 86] on button "In mẫu tem hàng tự cấu hình" at bounding box center [595, 74] width 183 height 28
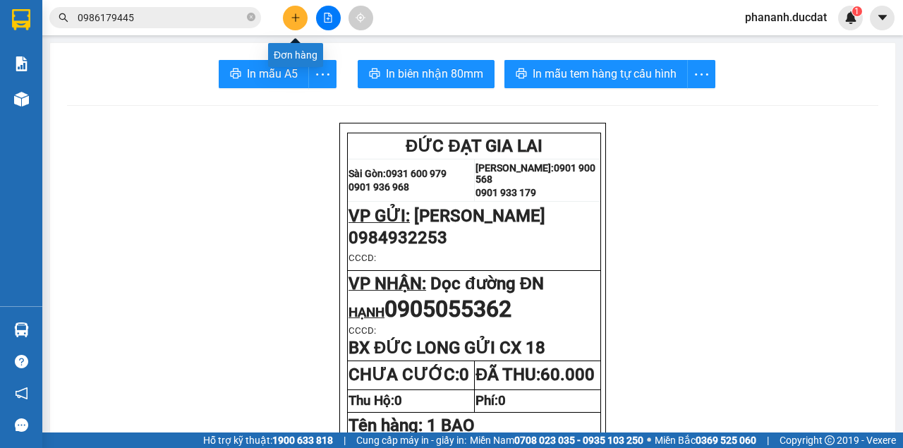
drag, startPoint x: 305, startPoint y: 14, endPoint x: 317, endPoint y: 30, distance: 20.1
click at [310, 14] on div at bounding box center [328, 18] width 106 height 25
click at [292, 16] on icon "plus" at bounding box center [296, 18] width 10 height 10
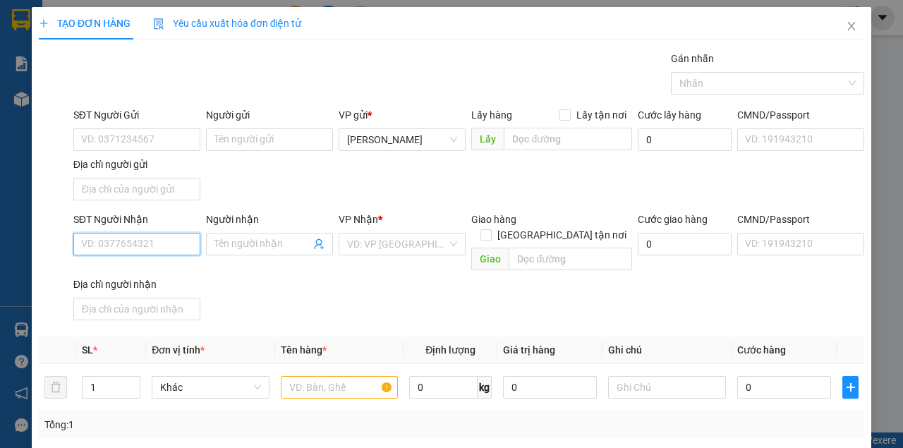
click at [162, 249] on input "SĐT Người Nhận" at bounding box center [136, 244] width 127 height 23
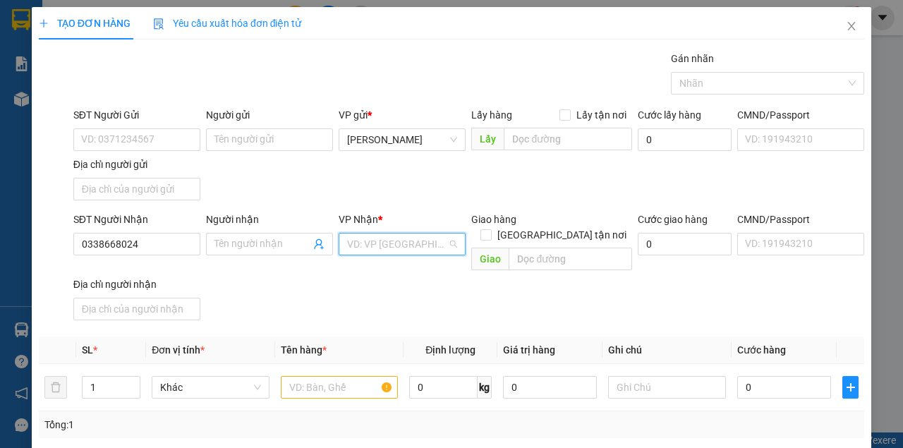
drag, startPoint x: 408, startPoint y: 239, endPoint x: 418, endPoint y: 236, distance: 10.3
click at [411, 239] on input "search" at bounding box center [397, 244] width 100 height 21
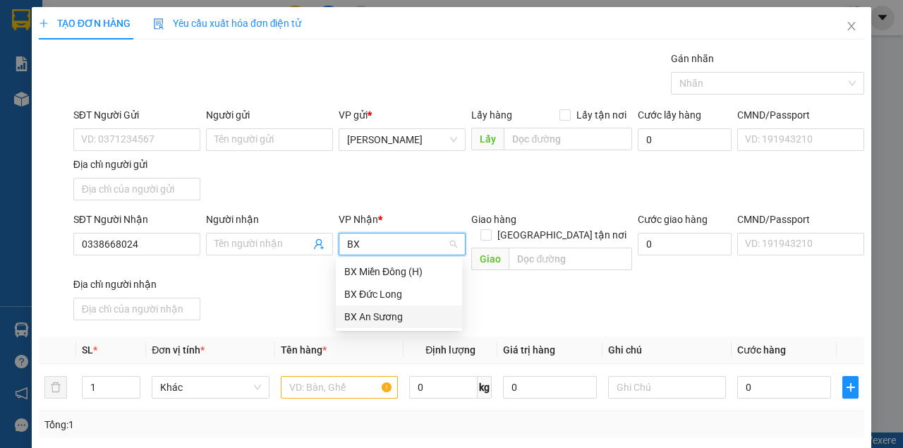
click at [388, 322] on div "BX An Sương" at bounding box center [398, 317] width 109 height 16
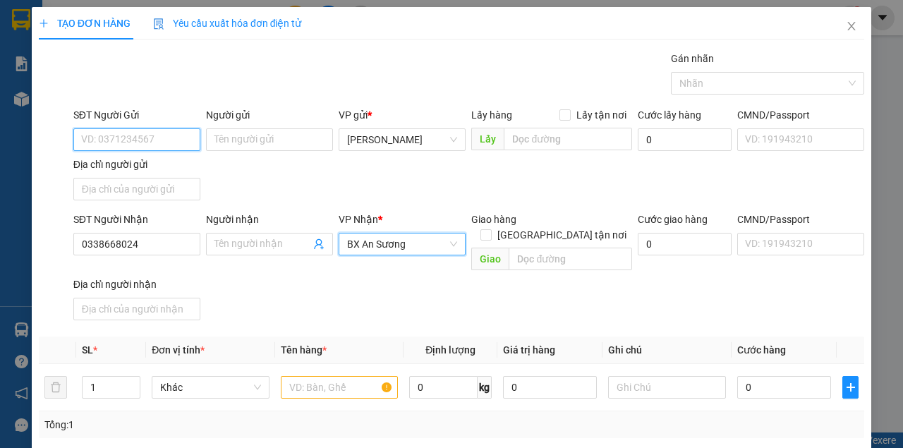
drag, startPoint x: 172, startPoint y: 140, endPoint x: 182, endPoint y: 141, distance: 9.9
click at [172, 140] on input "SĐT Người Gửi" at bounding box center [136, 139] width 127 height 23
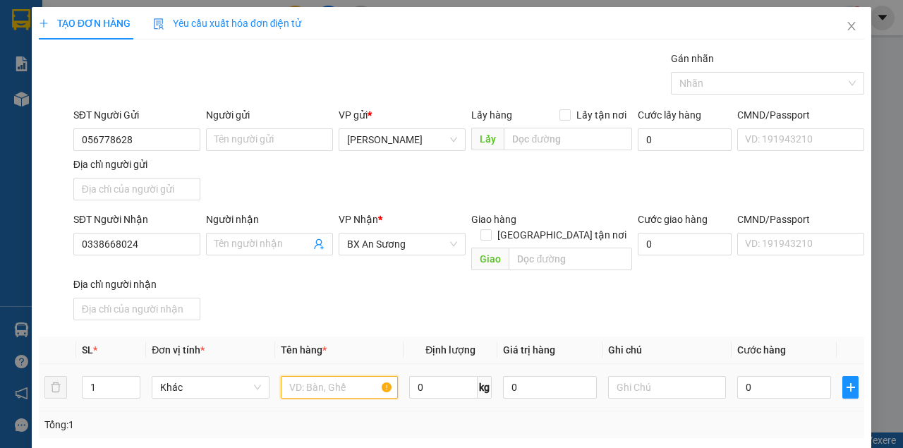
click at [353, 377] on input "text" at bounding box center [340, 387] width 118 height 23
click at [837, 337] on th at bounding box center [851, 351] width 28 height 28
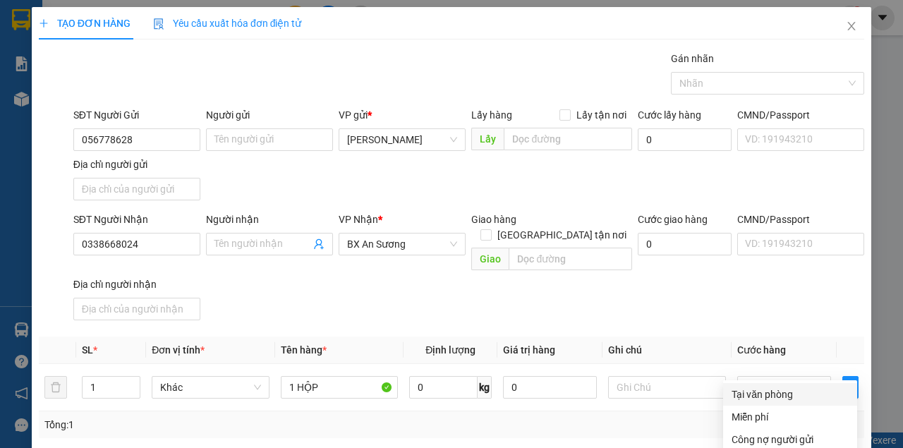
drag, startPoint x: 784, startPoint y: 226, endPoint x: 800, endPoint y: 440, distance: 215.1
click at [784, 387] on div "Tại văn phòng" at bounding box center [790, 395] width 117 height 16
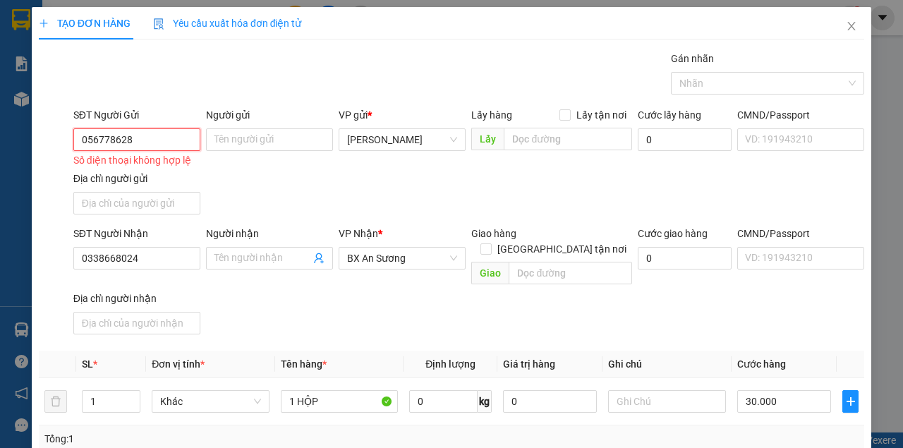
click at [90, 128] on input "056778628" at bounding box center [136, 139] width 127 height 23
click at [86, 128] on input "056778628" at bounding box center [136, 139] width 127 height 23
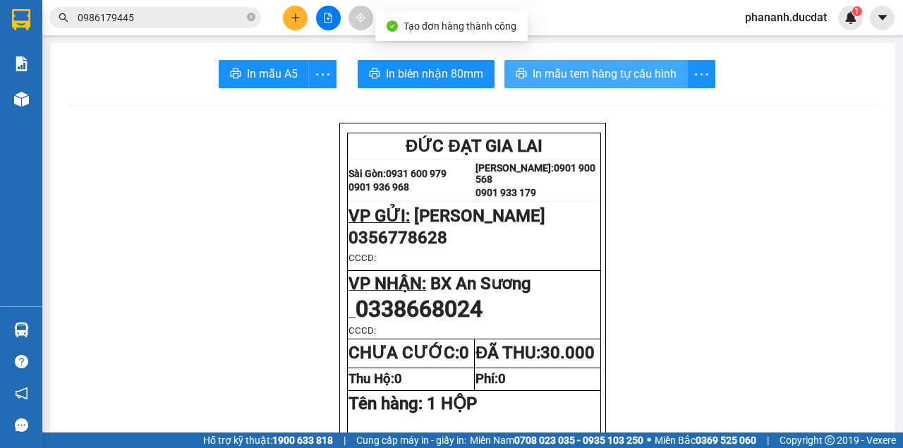
click at [653, 69] on span "In mẫu tem hàng tự cấu hình" at bounding box center [605, 74] width 144 height 18
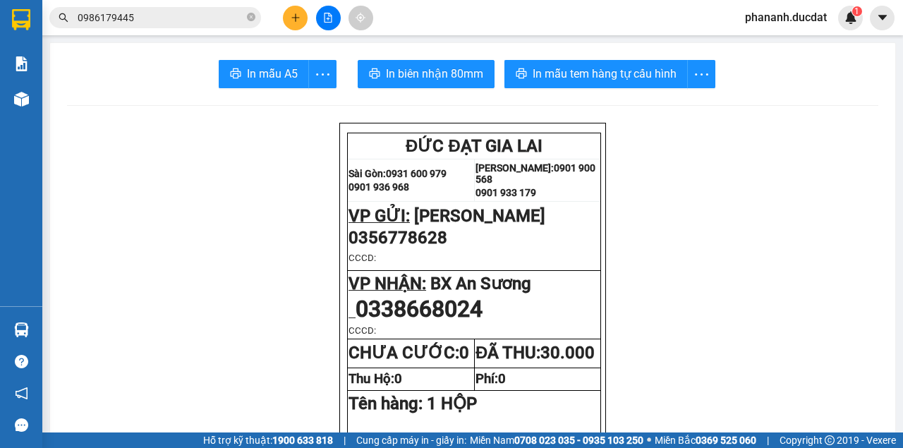
click at [293, 23] on button at bounding box center [295, 18] width 25 height 25
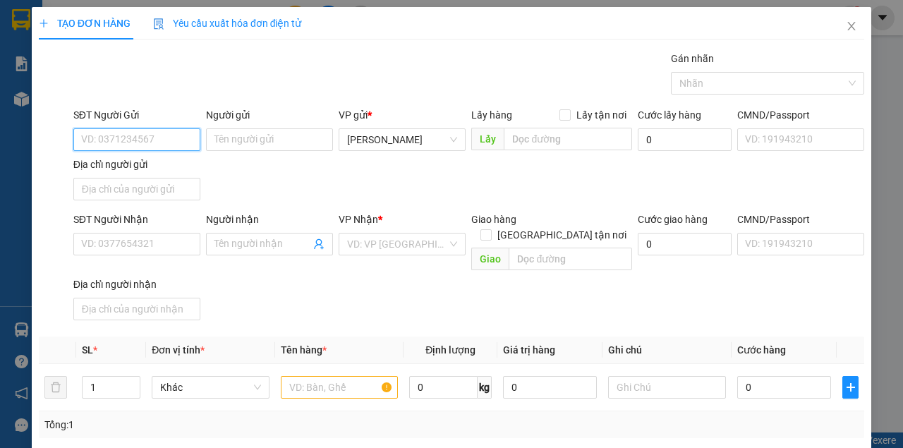
click at [190, 134] on input "SĐT Người Gửi" at bounding box center [136, 139] width 127 height 23
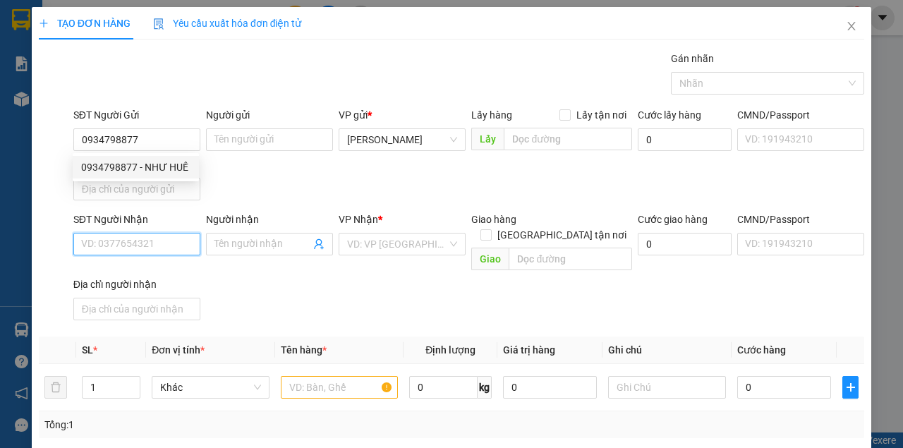
click at [123, 246] on input "SĐT Người Nhận" at bounding box center [136, 244] width 127 height 23
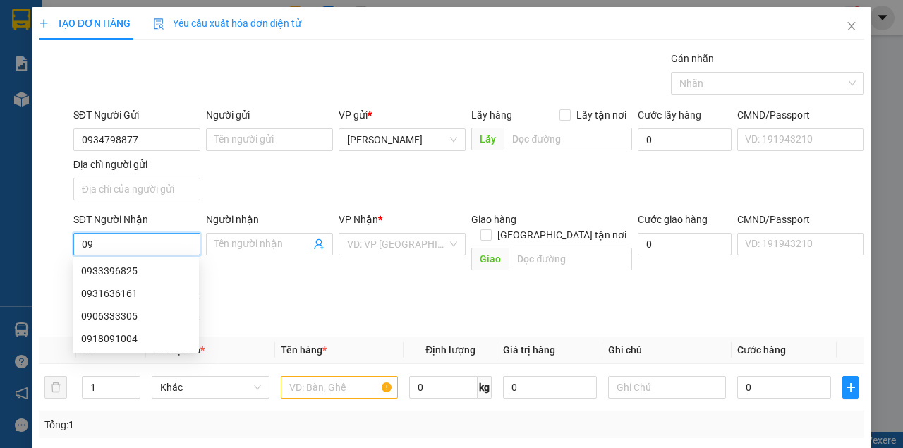
click at [123, 246] on input "09" at bounding box center [136, 244] width 127 height 23
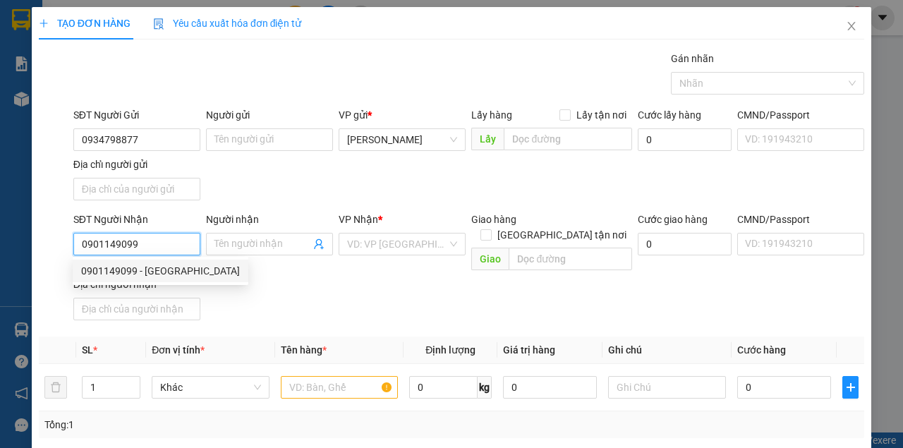
click at [117, 272] on div "0901149099 - VINH" at bounding box center [160, 271] width 159 height 16
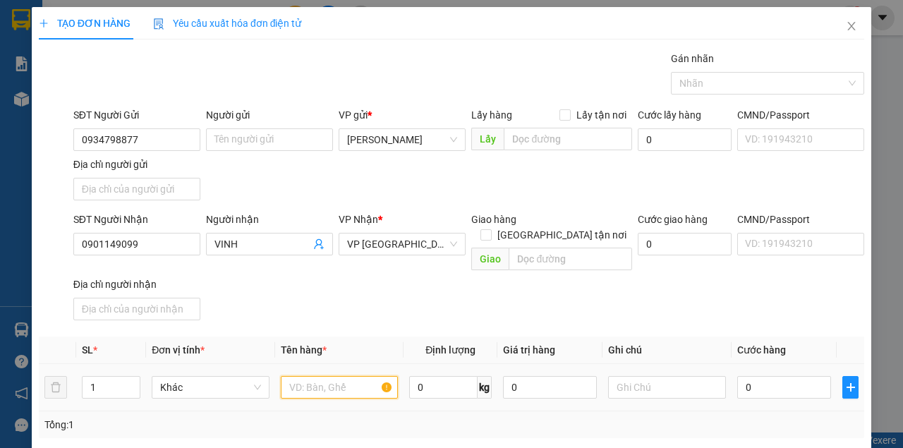
click at [342, 376] on input "text" at bounding box center [340, 387] width 118 height 23
click at [797, 380] on input "0" at bounding box center [784, 387] width 94 height 23
click at [710, 304] on div "SĐT Người Nhận 0901149099 Người nhận VINH VP Nhận * VP Đà Nẵng Giao hàng Giao t…" at bounding box center [469, 269] width 796 height 114
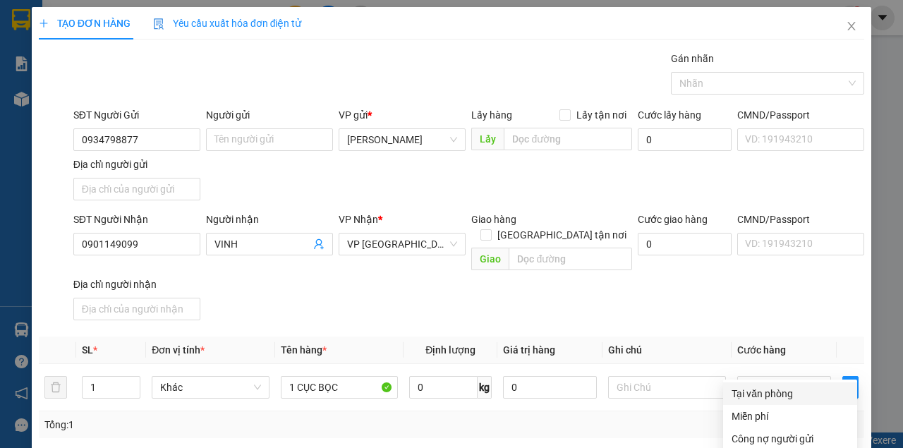
click at [763, 386] on div "Tại văn phòng" at bounding box center [790, 394] width 117 height 16
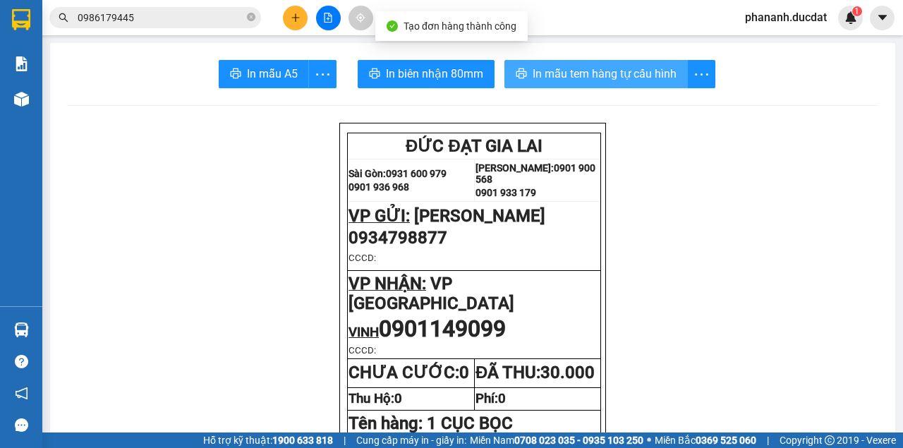
click at [621, 80] on span "In mẫu tem hàng tự cấu hình" at bounding box center [605, 74] width 144 height 18
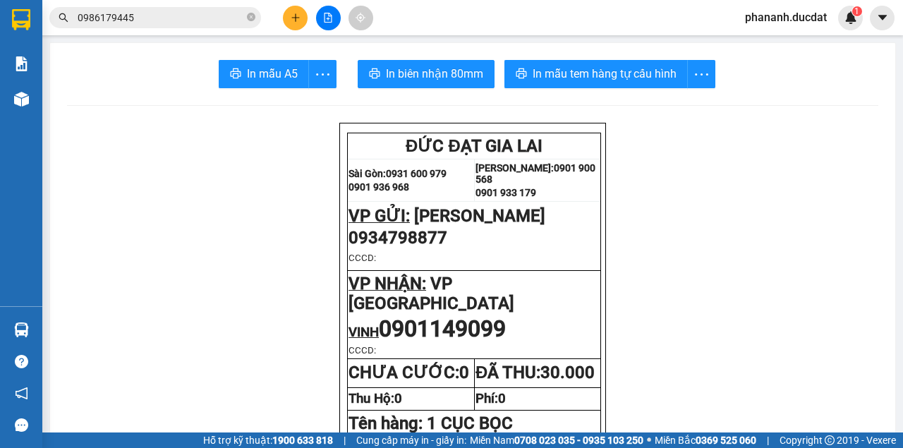
click at [295, 21] on icon "plus" at bounding box center [295, 17] width 1 height 8
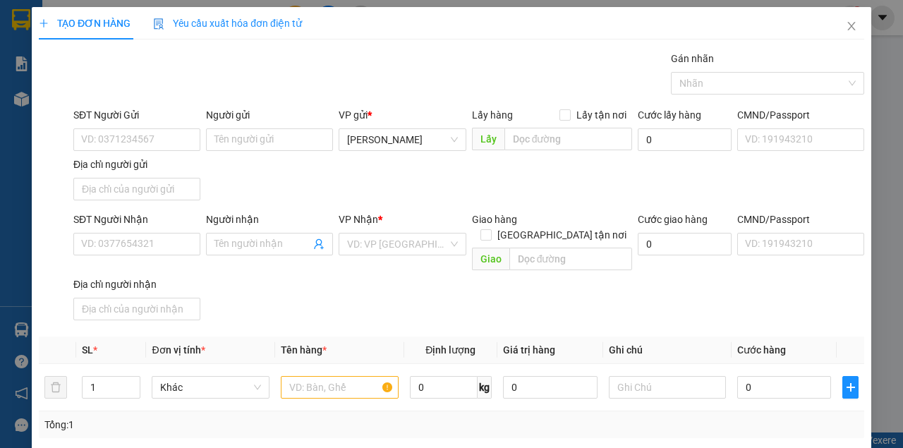
click at [293, 20] on span "Yêu cầu xuất hóa đơn điện tử" at bounding box center [227, 23] width 149 height 11
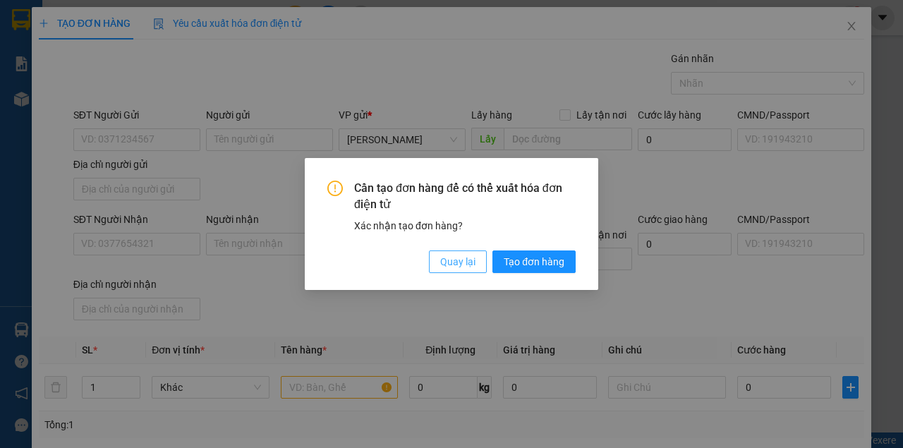
click at [454, 264] on span "Quay lại" at bounding box center [457, 262] width 35 height 16
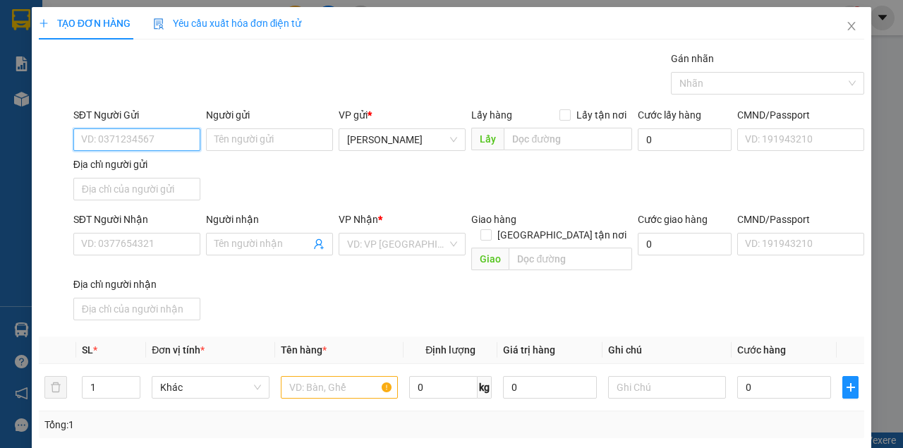
click at [176, 140] on input "SĐT Người Gửi" at bounding box center [136, 139] width 127 height 23
click at [119, 169] on div "0969888445" at bounding box center [135, 167] width 109 height 16
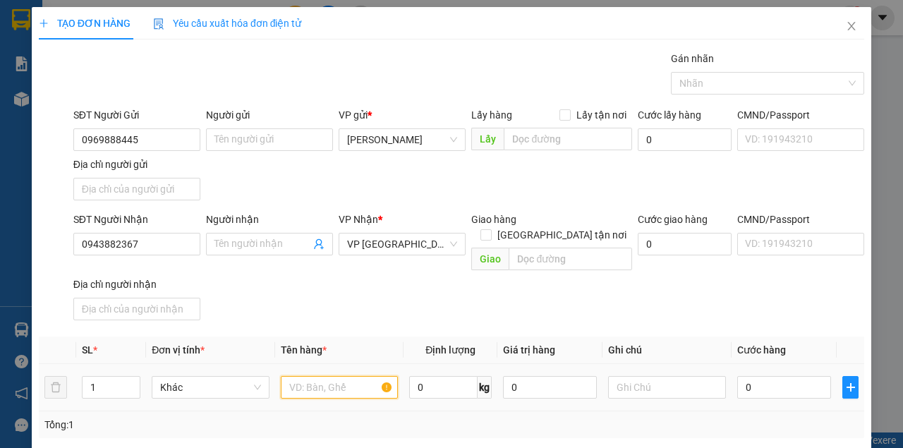
click at [348, 376] on input "text" at bounding box center [340, 387] width 118 height 23
click at [777, 376] on input "0" at bounding box center [784, 387] width 94 height 23
click at [764, 274] on div "SĐT Người Nhận 0943882367 Người nhận Tên người nhận VP Nhận * VP Đà Nẵng Giao h…" at bounding box center [469, 269] width 796 height 114
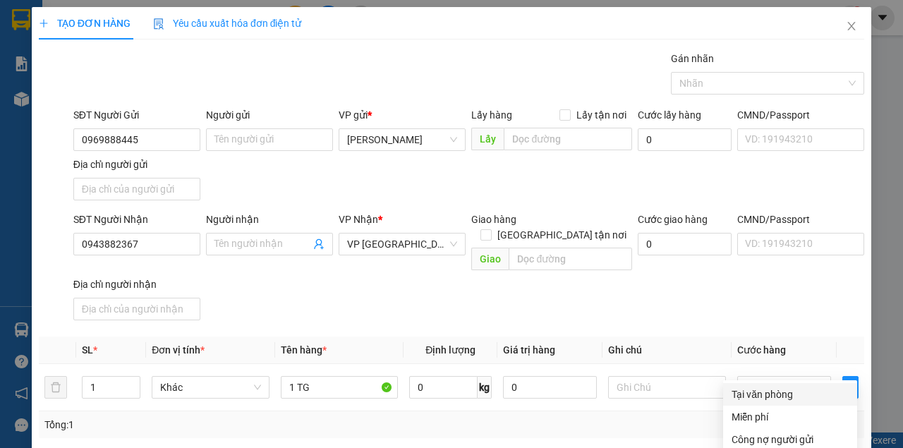
click at [783, 387] on div "Tại văn phòng" at bounding box center [790, 395] width 117 height 16
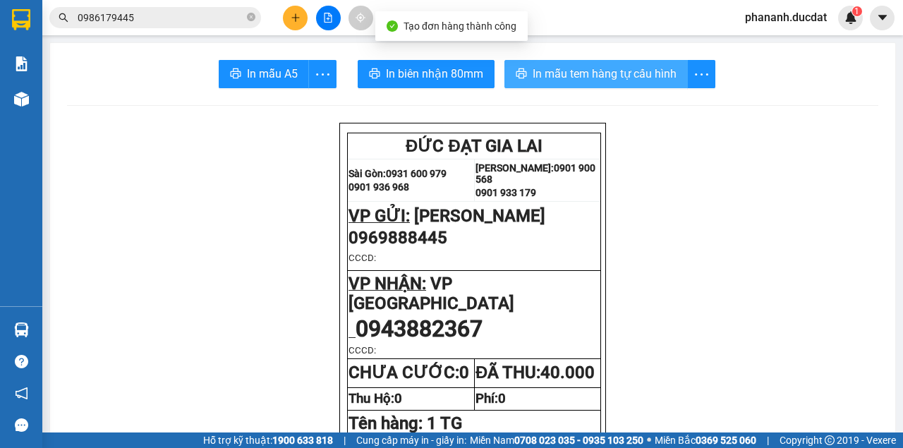
click at [611, 73] on span "In mẫu tem hàng tự cấu hình" at bounding box center [605, 74] width 144 height 18
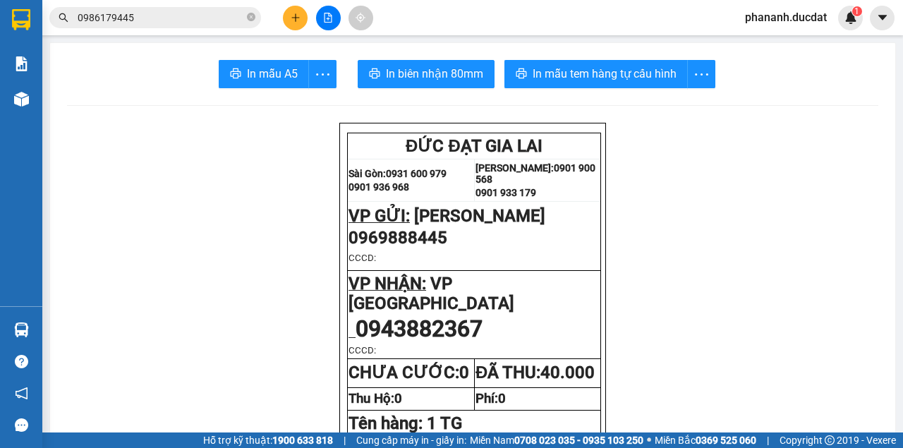
click at [295, 17] on icon "plus" at bounding box center [295, 17] width 8 height 1
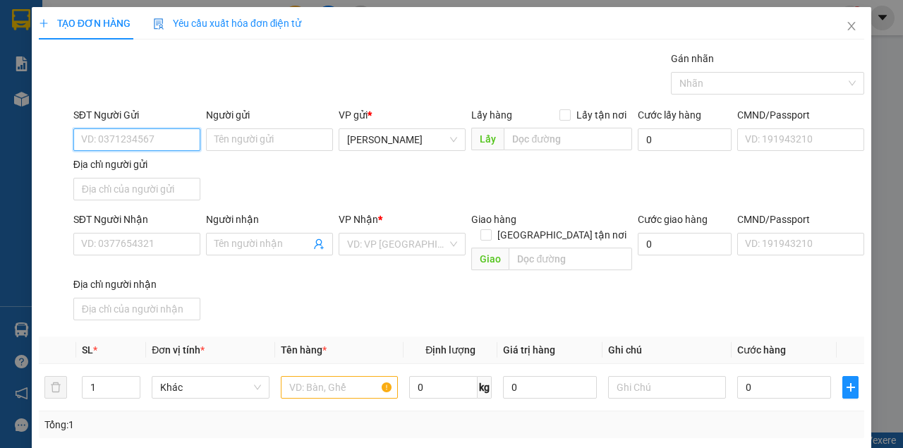
click at [178, 134] on input "SĐT Người Gửi" at bounding box center [136, 139] width 127 height 23
click at [119, 169] on div "0344834269" at bounding box center [135, 167] width 109 height 16
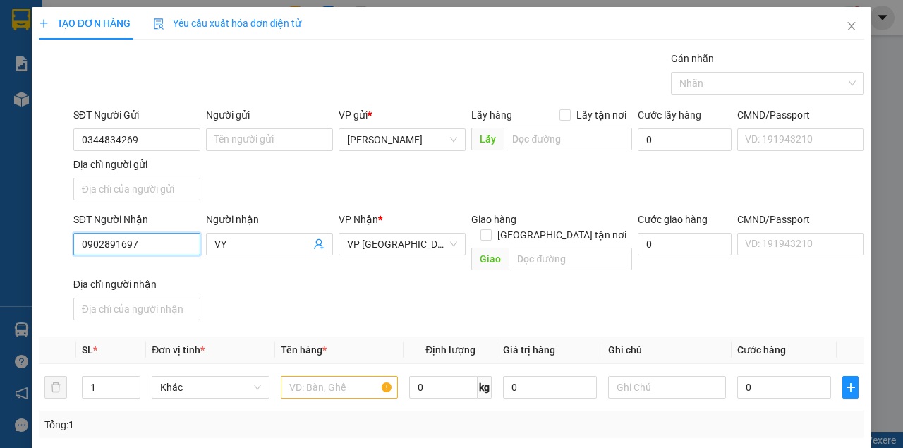
drag, startPoint x: 150, startPoint y: 245, endPoint x: 17, endPoint y: 246, distance: 132.6
click at [17, 246] on div "TẠO ĐƠN HÀNG Yêu cầu xuất hóa đơn điện tử Transit Pickup Surcharge Ids Transit …" at bounding box center [451, 224] width 903 height 448
click at [107, 272] on div "0928135003" at bounding box center [135, 271] width 109 height 16
click at [352, 376] on input "text" at bounding box center [340, 387] width 118 height 23
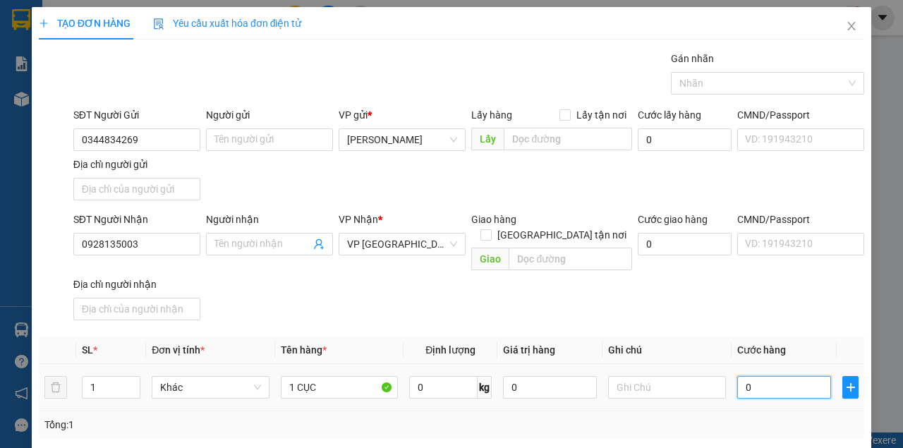
click at [755, 376] on input "0" at bounding box center [784, 387] width 94 height 23
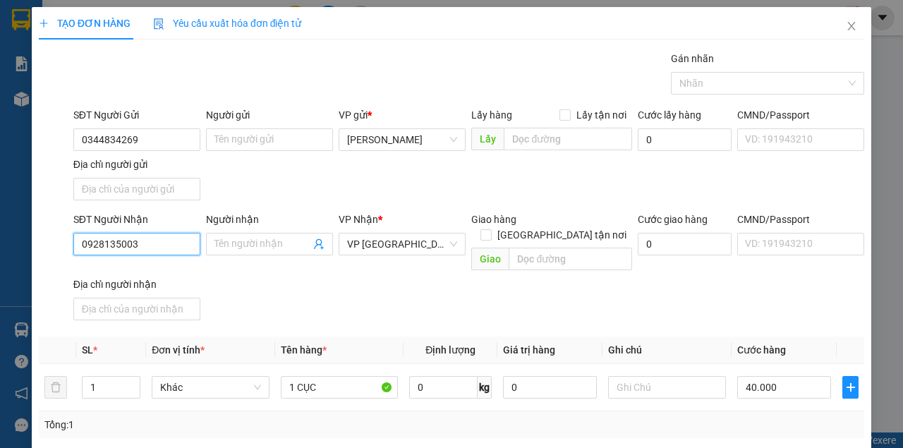
drag, startPoint x: 133, startPoint y: 243, endPoint x: 34, endPoint y: 251, distance: 99.1
click at [35, 251] on div "TẠO ĐƠN HÀNG Yêu cầu xuất hóa đơn điện tử Transit Pickup Surcharge Ids Transit …" at bounding box center [452, 313] width 840 height 612
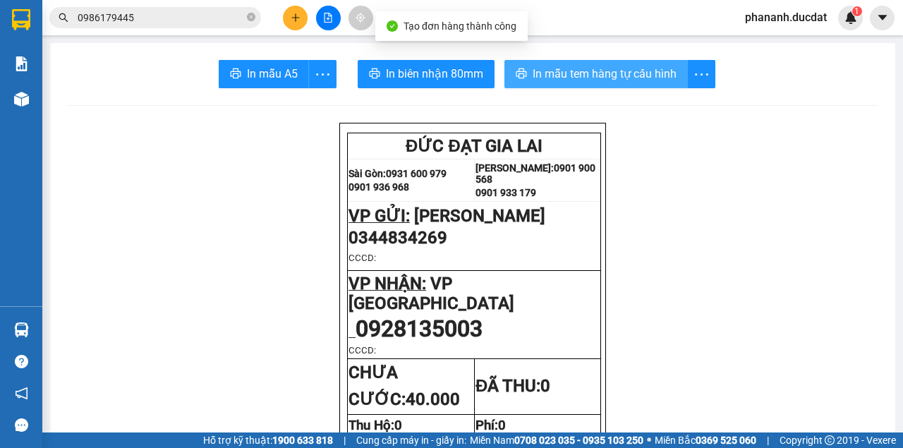
click at [640, 68] on span "In mẫu tem hàng tự cấu hình" at bounding box center [605, 74] width 144 height 18
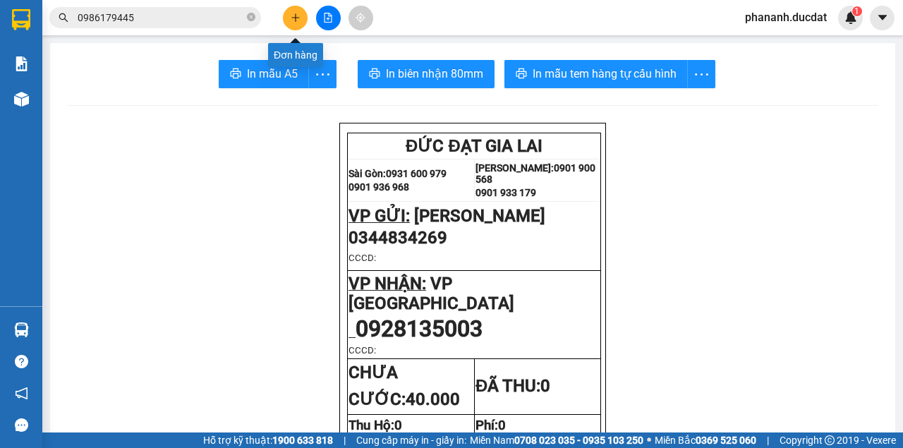
click at [298, 17] on icon "plus" at bounding box center [295, 17] width 8 height 1
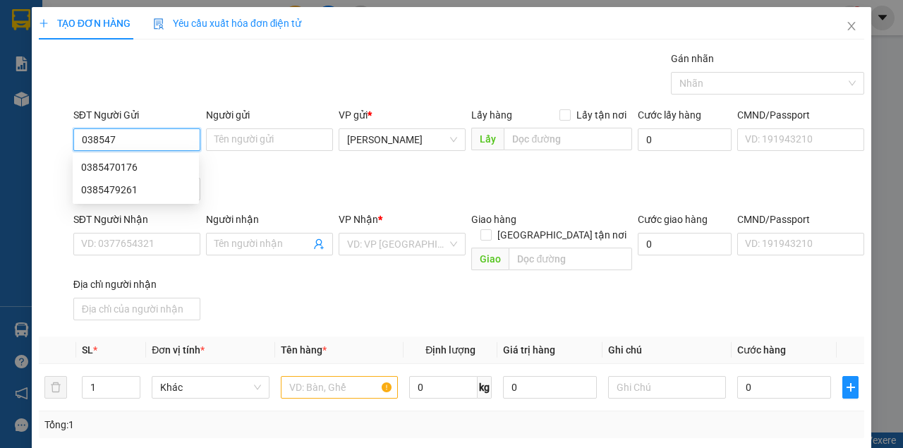
click at [117, 165] on div "0385470176" at bounding box center [135, 167] width 109 height 16
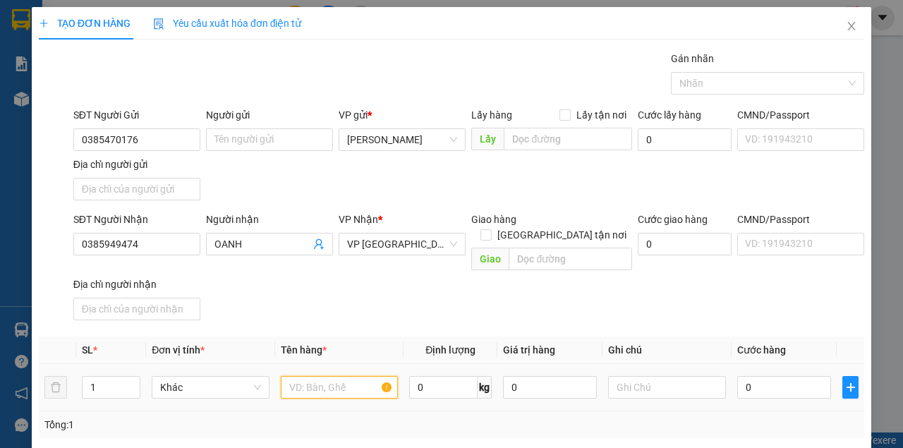
click at [315, 376] on input "text" at bounding box center [340, 387] width 118 height 23
click at [761, 376] on input "0" at bounding box center [784, 387] width 94 height 23
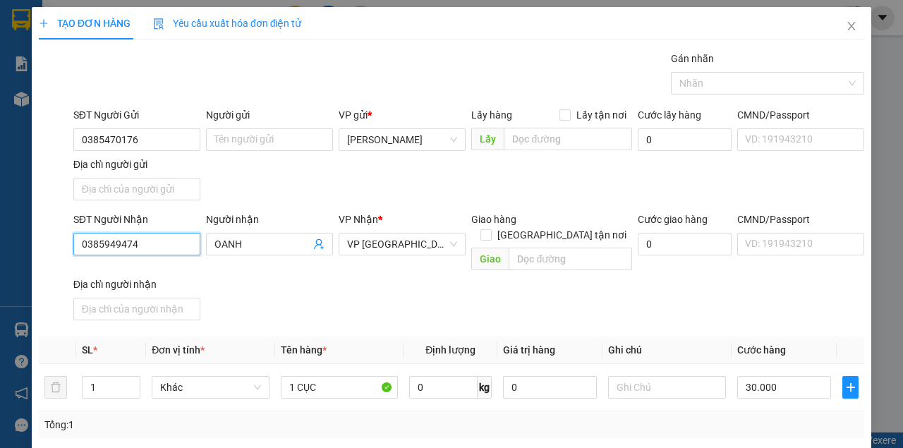
drag, startPoint x: 140, startPoint y: 247, endPoint x: 24, endPoint y: 262, distance: 117.4
click at [24, 262] on div "TẠO ĐƠN HÀNG Yêu cầu xuất hóa đơn điện tử Transit Pickup Surcharge Ids Transit …" at bounding box center [451, 224] width 903 height 448
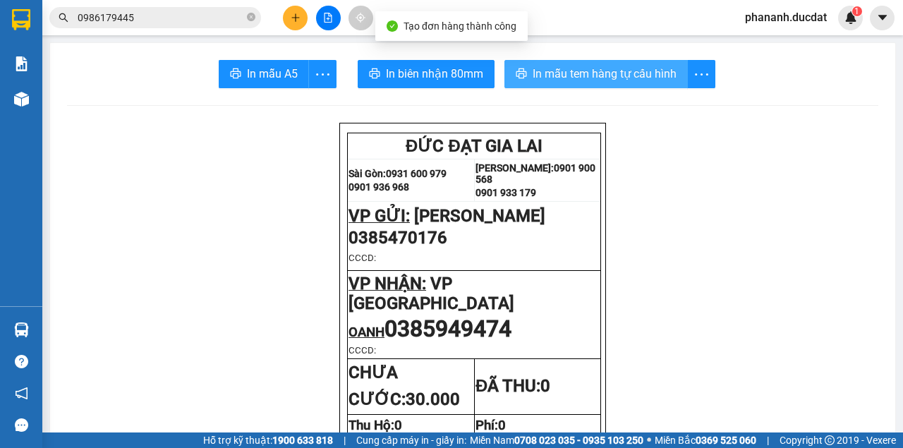
click at [588, 78] on span "In mẫu tem hàng tự cấu hình" at bounding box center [605, 74] width 144 height 18
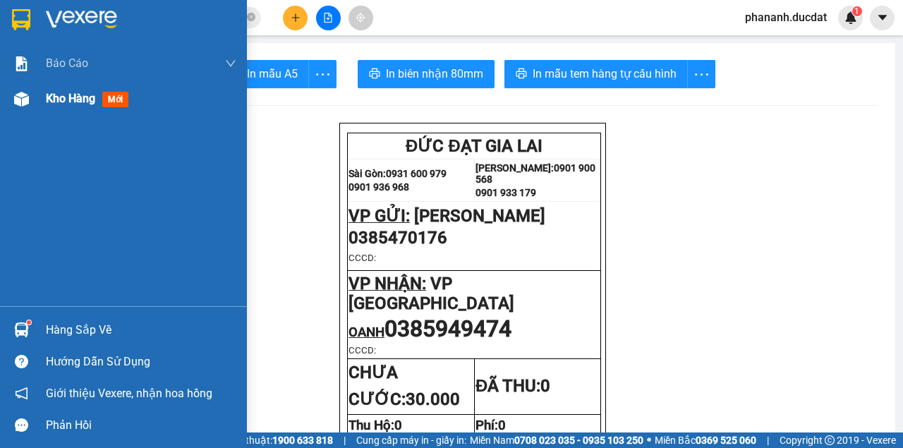
click at [79, 96] on span "Kho hàng" at bounding box center [70, 98] width 49 height 13
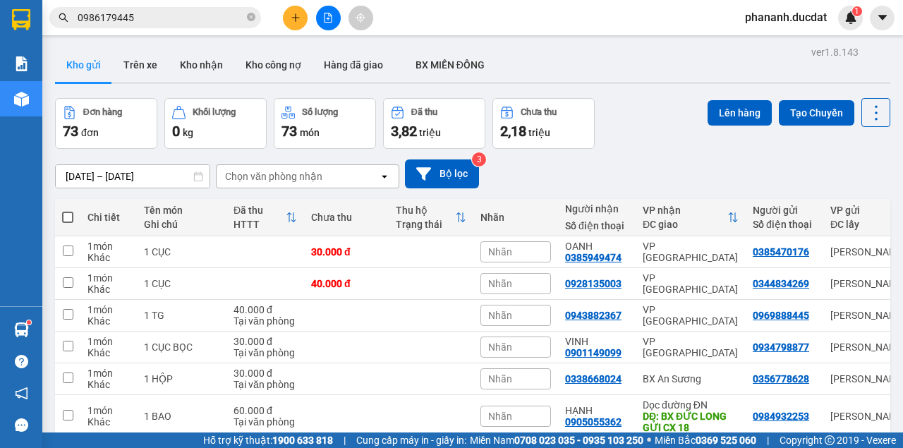
click at [268, 179] on div "Chọn văn phòng nhận" at bounding box center [273, 176] width 97 height 14
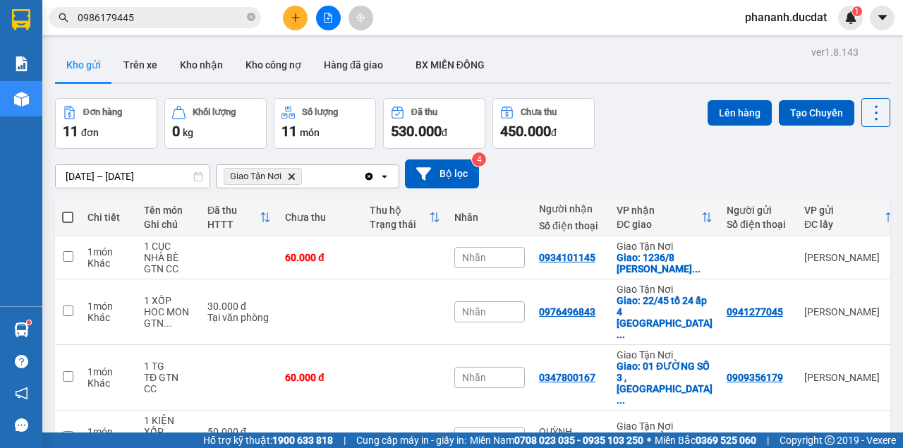
click at [295, 175] on icon "Delete" at bounding box center [291, 176] width 8 height 8
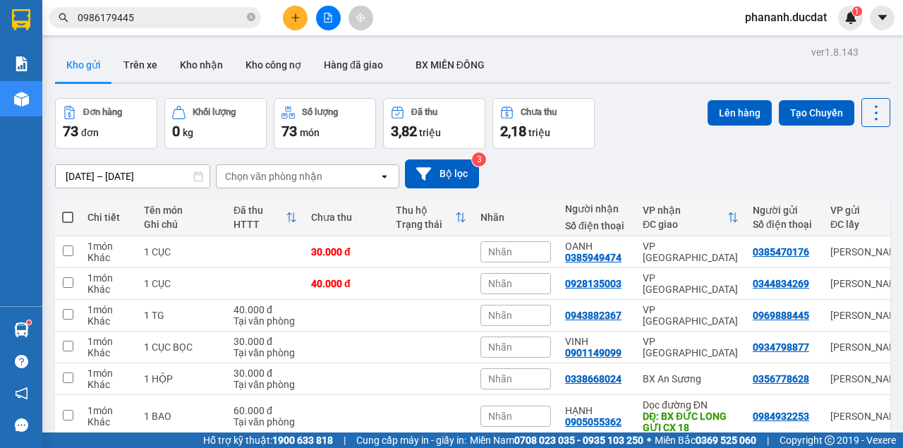
click at [349, 176] on div "Chọn văn phòng nhận" at bounding box center [298, 176] width 162 height 23
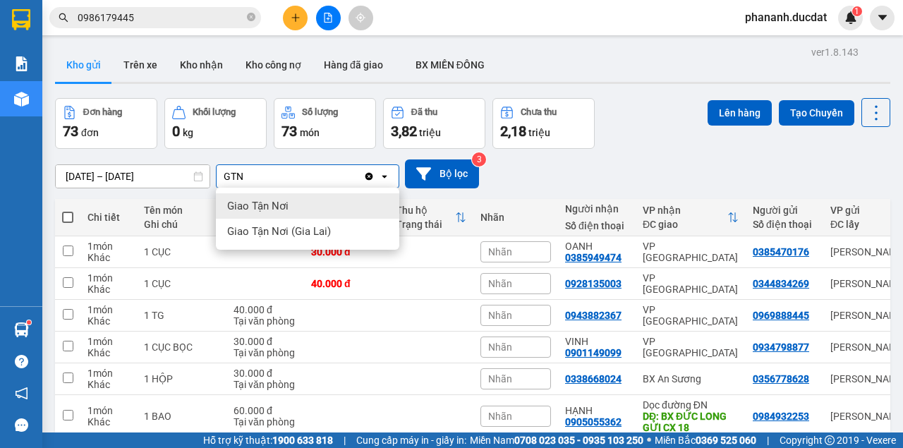
type input "GTN"
click at [279, 211] on span "Giao Tận Nơi" at bounding box center [257, 206] width 61 height 14
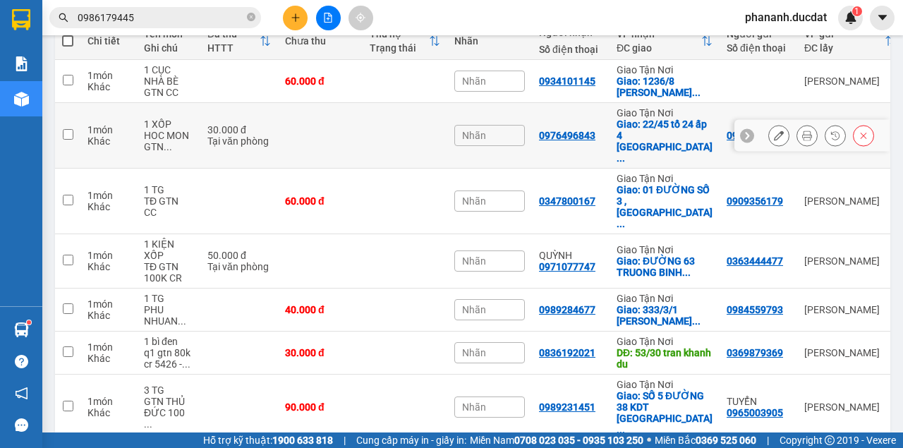
scroll to position [130, 0]
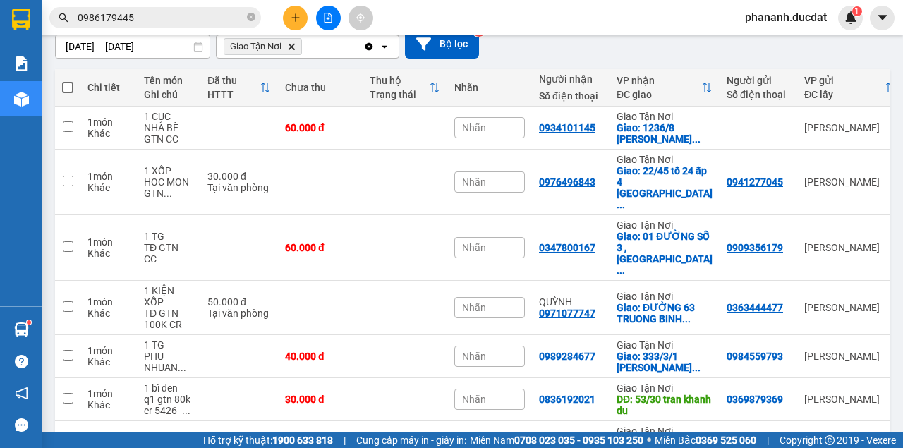
click at [291, 49] on icon "Delete" at bounding box center [291, 46] width 8 height 8
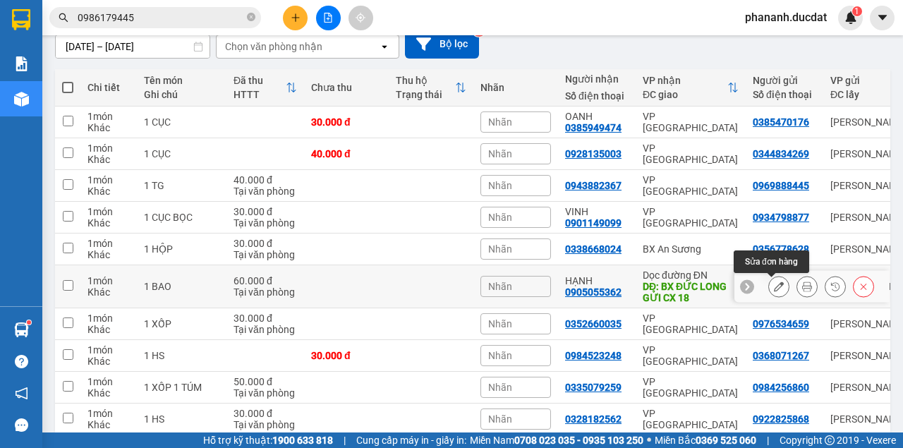
click at [774, 284] on icon at bounding box center [779, 286] width 10 height 10
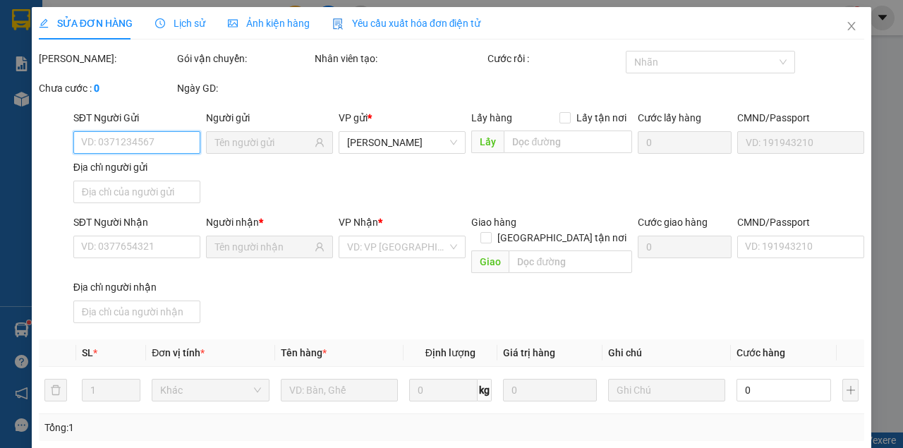
type input "0984932253"
type input "0905055362"
type input "BX ĐỨC LONG GỬI CX 18"
type input "60.000"
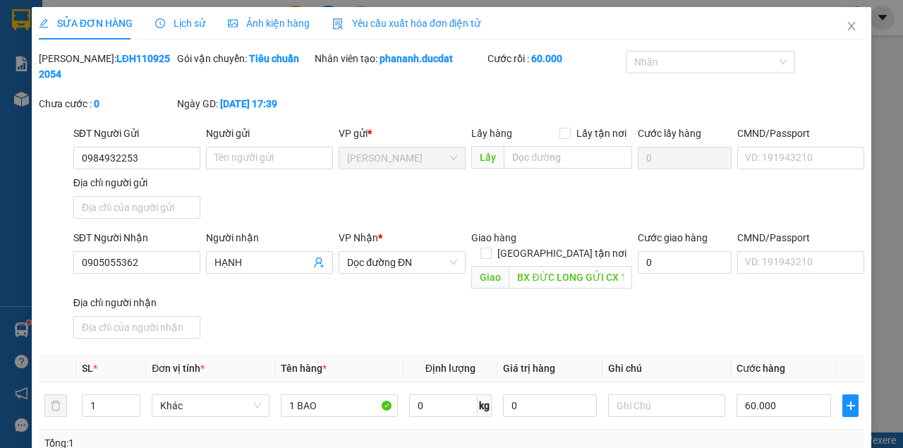
click at [97, 22] on span "SỬA ĐƠN HÀNG" at bounding box center [86, 23] width 94 height 11
click at [745, 394] on input "60.000" at bounding box center [784, 405] width 95 height 23
click at [744, 394] on input "60.000" at bounding box center [784, 405] width 95 height 23
type input "0.000"
type input "0"
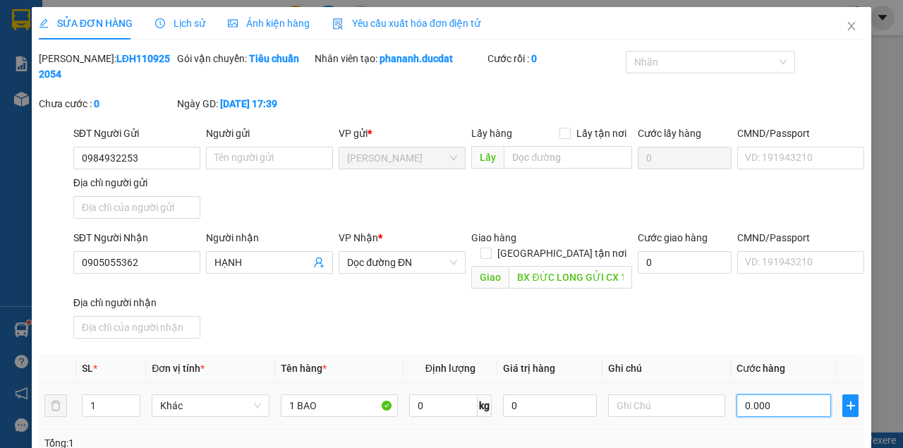
type input "50.000"
click at [672, 299] on div "SĐT Người Nhận 0905055362 Người nhận HẠNH VP Nhận * Dọc đường ĐN Giao hàng Giao…" at bounding box center [469, 287] width 796 height 114
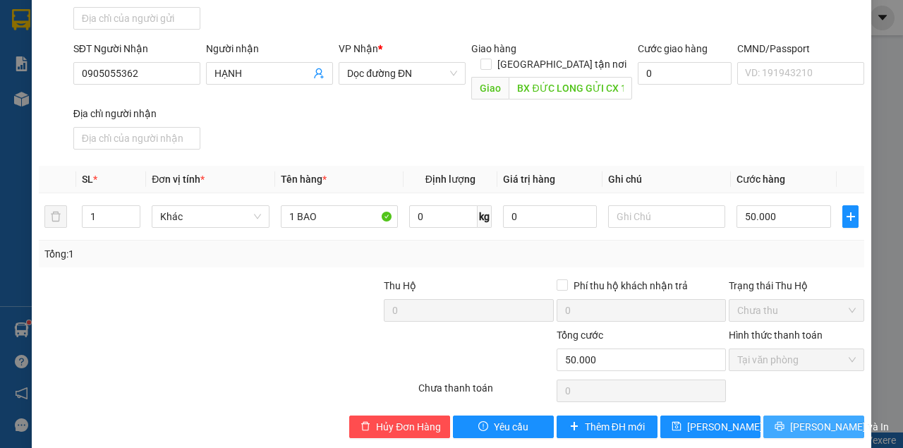
click at [784, 421] on icon "printer" at bounding box center [780, 426] width 10 height 10
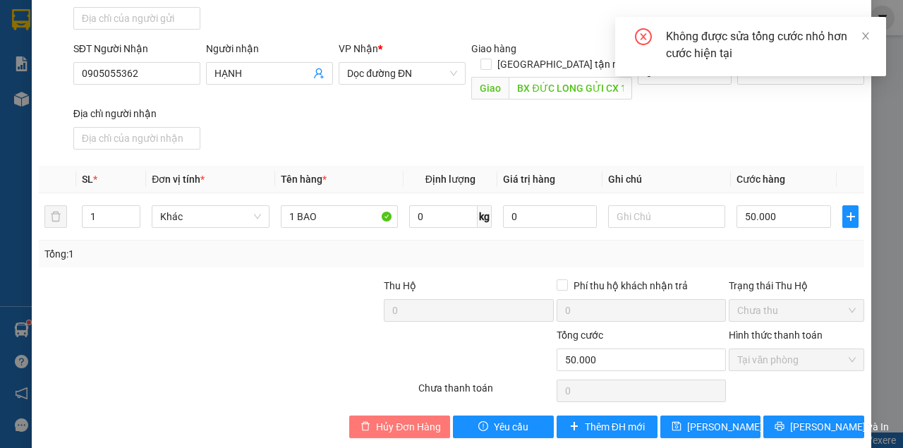
click at [413, 419] on span "Hủy Đơn Hàng" at bounding box center [408, 427] width 65 height 16
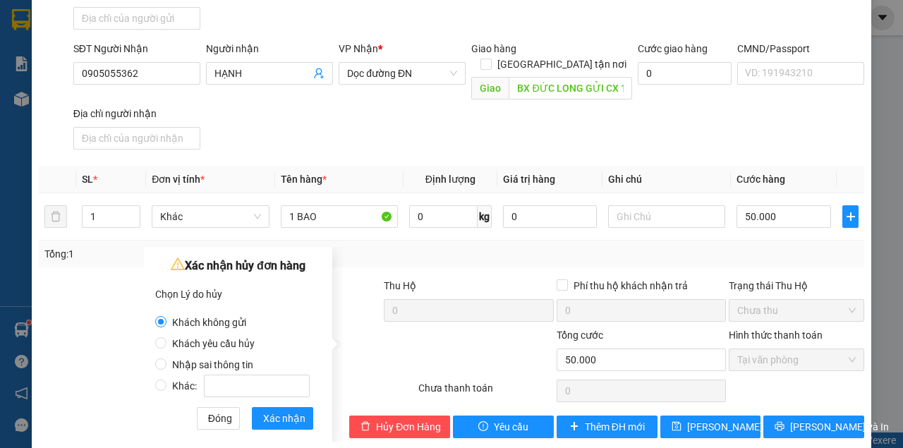
click at [203, 343] on span "Khách yêu cầu hủy" at bounding box center [213, 343] width 94 height 11
click at [166, 343] on input "Khách yêu cầu hủy" at bounding box center [160, 342] width 11 height 11
radio input "true"
radio input "false"
click at [173, 368] on label "Khác:" at bounding box center [235, 378] width 160 height 21
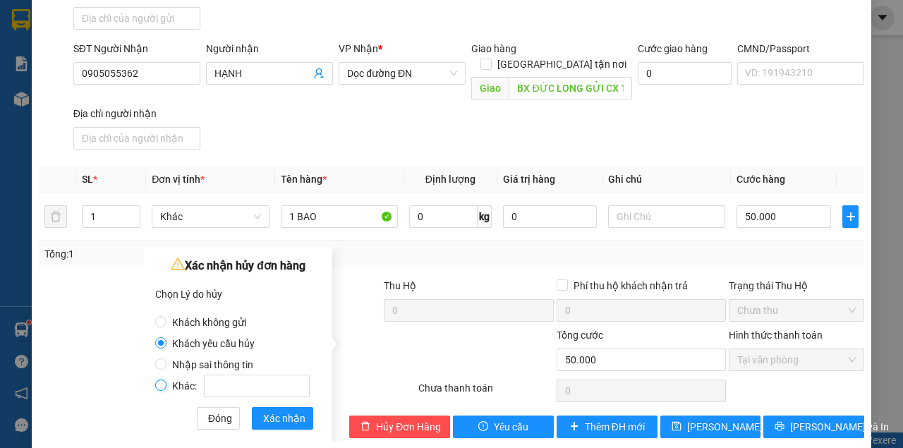
click at [166, 380] on input "Khác:" at bounding box center [160, 385] width 11 height 11
radio input "true"
radio input "false"
click at [162, 361] on input "Nhập sai thông tin" at bounding box center [160, 363] width 11 height 11
radio input "true"
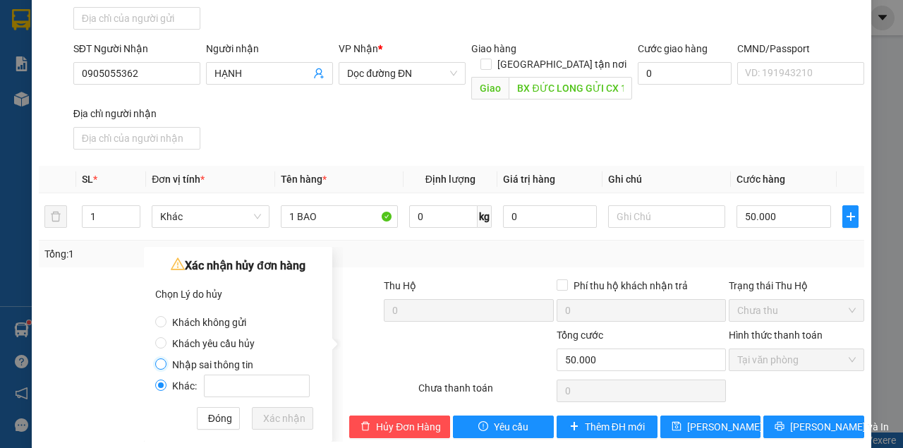
radio input "false"
click at [272, 418] on span "Xác nhận" at bounding box center [284, 419] width 42 height 16
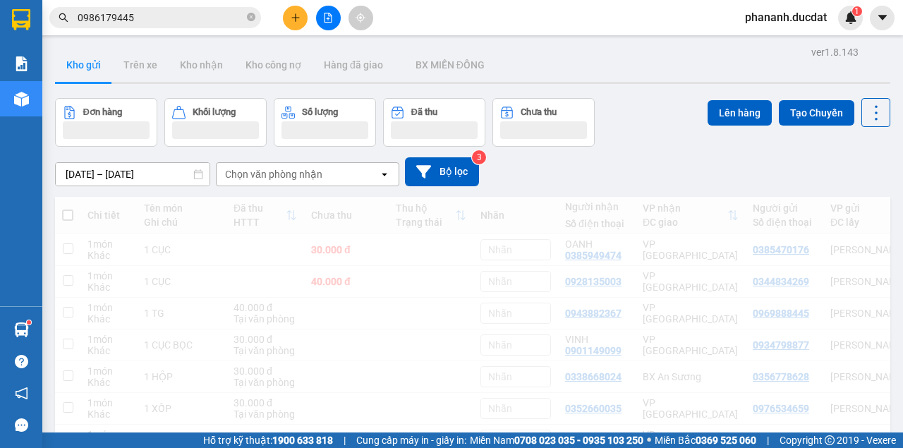
click at [298, 18] on icon "plus" at bounding box center [296, 18] width 10 height 10
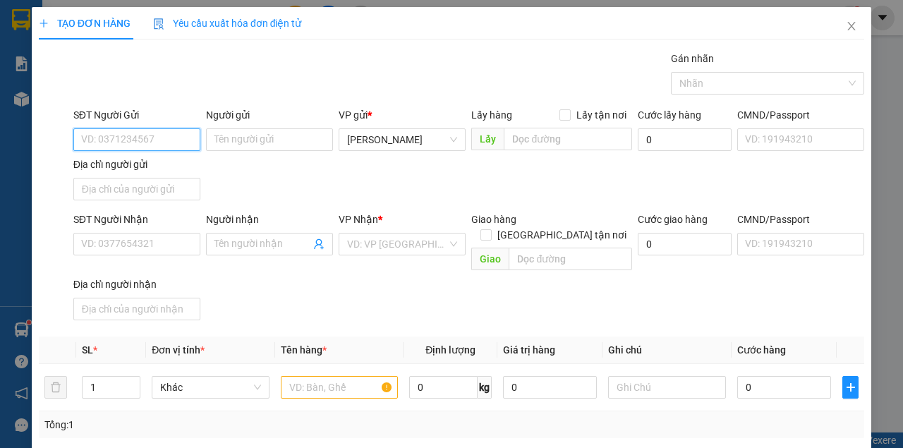
click at [104, 140] on input "SĐT Người Gửi" at bounding box center [136, 139] width 127 height 23
click at [129, 169] on div "0984932253" at bounding box center [135, 167] width 109 height 16
type input "0984932253"
type input "0777269413"
type input "0984932253"
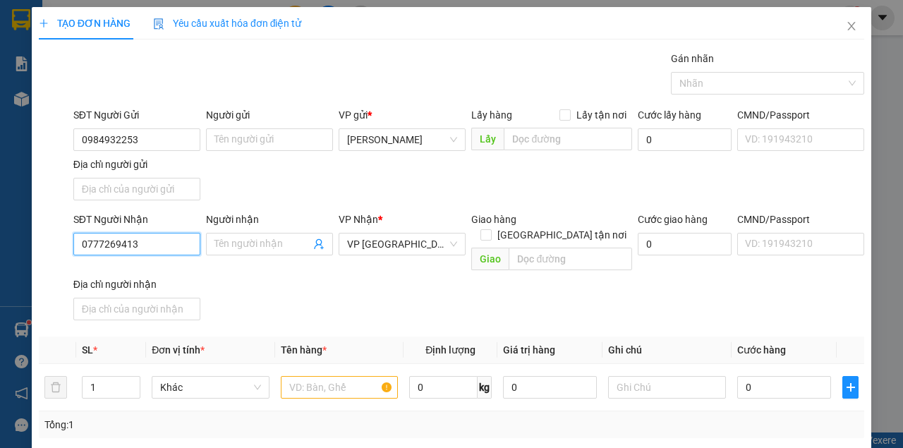
drag, startPoint x: 153, startPoint y: 240, endPoint x: 49, endPoint y: 227, distance: 104.5
click at [52, 229] on div "SĐT Người Nhận 0777269413 0777269413 Người nhận Tên người nhận VP Nhận * VP Đà …" at bounding box center [451, 269] width 828 height 114
type input "0905055362"
click at [86, 268] on div "0905055362 - HẠNH" at bounding box center [135, 271] width 109 height 16
type input "HẠNH"
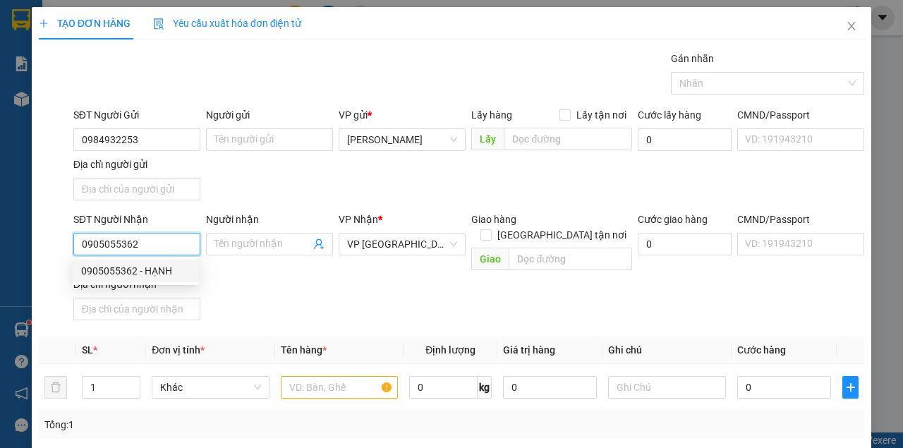
type input "BX ĐỨC LONG GỬI CX 18"
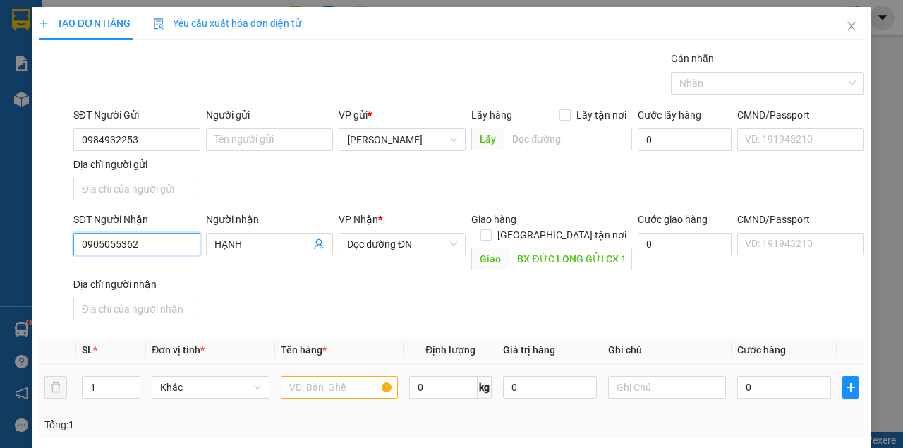
type input "0905055362"
drag, startPoint x: 340, startPoint y: 367, endPoint x: 344, endPoint y: 358, distance: 9.5
click at [342, 376] on input "text" at bounding box center [340, 387] width 118 height 23
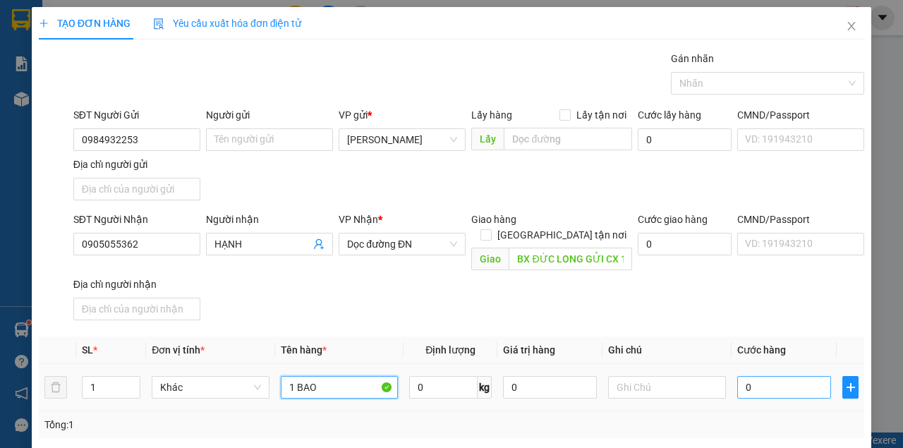
type input "1 BAO"
type input "50"
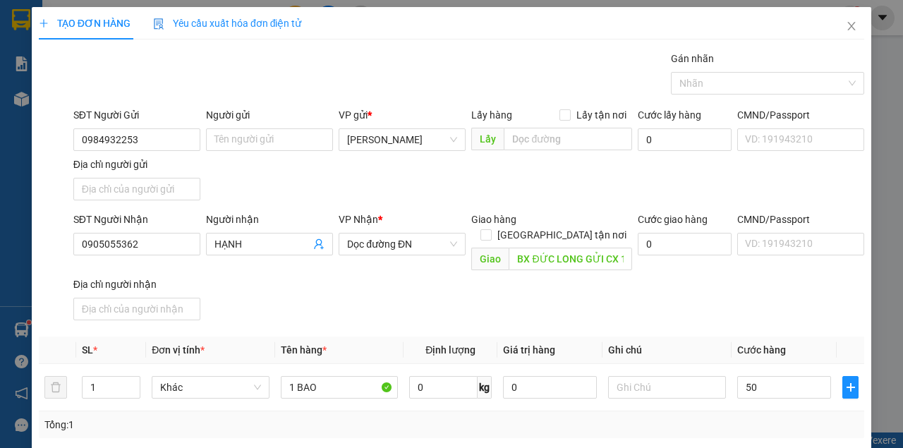
click at [738, 282] on div "SĐT Người Nhận 0905055362 Người nhận HẠNH VP Nhận * Dọc đường ĐN Giao hàng Giao…" at bounding box center [469, 269] width 796 height 114
type input "50.000"
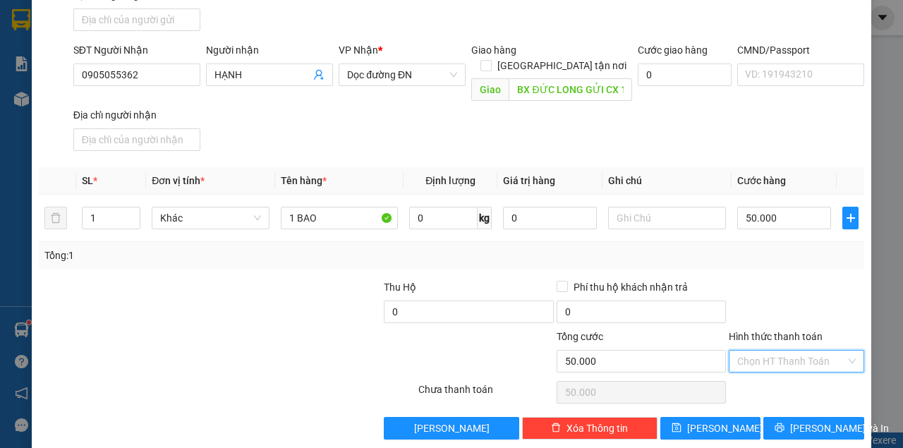
click at [789, 351] on input "Hình thức thanh toán" at bounding box center [791, 361] width 109 height 21
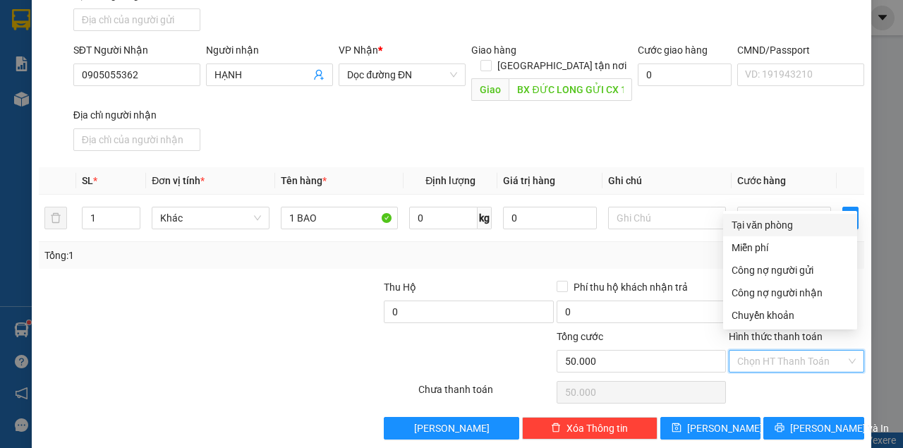
click at [773, 221] on div "Tại văn phòng" at bounding box center [790, 225] width 117 height 16
type input "0"
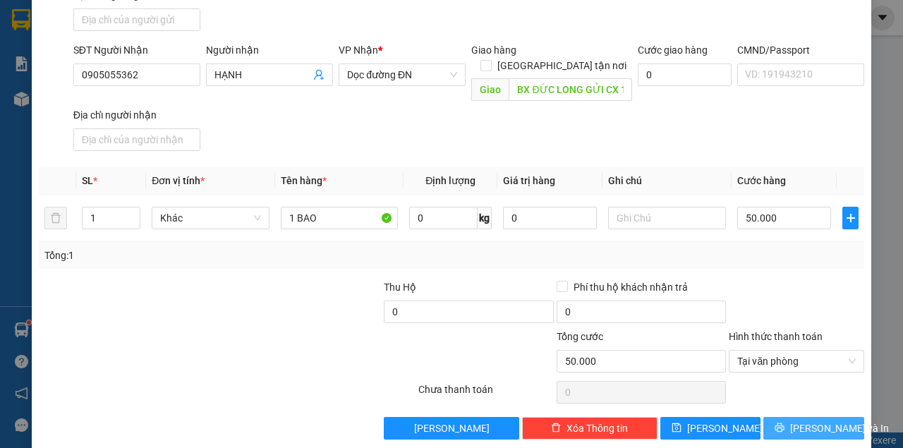
click at [808, 420] on span "[PERSON_NAME] và In" at bounding box center [839, 428] width 99 height 16
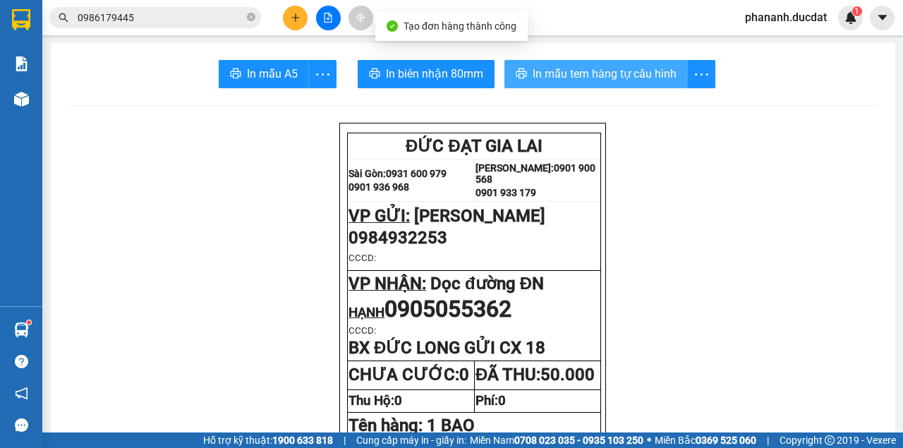
click at [615, 66] on span "In mẫu tem hàng tự cấu hình" at bounding box center [605, 74] width 144 height 18
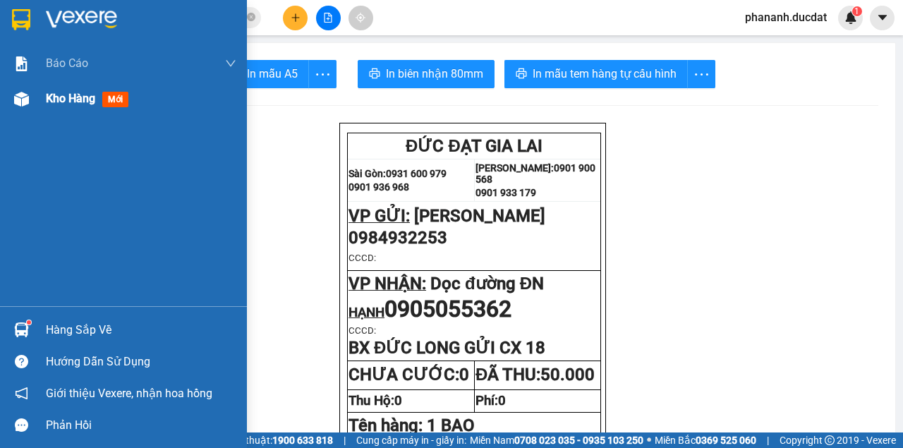
click at [31, 102] on div at bounding box center [21, 99] width 25 height 25
click at [73, 99] on span "Kho hàng" at bounding box center [70, 98] width 49 height 13
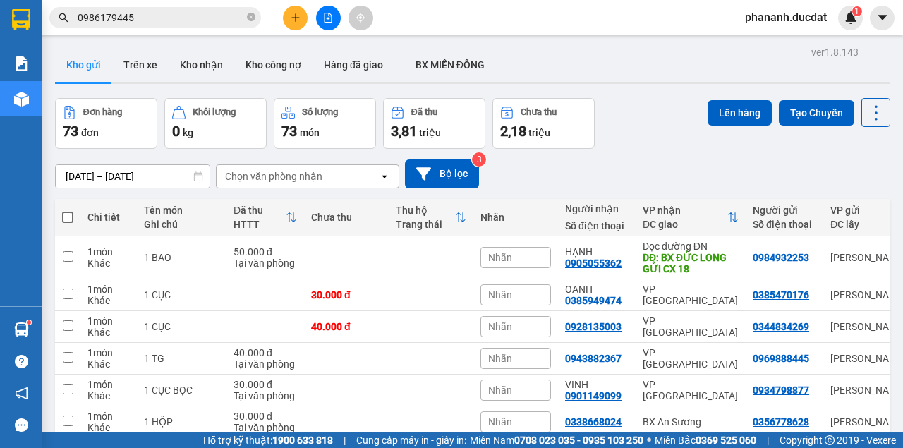
click at [299, 21] on icon "plus" at bounding box center [296, 18] width 10 height 10
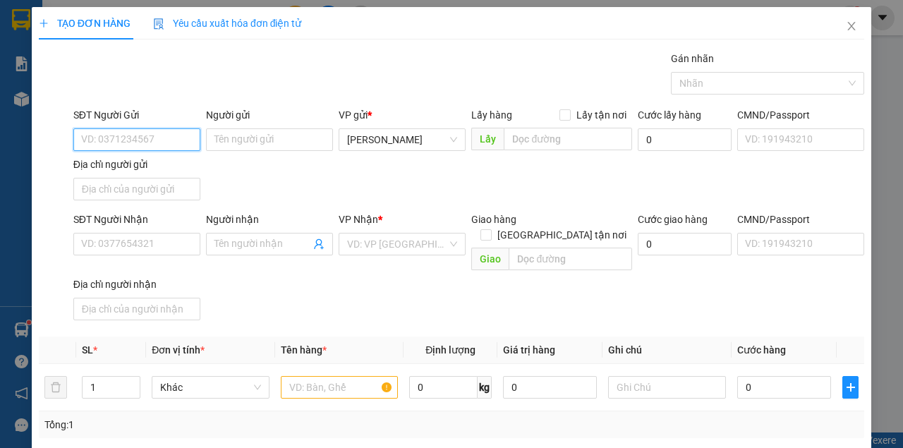
click at [164, 143] on input "SĐT Người Gửi" at bounding box center [136, 139] width 127 height 23
type input "0975501303"
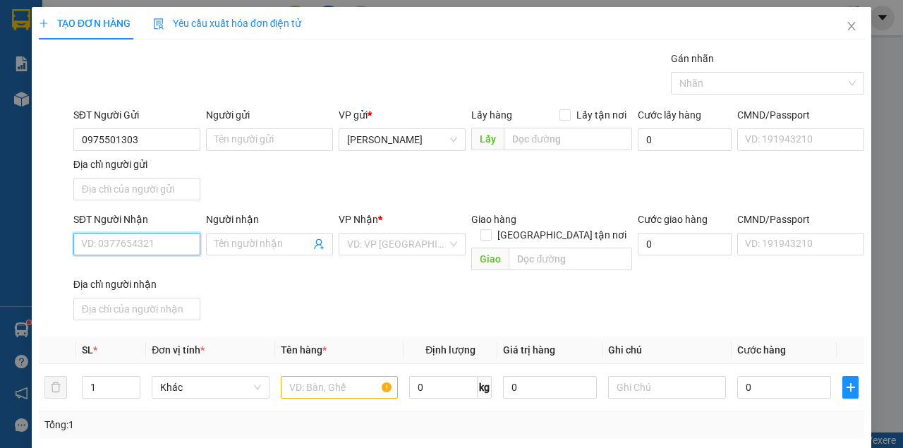
click at [135, 237] on input "SĐT Người Nhận" at bounding box center [136, 244] width 127 height 23
type input "0942688679"
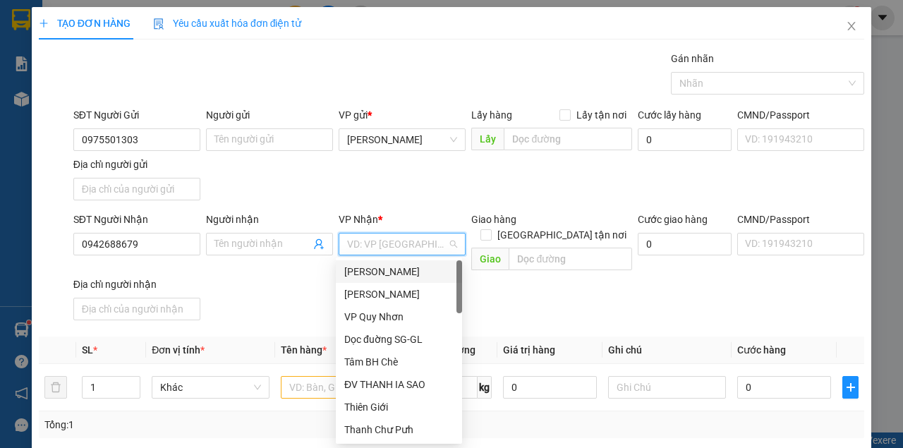
click at [420, 234] on input "search" at bounding box center [397, 244] width 100 height 21
type input "VP"
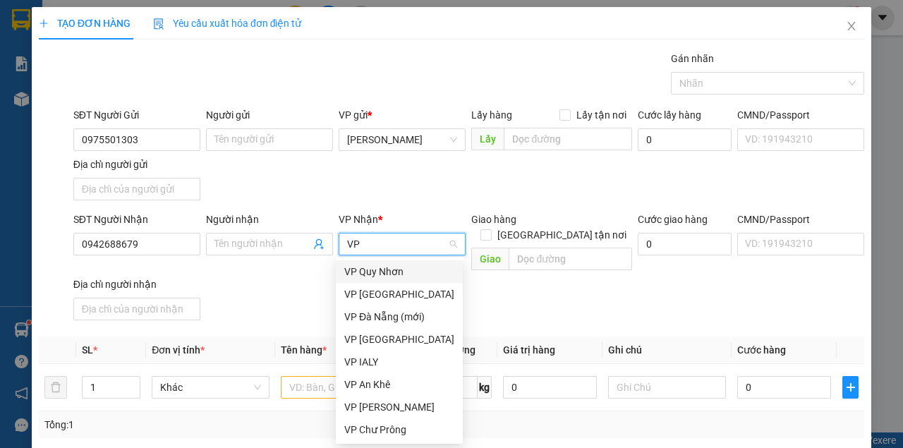
drag, startPoint x: 394, startPoint y: 268, endPoint x: 358, endPoint y: 286, distance: 40.7
click at [394, 269] on div "VP Quy Nhơn" at bounding box center [399, 272] width 110 height 16
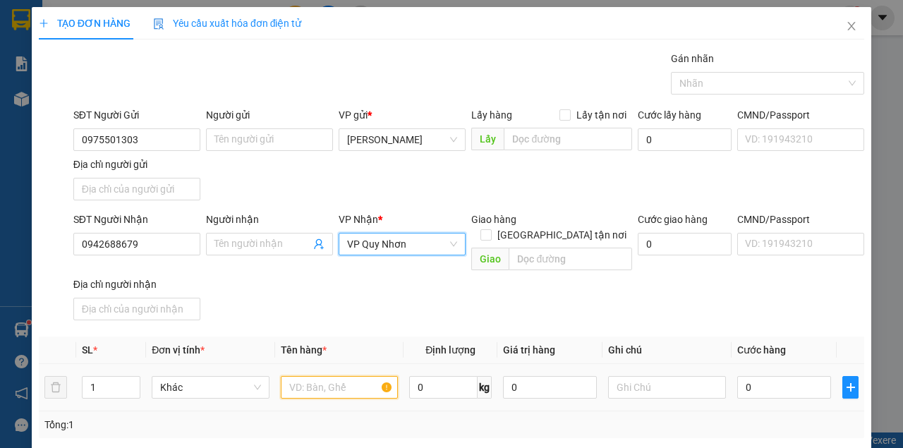
click at [325, 376] on input "text" at bounding box center [340, 387] width 118 height 23
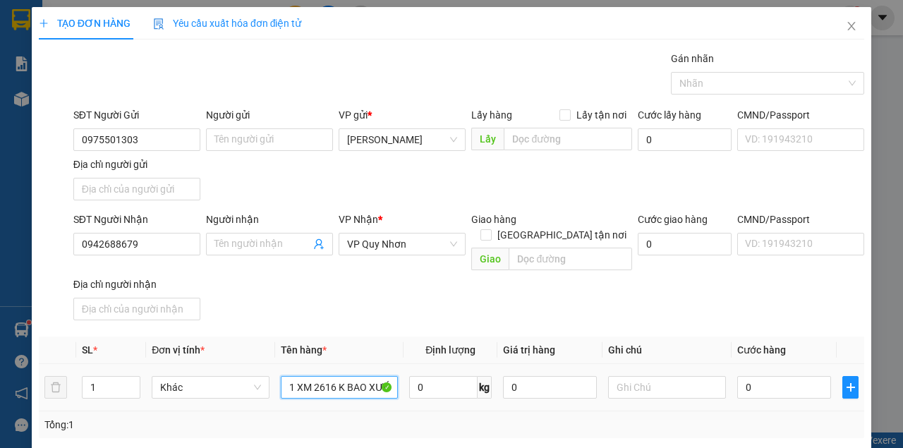
scroll to position [0, 6]
type input "1 XM 2616 K BAO XƯỚC"
click at [683, 376] on input "text" at bounding box center [667, 387] width 118 height 23
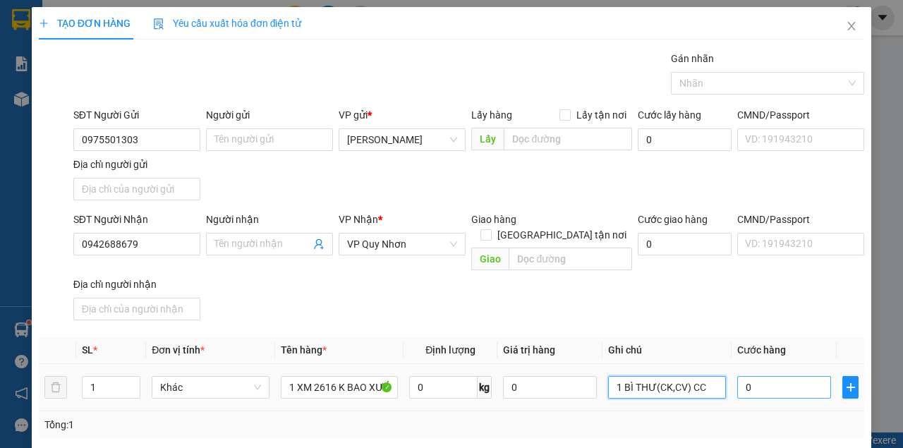
type input "1 BÌ THƯ(CK,CV) CC"
click at [755, 376] on input "0" at bounding box center [784, 387] width 94 height 23
type input "4"
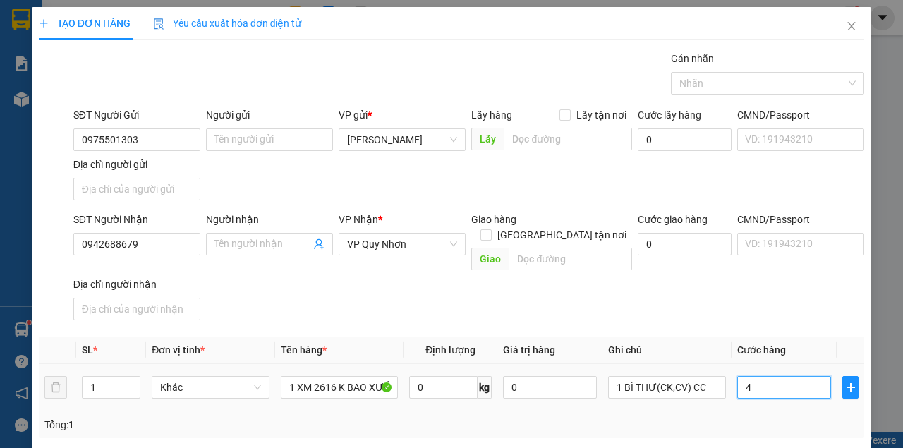
type input "40"
type input "400"
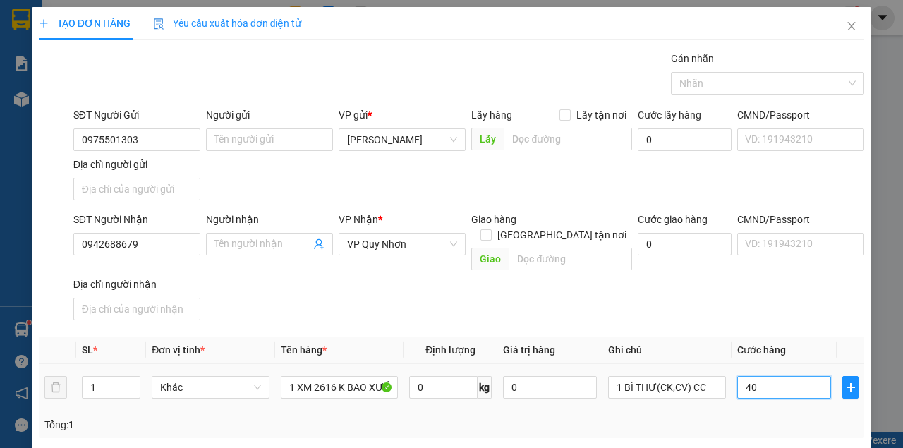
type input "400"
type input "400.000"
click at [725, 298] on div "SĐT Người Nhận 0942688679 Người nhận Tên người nhận VP Nhận * VP Quy Nhơn Giao …" at bounding box center [469, 269] width 796 height 114
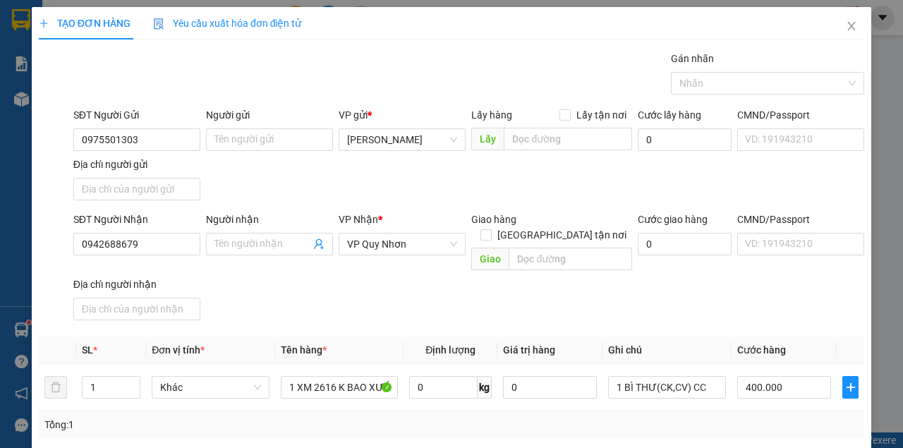
scroll to position [169, 0]
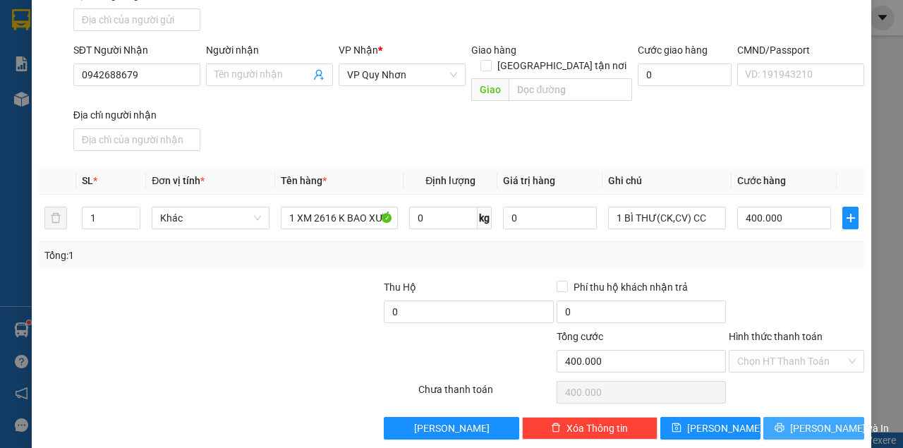
click at [801, 420] on span "[PERSON_NAME] và In" at bounding box center [839, 428] width 99 height 16
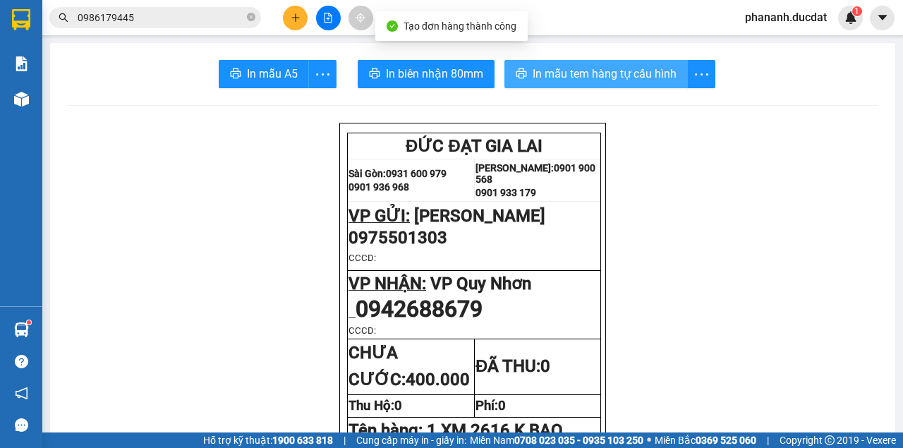
click at [634, 83] on button "In mẫu tem hàng tự cấu hình" at bounding box center [595, 74] width 183 height 28
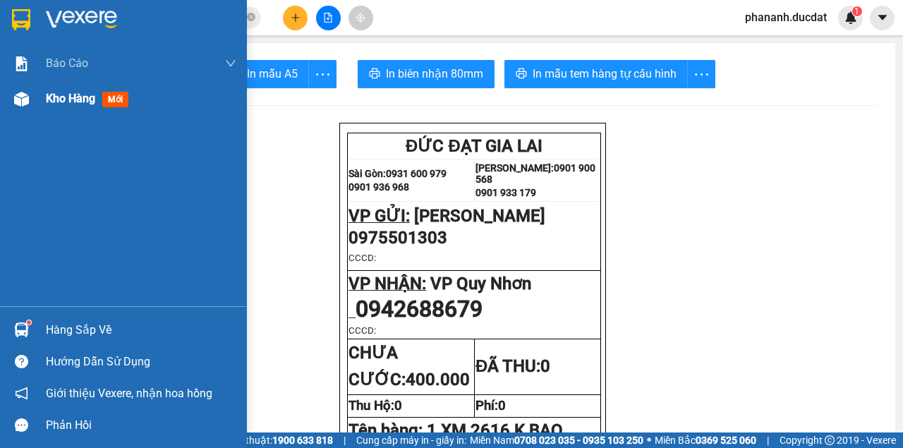
click at [60, 99] on span "Kho hàng" at bounding box center [70, 98] width 49 height 13
click at [85, 96] on span "Kho hàng" at bounding box center [70, 98] width 49 height 13
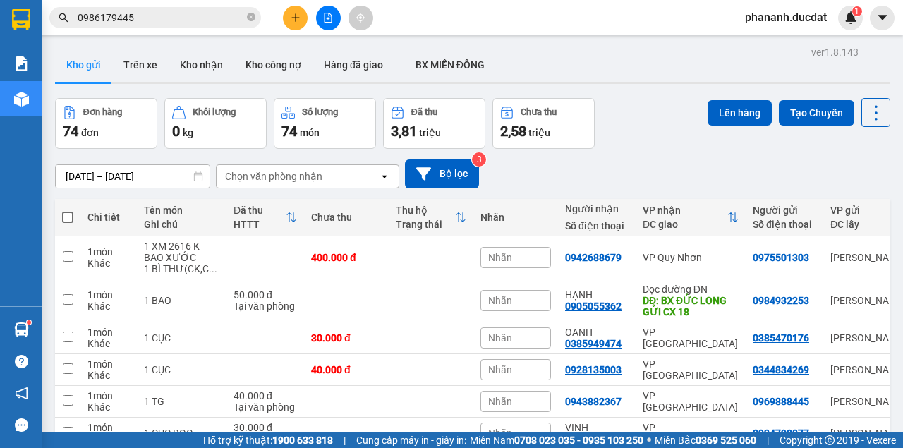
click at [344, 176] on div "Chọn văn phòng nhận" at bounding box center [298, 176] width 162 height 23
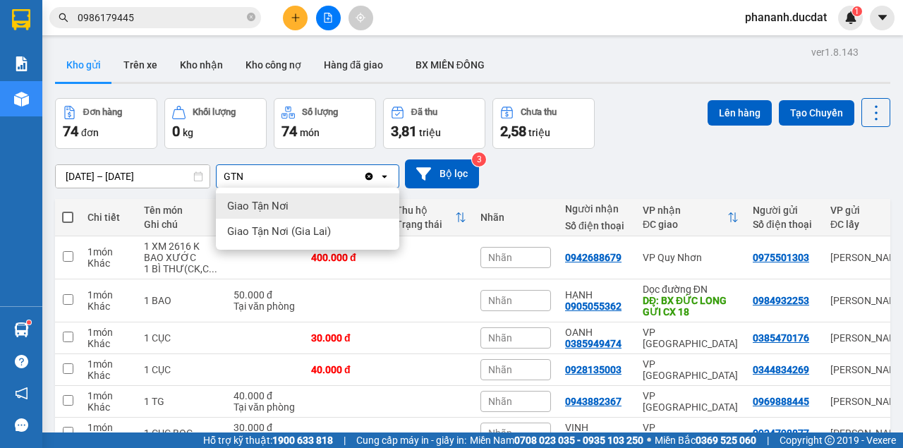
type input "GTN"
click at [286, 213] on div "Giao Tận Nơi" at bounding box center [307, 205] width 183 height 25
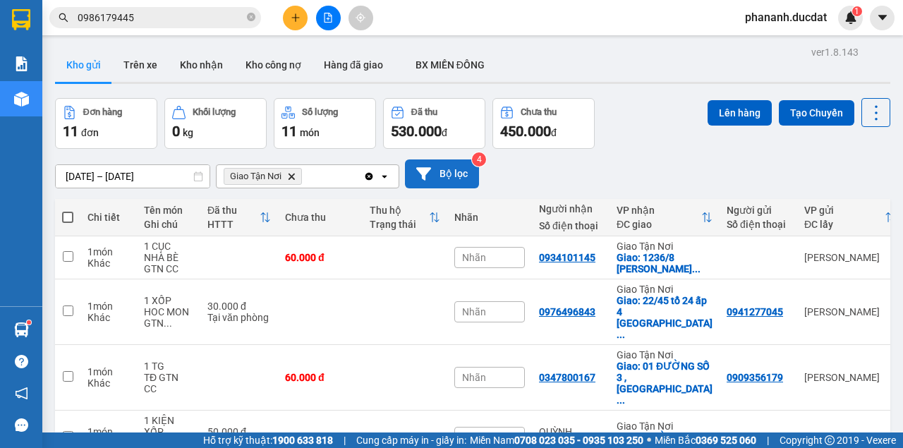
click at [443, 174] on button "Bộ lọc" at bounding box center [442, 173] width 74 height 29
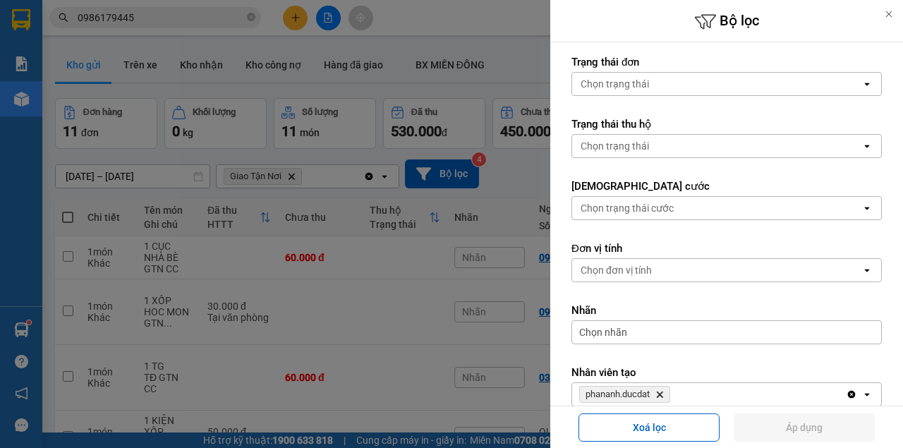
scroll to position [261, 0]
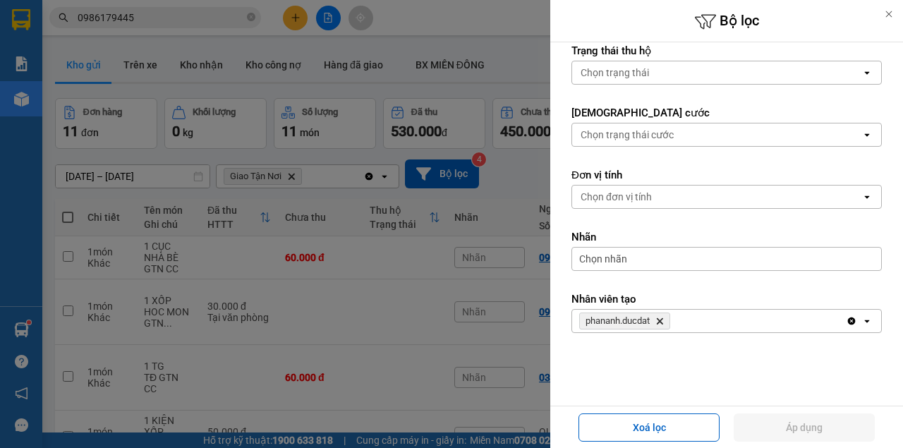
click at [398, 325] on div at bounding box center [451, 224] width 903 height 448
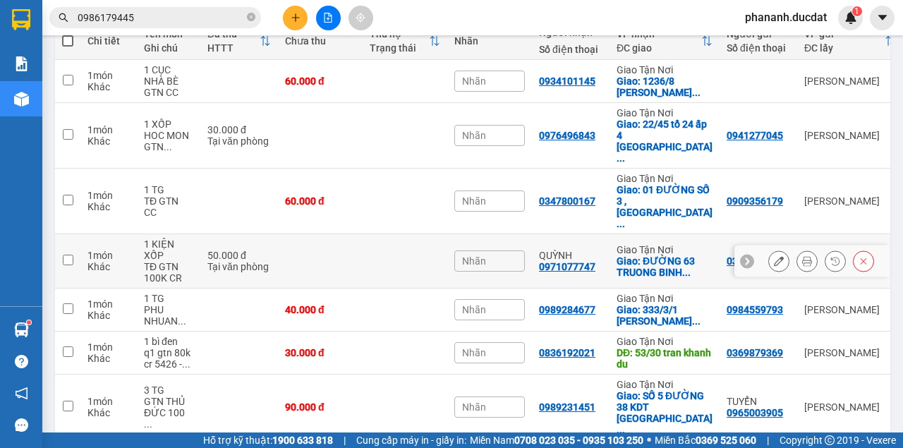
scroll to position [130, 0]
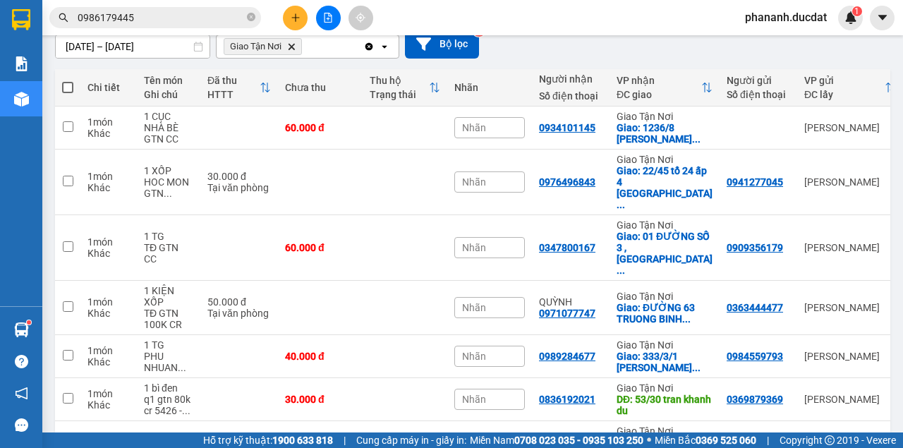
click at [291, 49] on icon "Delete" at bounding box center [291, 46] width 8 height 8
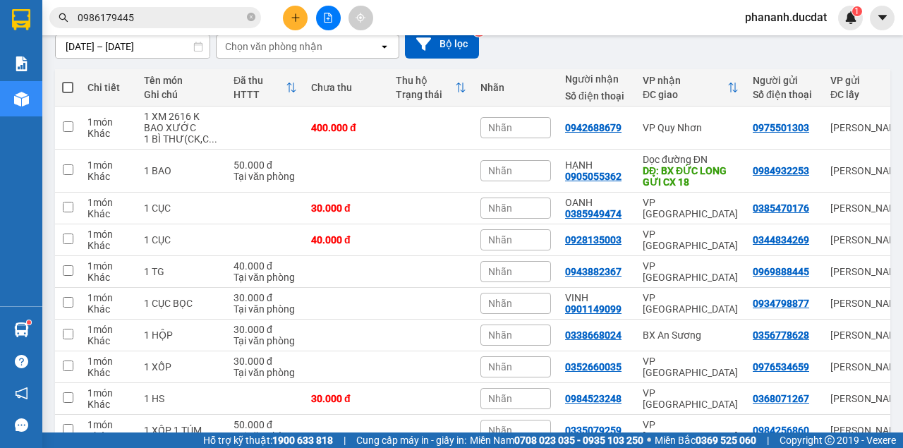
click at [292, 42] on div "Chọn văn phòng nhận" at bounding box center [273, 47] width 97 height 14
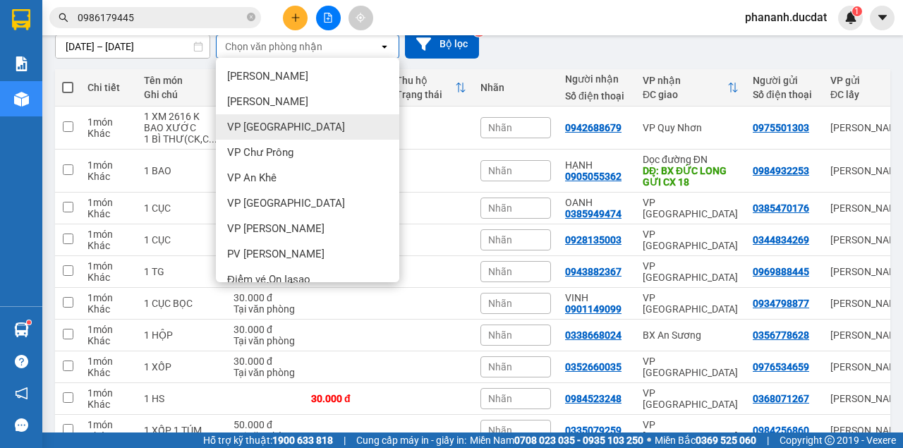
click at [265, 127] on span "VP [GEOGRAPHIC_DATA]" at bounding box center [286, 127] width 118 height 14
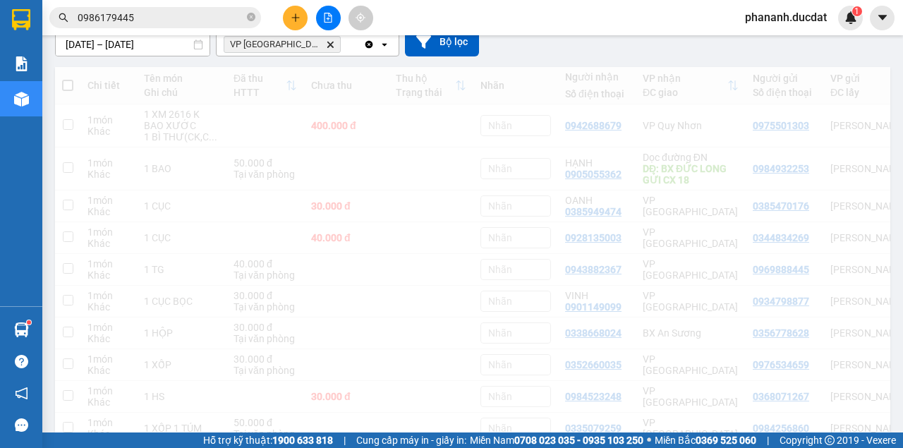
click at [327, 47] on icon "VP Sài Gòn, close by backspace" at bounding box center [330, 44] width 6 height 6
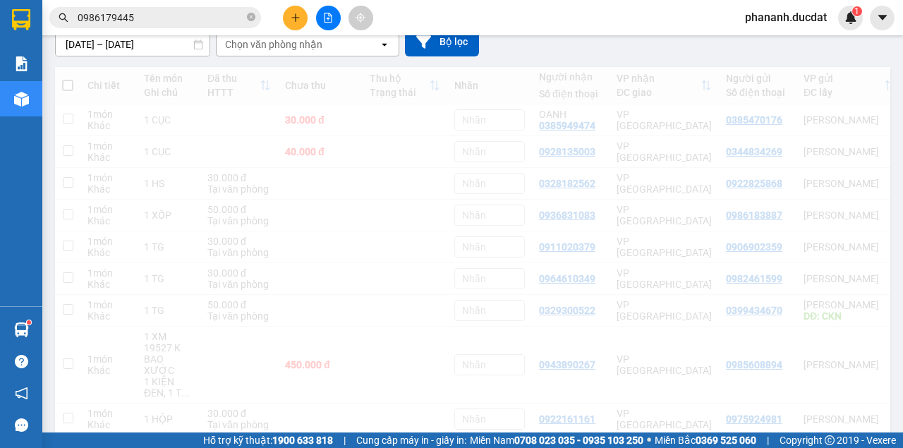
click at [284, 43] on div "Chọn văn phòng nhận" at bounding box center [273, 44] width 97 height 14
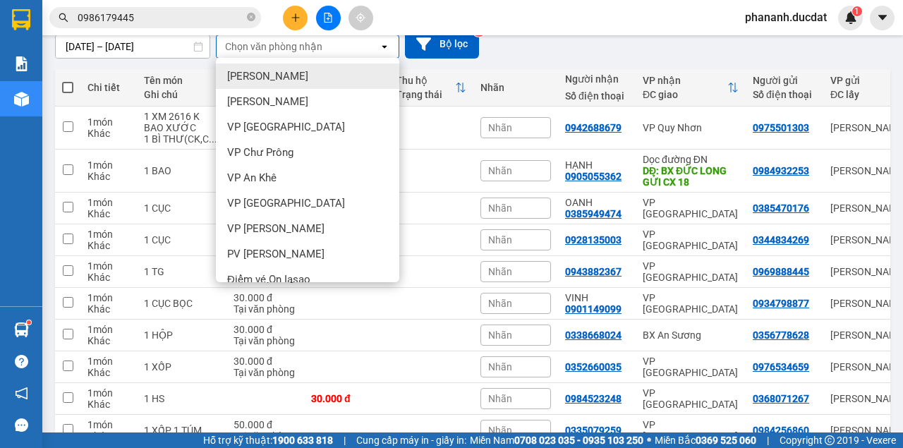
click at [284, 43] on div "Chọn văn phòng nhận" at bounding box center [273, 47] width 97 height 14
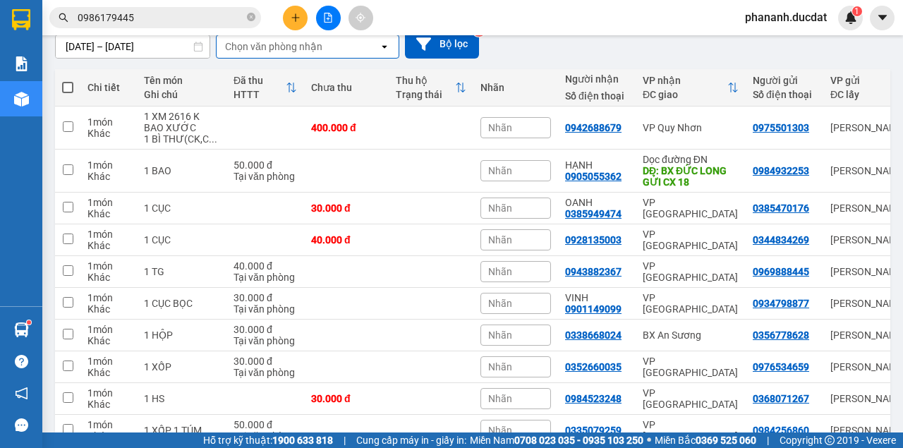
click at [285, 43] on div "Chọn văn phòng nhận" at bounding box center [273, 47] width 97 height 14
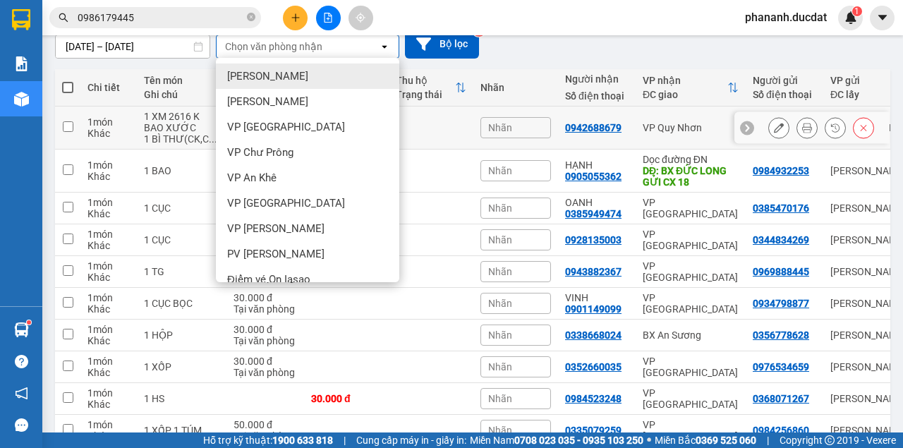
click at [605, 113] on td "0942688679" at bounding box center [597, 128] width 78 height 43
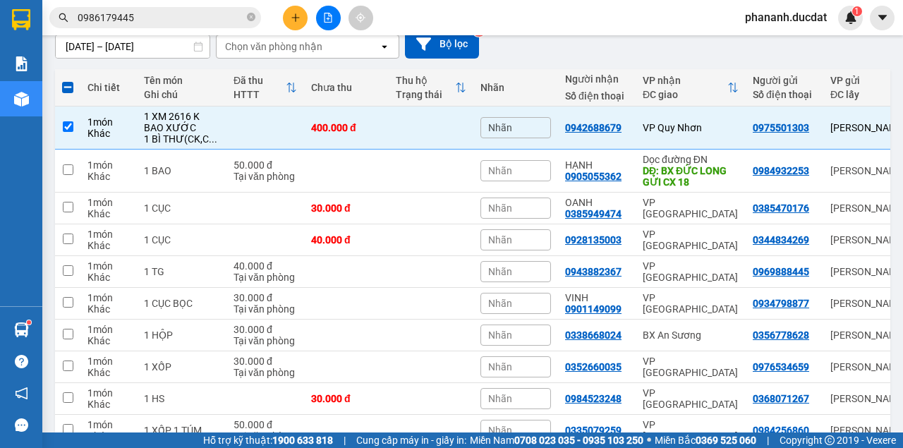
click at [256, 49] on div "Chọn văn phòng nhận" at bounding box center [273, 47] width 97 height 14
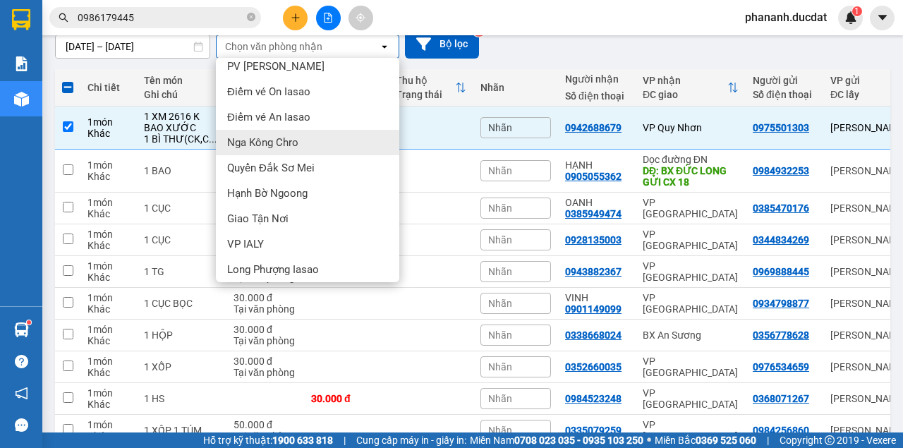
scroll to position [329, 0]
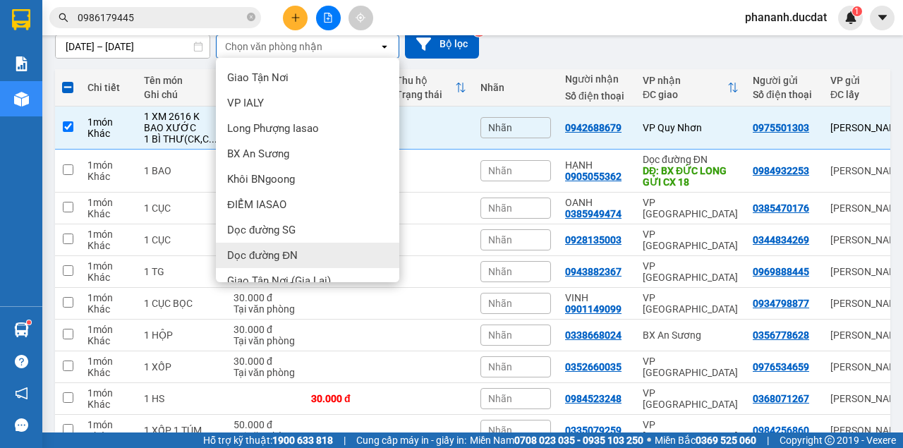
click at [295, 253] on span "Dọc đường ĐN" at bounding box center [262, 255] width 71 height 14
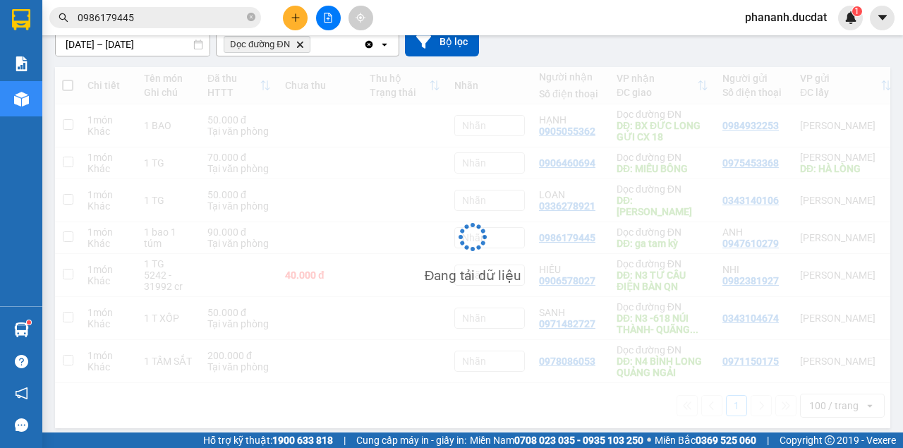
click at [317, 44] on div "Dọc đường ĐN Delete" at bounding box center [290, 44] width 147 height 23
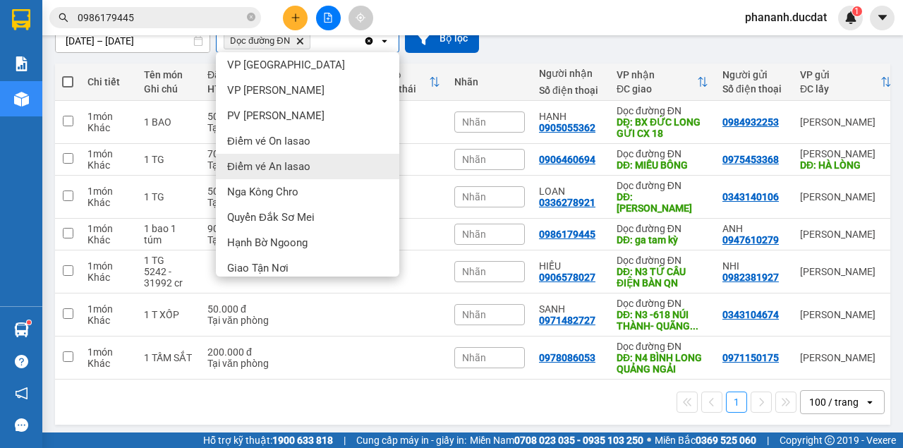
scroll to position [39, 0]
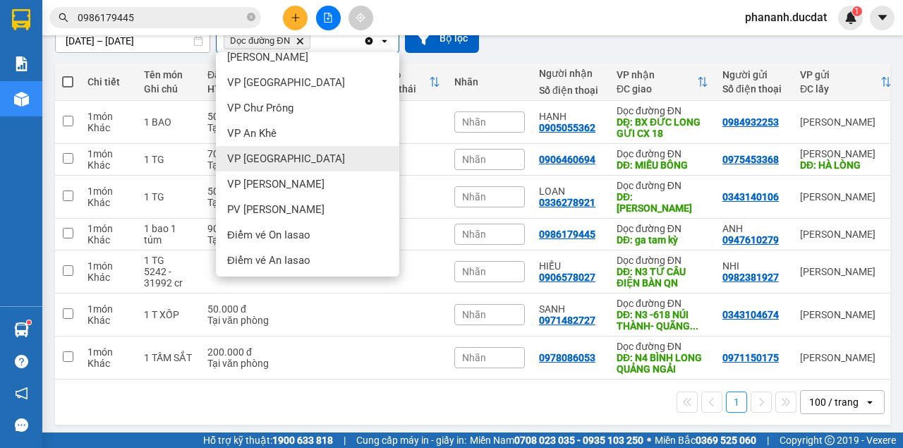
click at [286, 168] on div "VP [GEOGRAPHIC_DATA]" at bounding box center [307, 158] width 183 height 25
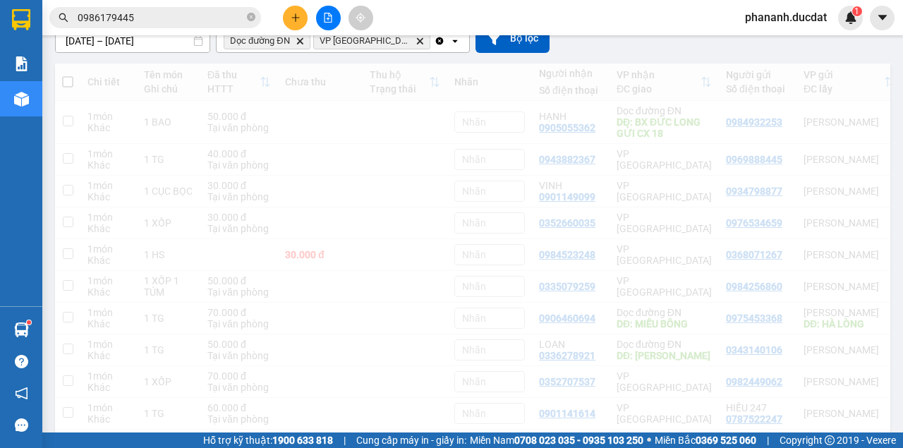
scroll to position [135, 0]
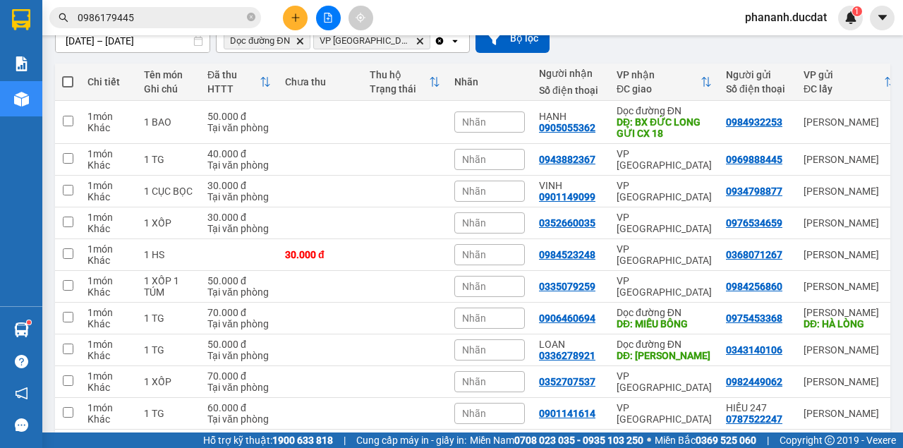
drag, startPoint x: 71, startPoint y: 80, endPoint x: 162, endPoint y: 85, distance: 91.1
click at [71, 80] on span at bounding box center [67, 81] width 11 height 11
click at [68, 75] on input "checkbox" at bounding box center [68, 75] width 0 height 0
checkbox input "true"
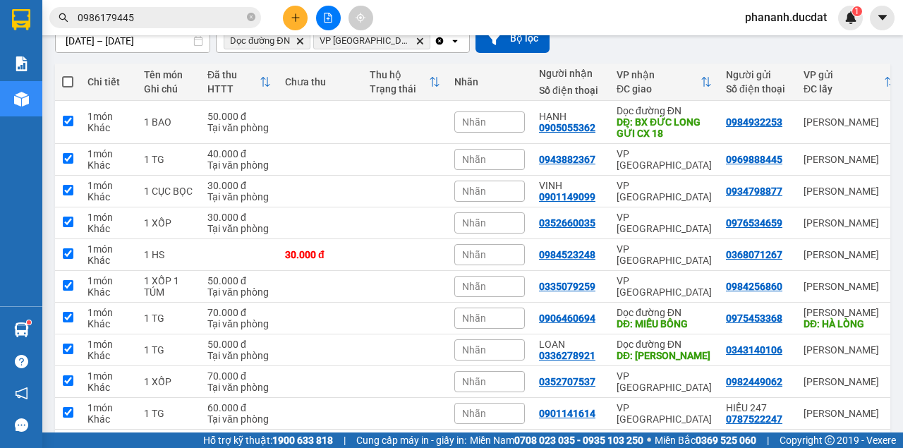
checkbox input "true"
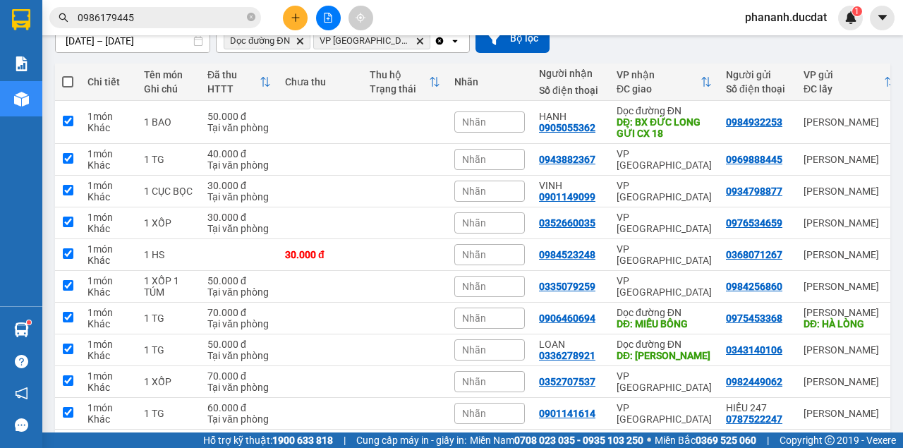
checkbox input "true"
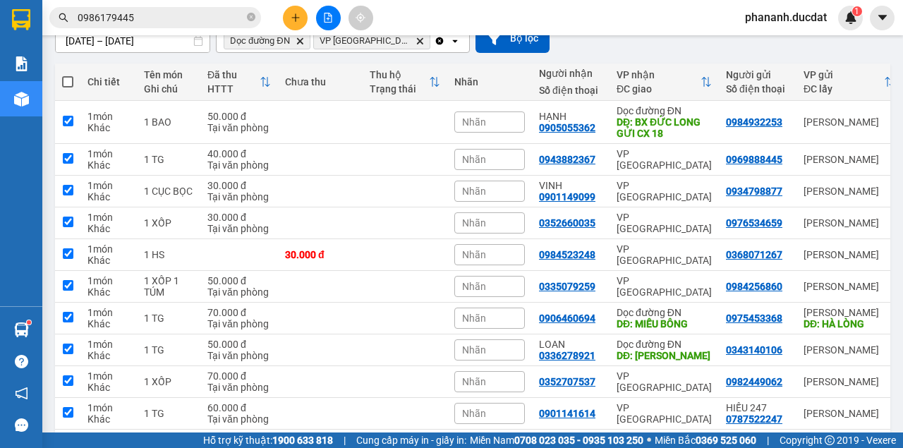
checkbox input "true"
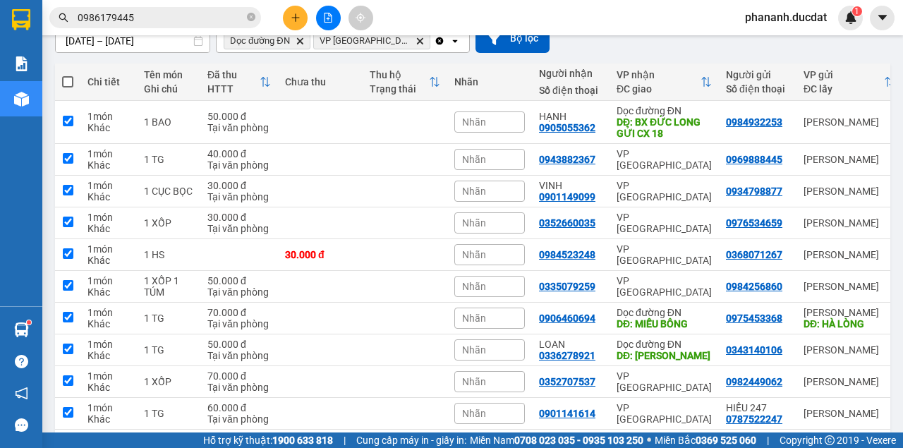
checkbox input "true"
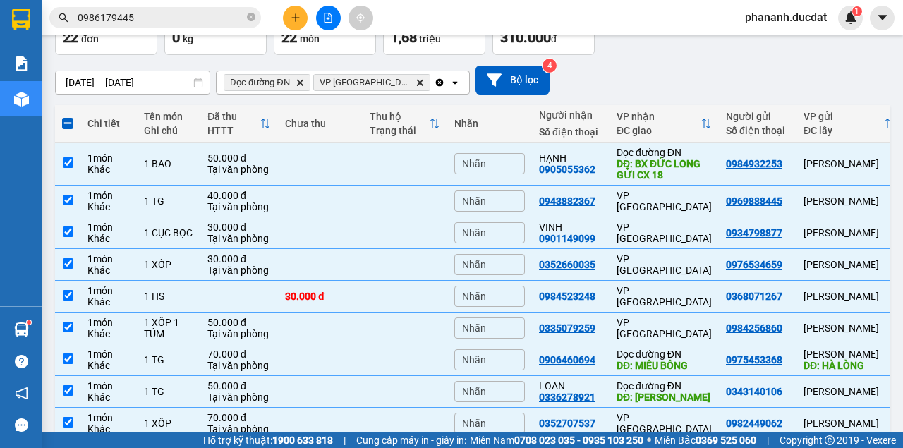
scroll to position [0, 0]
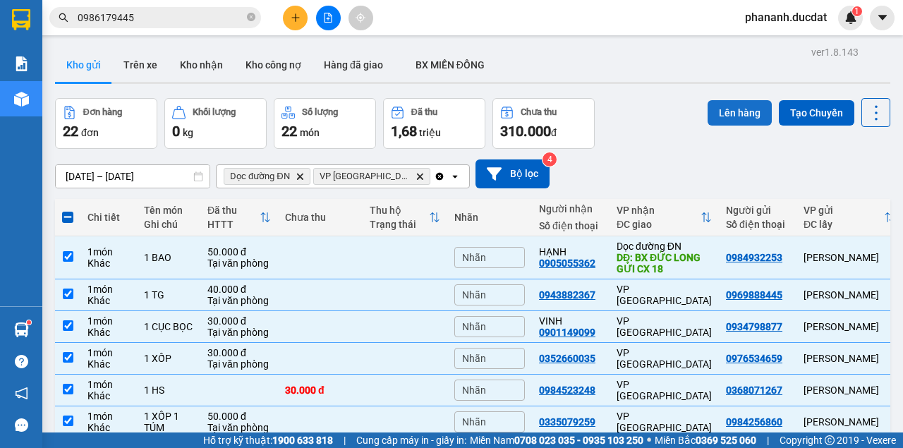
click at [732, 107] on button "Lên hàng" at bounding box center [740, 112] width 64 height 25
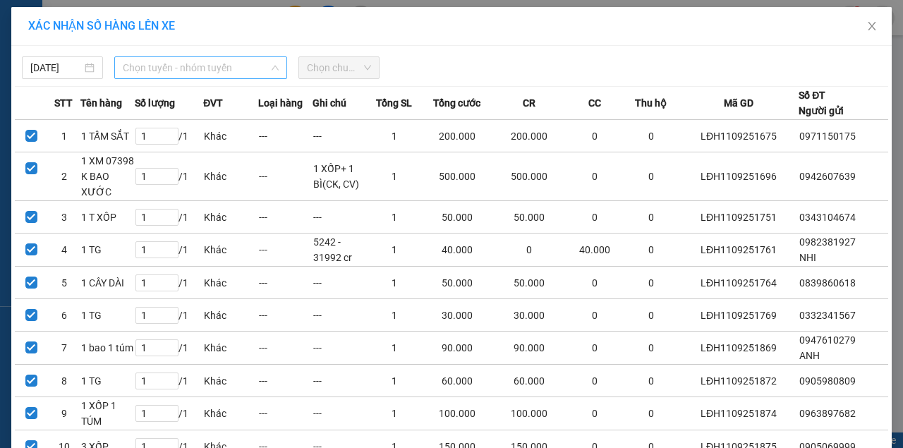
click at [182, 65] on span "Chọn tuyến - nhóm tuyến" at bounding box center [201, 67] width 156 height 21
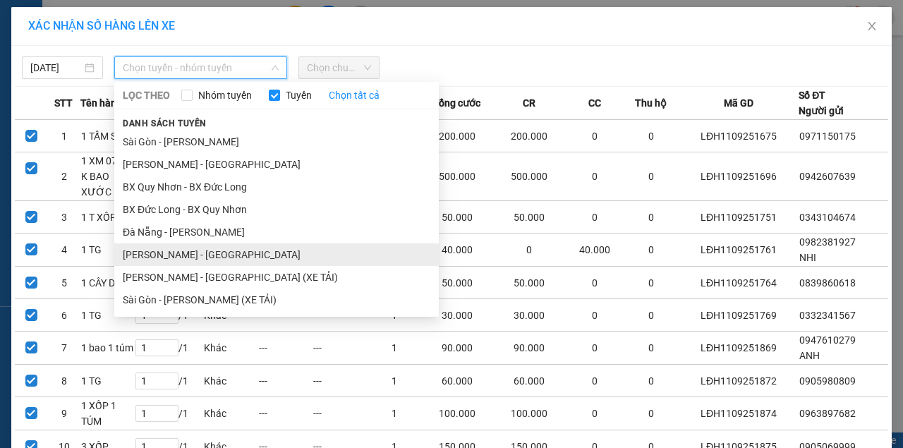
click at [166, 258] on li "[PERSON_NAME] - [GEOGRAPHIC_DATA]" at bounding box center [276, 254] width 325 height 23
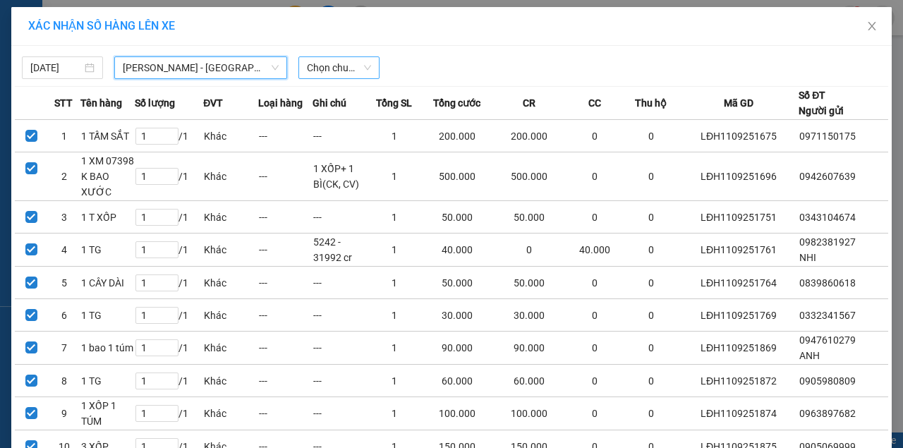
click at [336, 68] on span "Chọn chuyến" at bounding box center [339, 67] width 64 height 21
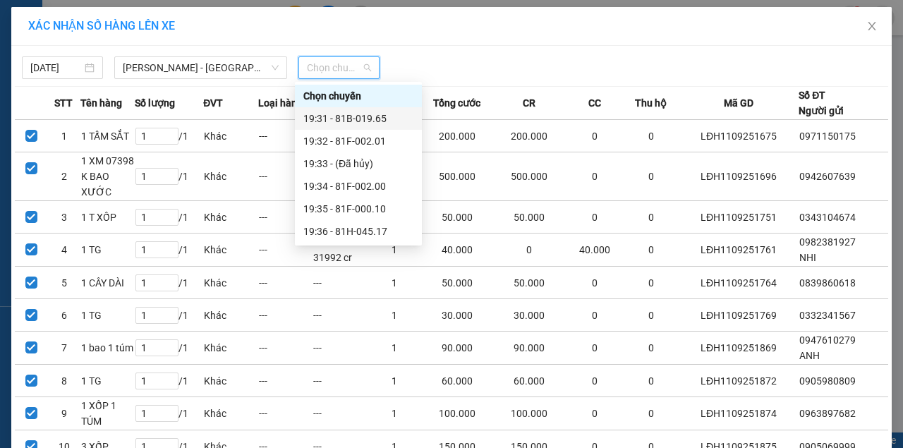
click at [343, 117] on div "19:31 - 81B-019.65" at bounding box center [358, 119] width 110 height 16
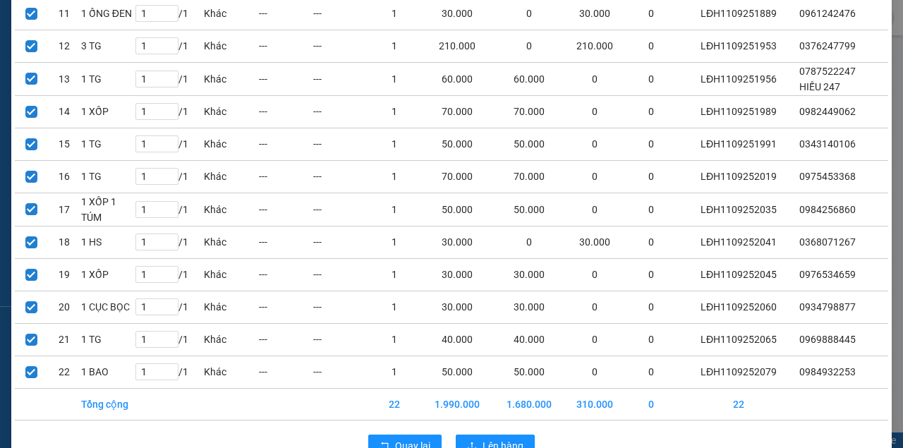
scroll to position [546, 0]
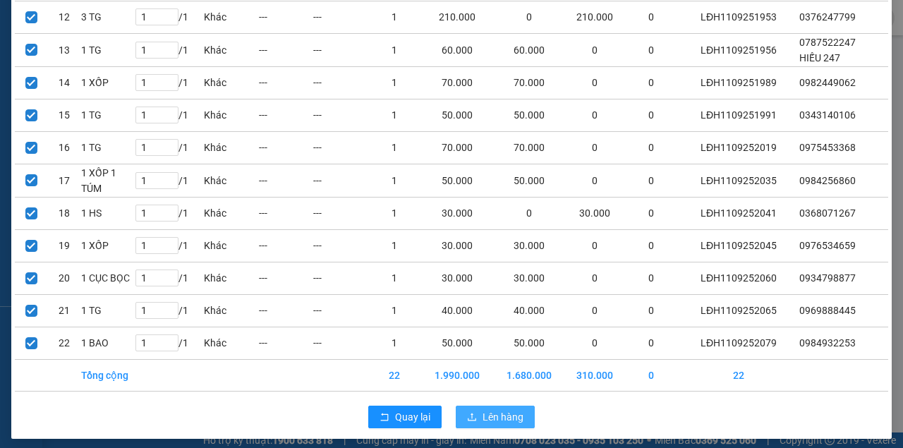
click at [490, 411] on span "Lên hàng" at bounding box center [503, 417] width 41 height 16
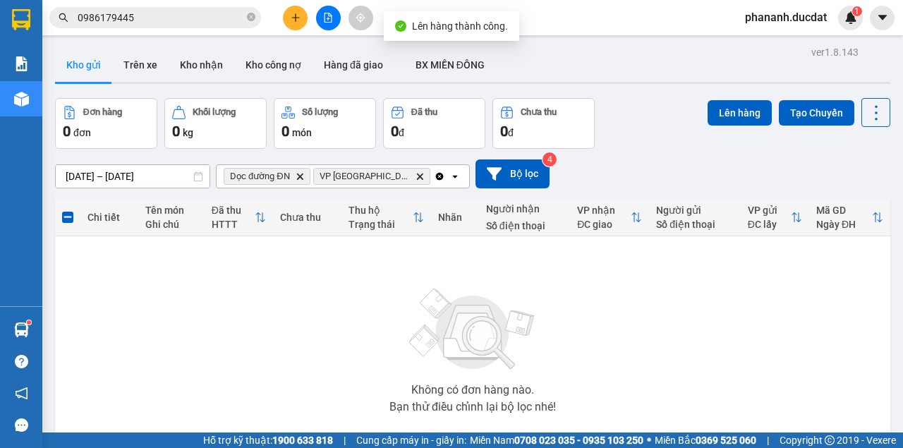
click at [297, 174] on icon "Dọc đường ĐN, close by backspace" at bounding box center [299, 176] width 6 height 6
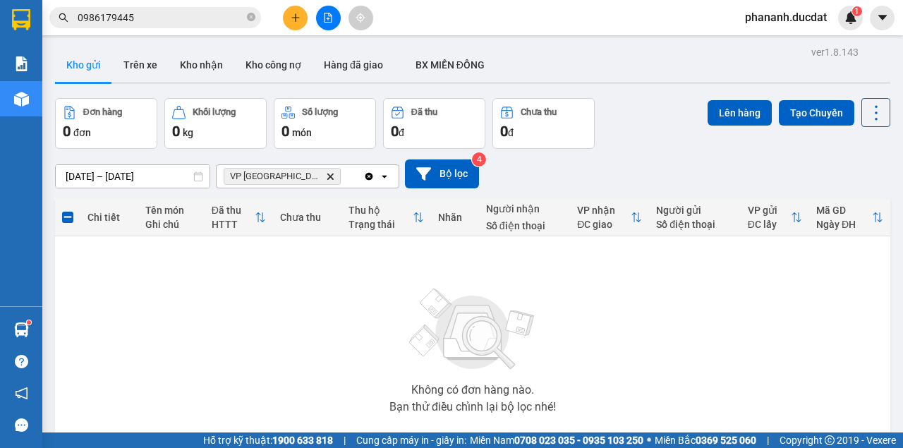
click at [326, 172] on icon "Delete" at bounding box center [330, 176] width 8 height 8
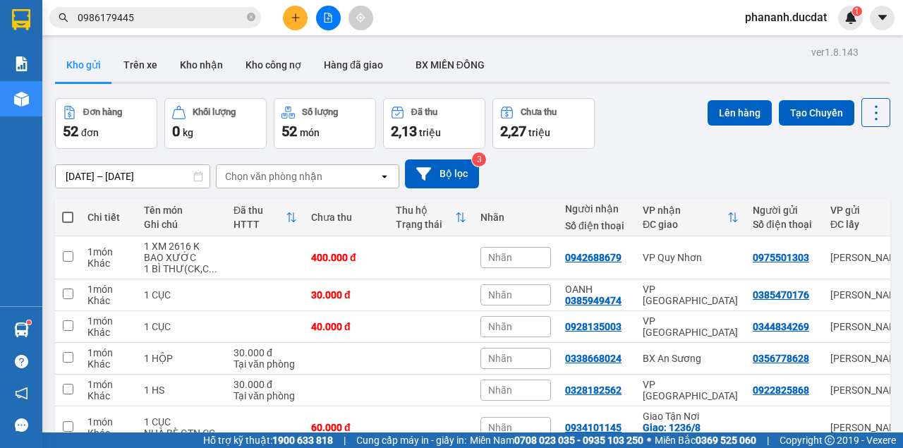
click at [285, 172] on div "Chọn văn phòng nhận" at bounding box center [273, 176] width 97 height 14
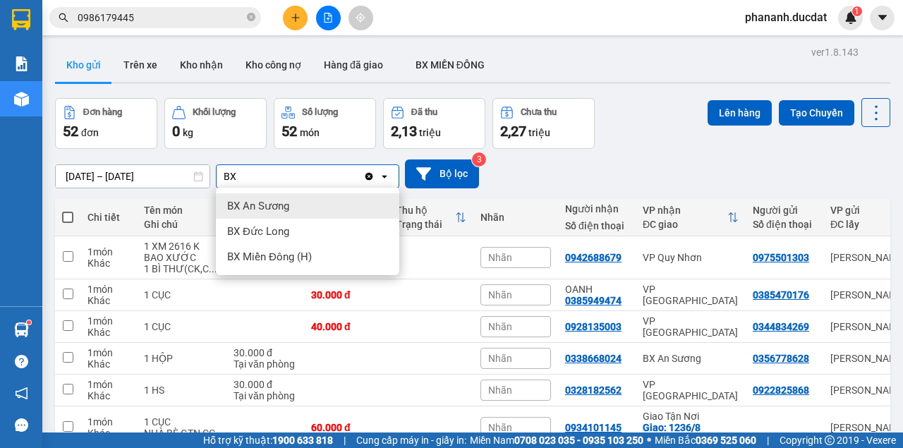
type input "BX"
click at [263, 201] on span "BX An Sương" at bounding box center [258, 206] width 62 height 14
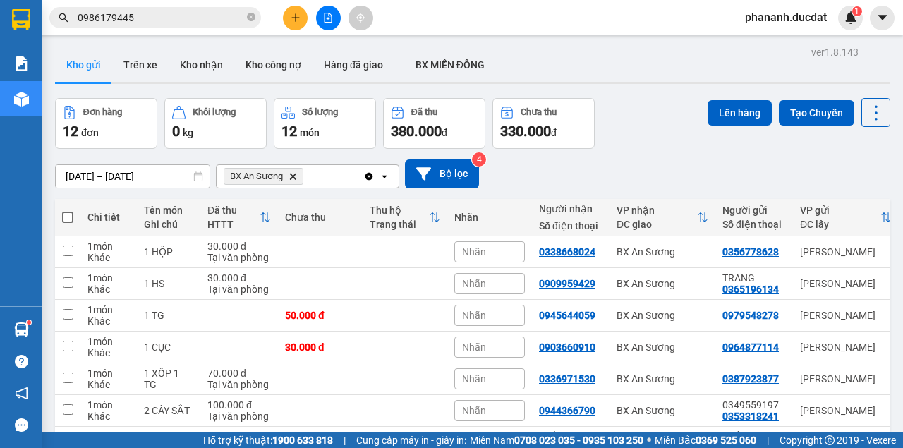
click at [72, 218] on span at bounding box center [67, 217] width 11 height 11
click at [68, 210] on input "checkbox" at bounding box center [68, 210] width 0 height 0
checkbox input "true"
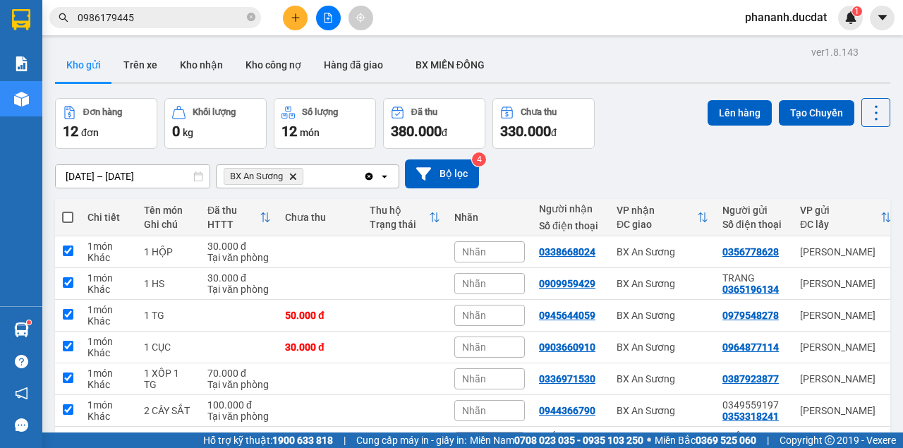
checkbox input "true"
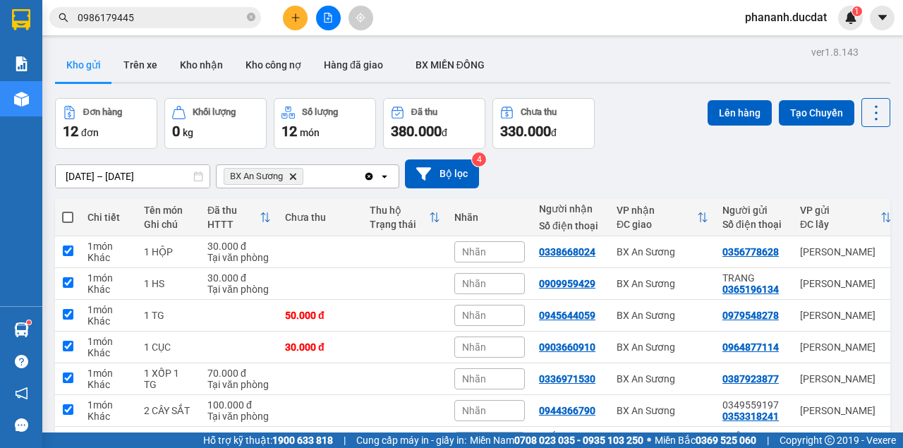
checkbox input "true"
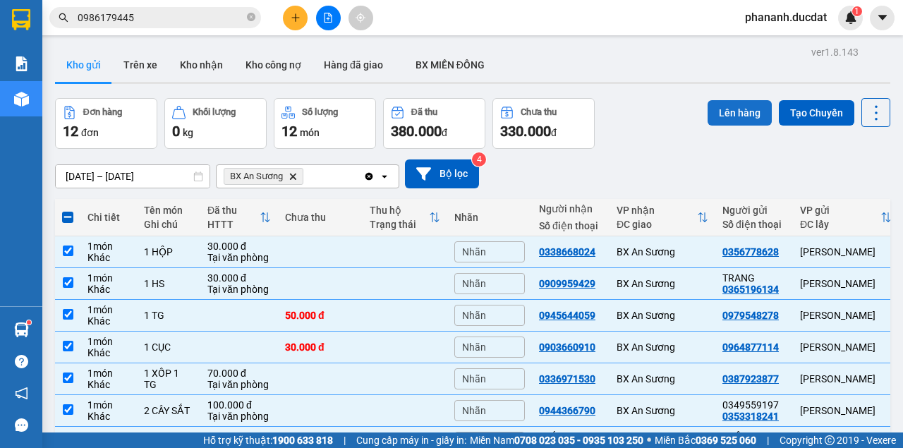
click at [734, 114] on button "Lên hàng" at bounding box center [740, 112] width 64 height 25
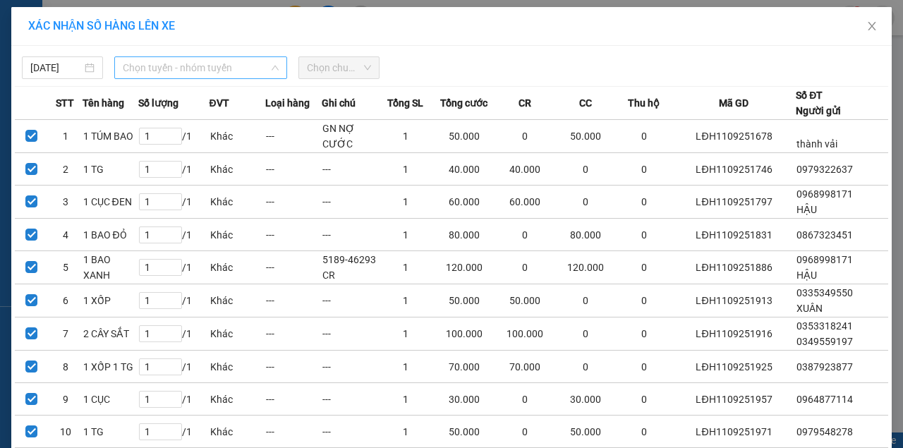
click at [252, 63] on span "Chọn tuyến - nhóm tuyến" at bounding box center [201, 67] width 156 height 21
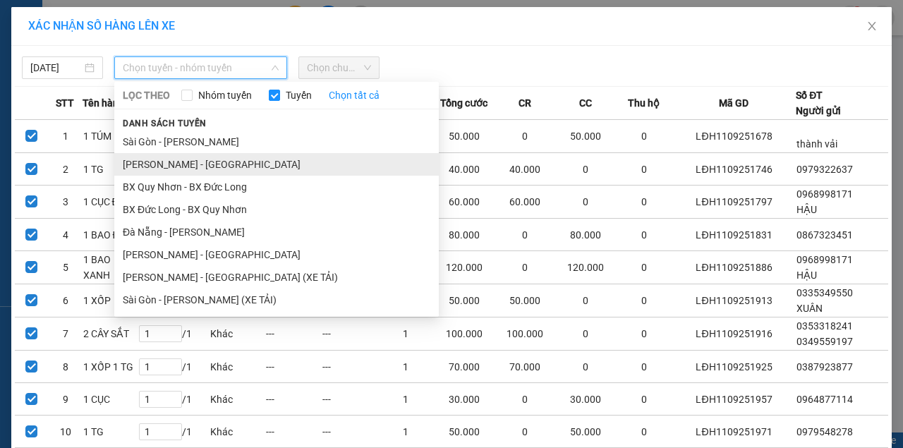
click at [178, 164] on li "Gia Lai - Sài Gòn" at bounding box center [276, 164] width 325 height 23
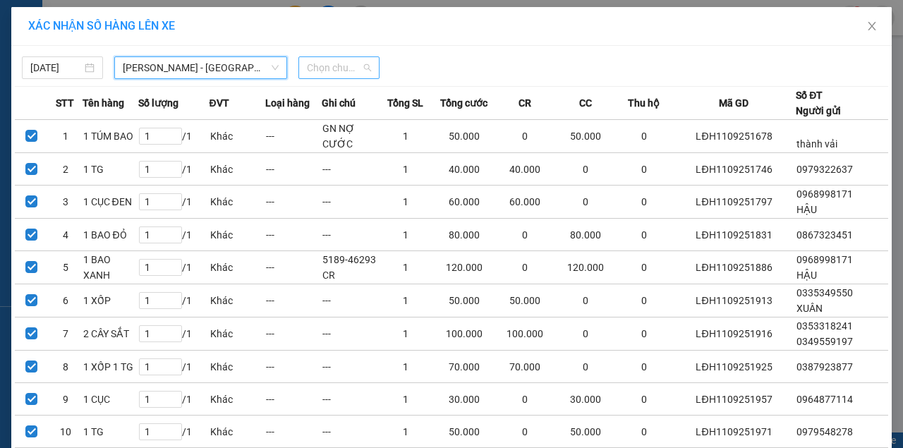
click at [344, 68] on span "Chọn chuyến" at bounding box center [339, 67] width 64 height 21
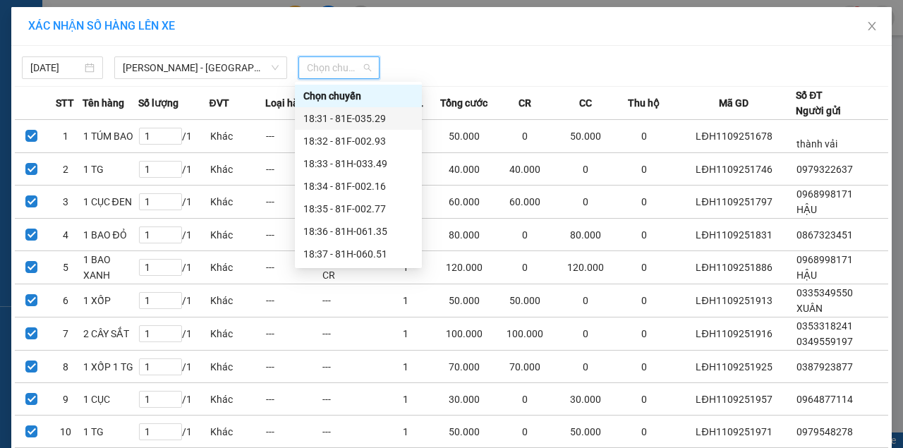
click at [344, 118] on div "18:31 - 81E-035.29" at bounding box center [358, 119] width 110 height 16
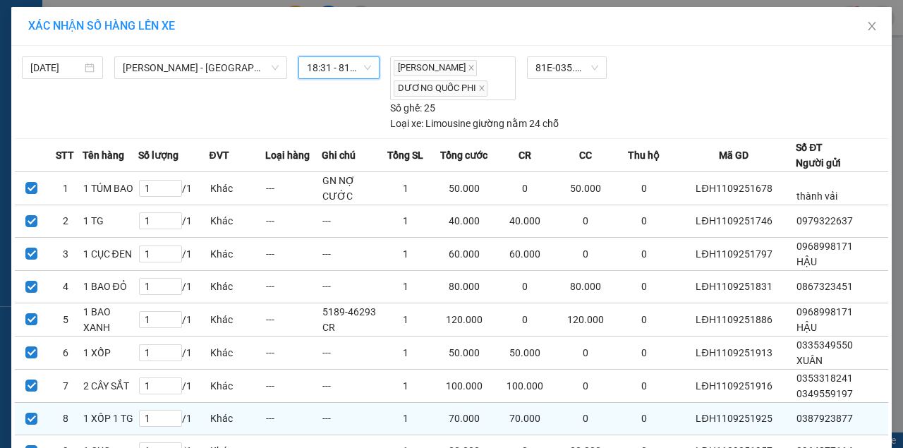
scroll to position [208, 0]
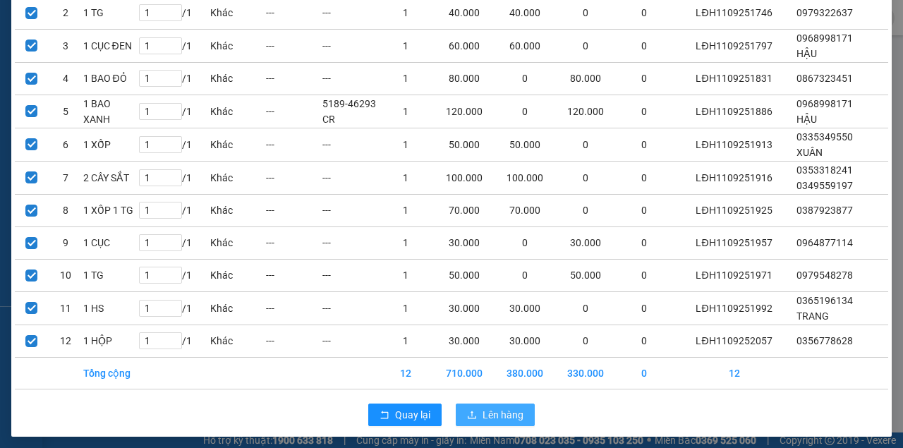
click at [473, 411] on icon "upload" at bounding box center [472, 415] width 10 height 10
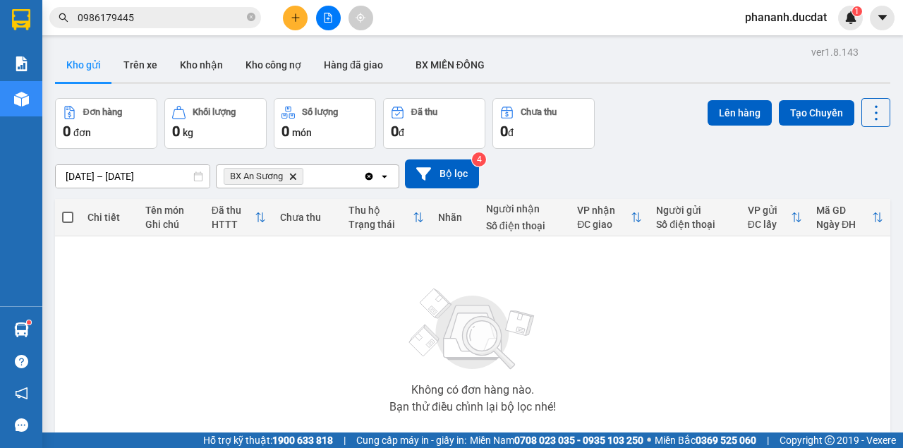
click at [293, 176] on icon "BX An Sương, close by backspace" at bounding box center [293, 176] width 6 height 6
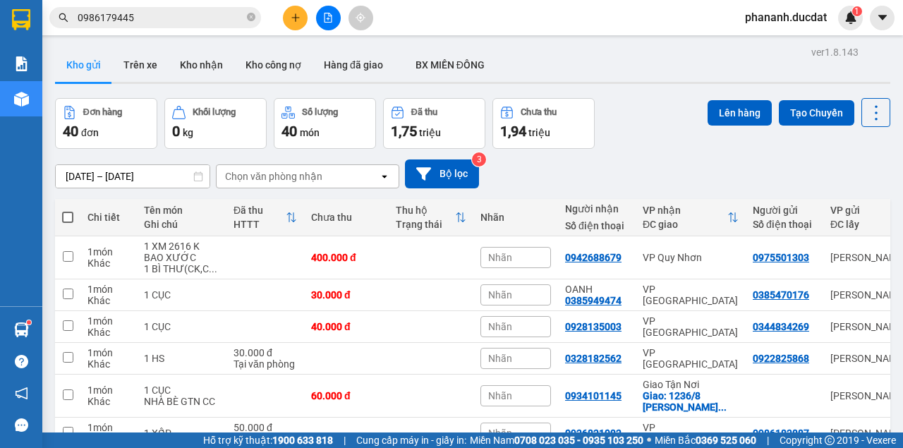
click at [295, 174] on div "Chọn văn phòng nhận" at bounding box center [273, 176] width 97 height 14
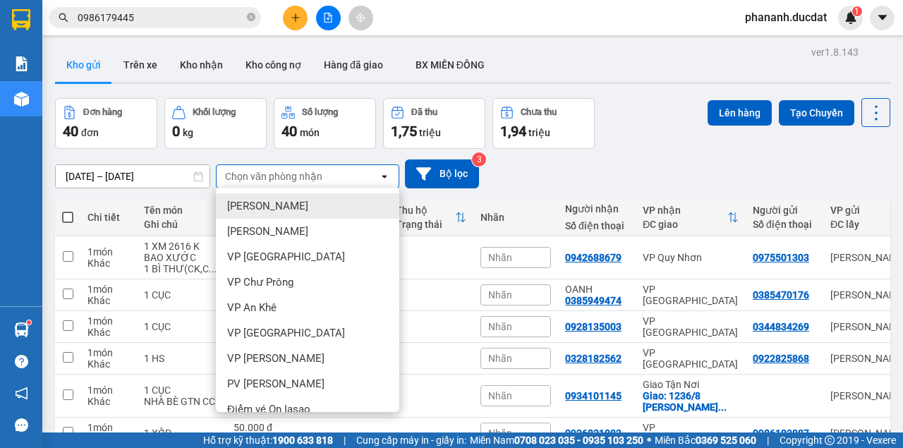
click at [68, 216] on span at bounding box center [67, 217] width 11 height 11
click at [68, 210] on input "checkbox" at bounding box center [68, 210] width 0 height 0
checkbox input "true"
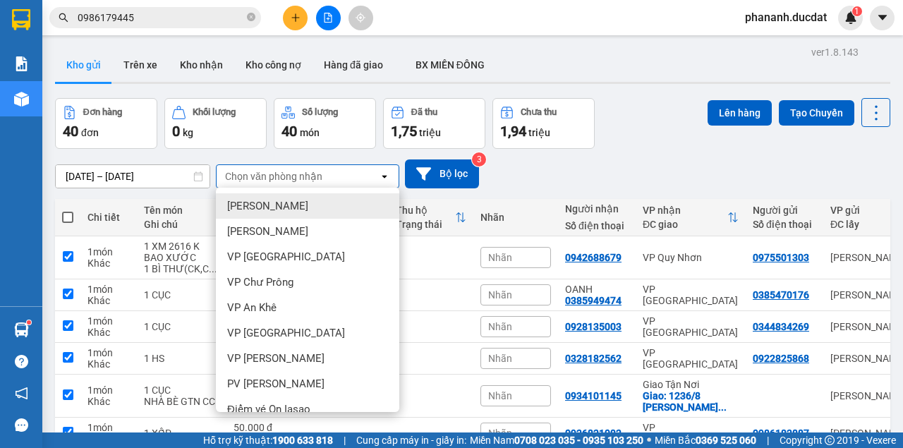
checkbox input "true"
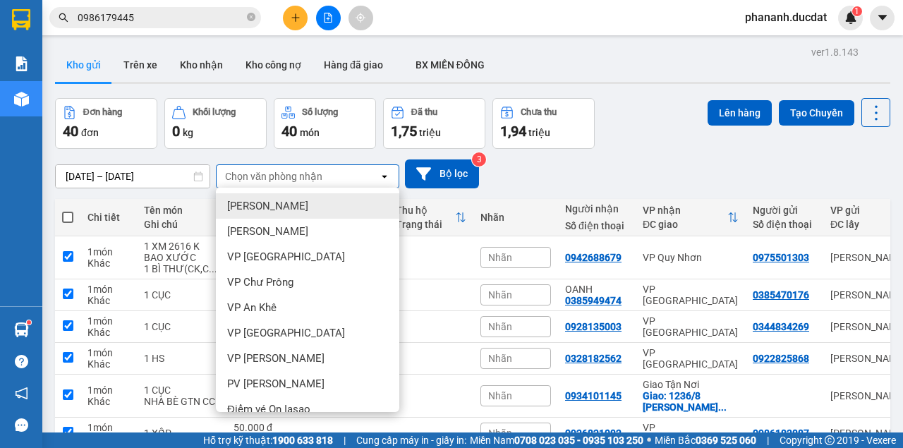
checkbox input "true"
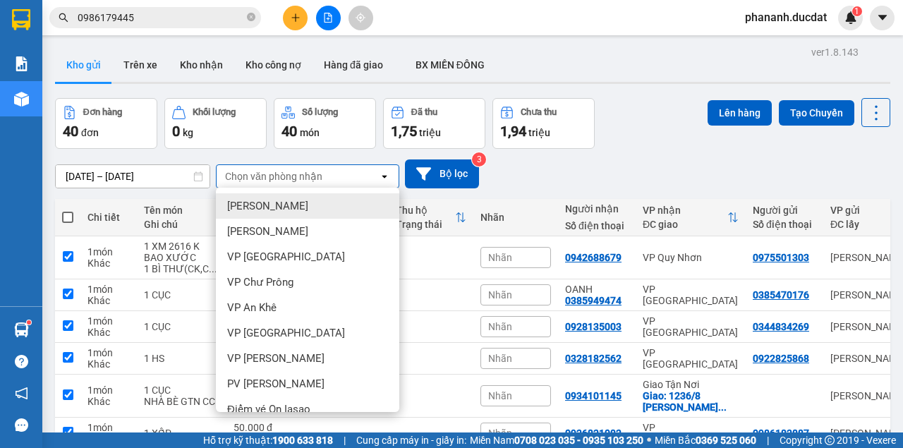
checkbox input "true"
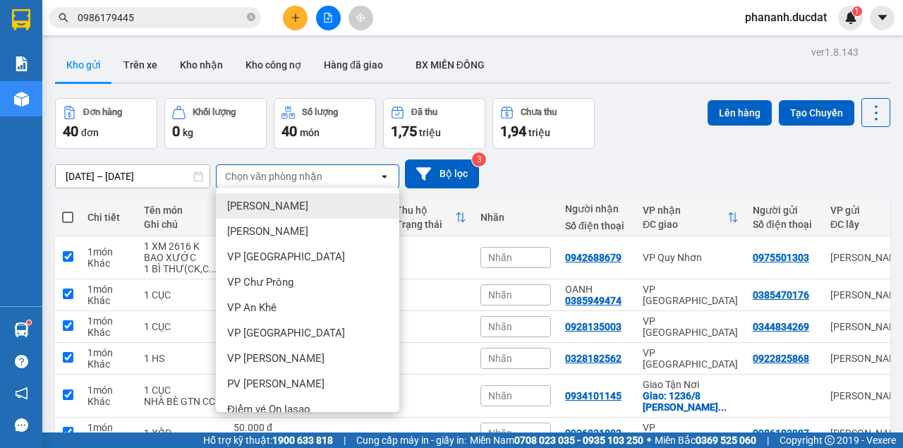
checkbox input "true"
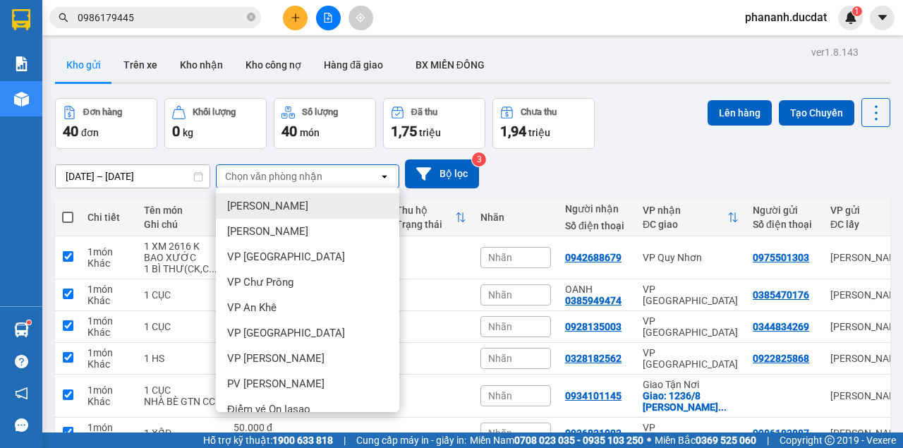
checkbox input "true"
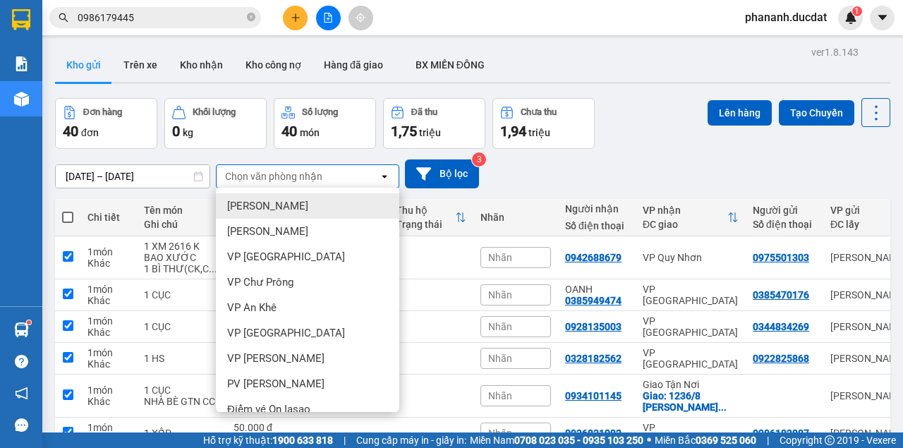
checkbox input "true"
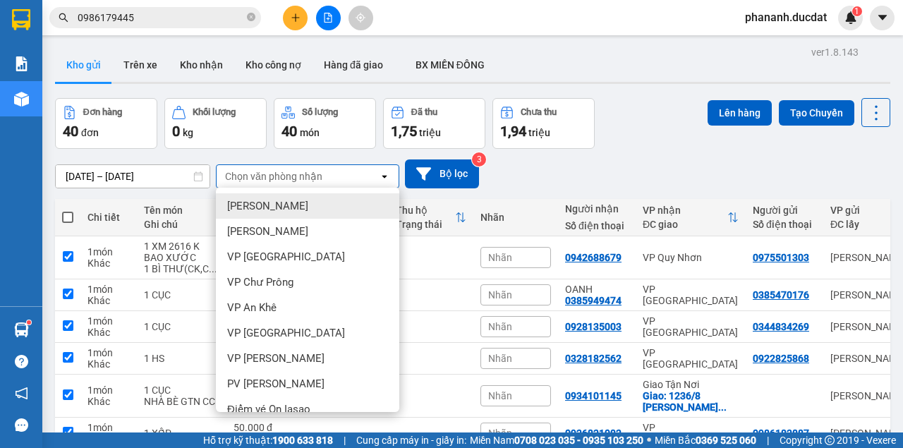
checkbox input "true"
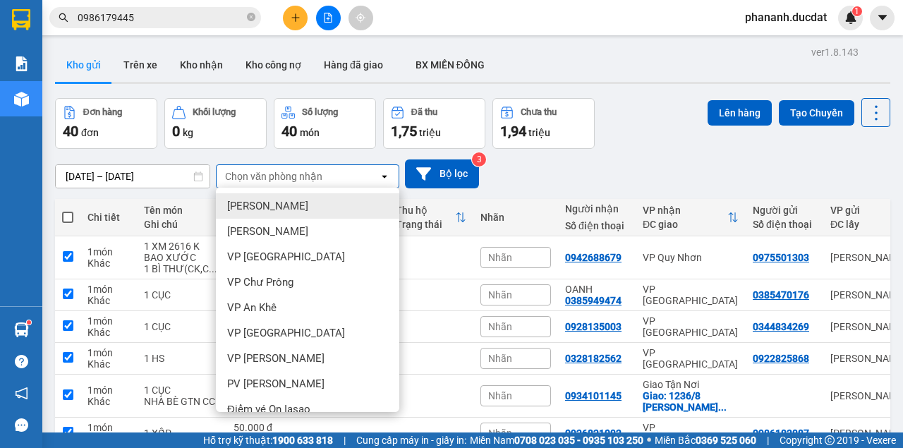
checkbox input "true"
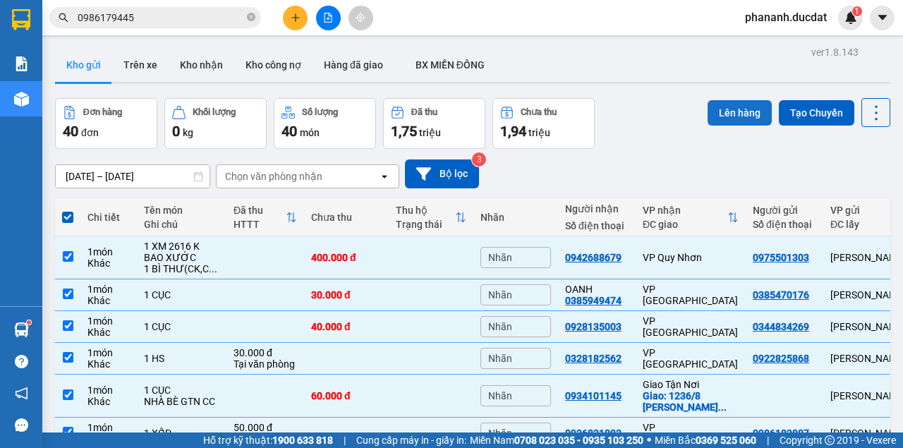
click at [741, 113] on button "Lên hàng" at bounding box center [740, 112] width 64 height 25
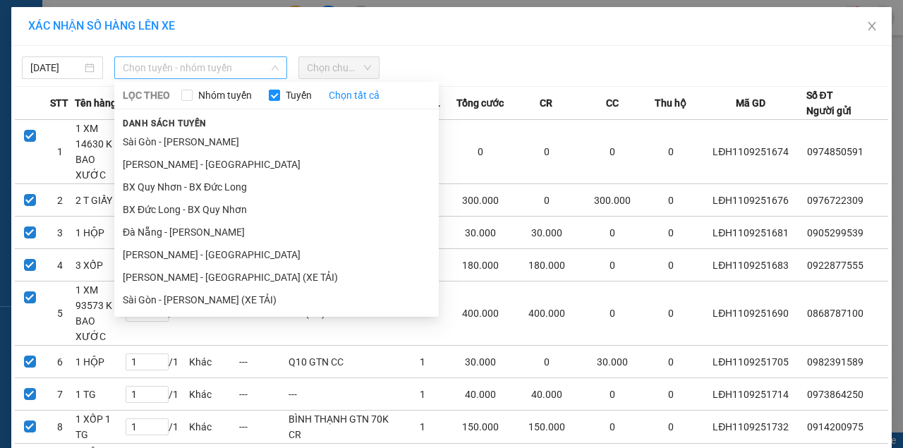
click at [201, 74] on span "Chọn tuyến - nhóm tuyến" at bounding box center [201, 67] width 156 height 21
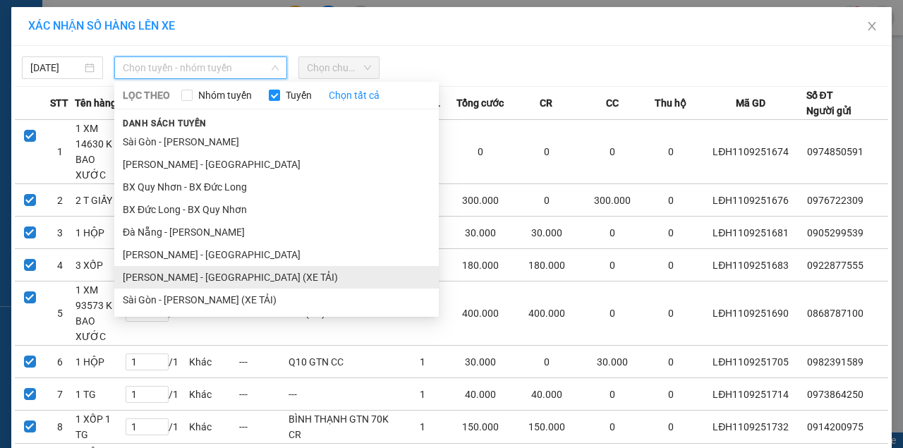
click at [181, 275] on li "[PERSON_NAME] - [GEOGRAPHIC_DATA] (XE TẢI)" at bounding box center [276, 277] width 325 height 23
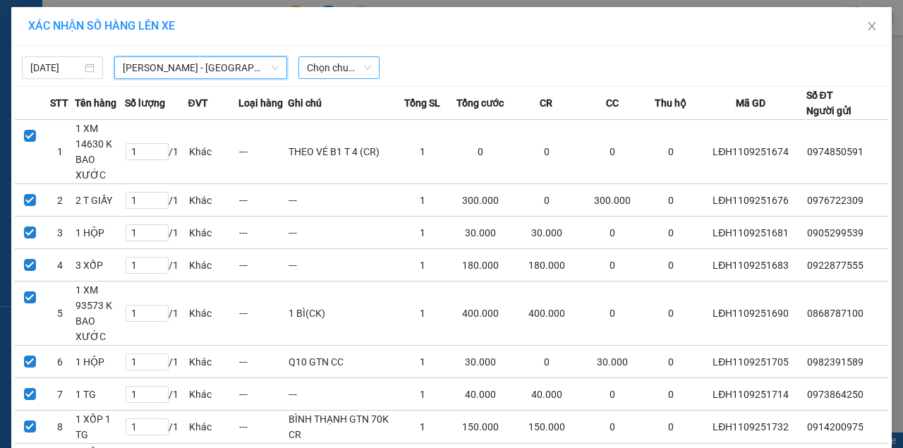
click at [327, 71] on span "Chọn chuyến" at bounding box center [339, 67] width 64 height 21
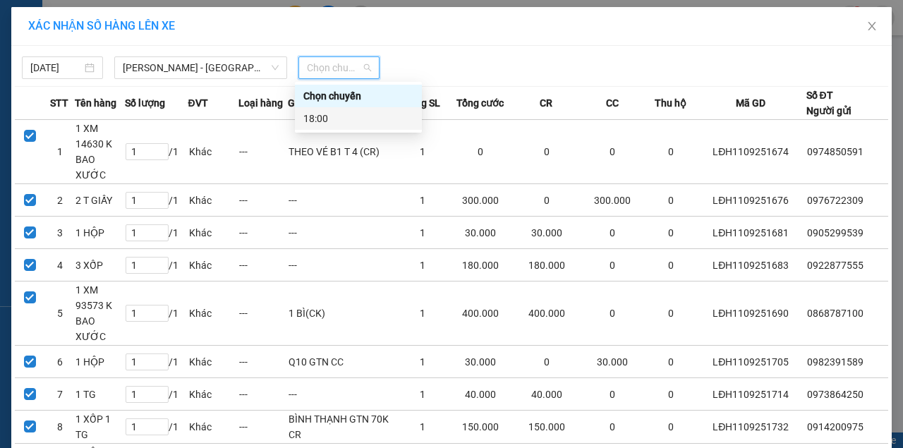
click at [339, 121] on div "18:00" at bounding box center [358, 119] width 110 height 16
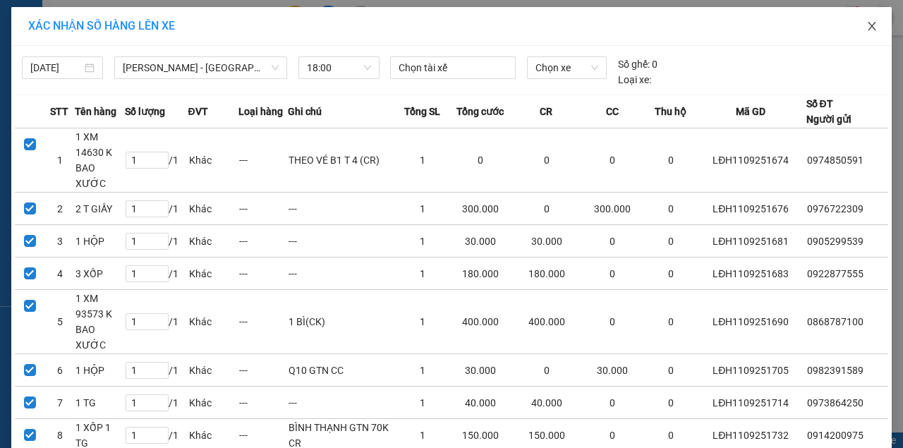
click at [868, 23] on icon "close" at bounding box center [871, 25] width 11 height 11
click at [870, 26] on span at bounding box center [882, 18] width 25 height 25
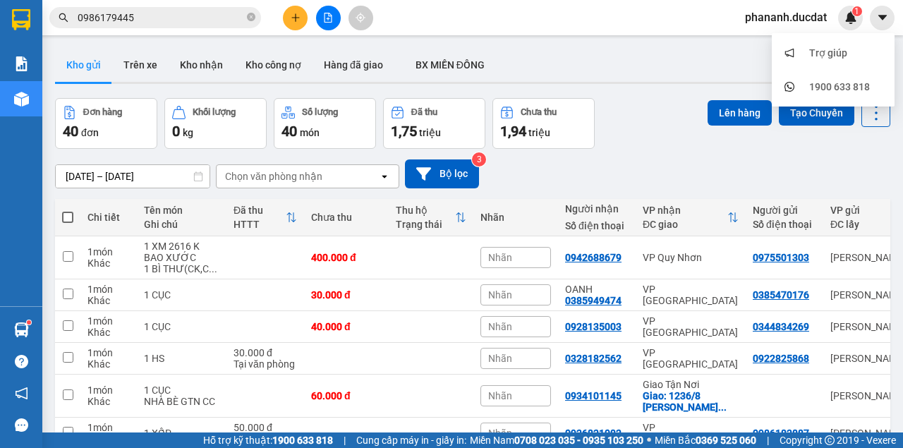
click at [293, 174] on div "Chọn văn phòng nhận" at bounding box center [273, 176] width 97 height 14
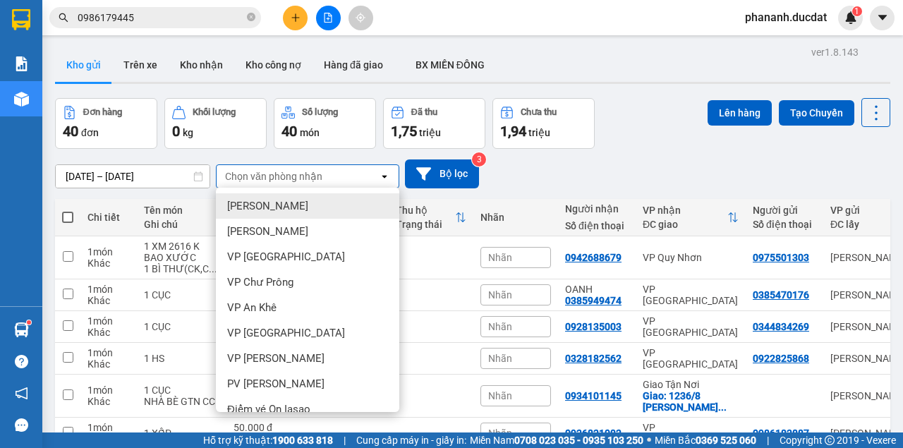
click at [69, 216] on span at bounding box center [67, 217] width 11 height 11
click at [68, 210] on input "checkbox" at bounding box center [68, 210] width 0 height 0
checkbox input "true"
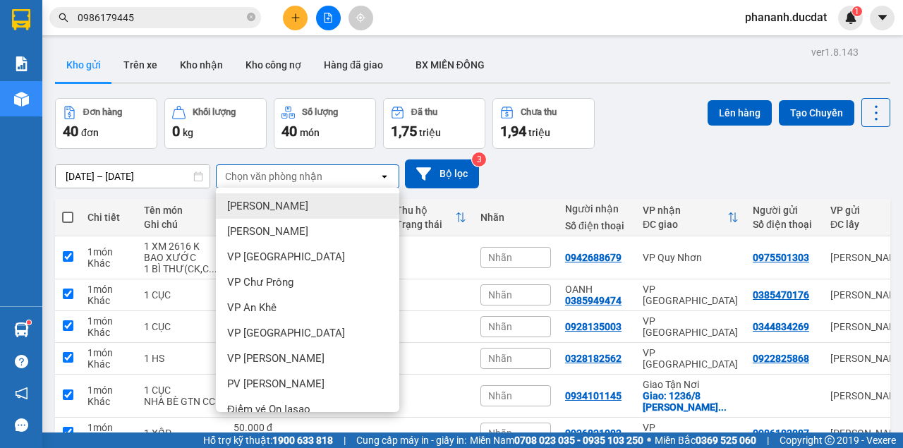
checkbox input "true"
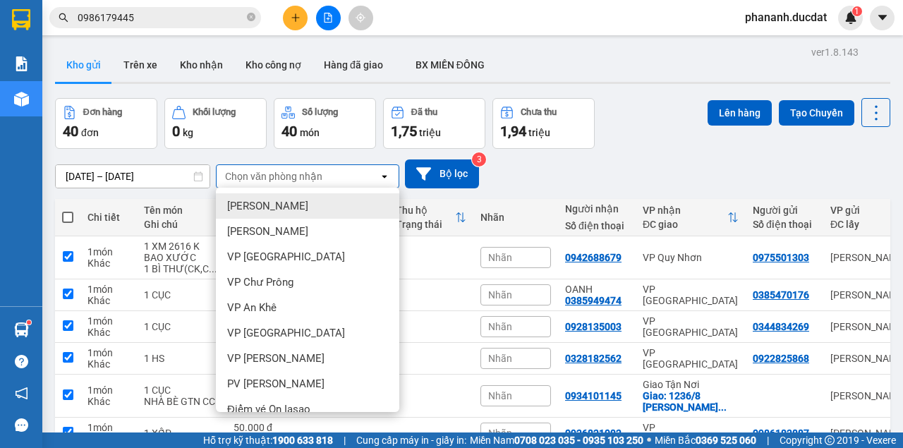
checkbox input "true"
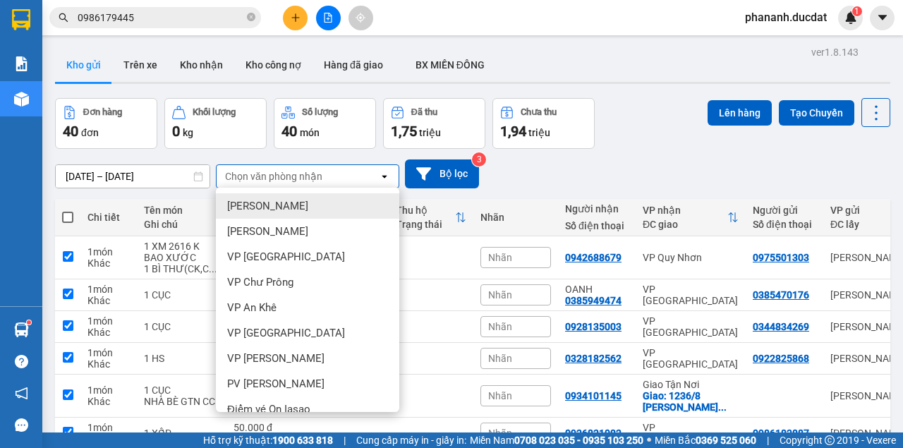
checkbox input "true"
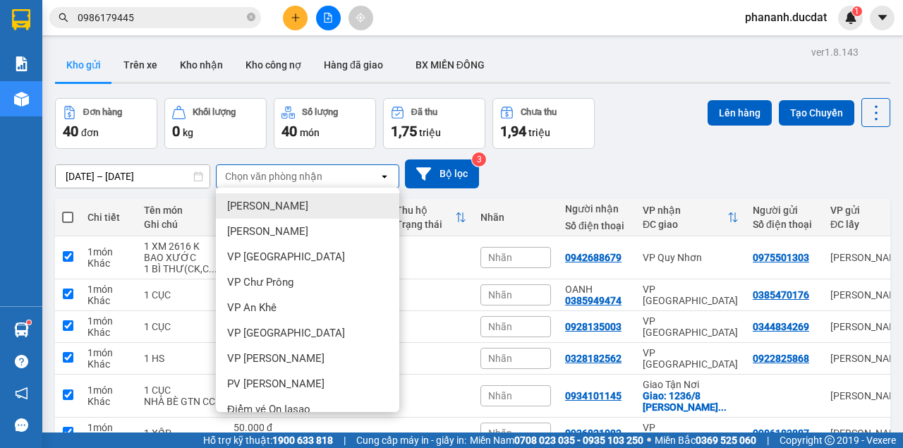
checkbox input "true"
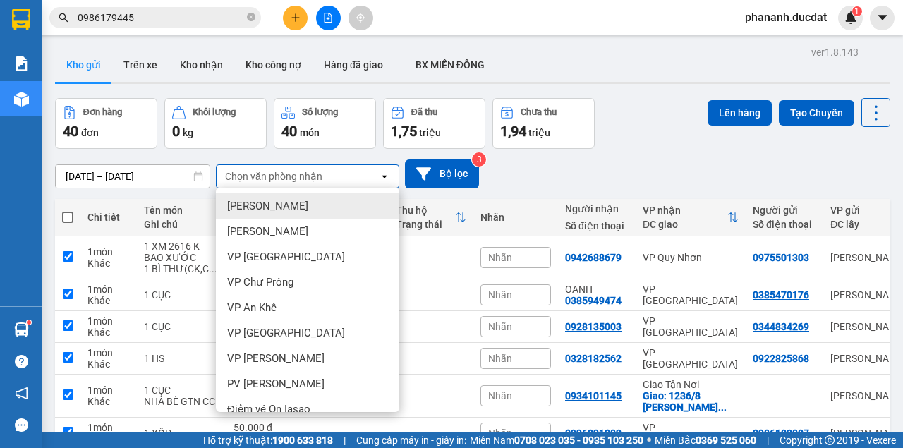
checkbox input "true"
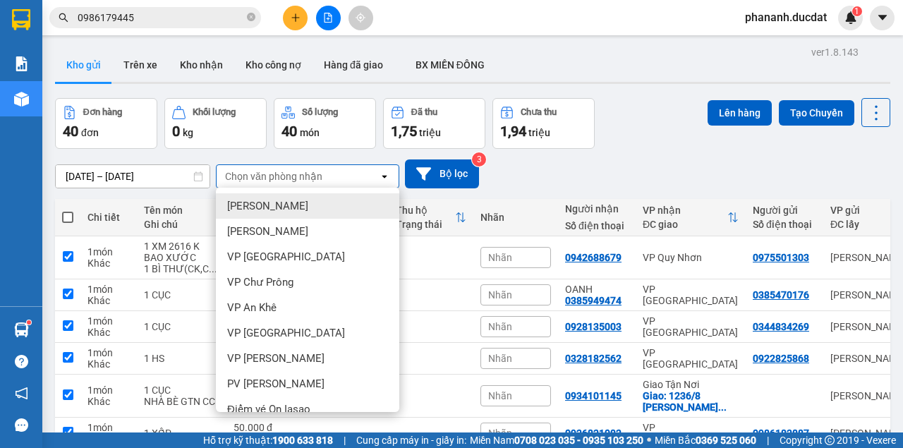
checkbox input "true"
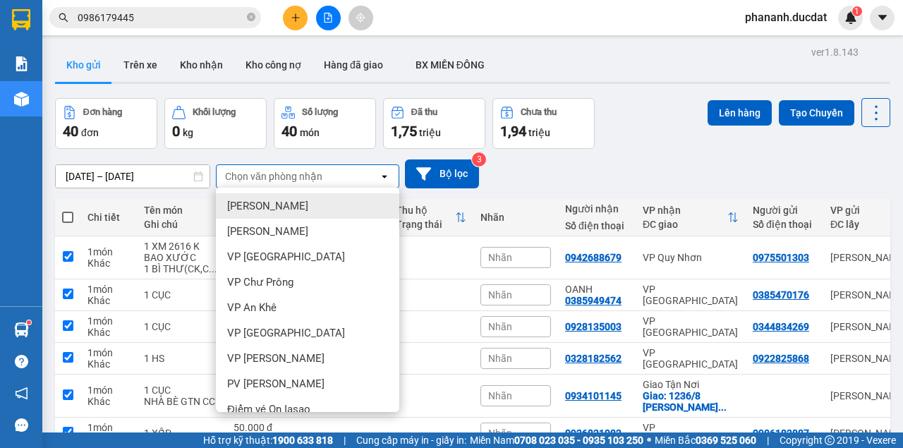
checkbox input "true"
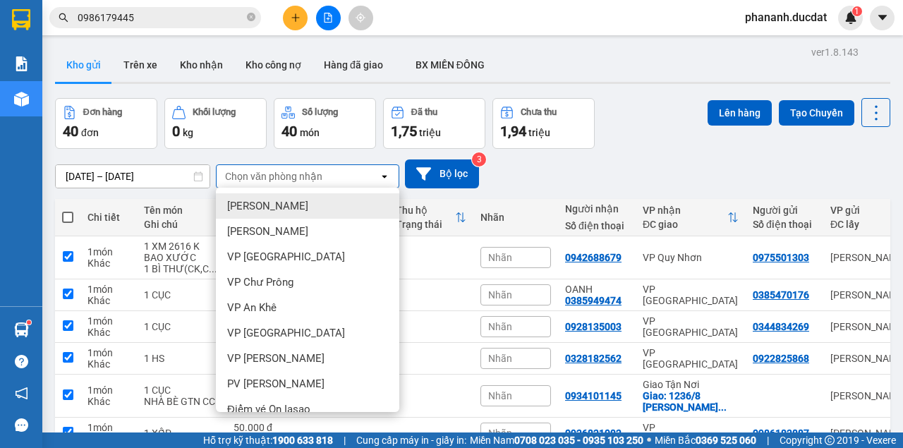
checkbox input "true"
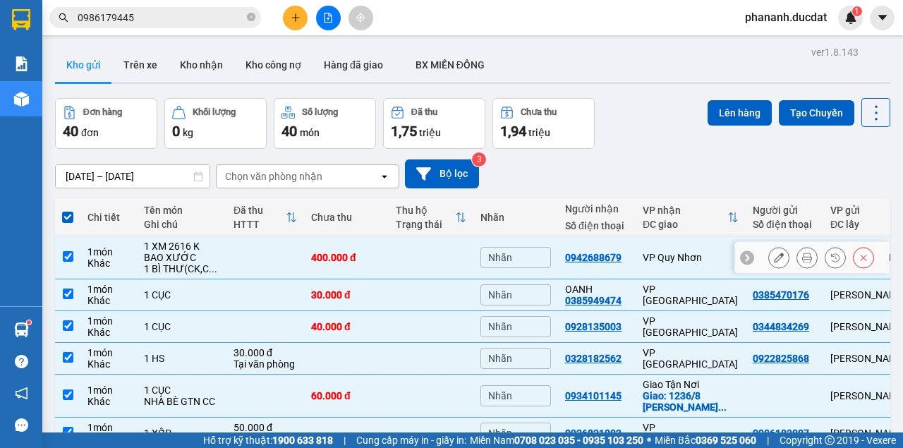
click at [69, 262] on input "checkbox" at bounding box center [68, 256] width 11 height 11
checkbox input "false"
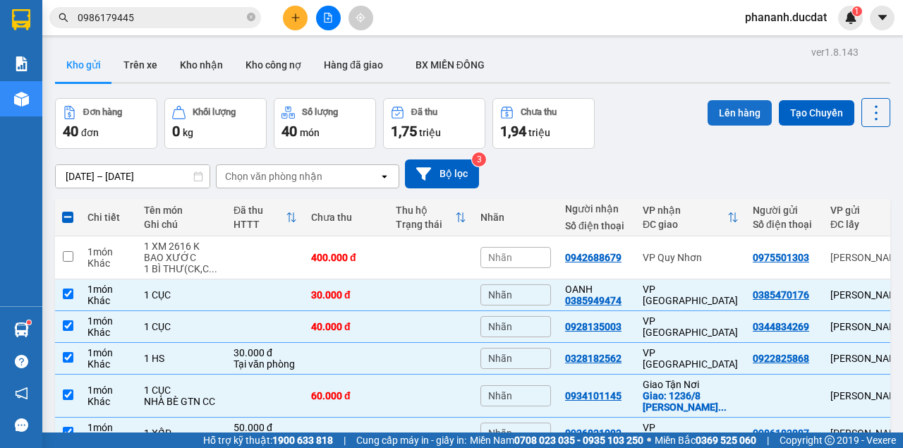
click at [729, 114] on button "Lên hàng" at bounding box center [740, 112] width 64 height 25
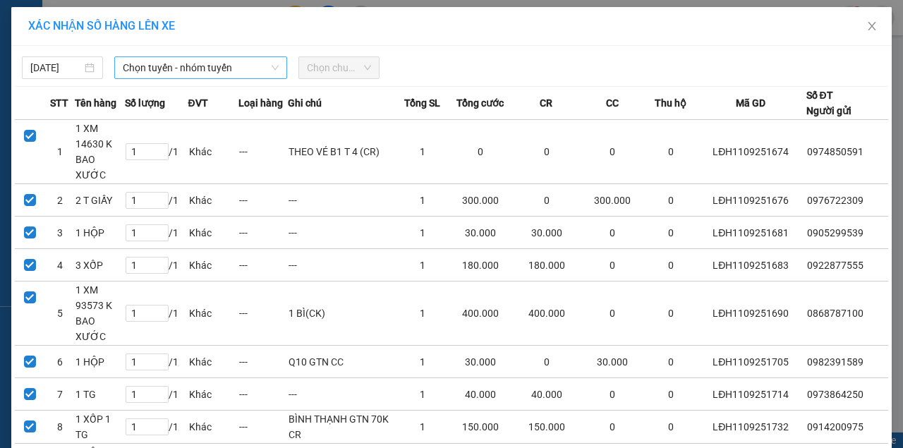
click at [234, 68] on span "Chọn tuyến - nhóm tuyến" at bounding box center [201, 67] width 156 height 21
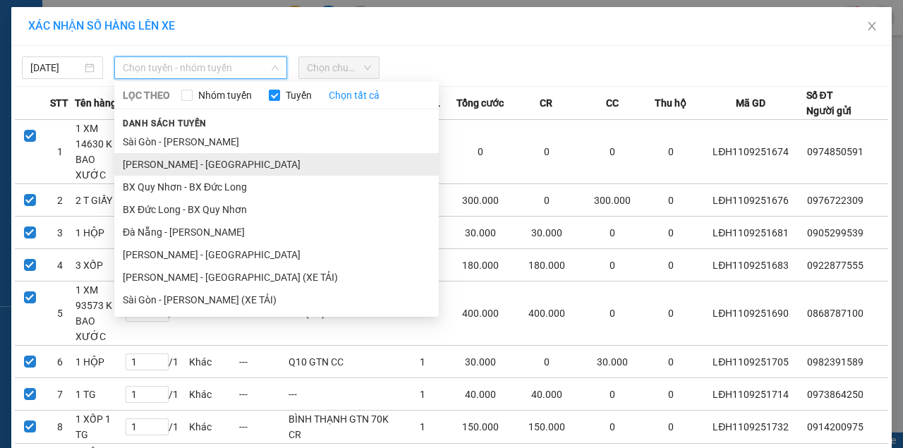
click at [185, 162] on li "Gia Lai - Sài Gòn" at bounding box center [276, 164] width 325 height 23
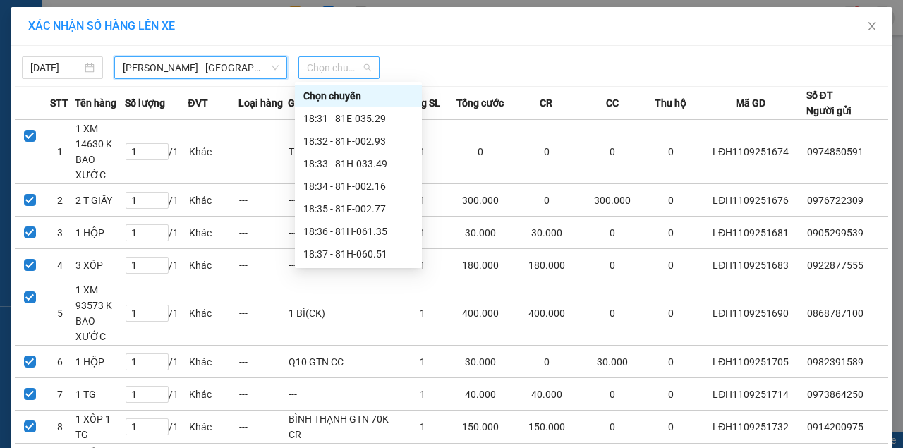
click at [350, 66] on span "Chọn chuyến" at bounding box center [339, 67] width 64 height 21
click at [346, 119] on div "18:31 - 81E-035.29" at bounding box center [358, 119] width 110 height 16
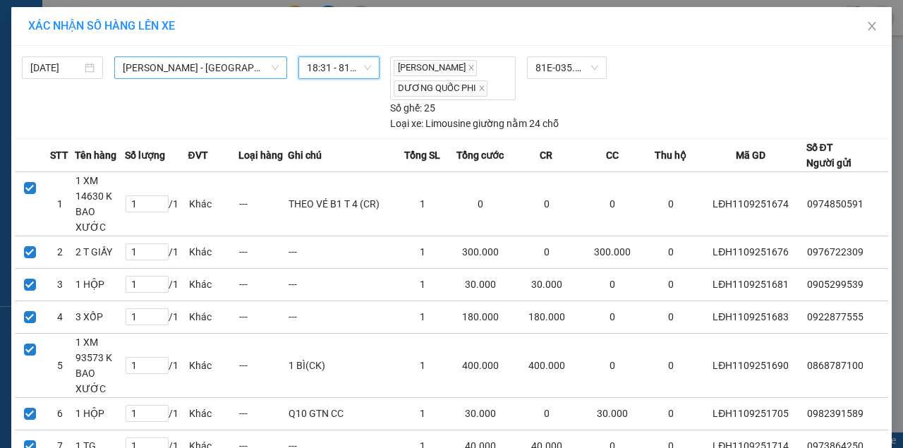
click at [226, 65] on span "Gia Lai - Sài Gòn" at bounding box center [201, 67] width 156 height 21
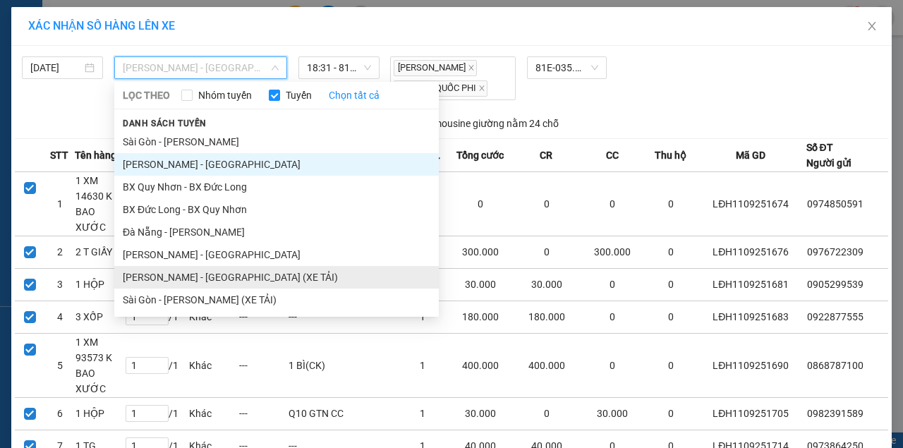
click at [159, 274] on li "[PERSON_NAME] - [GEOGRAPHIC_DATA] (XE TẢI)" at bounding box center [276, 277] width 325 height 23
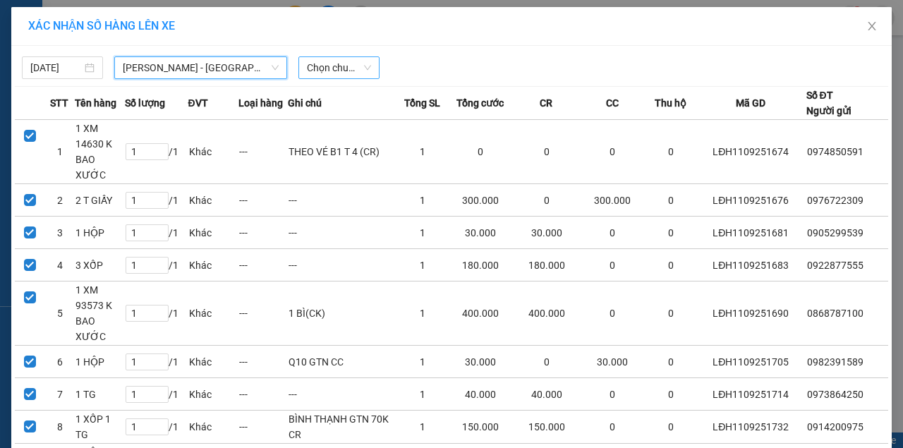
click at [341, 67] on span "Chọn chuyến" at bounding box center [339, 67] width 64 height 21
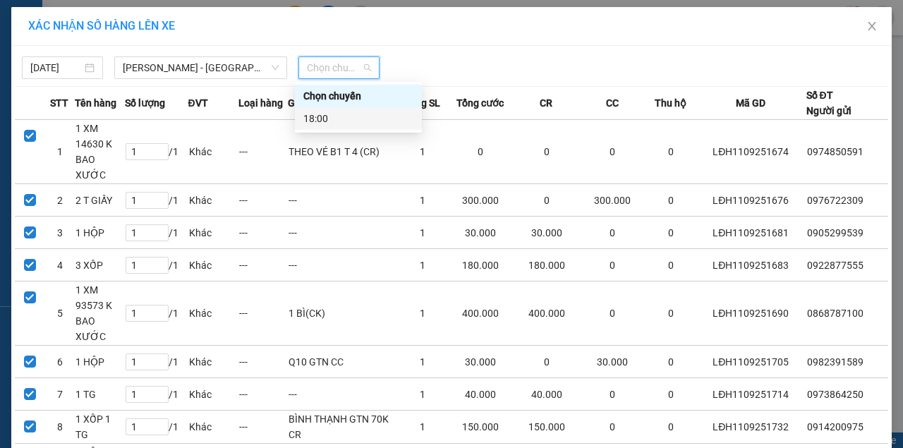
click at [340, 121] on div "18:00" at bounding box center [358, 119] width 110 height 16
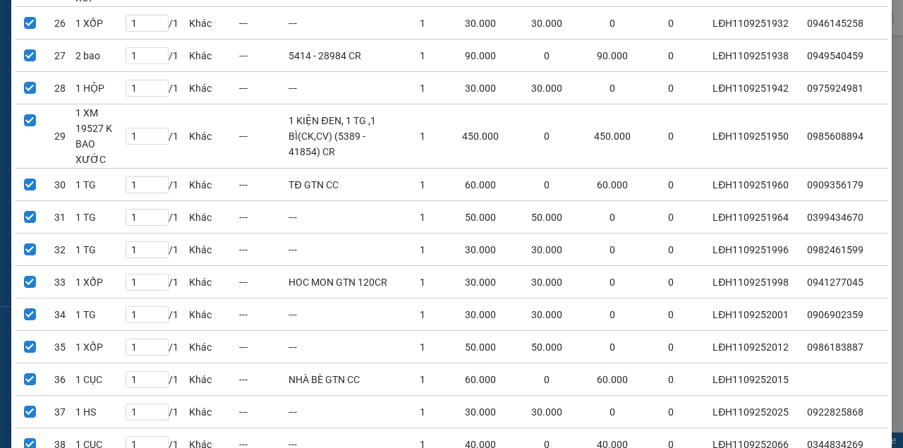
scroll to position [1150, 0]
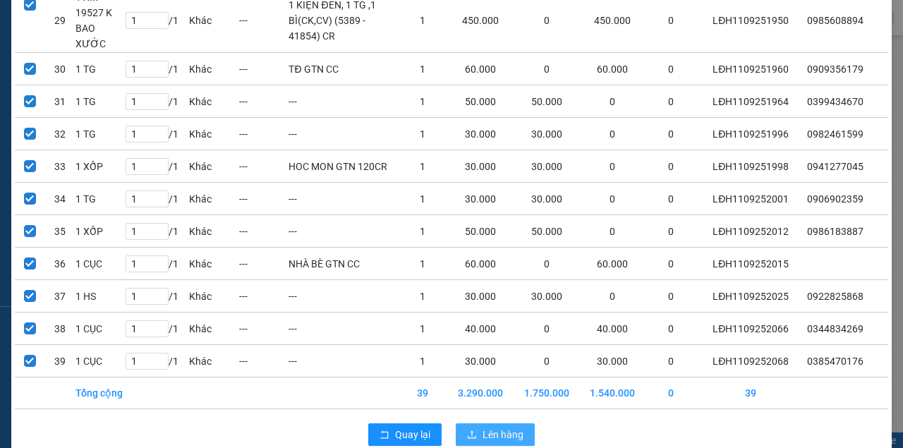
click at [492, 427] on span "Lên hàng" at bounding box center [503, 435] width 41 height 16
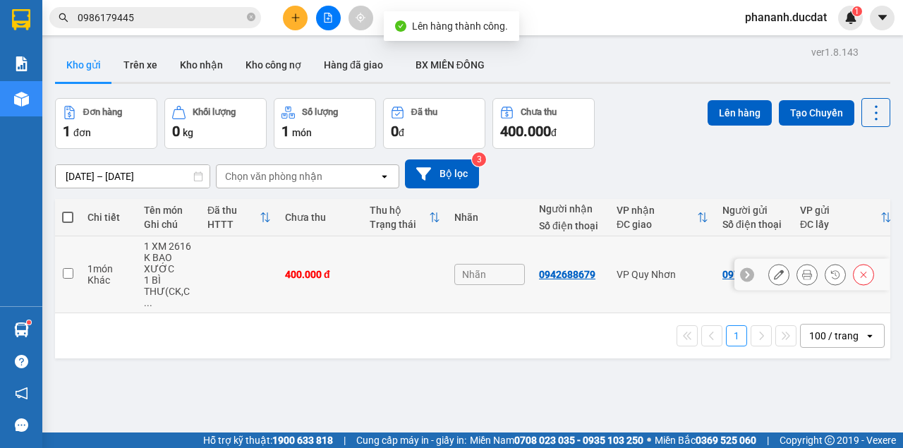
click at [67, 268] on input "checkbox" at bounding box center [68, 273] width 11 height 11
checkbox input "true"
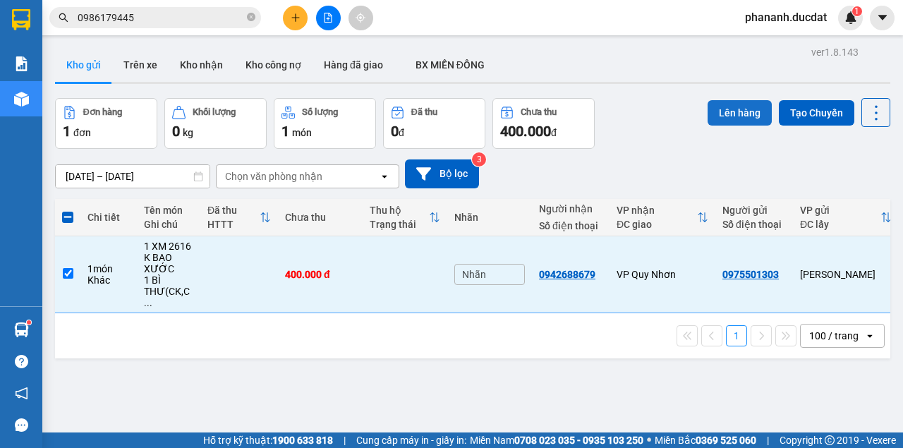
click at [727, 117] on button "Lên hàng" at bounding box center [740, 112] width 64 height 25
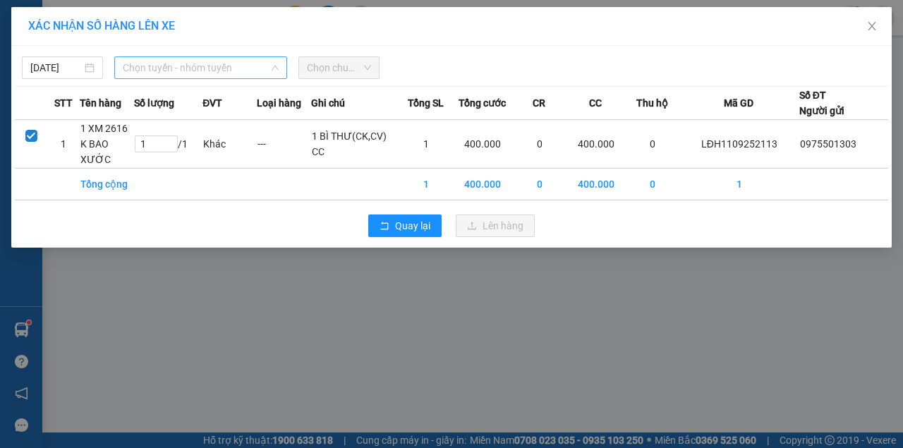
click at [222, 67] on span "Chọn tuyến - nhóm tuyến" at bounding box center [201, 67] width 156 height 21
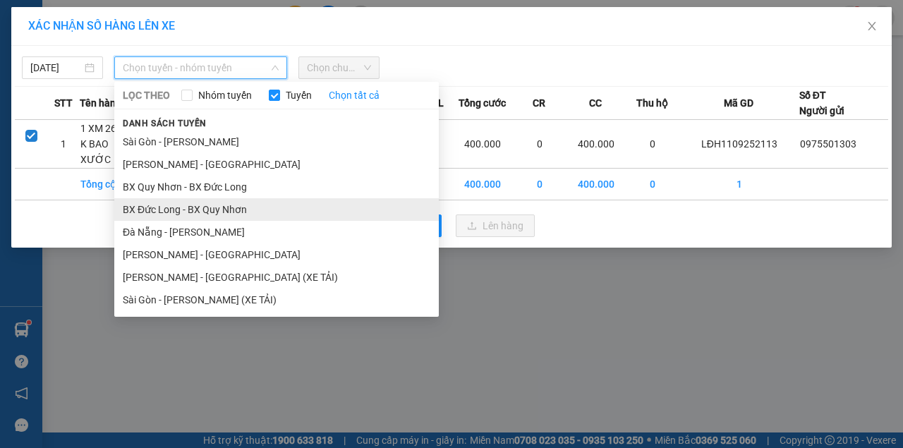
click at [185, 208] on li "BX Đức Long - BX Quy Nhơn" at bounding box center [276, 209] width 325 height 23
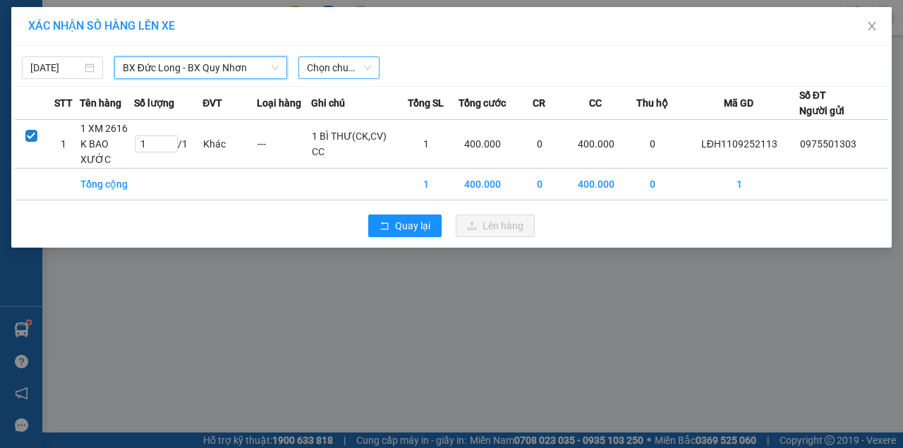
click at [342, 66] on span "Chọn chuyến" at bounding box center [339, 67] width 64 height 21
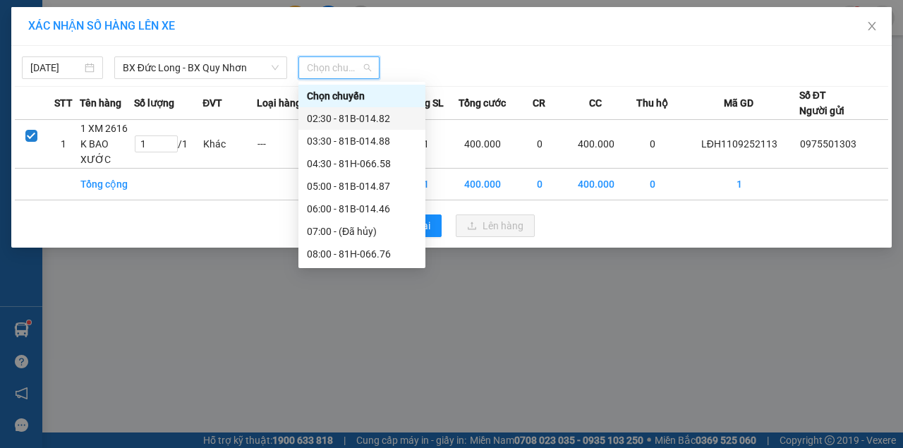
click at [348, 119] on div "02:30 - 81B-014.82" at bounding box center [362, 119] width 110 height 16
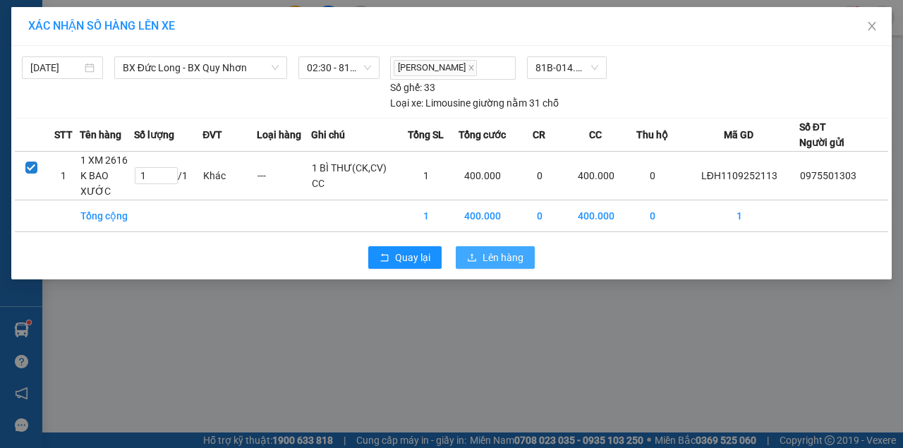
click at [484, 262] on span "Lên hàng" at bounding box center [503, 258] width 41 height 16
